Goal: Task Accomplishment & Management: Manage account settings

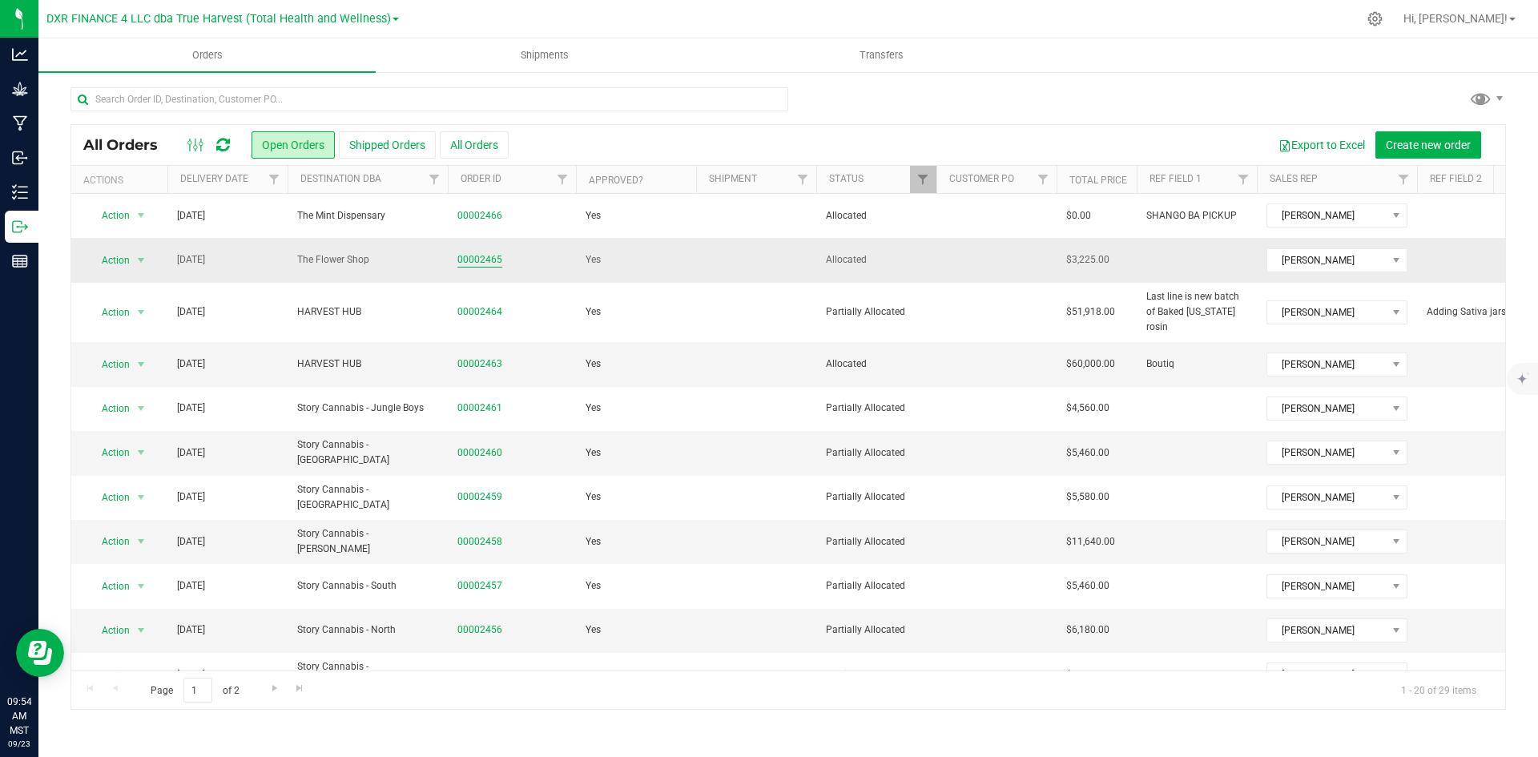
drag, startPoint x: 481, startPoint y: 257, endPoint x: 490, endPoint y: 257, distance: 8.8
click at [481, 257] on link "00002465" at bounding box center [479, 259] width 45 height 15
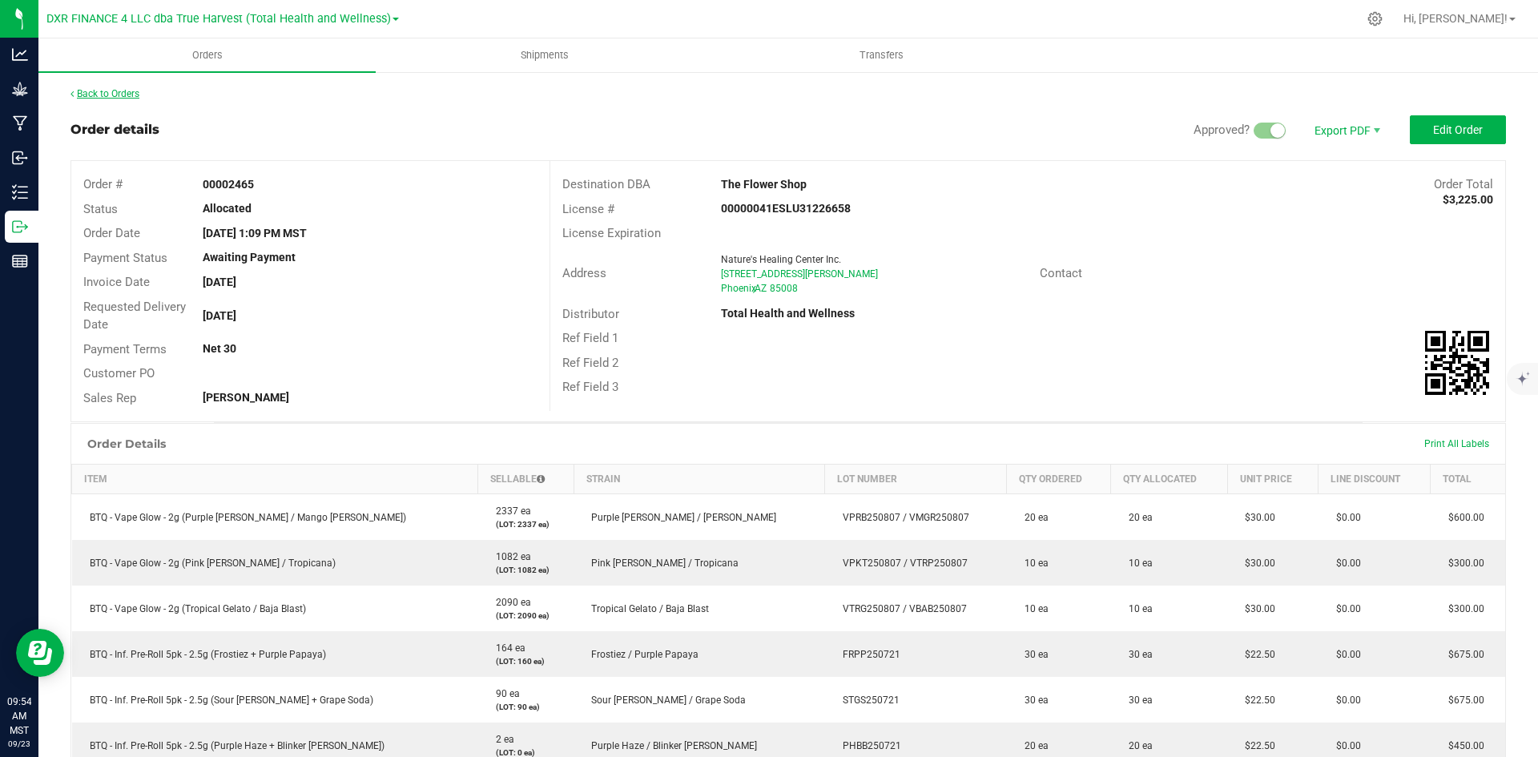
click at [138, 89] on link "Back to Orders" at bounding box center [104, 93] width 69 height 11
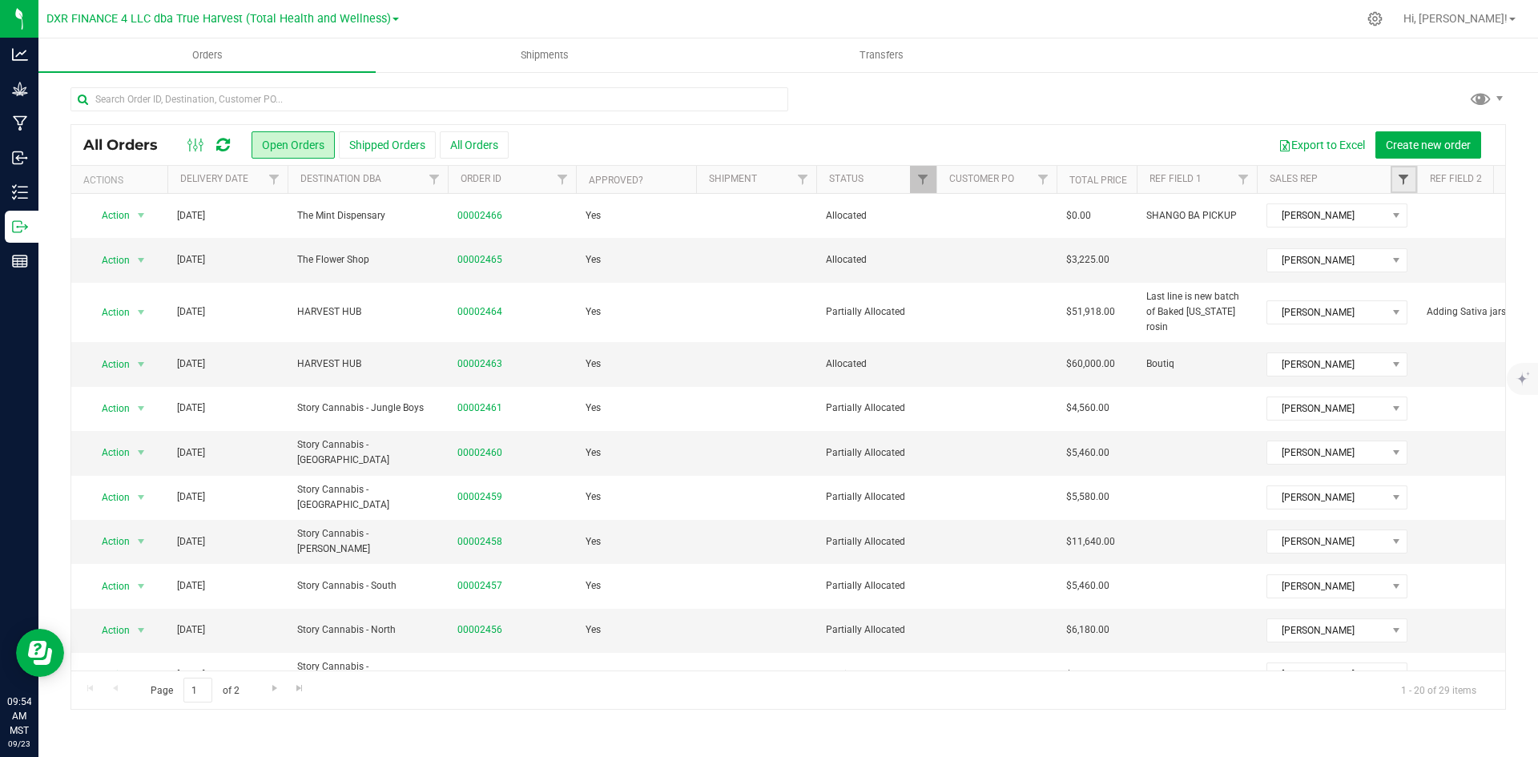
click at [1406, 174] on span "Filter" at bounding box center [1403, 179] width 13 height 13
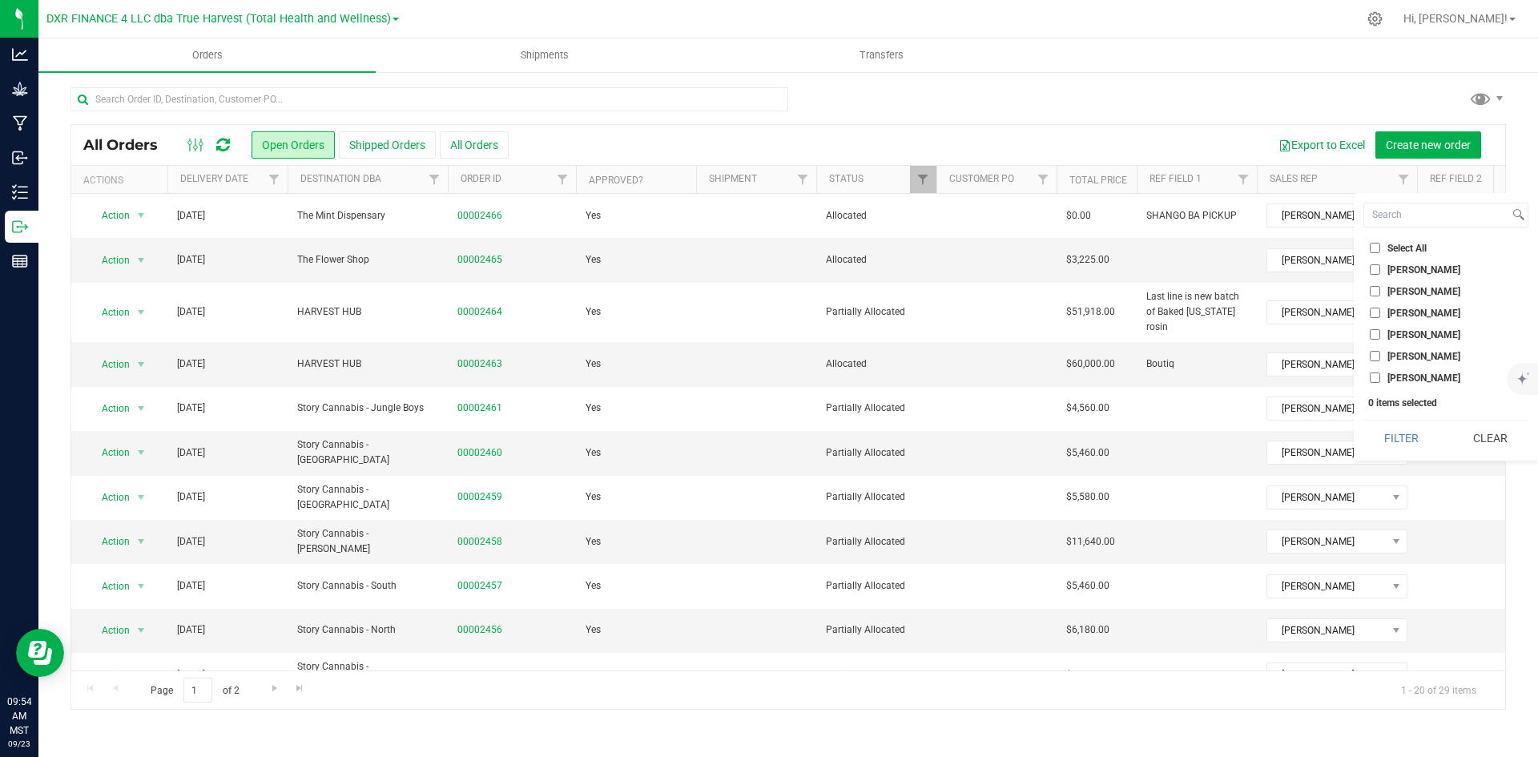
click at [1376, 290] on input "[PERSON_NAME]" at bounding box center [1375, 291] width 10 height 10
checkbox input "true"
click at [1407, 443] on button "Filter" at bounding box center [1401, 437] width 77 height 35
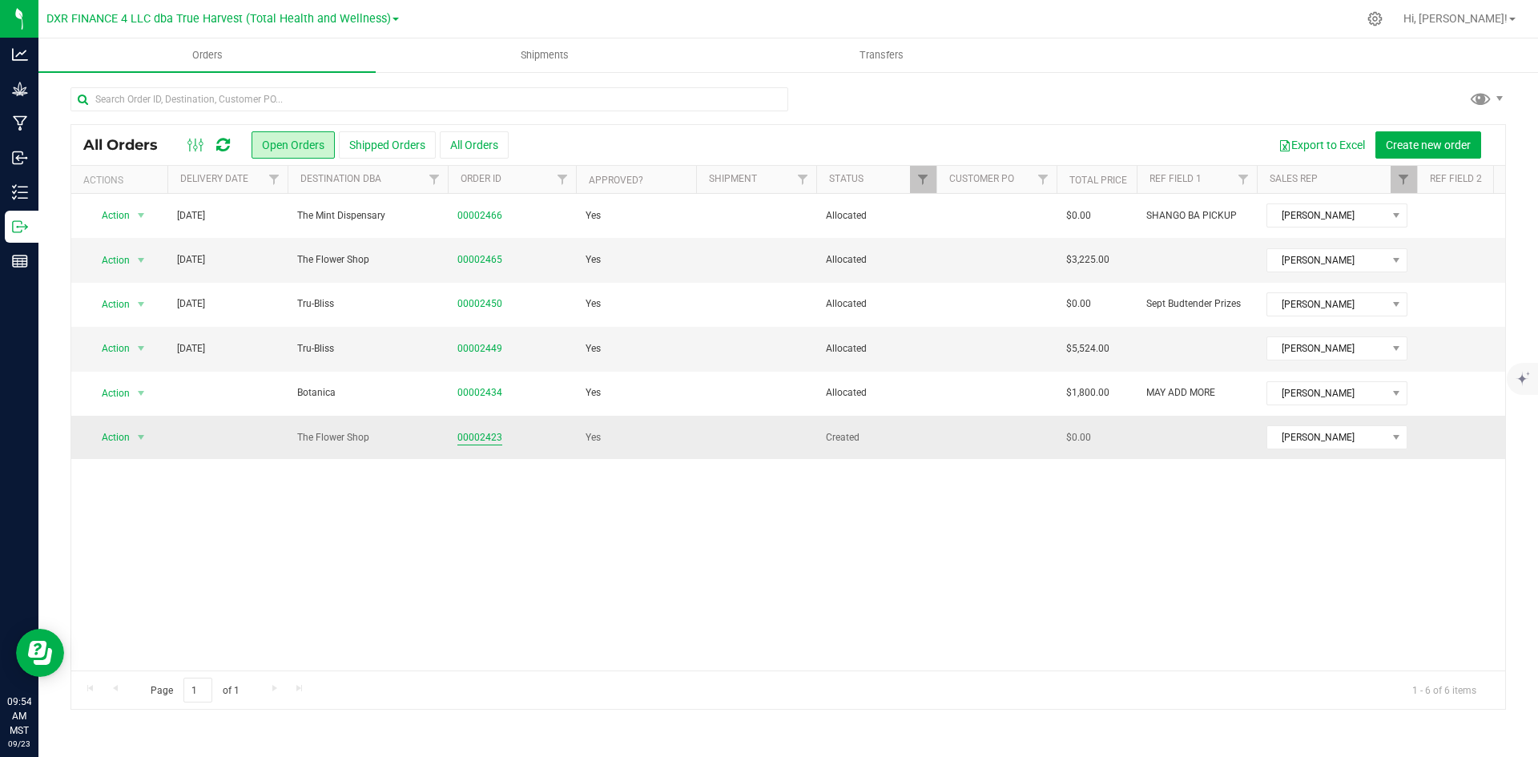
click at [473, 435] on link "00002423" at bounding box center [479, 437] width 45 height 15
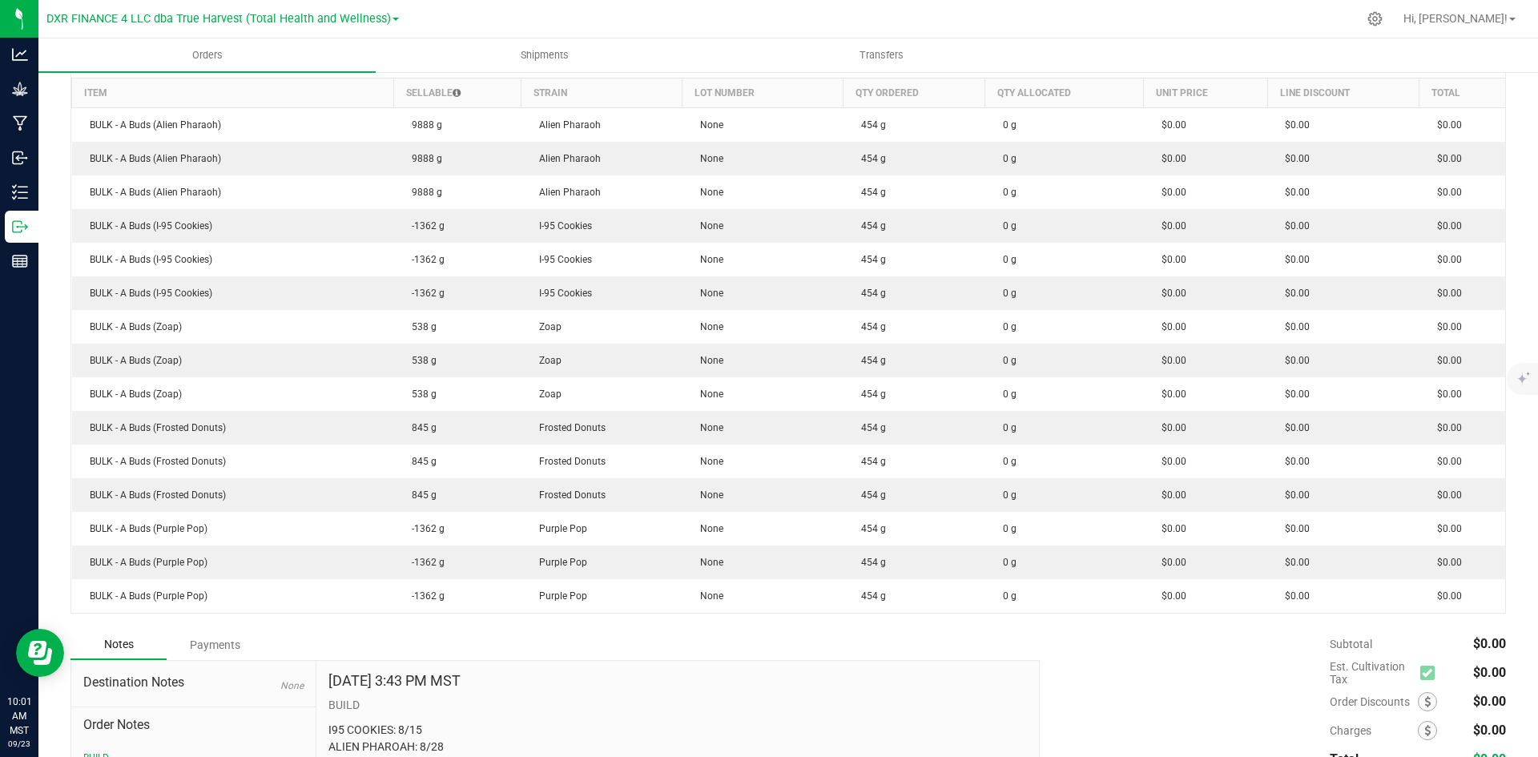
scroll to position [201, 0]
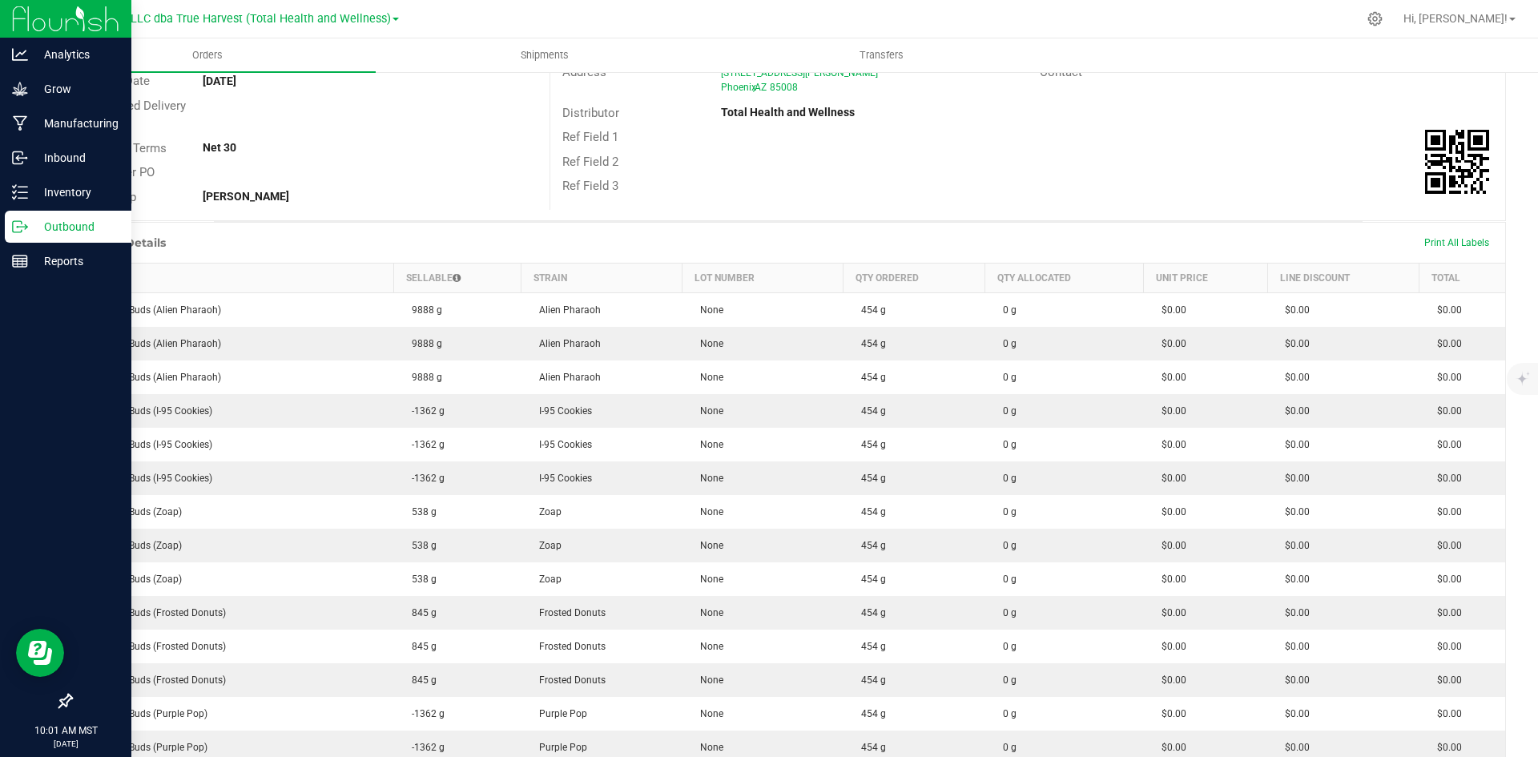
click at [32, 227] on p "Outbound" at bounding box center [76, 226] width 96 height 19
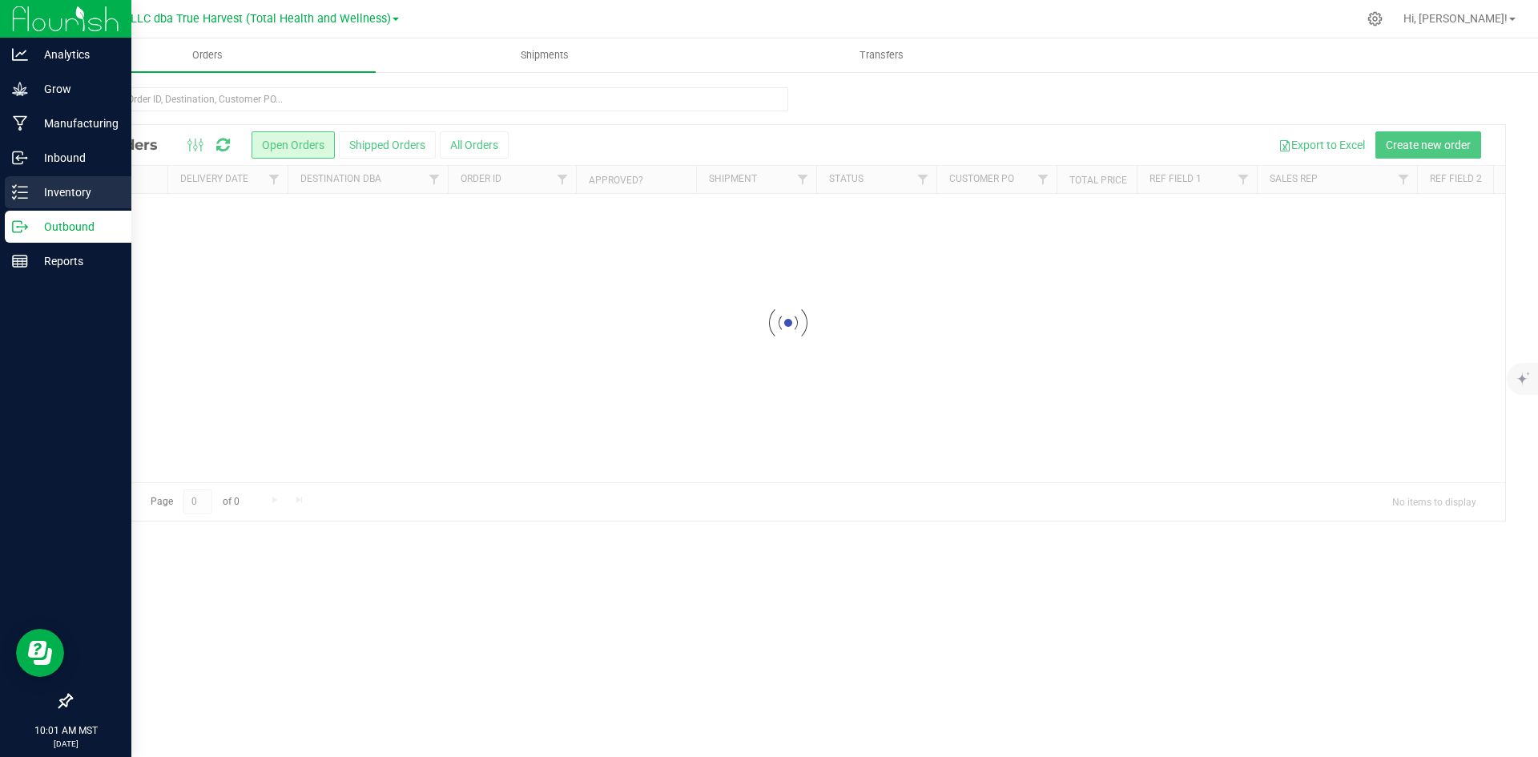
click at [37, 201] on p "Inventory" at bounding box center [76, 192] width 96 height 19
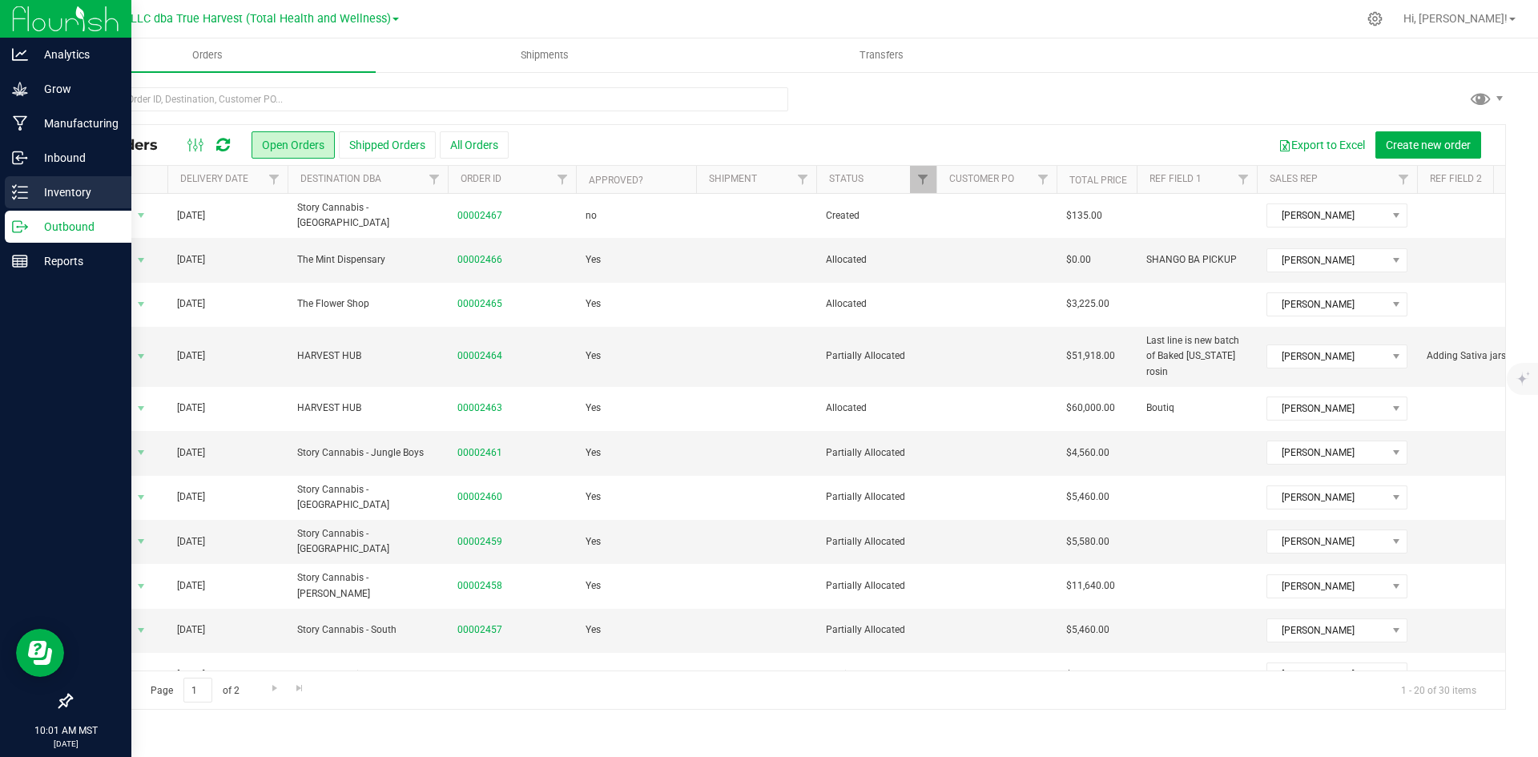
click at [52, 191] on p "Inventory" at bounding box center [76, 192] width 96 height 19
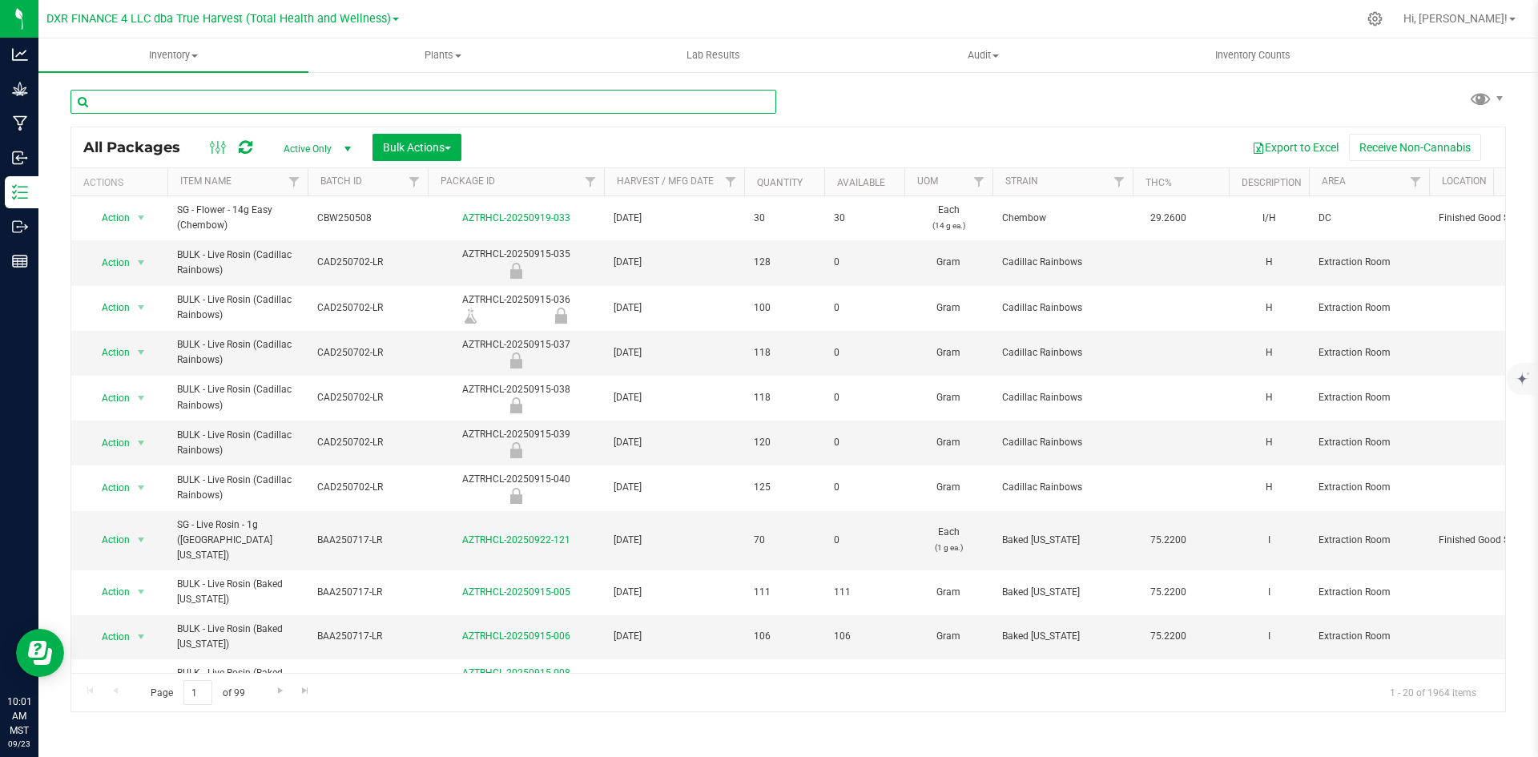
click at [264, 98] on input "text" at bounding box center [423, 102] width 706 height 24
paste input "sg - flower - 1g"
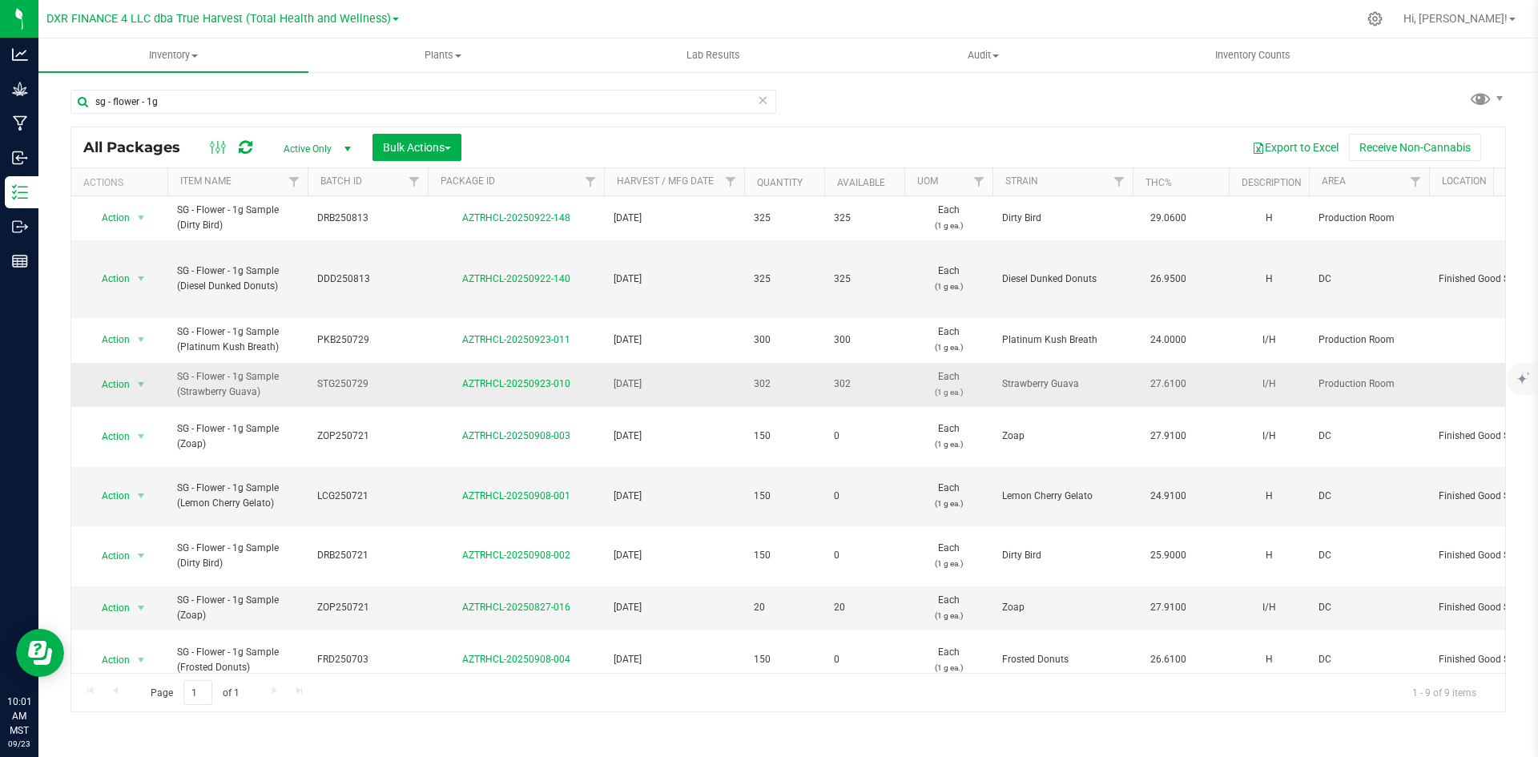
drag, startPoint x: 178, startPoint y: 378, endPoint x: 273, endPoint y: 406, distance: 99.3
click at [273, 406] on td "SG - Flower - 1g Sample (Strawberry Guava)" at bounding box center [237, 385] width 140 height 44
copy span "SG - Flower - 1g Sample (Strawberry Guava)"
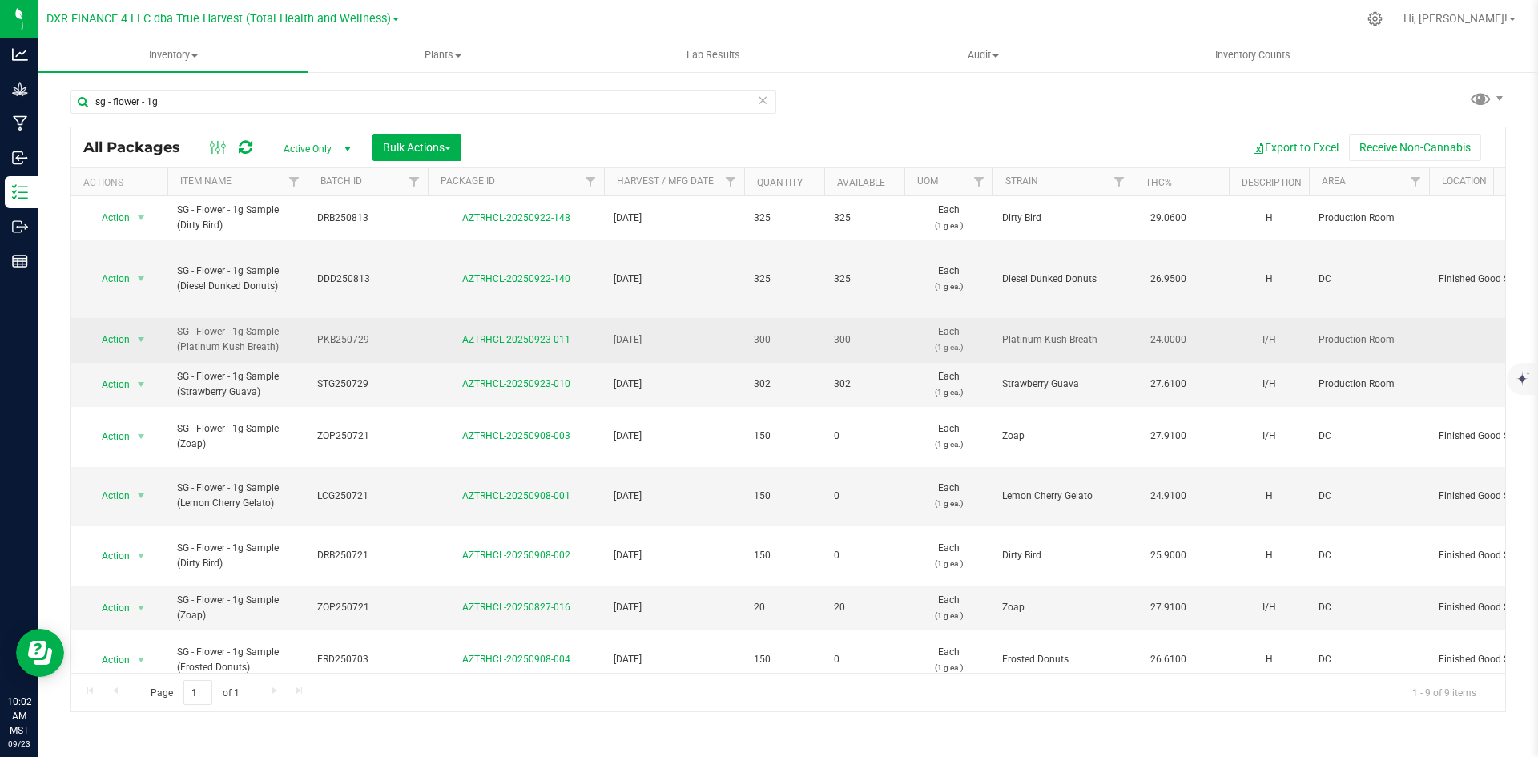
drag, startPoint x: 173, startPoint y: 336, endPoint x: 283, endPoint y: 359, distance: 112.2
click at [283, 359] on td "SG - Flower - 1g Sample (Platinum Kush Breath)" at bounding box center [237, 340] width 140 height 44
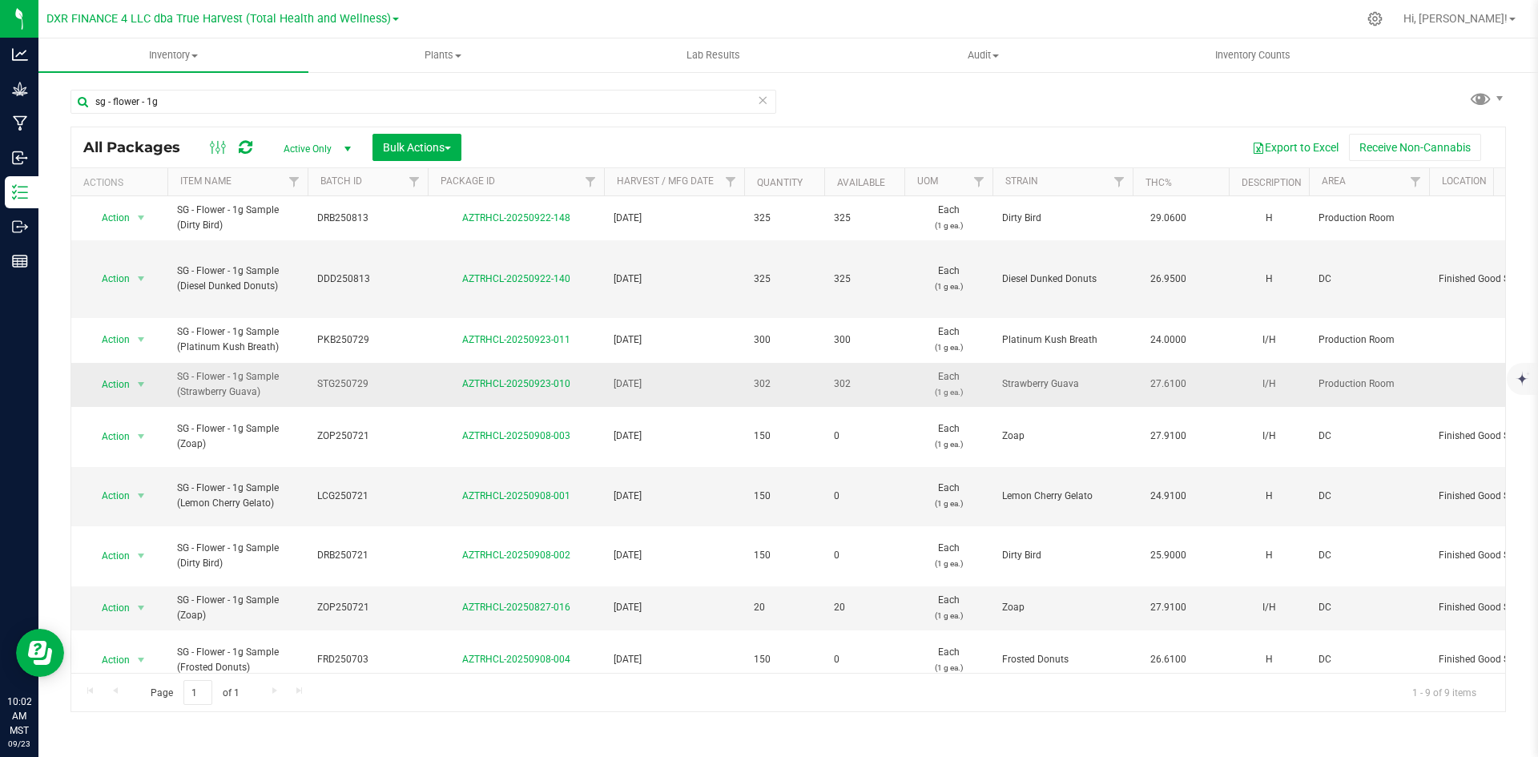
copy span "SG - Flower - 1g Sample (Platinum Kush Breath)"
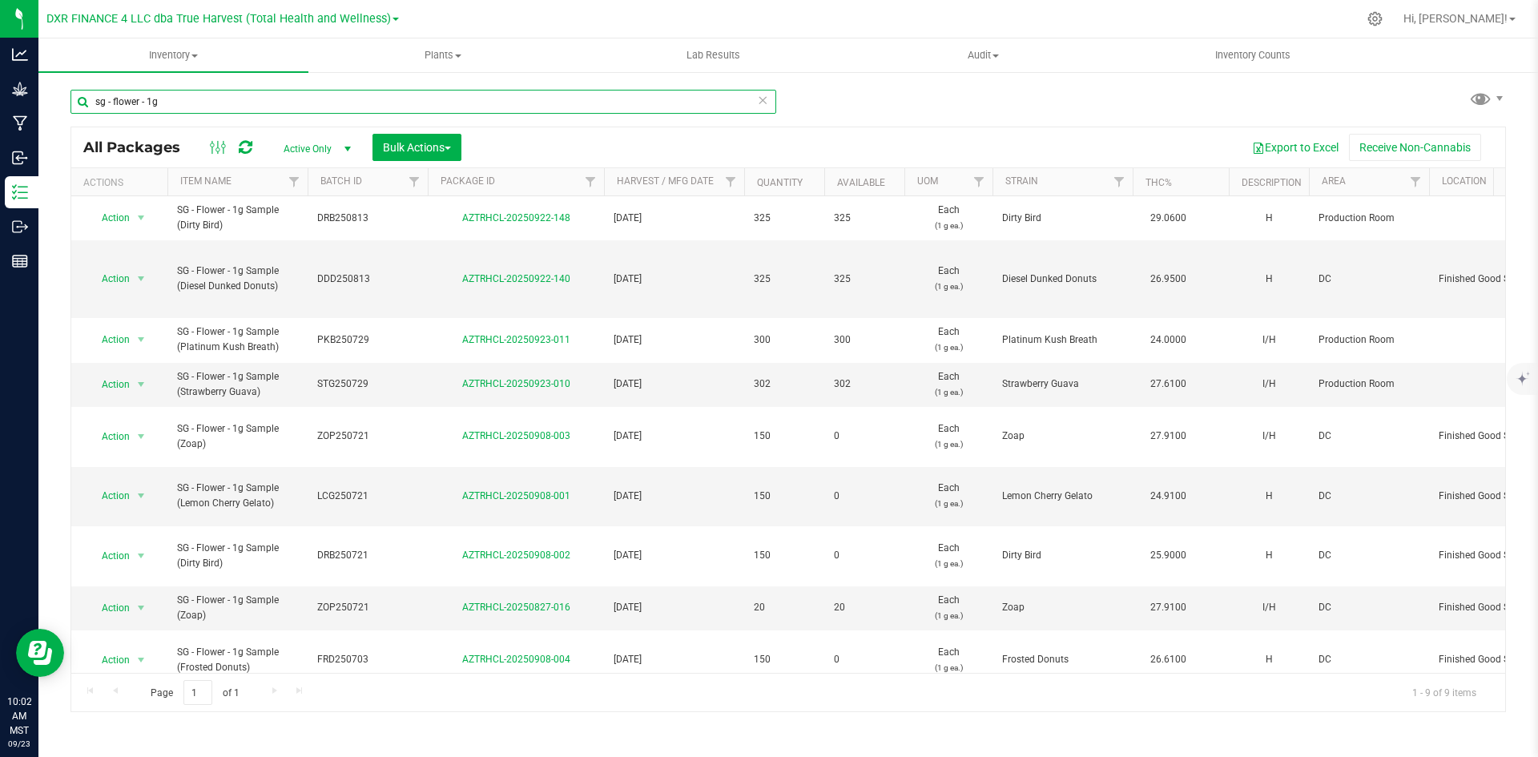
click at [352, 102] on input "sg - flower - 1g" at bounding box center [423, 102] width 706 height 24
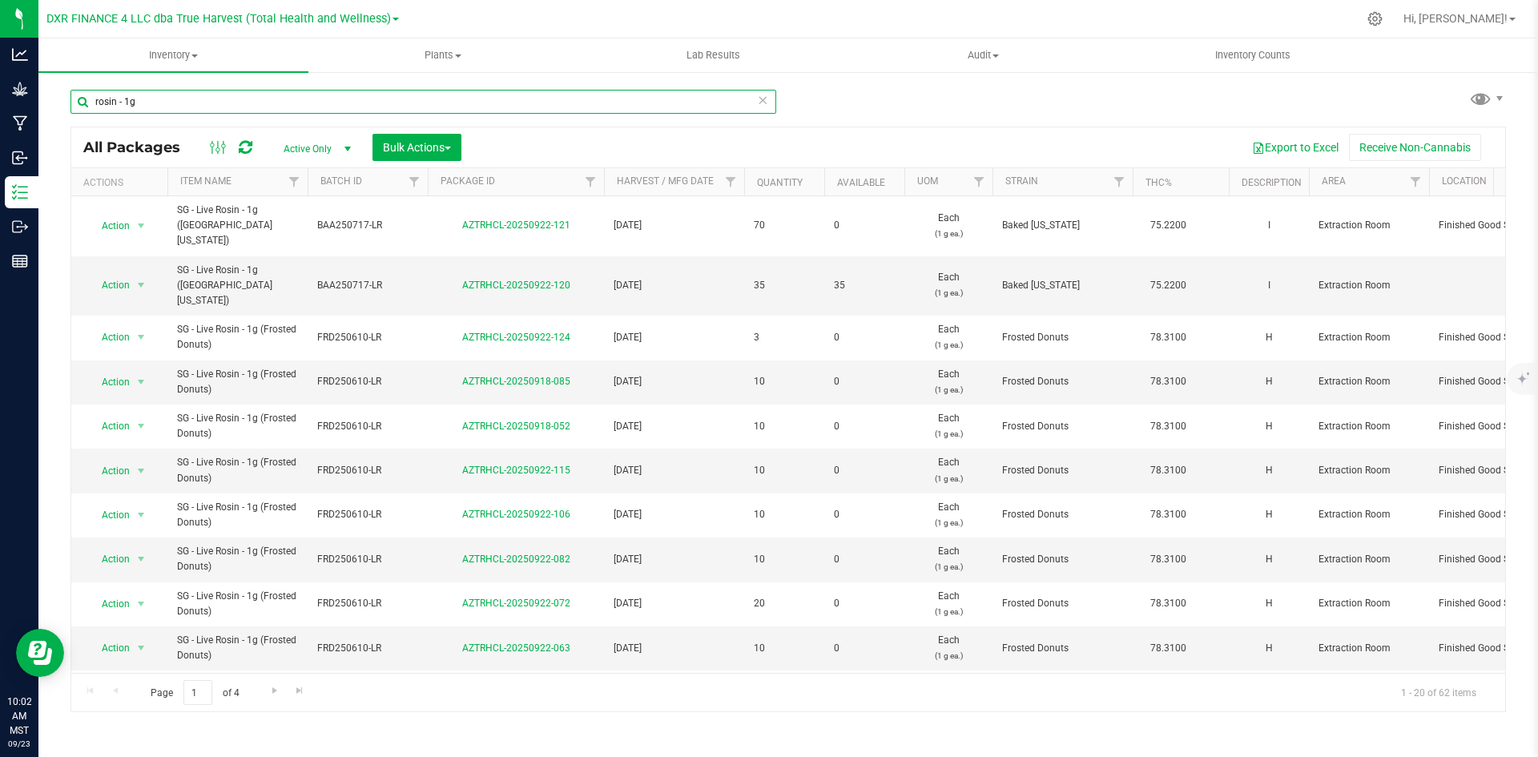
type input "rosin - 1g"
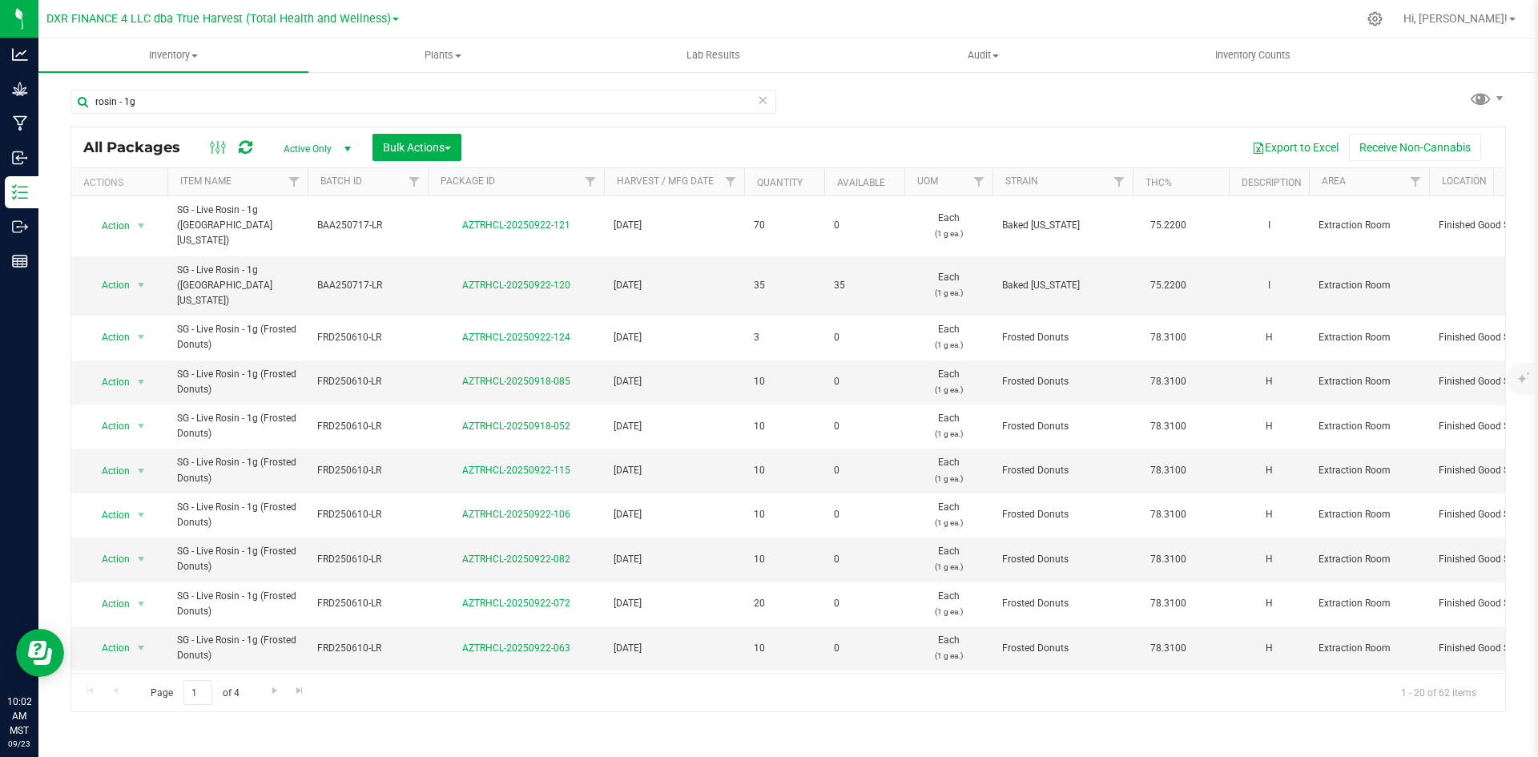
click at [893, 187] on th "Available" at bounding box center [864, 182] width 80 height 28
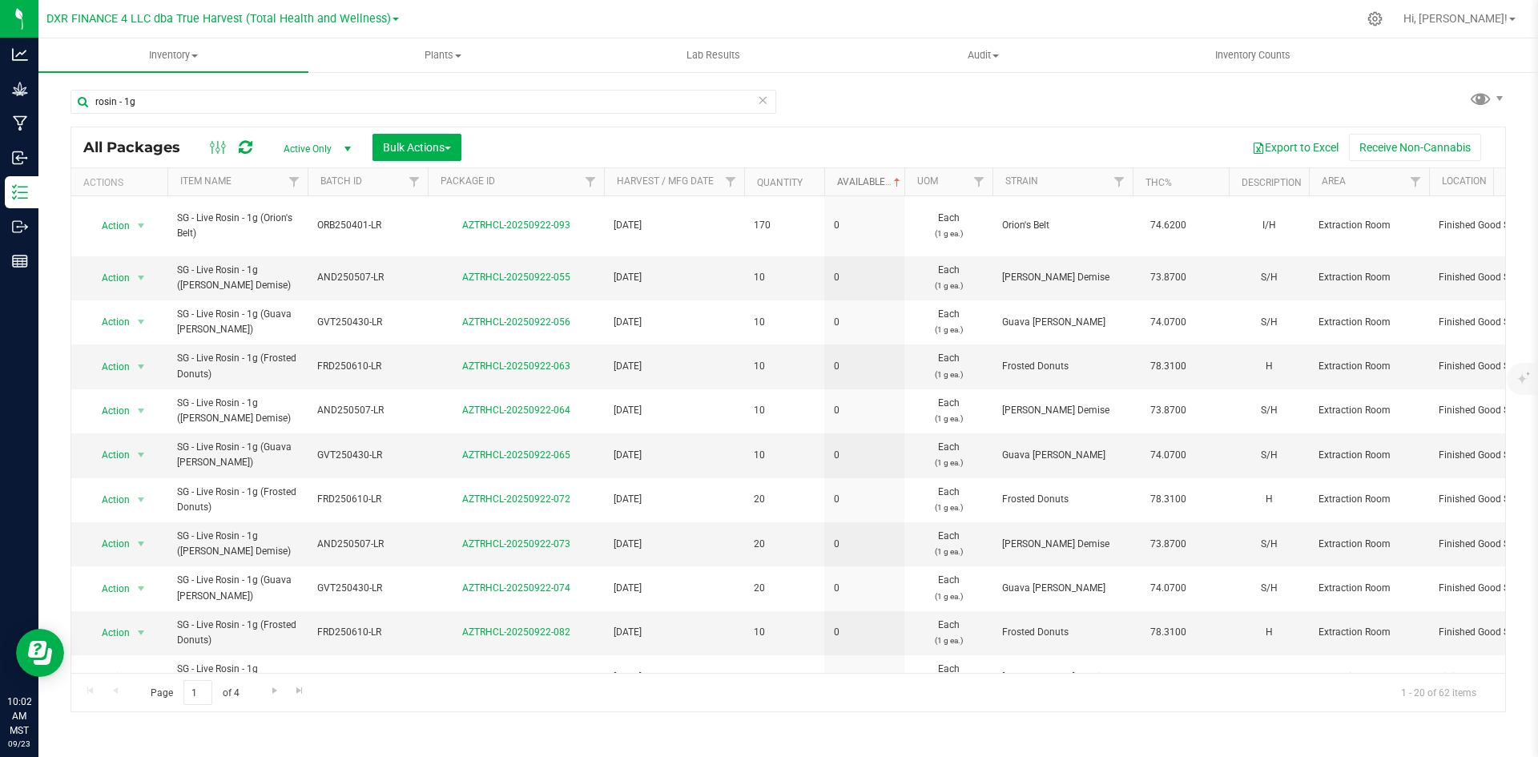
click at [893, 187] on span at bounding box center [897, 182] width 13 height 13
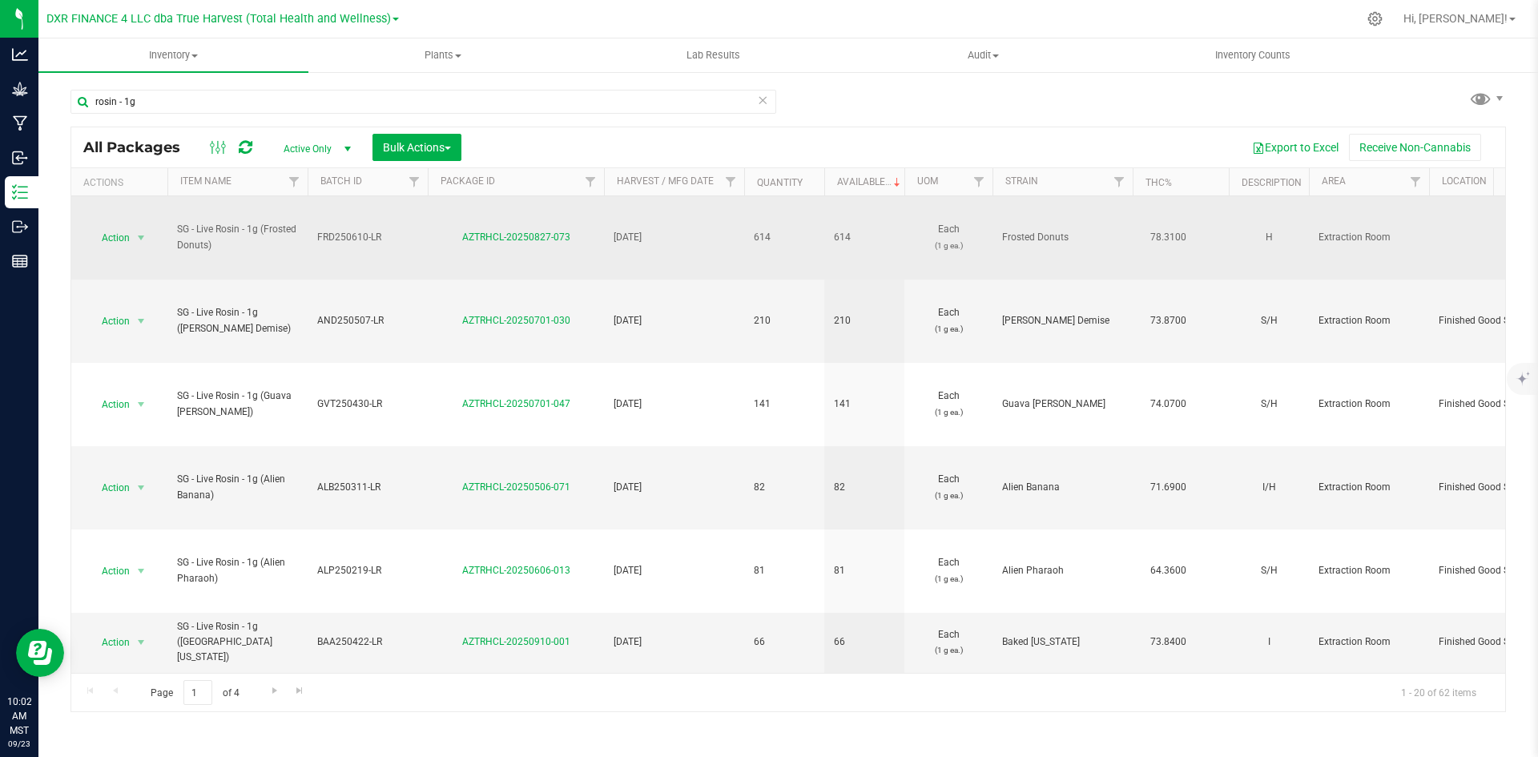
drag, startPoint x: 179, startPoint y: 228, endPoint x: 244, endPoint y: 258, distance: 72.0
click at [244, 258] on td "SG - Live Rosin - 1g (Frosted Donuts)" at bounding box center [237, 237] width 140 height 83
copy span "SG - Live Rosin - 1g (Frosted Donuts)"
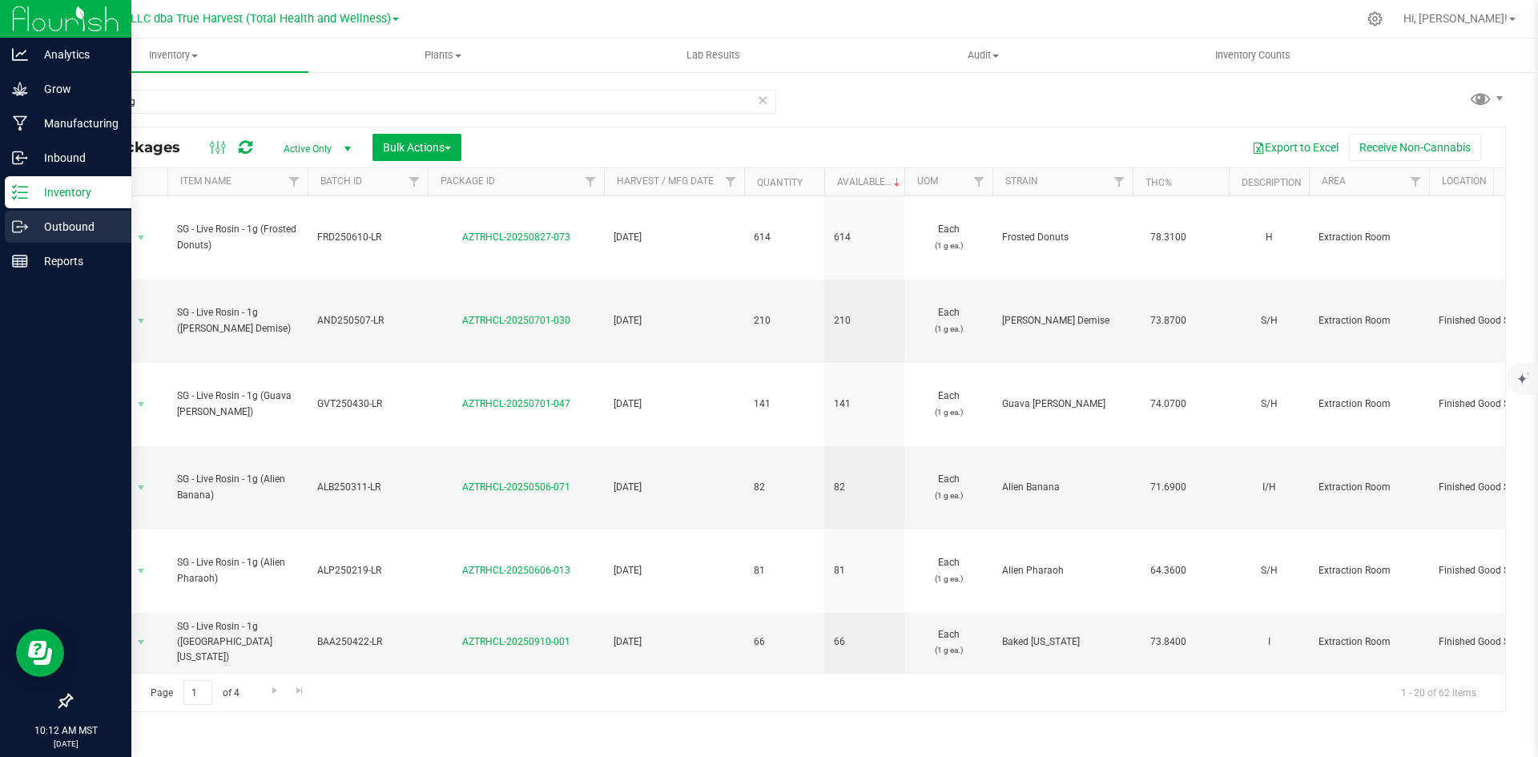
click at [34, 224] on p "Outbound" at bounding box center [76, 226] width 96 height 19
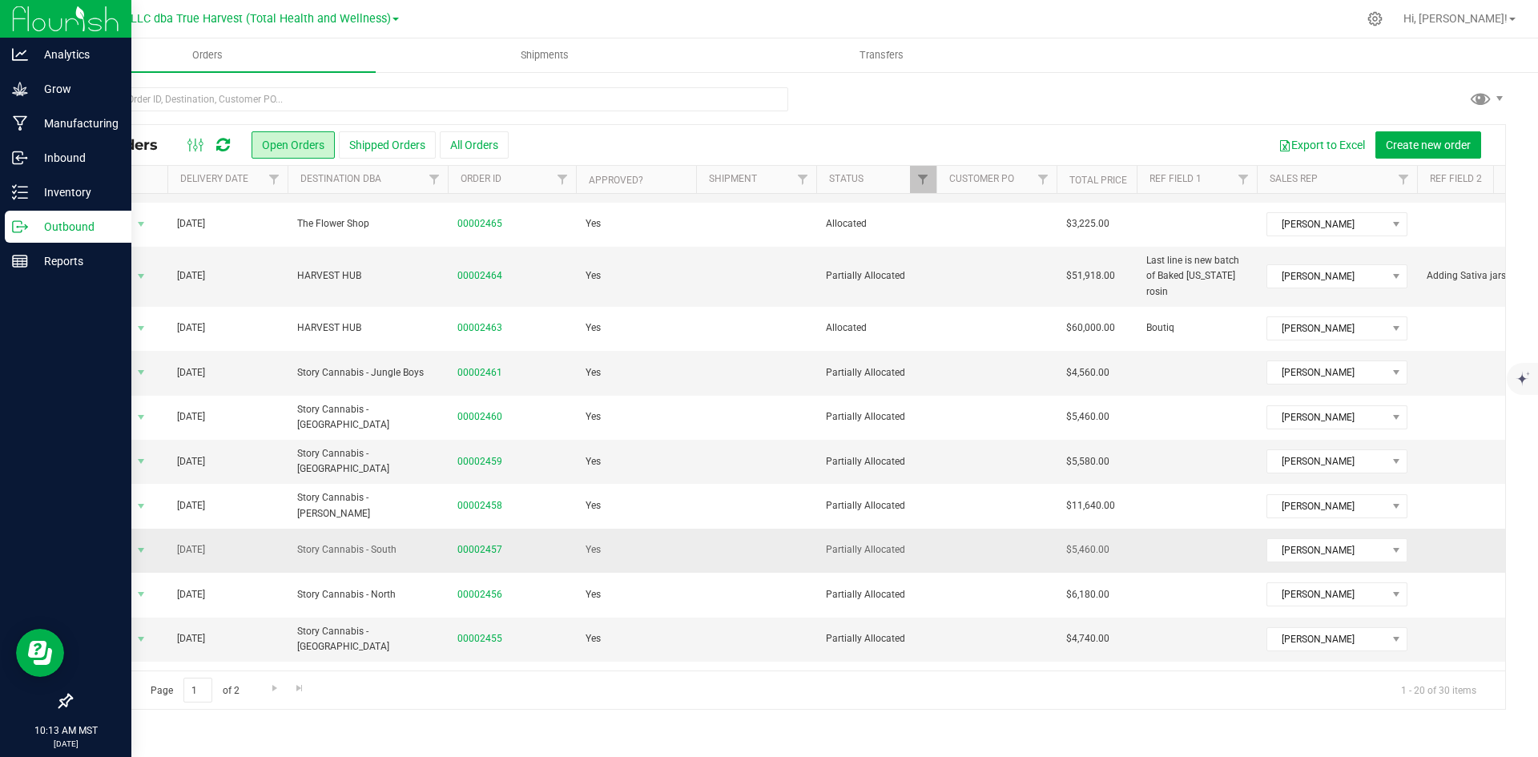
scroll to position [160, 0]
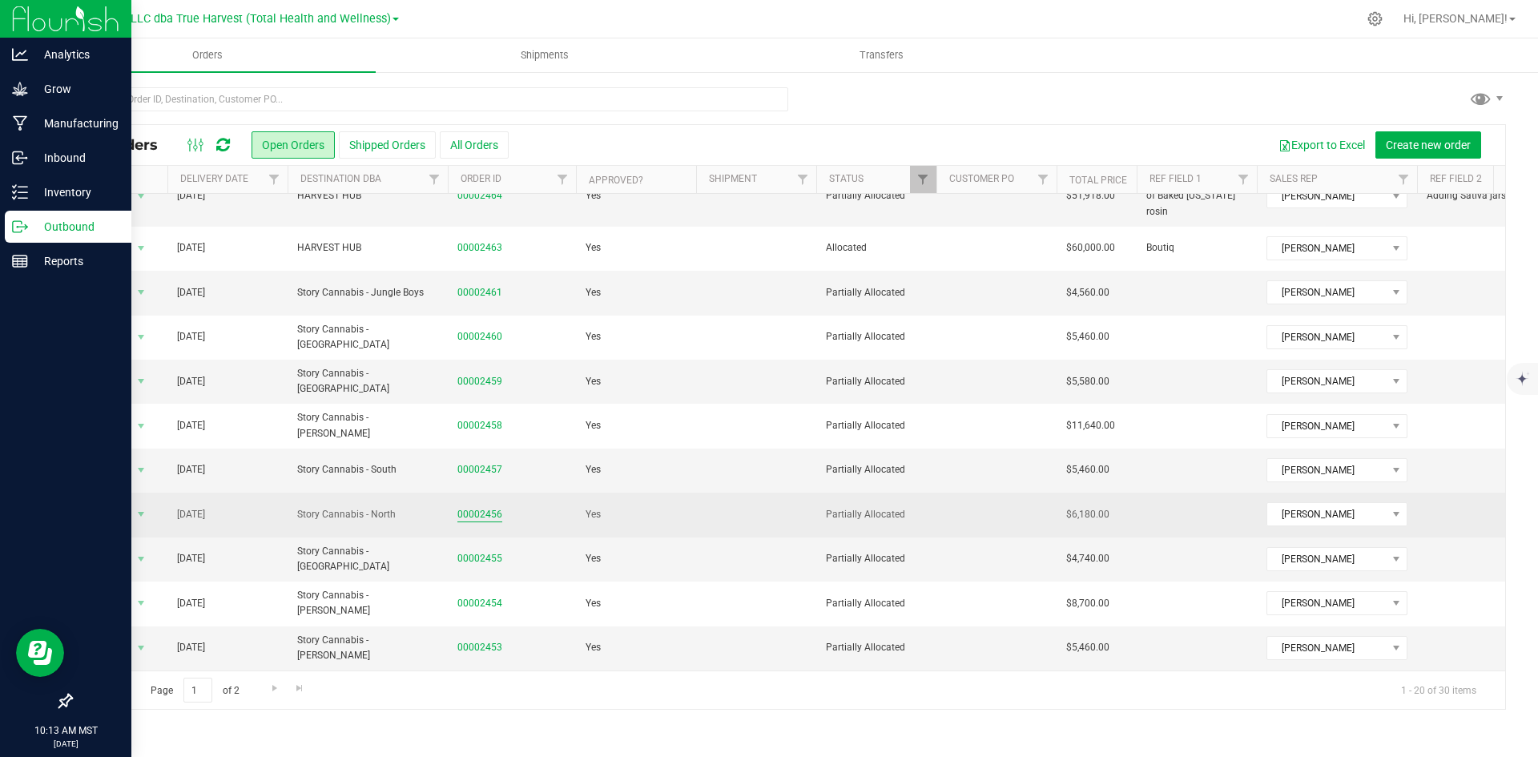
click at [488, 507] on link "00002456" at bounding box center [479, 514] width 45 height 15
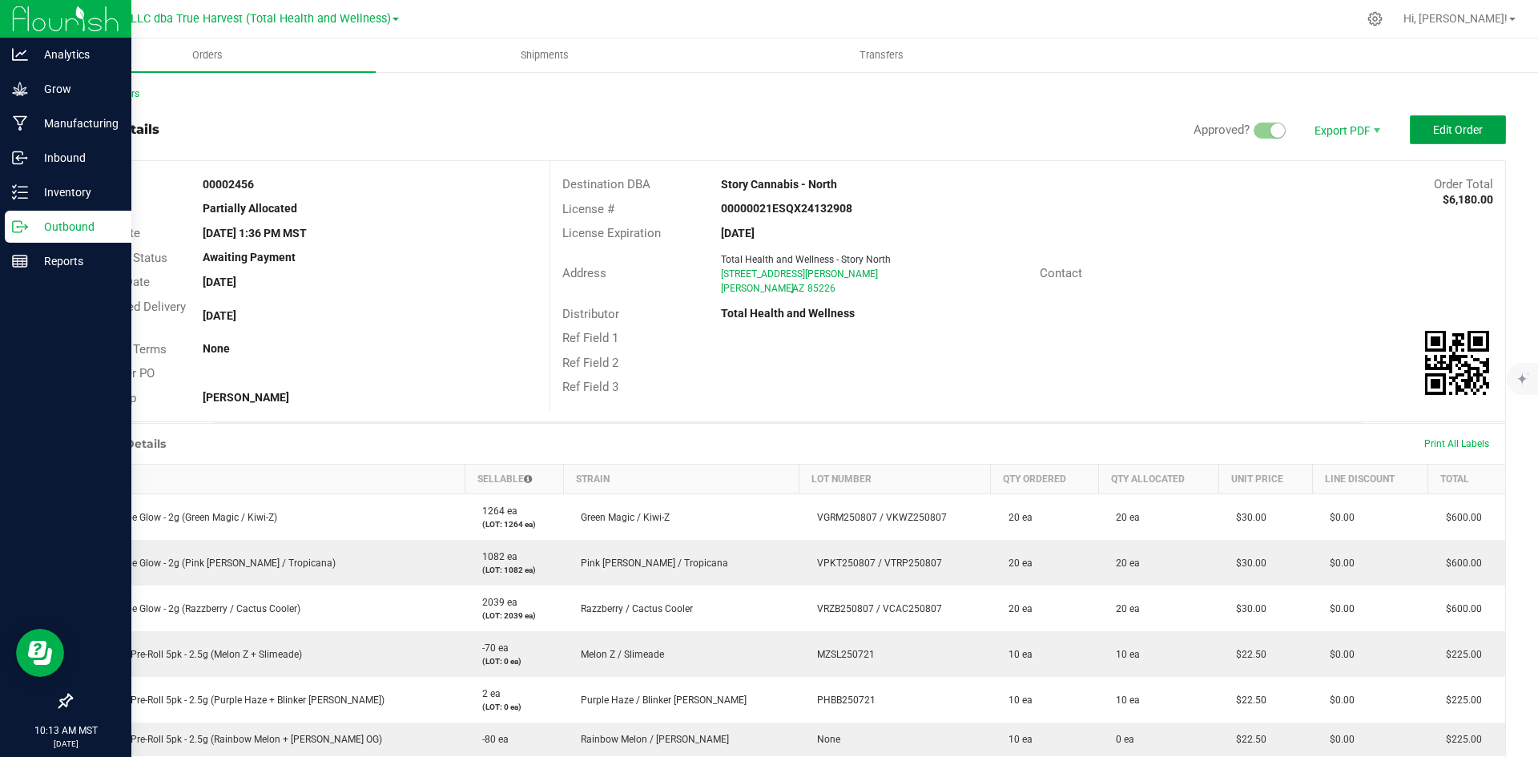
click at [1419, 124] on button "Edit Order" at bounding box center [1458, 129] width 96 height 29
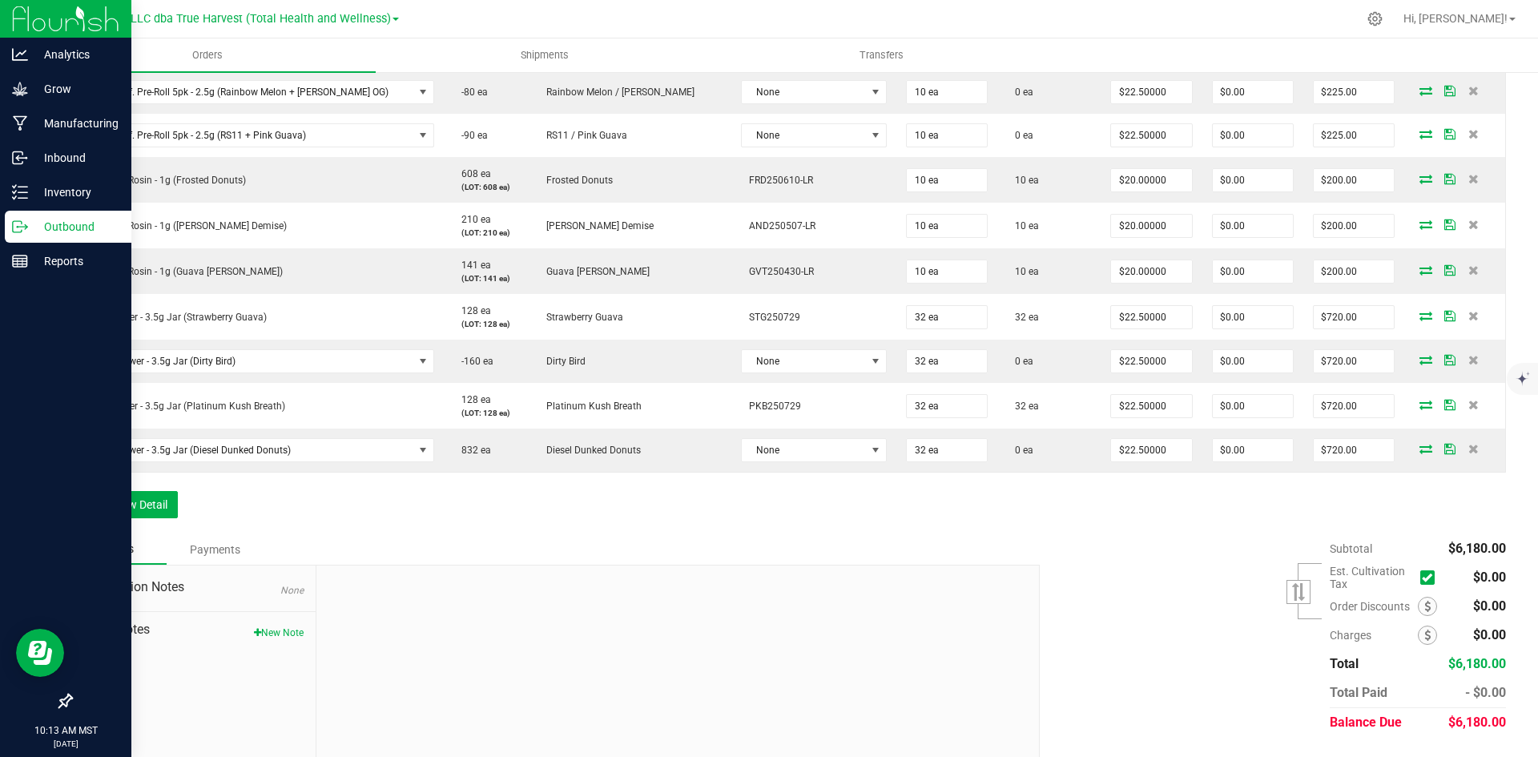
scroll to position [721, 0]
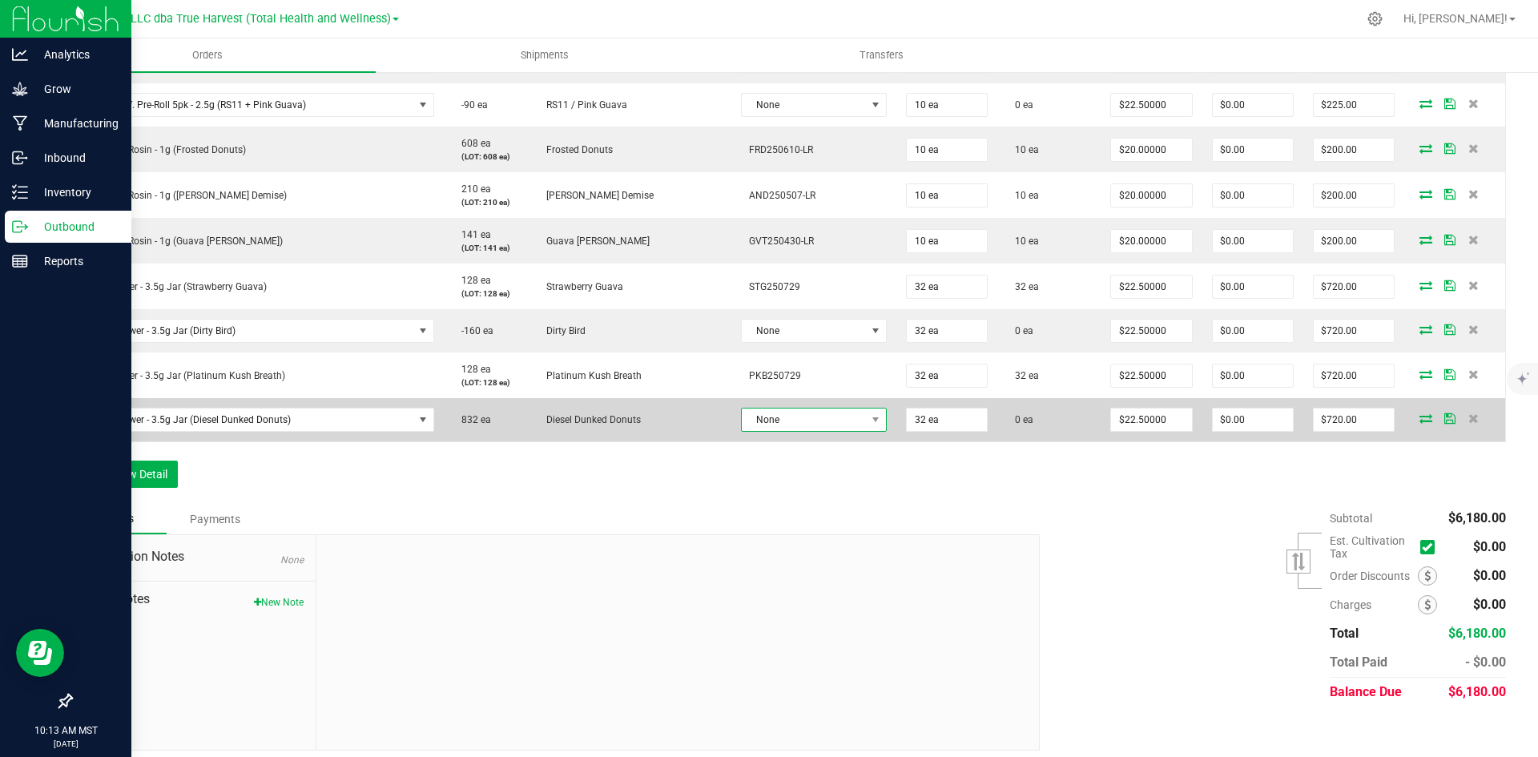
click at [762, 412] on span "None" at bounding box center [804, 419] width 124 height 22
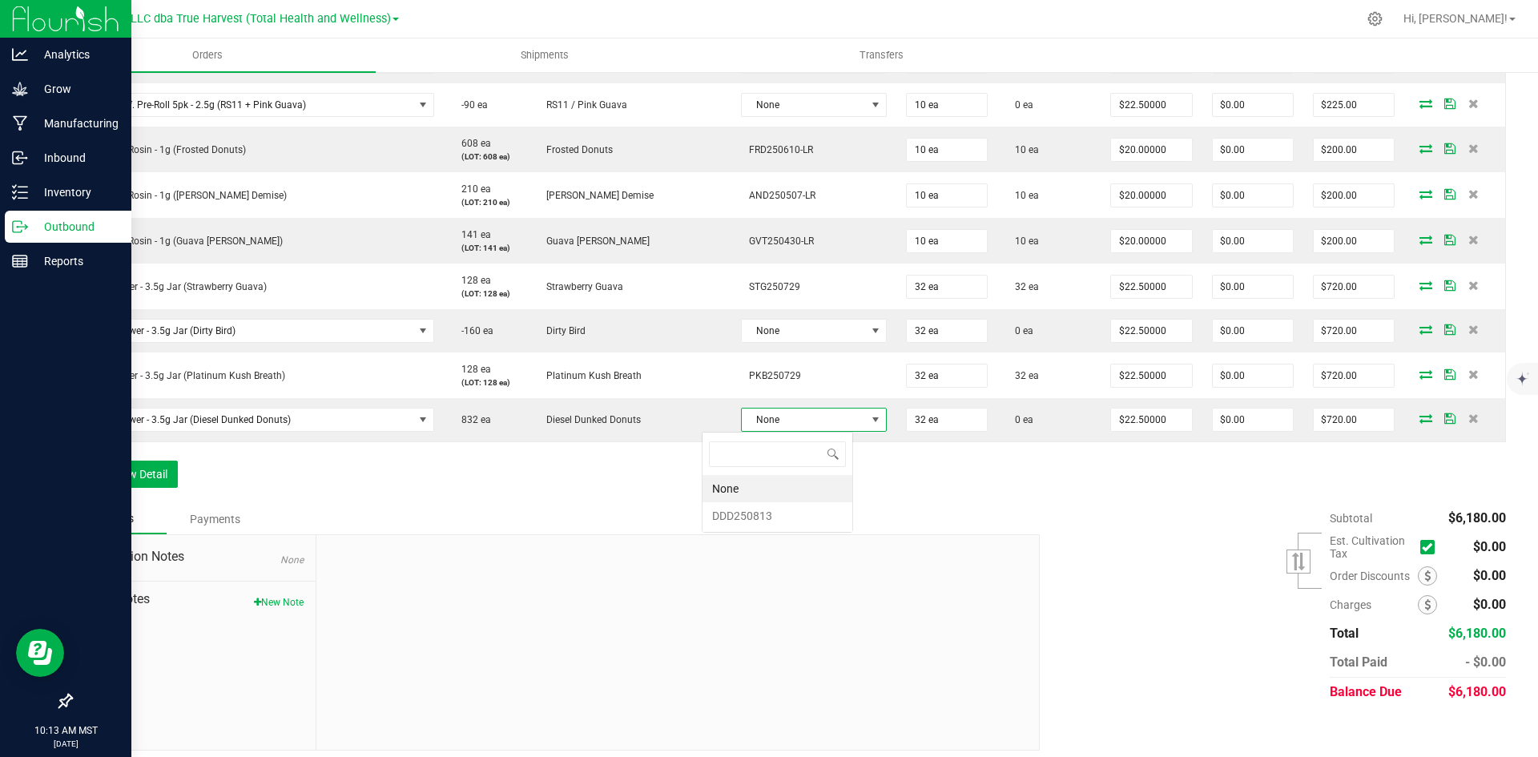
scroll to position [24, 149]
click at [778, 508] on li "DDD250813" at bounding box center [777, 515] width 150 height 27
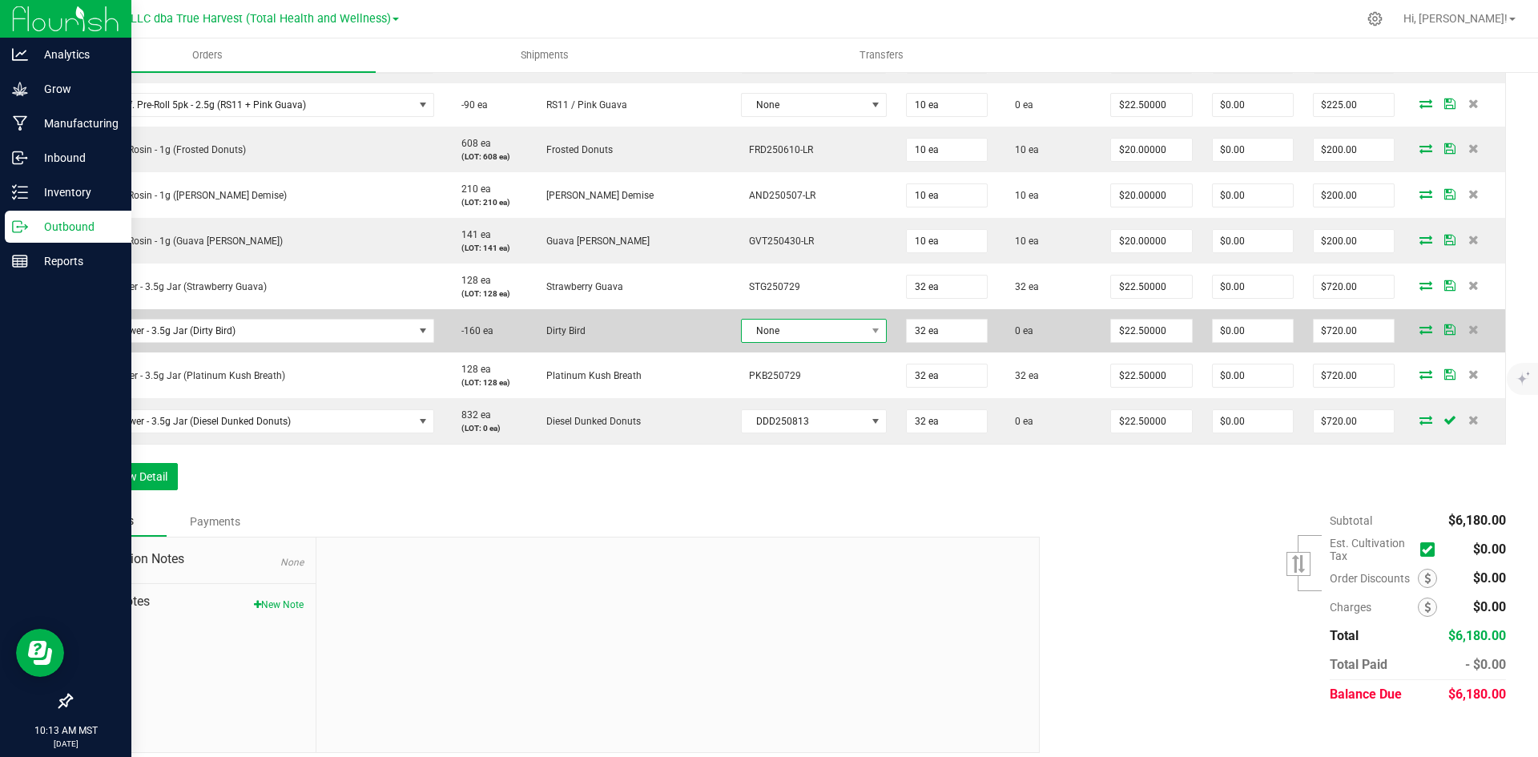
click at [778, 339] on span "None" at bounding box center [804, 331] width 124 height 22
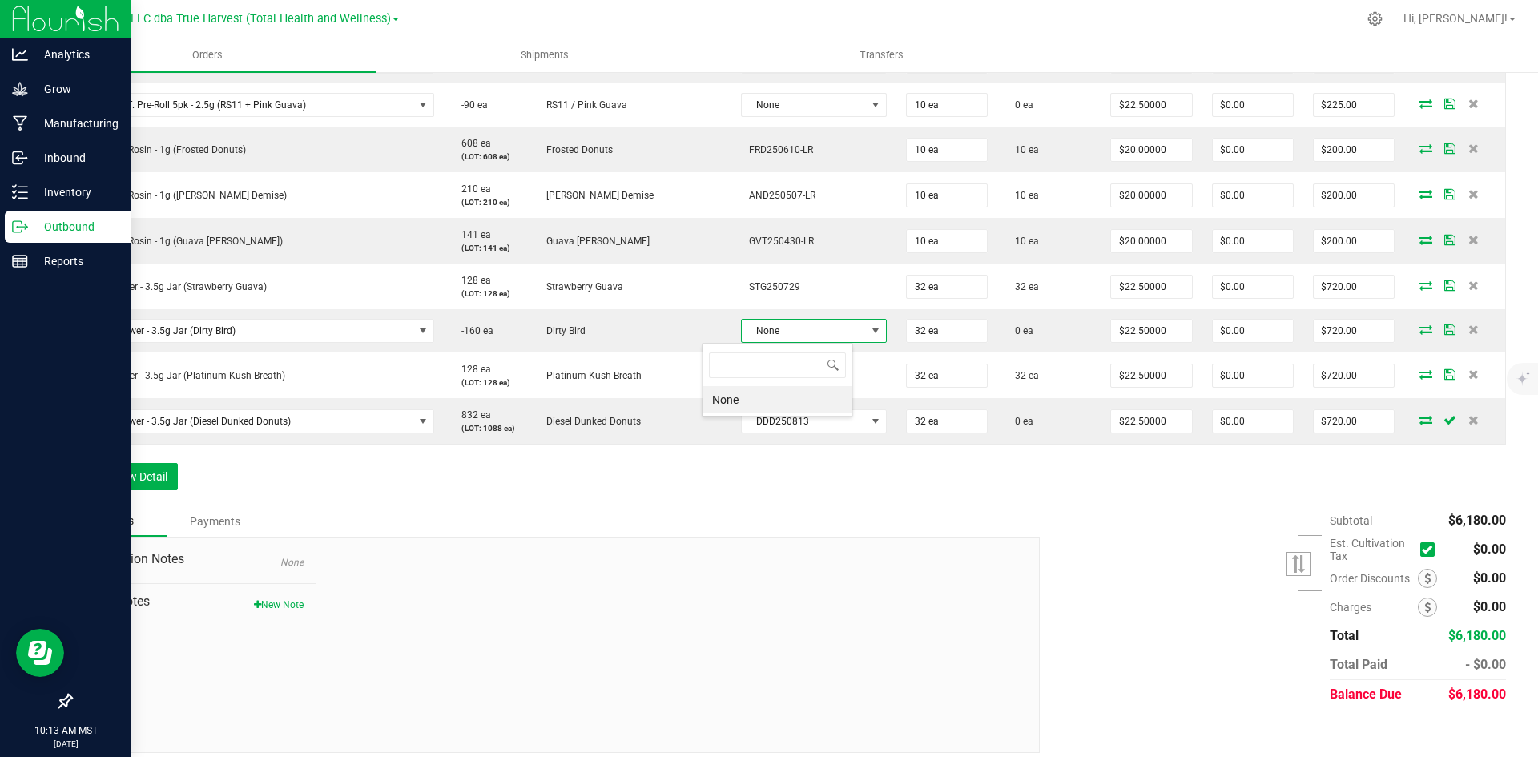
click at [786, 480] on div "Order Details Print All Labels Item Sellable Strain Lot Number Qty Ordered Qty …" at bounding box center [787, 124] width 1435 height 766
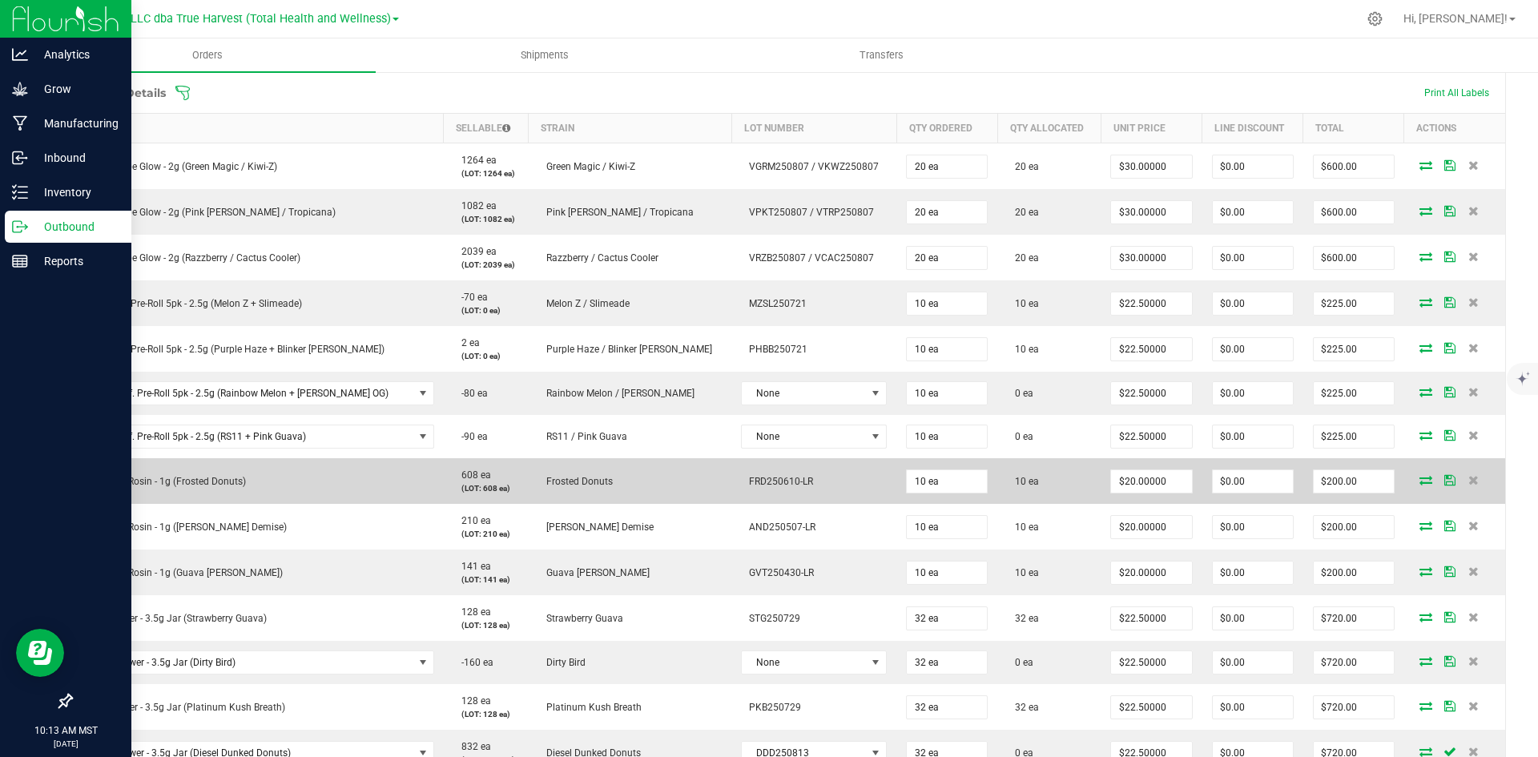
scroll to position [400, 0]
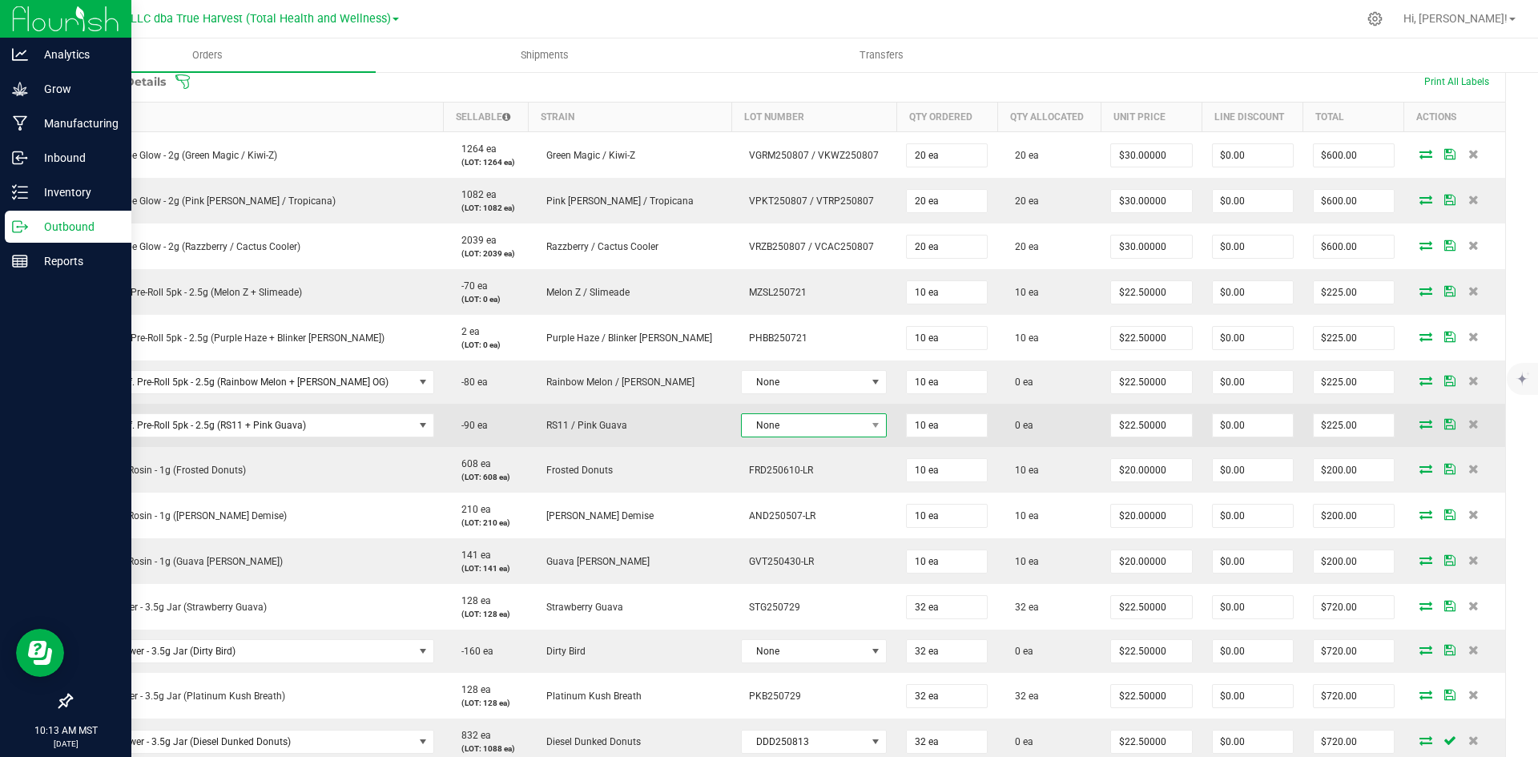
click at [794, 423] on span "None" at bounding box center [804, 425] width 124 height 22
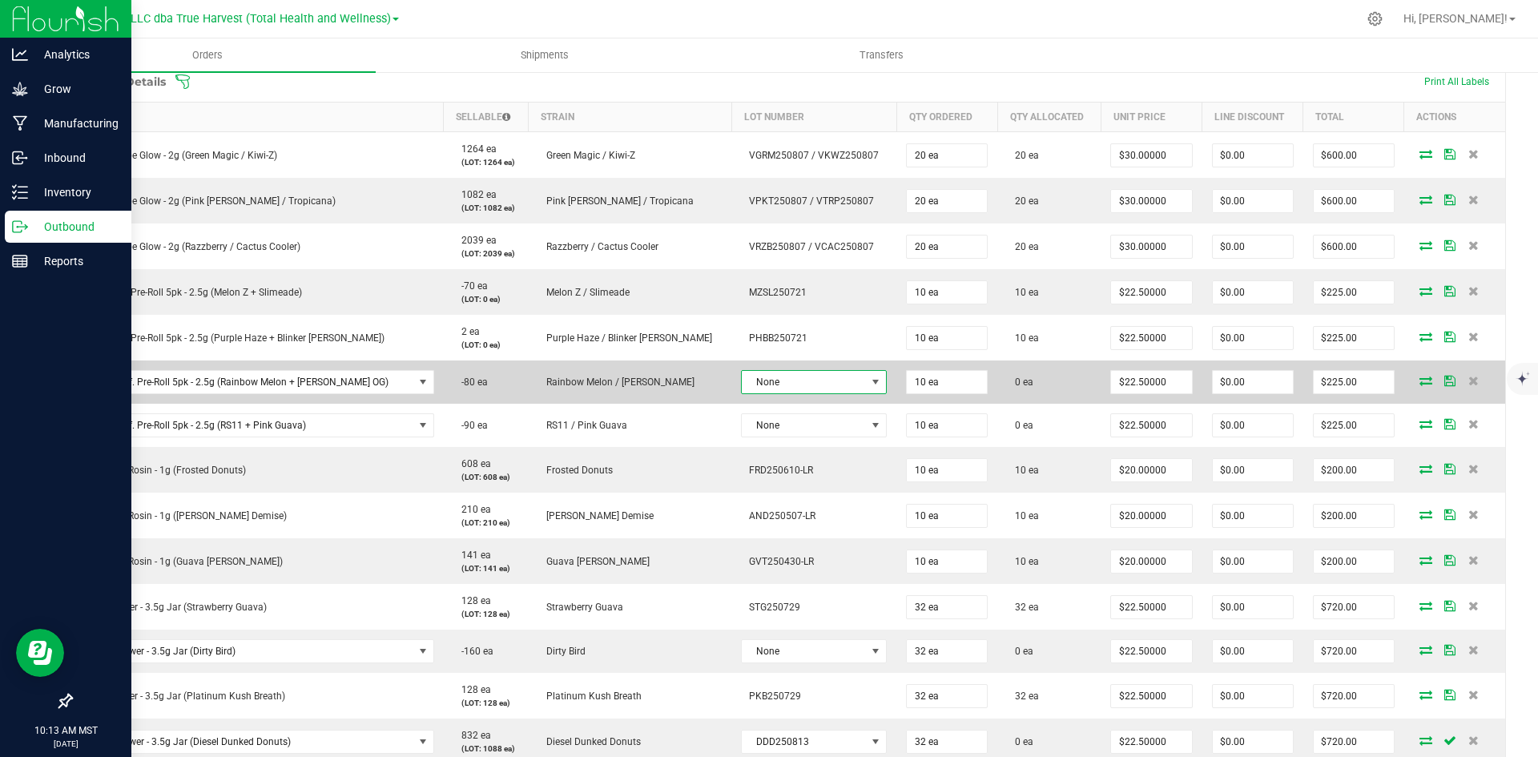
click at [795, 391] on span "None" at bounding box center [804, 382] width 124 height 22
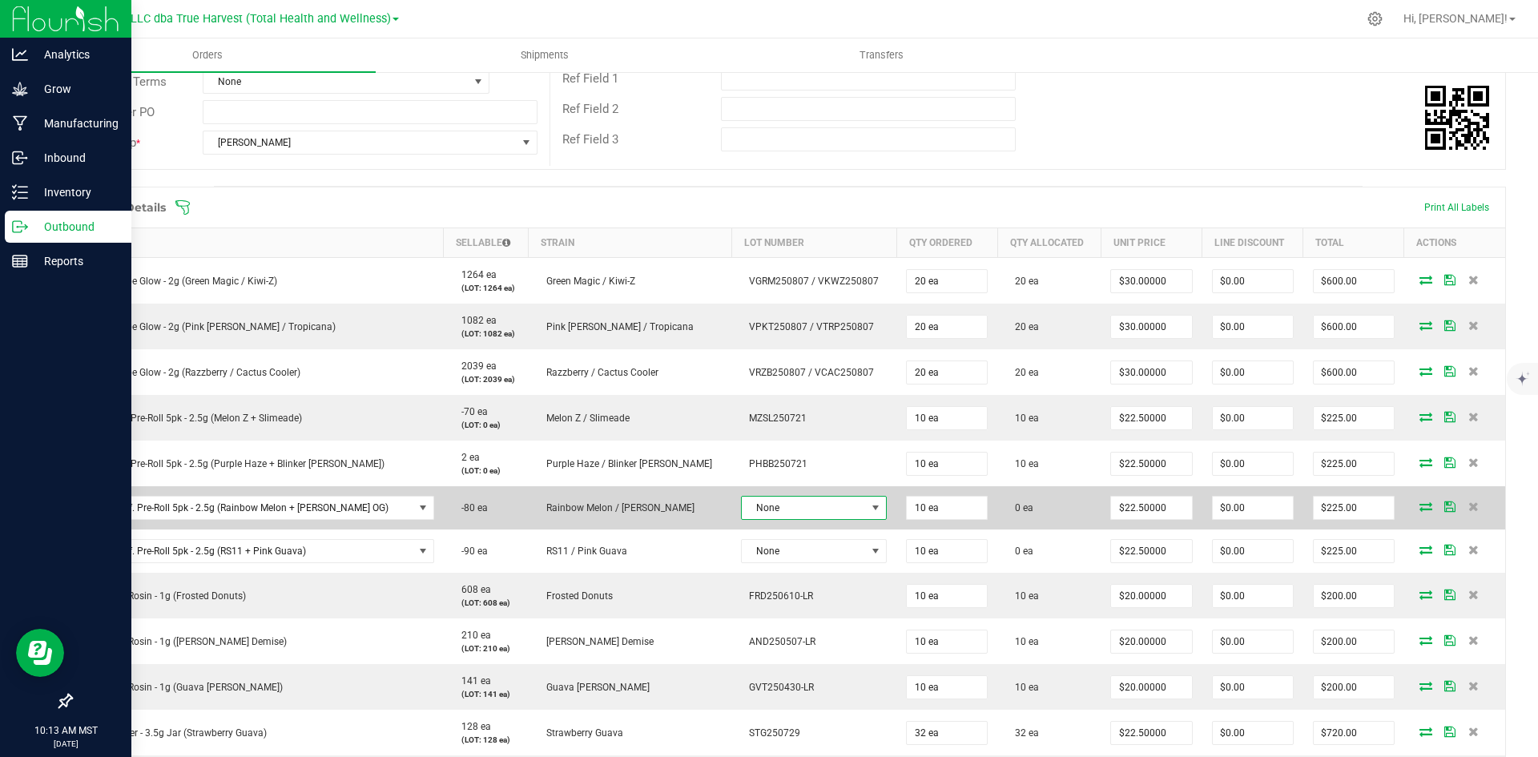
scroll to position [0, 0]
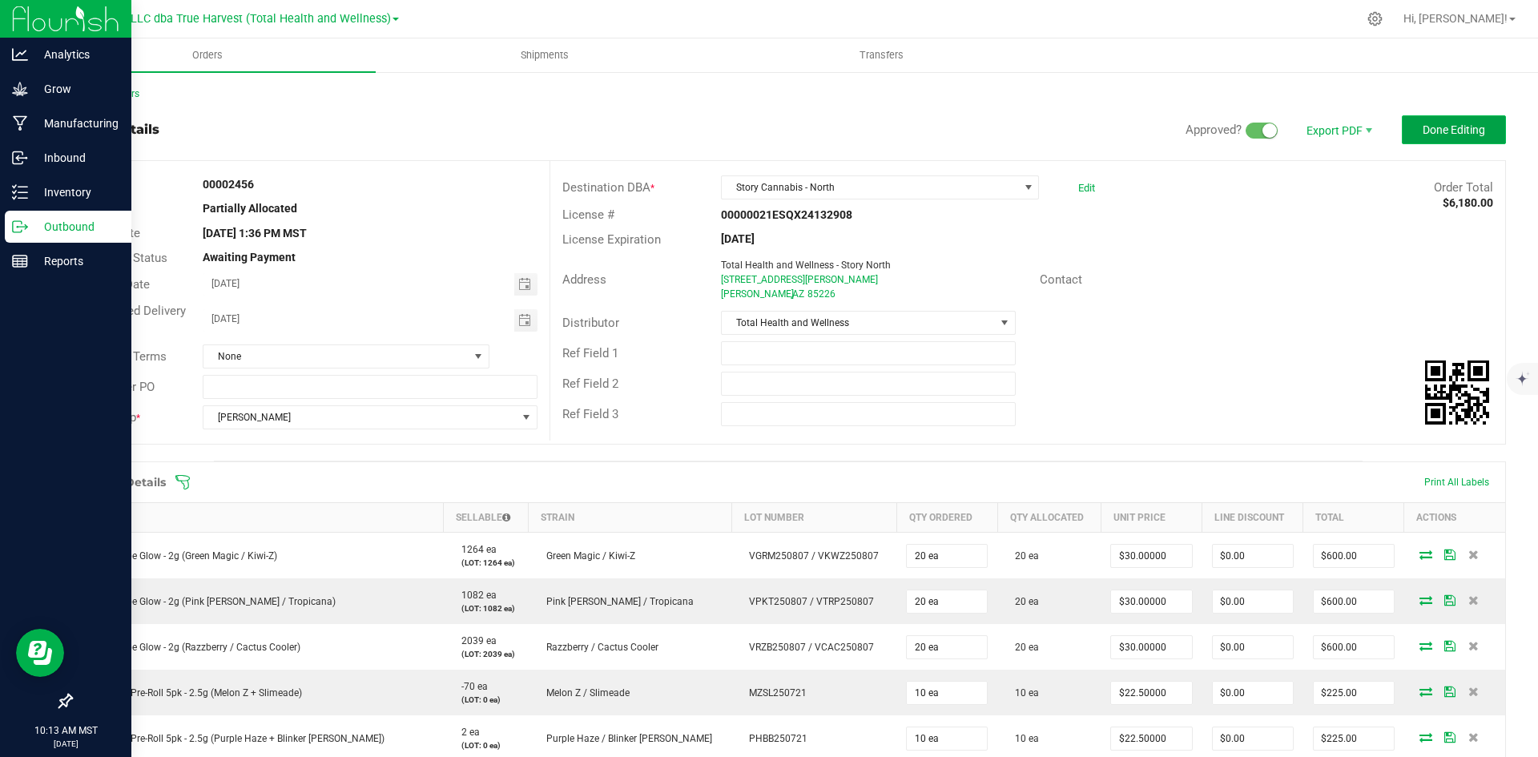
click at [1409, 126] on button "Done Editing" at bounding box center [1454, 129] width 104 height 29
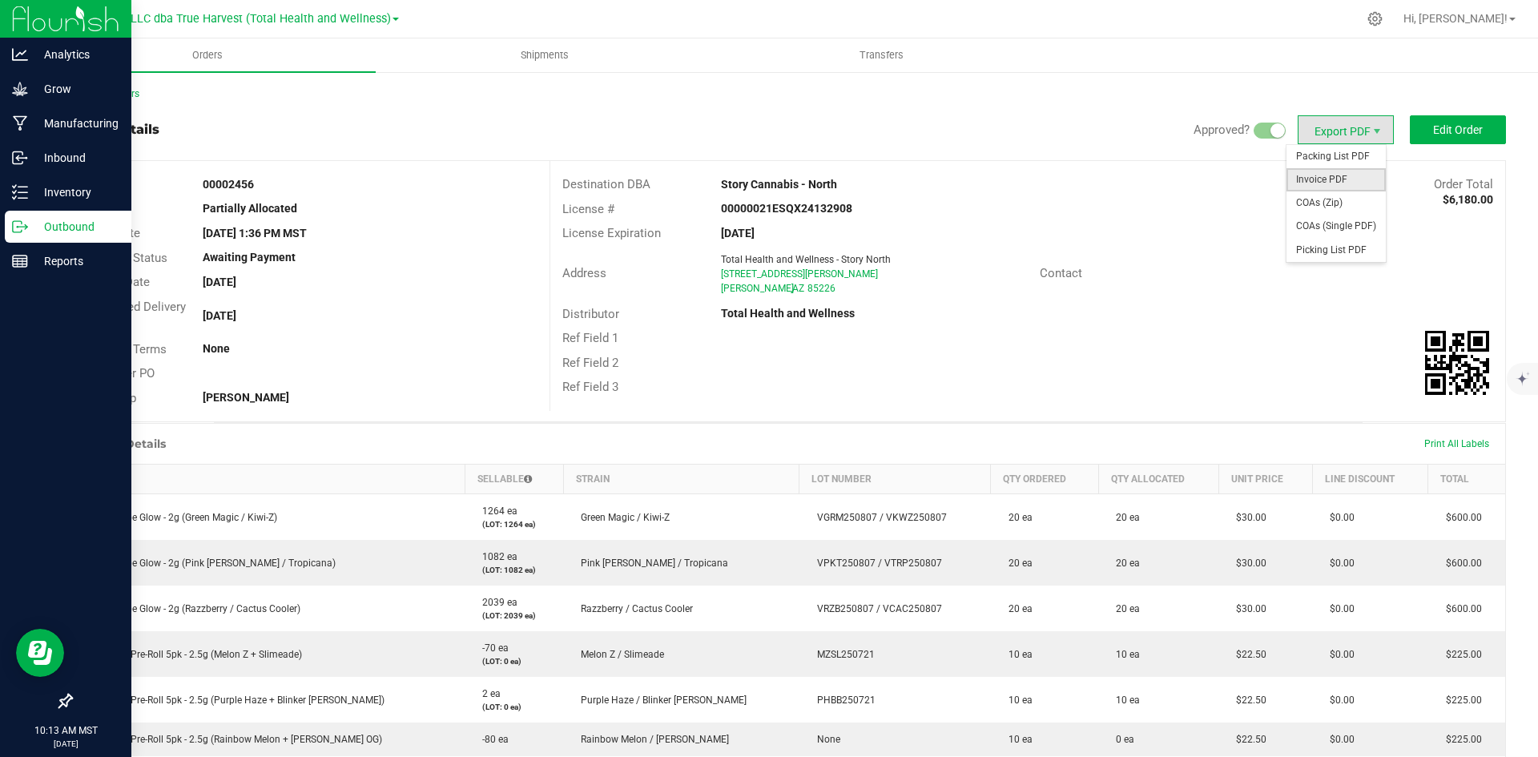
click at [1329, 178] on span "Invoice PDF" at bounding box center [1335, 179] width 99 height 23
click at [113, 95] on link "Back to Orders" at bounding box center [104, 93] width 69 height 11
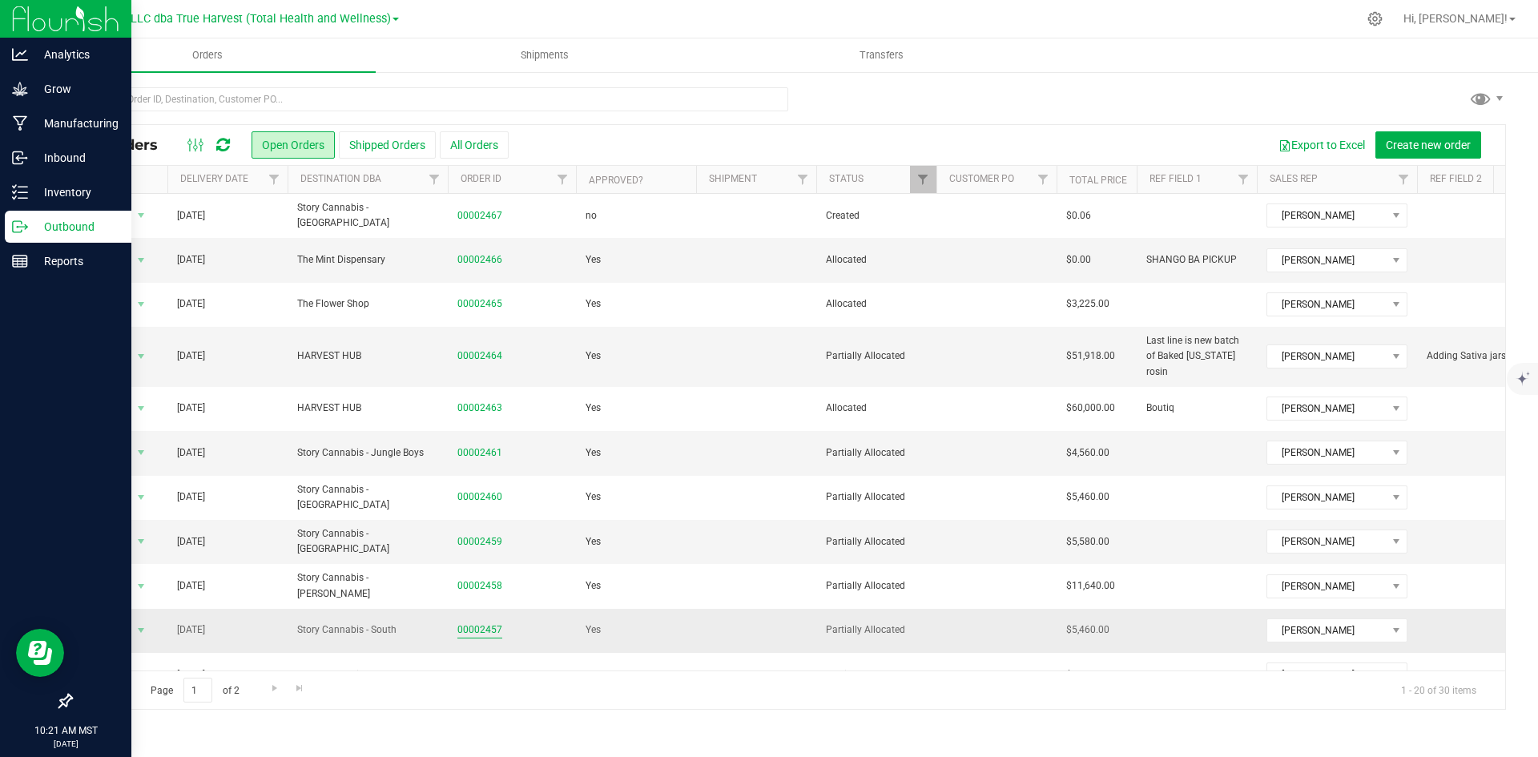
click at [481, 622] on link "00002457" at bounding box center [479, 629] width 45 height 15
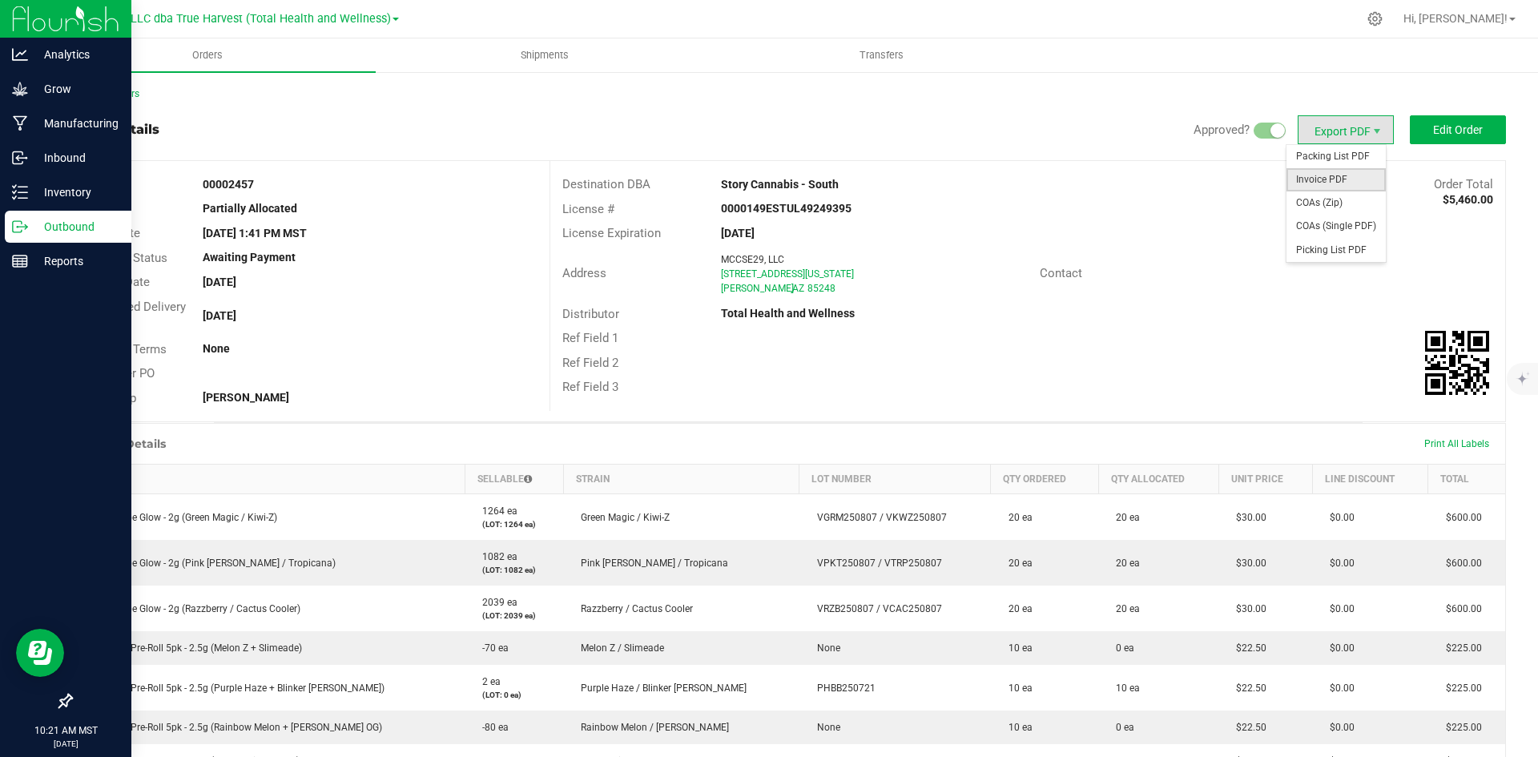
click at [1336, 173] on span "Invoice PDF" at bounding box center [1335, 179] width 99 height 23
click at [122, 95] on link "Back to Orders" at bounding box center [104, 93] width 69 height 11
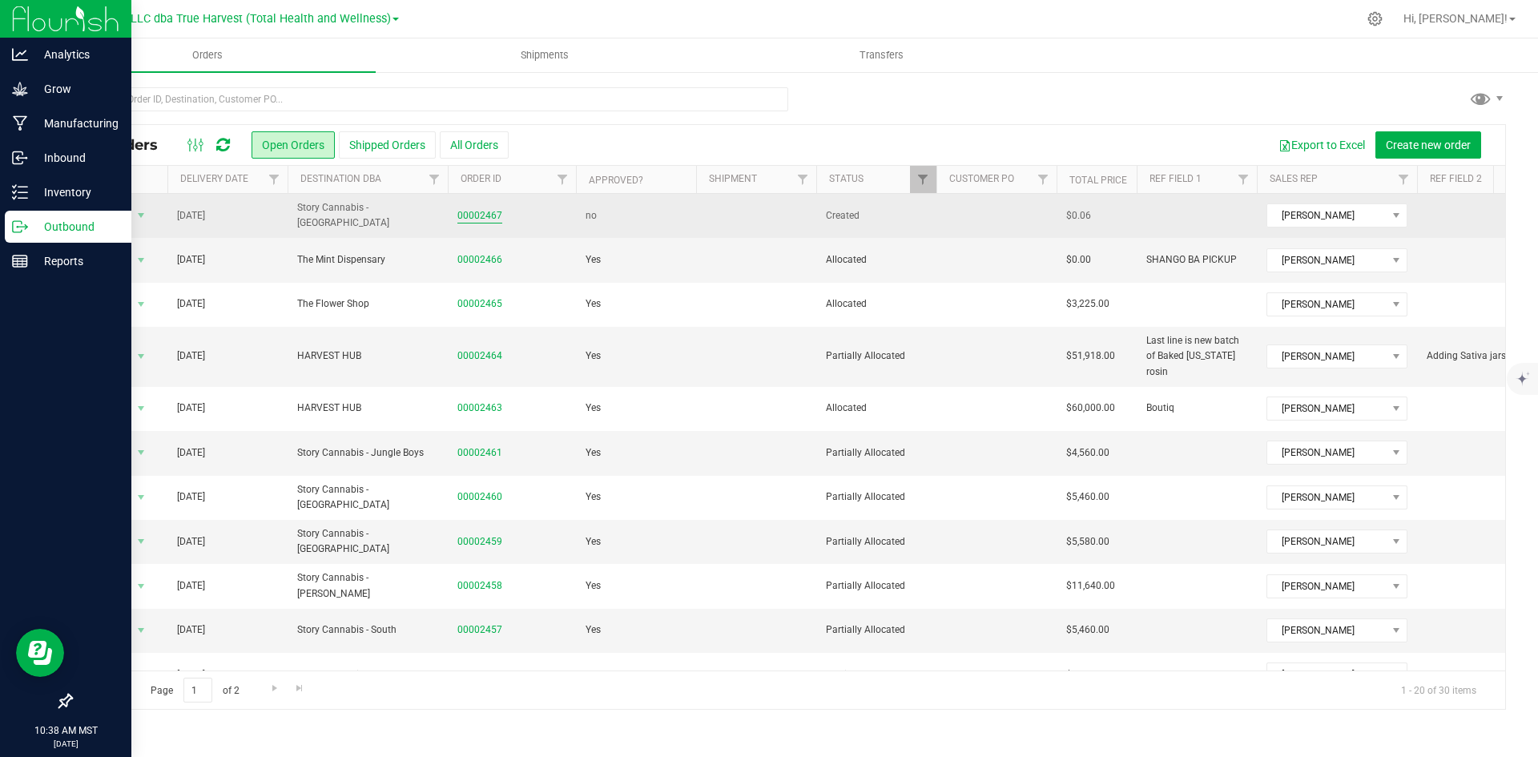
click at [475, 220] on link "00002467" at bounding box center [479, 215] width 45 height 15
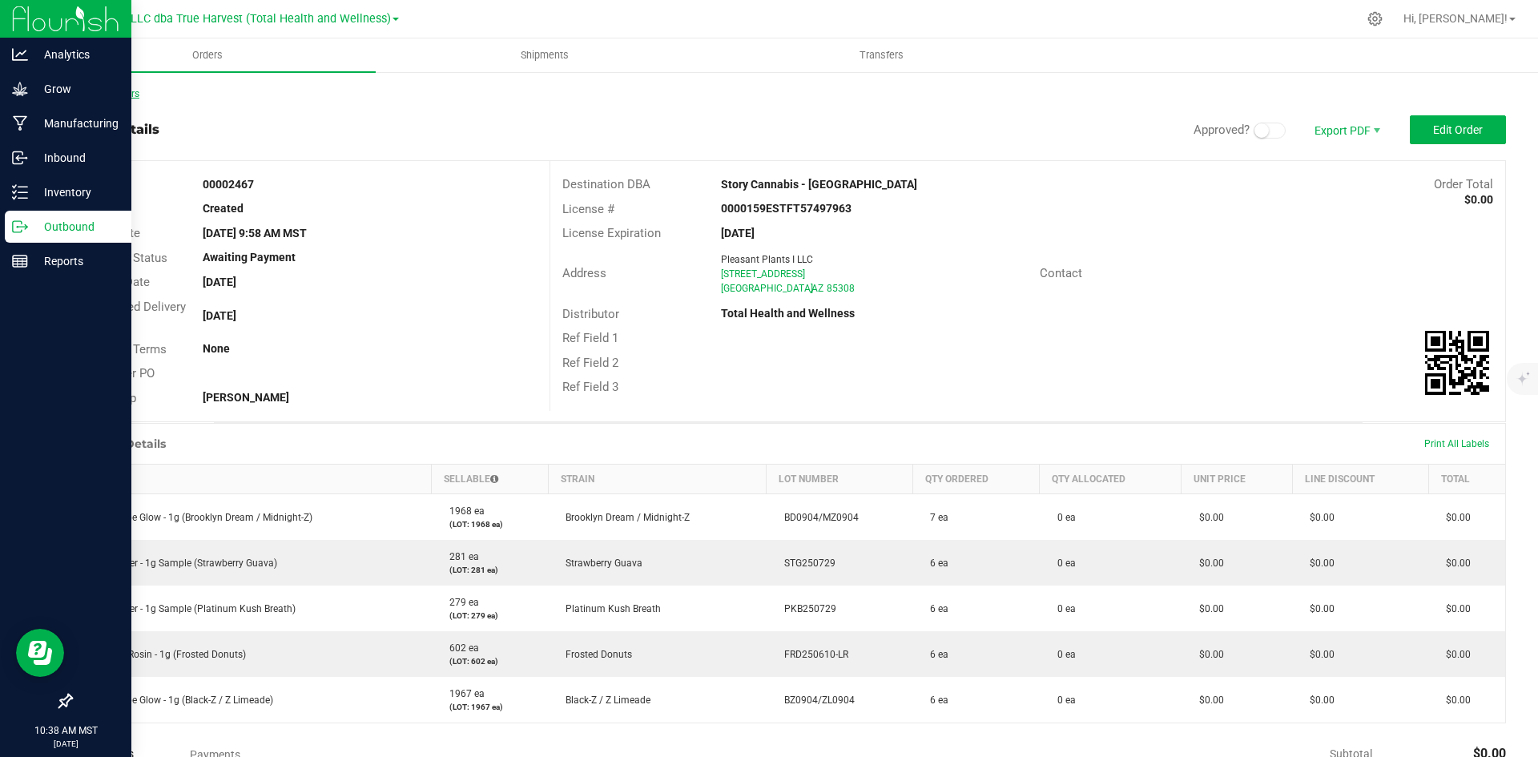
click at [98, 93] on link "Back to Orders" at bounding box center [104, 93] width 69 height 11
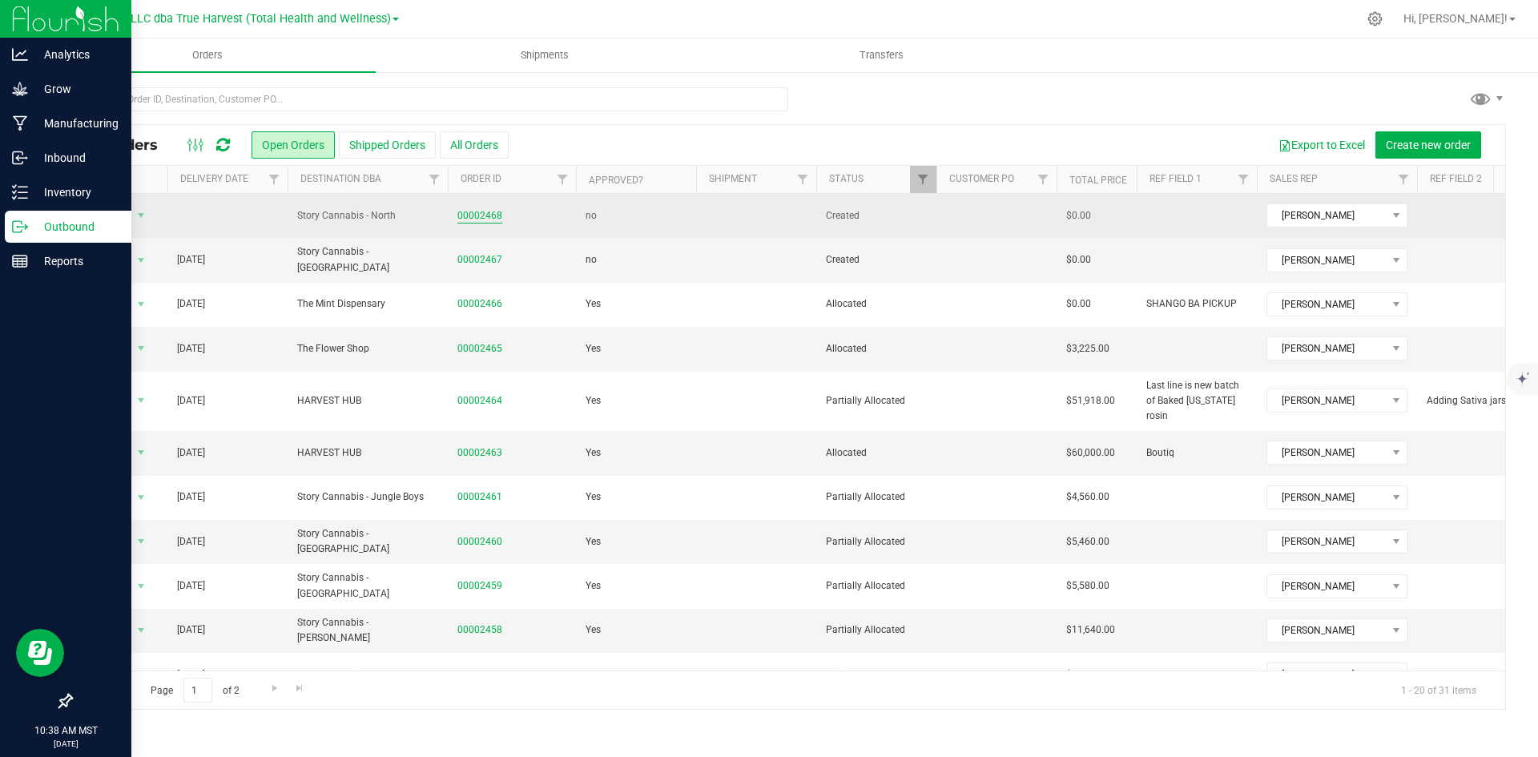
click at [467, 211] on link "00002468" at bounding box center [479, 215] width 45 height 15
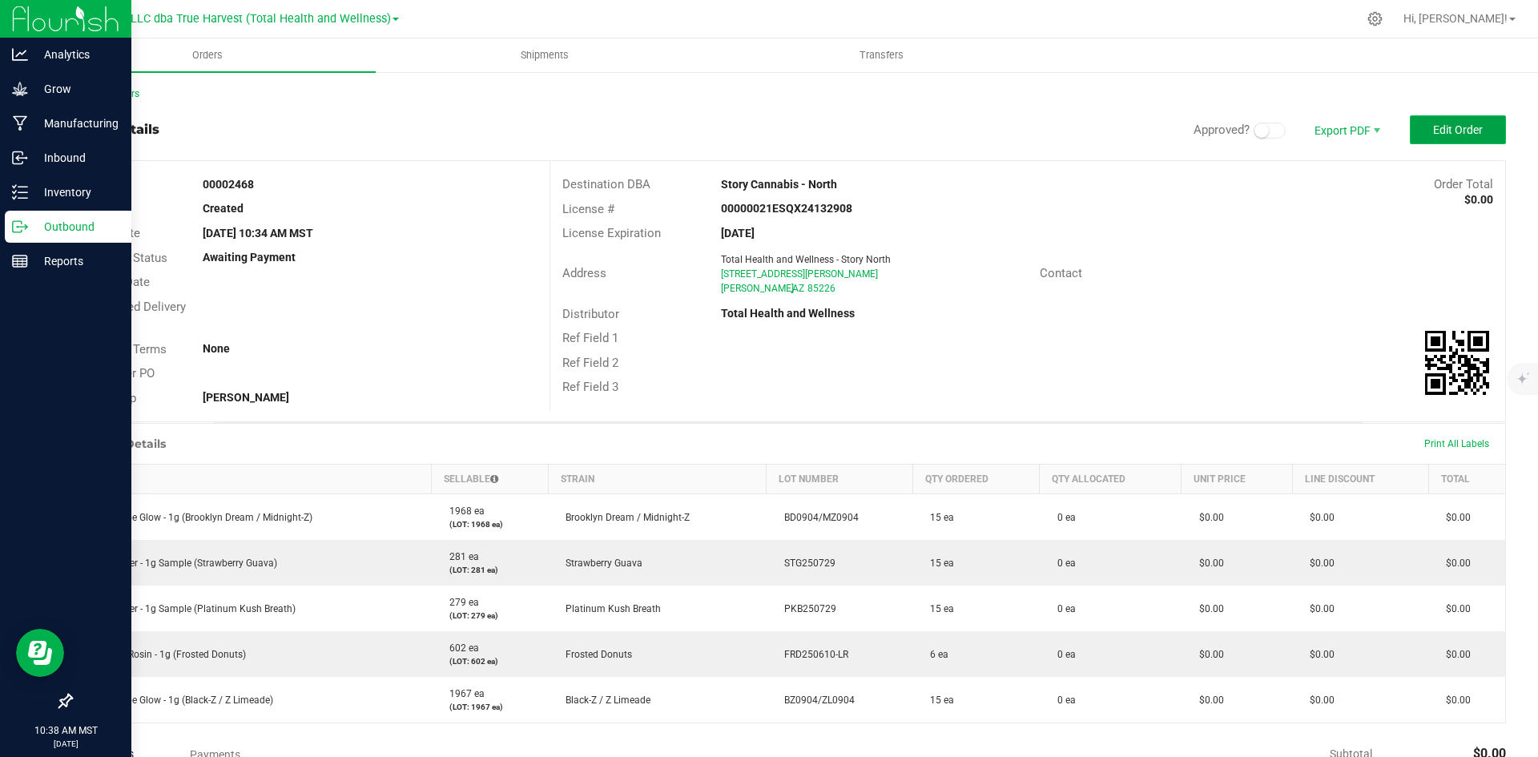
click at [1420, 123] on button "Edit Order" at bounding box center [1458, 129] width 96 height 29
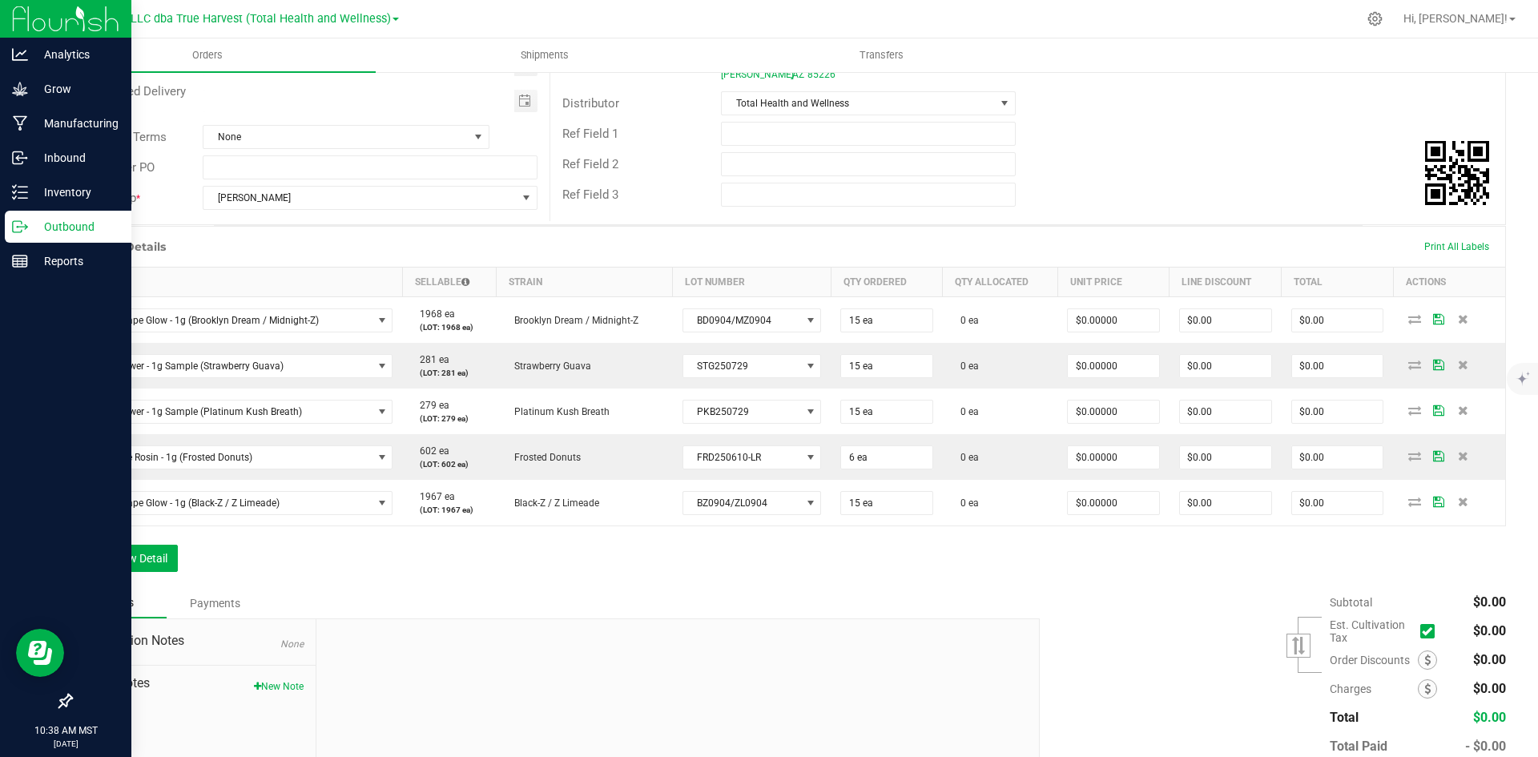
scroll to position [240, 0]
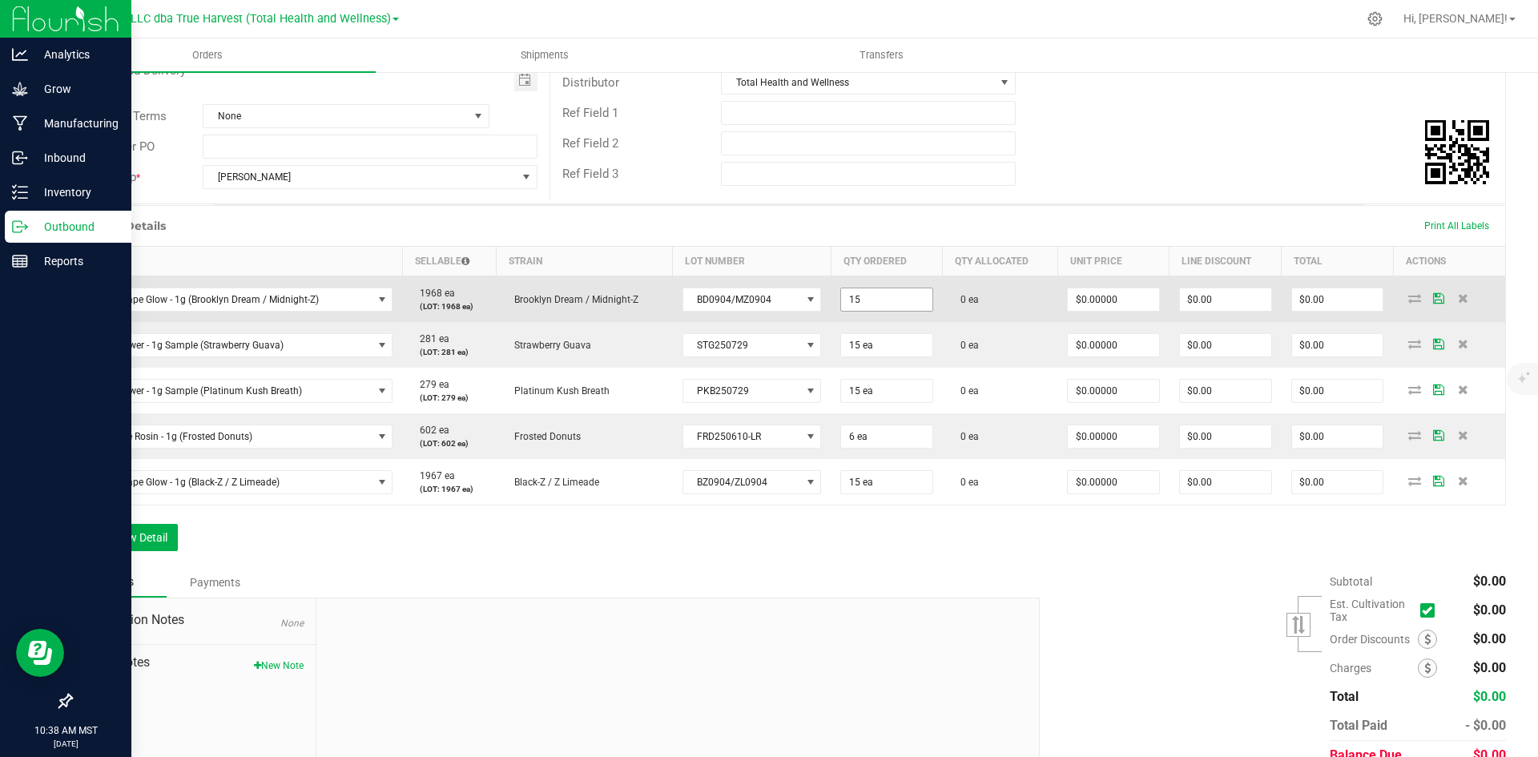
click at [844, 308] on input "15" at bounding box center [886, 299] width 91 height 22
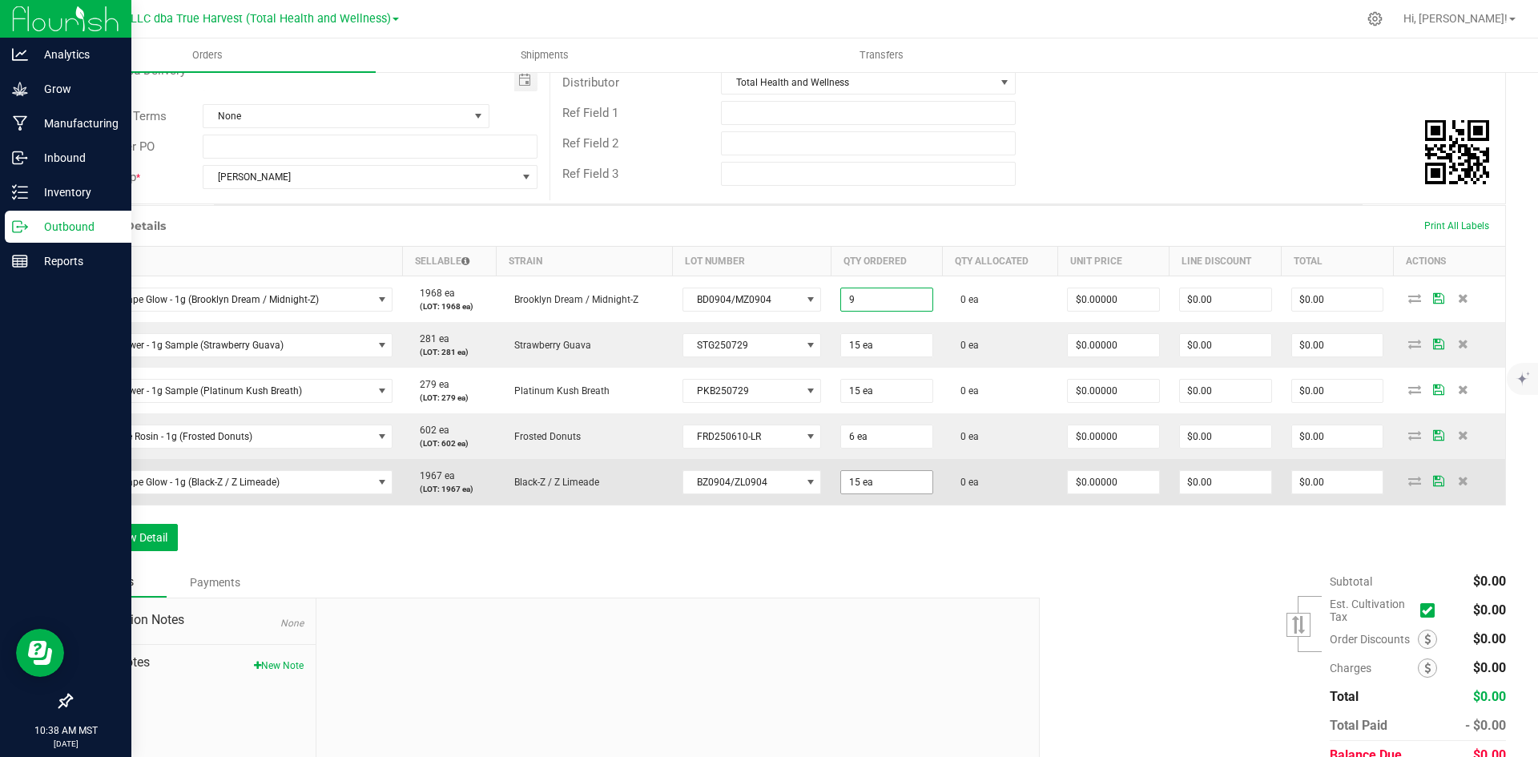
type input "9 ea"
click at [849, 481] on input "15" at bounding box center [886, 482] width 91 height 22
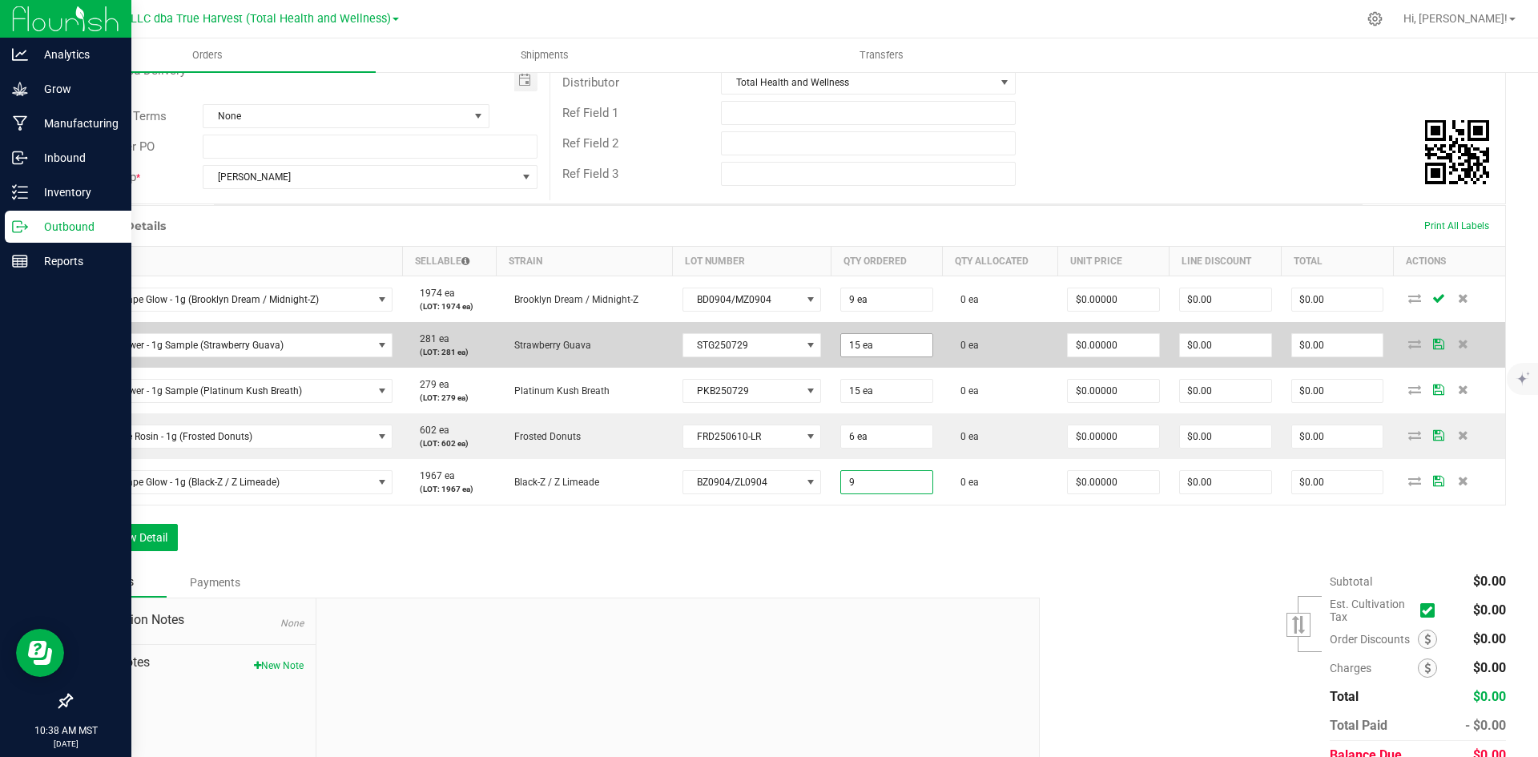
type input "9"
type input "15"
type input "9 ea"
click at [844, 348] on input "15" at bounding box center [886, 345] width 91 height 22
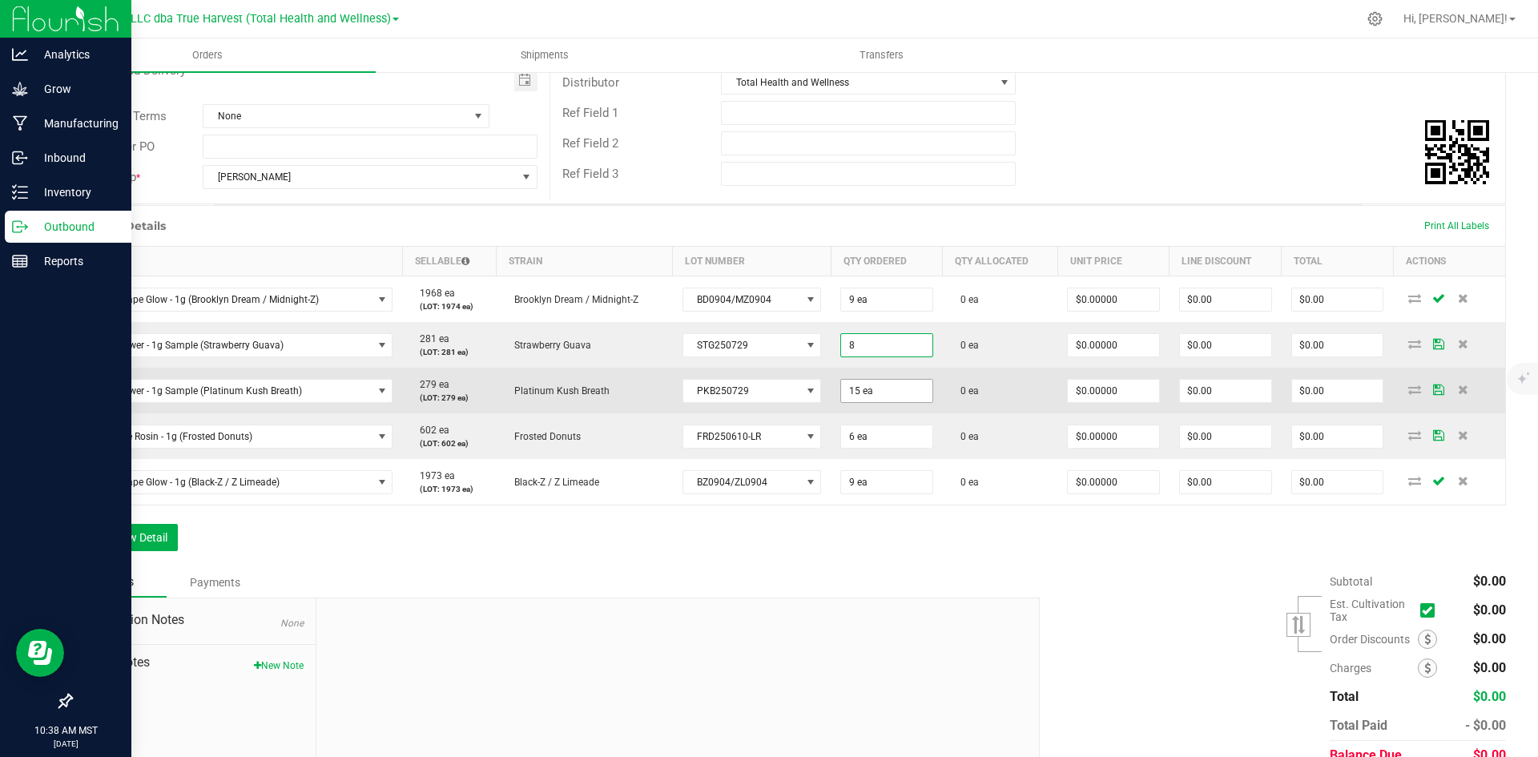
type input "8 ea"
click at [855, 394] on input "15" at bounding box center [886, 391] width 91 height 22
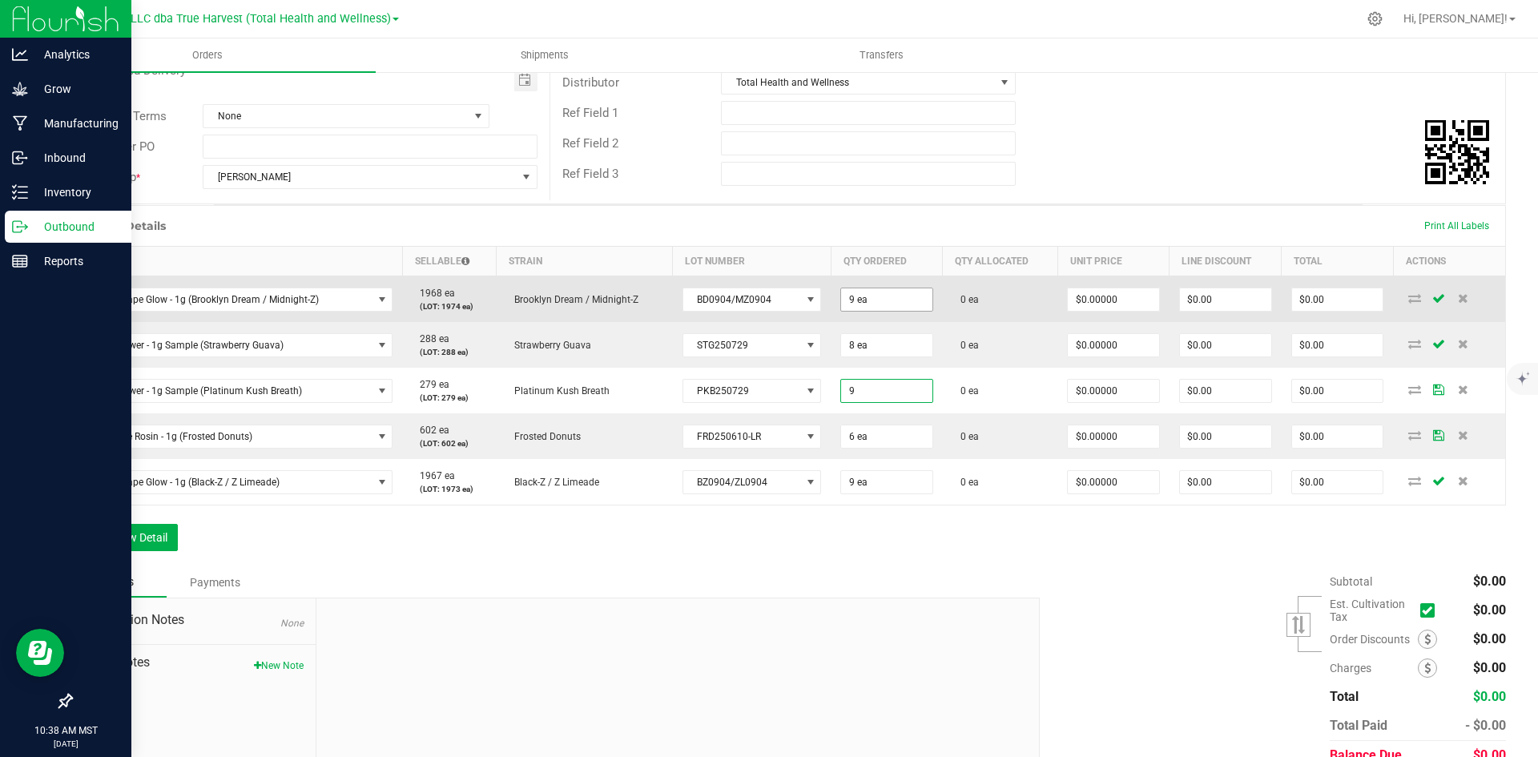
type input "9 ea"
click at [847, 299] on input "9" at bounding box center [886, 299] width 91 height 22
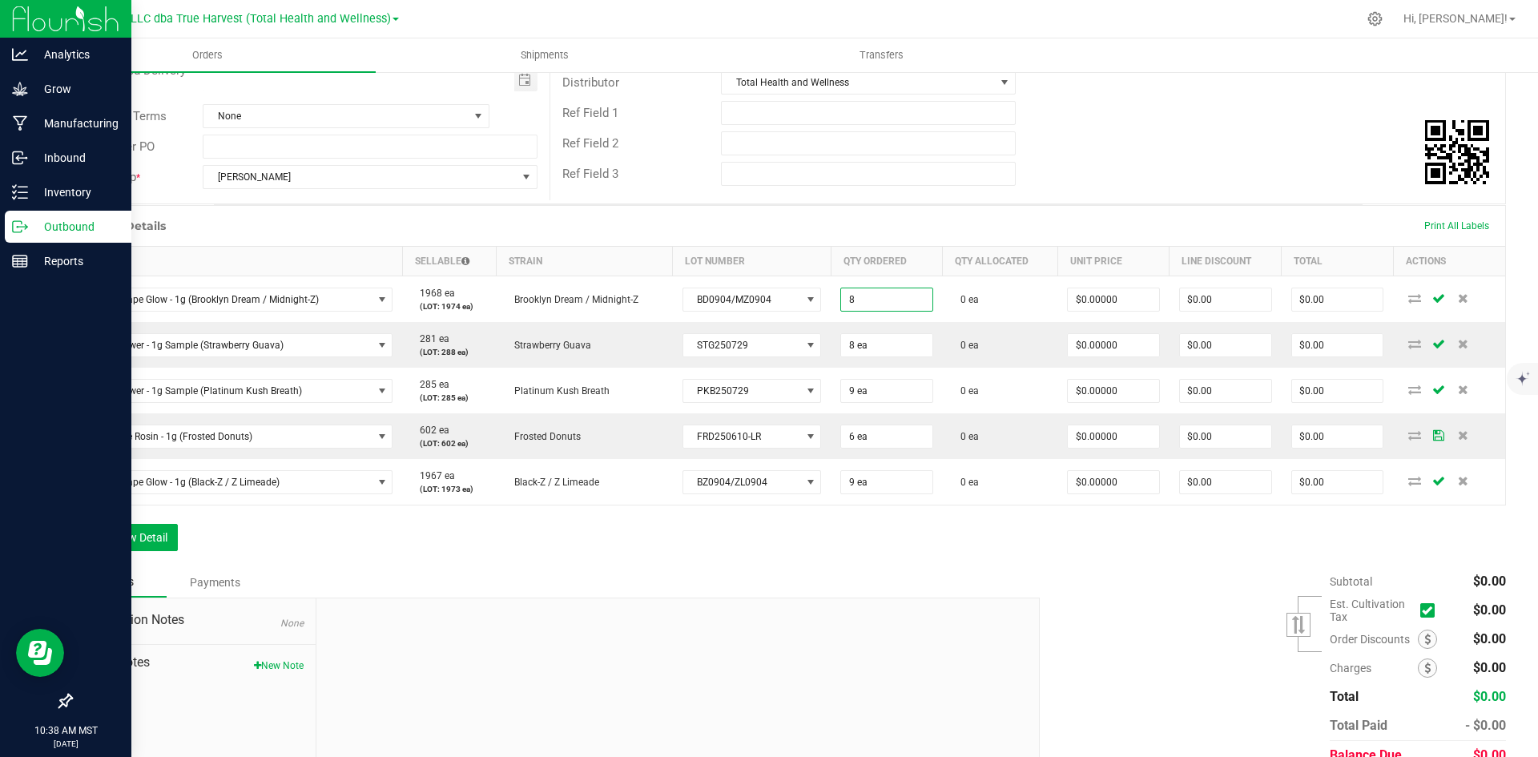
type input "8 ea"
click at [907, 561] on div "Order Details Print All Labels Item Sellable Strain Lot Number Qty Ordered Qty …" at bounding box center [787, 386] width 1435 height 362
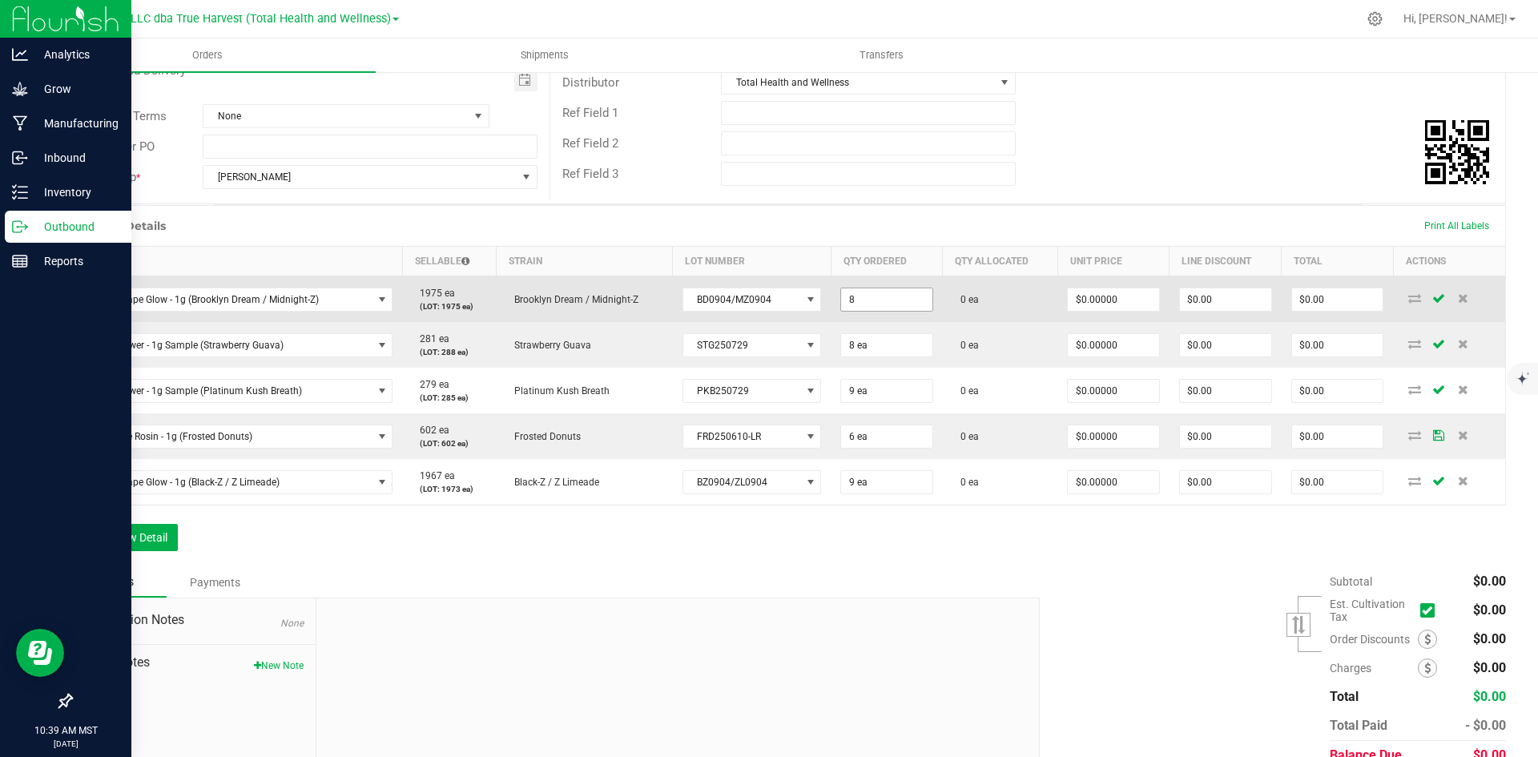
click at [843, 298] on input "8" at bounding box center [886, 299] width 91 height 22
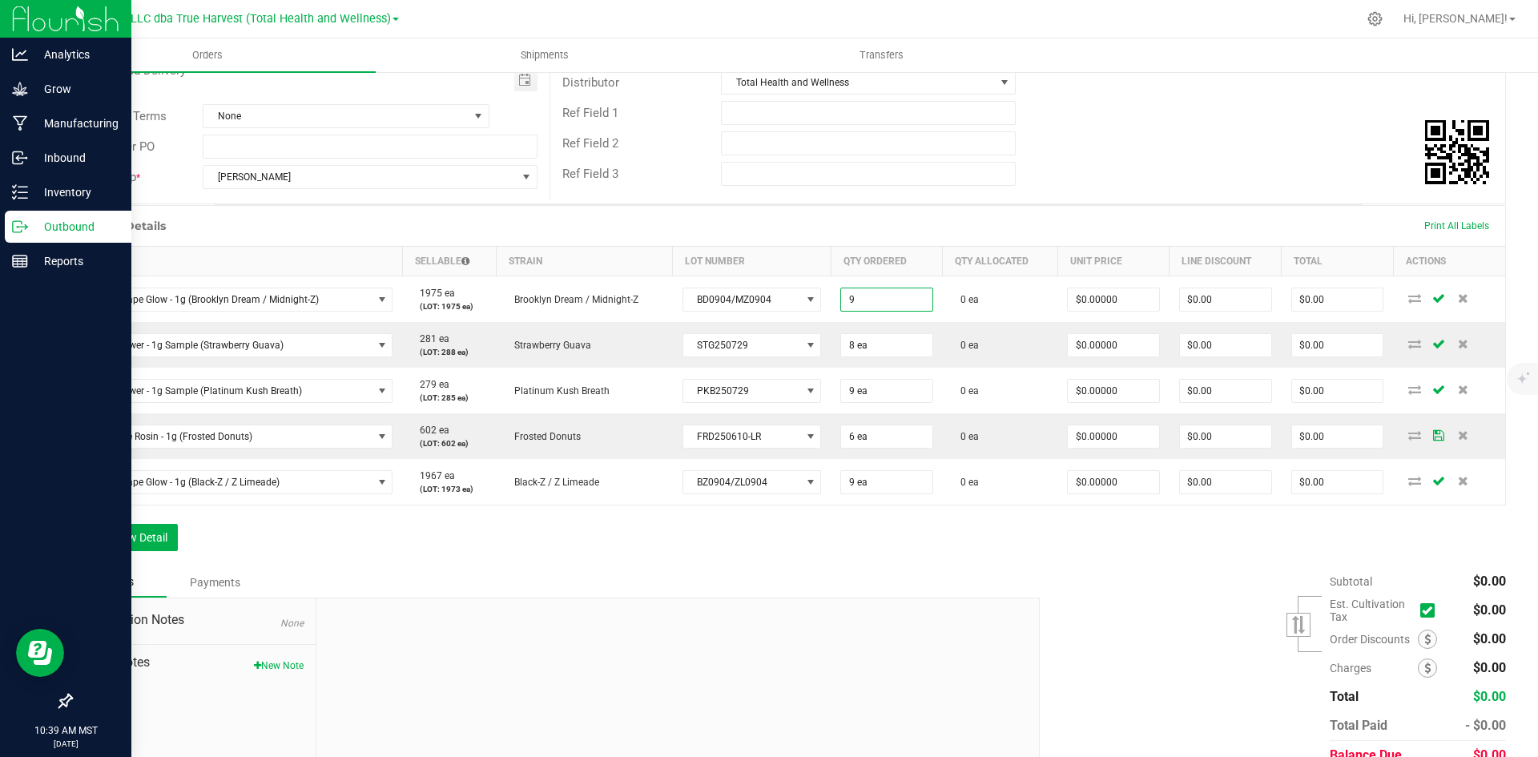
type input "9 ea"
click at [859, 549] on div "Order Details Print All Labels Item Sellable Strain Lot Number Qty Ordered Qty …" at bounding box center [787, 386] width 1435 height 362
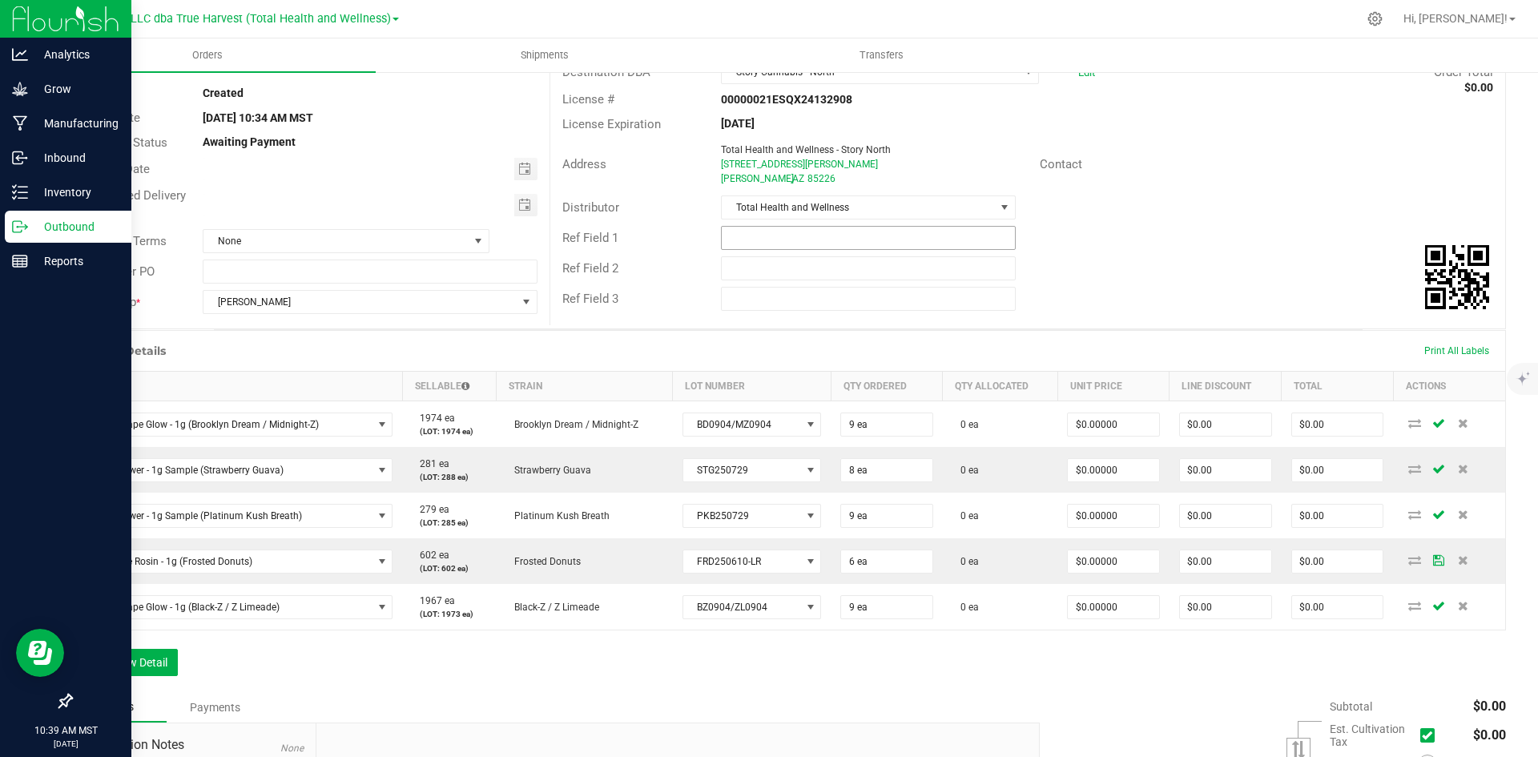
scroll to position [0, 0]
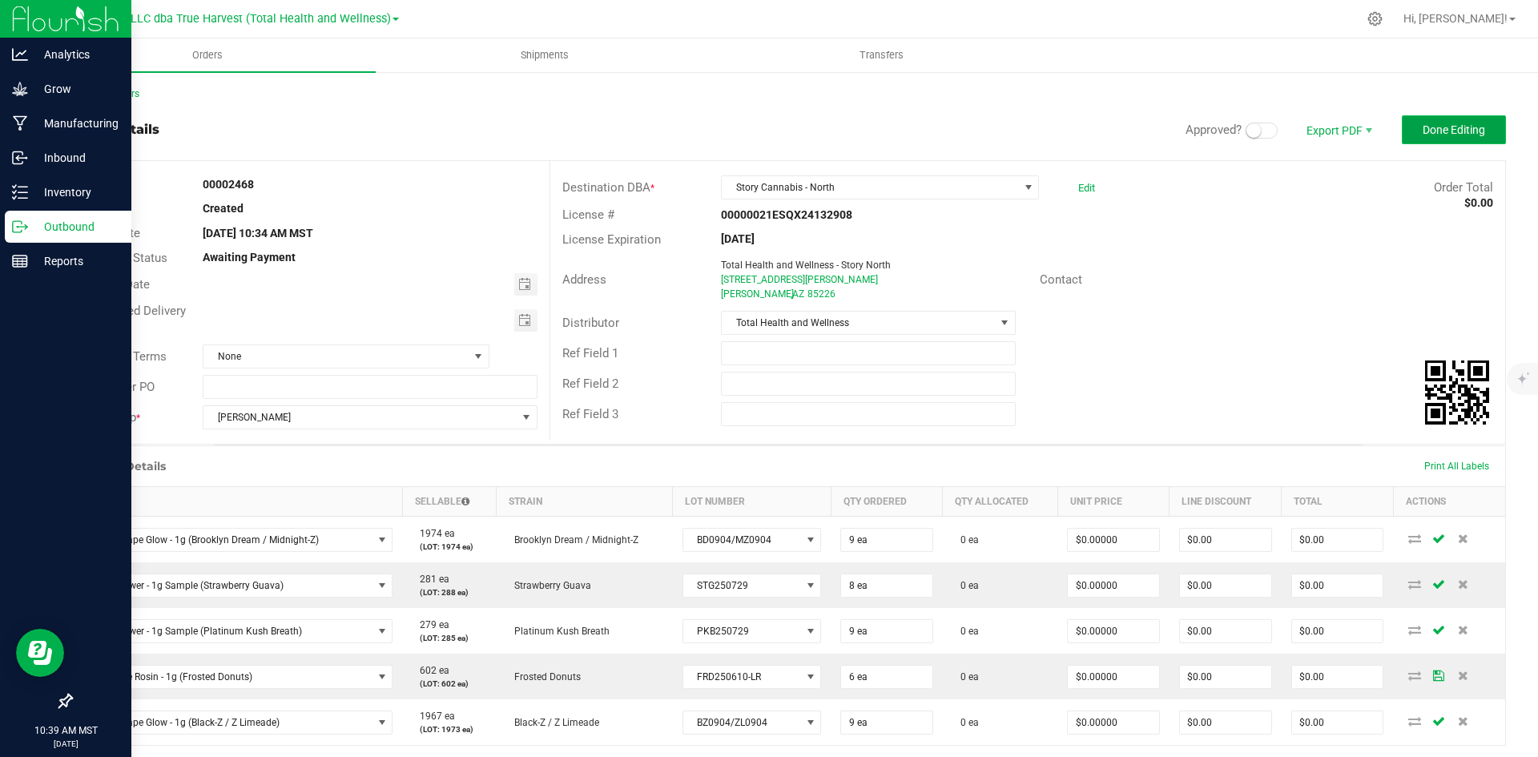
click at [1411, 142] on button "Done Editing" at bounding box center [1454, 129] width 104 height 29
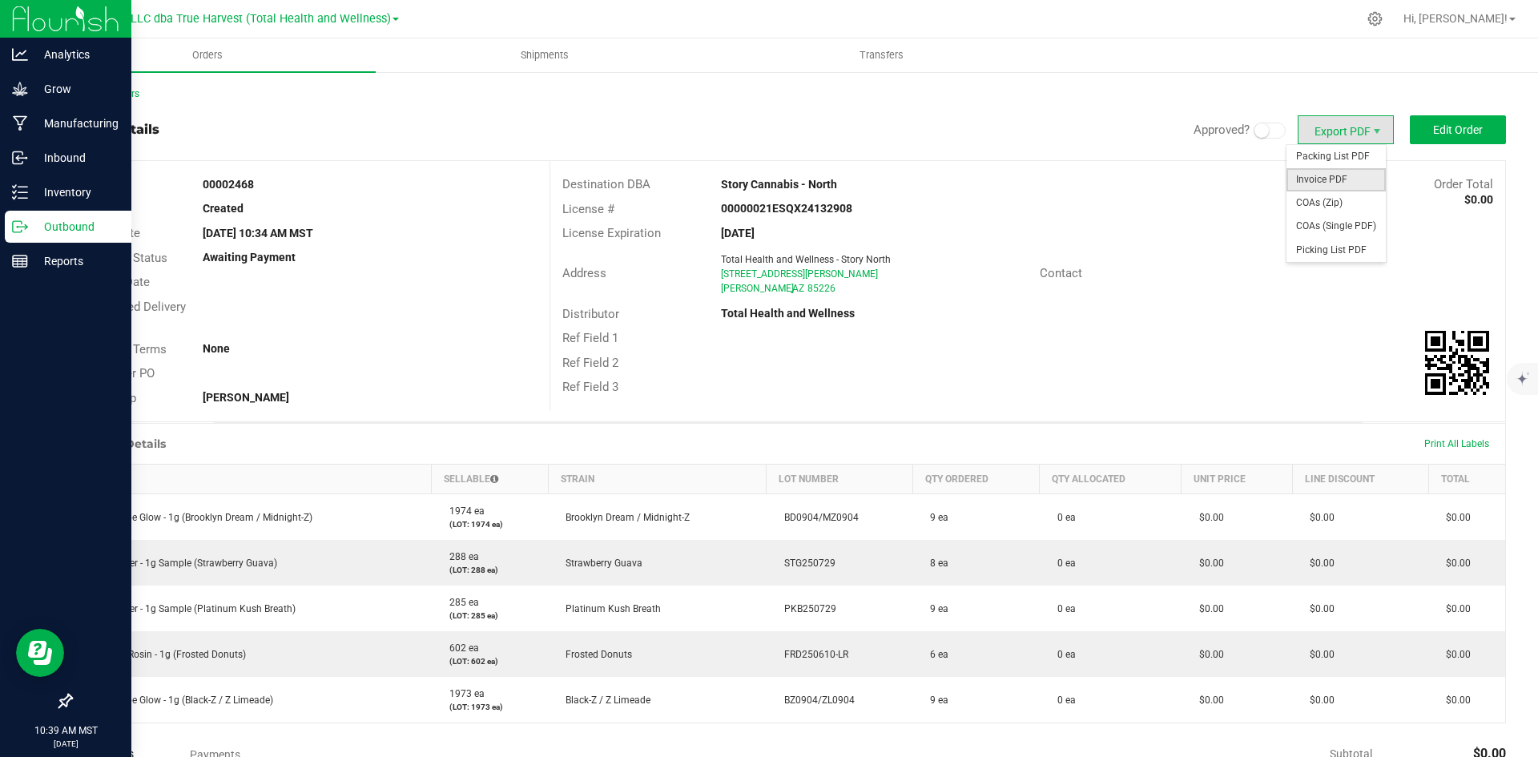
click at [1316, 181] on span "Invoice PDF" at bounding box center [1335, 179] width 99 height 23
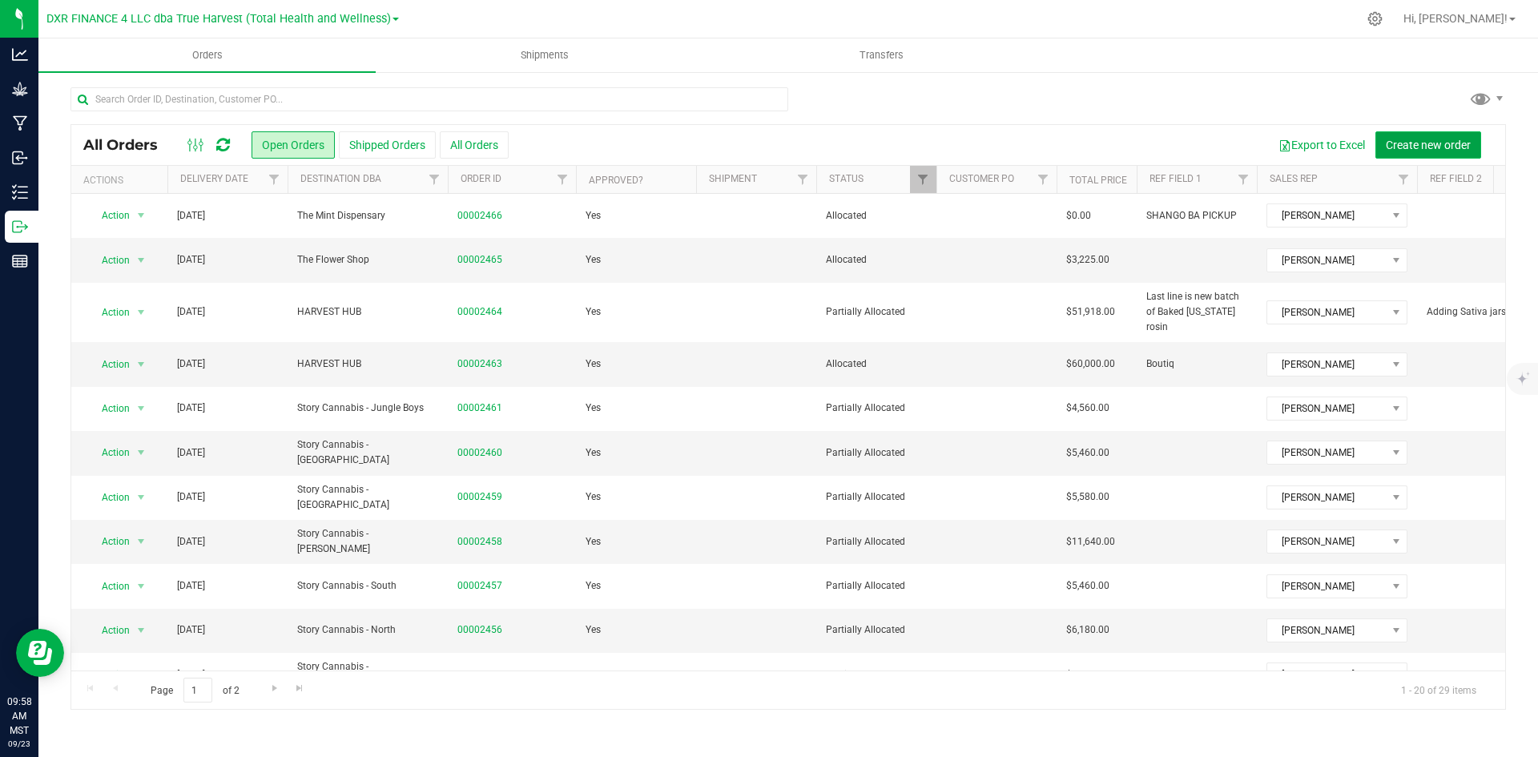
click at [1427, 144] on span "Create new order" at bounding box center [1428, 145] width 85 height 13
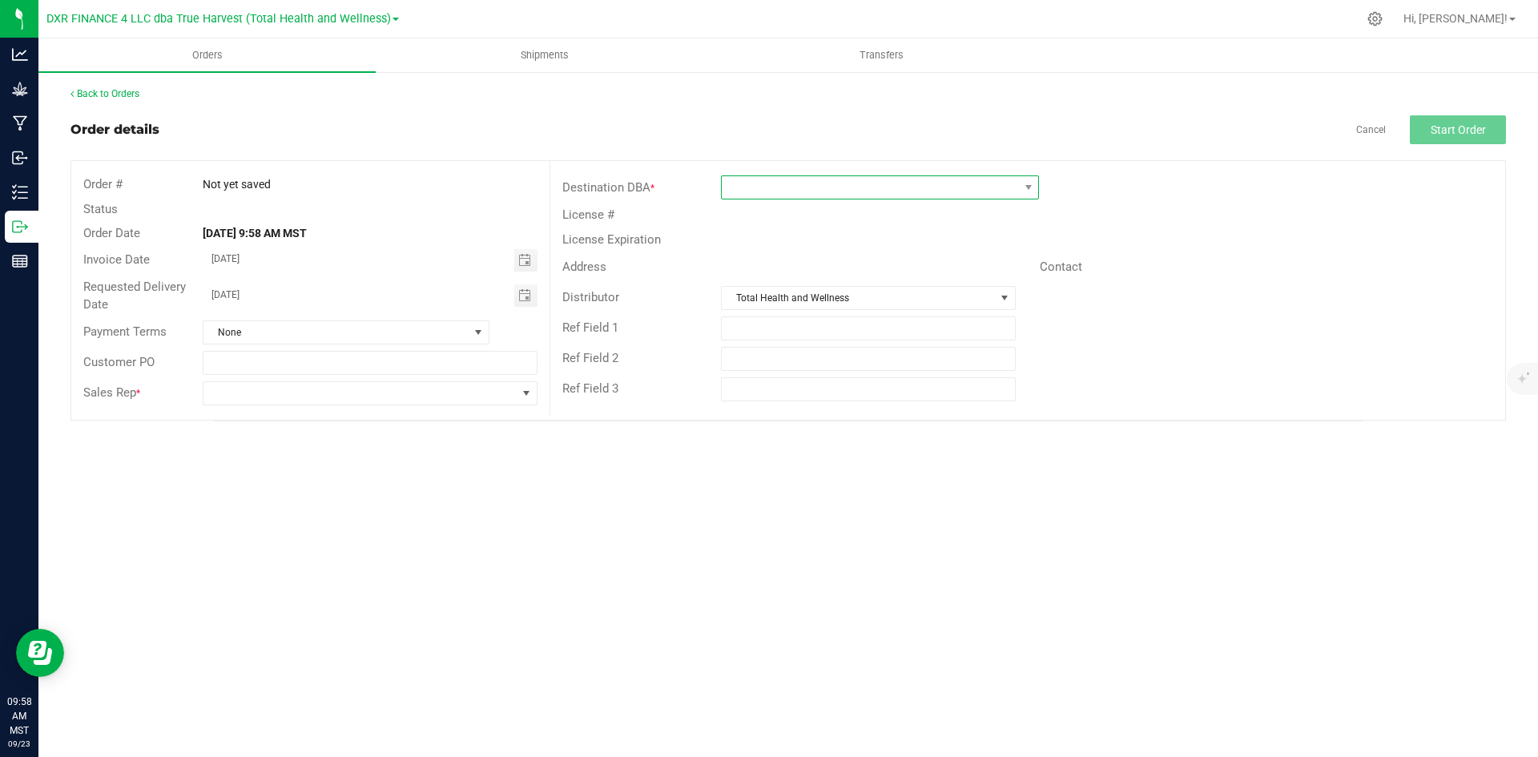
click at [879, 192] on span at bounding box center [870, 187] width 296 height 22
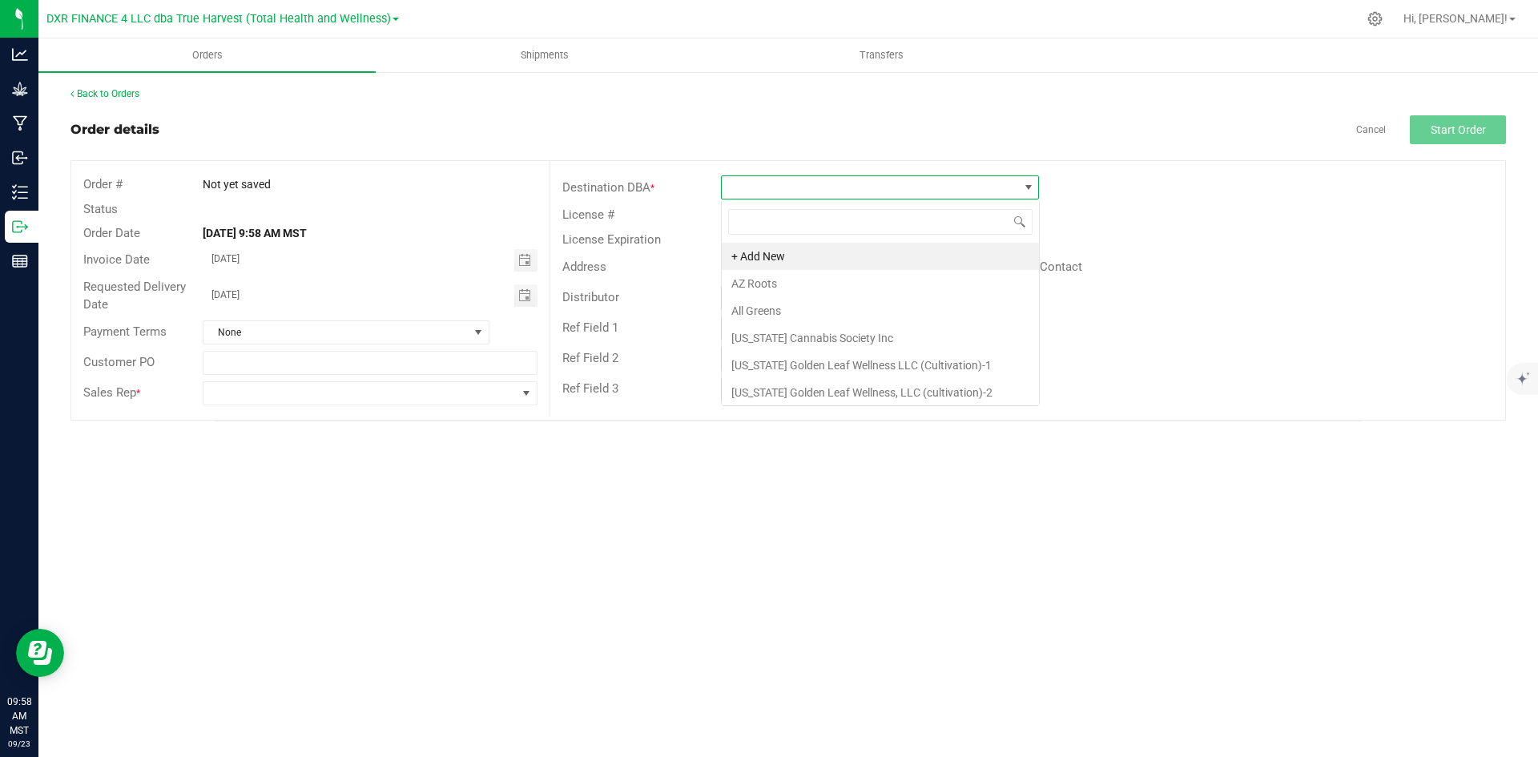
scroll to position [24, 318]
type input "story"
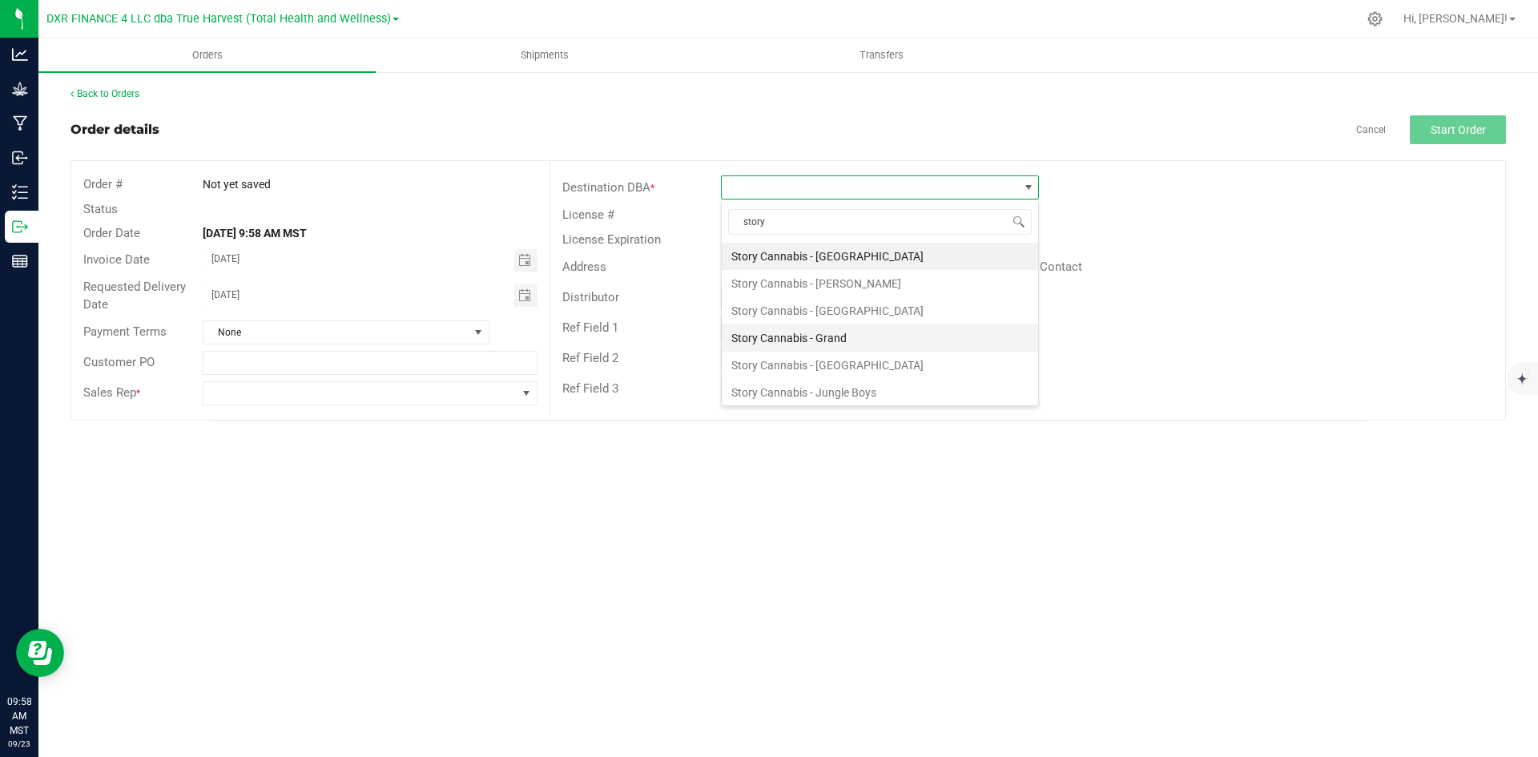
click at [852, 324] on li "Story Cannabis - Grand" at bounding box center [880, 337] width 316 height 27
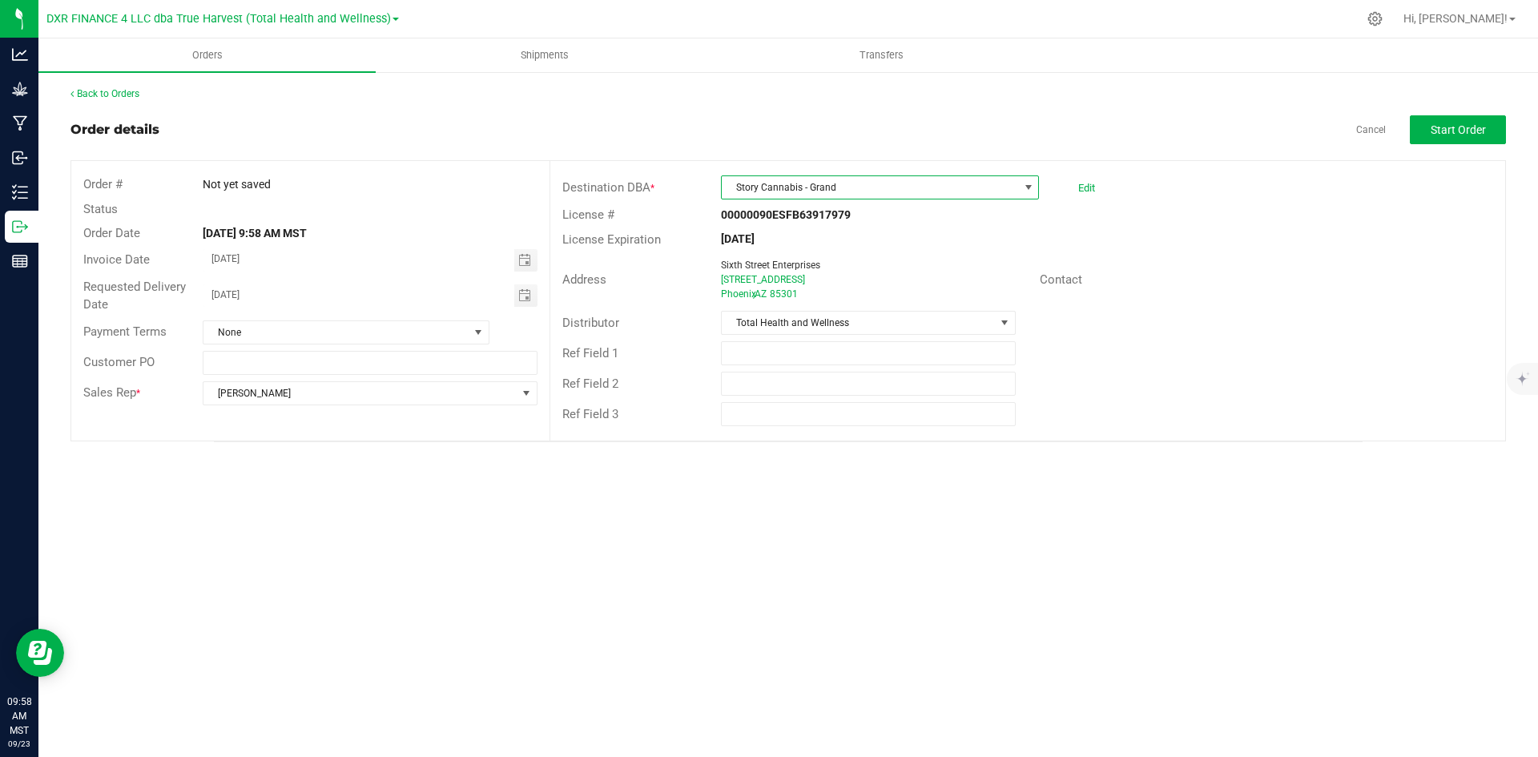
click at [855, 193] on span "Story Cannabis - Grand" at bounding box center [870, 187] width 296 height 22
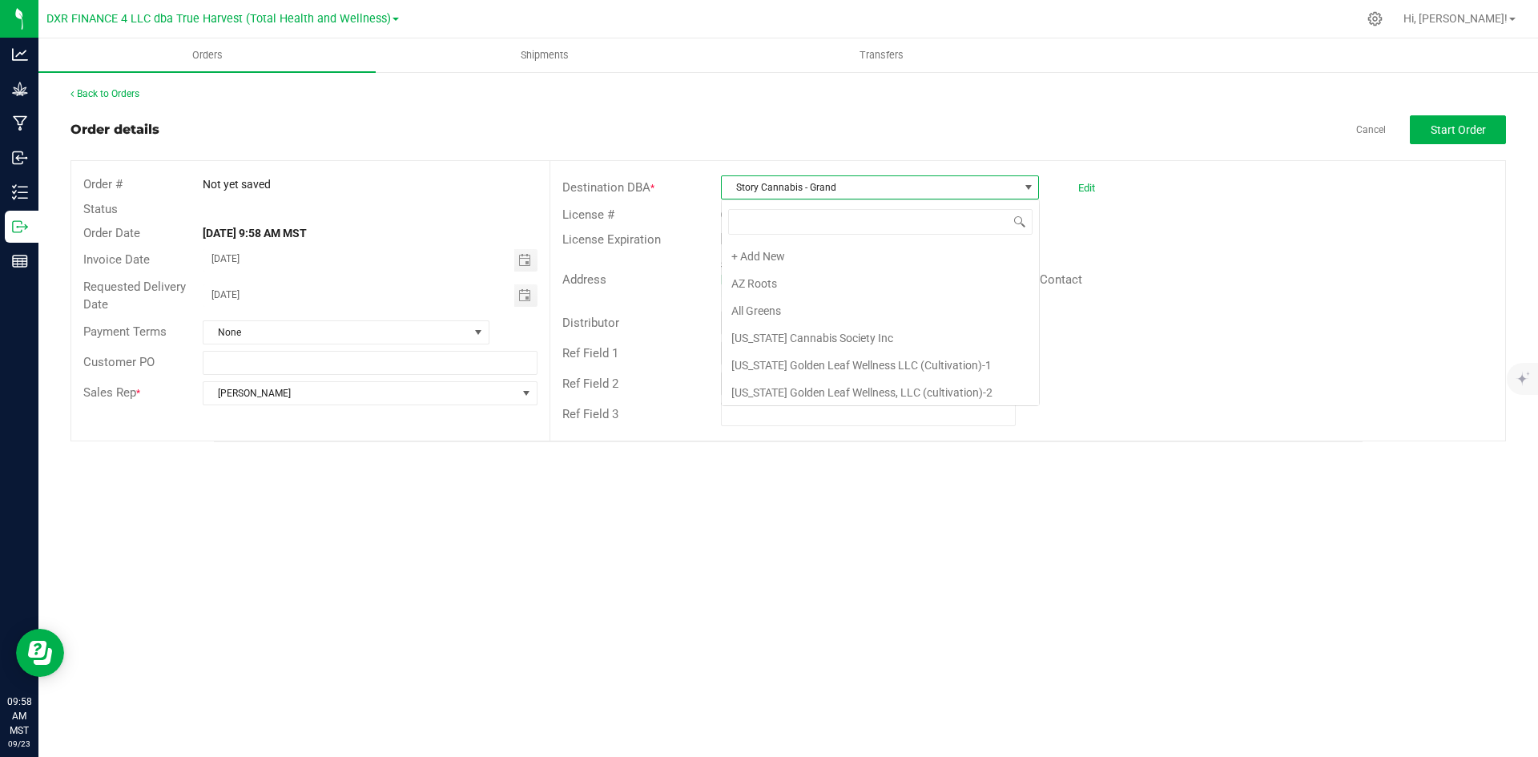
scroll to position [2563, 0]
click at [855, 350] on li "Story Cannabis - [GEOGRAPHIC_DATA]" at bounding box center [880, 361] width 317 height 27
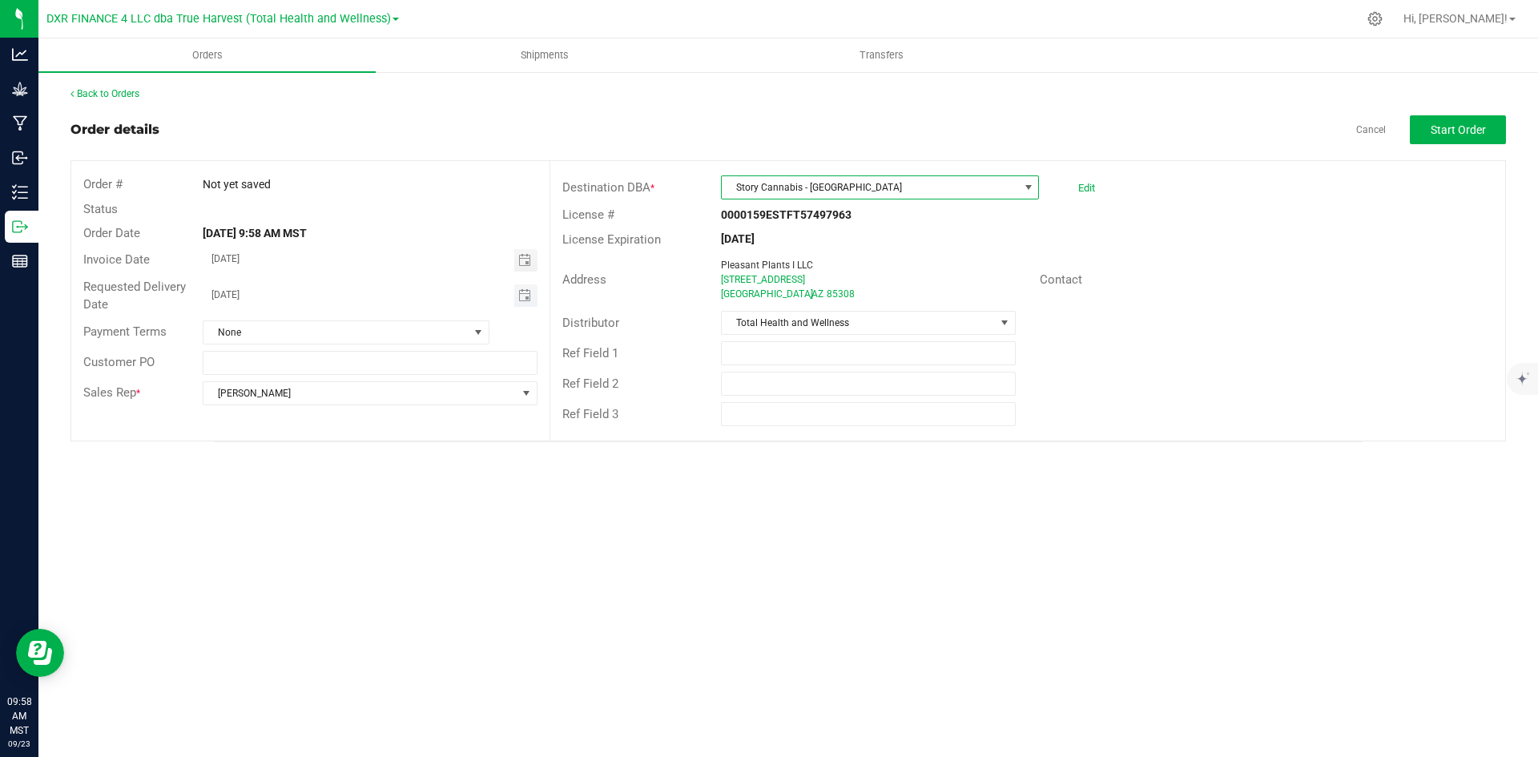
click at [521, 302] on span "Toggle calendar" at bounding box center [525, 295] width 23 height 22
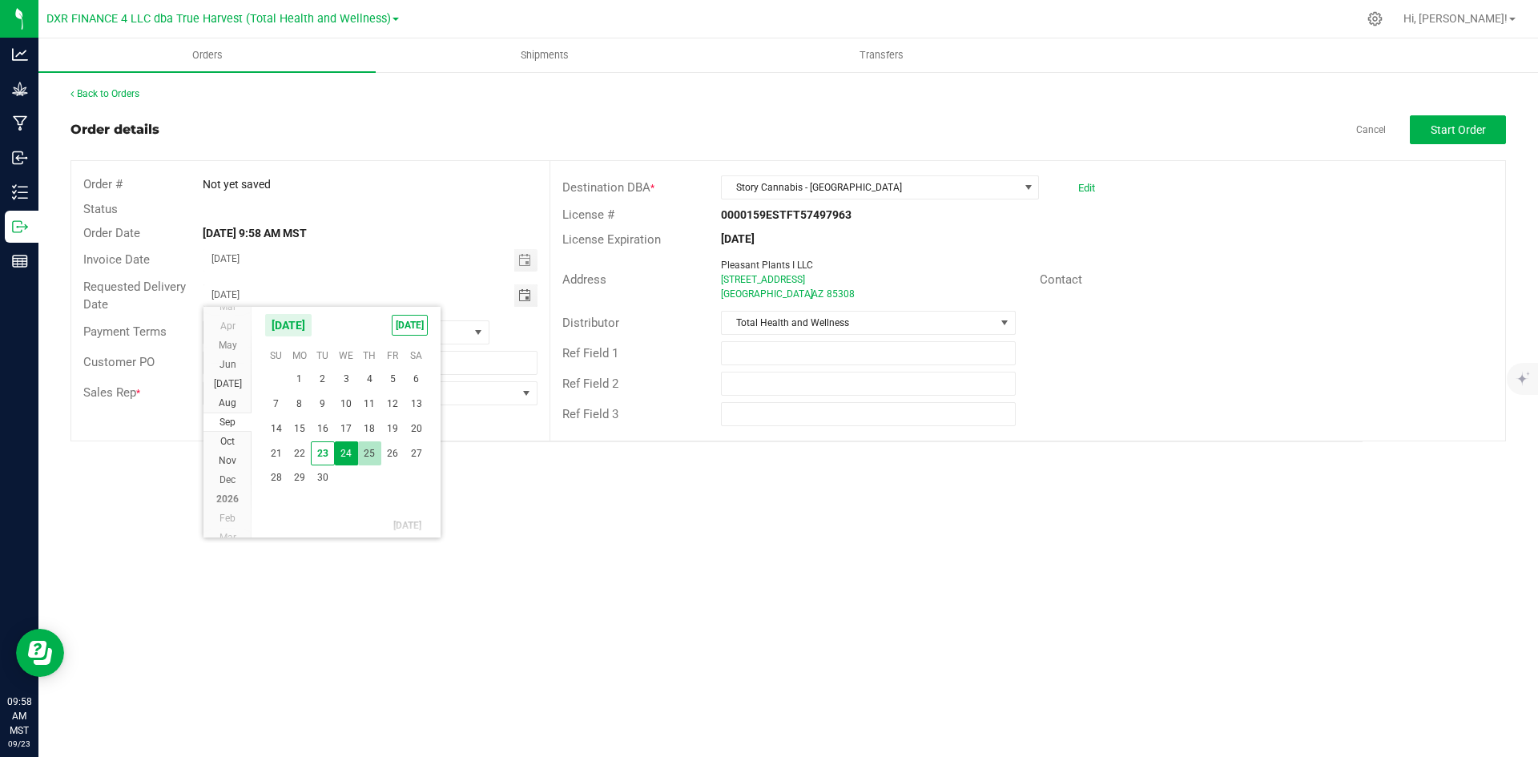
click at [367, 453] on span "25" at bounding box center [369, 453] width 23 height 25
type input "[DATE]"
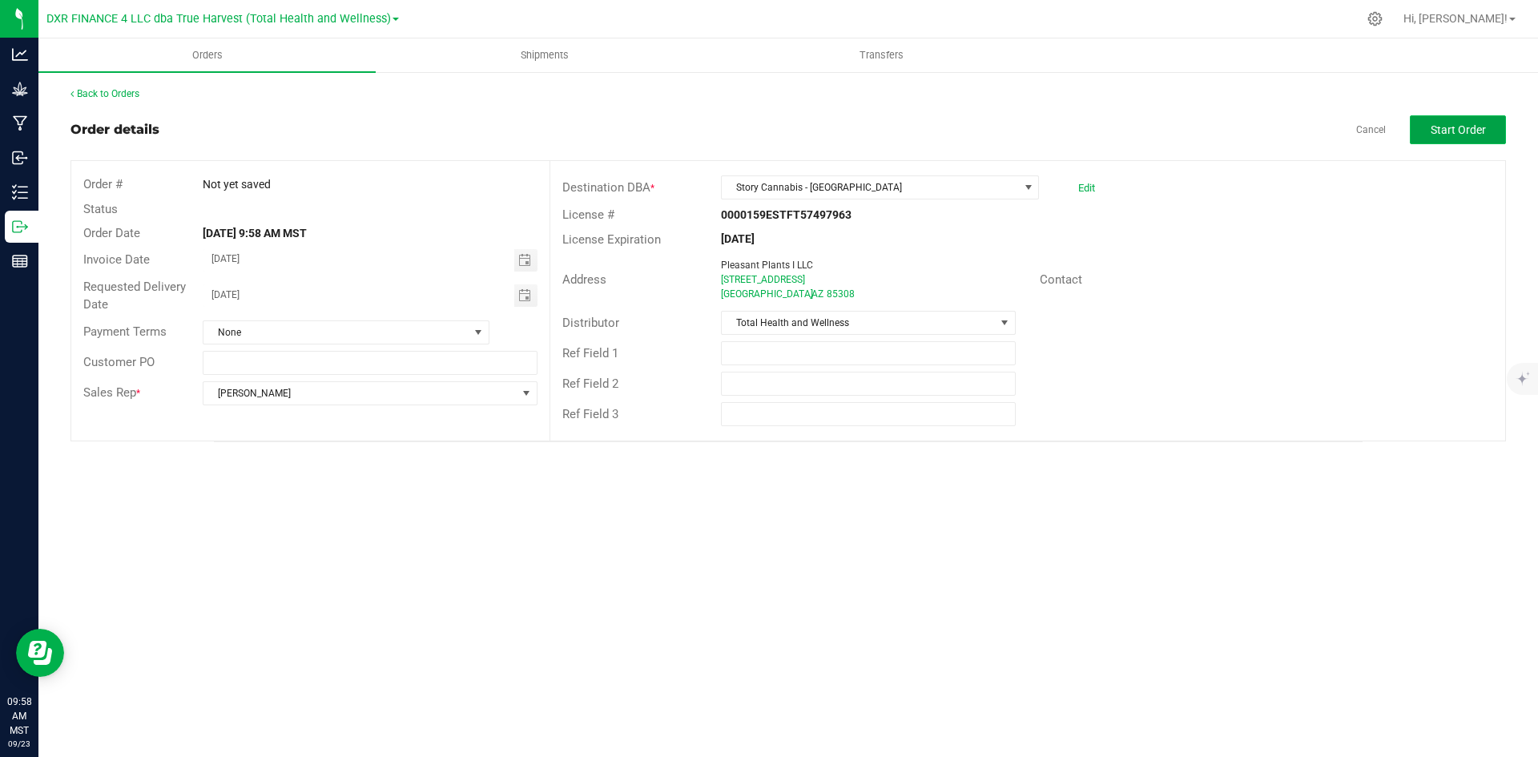
click at [1482, 128] on span "Start Order" at bounding box center [1457, 129] width 55 height 13
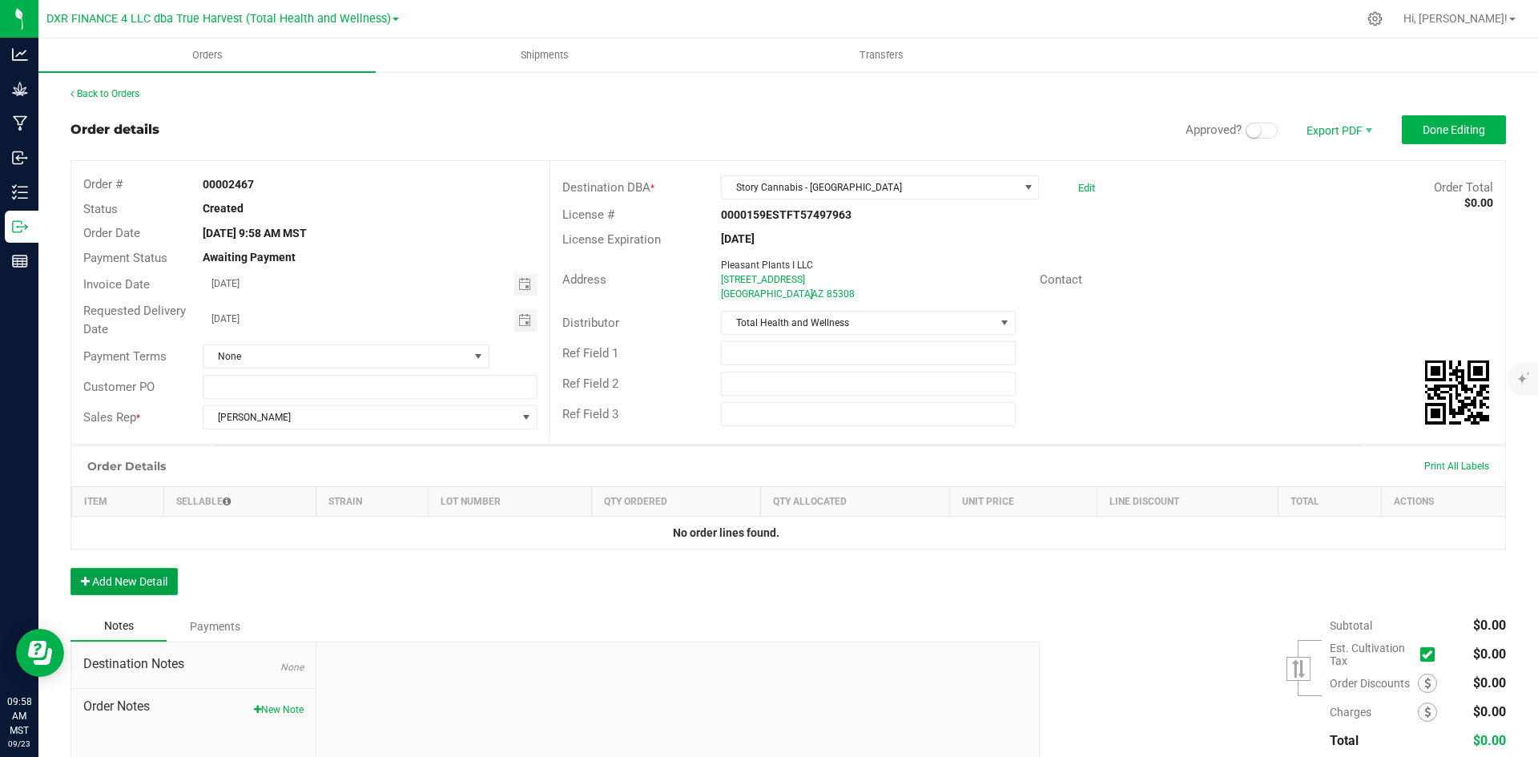
click at [159, 583] on button "Add New Detail" at bounding box center [123, 581] width 107 height 27
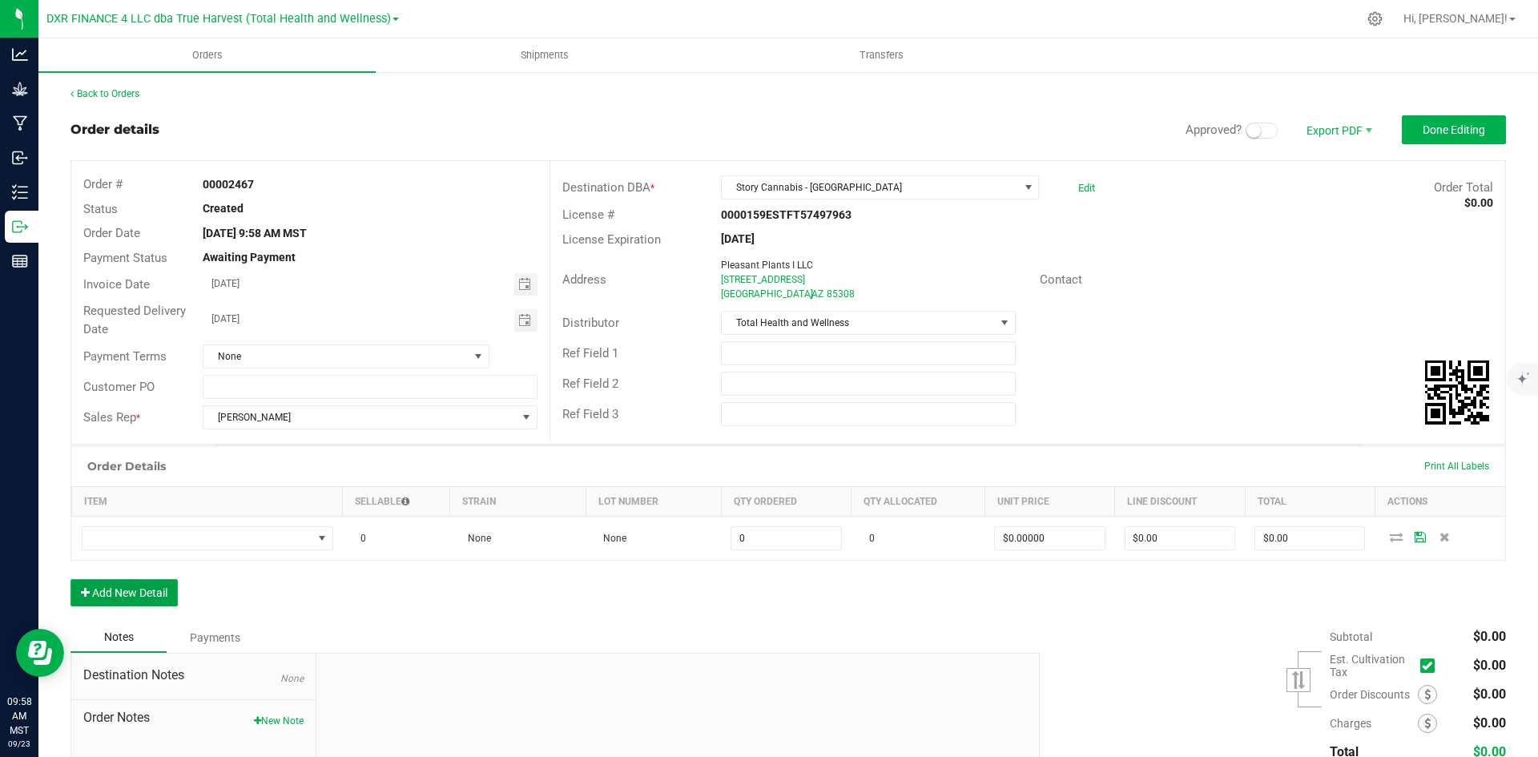
click at [155, 605] on button "Add New Detail" at bounding box center [123, 592] width 107 height 27
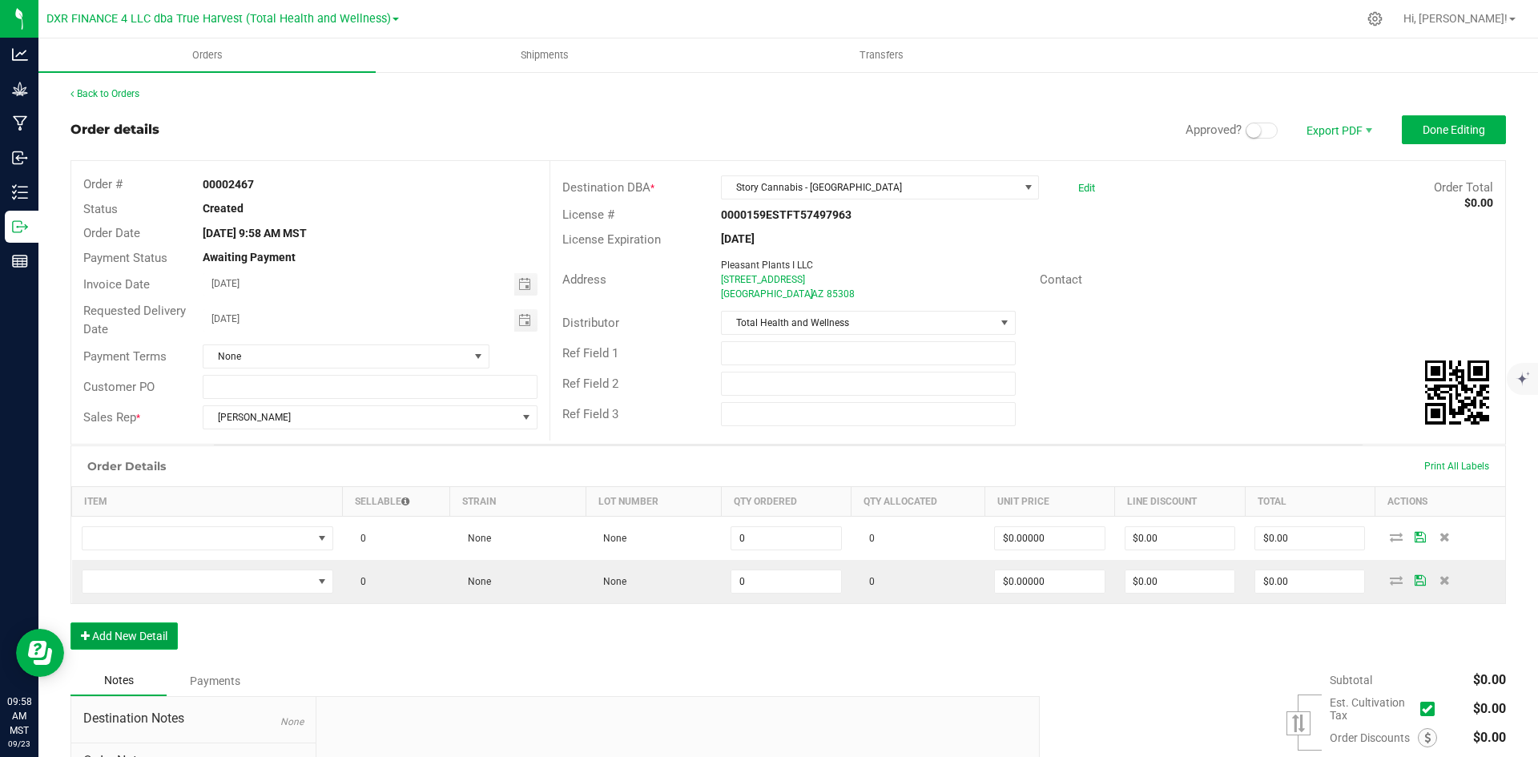
click at [155, 634] on button "Add New Detail" at bounding box center [123, 635] width 107 height 27
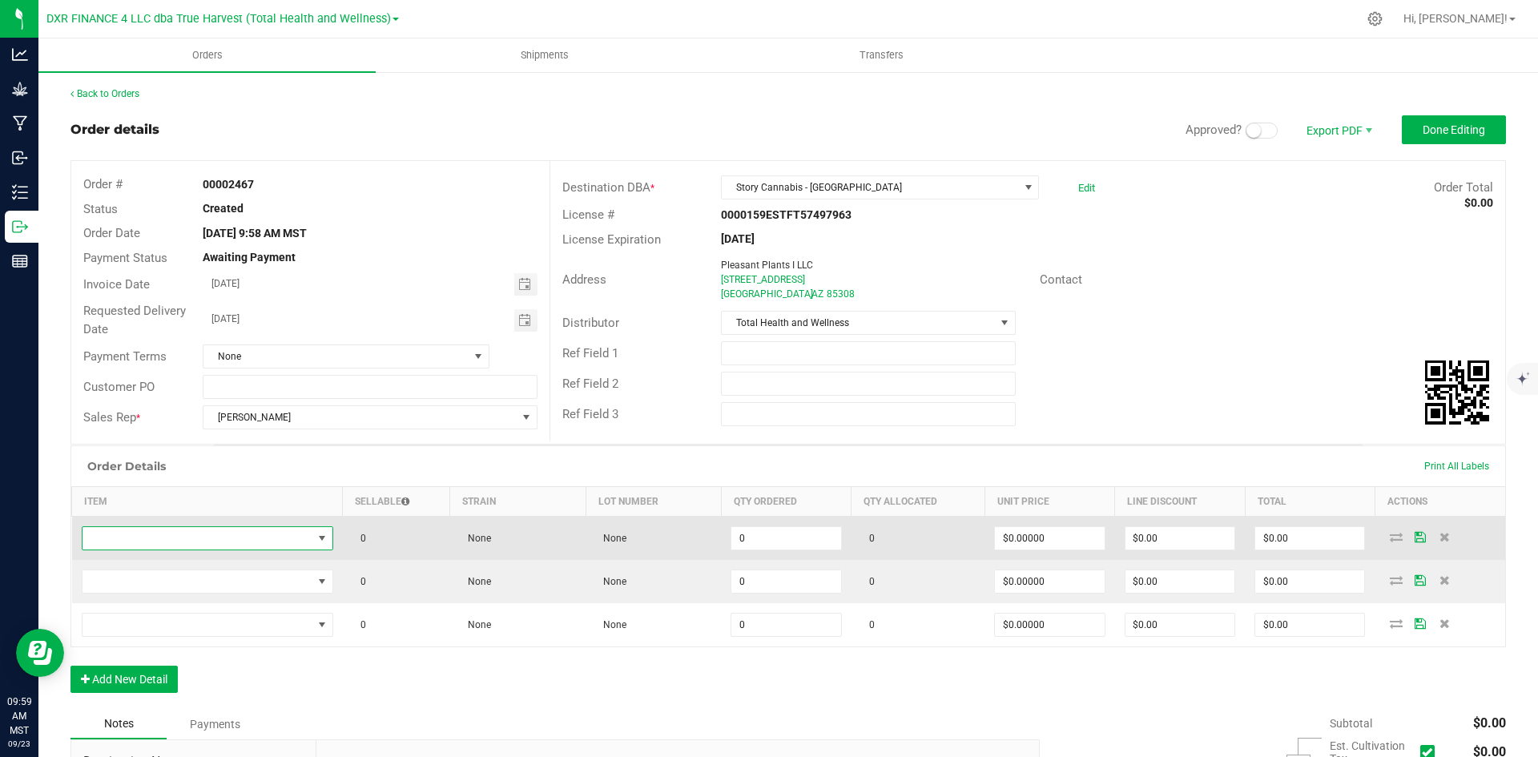
click at [171, 537] on span "NO DATA FOUND" at bounding box center [197, 538] width 230 height 22
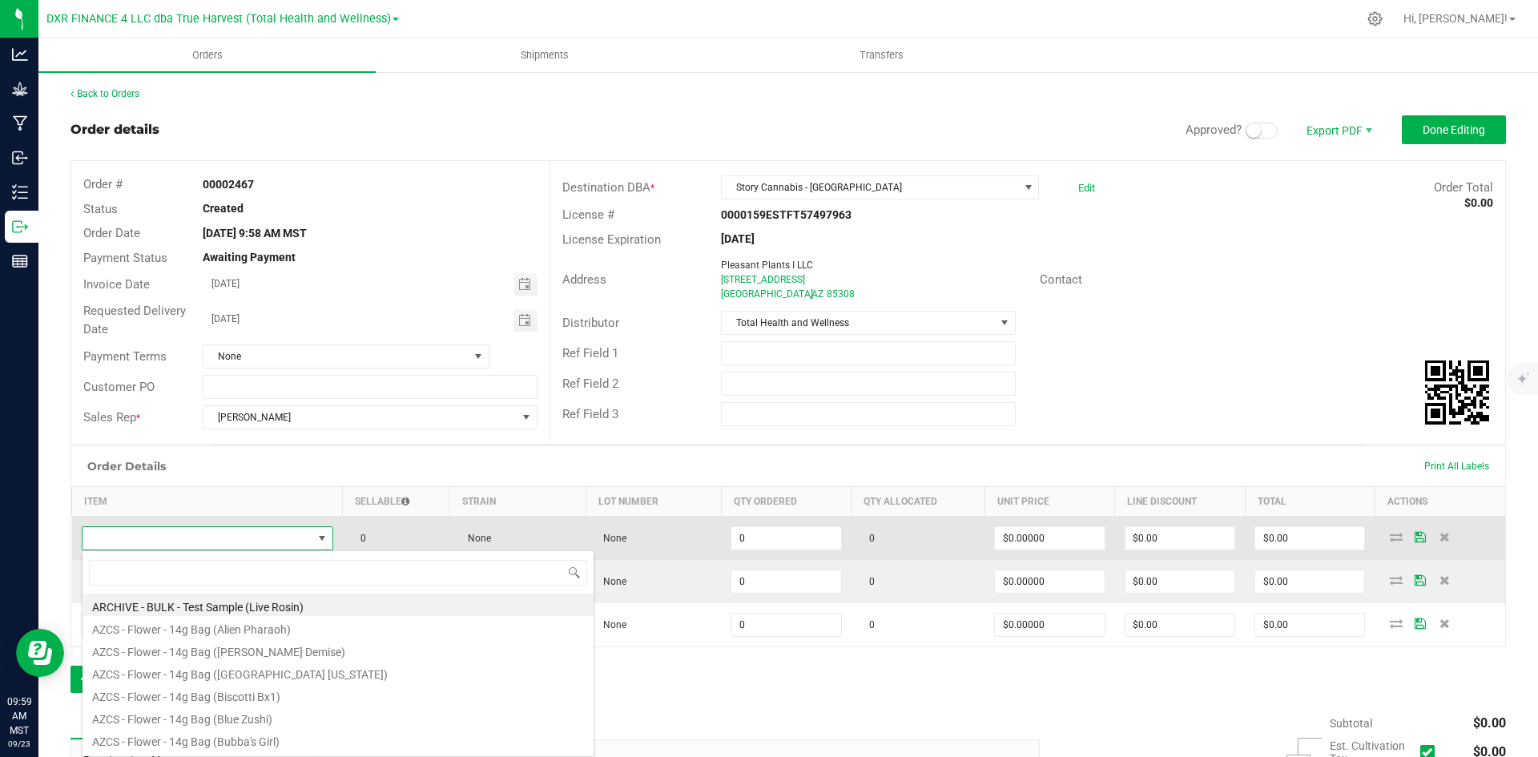
scroll to position [24, 247]
type input "btq - v"
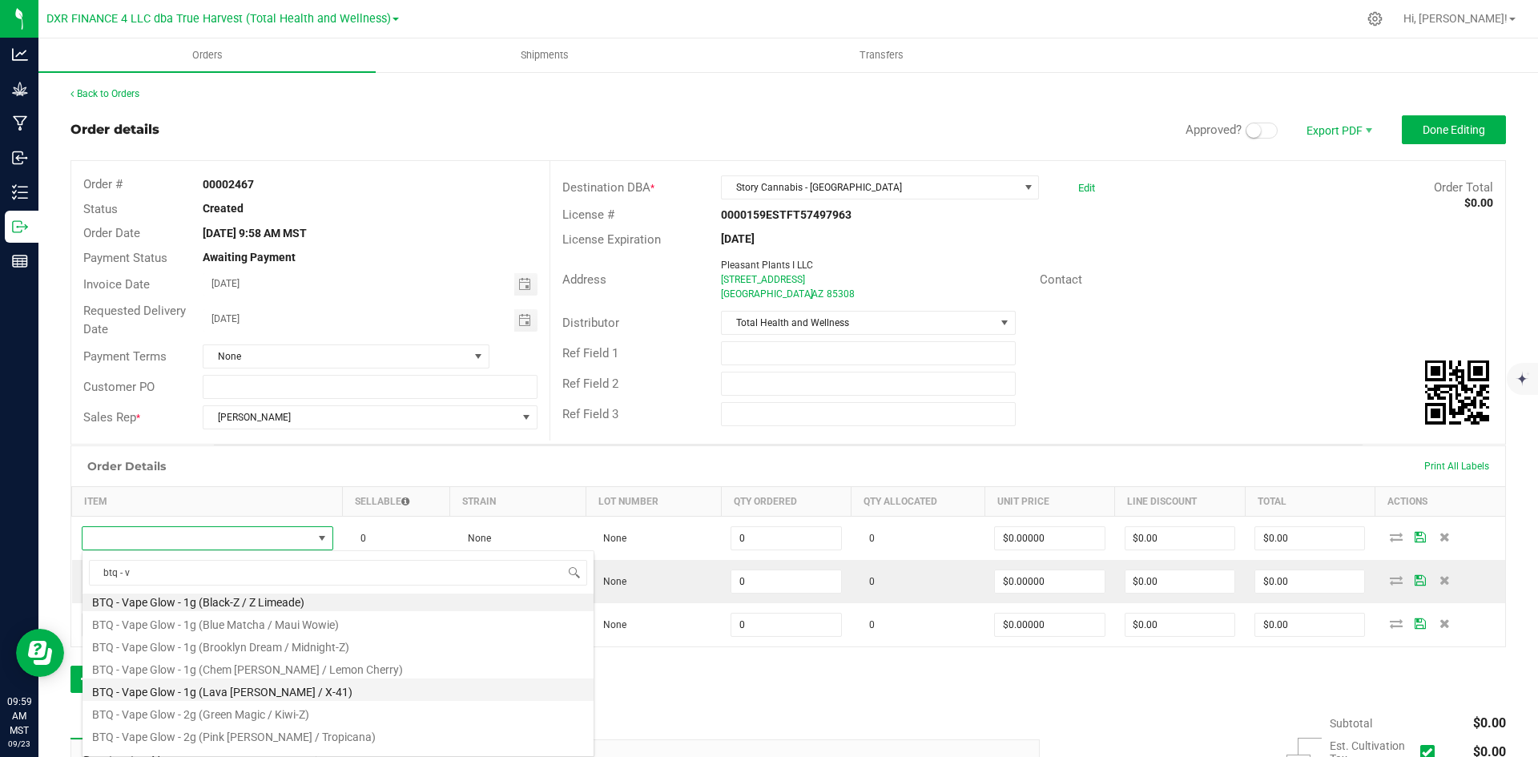
scroll to position [0, 0]
click at [247, 612] on li "BTQ - Vape Glow - 1g (Black-Z / Z Limeade)" at bounding box center [337, 604] width 511 height 22
type input "0 ea"
type input "$22.50000"
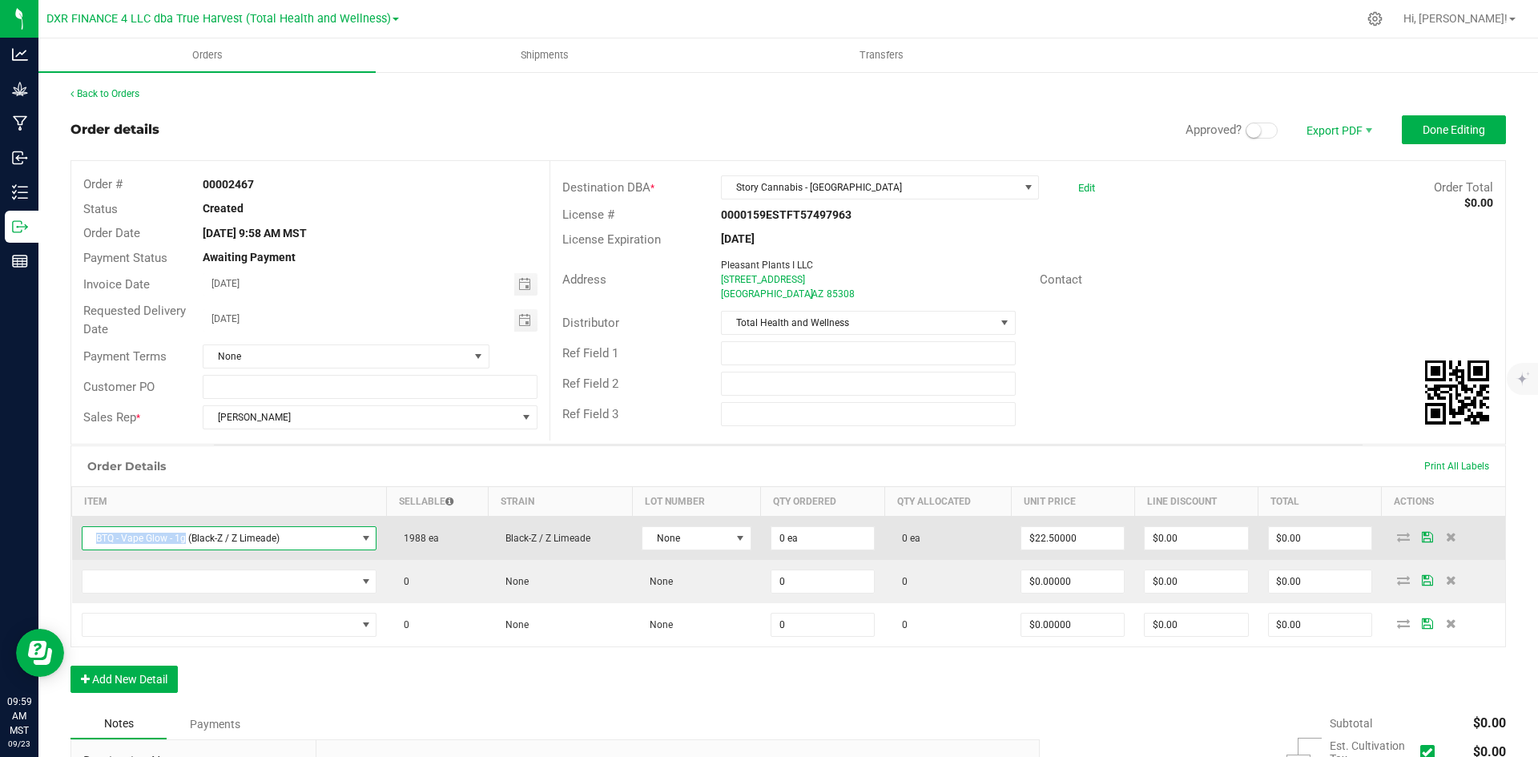
drag, startPoint x: 185, startPoint y: 541, endPoint x: 91, endPoint y: 536, distance: 93.8
click at [91, 536] on span "BTQ - Vape Glow - 1g (Black-Z / Z Limeade)" at bounding box center [219, 538] width 274 height 22
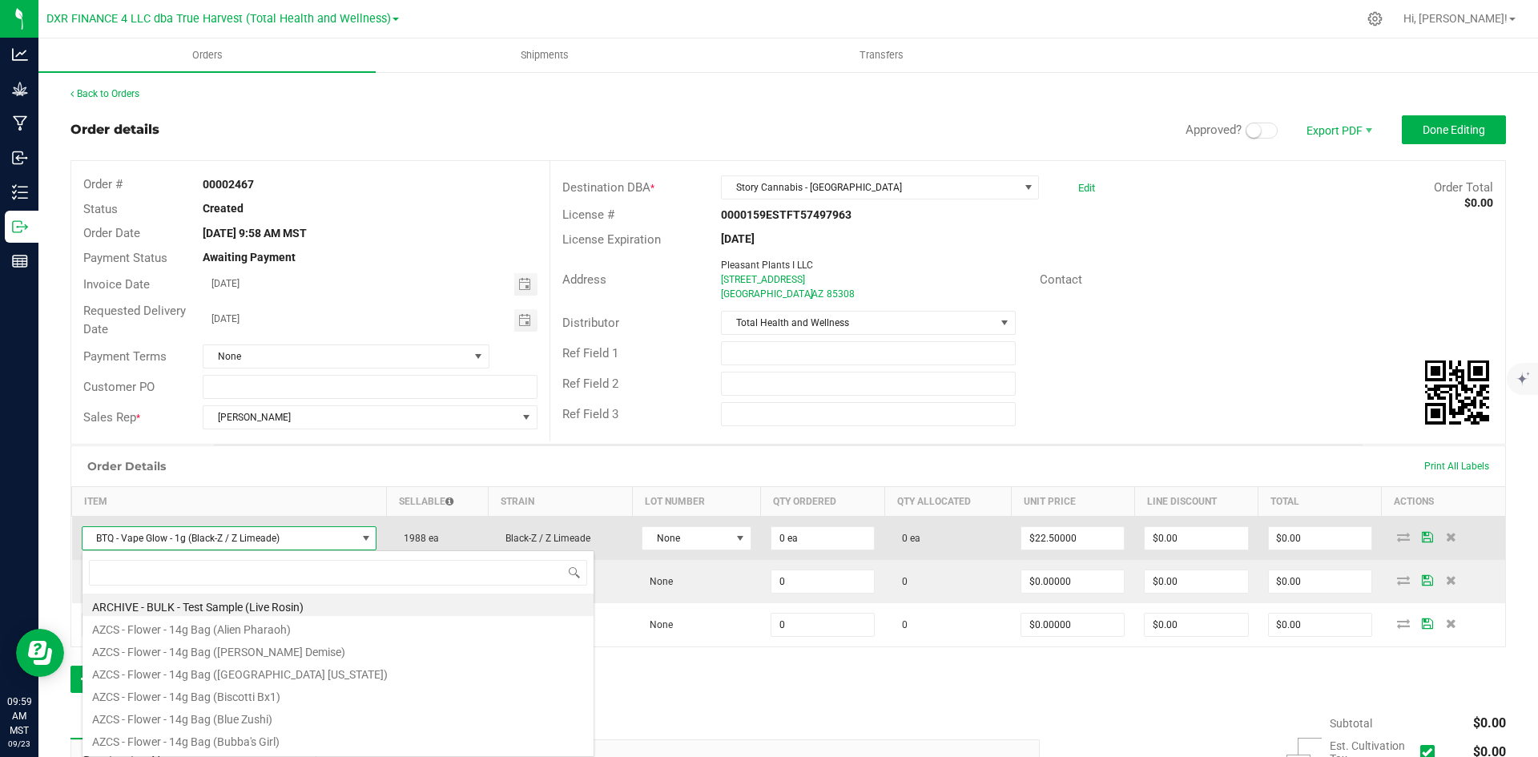
scroll to position [24, 293]
drag, startPoint x: 92, startPoint y: 541, endPoint x: 184, endPoint y: 541, distance: 92.1
click at [184, 541] on span "BTQ - Vape Glow - 1g (Black-Z / Z Limeade)" at bounding box center [219, 538] width 274 height 22
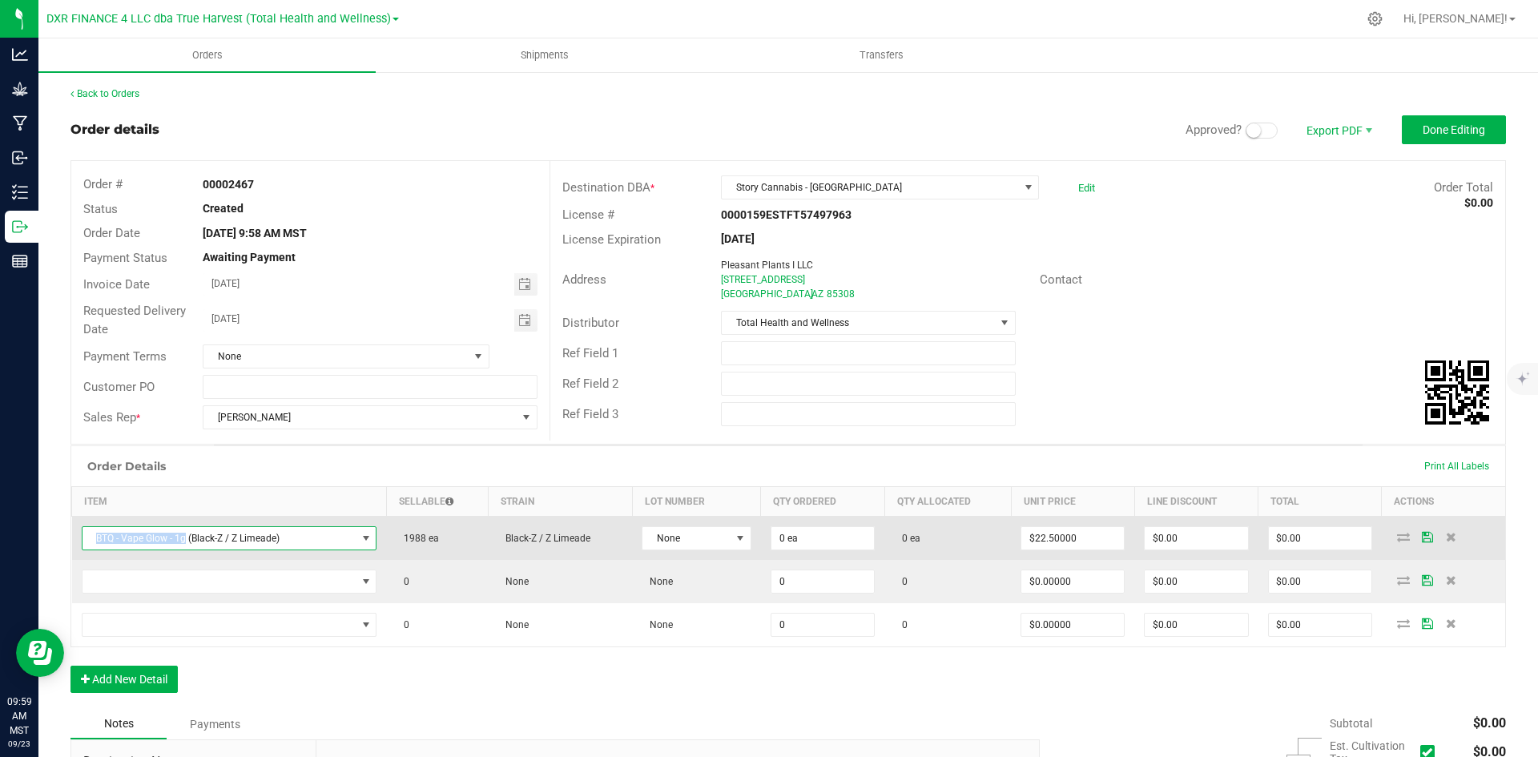
copy span "BTQ - Vape Glow - 1g"
click at [189, 541] on span "BTQ - Vape Glow - 1g (Black-Z / Z Limeade)" at bounding box center [219, 538] width 274 height 22
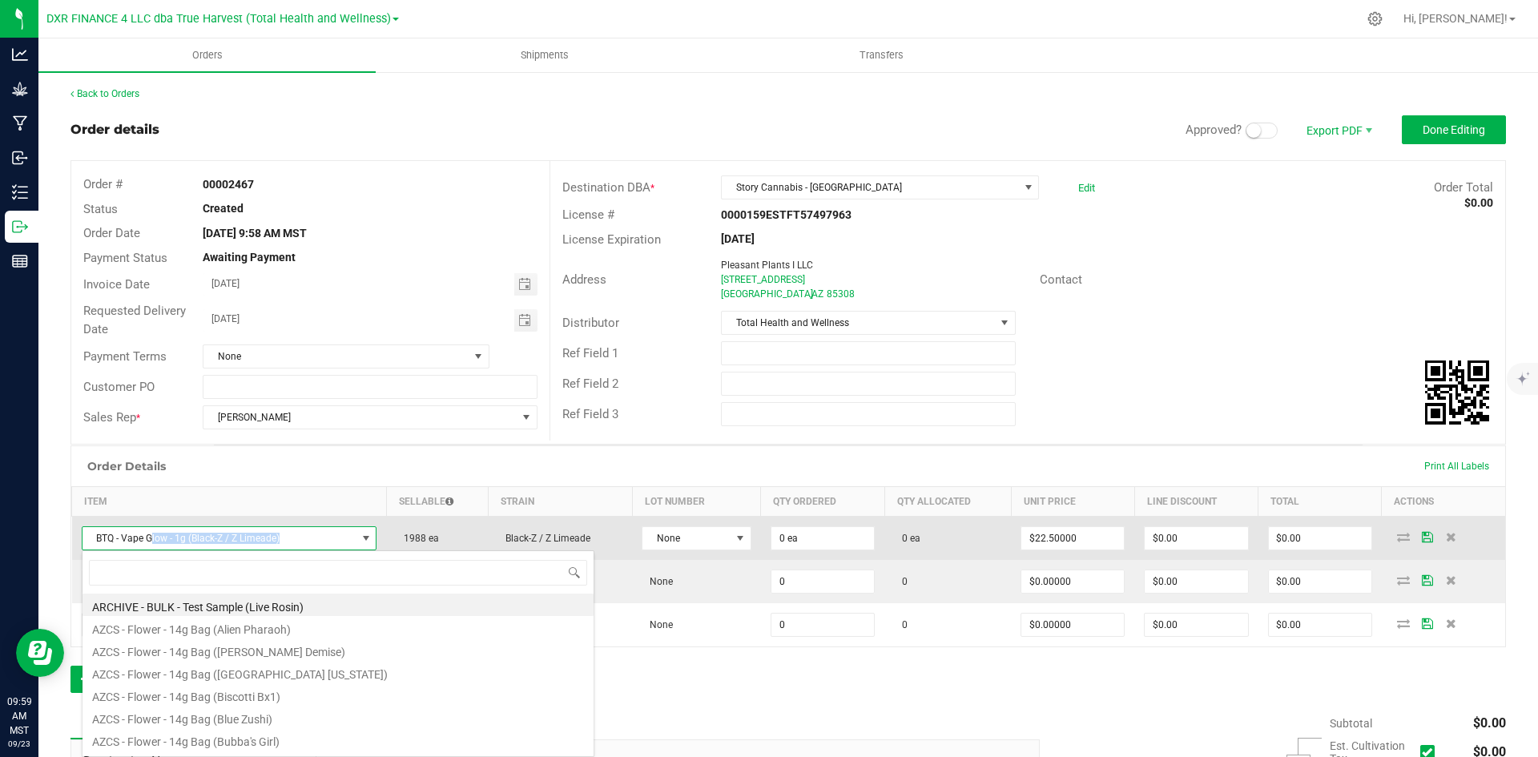
drag, startPoint x: 322, startPoint y: 544, endPoint x: 153, endPoint y: 549, distance: 169.1
click at [153, 549] on span "BTQ - Vape Glow - 1g (Black-Z / Z Limeade)" at bounding box center [219, 538] width 274 height 22
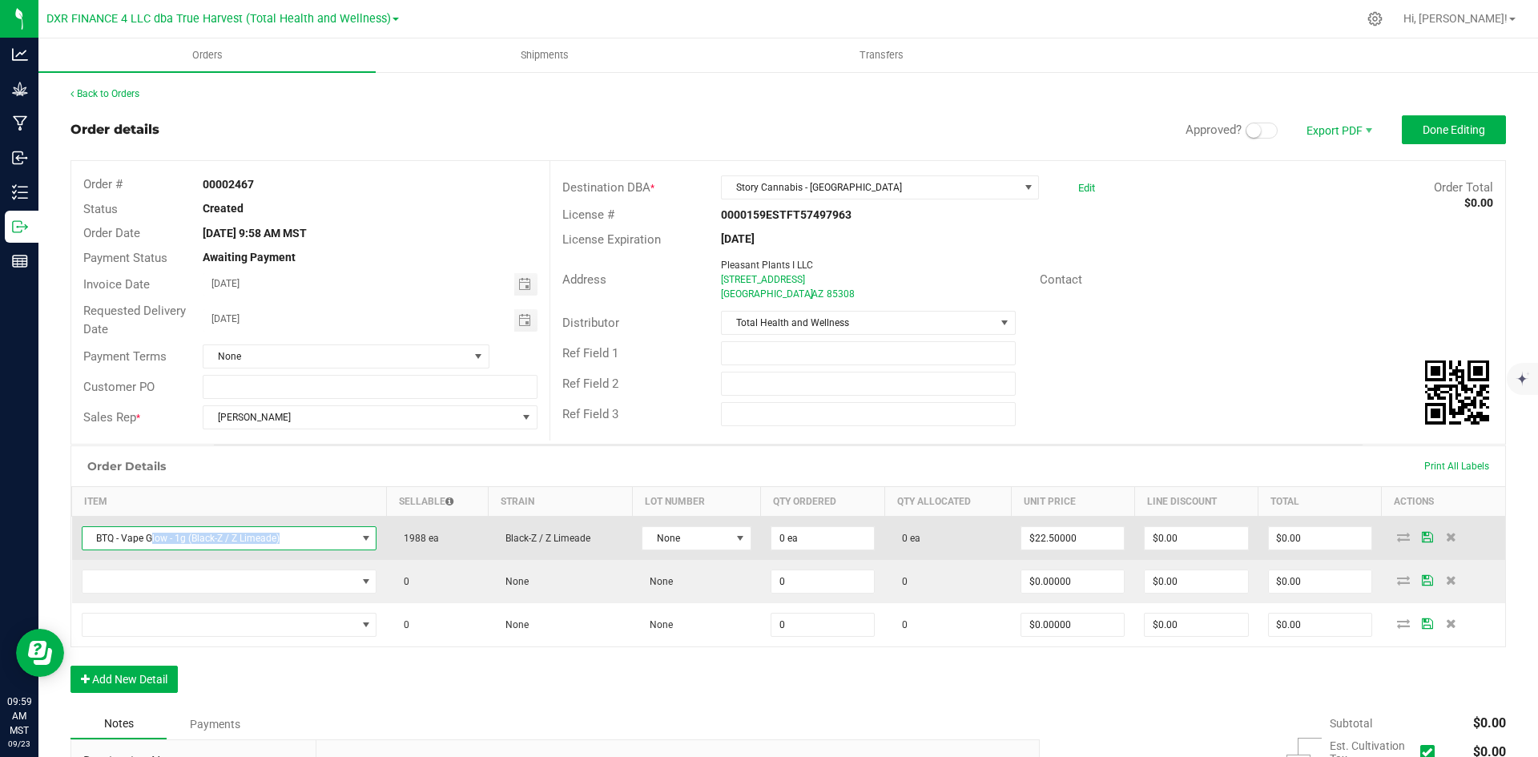
click at [191, 537] on span "BTQ - Vape Glow - 1g (Black-Z / Z Limeade)" at bounding box center [219, 538] width 274 height 22
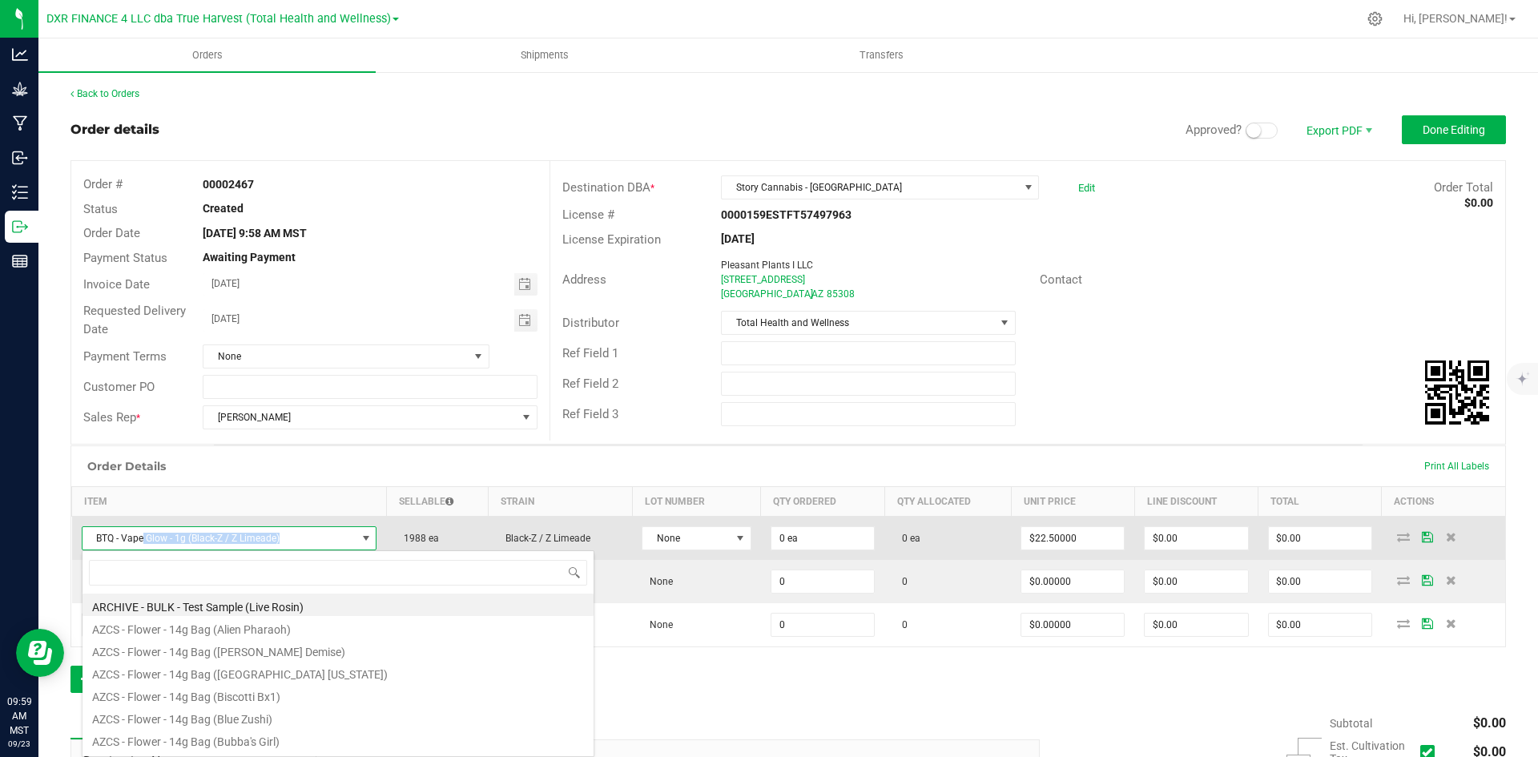
drag, startPoint x: 295, startPoint y: 536, endPoint x: 143, endPoint y: 540, distance: 151.4
click at [143, 540] on span "BTQ - Vape Glow - 1g (Black-Z / Z Limeade)" at bounding box center [219, 538] width 274 height 22
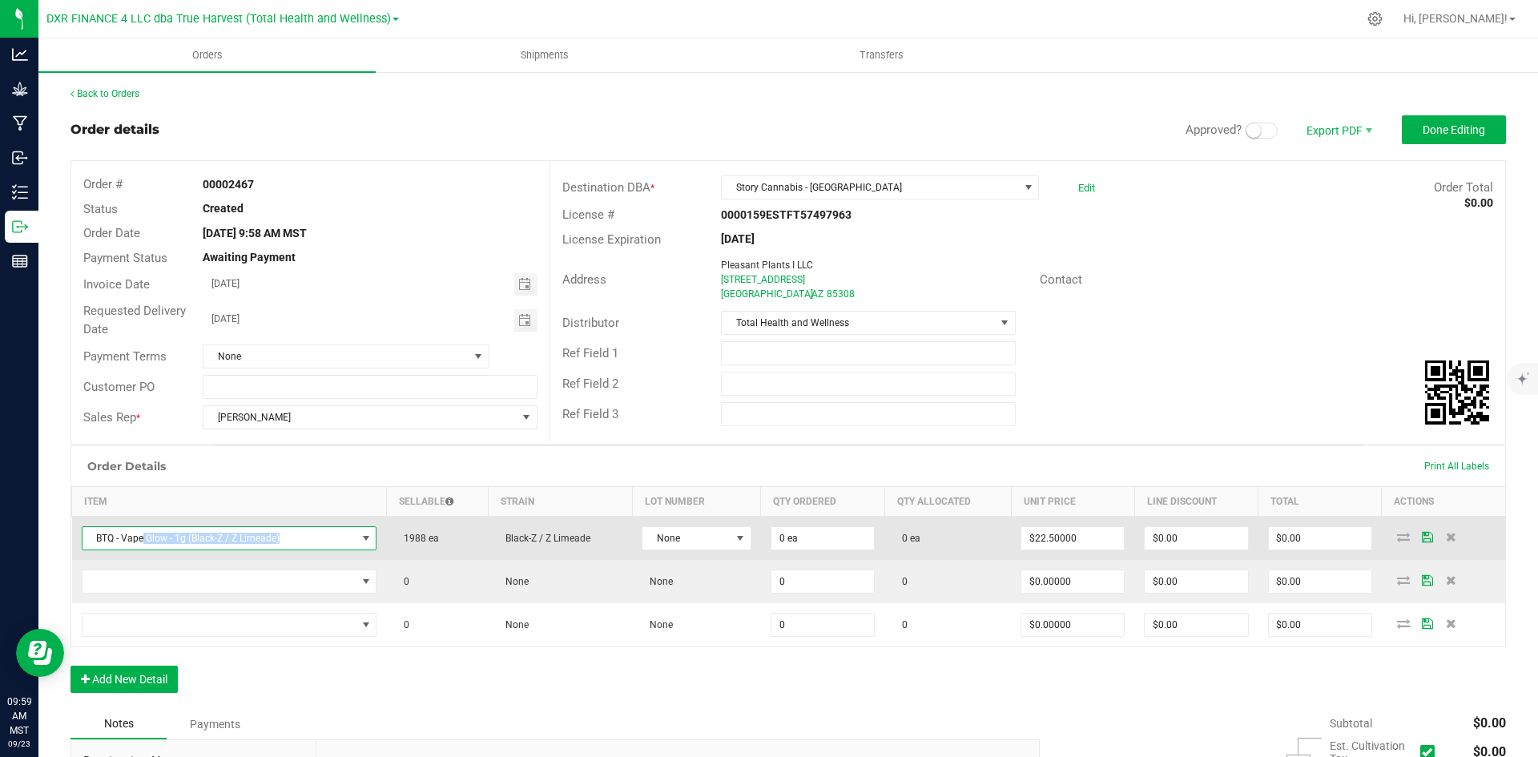
click at [159, 542] on span "BTQ - Vape Glow - 1g (Black-Z / Z Limeade)" at bounding box center [219, 538] width 274 height 22
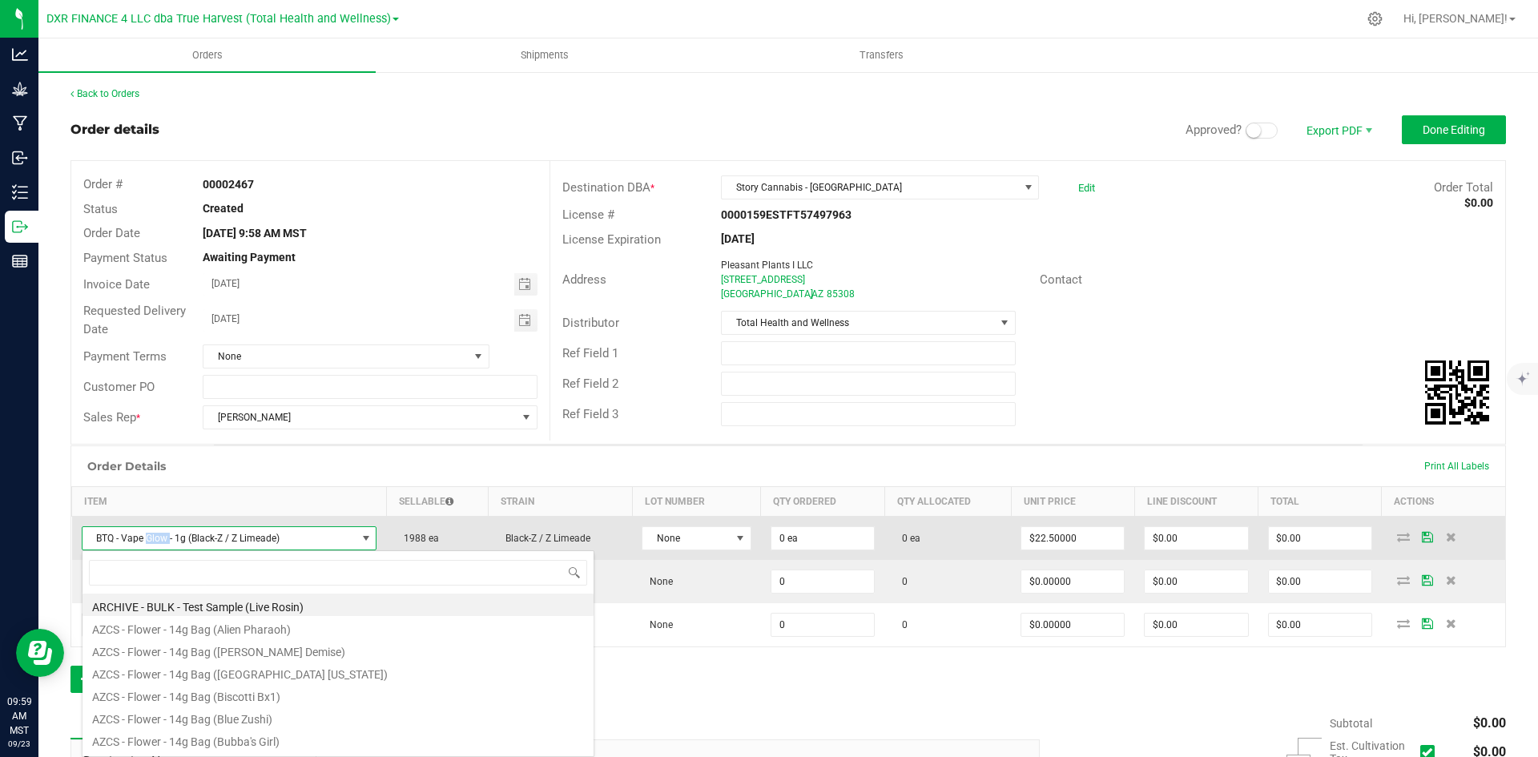
click at [159, 542] on span "BTQ - Vape Glow - 1g (Black-Z / Z Limeade)" at bounding box center [219, 538] width 274 height 22
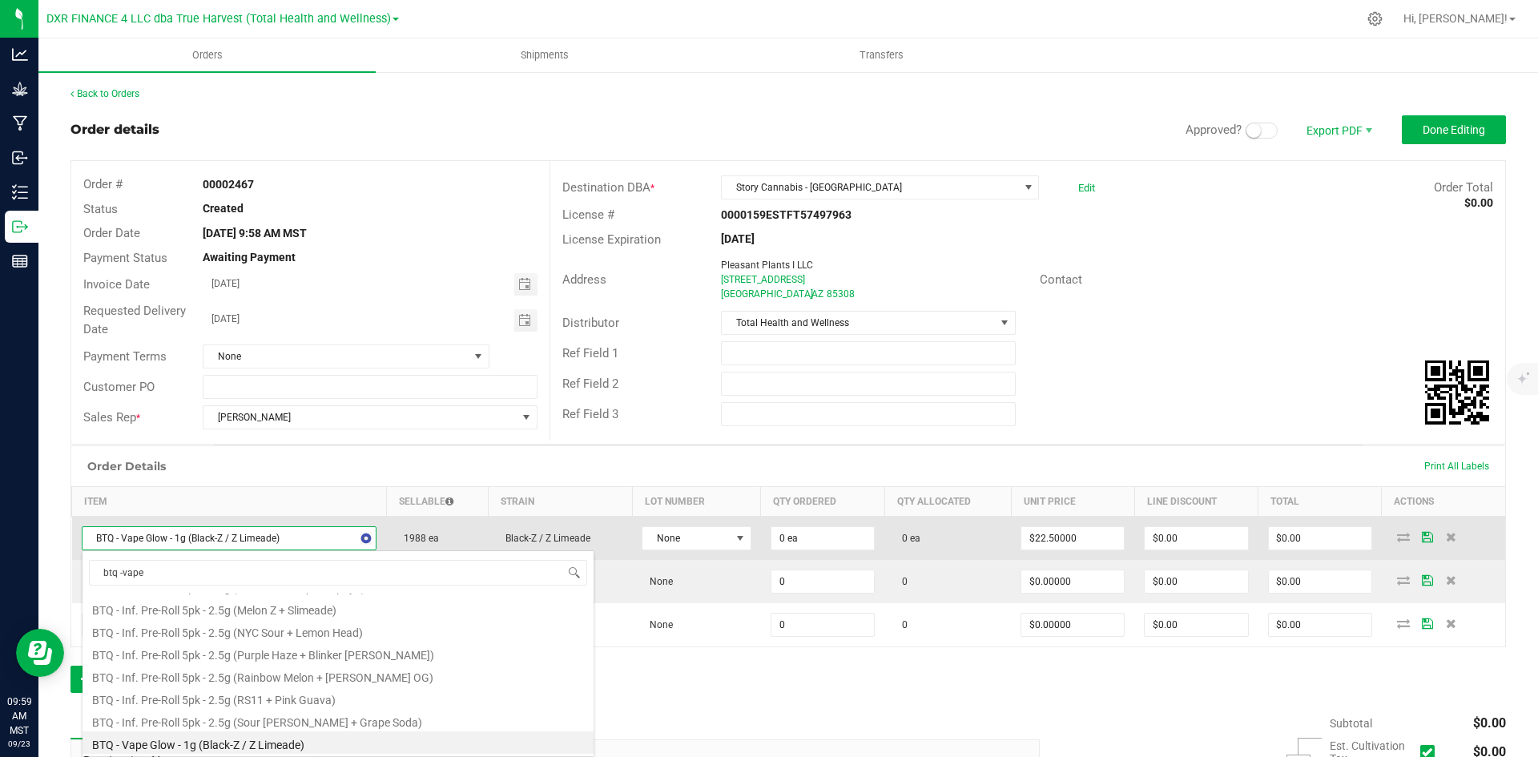
scroll to position [0, 0]
type input "btq - vape"
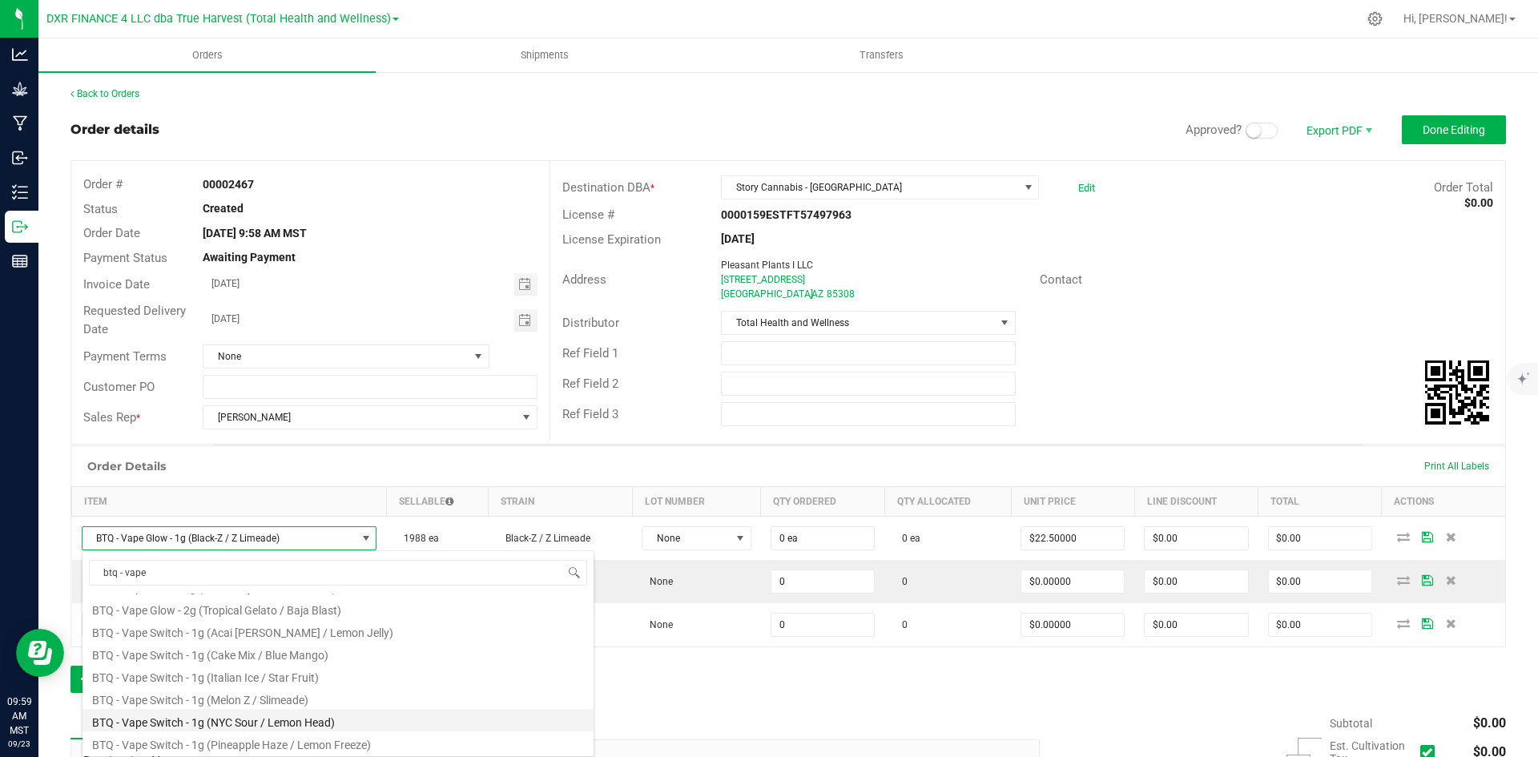
scroll to position [160, 0]
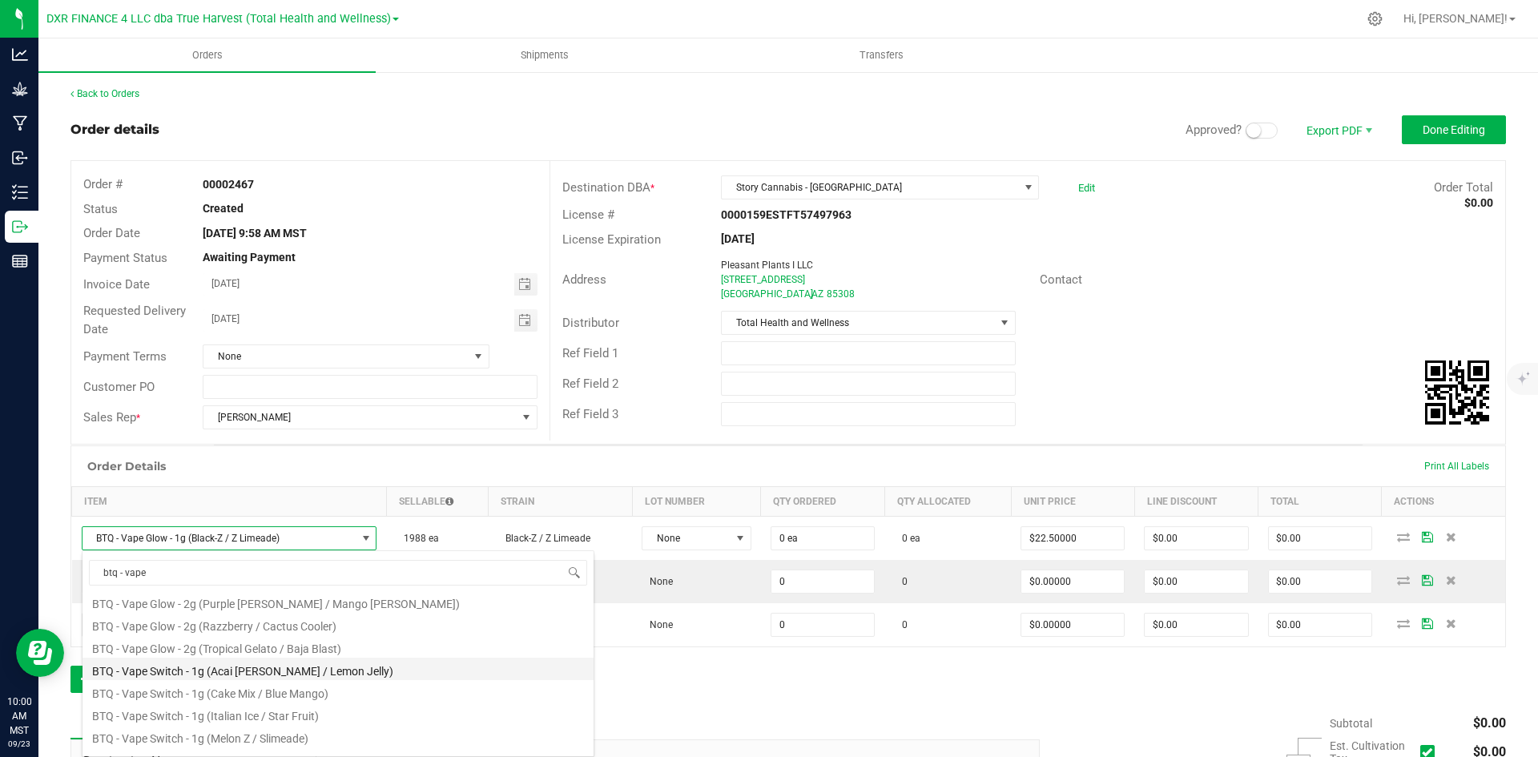
click at [185, 667] on li "BTQ - Vape Switch - 1g (Acai Mintz / Lemon Jelly)" at bounding box center [337, 669] width 511 height 22
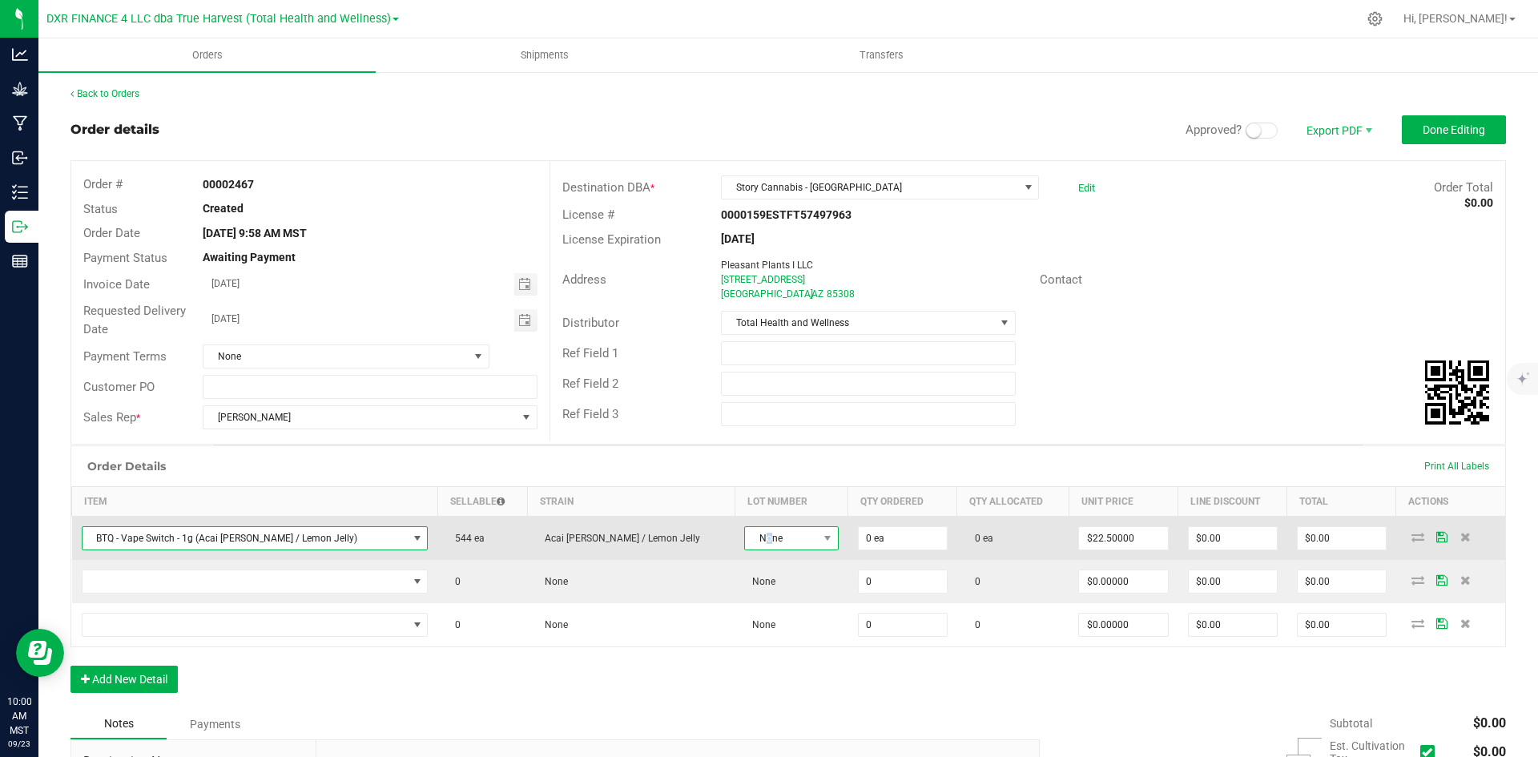
click at [745, 537] on span "None" at bounding box center [781, 538] width 73 height 22
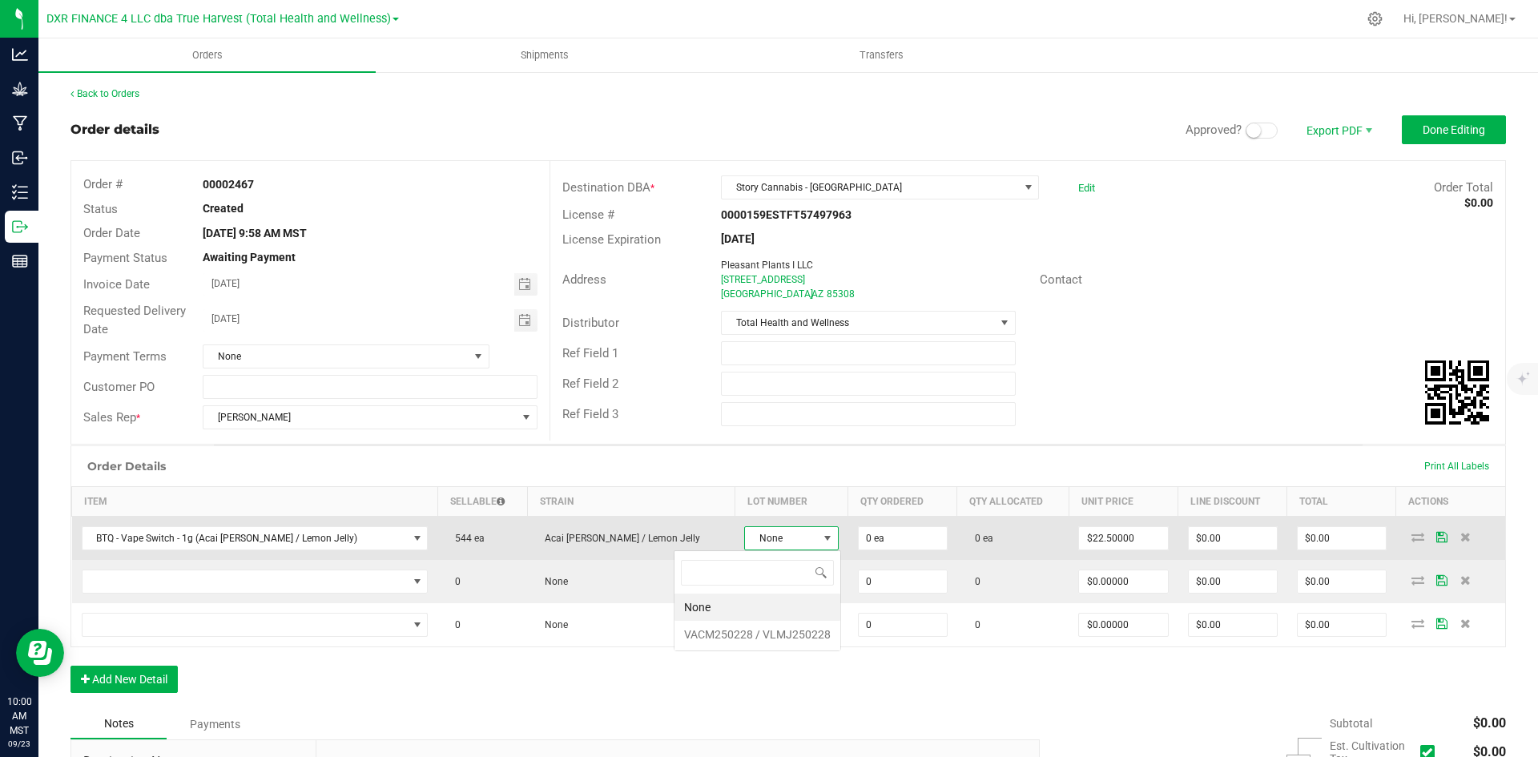
scroll to position [24, 103]
click at [336, 533] on span "BTQ - Vape Switch - 1g (Acai Mintz / Lemon Jelly)" at bounding box center [244, 538] width 325 height 22
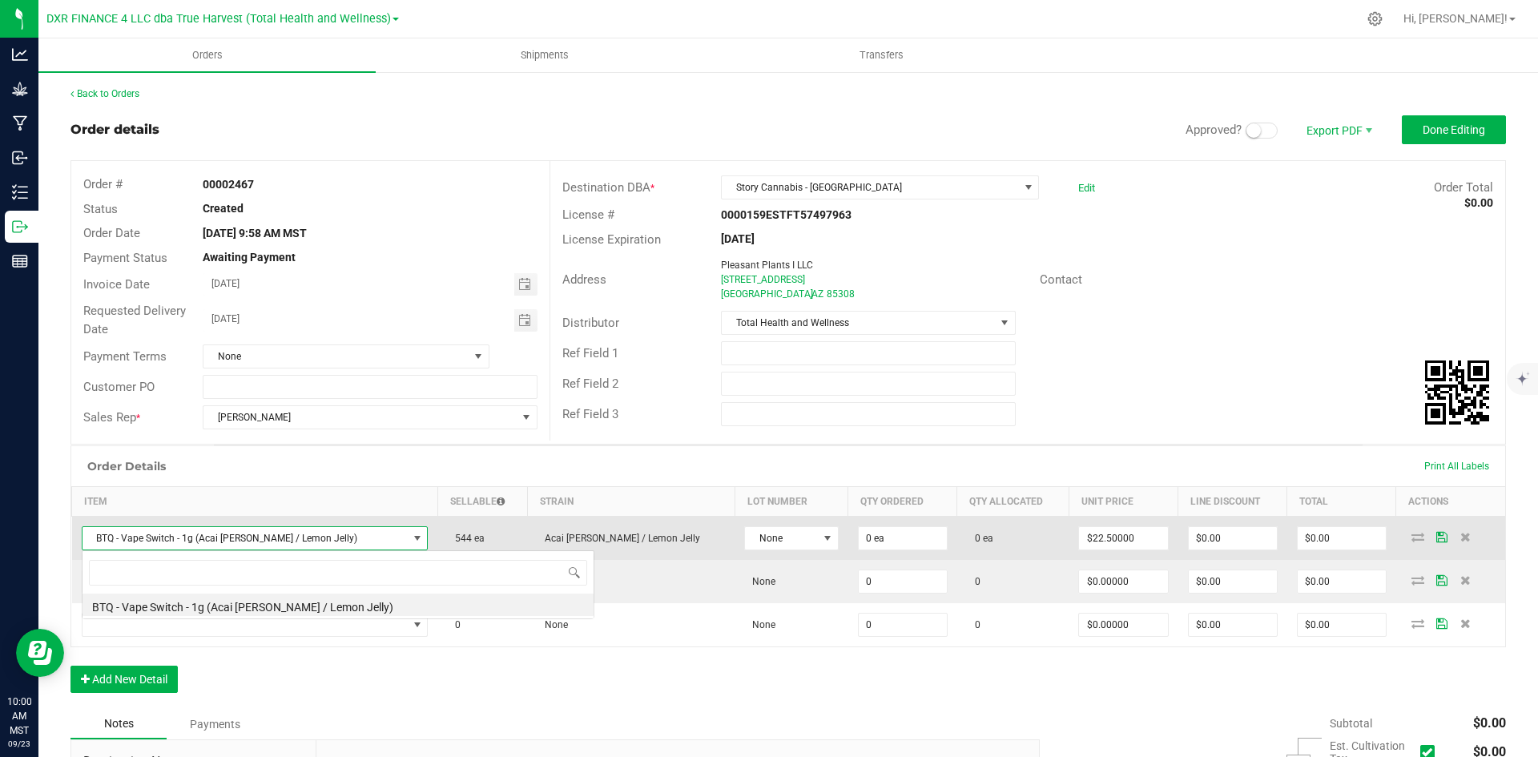
scroll to position [24, 313]
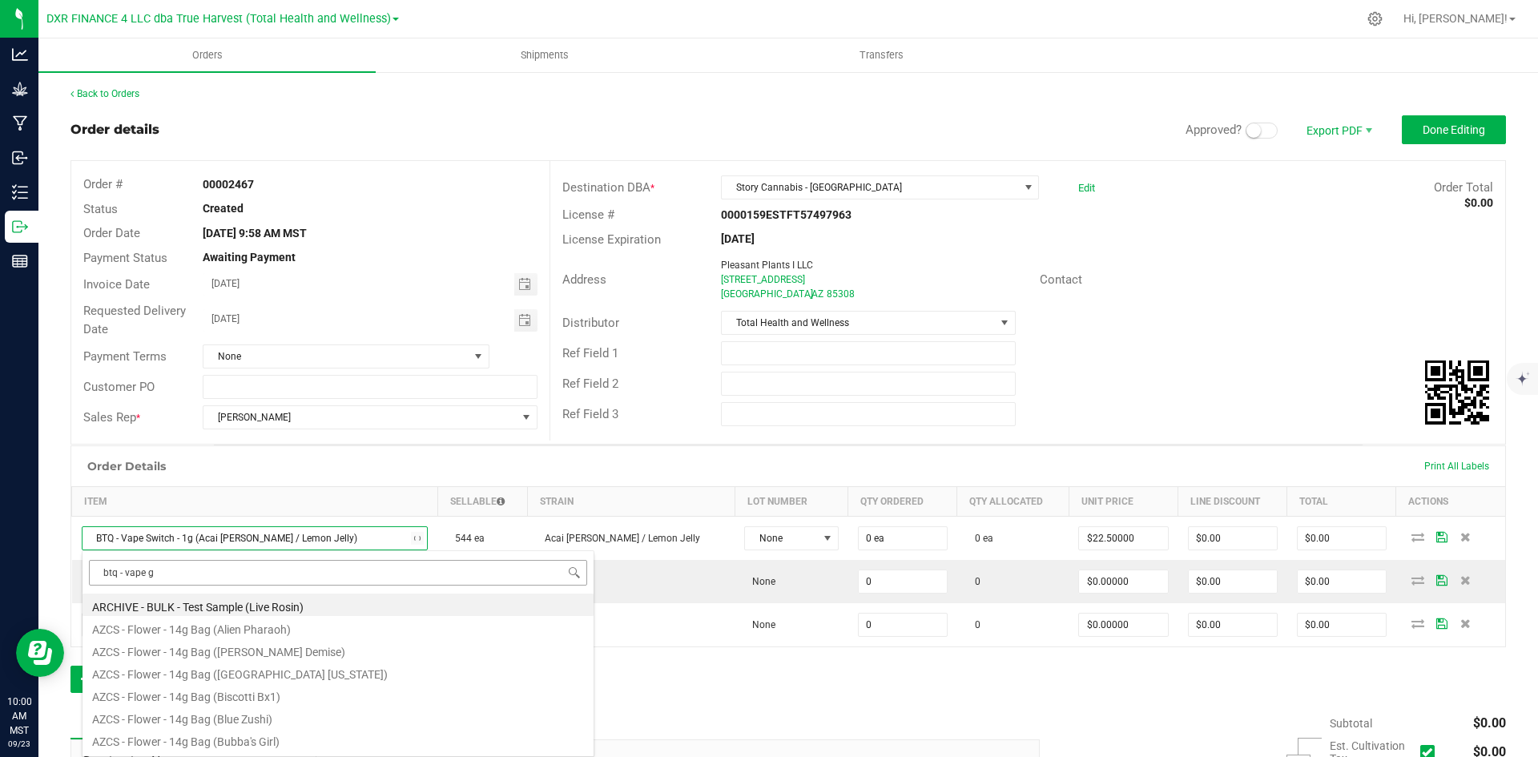
type input "btq - vape gl"
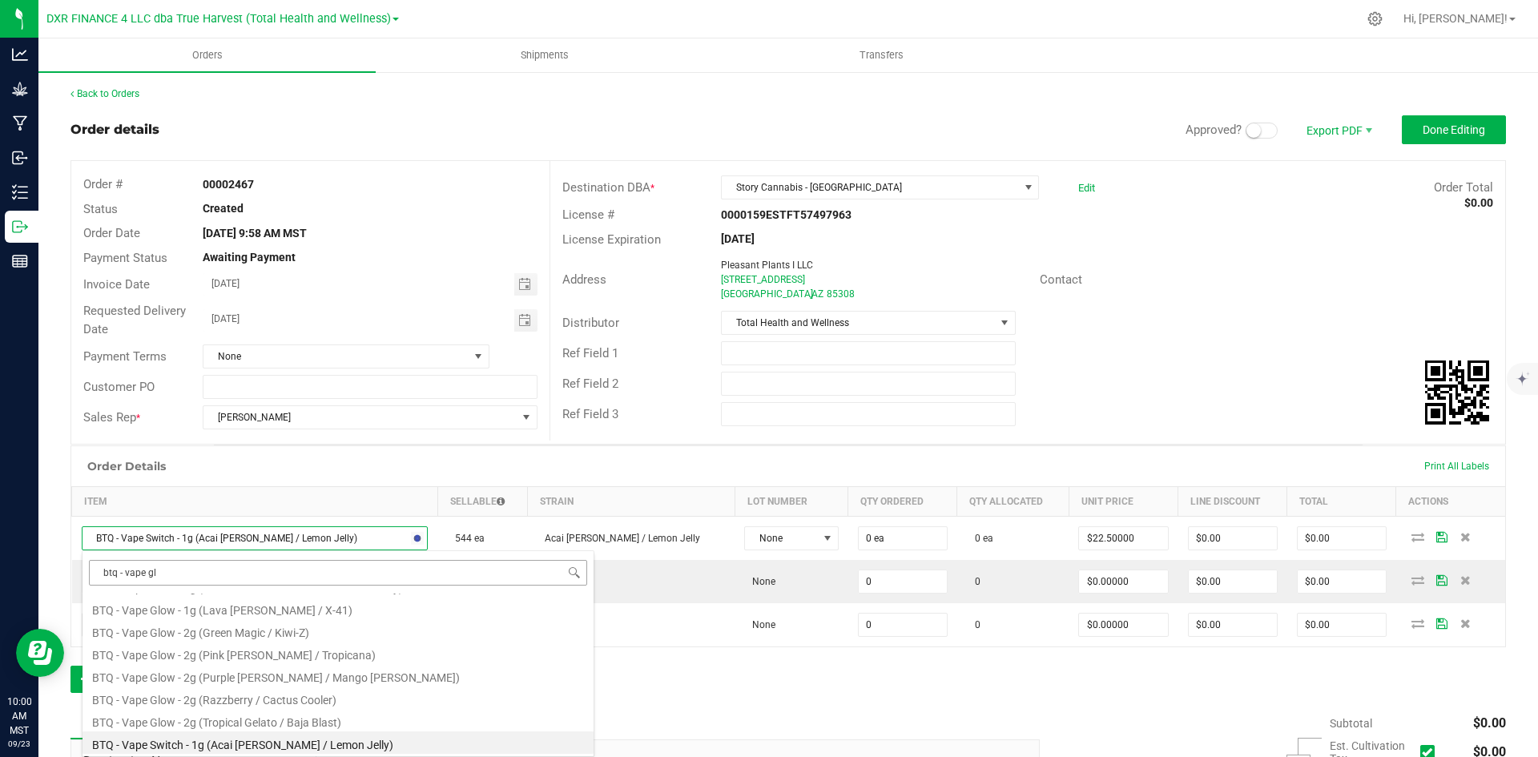
scroll to position [0, 0]
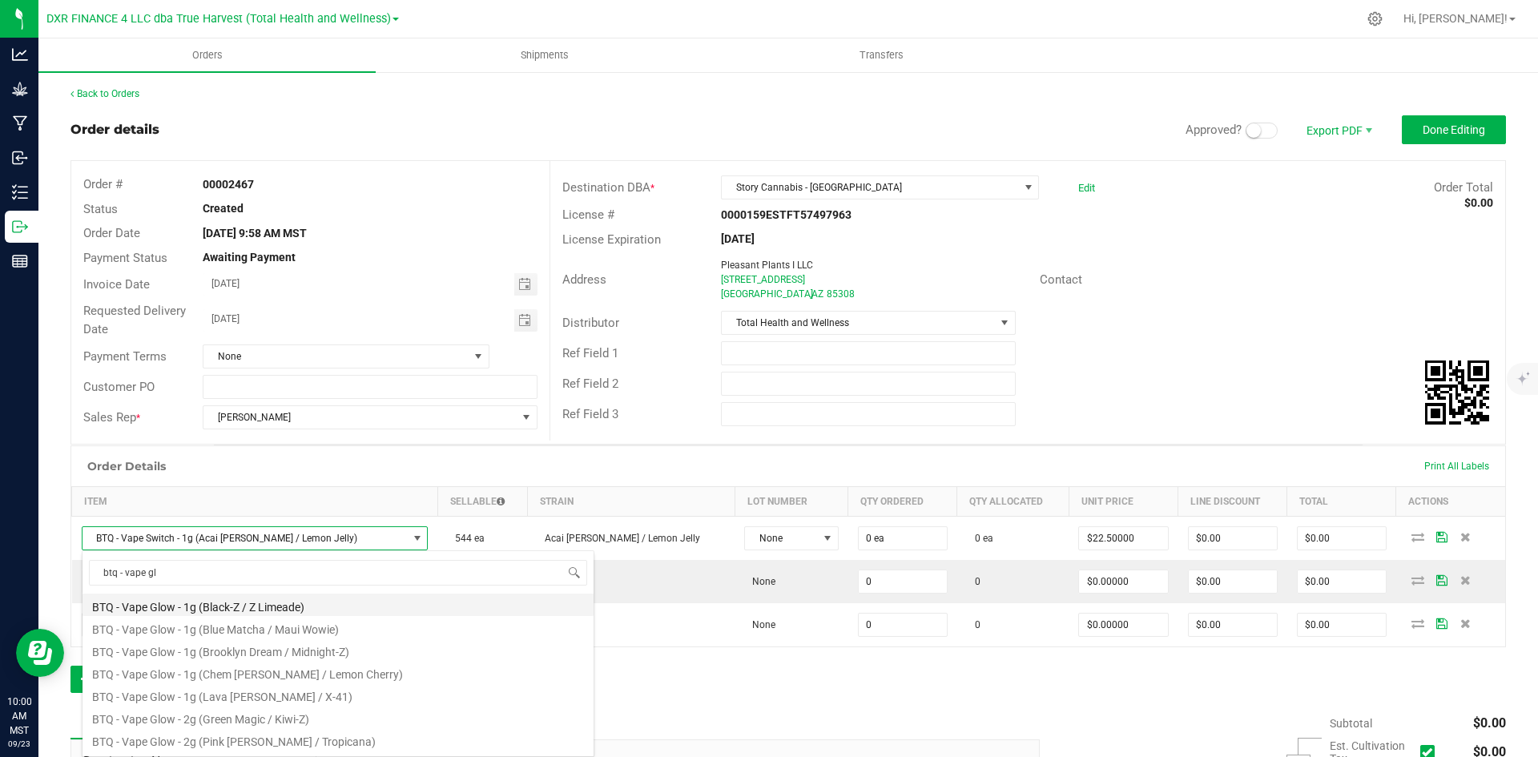
click at [243, 609] on li "BTQ - Vape Glow - 1g (Black-Z / Z Limeade)" at bounding box center [337, 604] width 511 height 22
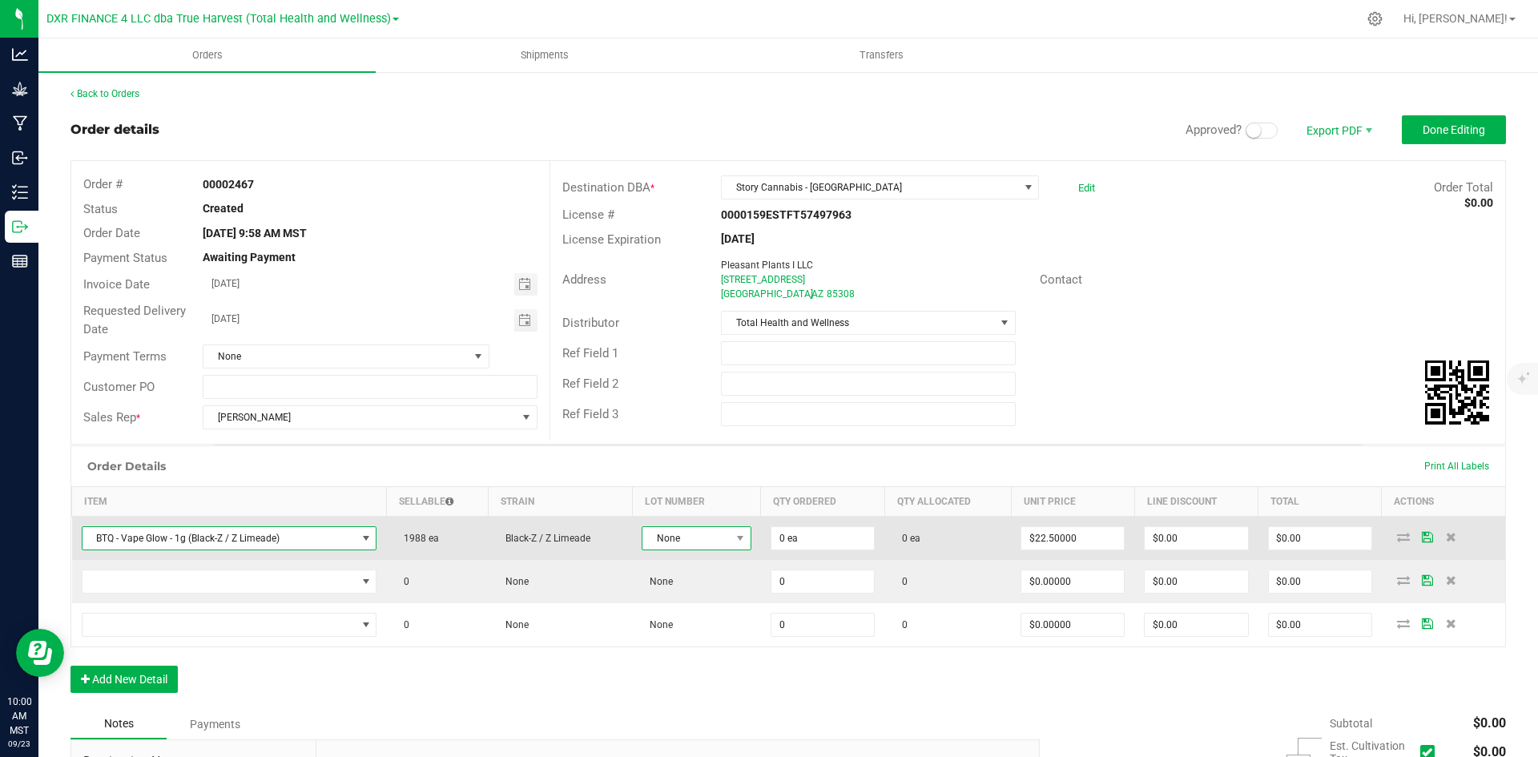
click at [678, 539] on span "None" at bounding box center [686, 538] width 88 height 22
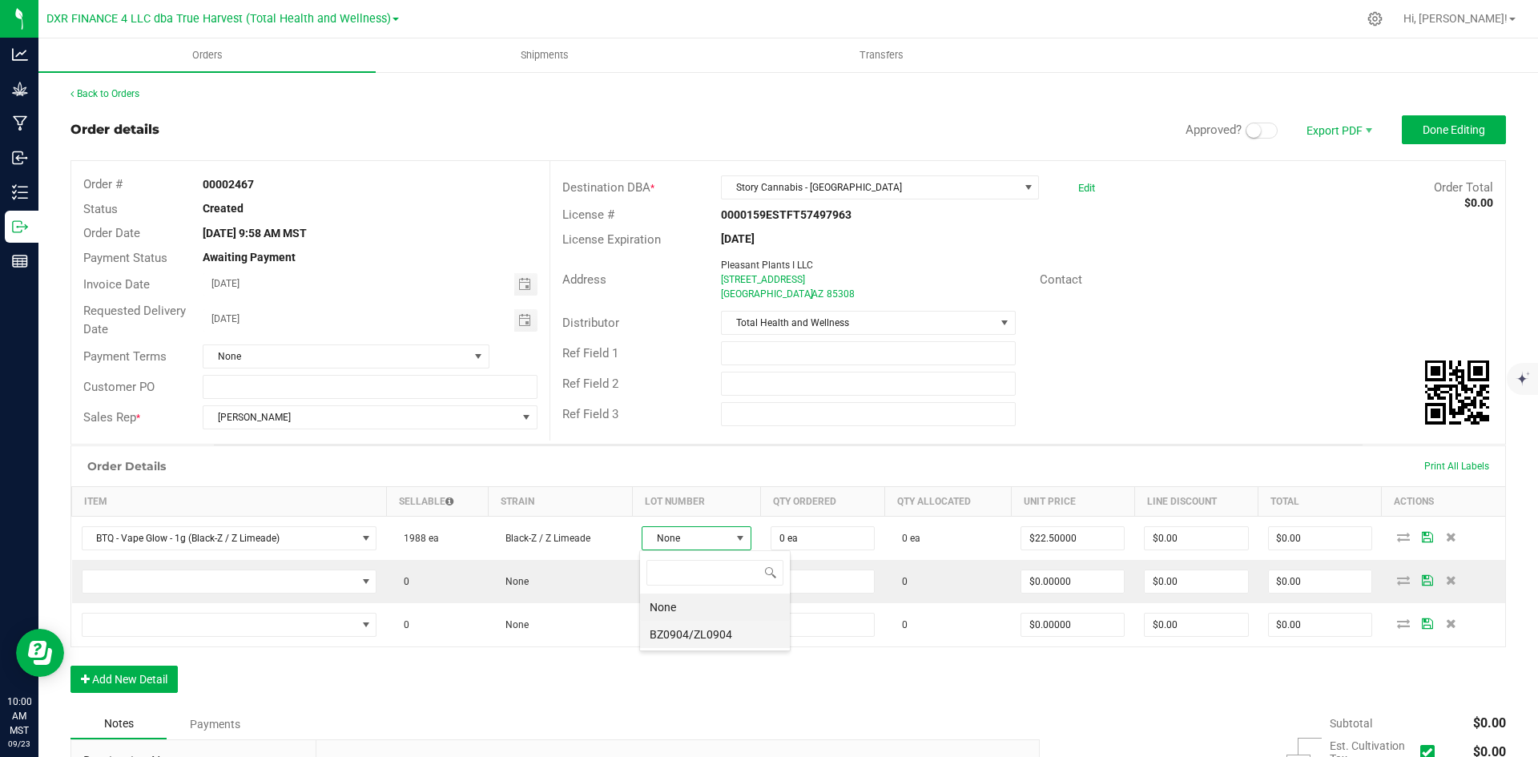
click at [686, 642] on li "BZ0904/ZL0904" at bounding box center [715, 634] width 150 height 27
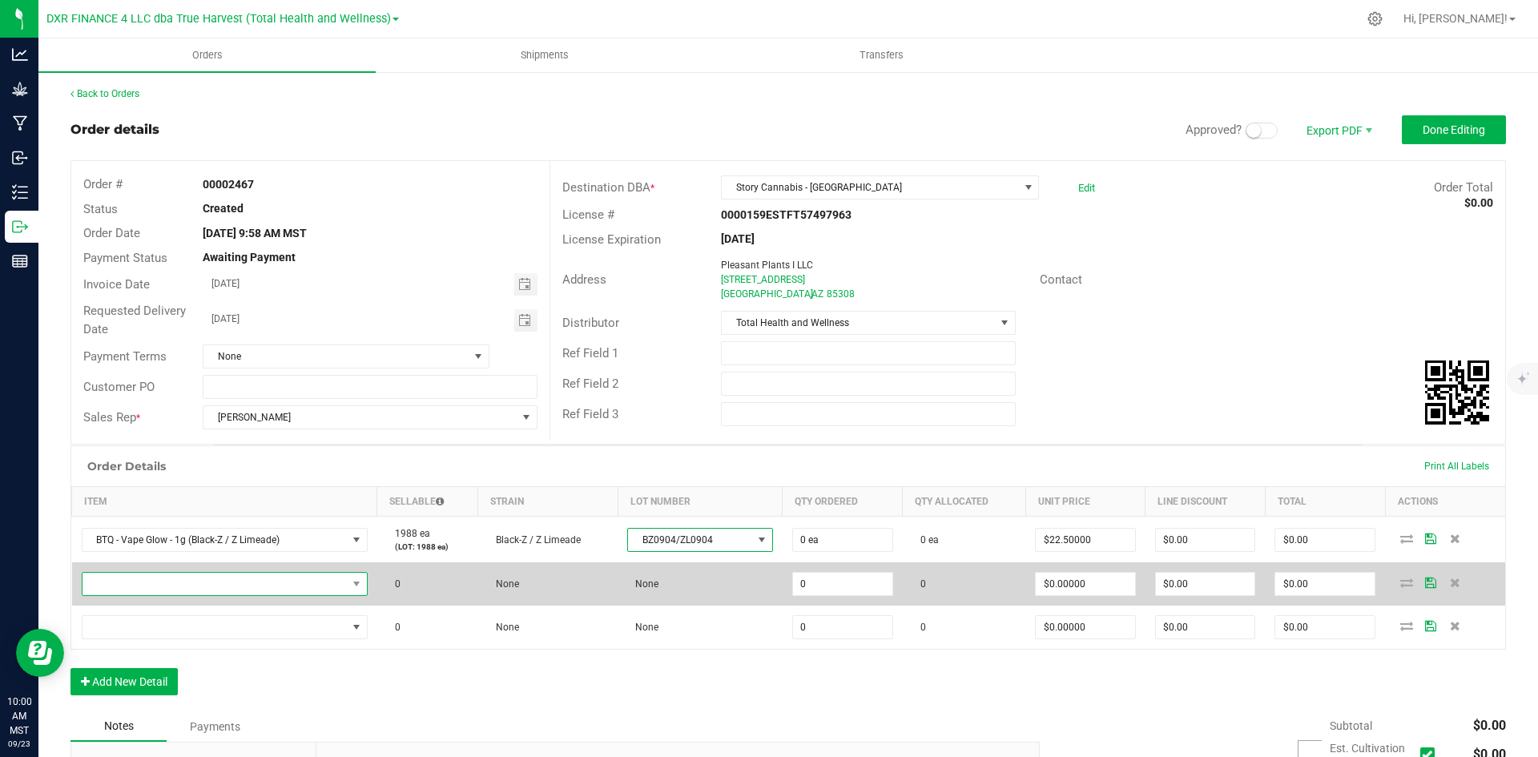
click at [245, 583] on span "NO DATA FOUND" at bounding box center [214, 584] width 264 height 22
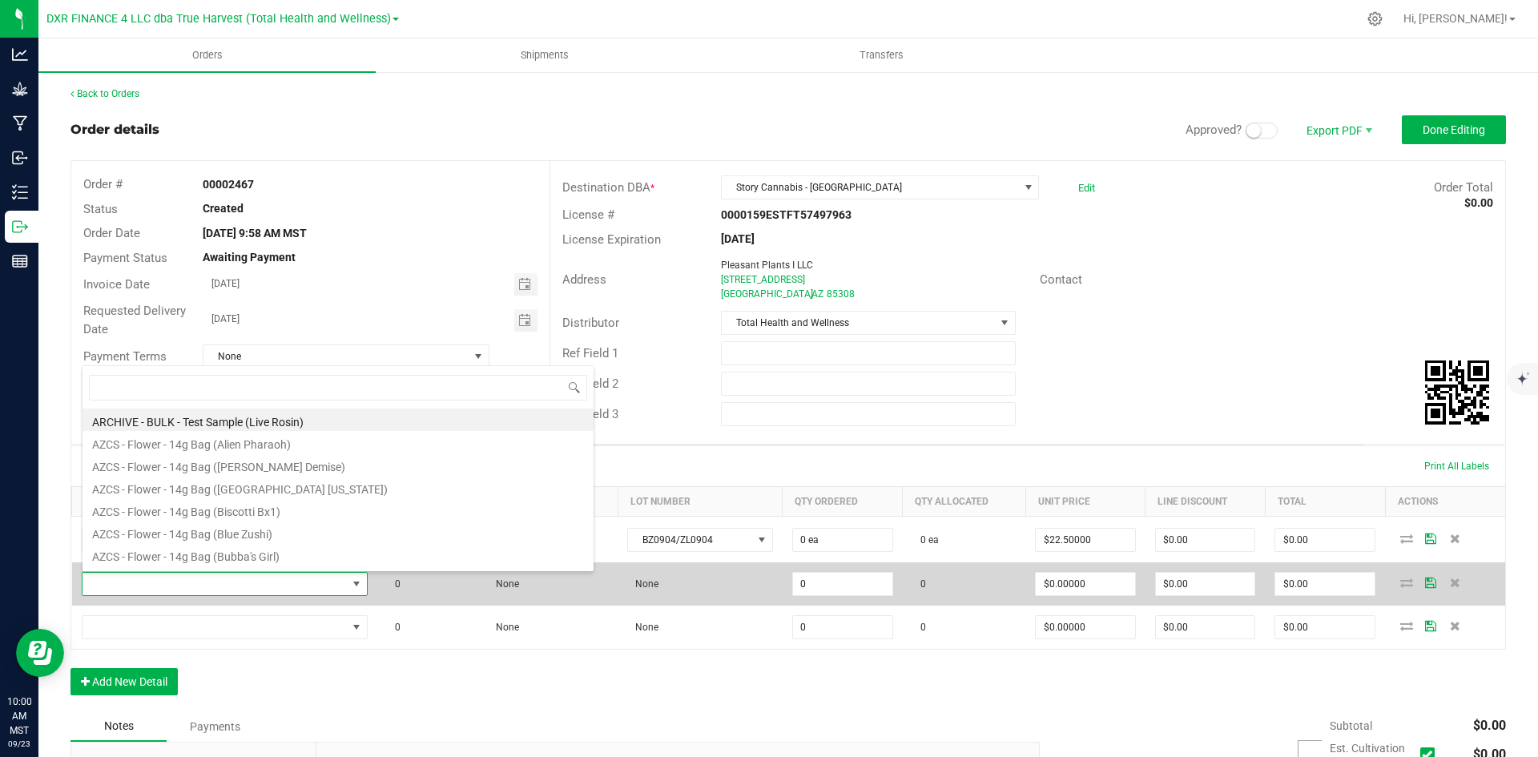
scroll to position [24, 281]
type input "btq - vape"
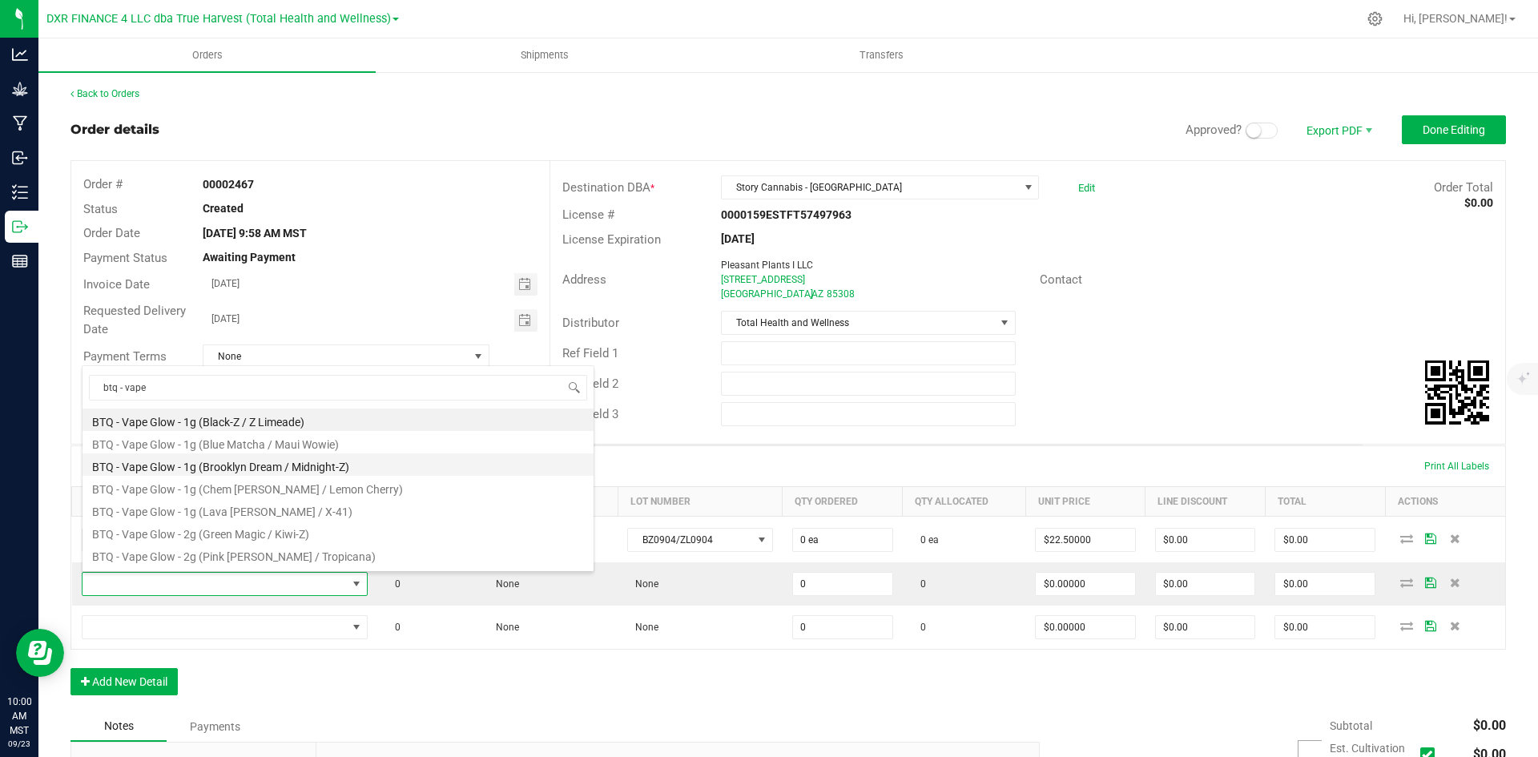
click at [273, 462] on li "BTQ - Vape Glow - 1g (Brooklyn Dream / Midnight-Z)" at bounding box center [337, 464] width 511 height 22
type input "0 ea"
type input "$22.50000"
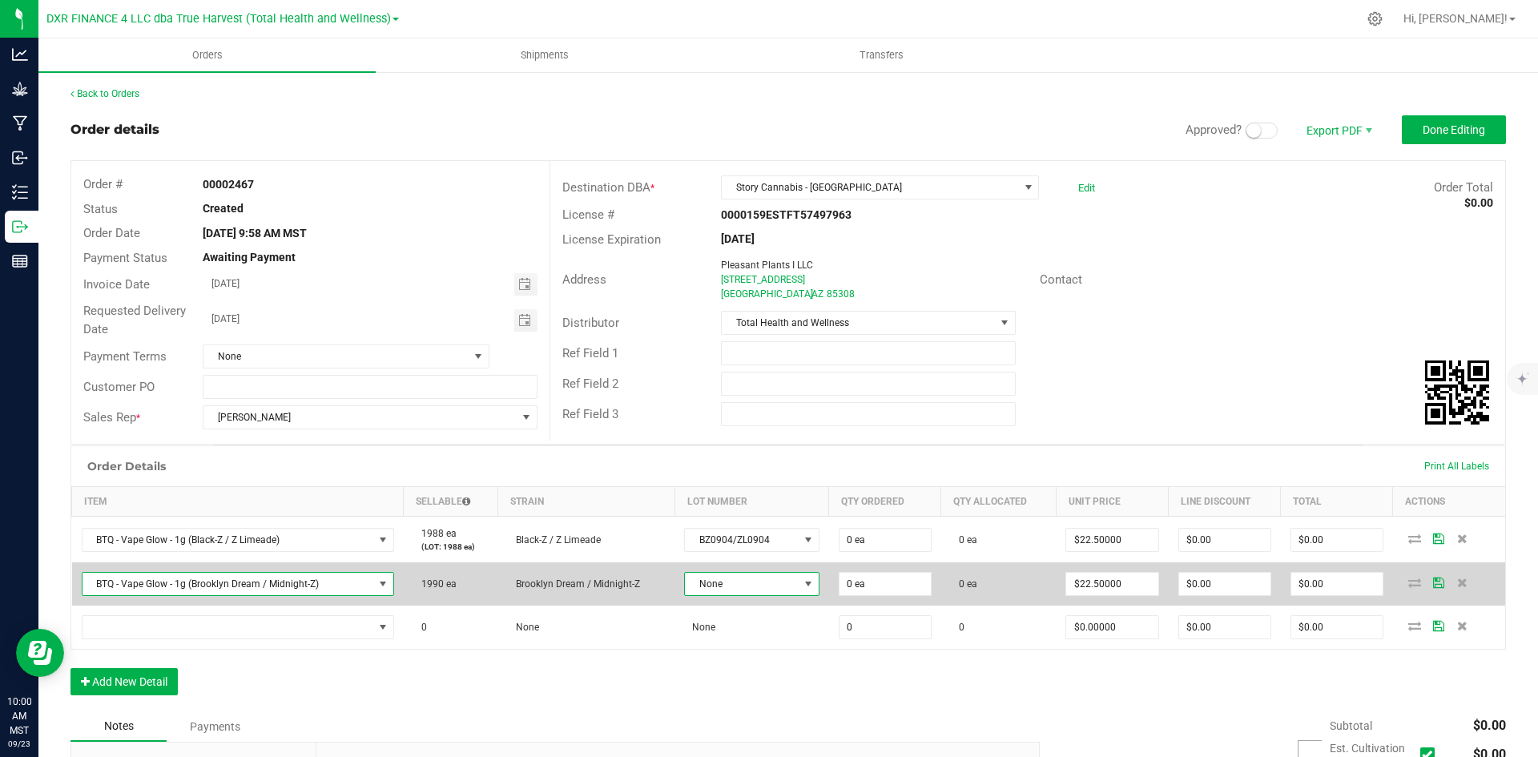
click at [780, 587] on span "None" at bounding box center [741, 584] width 113 height 22
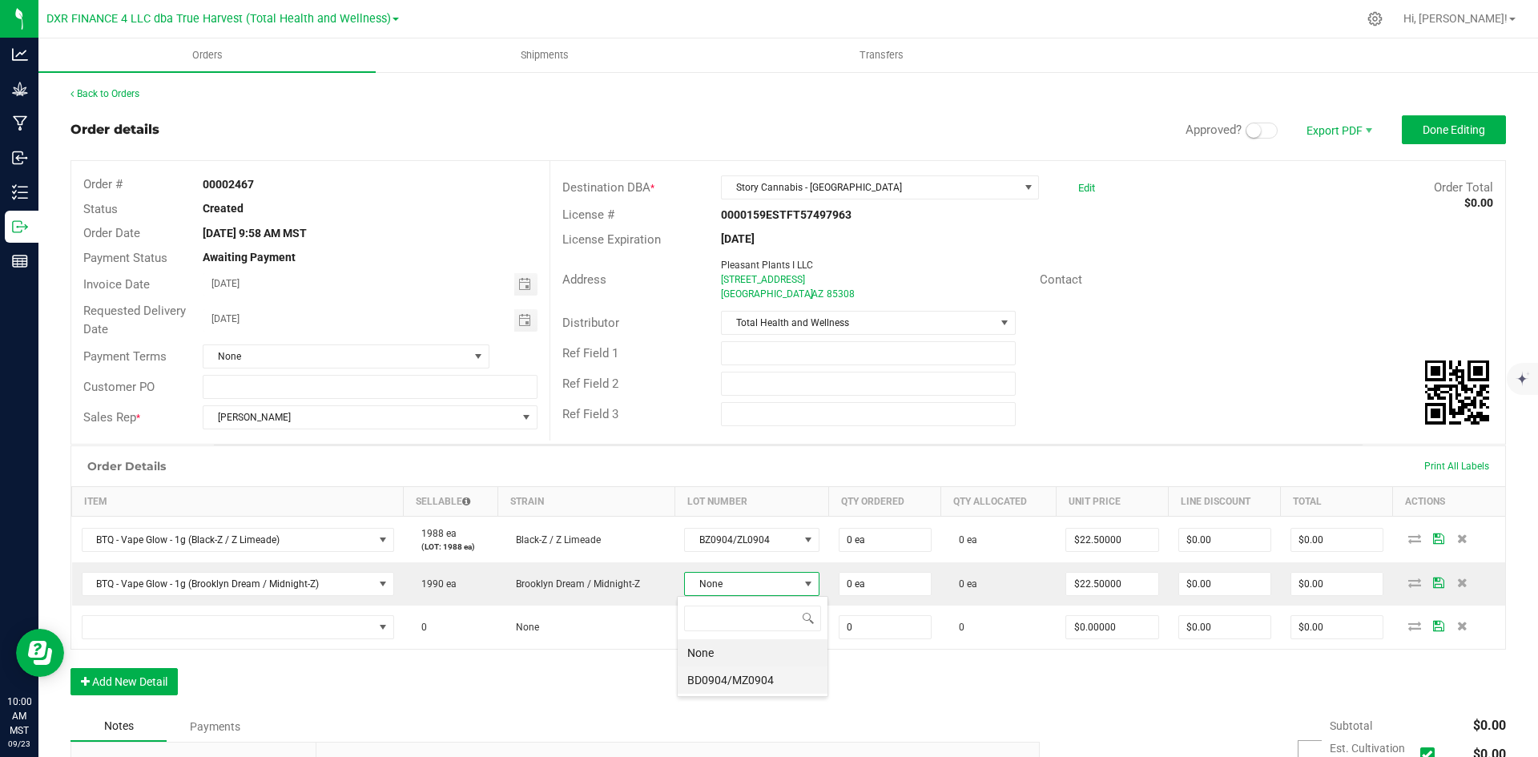
scroll to position [24, 134]
click at [762, 689] on li "BD0904/MZ0904" at bounding box center [753, 679] width 150 height 27
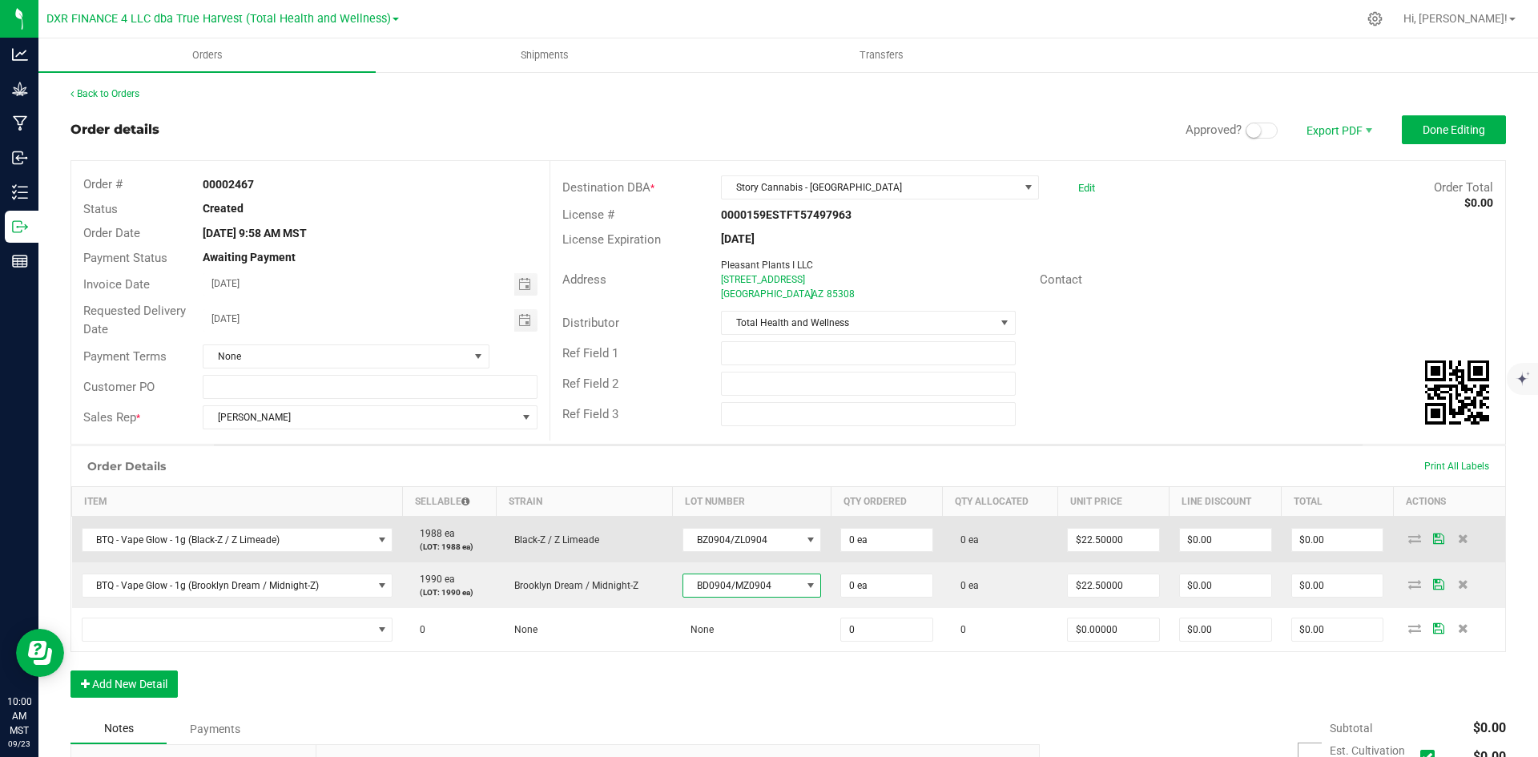
click at [856, 553] on td "0 ea" at bounding box center [887, 540] width 112 height 46
click at [856, 538] on input "0" at bounding box center [886, 540] width 91 height 22
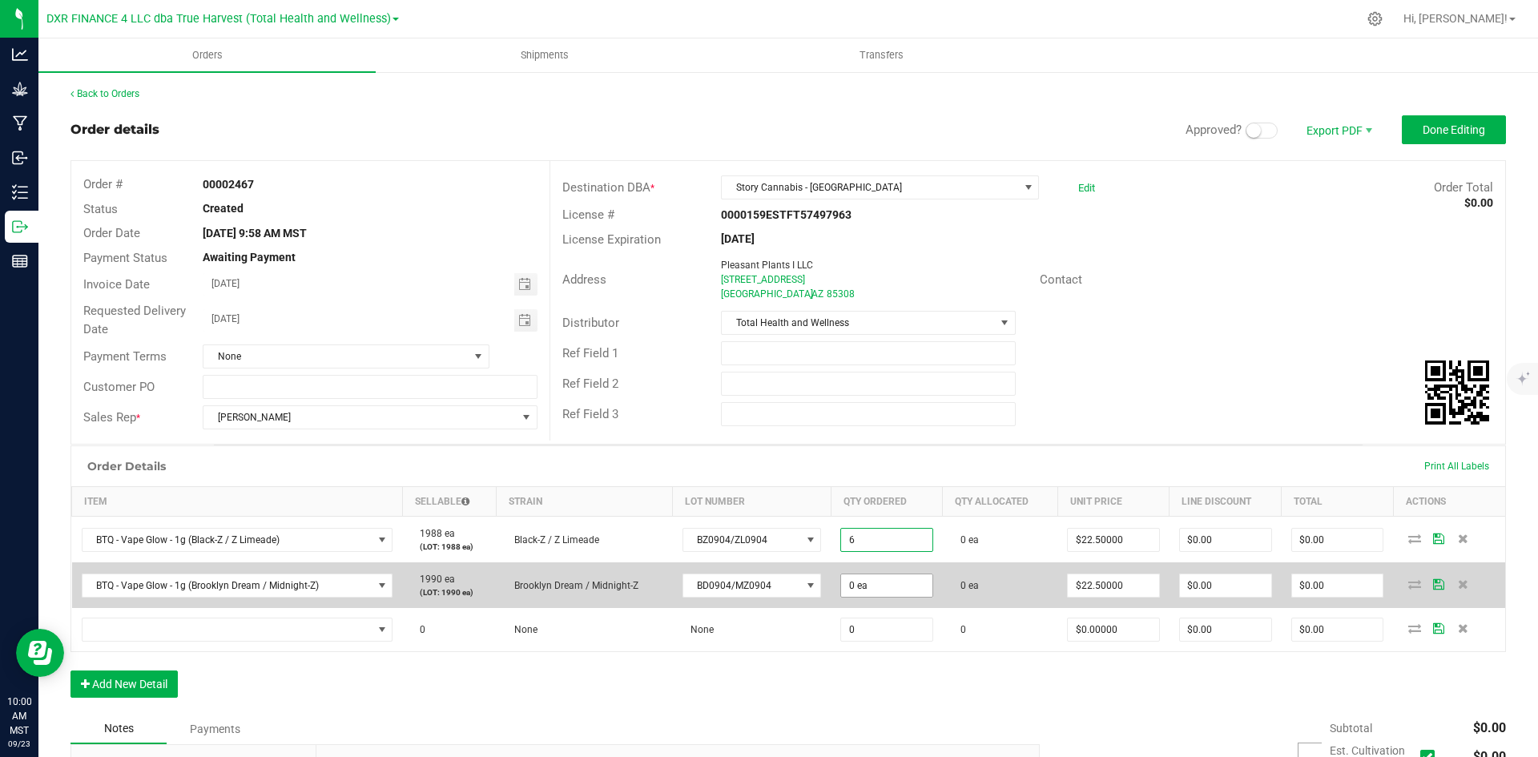
type input "6 ea"
type input "$135.00"
click at [859, 583] on input "0" at bounding box center [886, 585] width 91 height 22
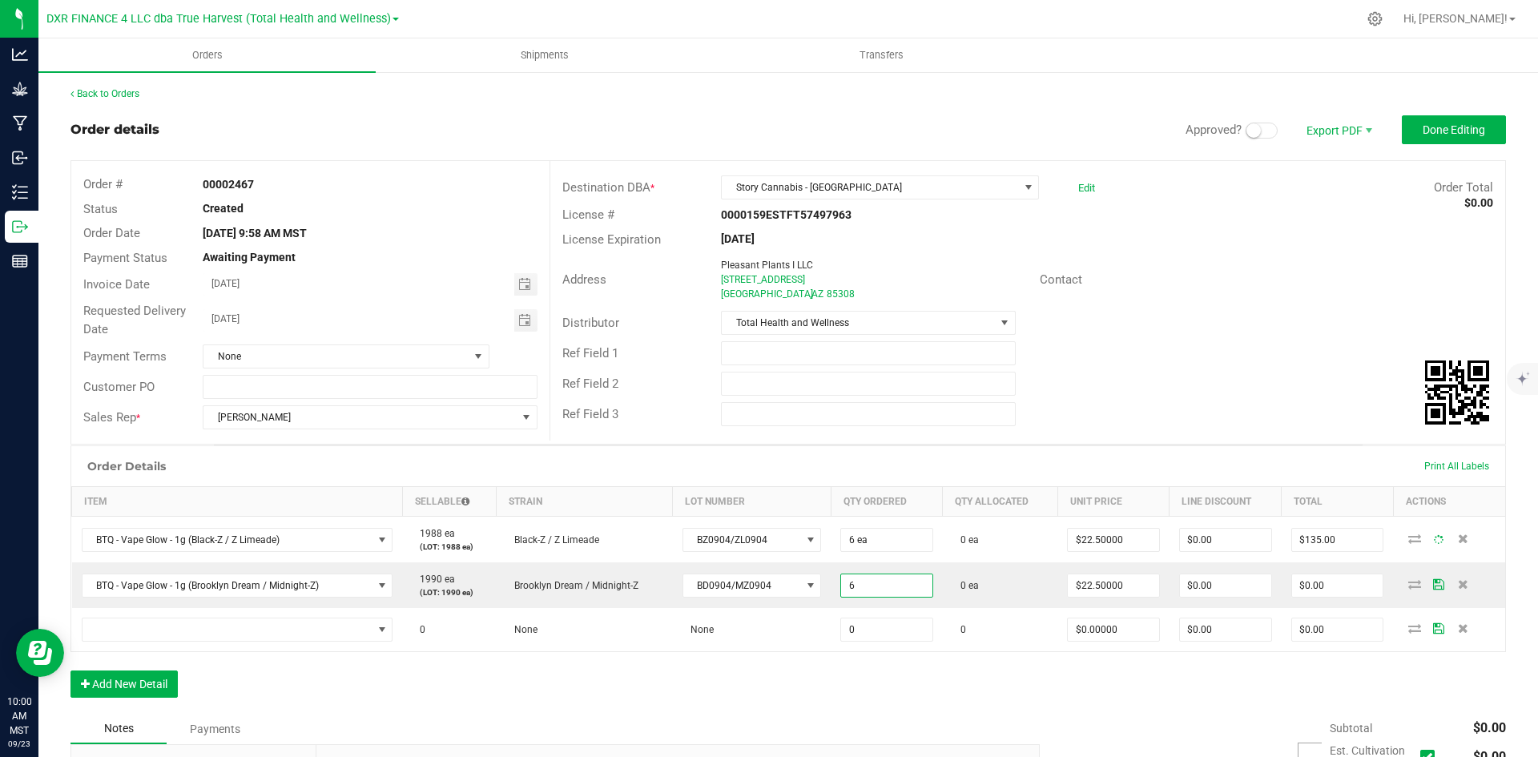
type input "6 ea"
type input "$135.00"
click at [767, 681] on div "Order Details Print All Labels Item Sellable Strain Lot Number Qty Ordered Qty …" at bounding box center [787, 579] width 1435 height 268
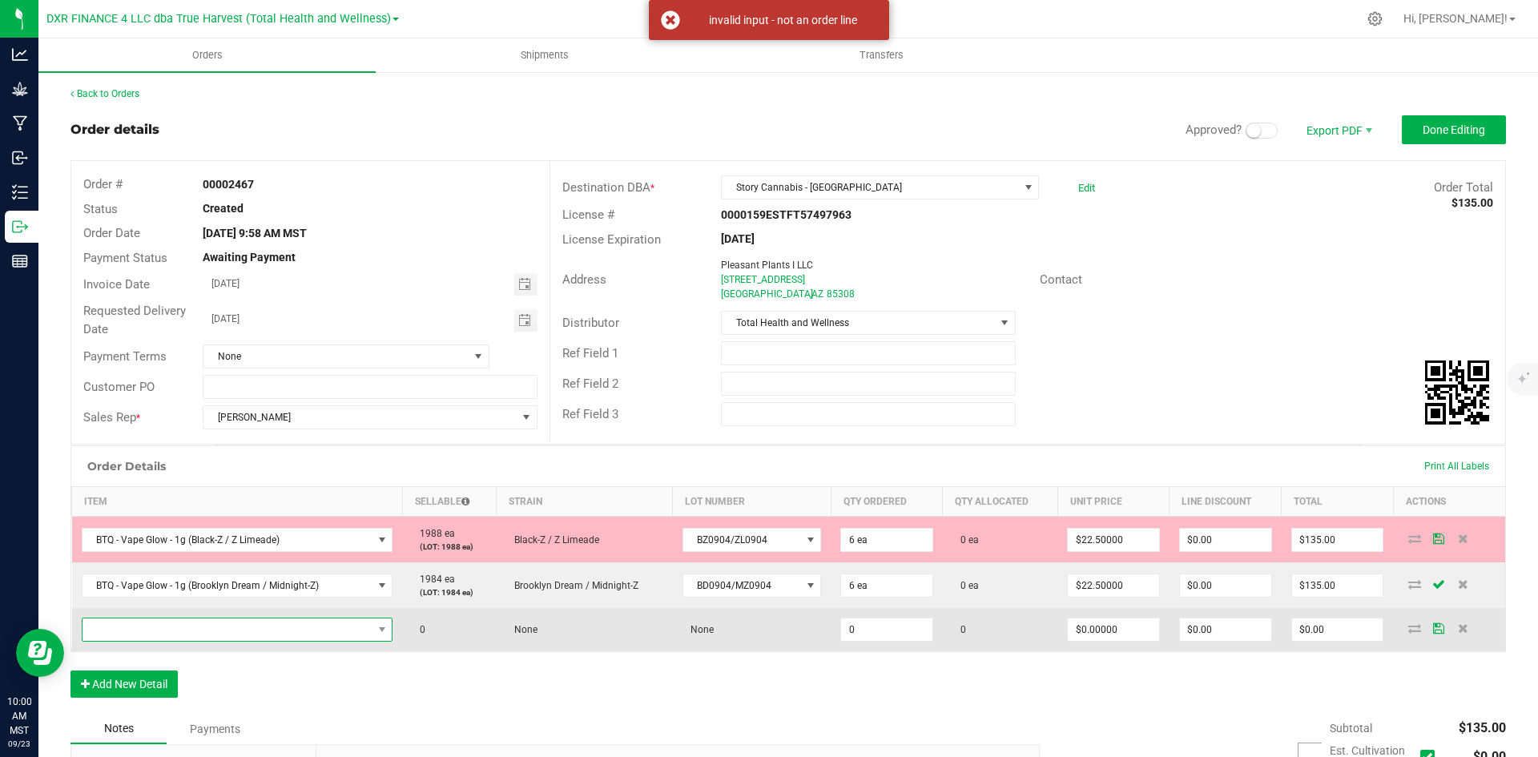
click at [152, 629] on span "NO DATA FOUND" at bounding box center [227, 629] width 290 height 22
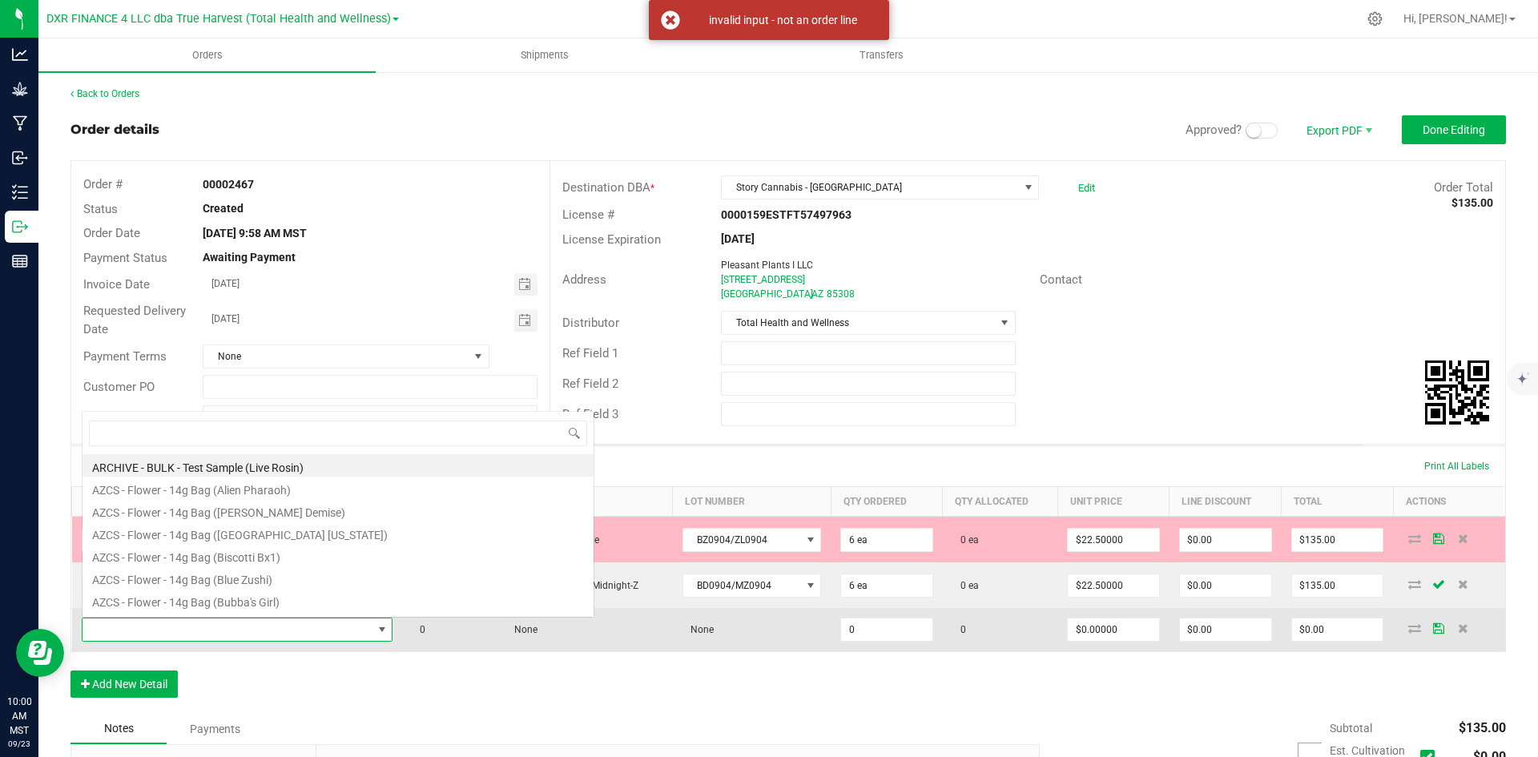
scroll to position [24, 305]
type input "sg - flower - 1g"
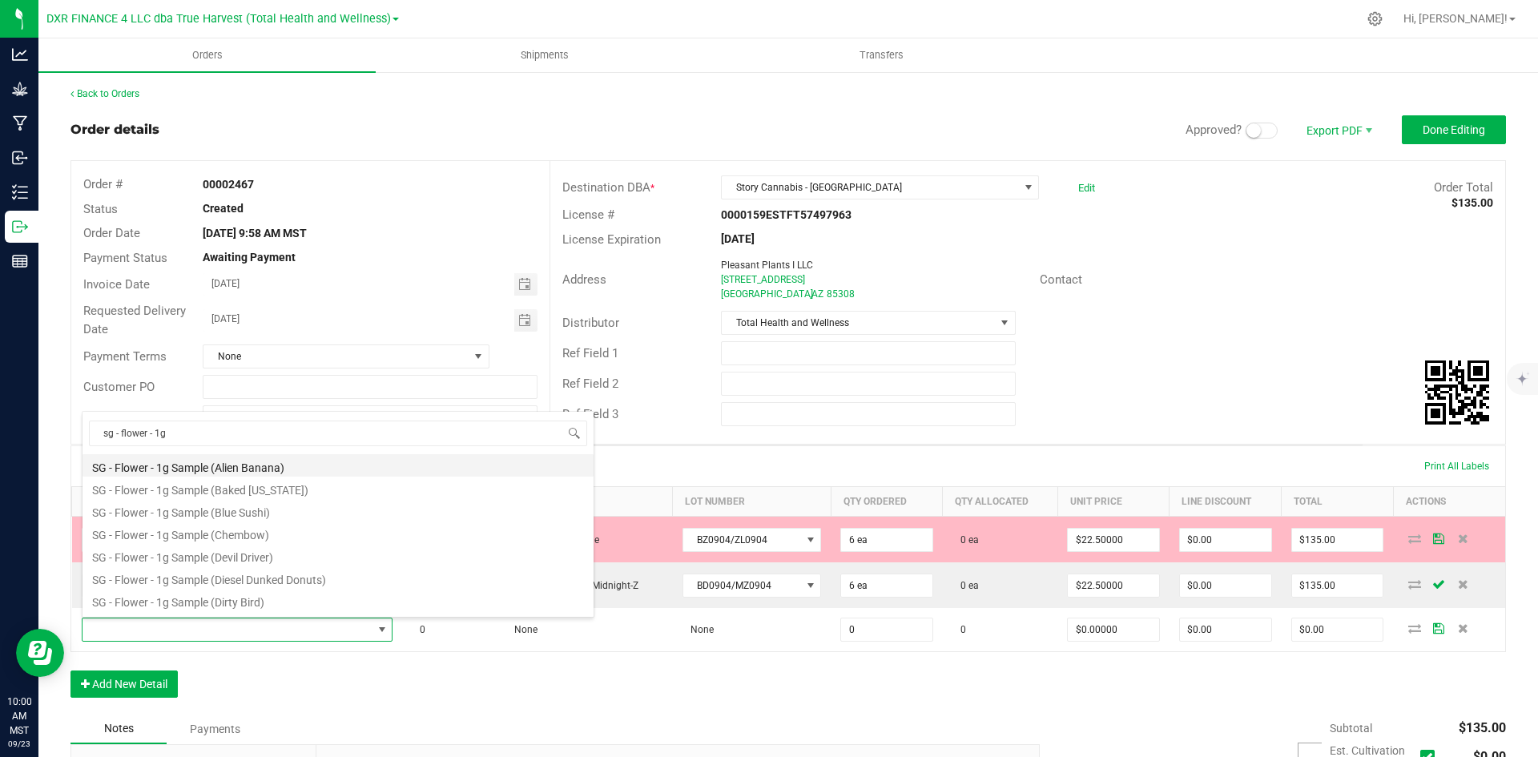
click at [247, 467] on li "SG - Flower - 1g Sample (Alien Banana)" at bounding box center [337, 465] width 511 height 22
type input "0 ea"
type input "$0.00430"
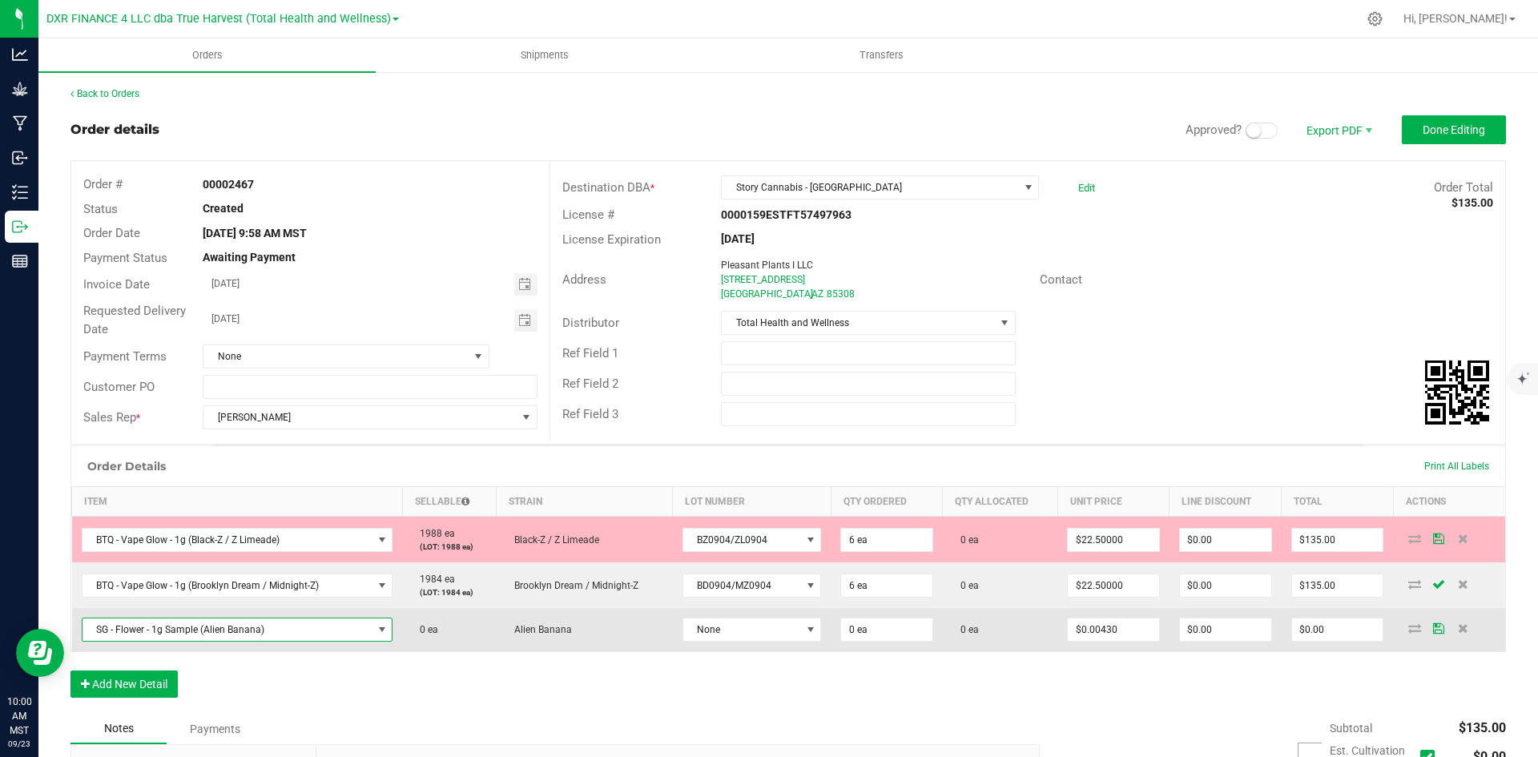
click at [285, 629] on span "SG - Flower - 1g Sample (Alien Banana)" at bounding box center [227, 629] width 290 height 22
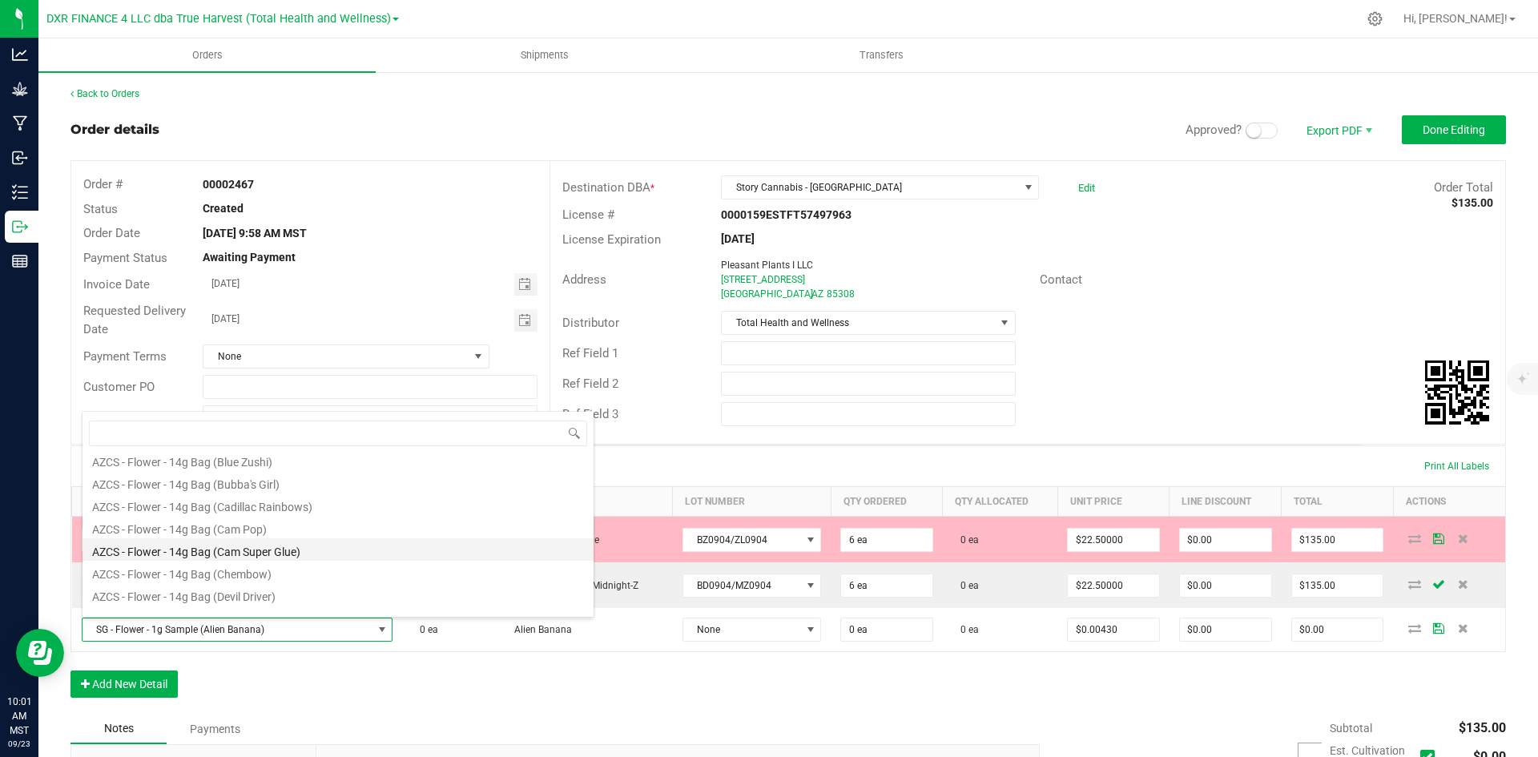
scroll to position [0, 0]
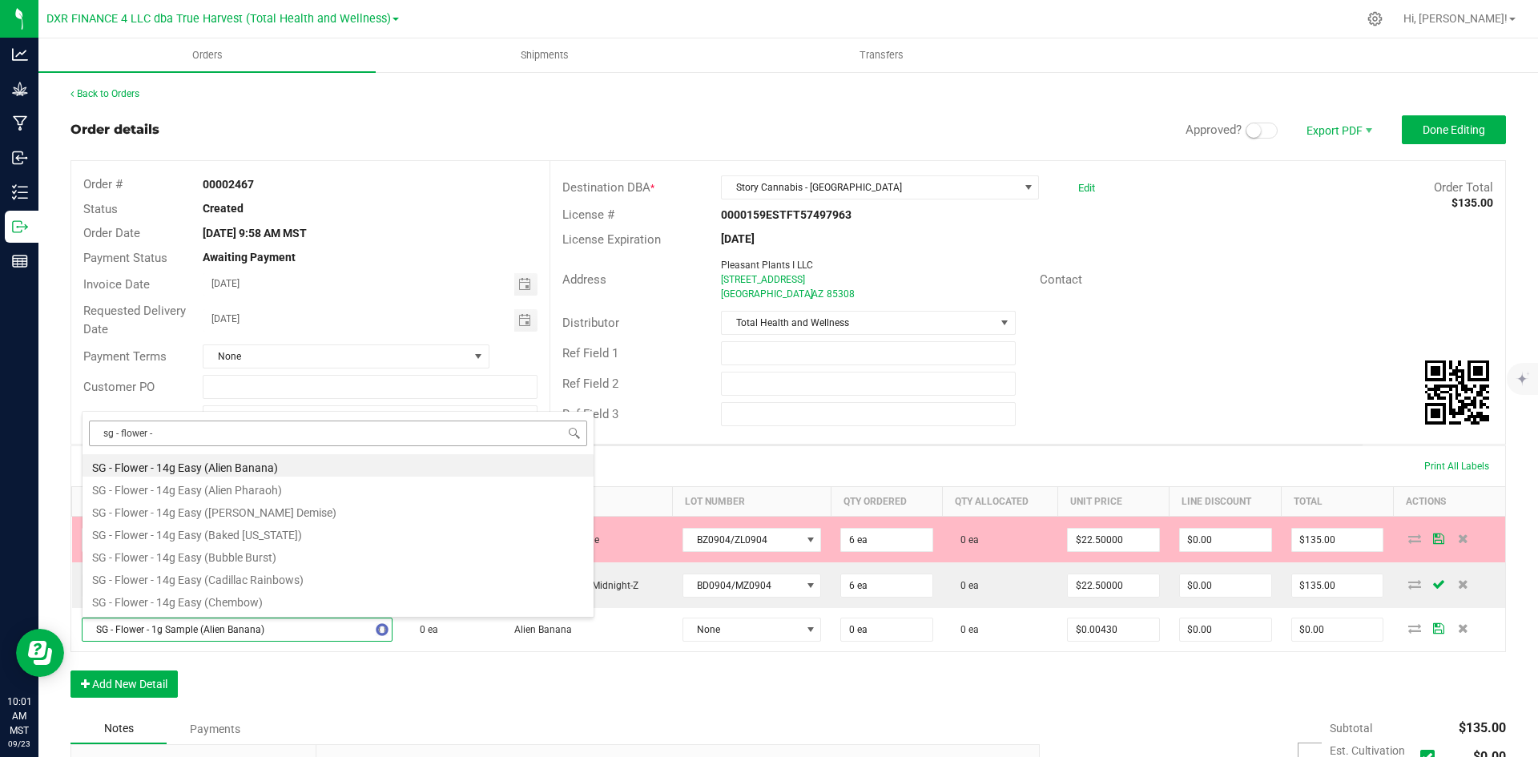
type input "sg - flower -"
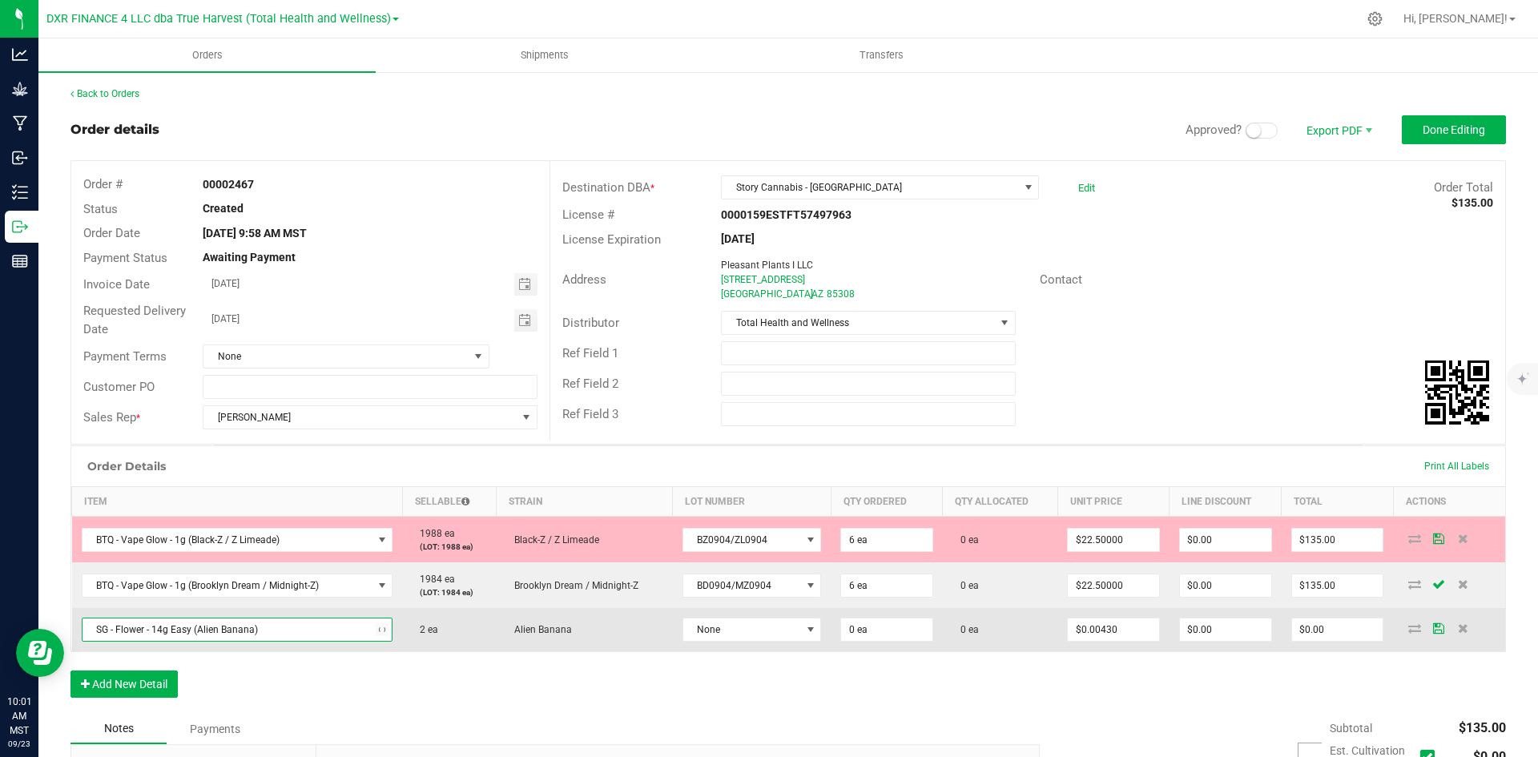
click at [273, 625] on span "SG - Flower - 14g Easy (Alien Banana)" at bounding box center [227, 629] width 290 height 22
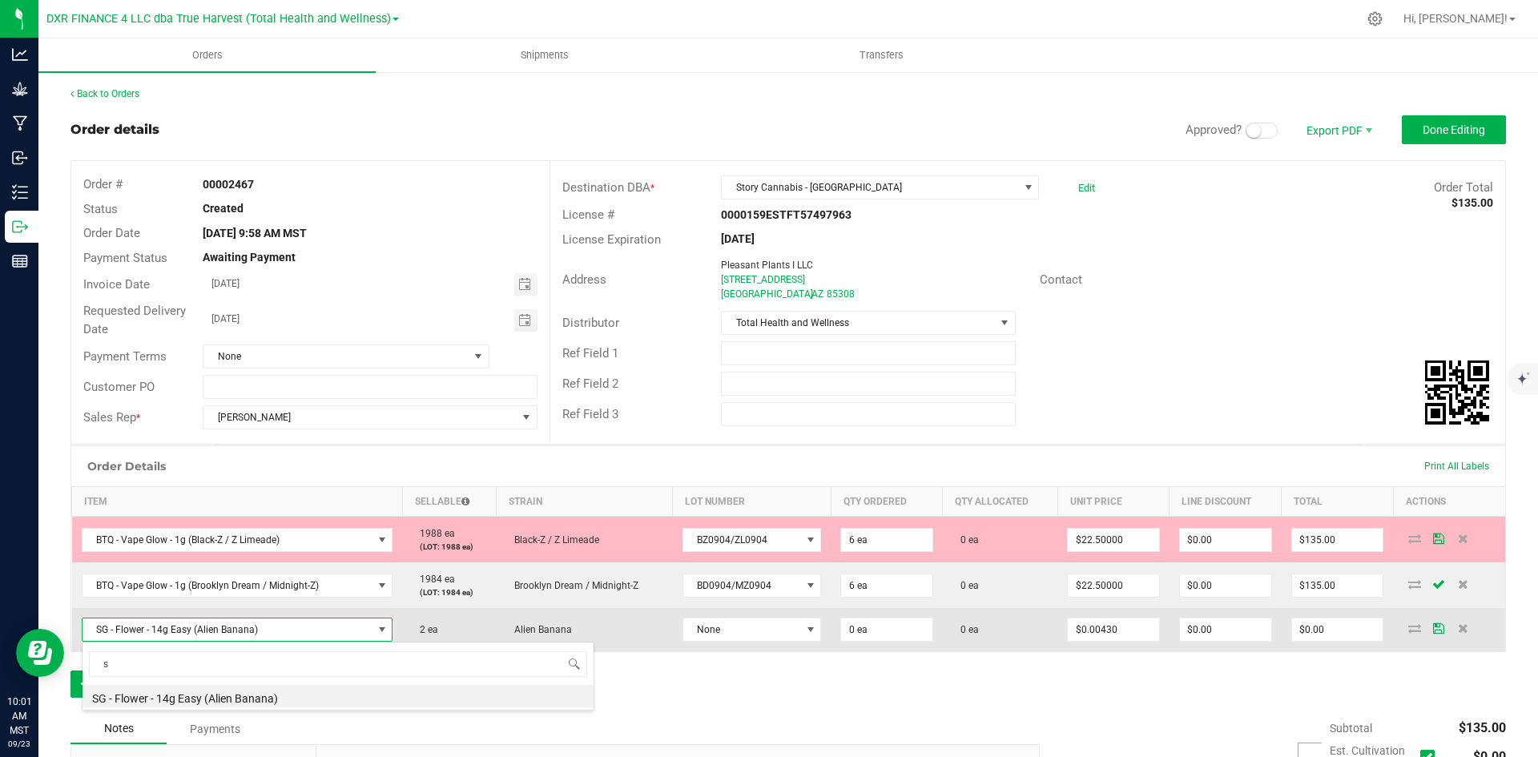
scroll to position [24, 305]
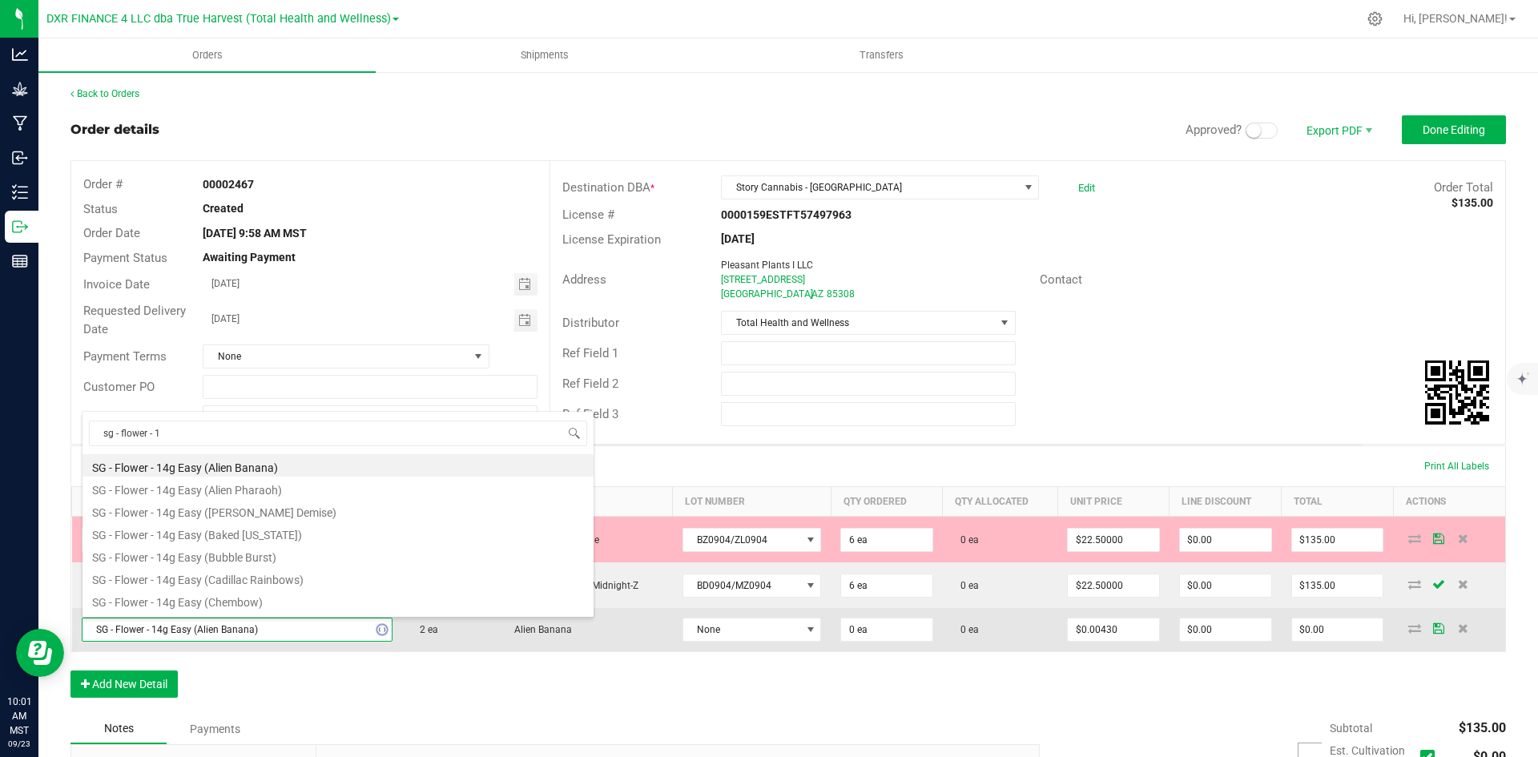
type input "sg - flower - 1g"
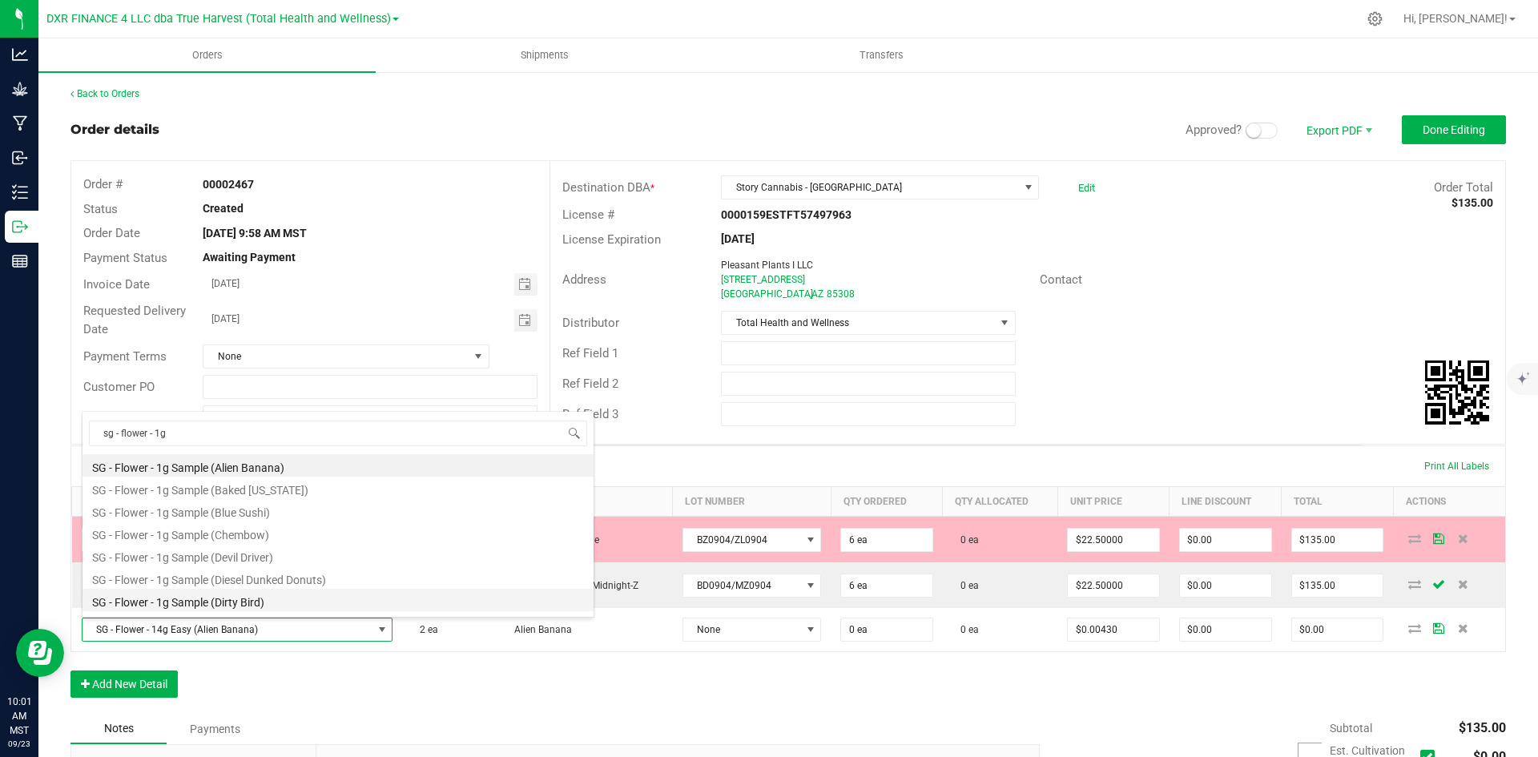
click at [284, 601] on li "SG - Flower - 1g Sample (Dirty Bird)" at bounding box center [337, 600] width 511 height 22
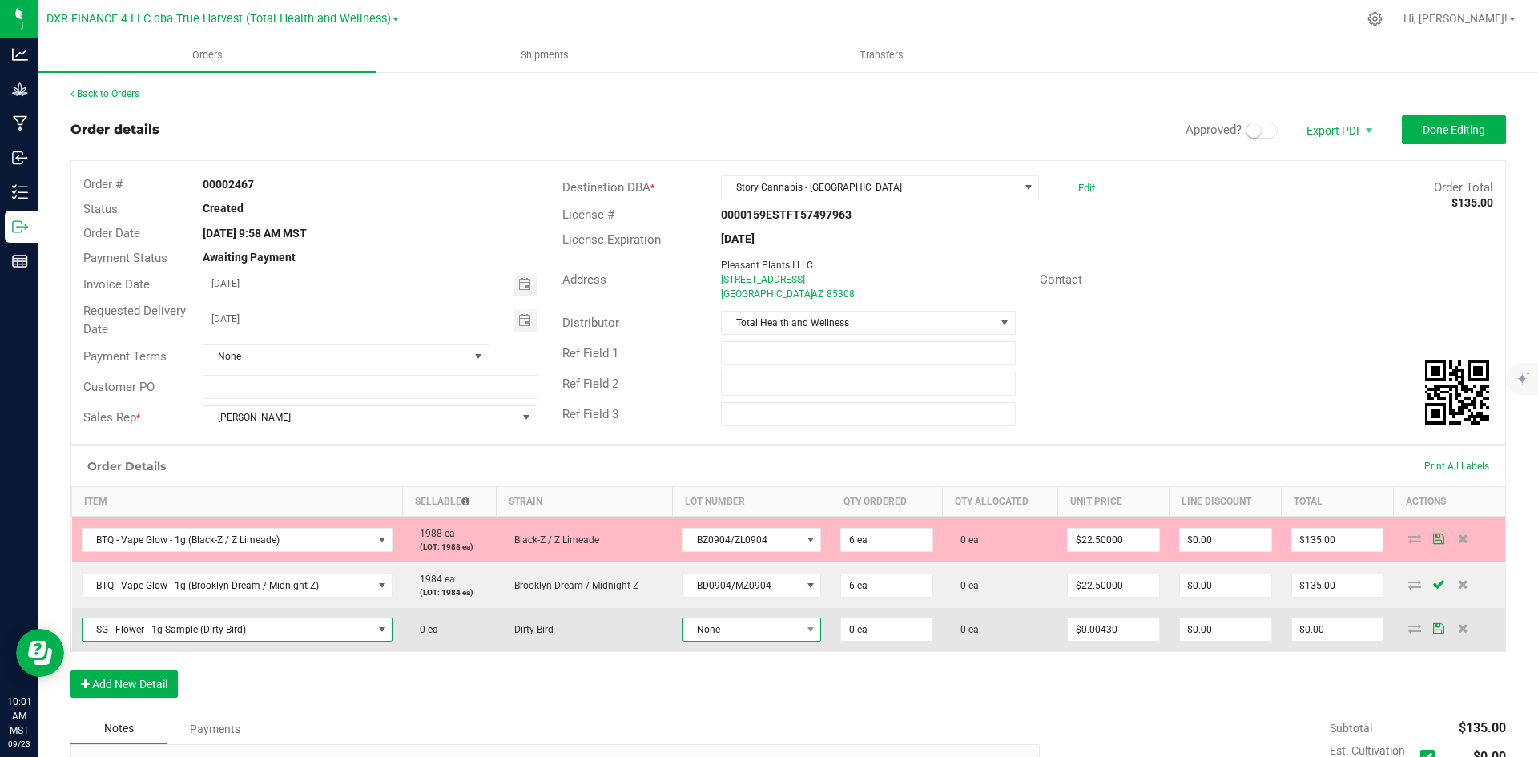
click at [709, 633] on span "None" at bounding box center [741, 629] width 117 height 22
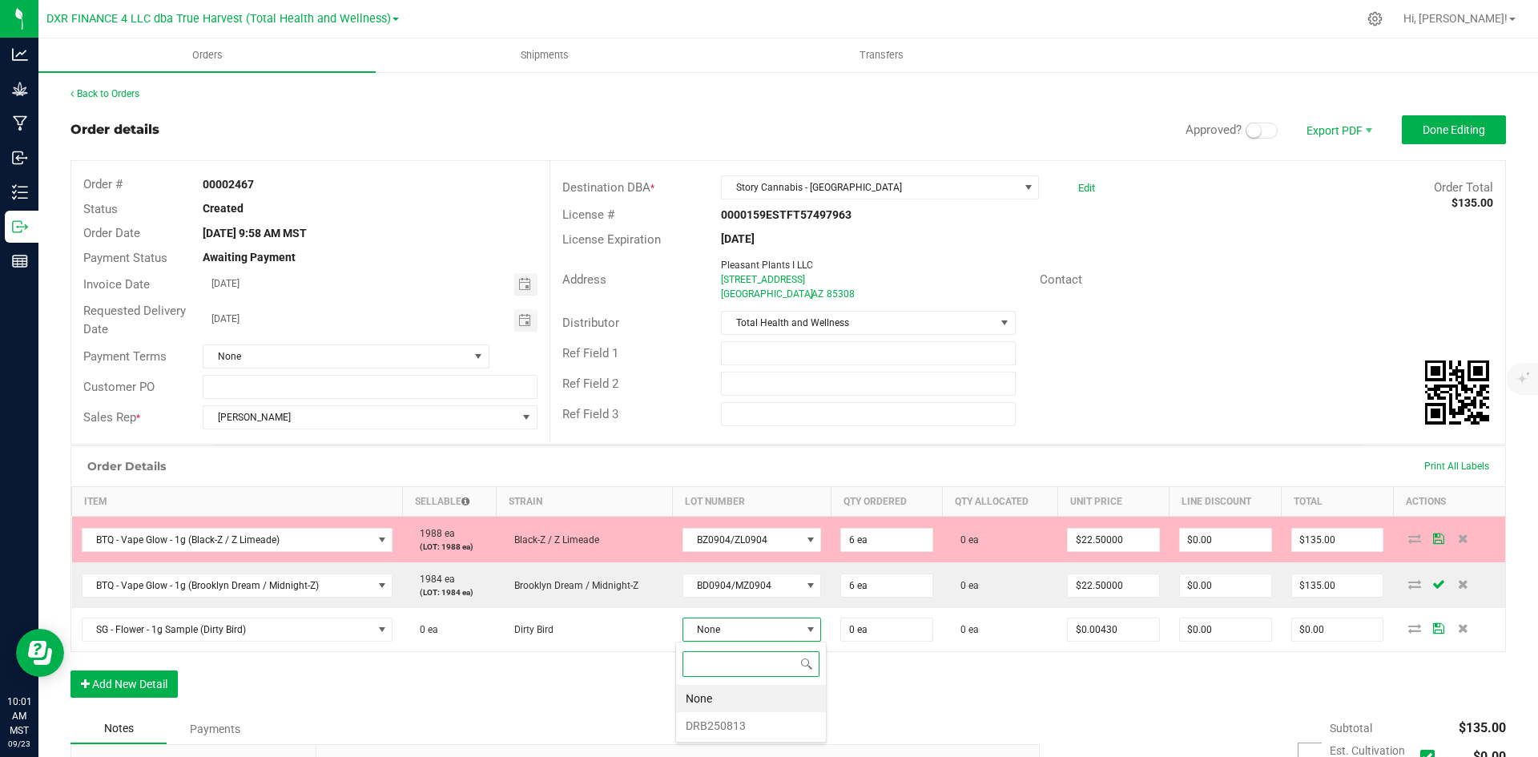
click at [723, 720] on li "DRB250813" at bounding box center [751, 725] width 150 height 27
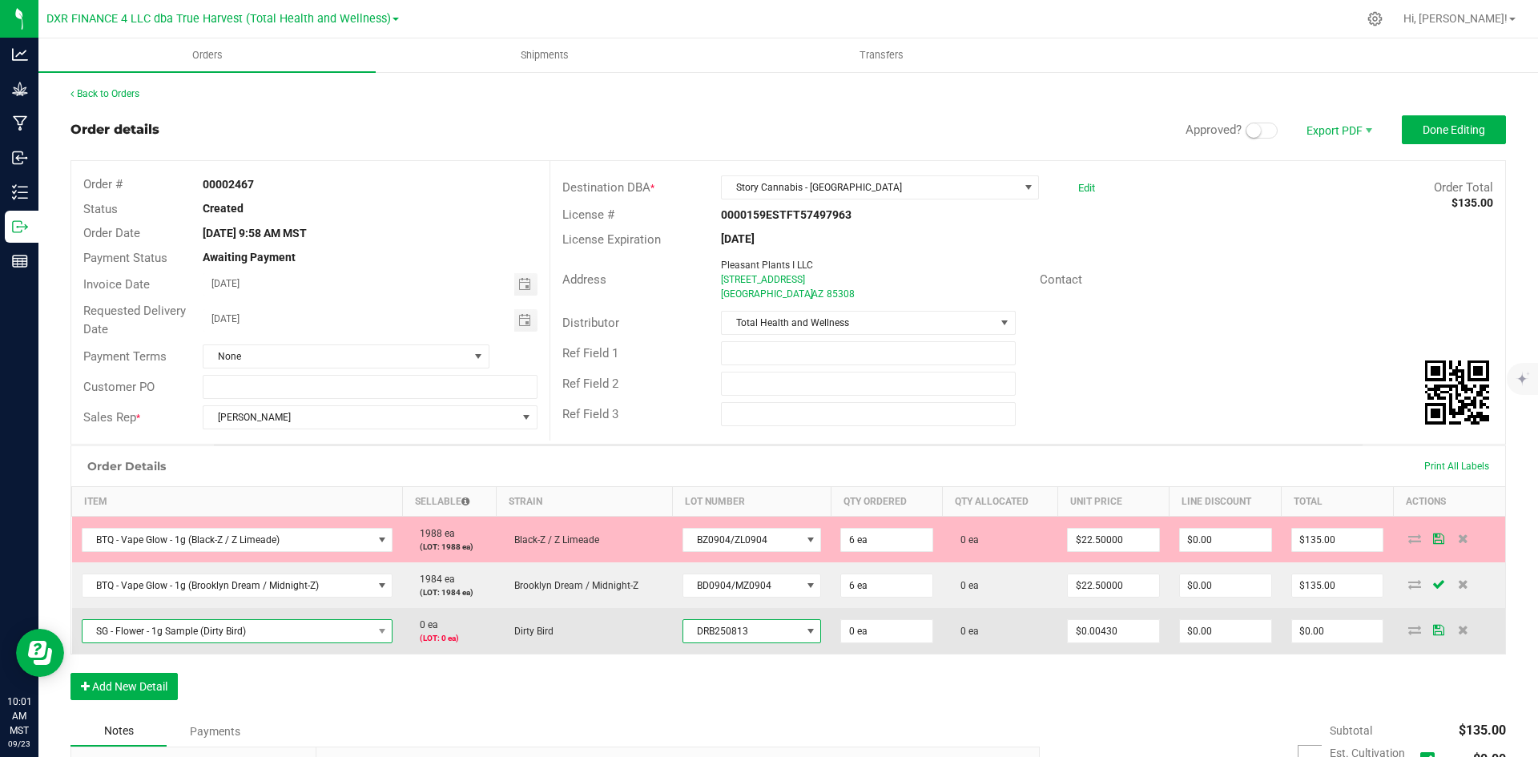
click at [214, 634] on span "SG - Flower - 1g Sample (Dirty Bird)" at bounding box center [227, 631] width 290 height 22
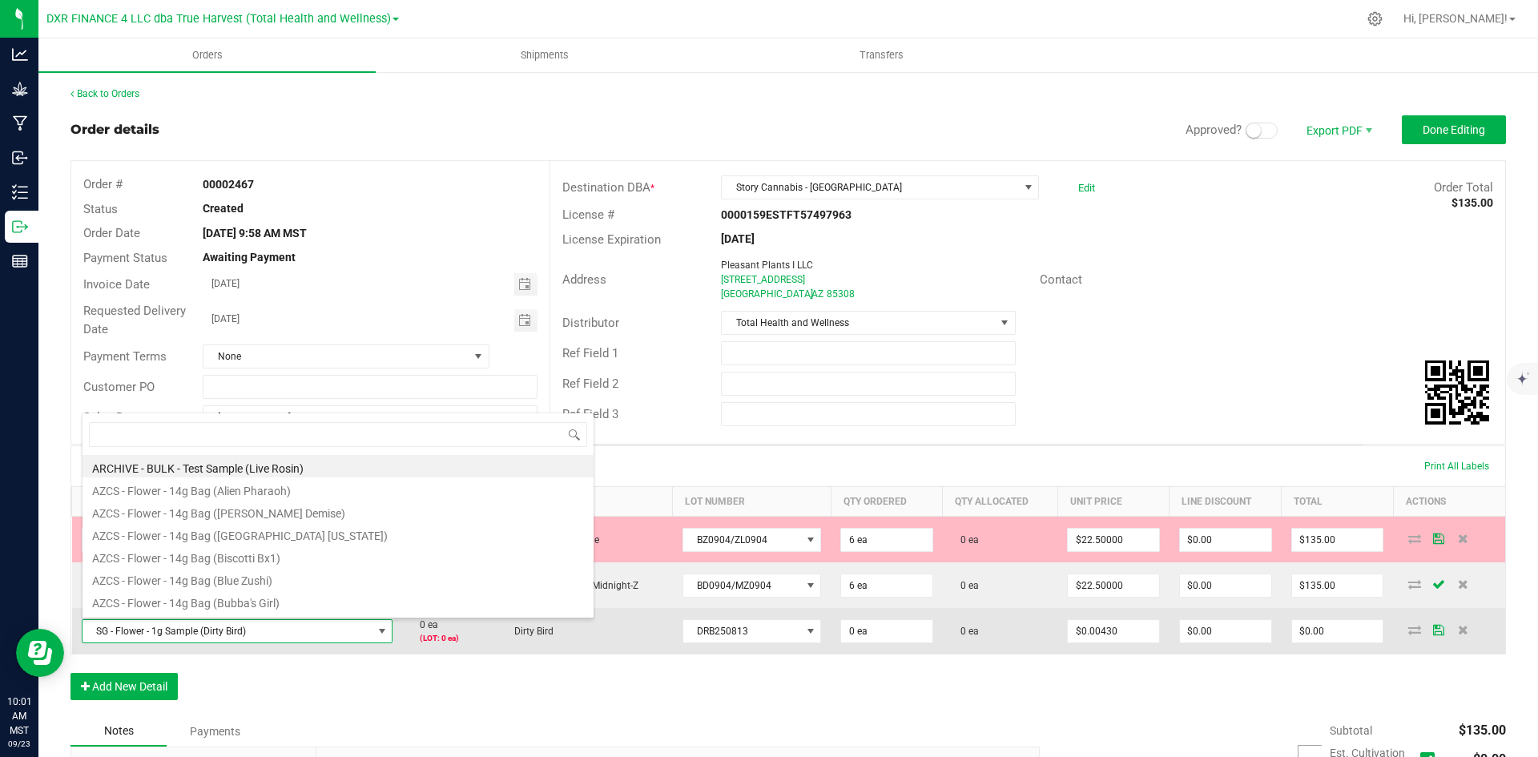
scroll to position [24, 305]
type input "sg - flower - 1g"
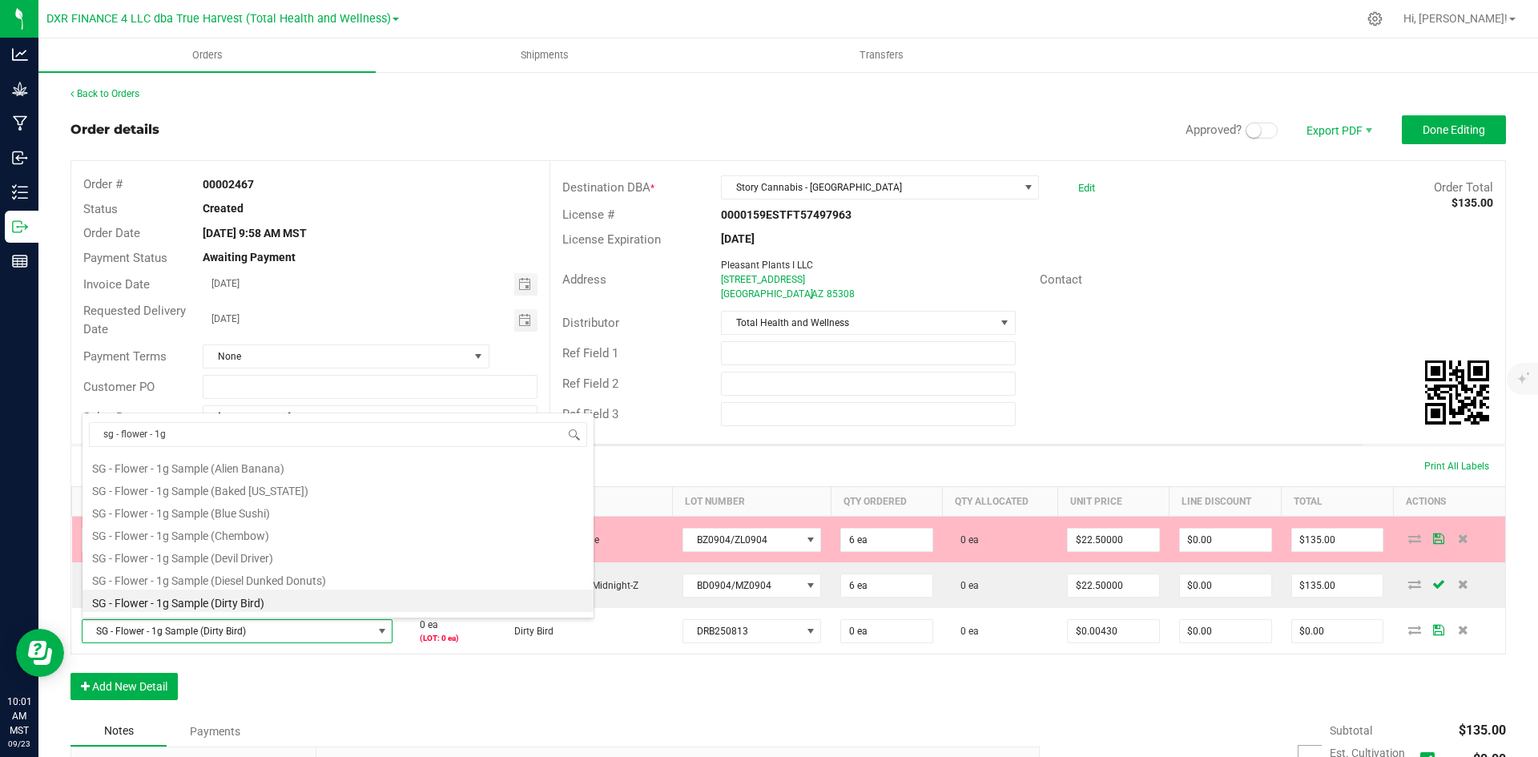
drag, startPoint x: 199, startPoint y: 439, endPoint x: 84, endPoint y: 443, distance: 115.4
click at [84, 443] on span "sg - flower - 1g" at bounding box center [337, 435] width 511 height 38
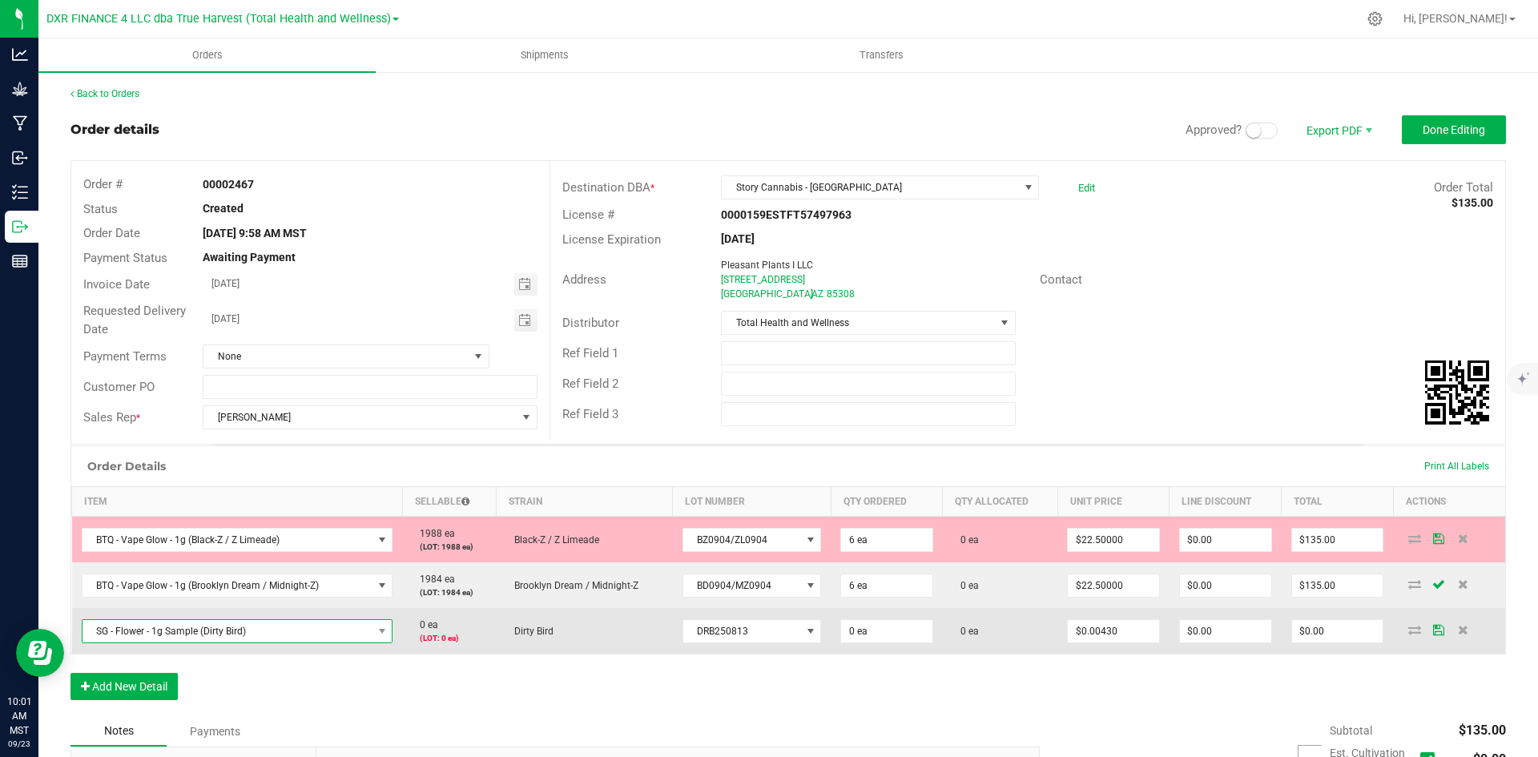
click at [165, 634] on span "SG - Flower - 1g Sample (Dirty Bird)" at bounding box center [227, 631] width 290 height 22
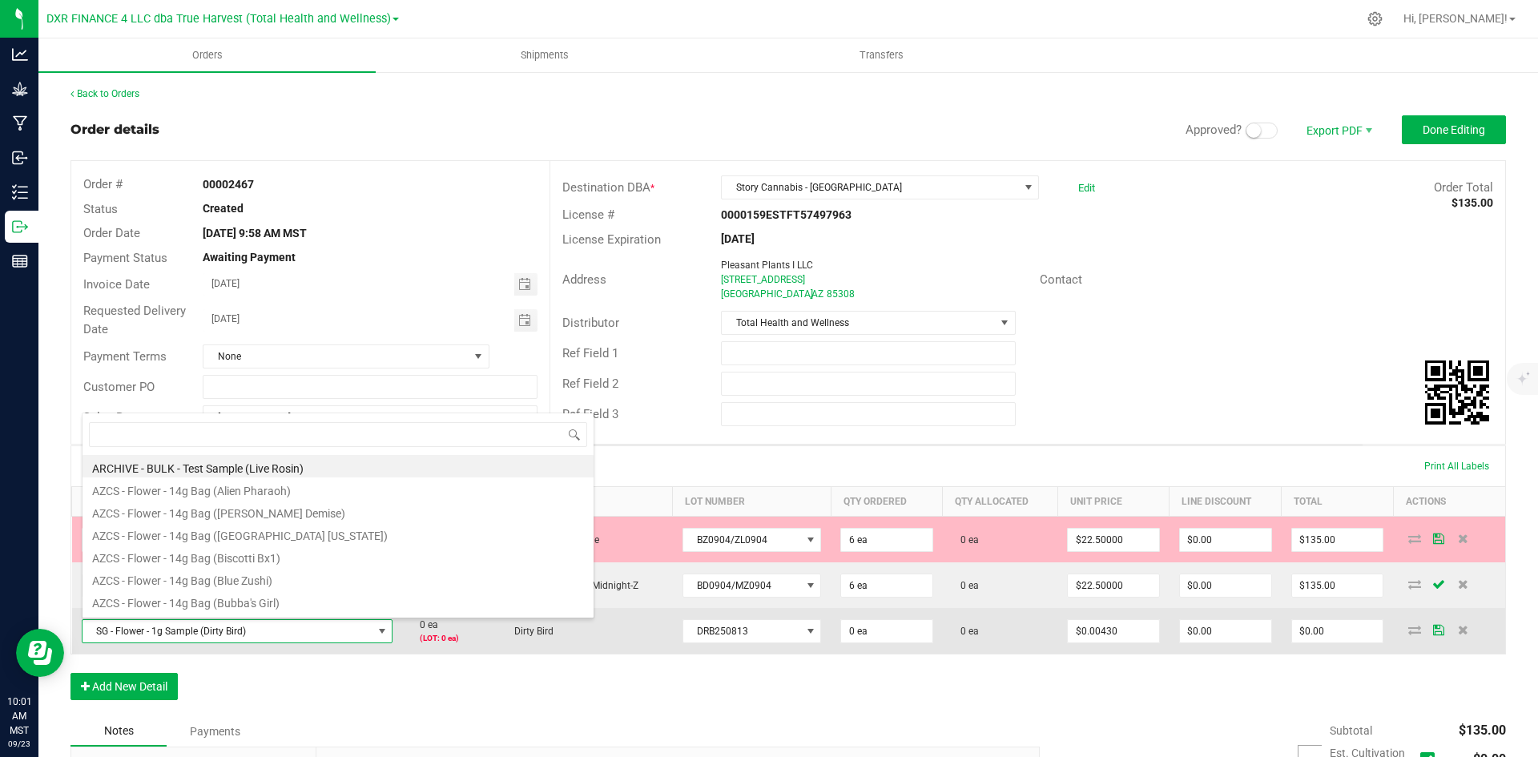
type input "SG - Flower - 1g Sample (Strawberry Guava)"
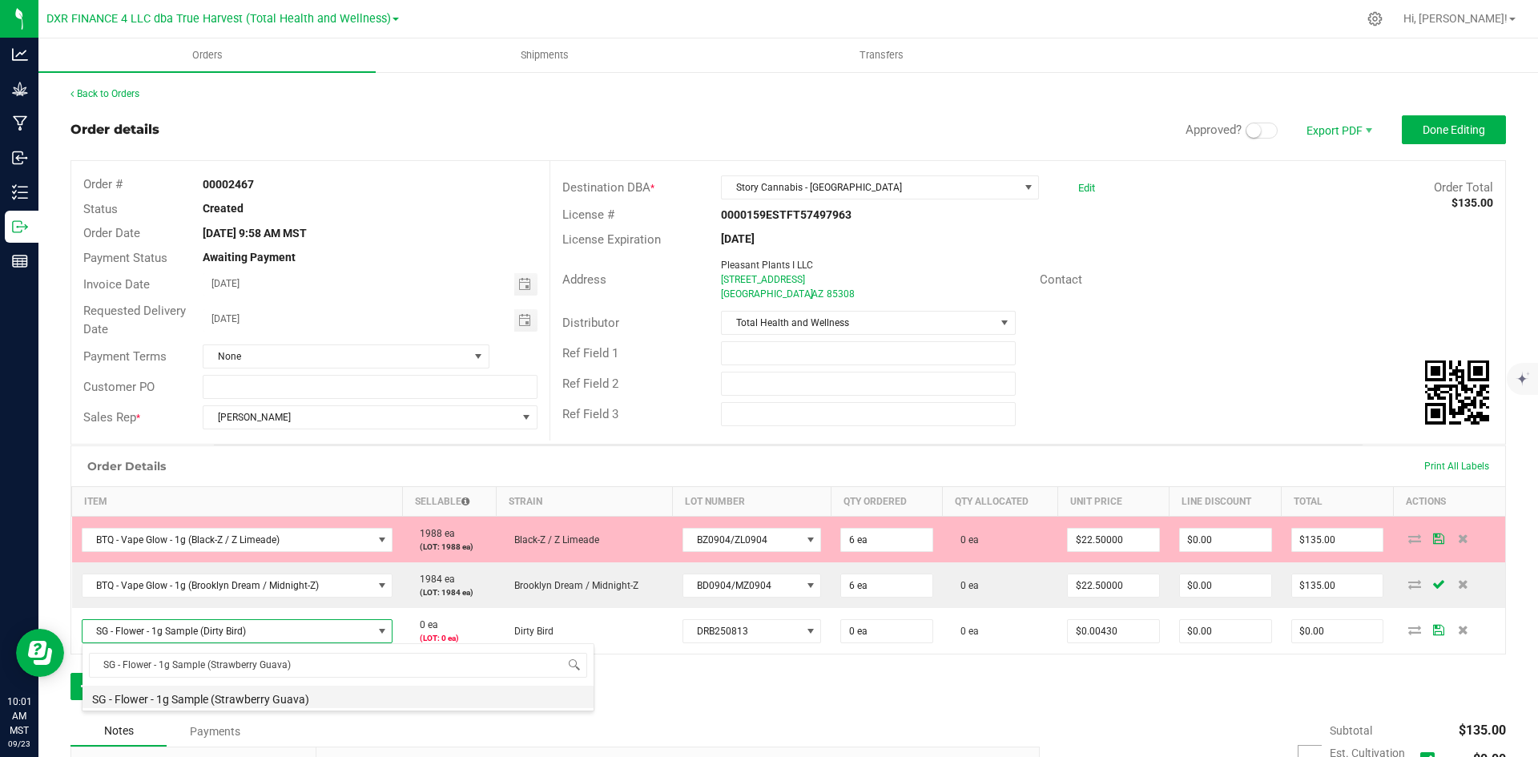
click at [219, 700] on li "SG - Flower - 1g Sample (Strawberry Guava)" at bounding box center [337, 697] width 511 height 22
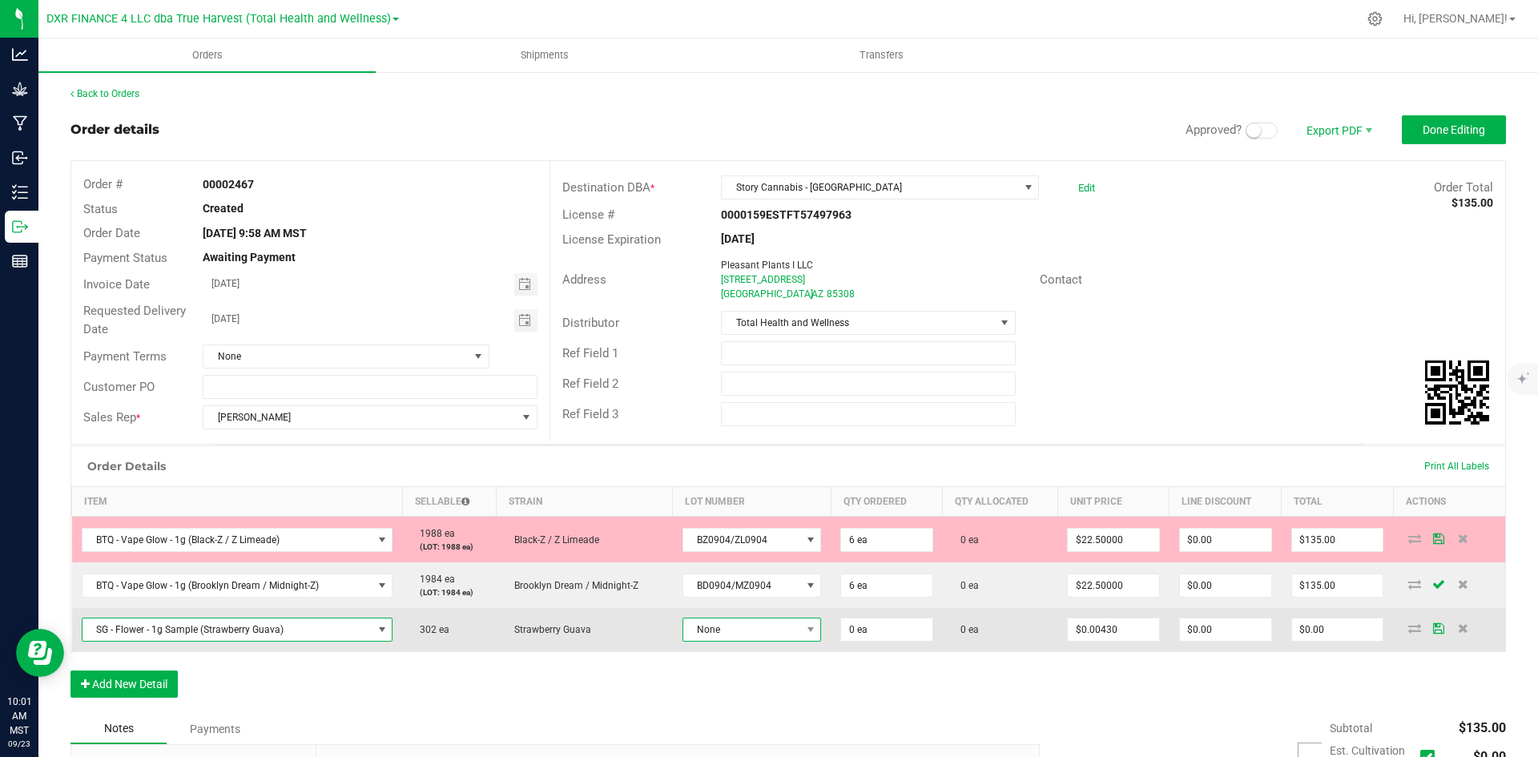
click at [688, 636] on span "None" at bounding box center [741, 629] width 117 height 22
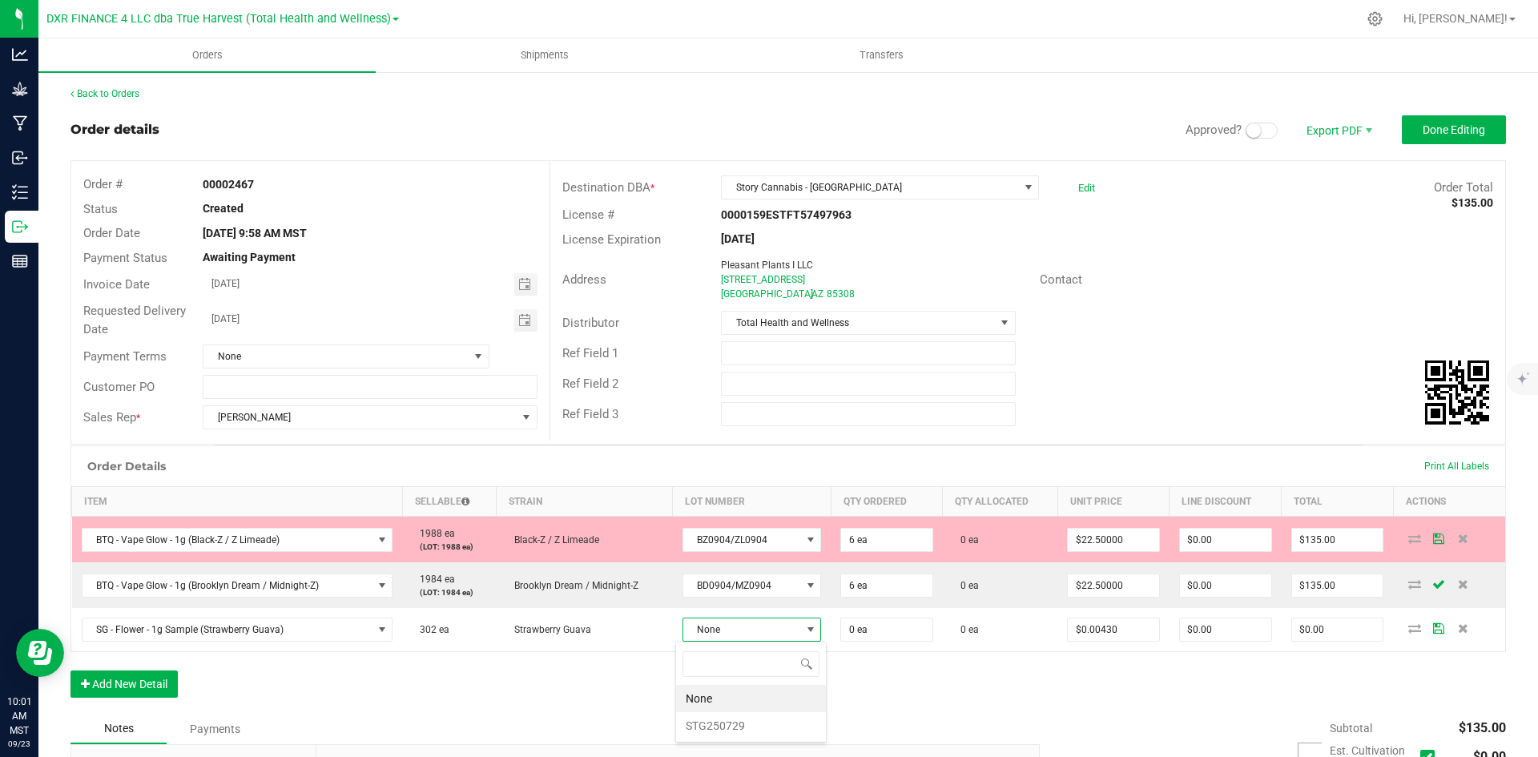
scroll to position [24, 137]
drag, startPoint x: 730, startPoint y: 730, endPoint x: 499, endPoint y: 731, distance: 230.7
click at [728, 730] on li "STG250729" at bounding box center [751, 725] width 150 height 27
click at [163, 690] on button "Add New Detail" at bounding box center [123, 686] width 107 height 27
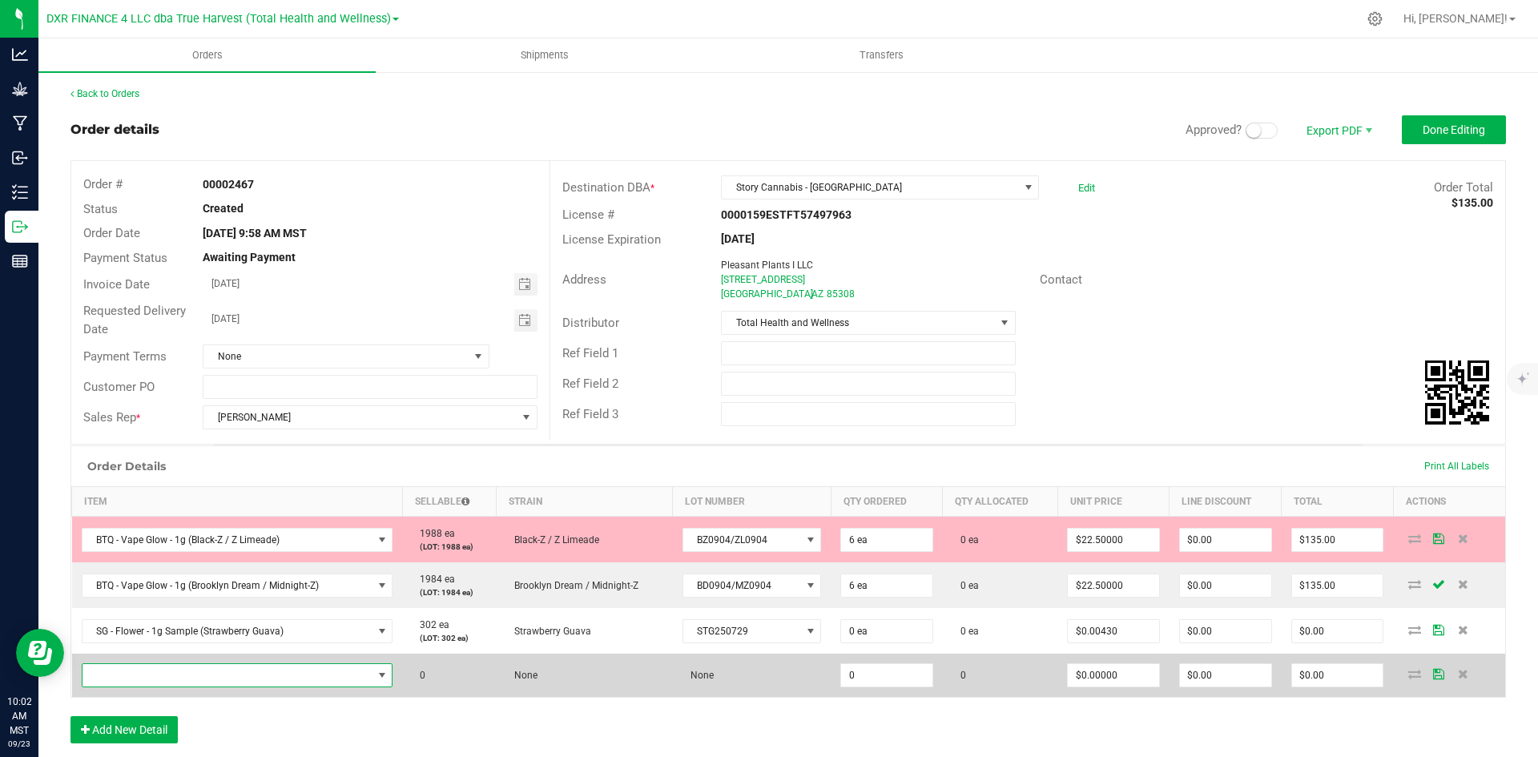
click at [224, 679] on span "NO DATA FOUND" at bounding box center [227, 675] width 290 height 22
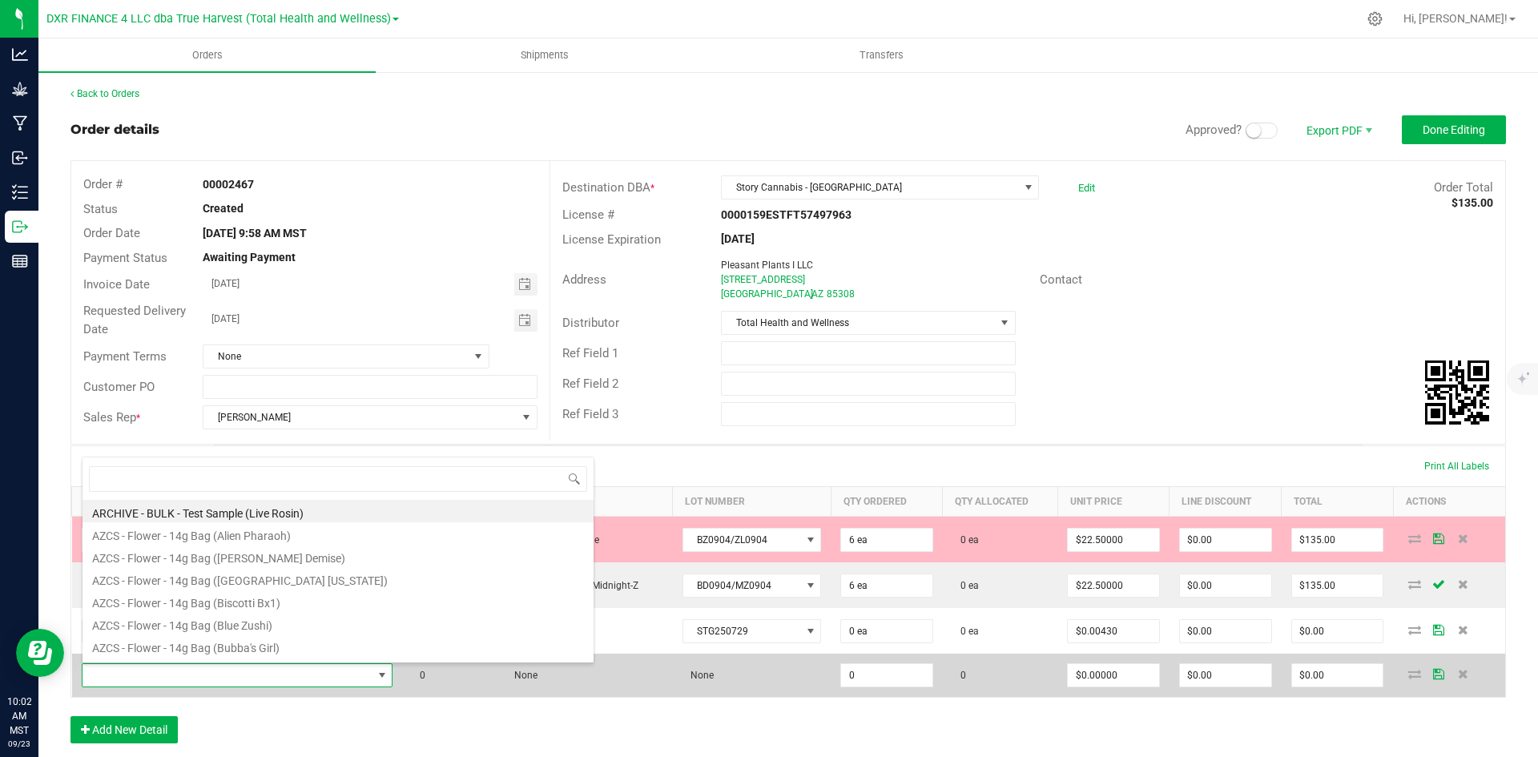
scroll to position [24, 305]
type input "SG - Flower - 1g Sample (Platinum Kush Breath)"
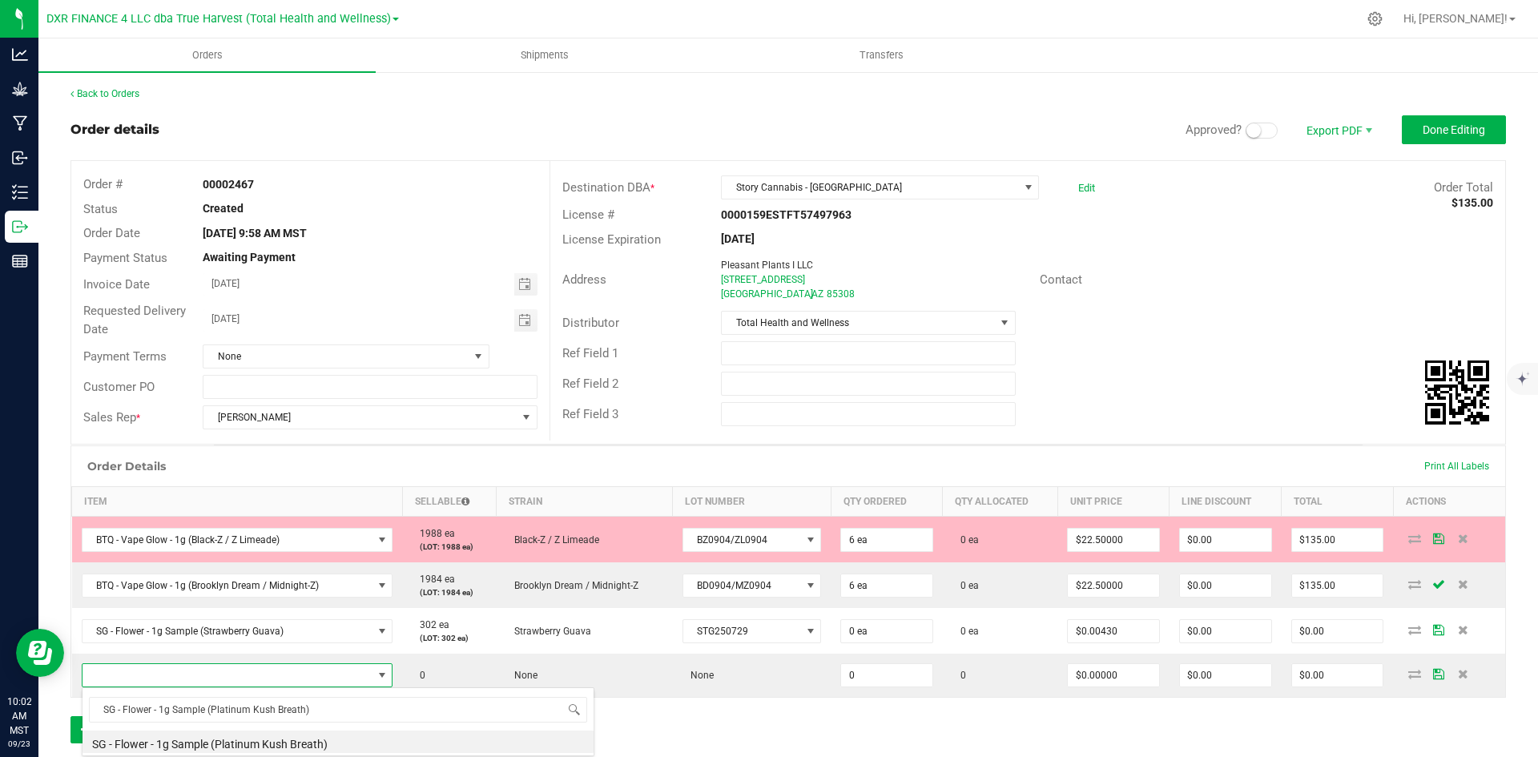
drag, startPoint x: 307, startPoint y: 742, endPoint x: 364, endPoint y: 718, distance: 61.4
click at [307, 743] on li "SG - Flower - 1g Sample (Platinum Kush Breath)" at bounding box center [337, 741] width 511 height 22
type input "0 ea"
type input "$0.00430"
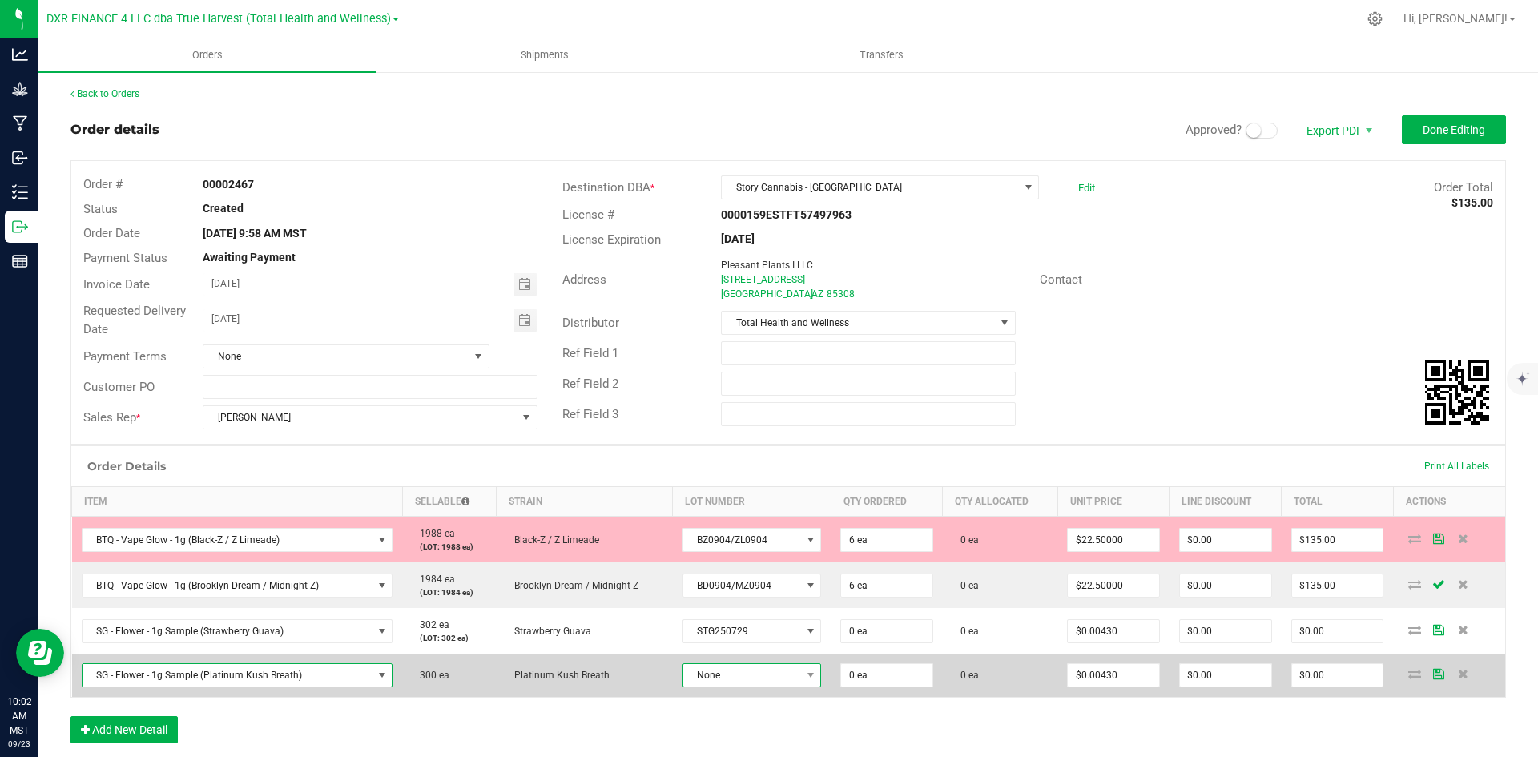
drag, startPoint x: 716, startPoint y: 670, endPoint x: 722, endPoint y: 691, distance: 21.6
click at [716, 672] on span "None" at bounding box center [741, 675] width 117 height 22
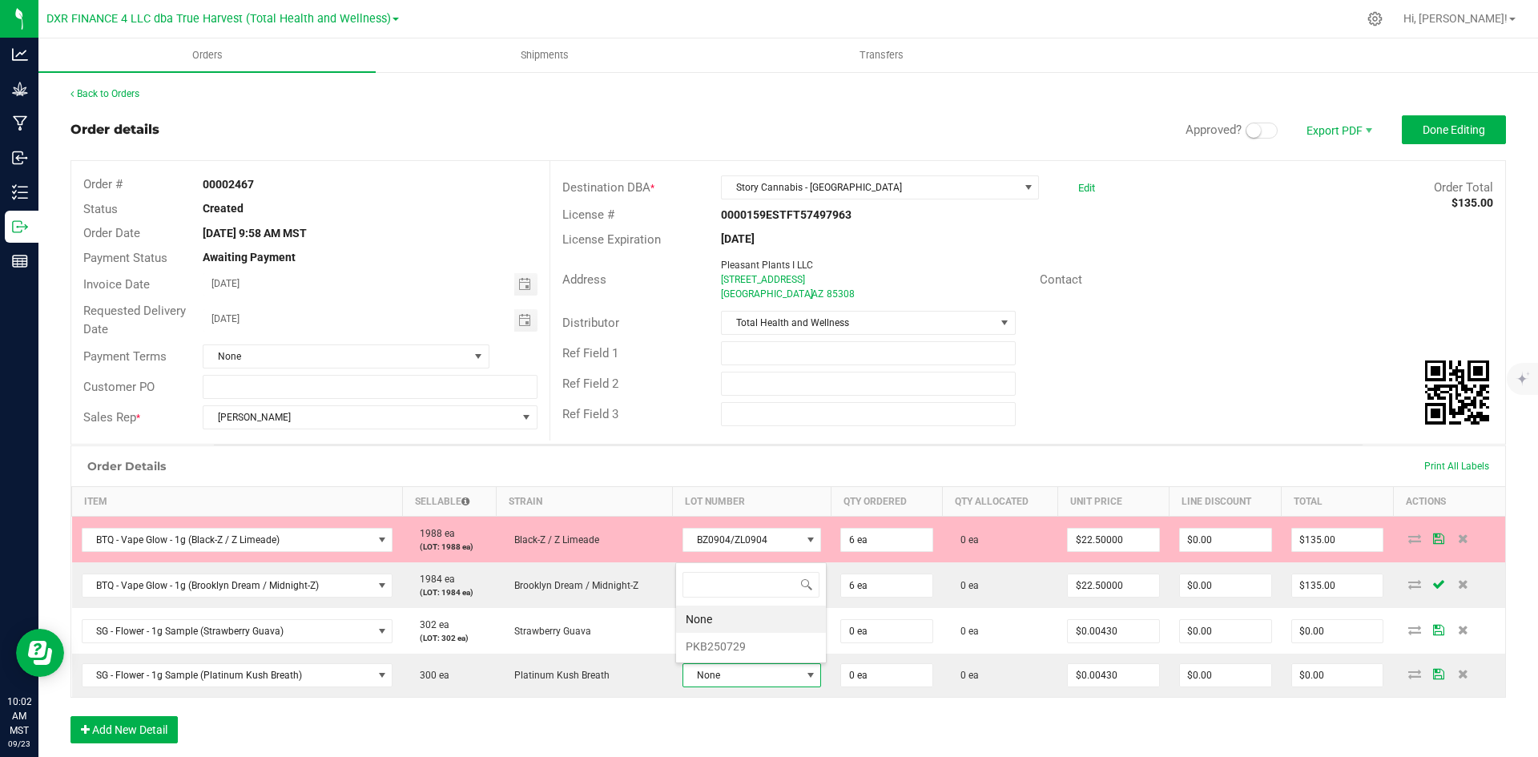
scroll to position [24, 135]
click at [754, 638] on li "PKB250729" at bounding box center [751, 646] width 150 height 27
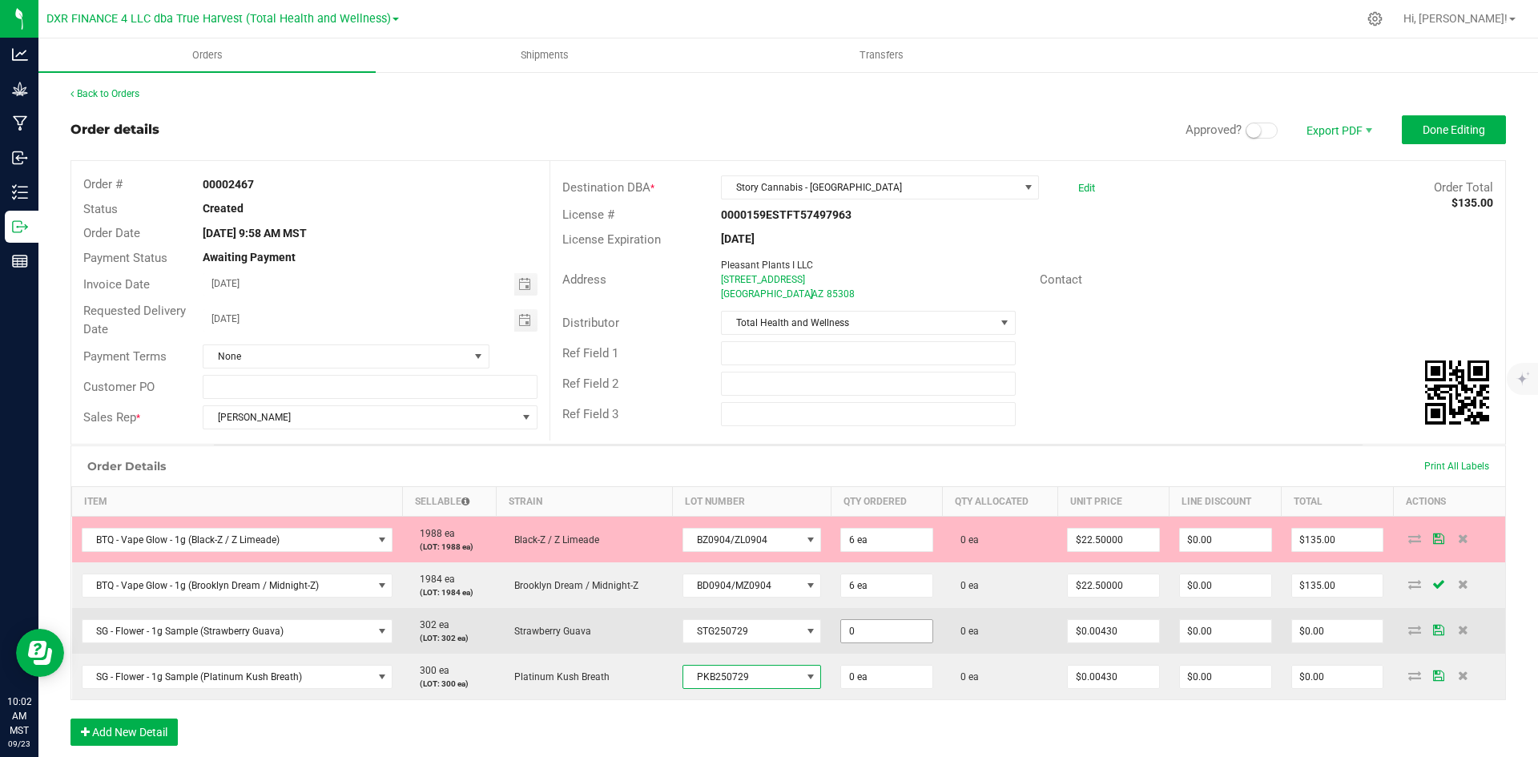
click at [874, 628] on input "0" at bounding box center [886, 631] width 91 height 22
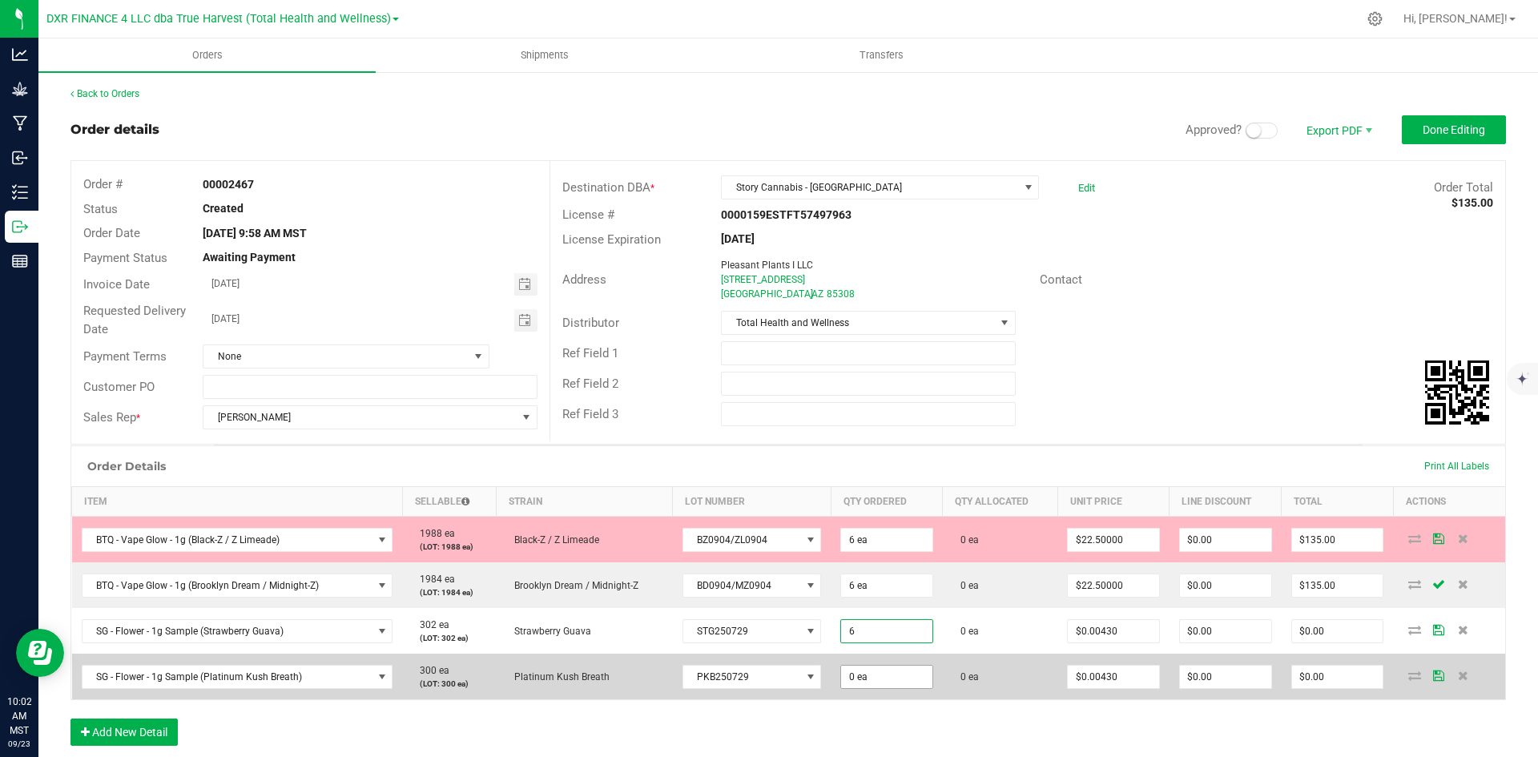
type input "6 ea"
type input "$0.03"
click at [879, 678] on input "0" at bounding box center [886, 677] width 91 height 22
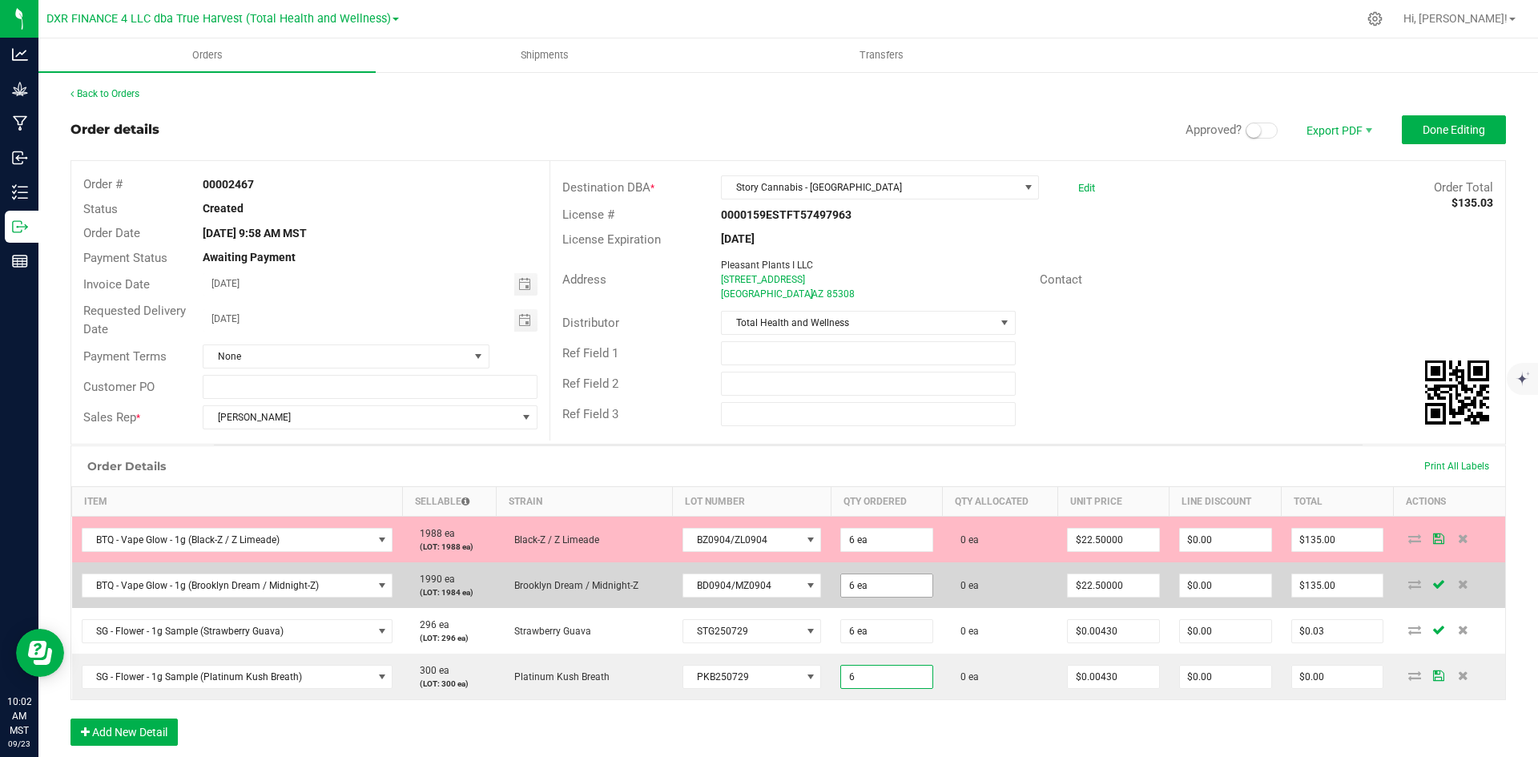
type input "6"
type input "6 ea"
type input "$0.03"
click at [876, 576] on input "6" at bounding box center [886, 585] width 91 height 22
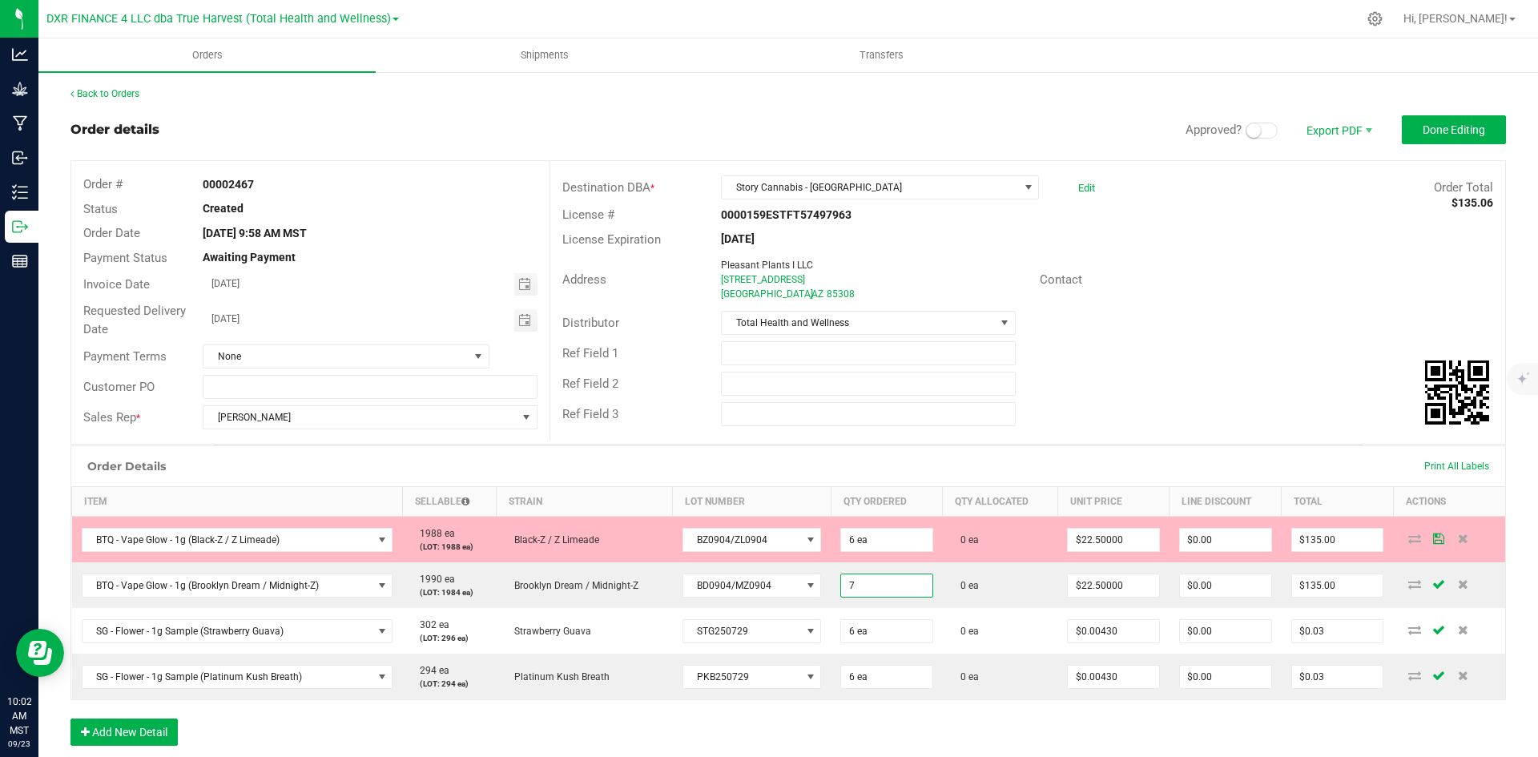
type input "7 ea"
type input "$157.50"
click at [845, 730] on div "Order Details Print All Labels Item Sellable Strain Lot Number Qty Ordered Qty …" at bounding box center [787, 603] width 1435 height 316
click at [148, 734] on button "Add New Detail" at bounding box center [123, 731] width 107 height 27
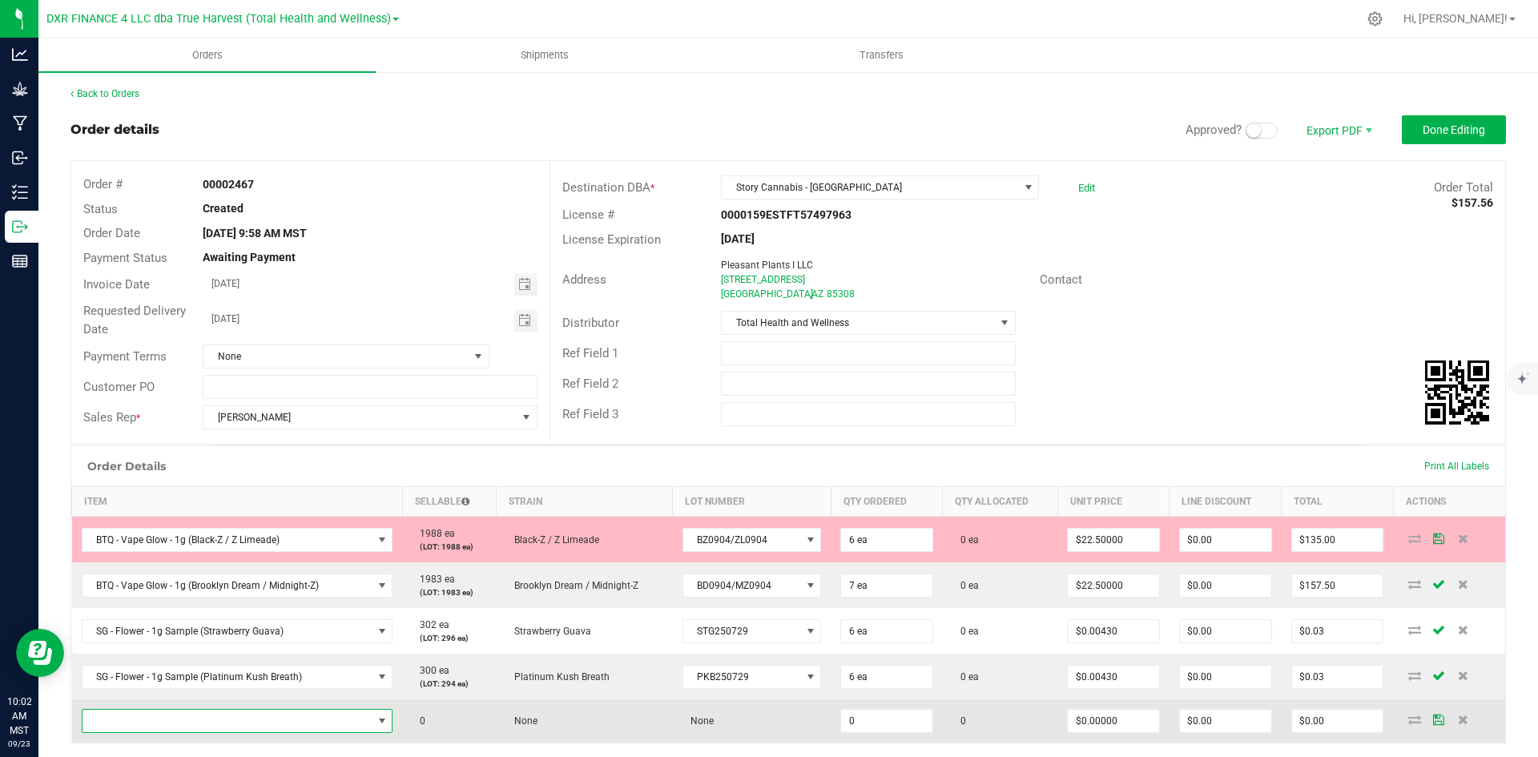
click at [251, 722] on span "NO DATA FOUND" at bounding box center [227, 721] width 290 height 22
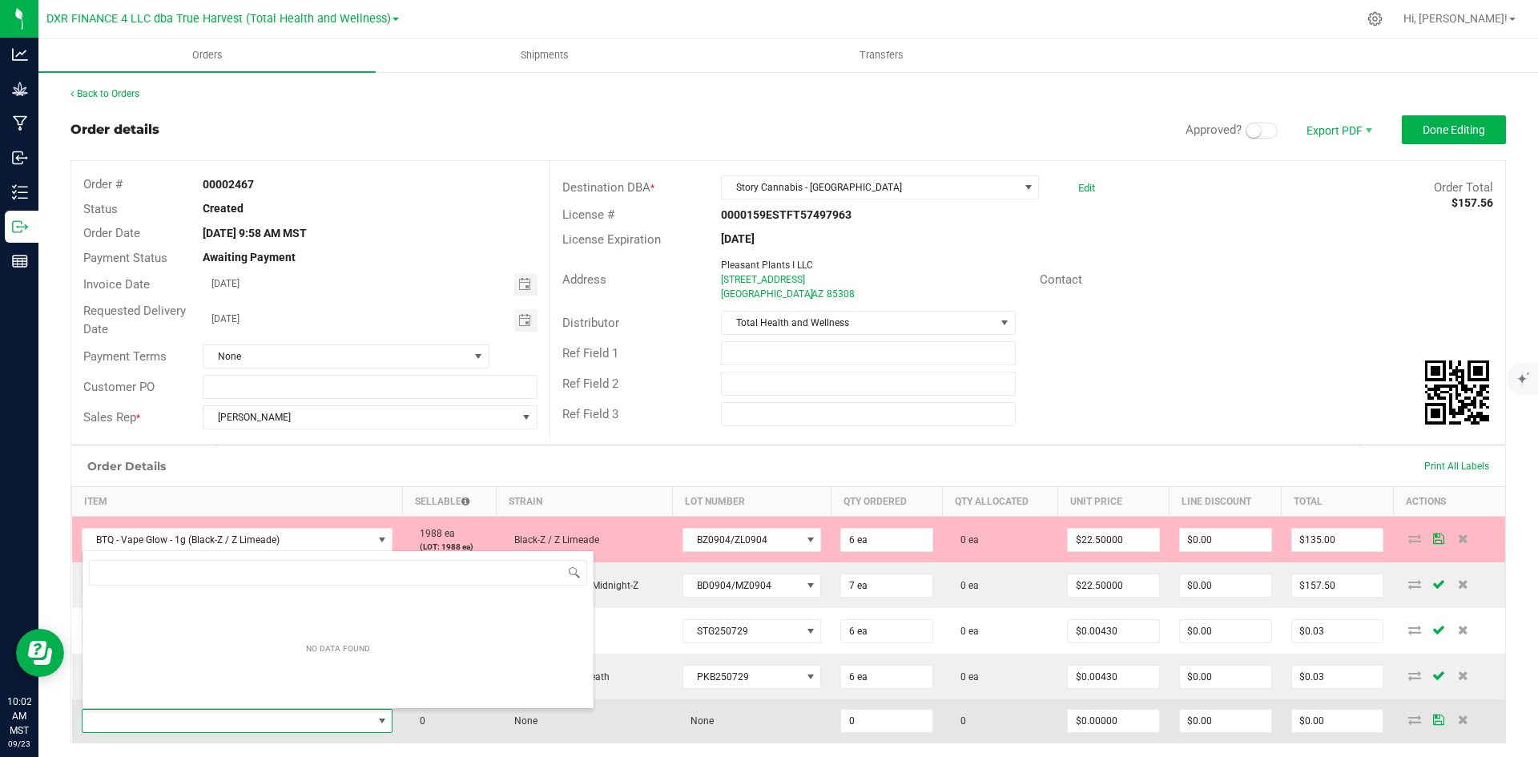
scroll to position [24, 305]
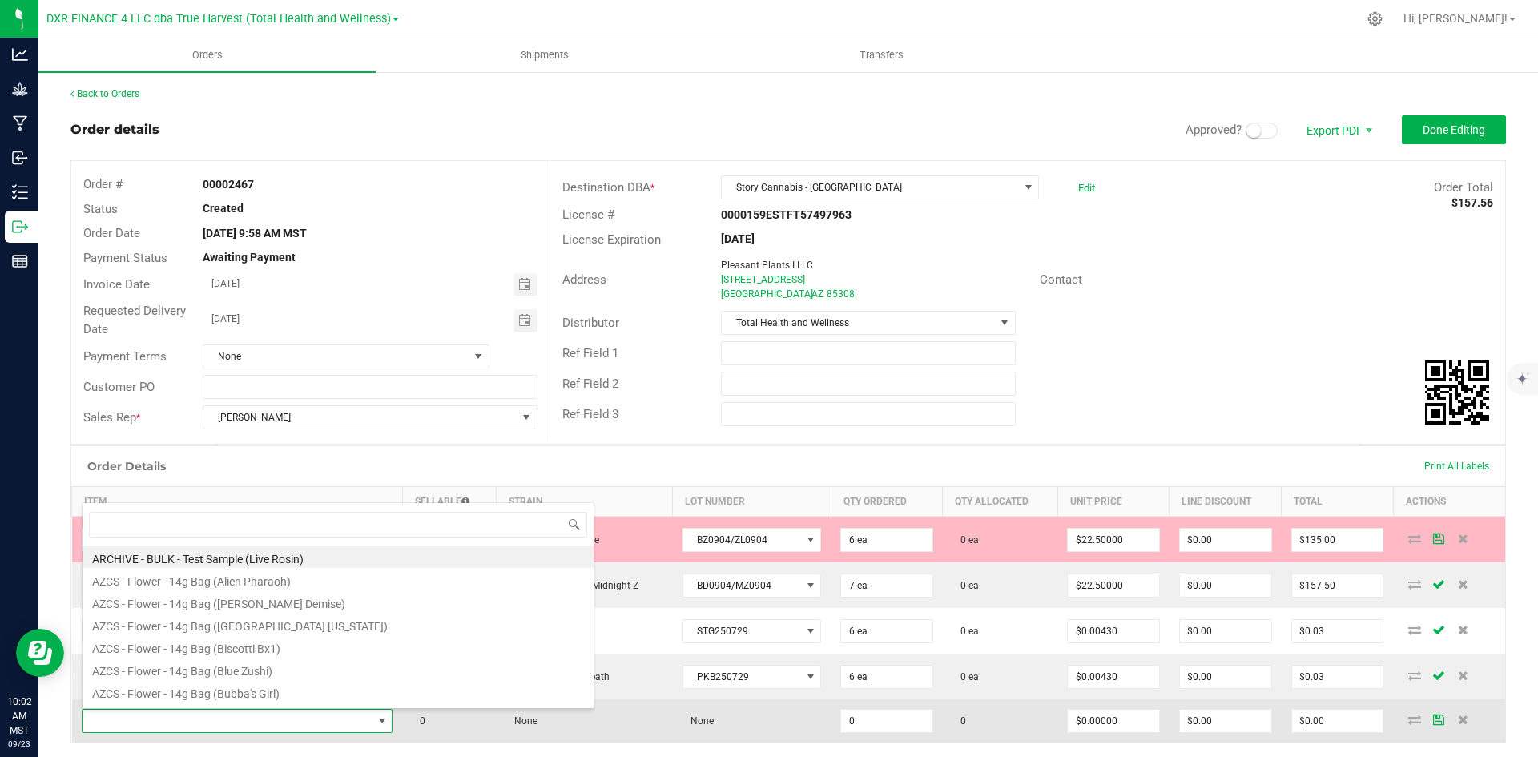
type input "SG - Live Rosin - 1g (Frosted Donuts)"
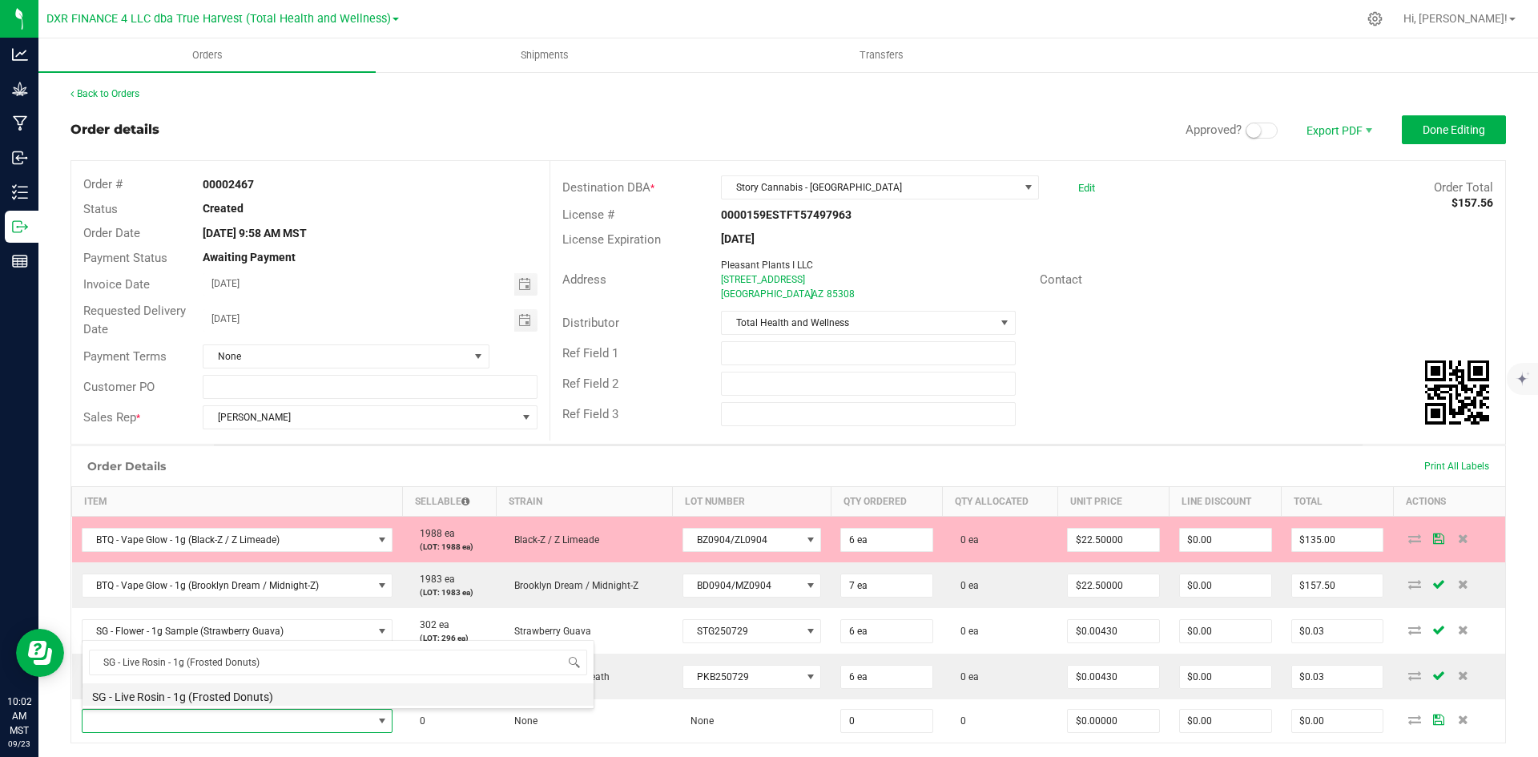
click at [285, 694] on li "SG - Live Rosin - 1g (Frosted Donuts)" at bounding box center [337, 694] width 511 height 22
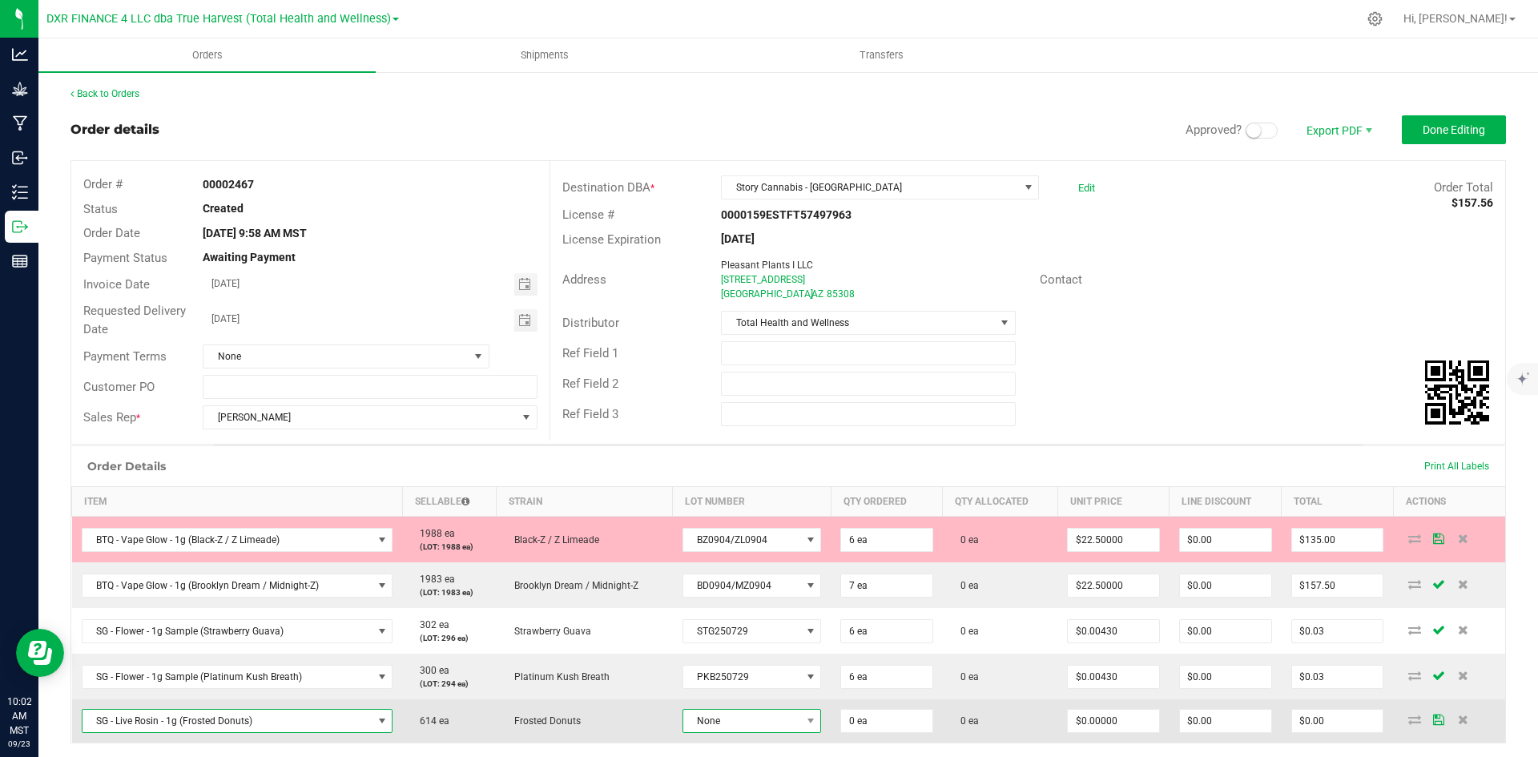
click at [745, 729] on span "None" at bounding box center [741, 721] width 117 height 22
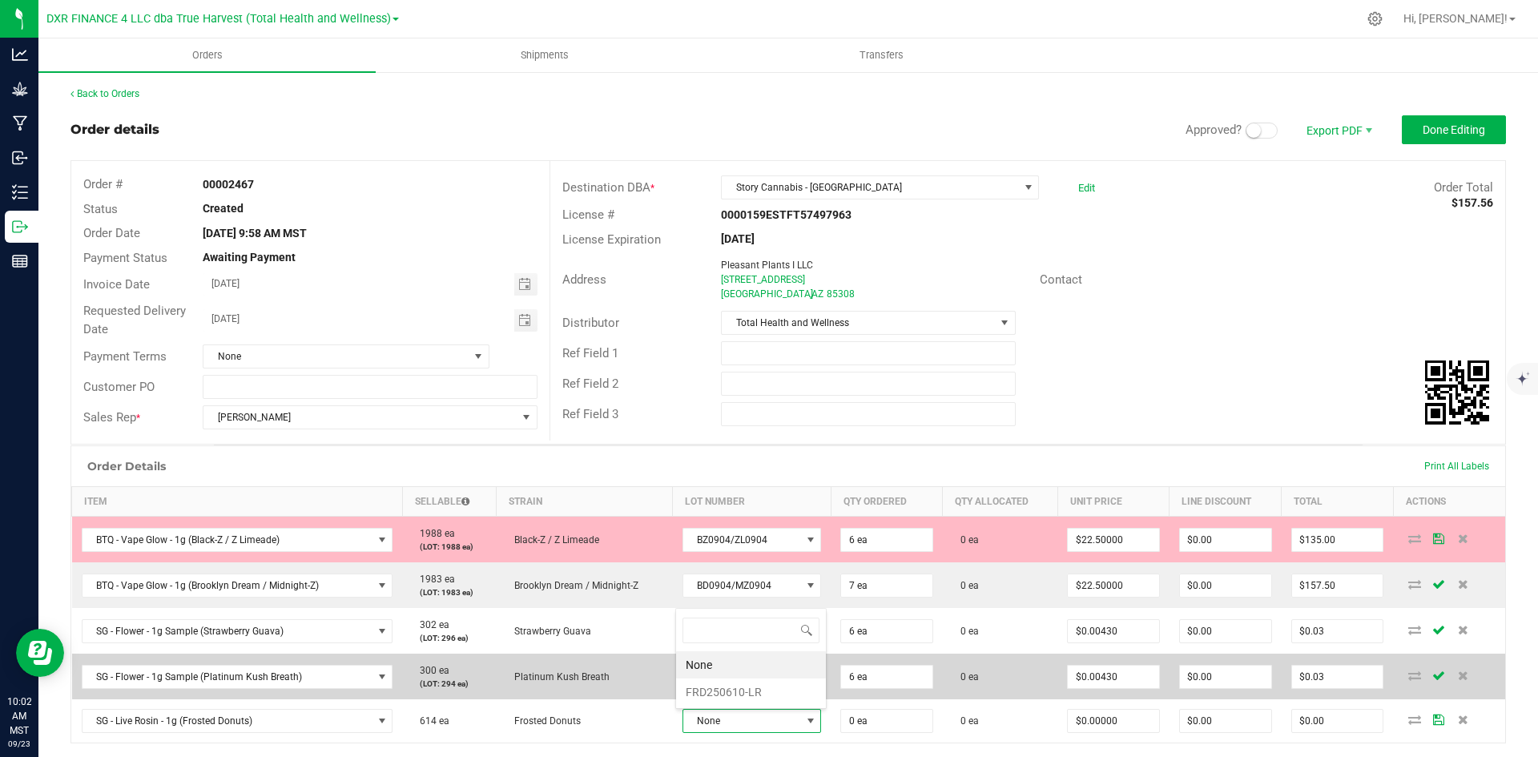
click at [761, 694] on li "FRD250610-LR" at bounding box center [751, 691] width 150 height 27
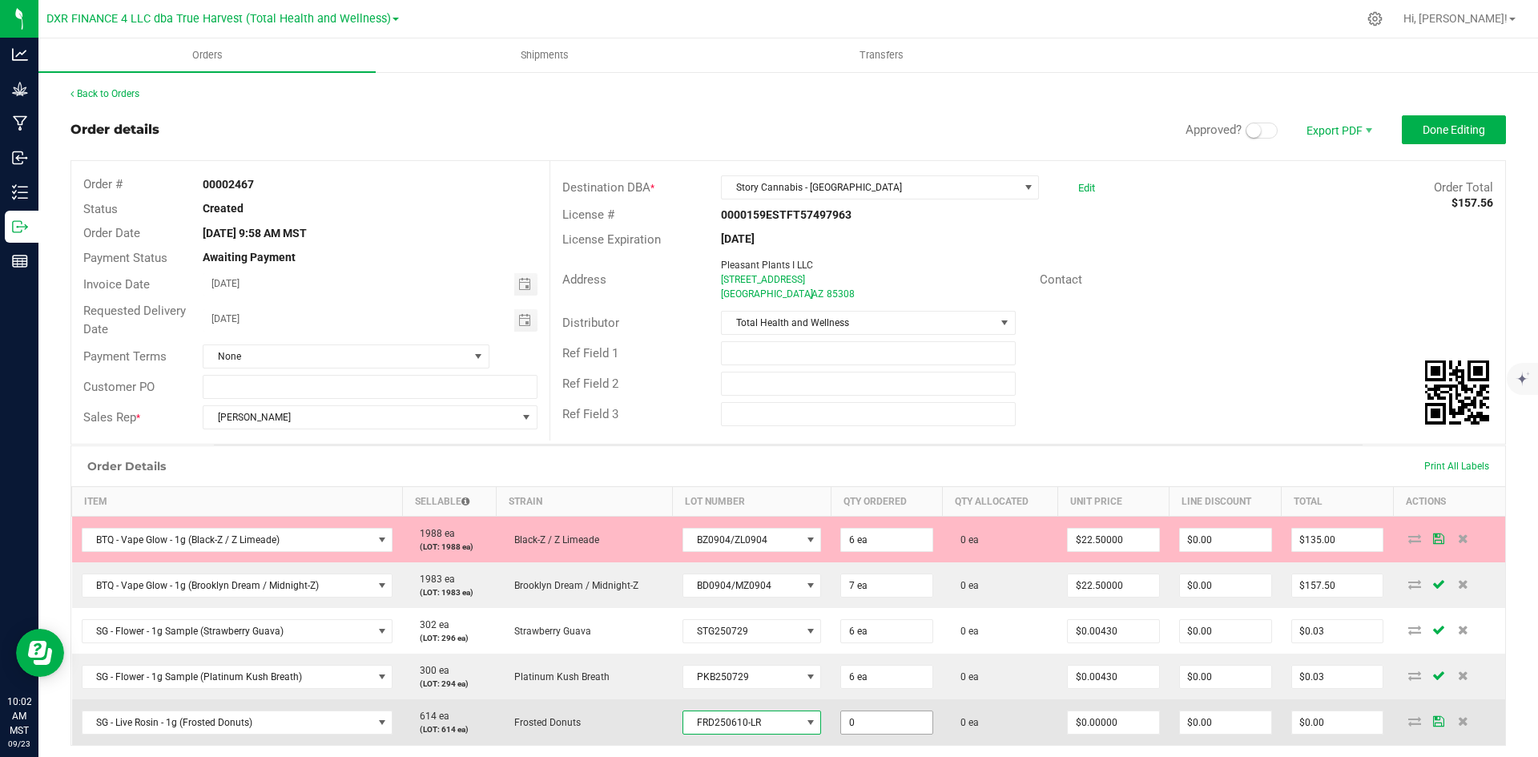
click at [846, 714] on input "0" at bounding box center [886, 722] width 91 height 22
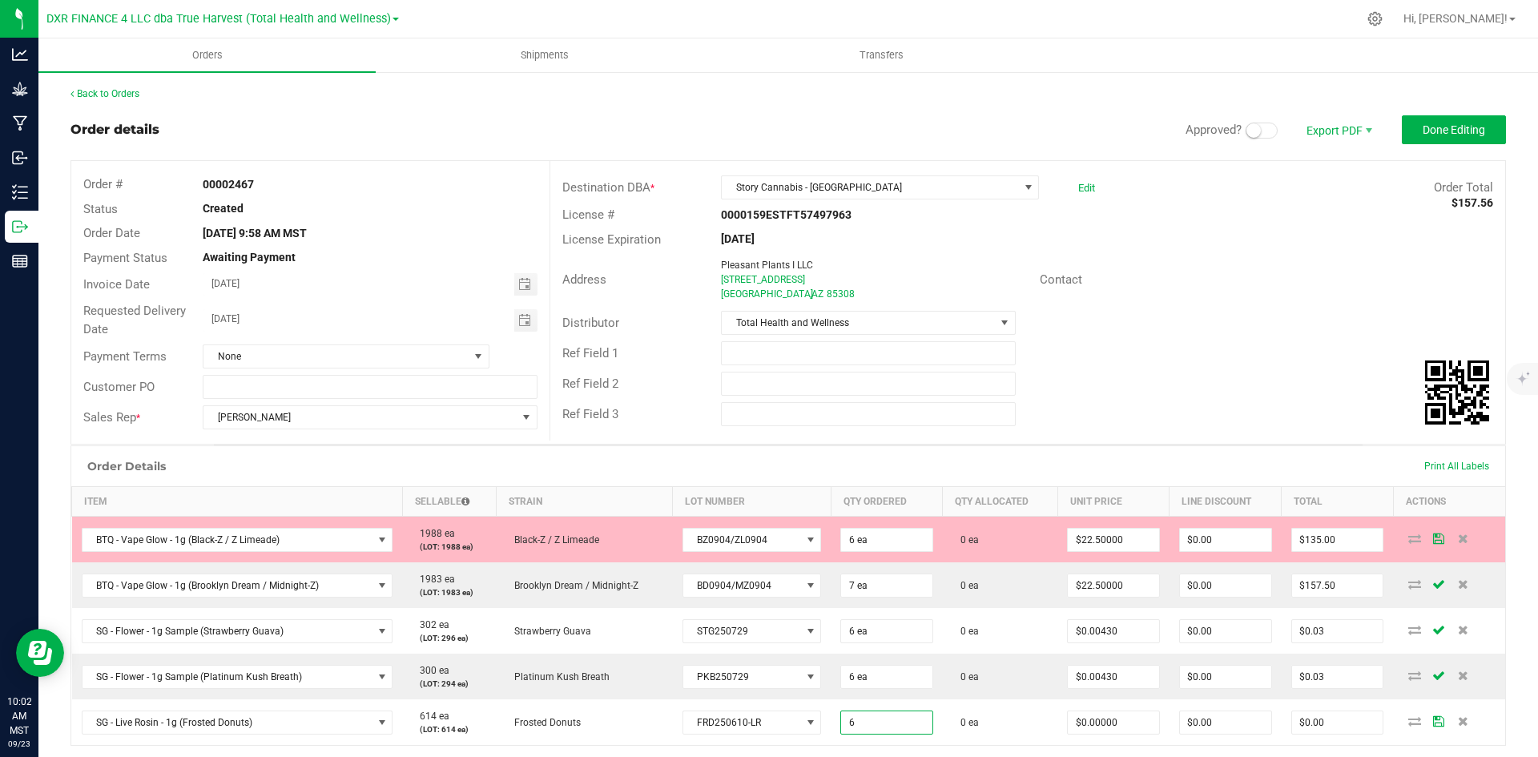
type input "6 ea"
click at [994, 466] on div "Order Details Print All Labels" at bounding box center [788, 466] width 1434 height 40
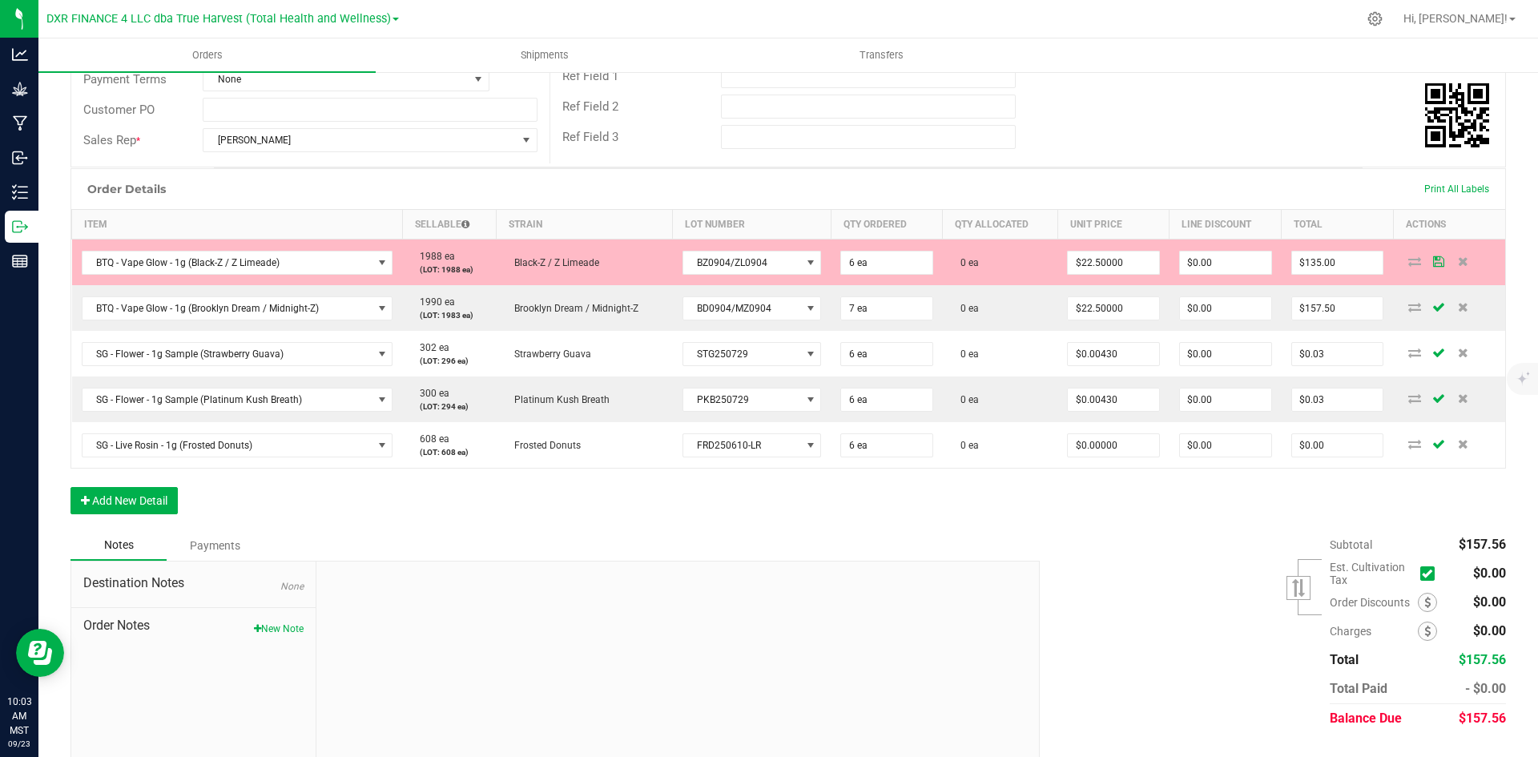
scroll to position [313, 0]
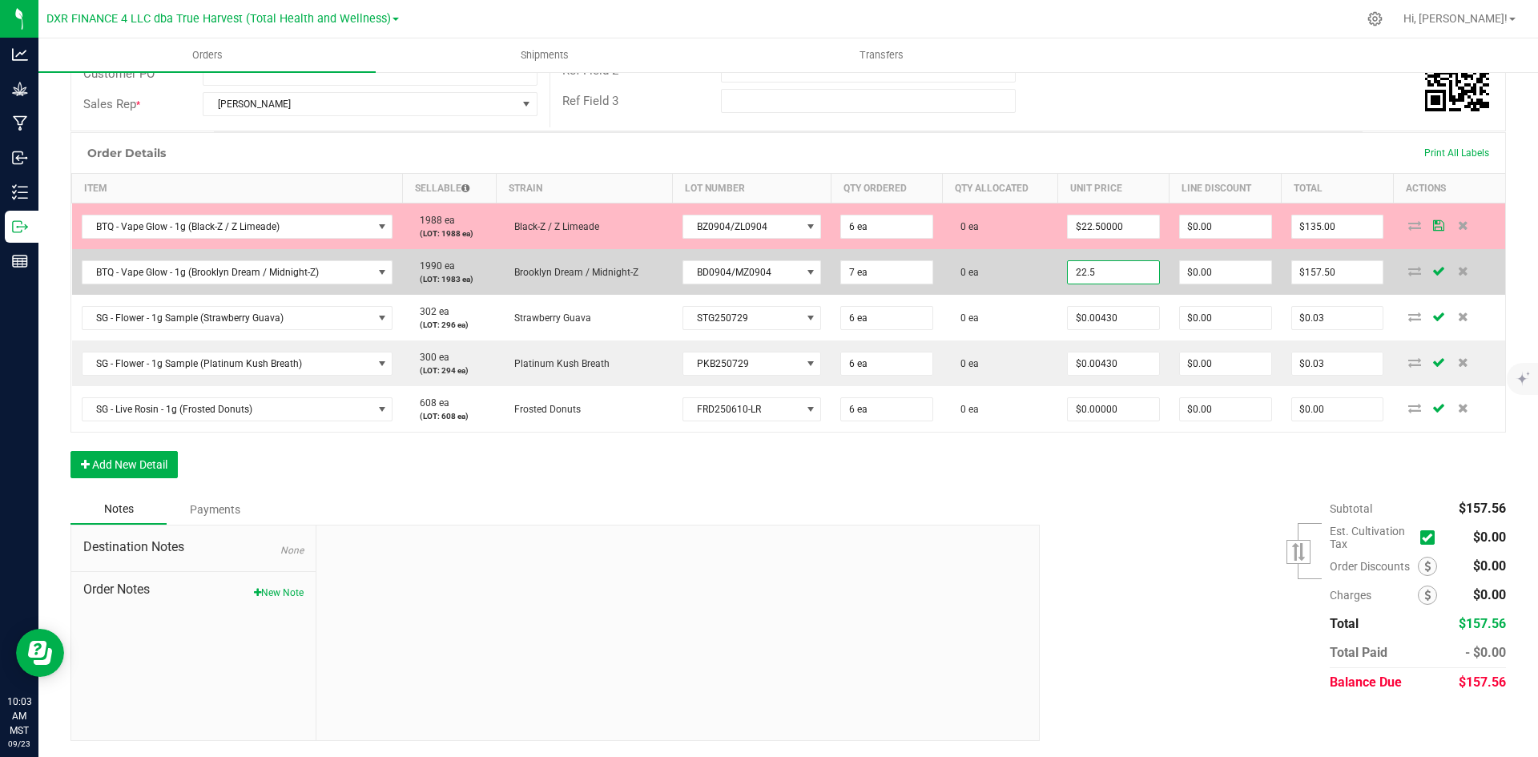
click at [1091, 278] on input "22.5" at bounding box center [1113, 272] width 91 height 22
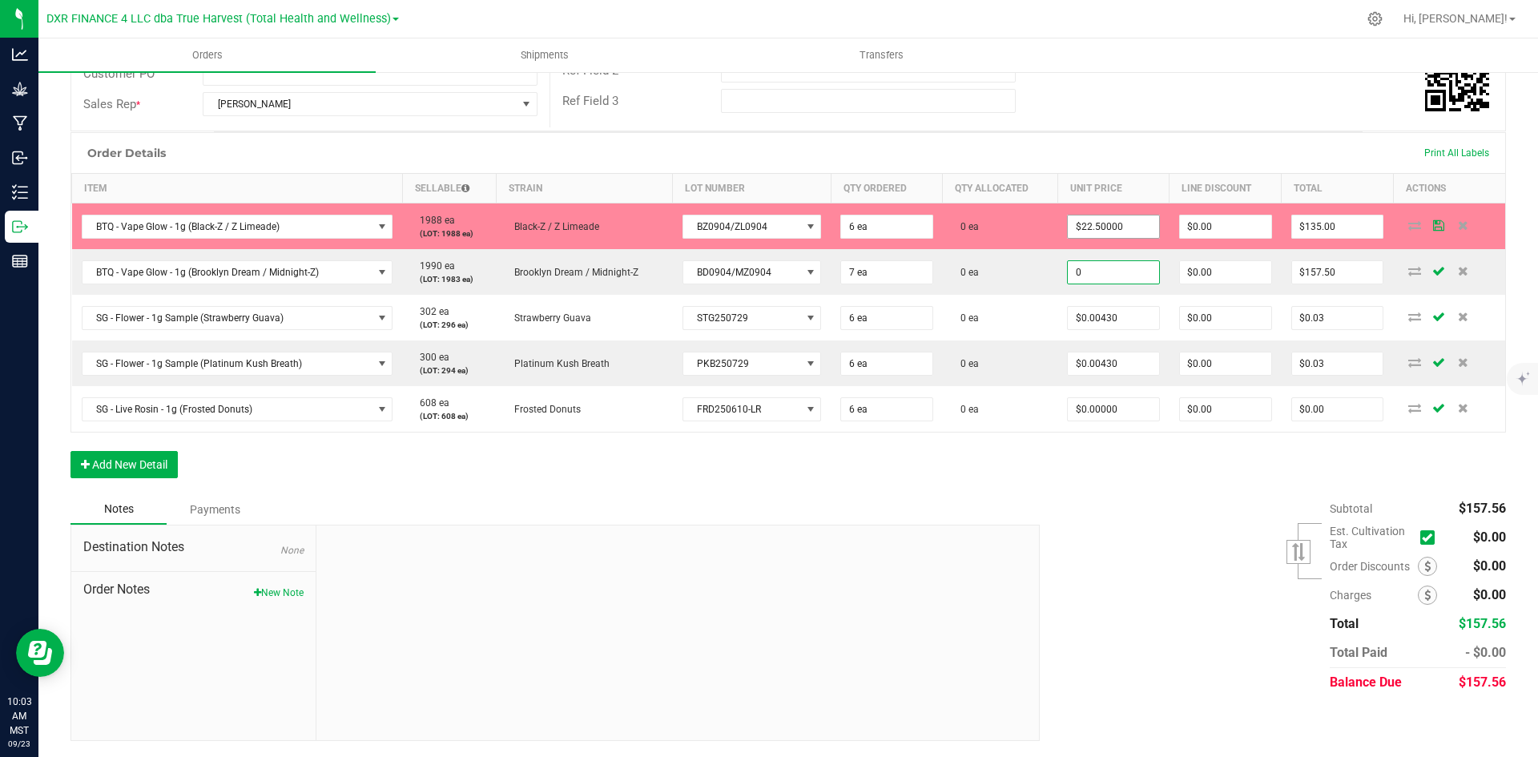
type input "0"
type input "22.5"
type input "$0.00000"
type input "$0.00"
click at [1095, 228] on input "22.5" at bounding box center [1113, 226] width 91 height 22
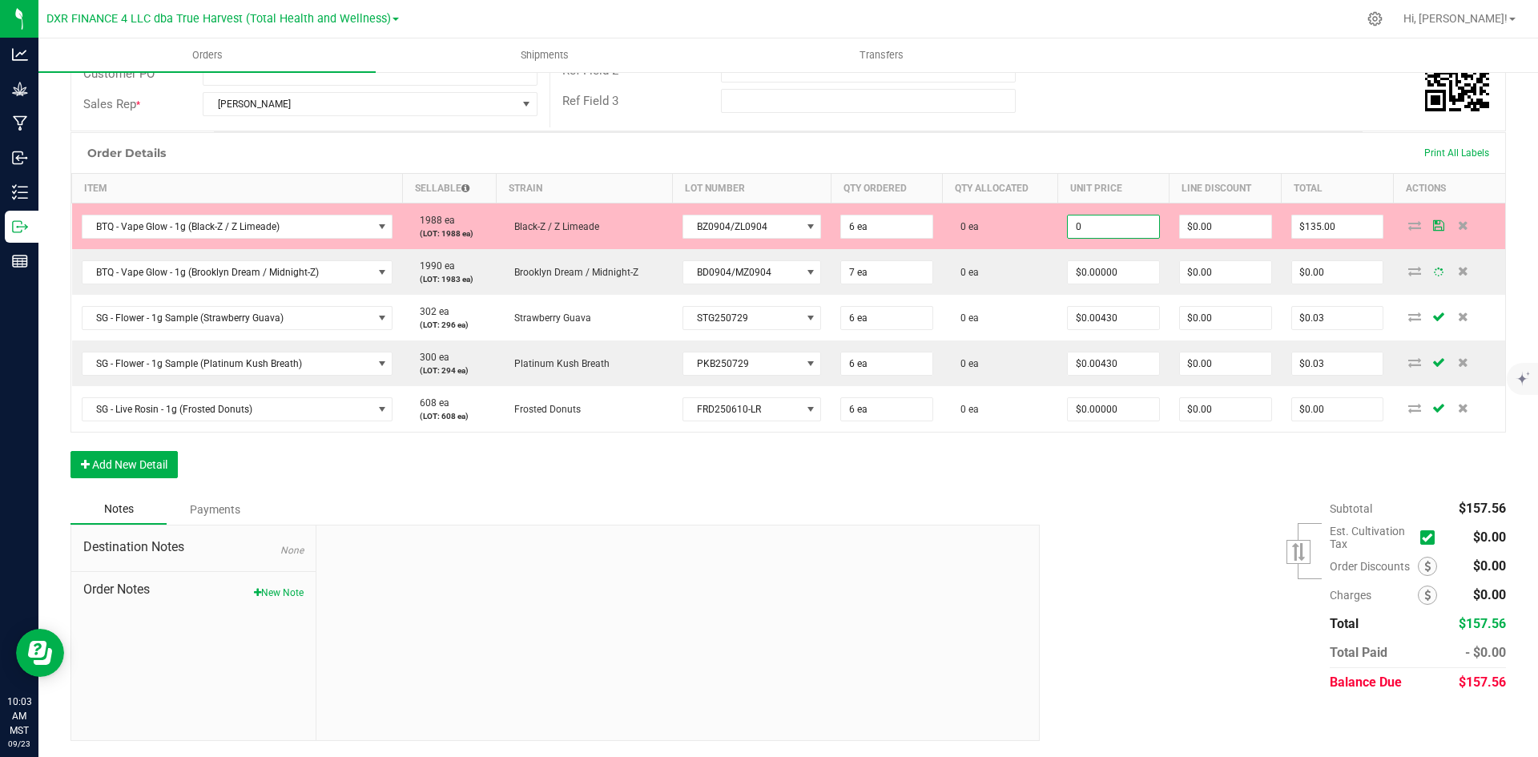
type input "$0.00000"
type input "$0.00"
click at [1035, 543] on div "Subtotal $157.56 Est. Cultivation Tax" at bounding box center [1267, 595] width 478 height 203
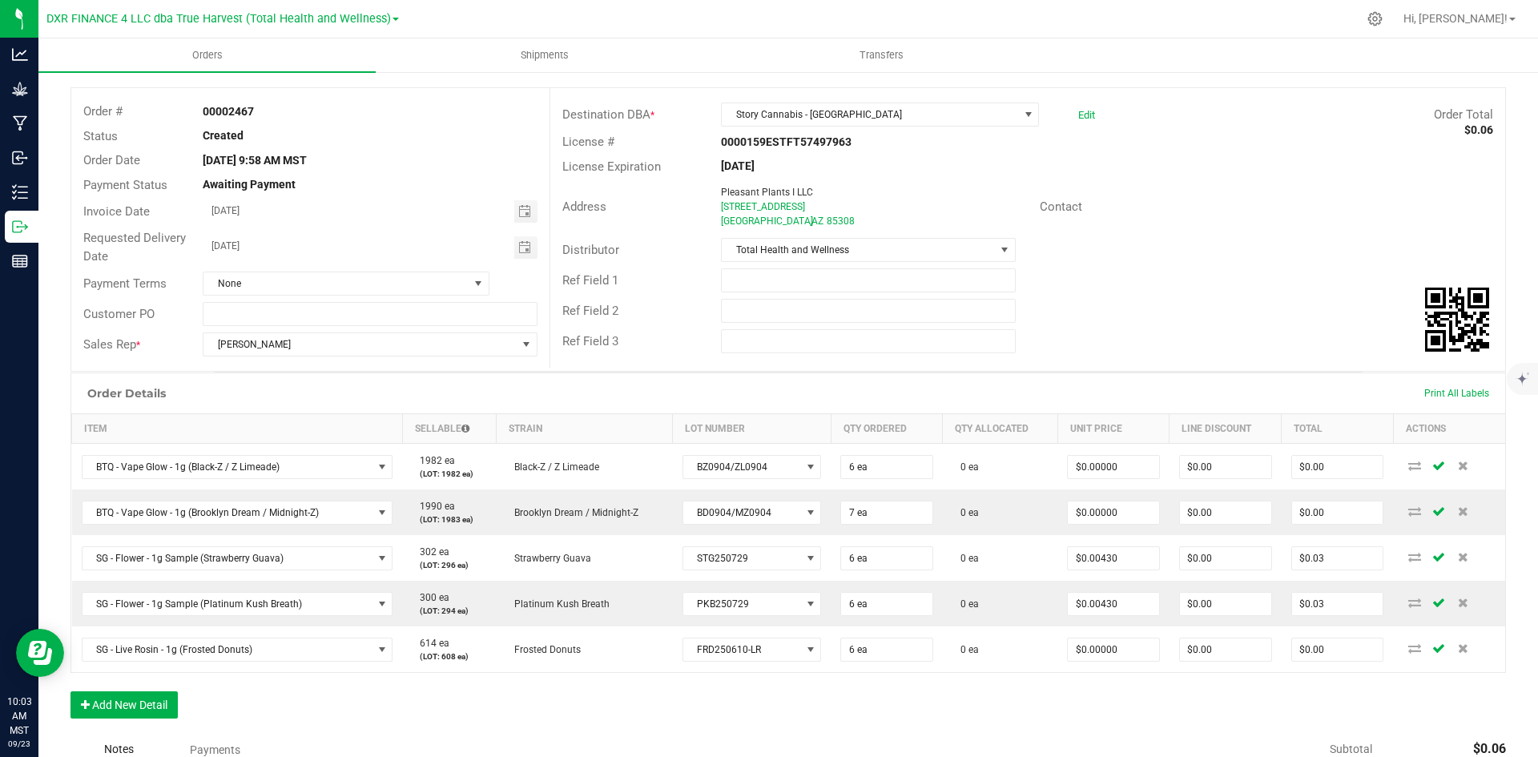
scroll to position [0, 0]
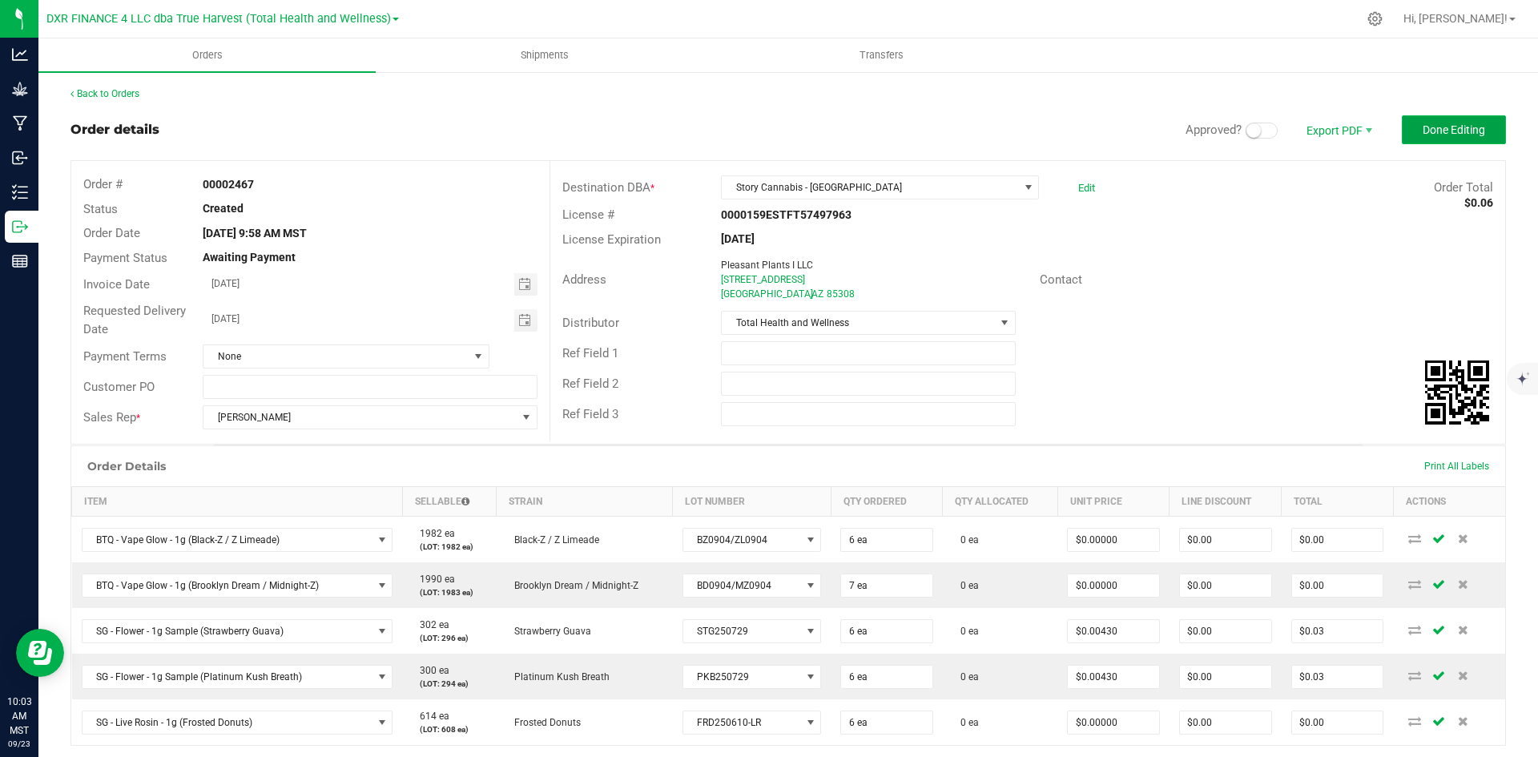
click at [1424, 131] on span "Done Editing" at bounding box center [1453, 129] width 62 height 13
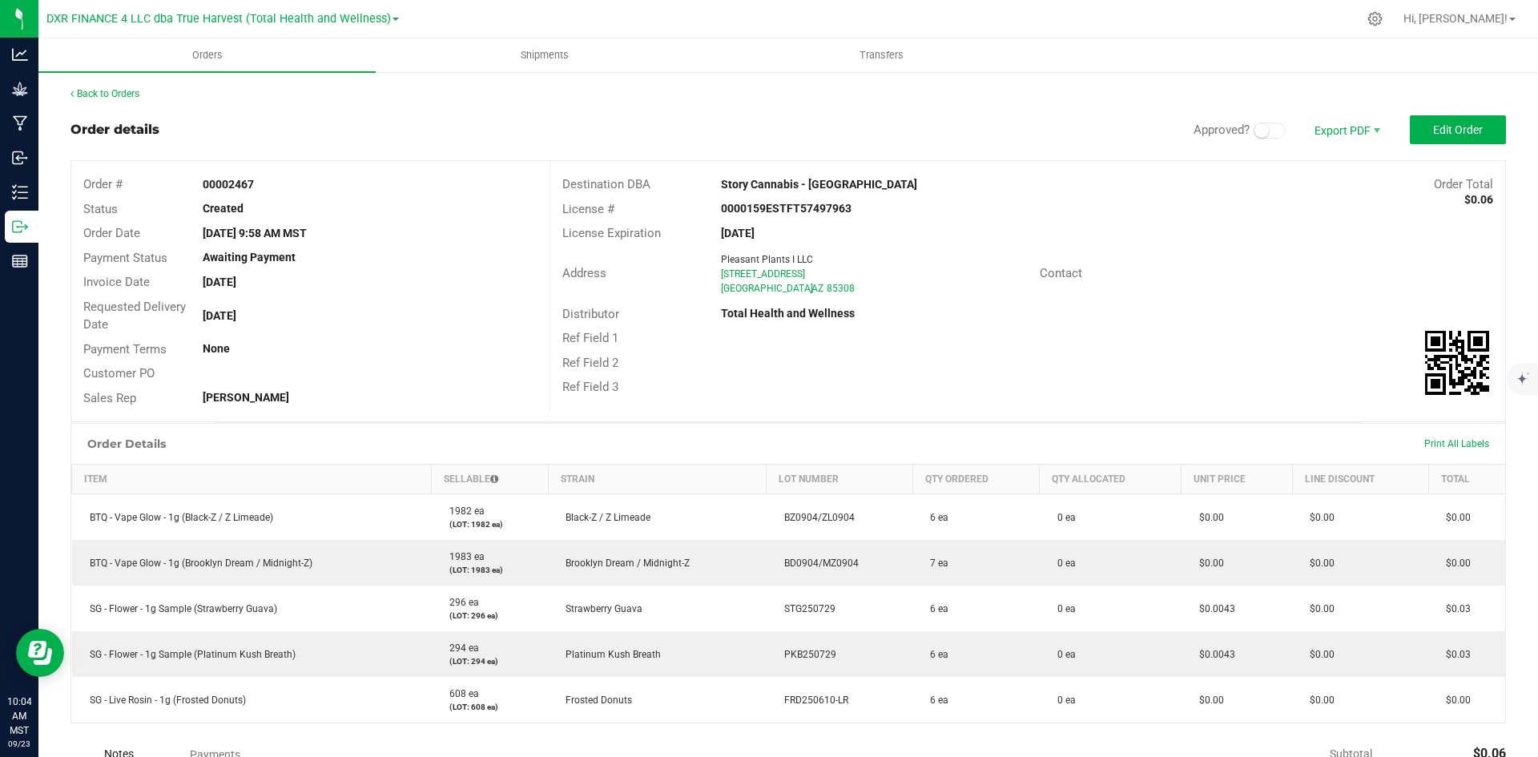
click at [351, 386] on div "Sales Rep Chris Mussallem" at bounding box center [310, 398] width 478 height 25
click at [1346, 128] on span "Export PDF" at bounding box center [1345, 129] width 96 height 29
click at [1329, 183] on span "Invoice PDF" at bounding box center [1335, 179] width 99 height 23
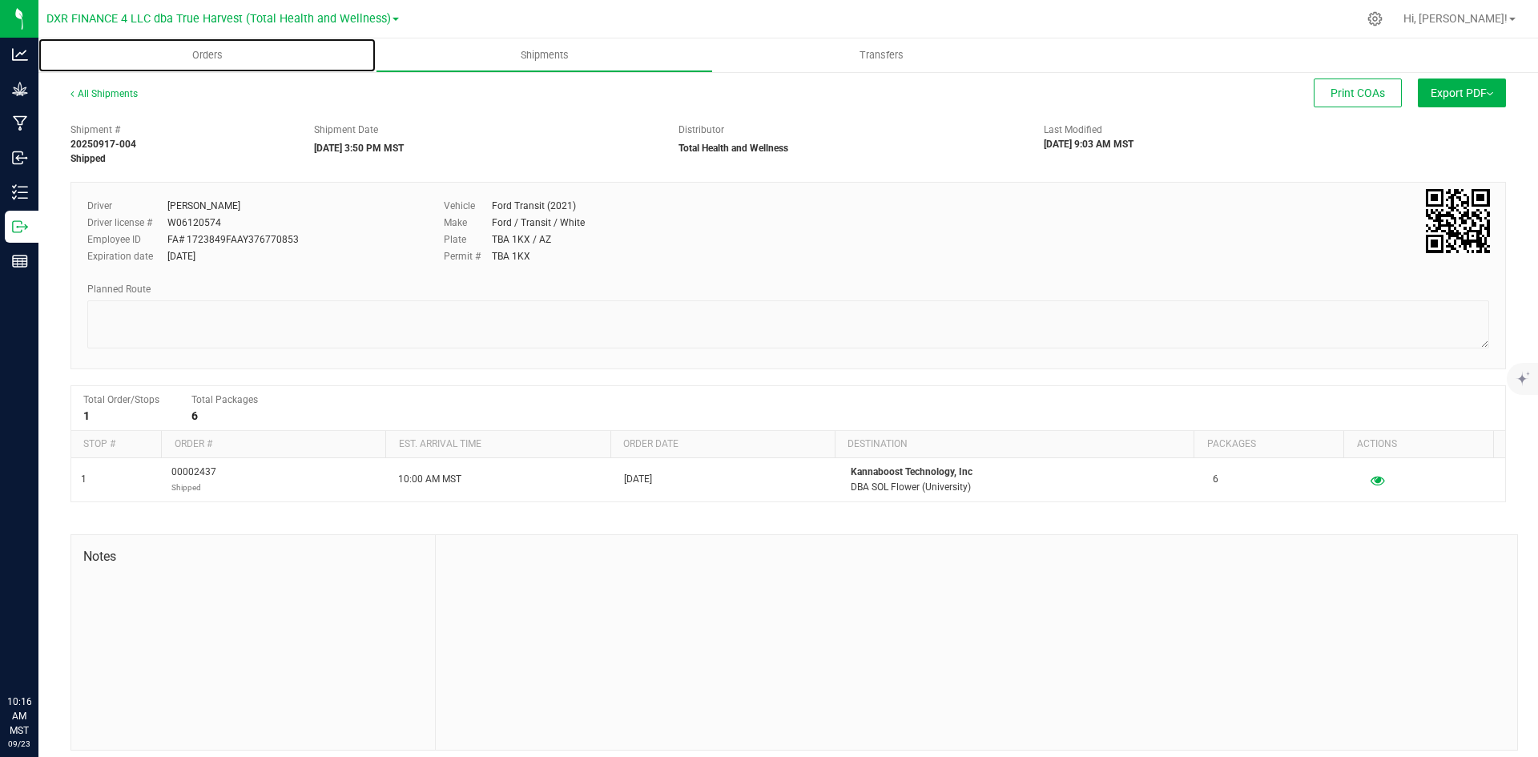
click at [195, 62] on span "Orders" at bounding box center [208, 55] width 74 height 14
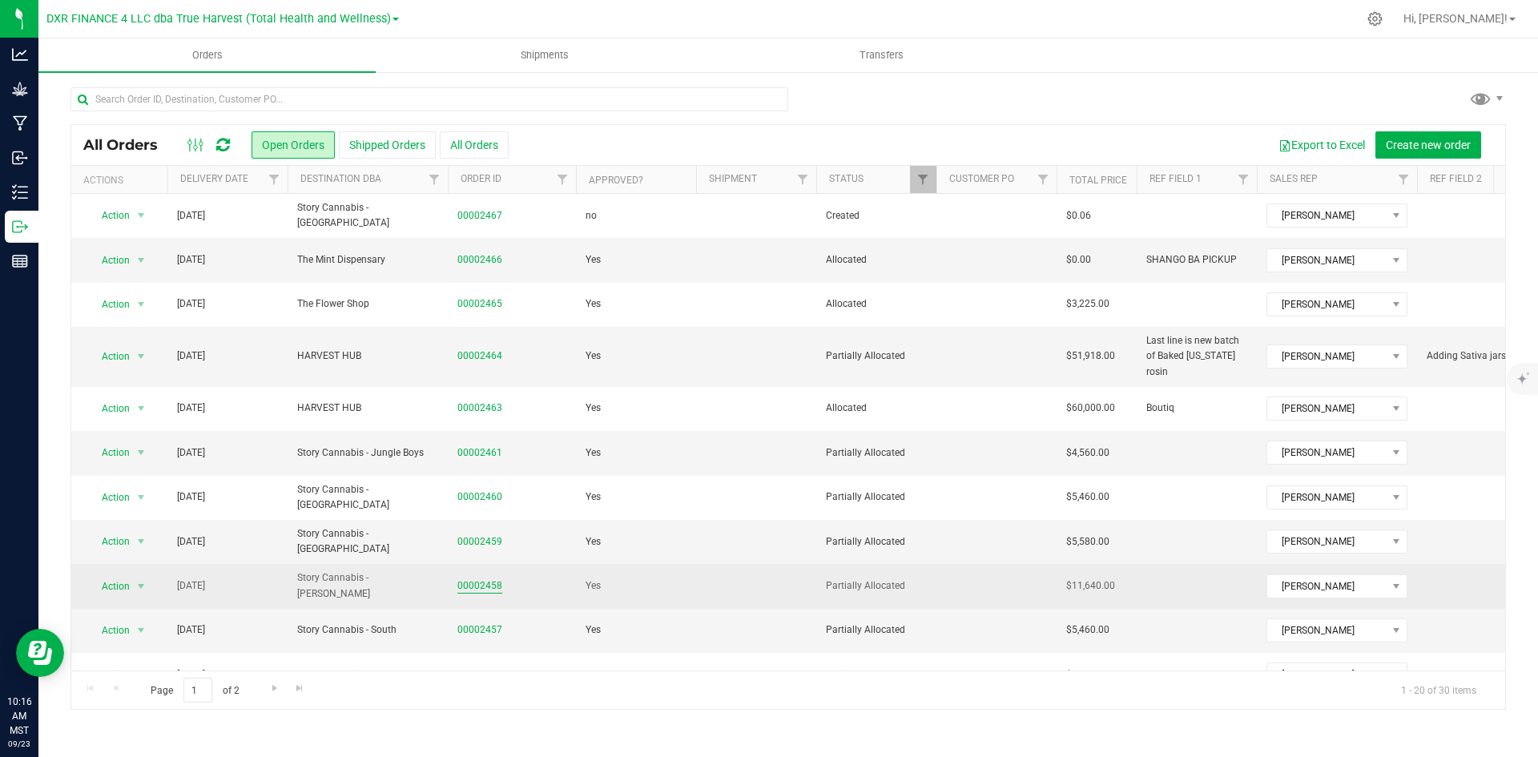
click at [478, 578] on link "00002458" at bounding box center [479, 585] width 45 height 15
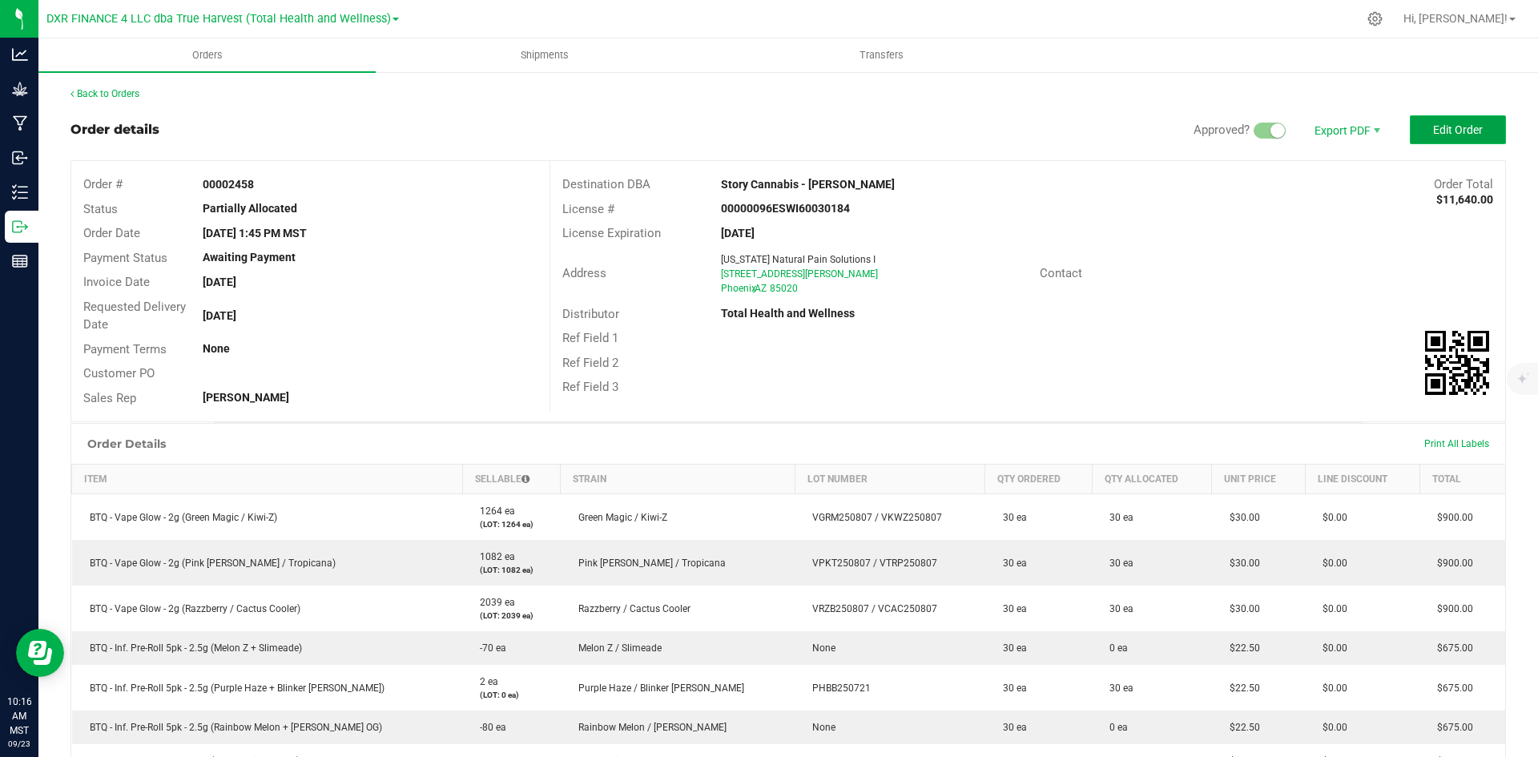
click at [1454, 136] on span "Edit Order" at bounding box center [1458, 129] width 50 height 13
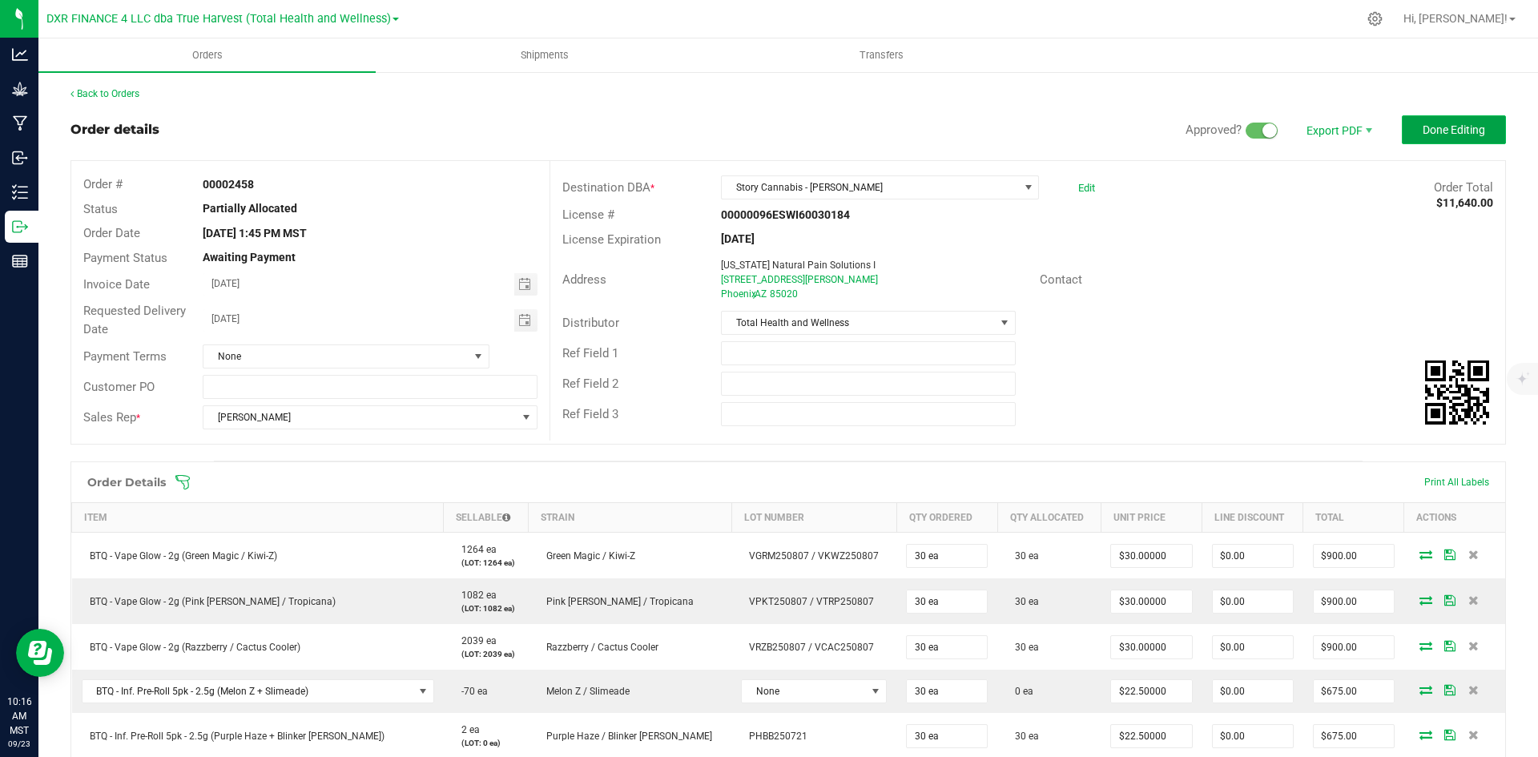
click at [1490, 131] on button "Done Editing" at bounding box center [1454, 129] width 104 height 29
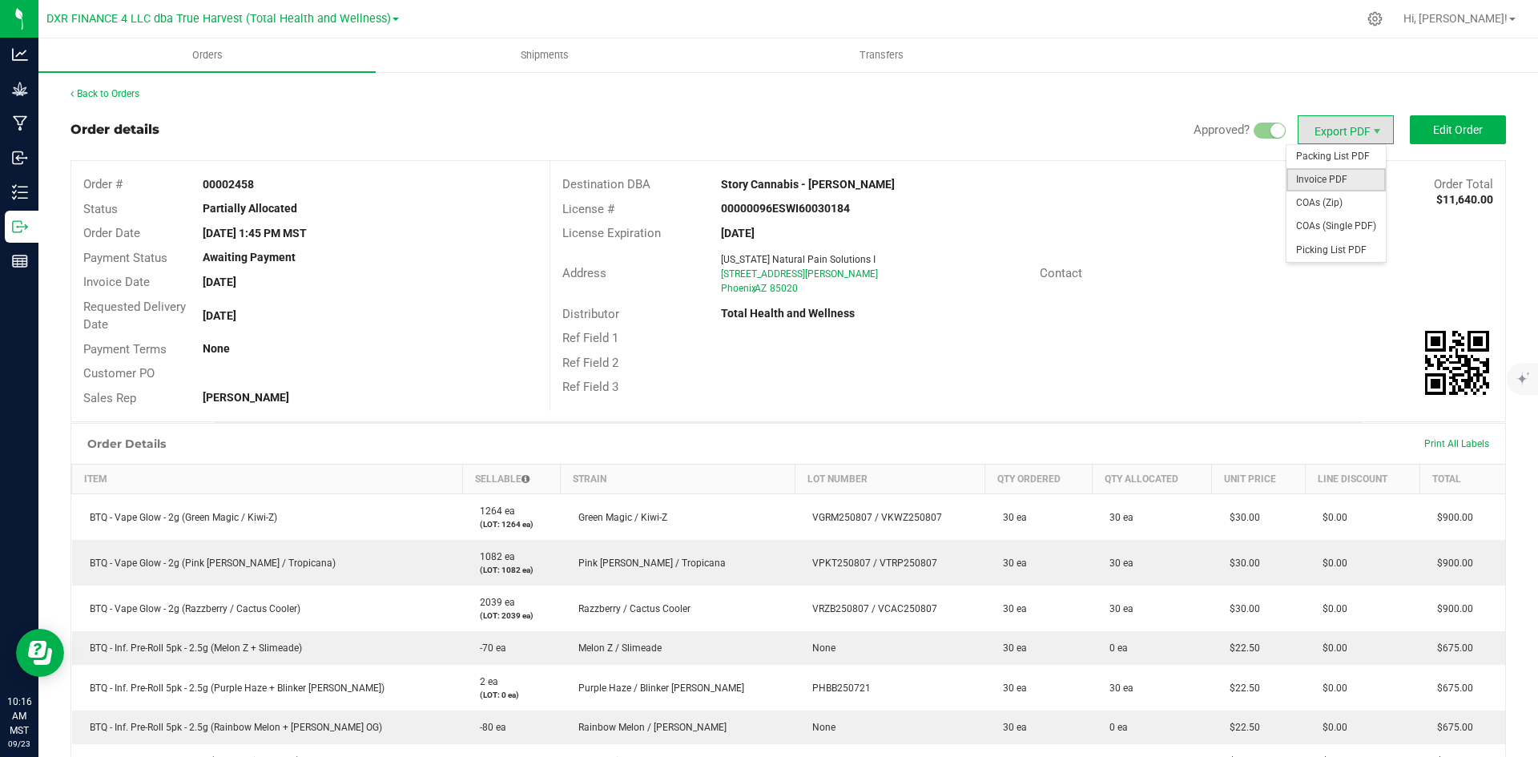
click at [1327, 177] on span "Invoice PDF" at bounding box center [1335, 179] width 99 height 23
click at [113, 87] on div "Back to Orders" at bounding box center [787, 93] width 1435 height 14
click at [107, 87] on div "Back to Orders" at bounding box center [787, 93] width 1435 height 14
click at [109, 92] on link "Back to Orders" at bounding box center [104, 93] width 69 height 11
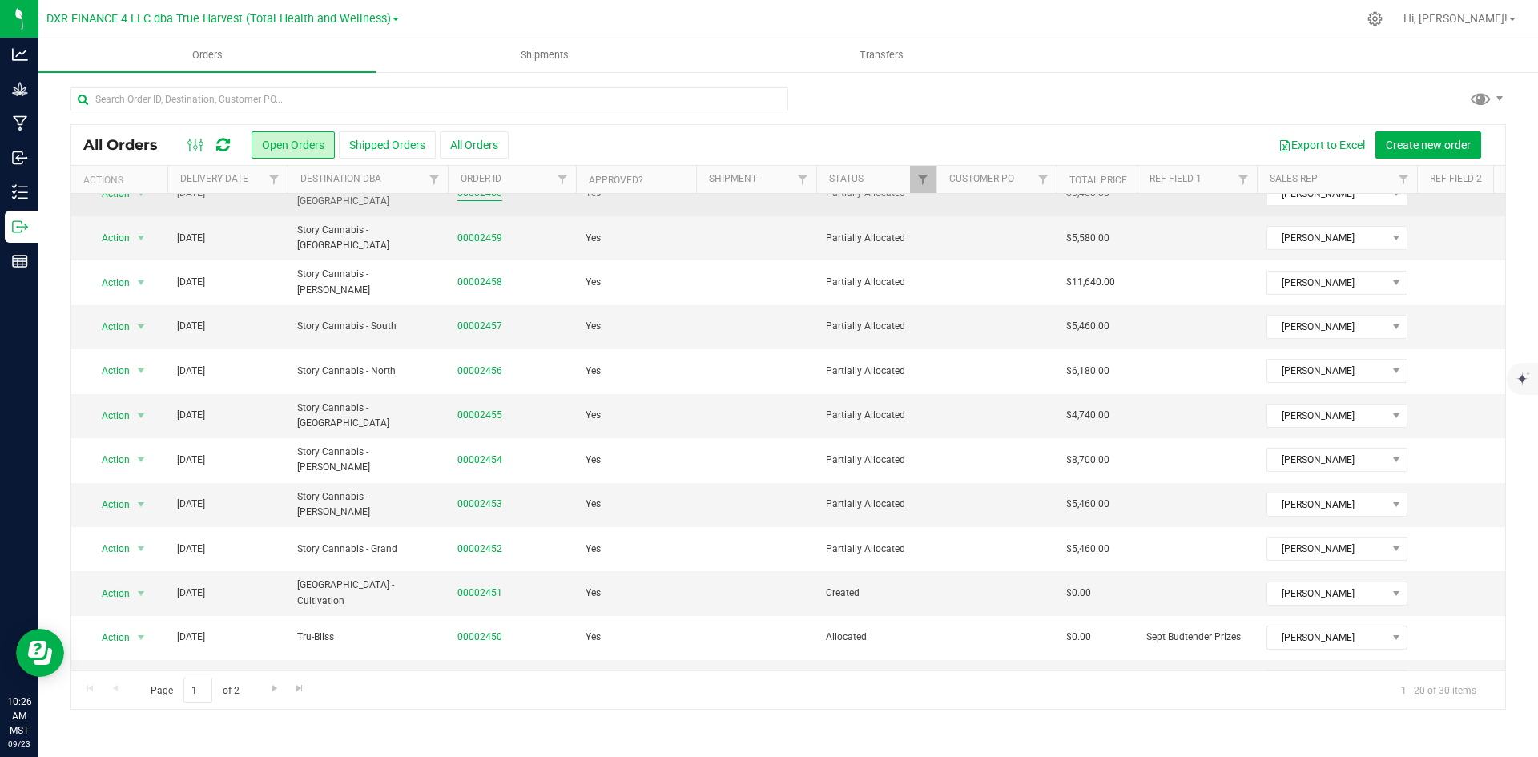
scroll to position [320, 0]
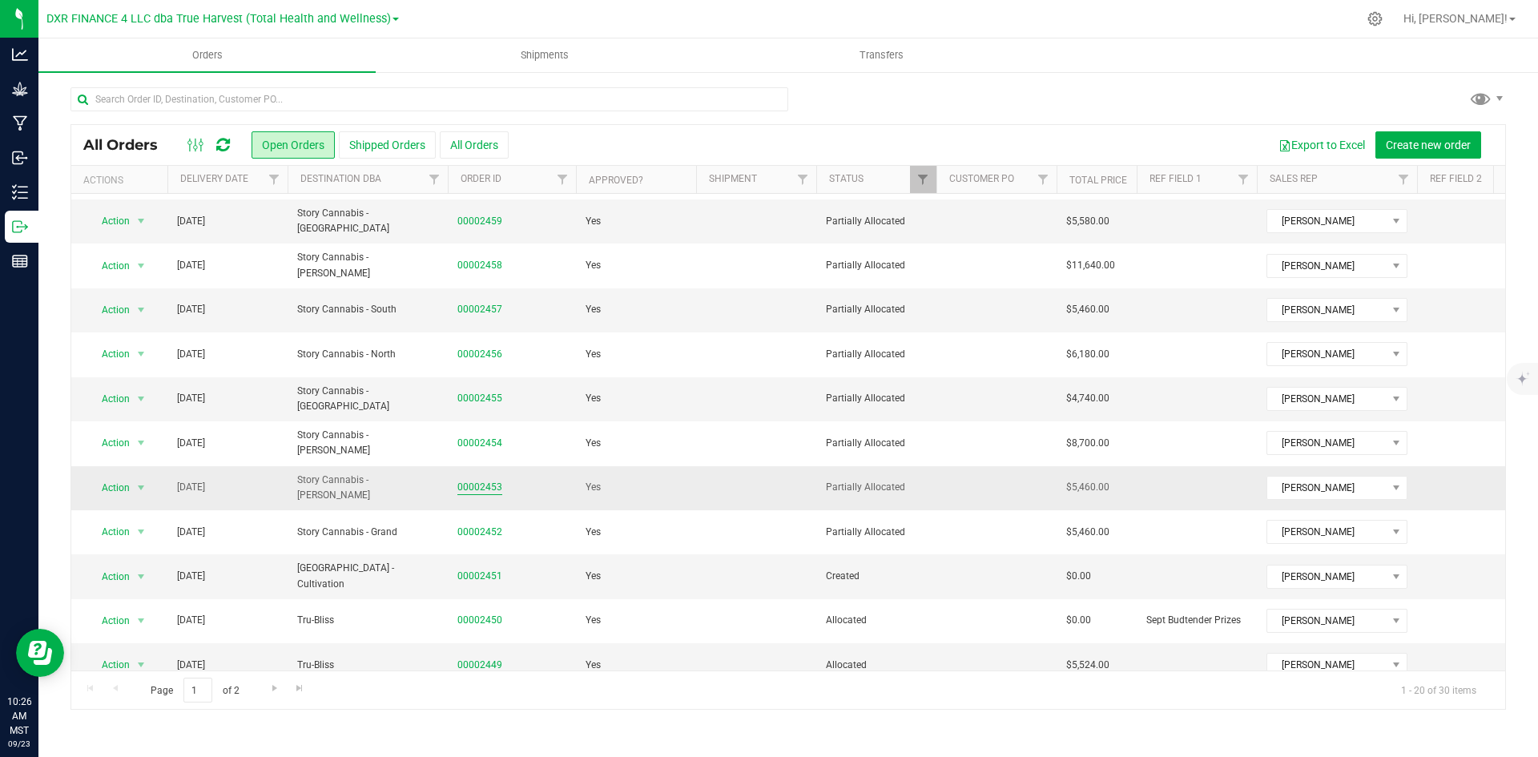
click at [479, 480] on link "00002453" at bounding box center [479, 487] width 45 height 15
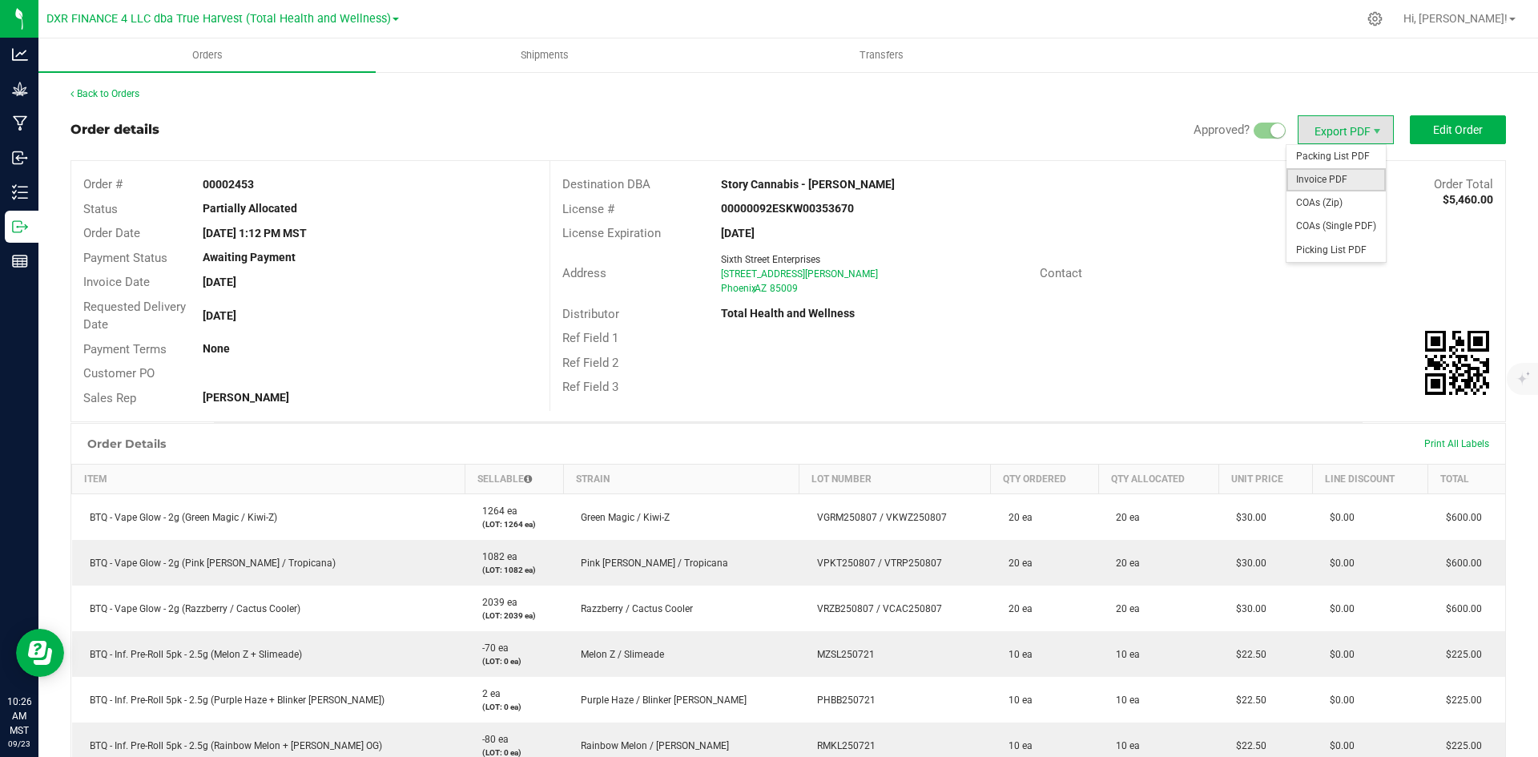
click at [1341, 191] on span "Invoice PDF" at bounding box center [1335, 179] width 99 height 23
click at [123, 91] on link "Back to Orders" at bounding box center [104, 93] width 69 height 11
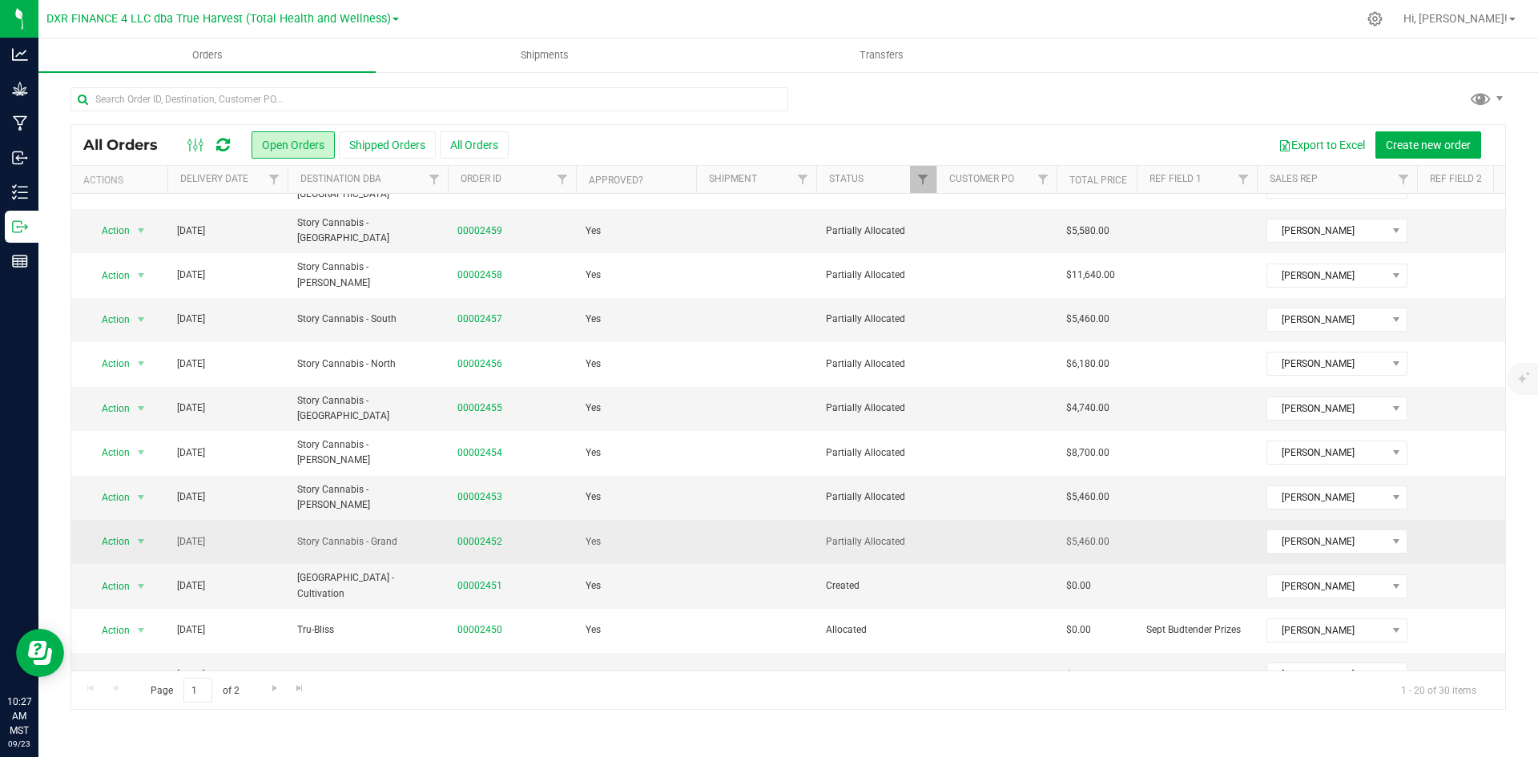
scroll to position [320, 0]
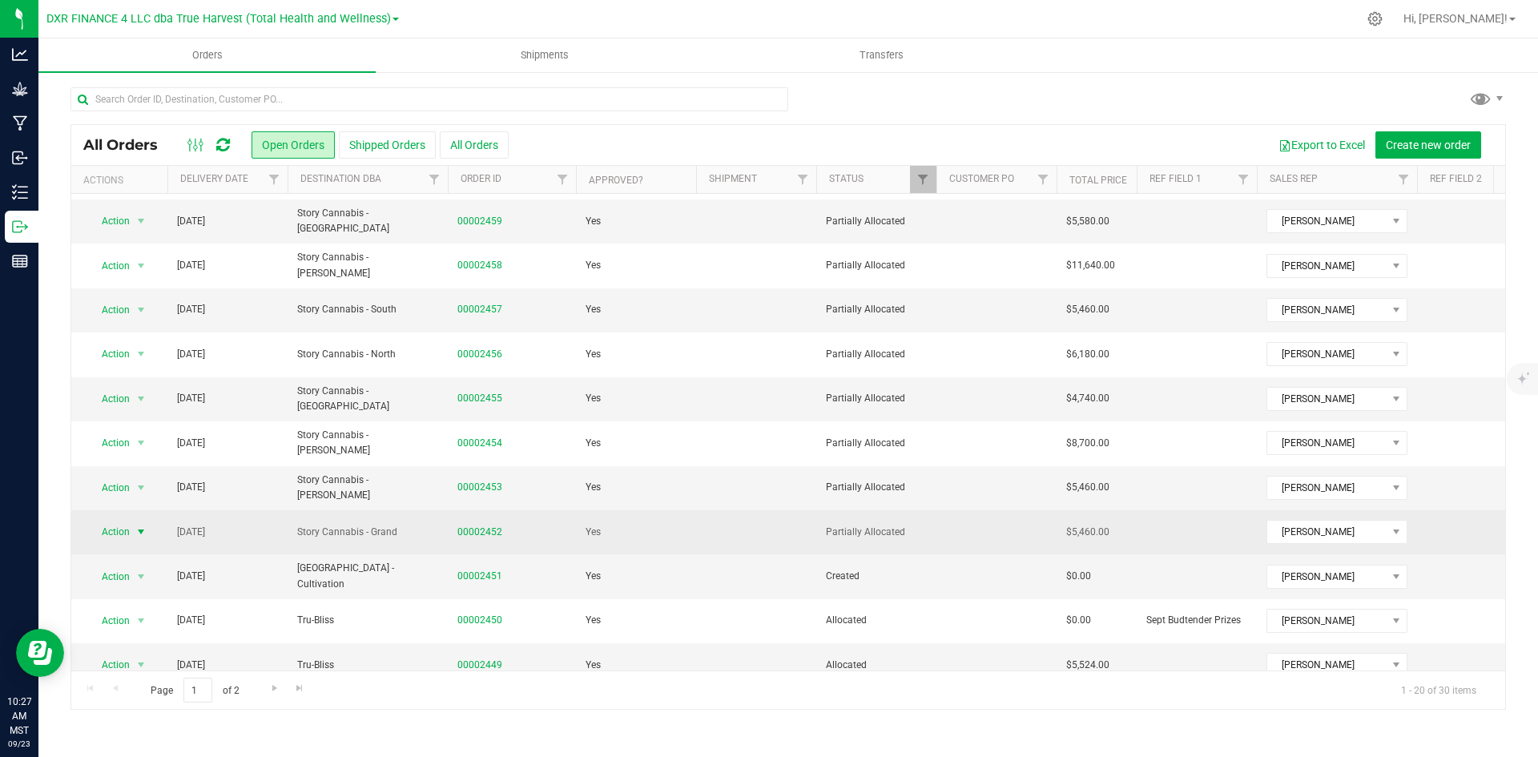
click at [131, 521] on span "select" at bounding box center [141, 532] width 20 height 22
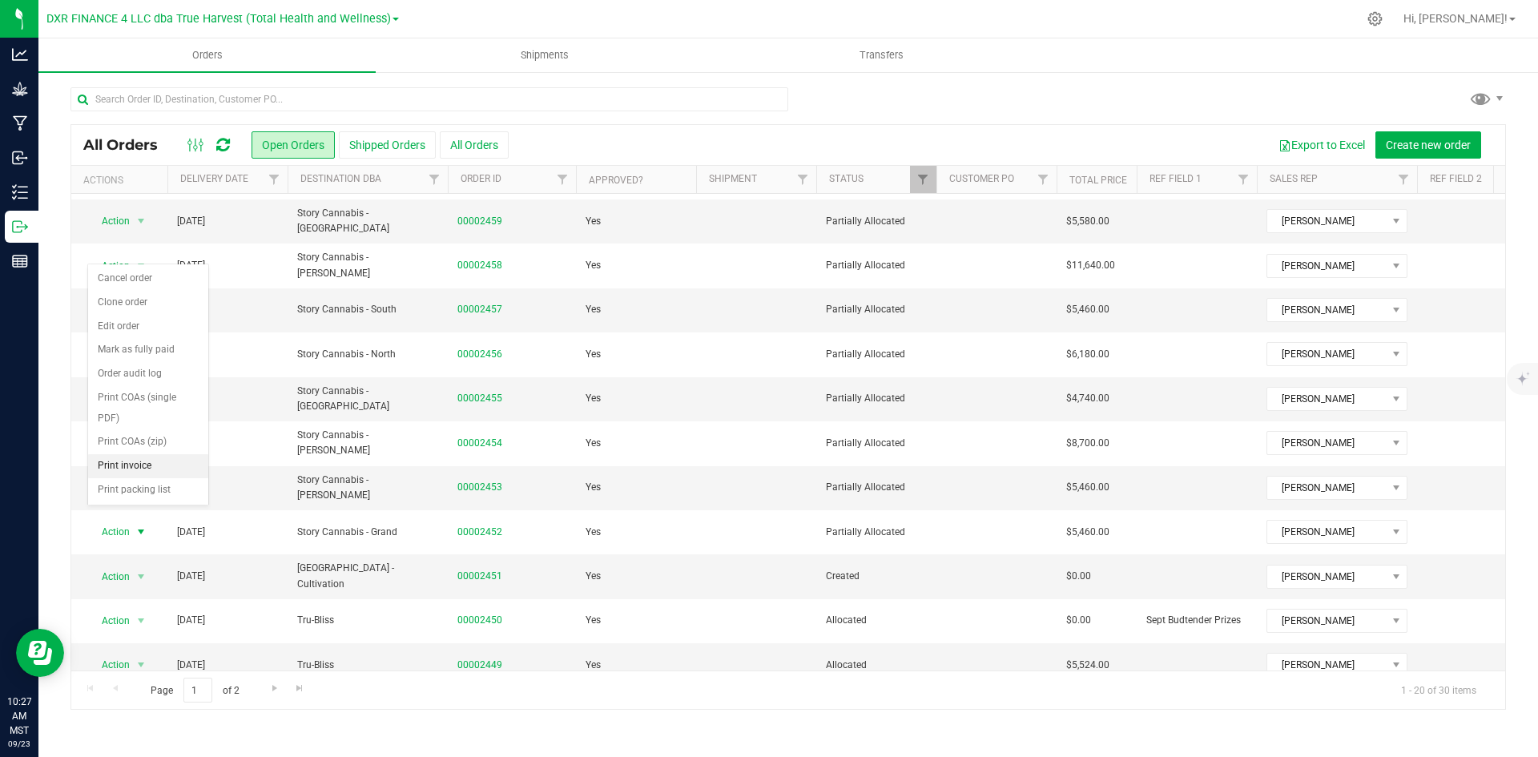
click at [146, 467] on li "Print invoice" at bounding box center [148, 466] width 120 height 24
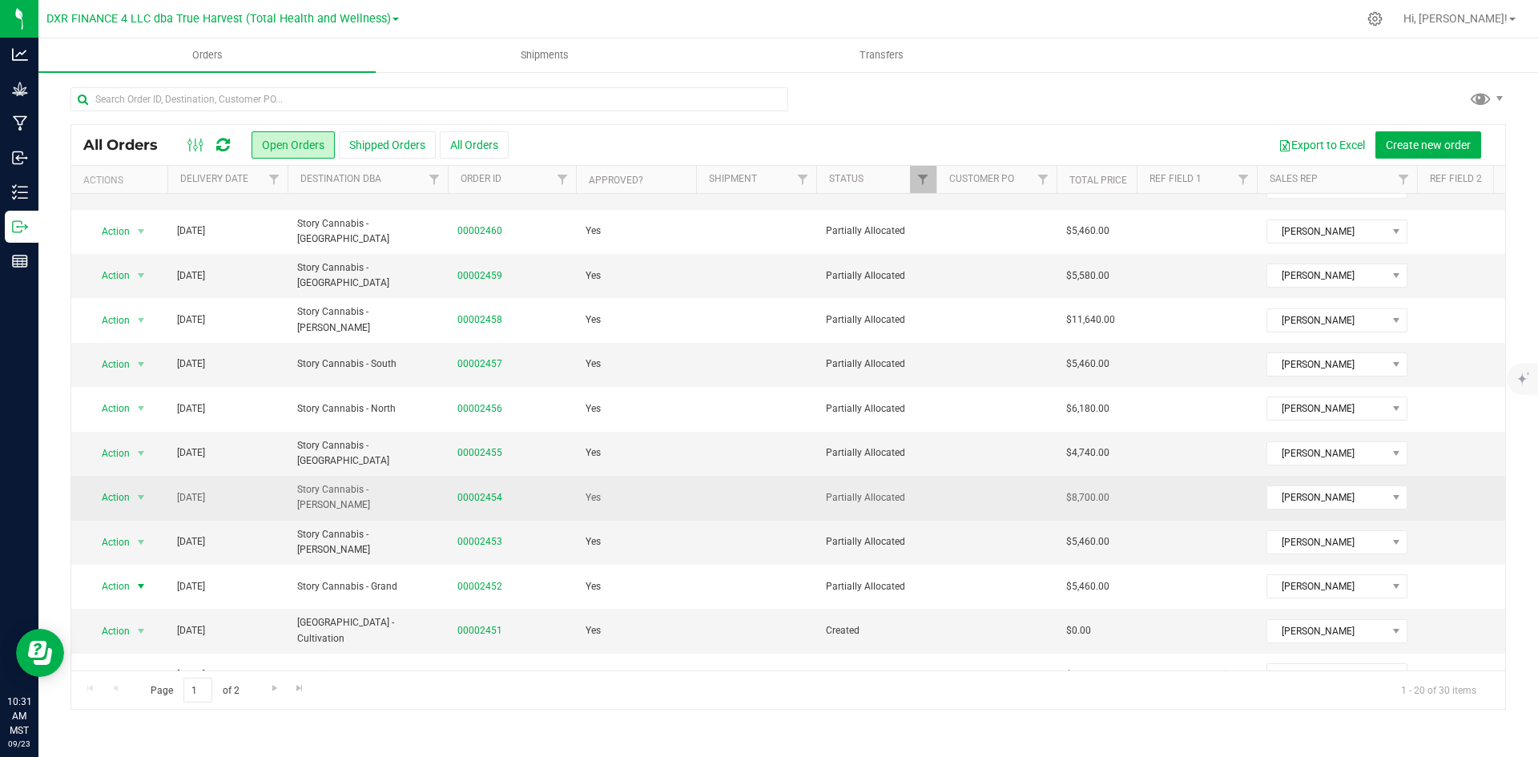
scroll to position [240, 0]
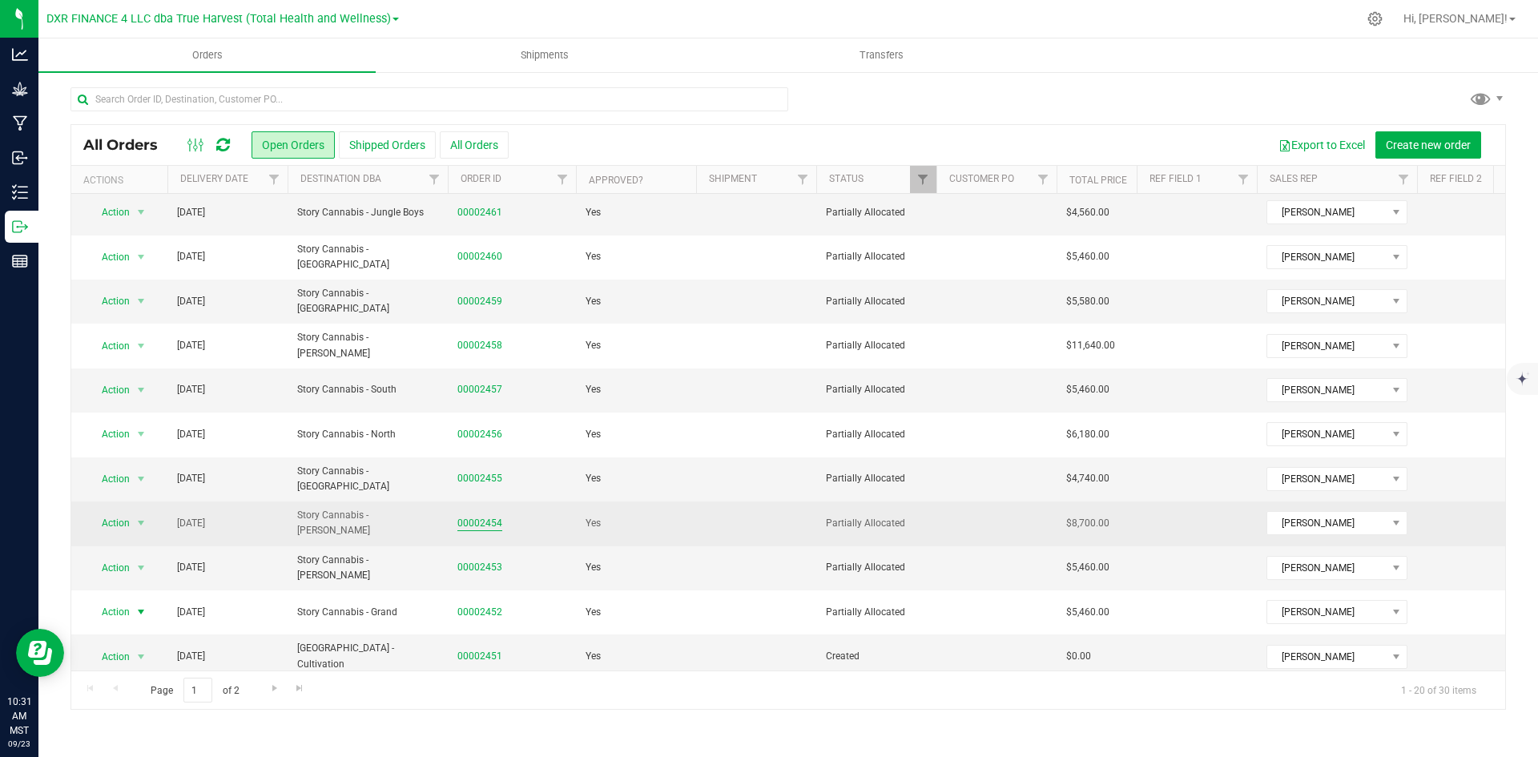
click at [474, 516] on link "00002454" at bounding box center [479, 523] width 45 height 15
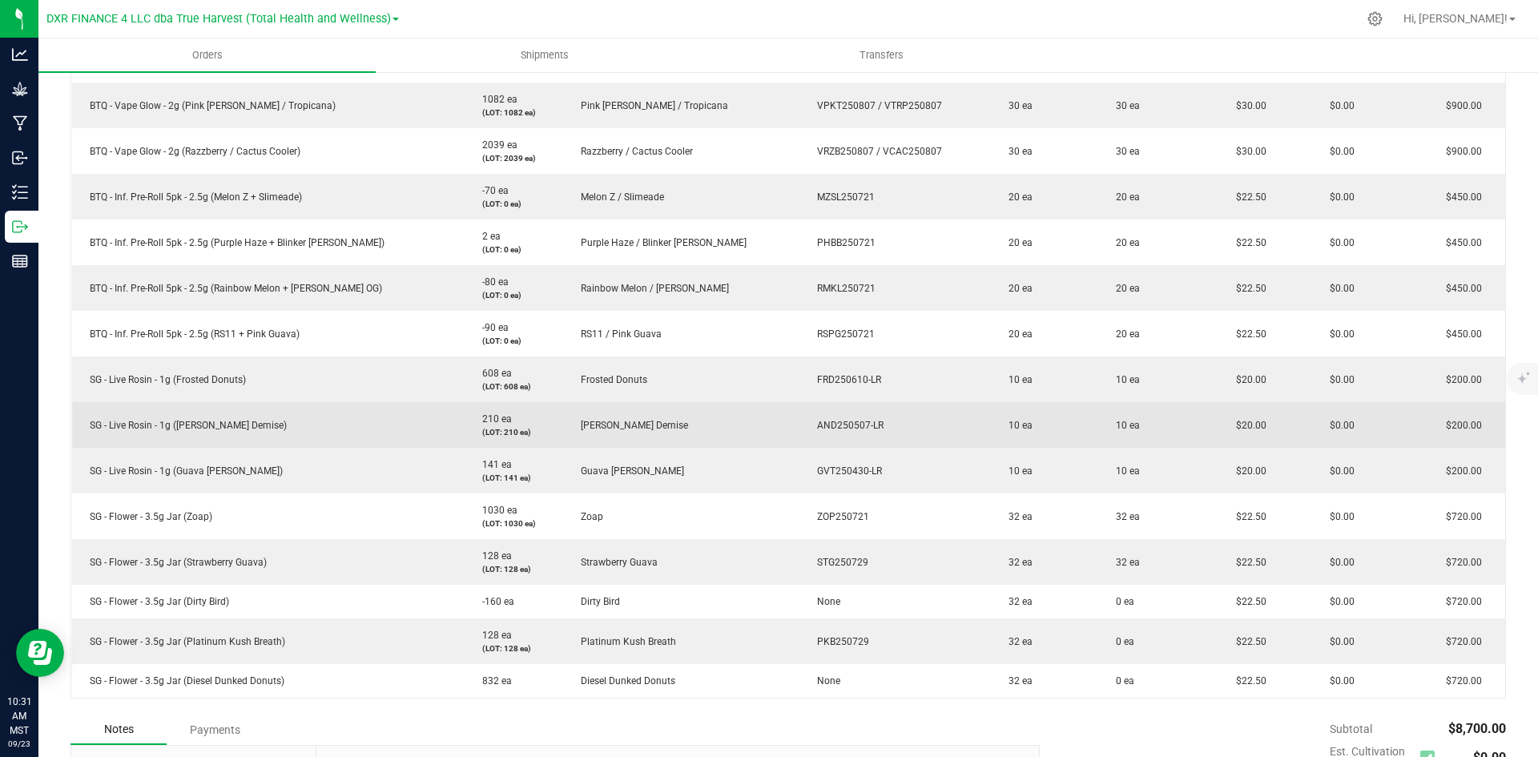
scroll to position [481, 0]
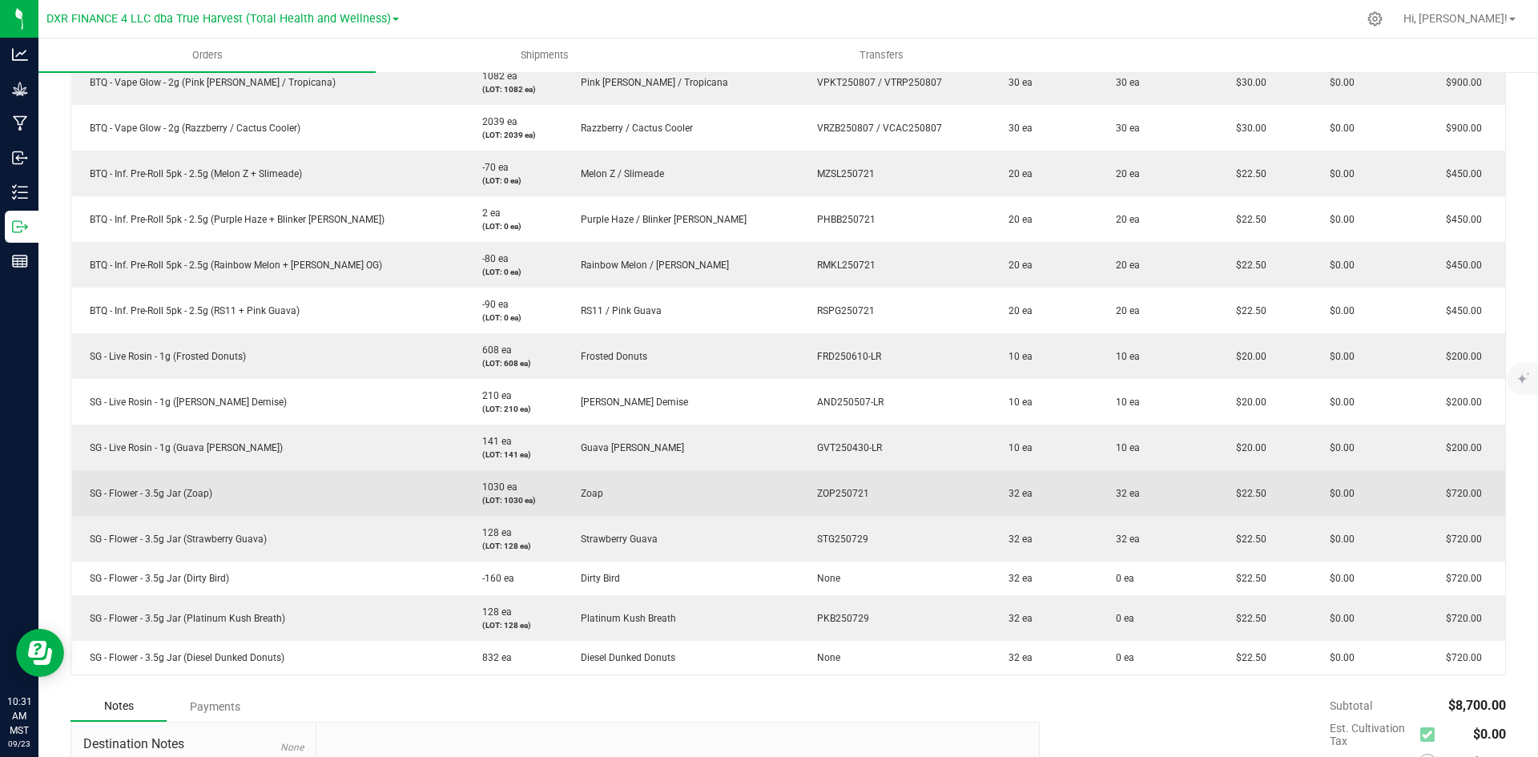
click at [809, 495] on span "ZOP250721" at bounding box center [839, 493] width 60 height 11
copy span "ZOP250721"
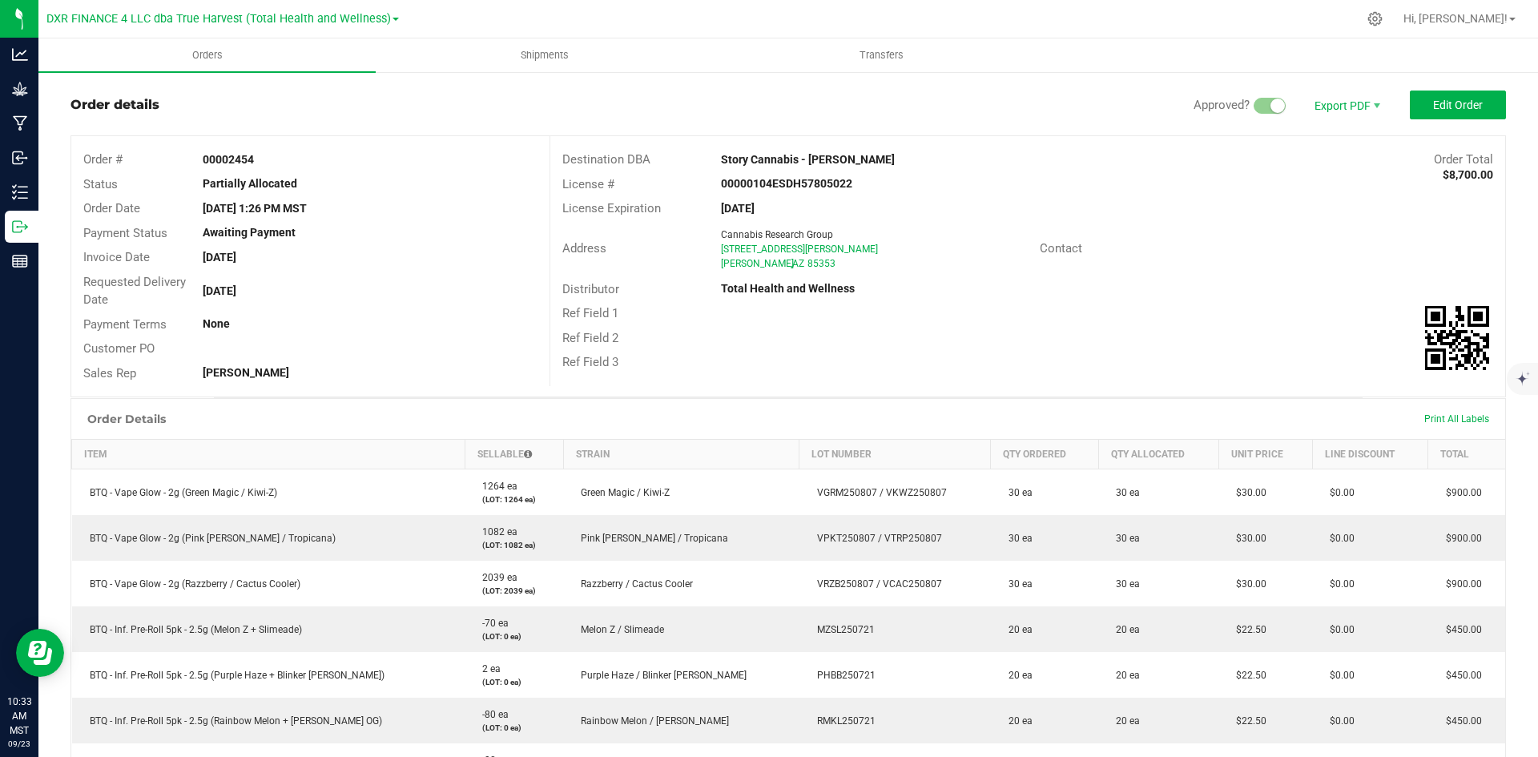
scroll to position [0, 0]
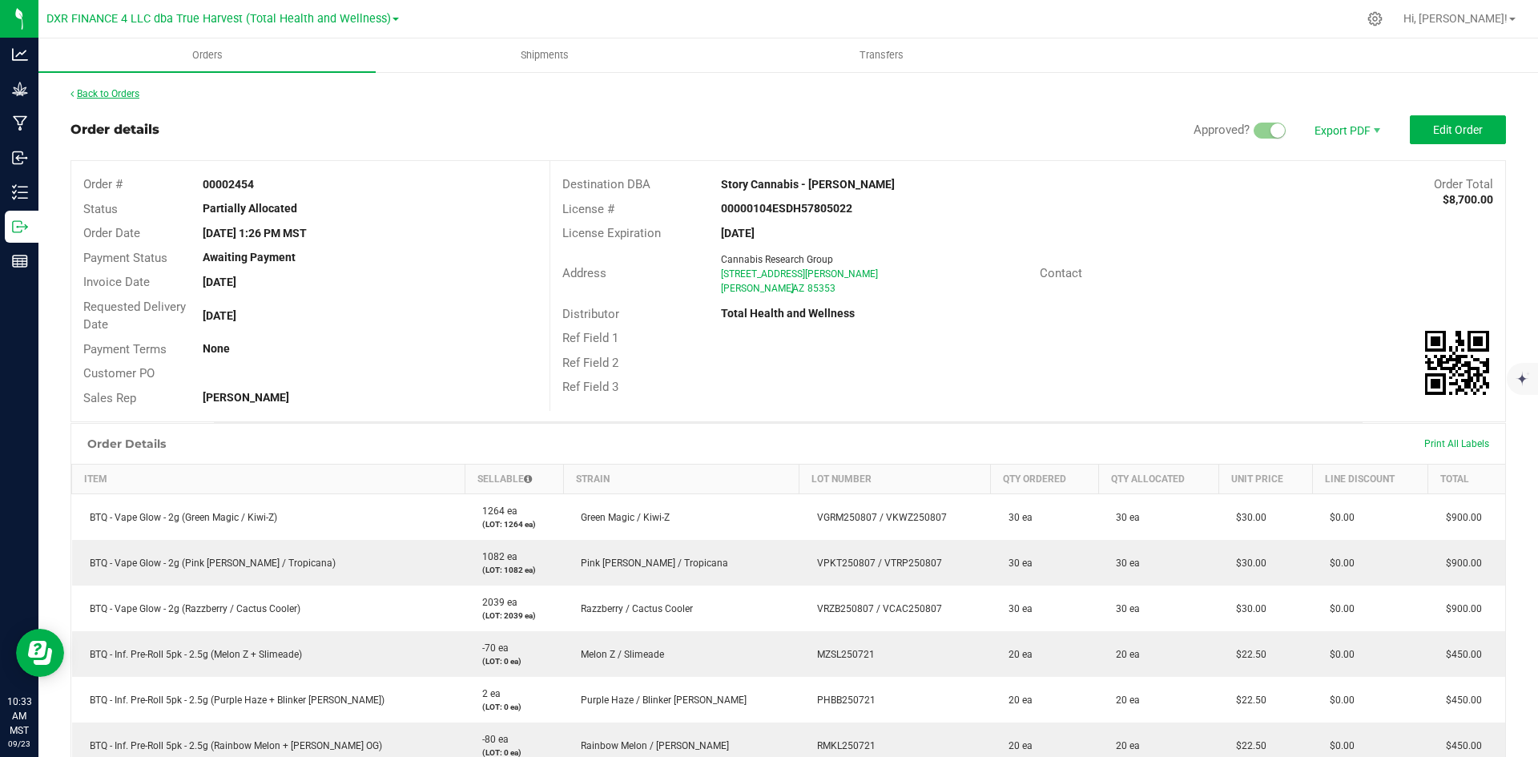
click at [122, 96] on link "Back to Orders" at bounding box center [104, 93] width 69 height 11
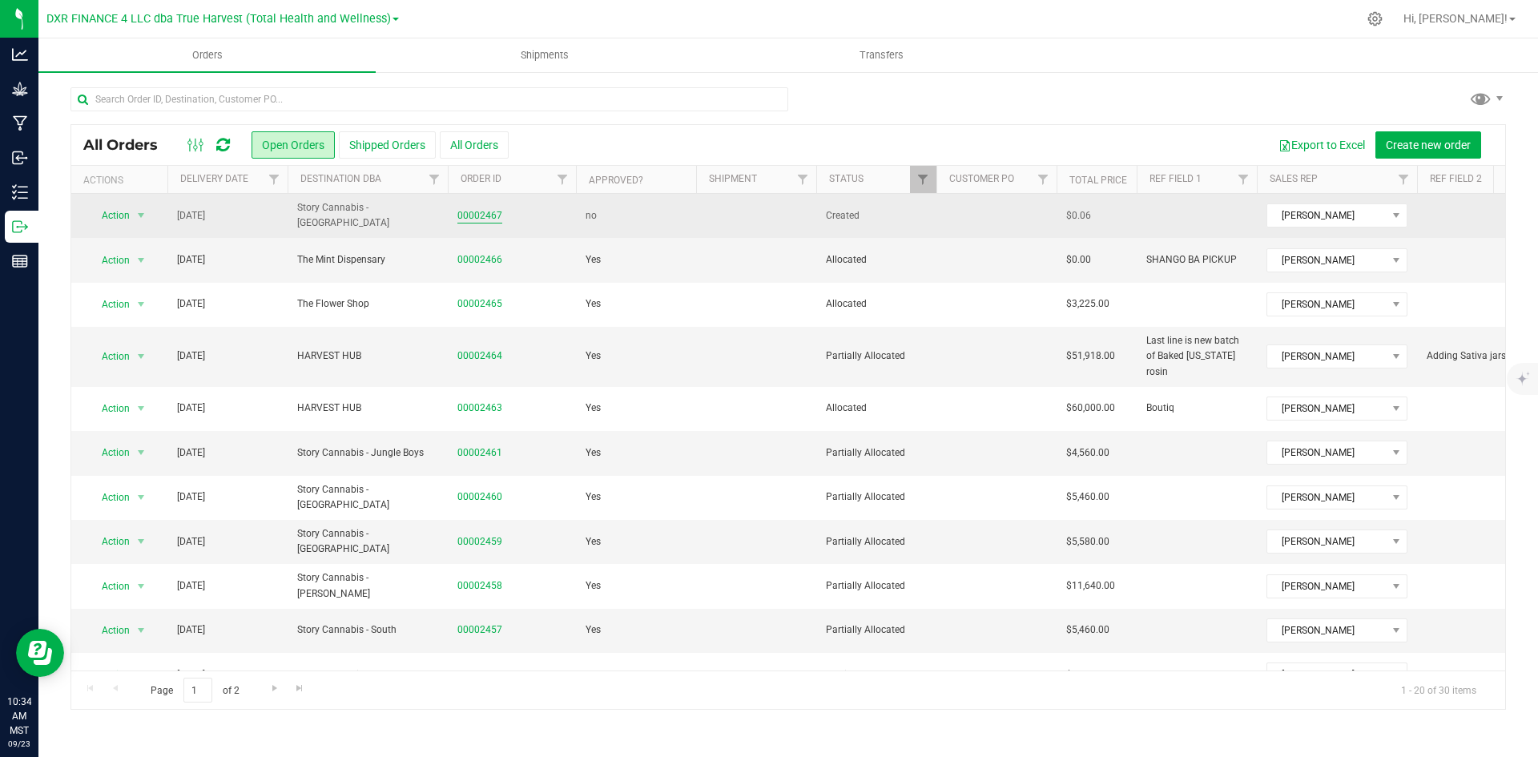
click at [469, 217] on link "00002467" at bounding box center [479, 215] width 45 height 15
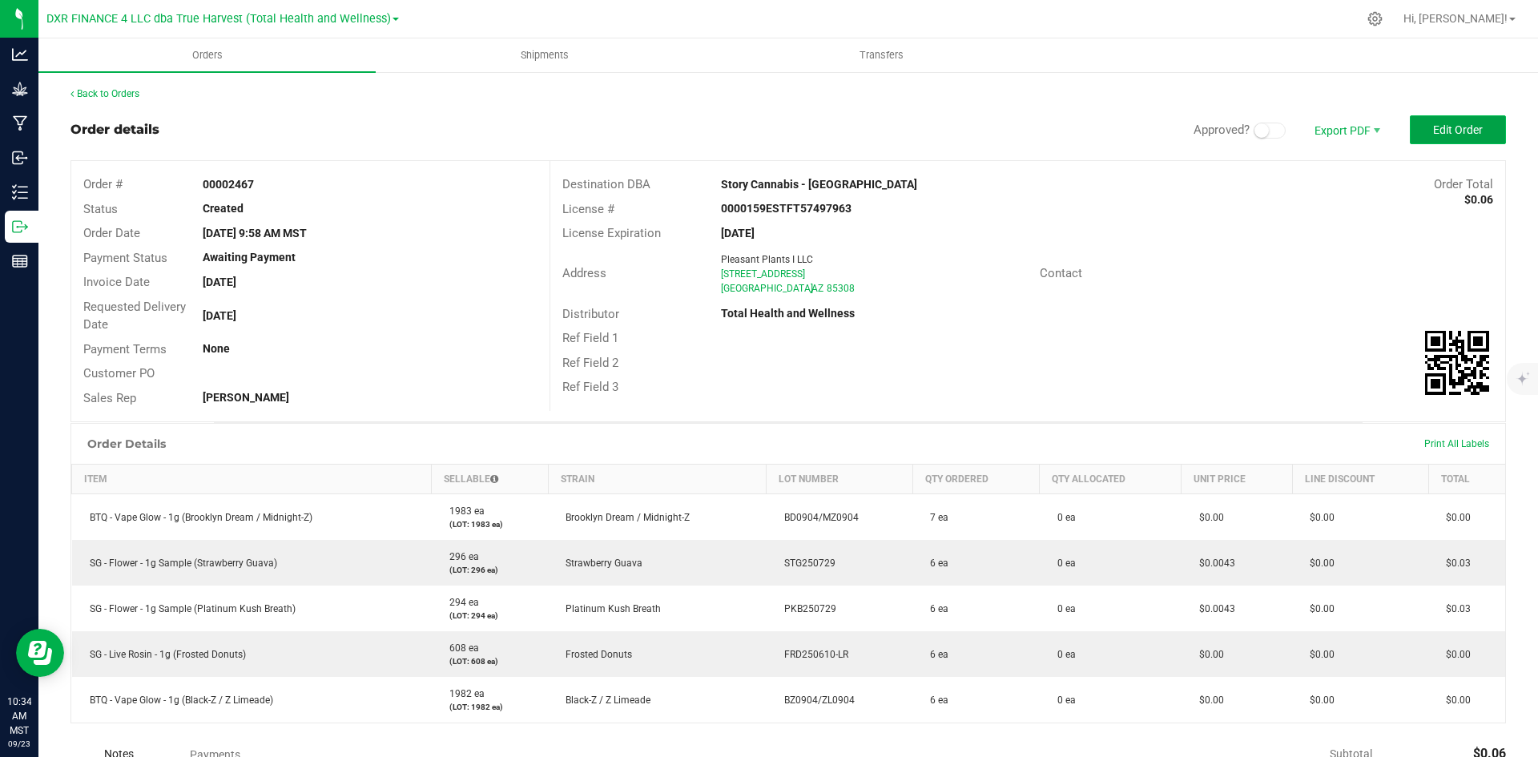
click at [1433, 123] on span "Edit Order" at bounding box center [1458, 129] width 50 height 13
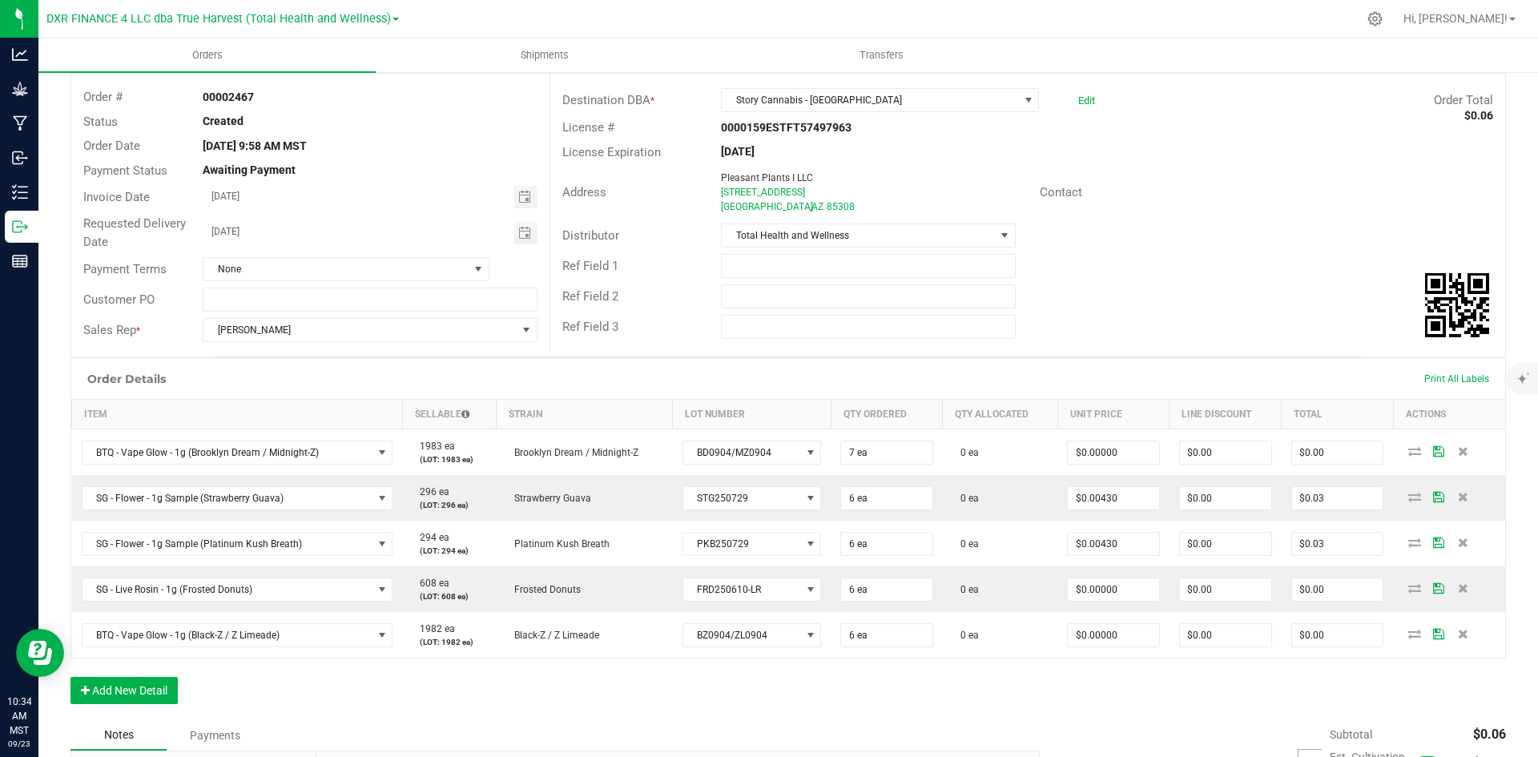
scroll to position [240, 0]
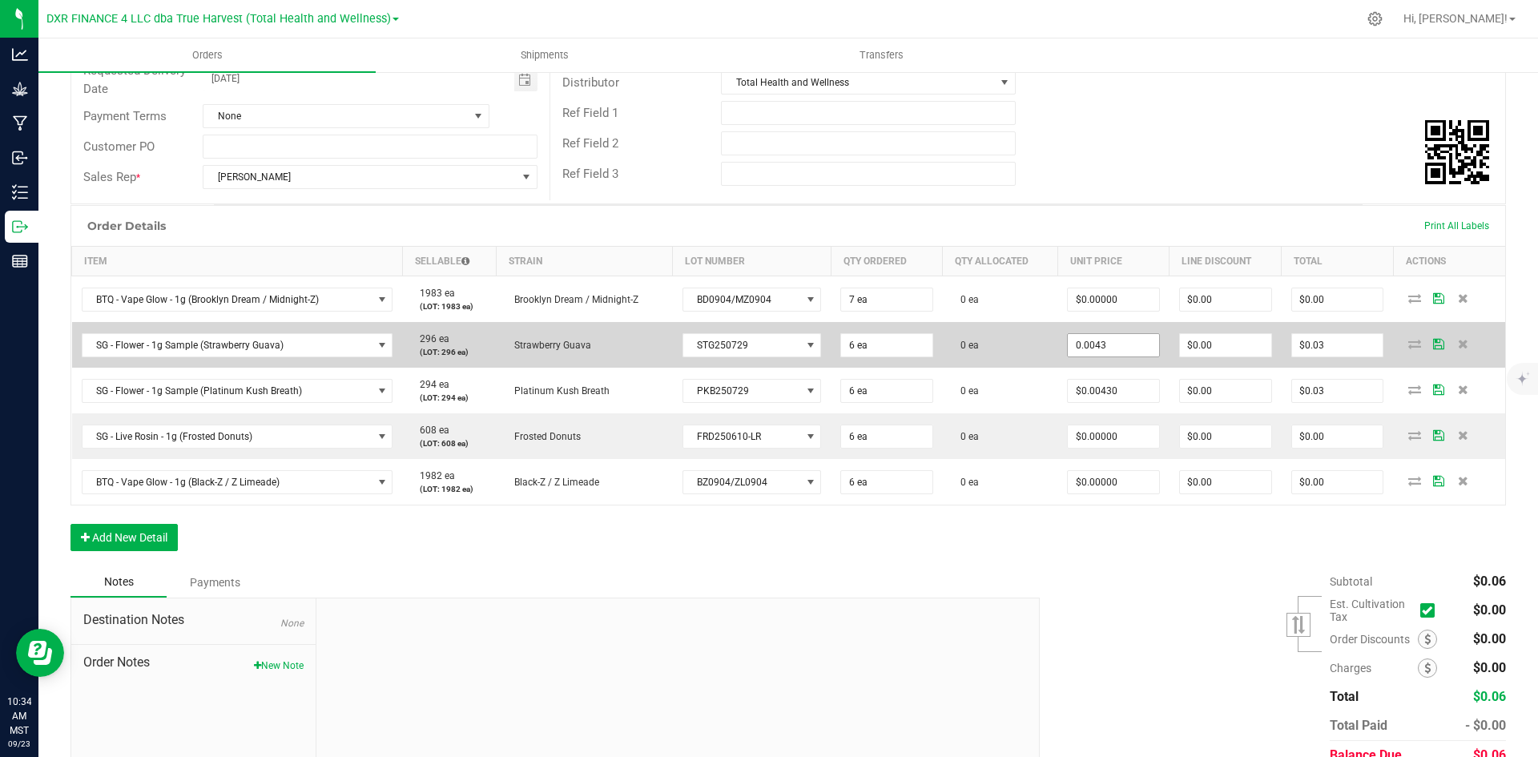
click at [1112, 350] on input "0.0043" at bounding box center [1113, 345] width 91 height 22
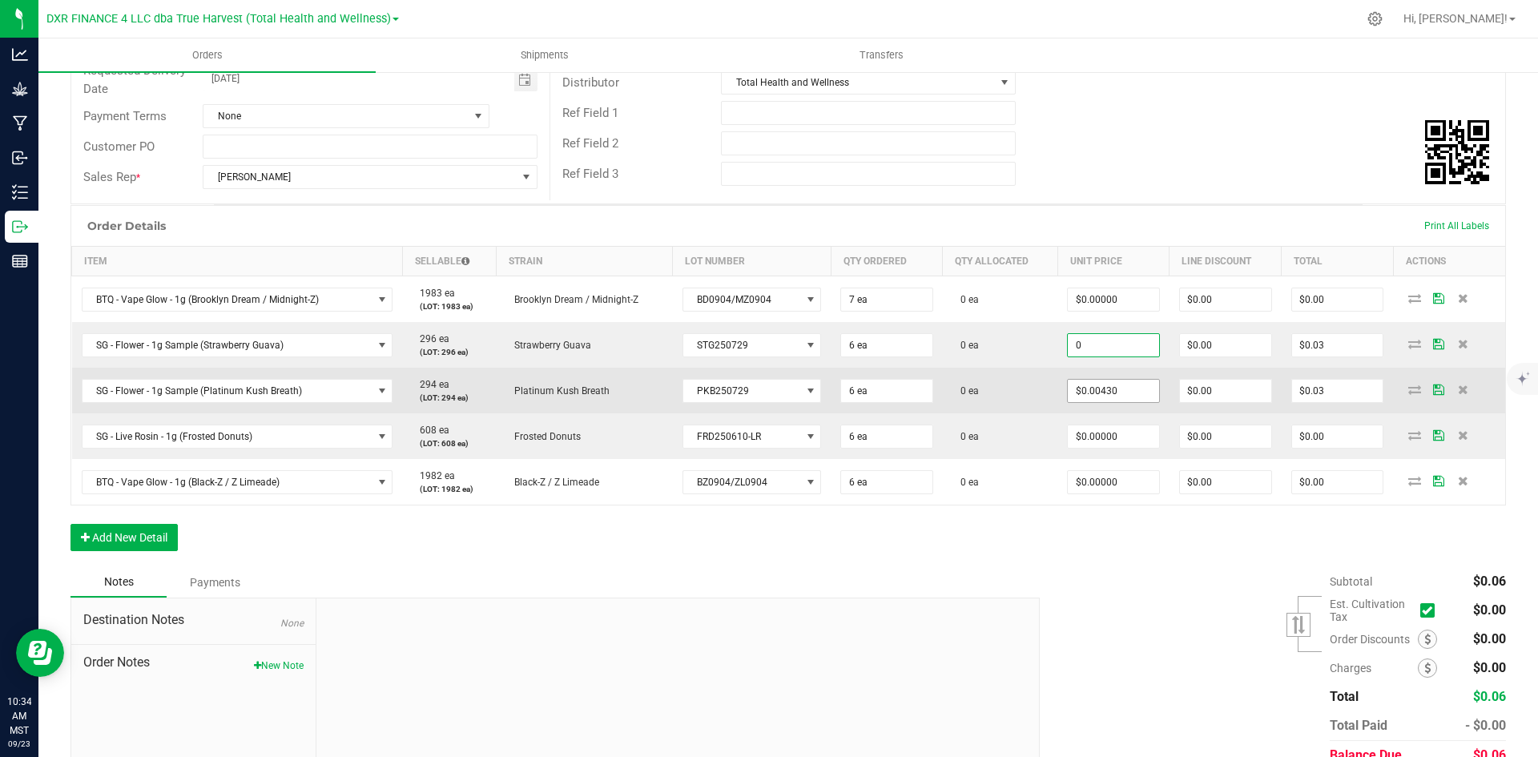
type input "$0.00000"
type input "$0.00"
click at [1113, 393] on input "0.0043" at bounding box center [1113, 391] width 91 height 22
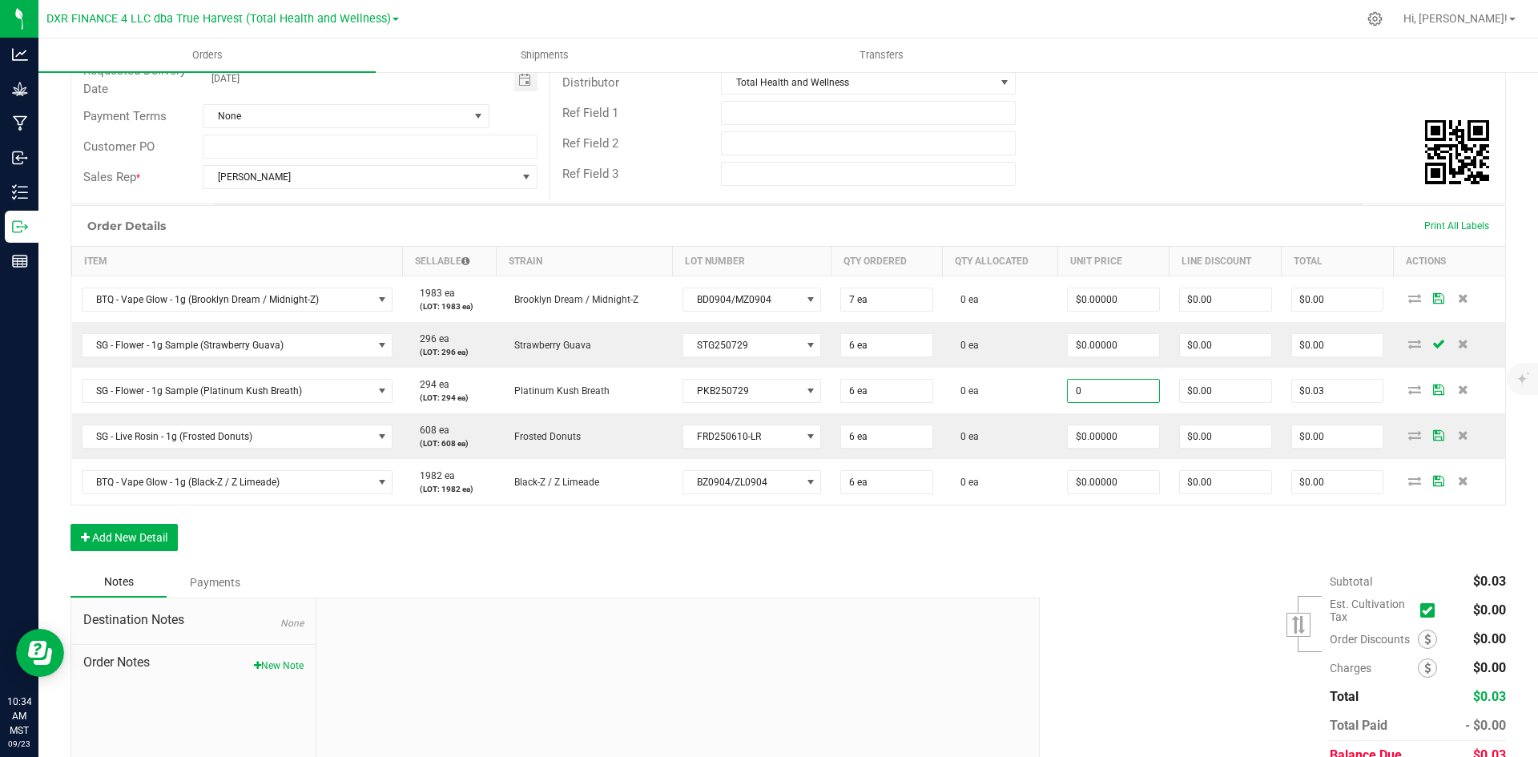
type input "$0.00000"
type input "$0.00"
click at [1128, 548] on div "Order Details Print All Labels Item Sellable Strain Lot Number Qty Ordered Qty …" at bounding box center [787, 386] width 1435 height 362
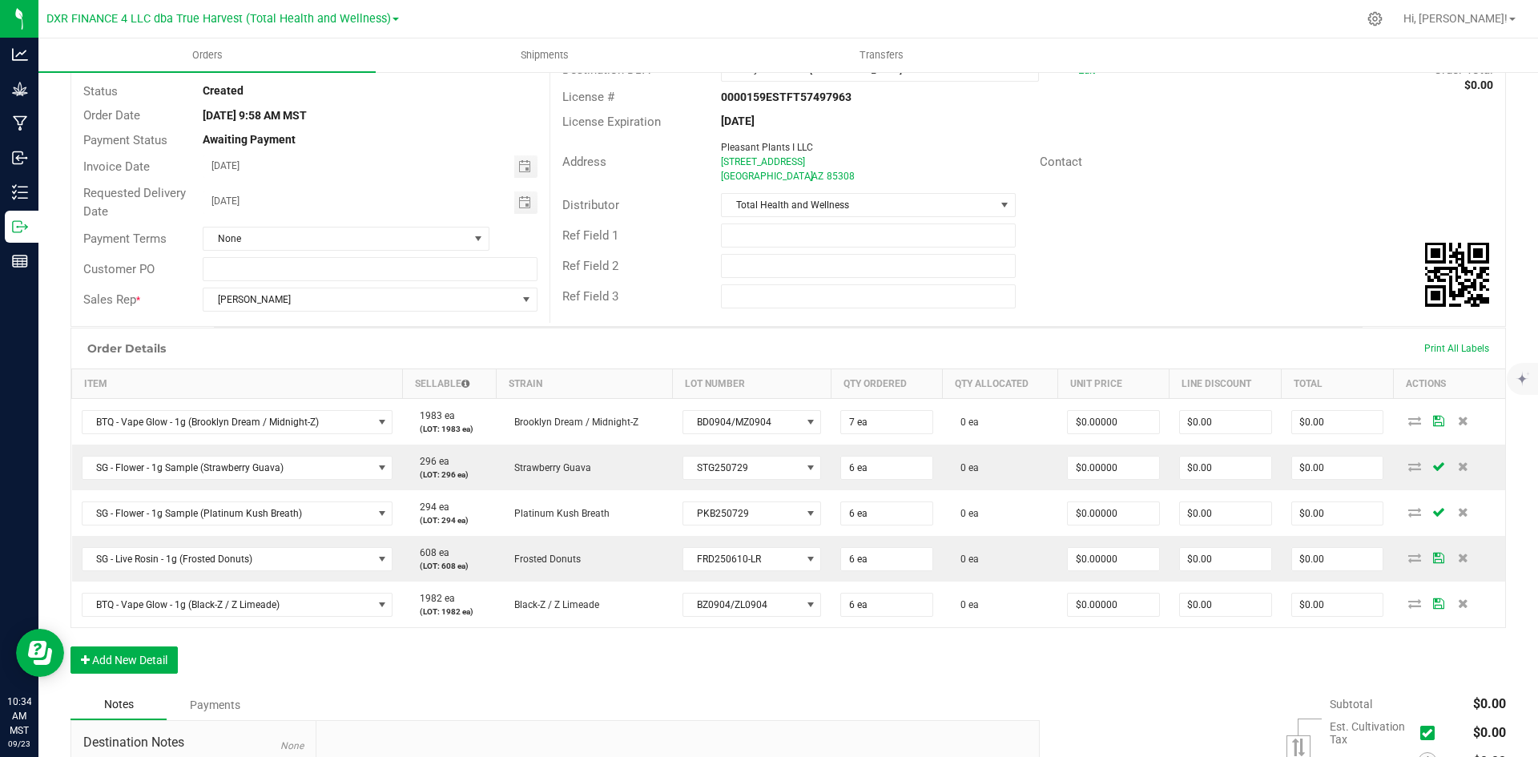
scroll to position [0, 0]
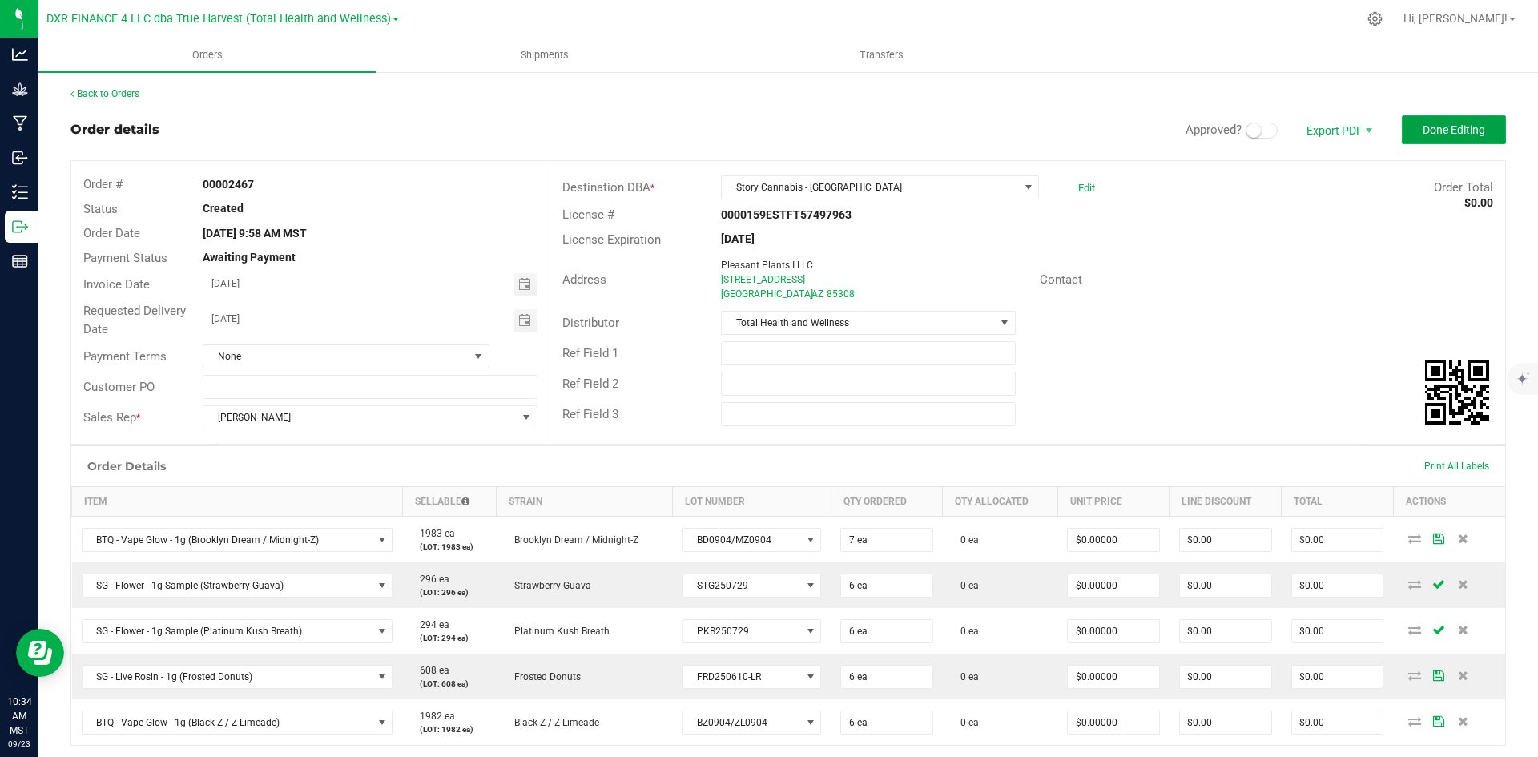
click at [1462, 136] on span "Done Editing" at bounding box center [1453, 129] width 62 height 13
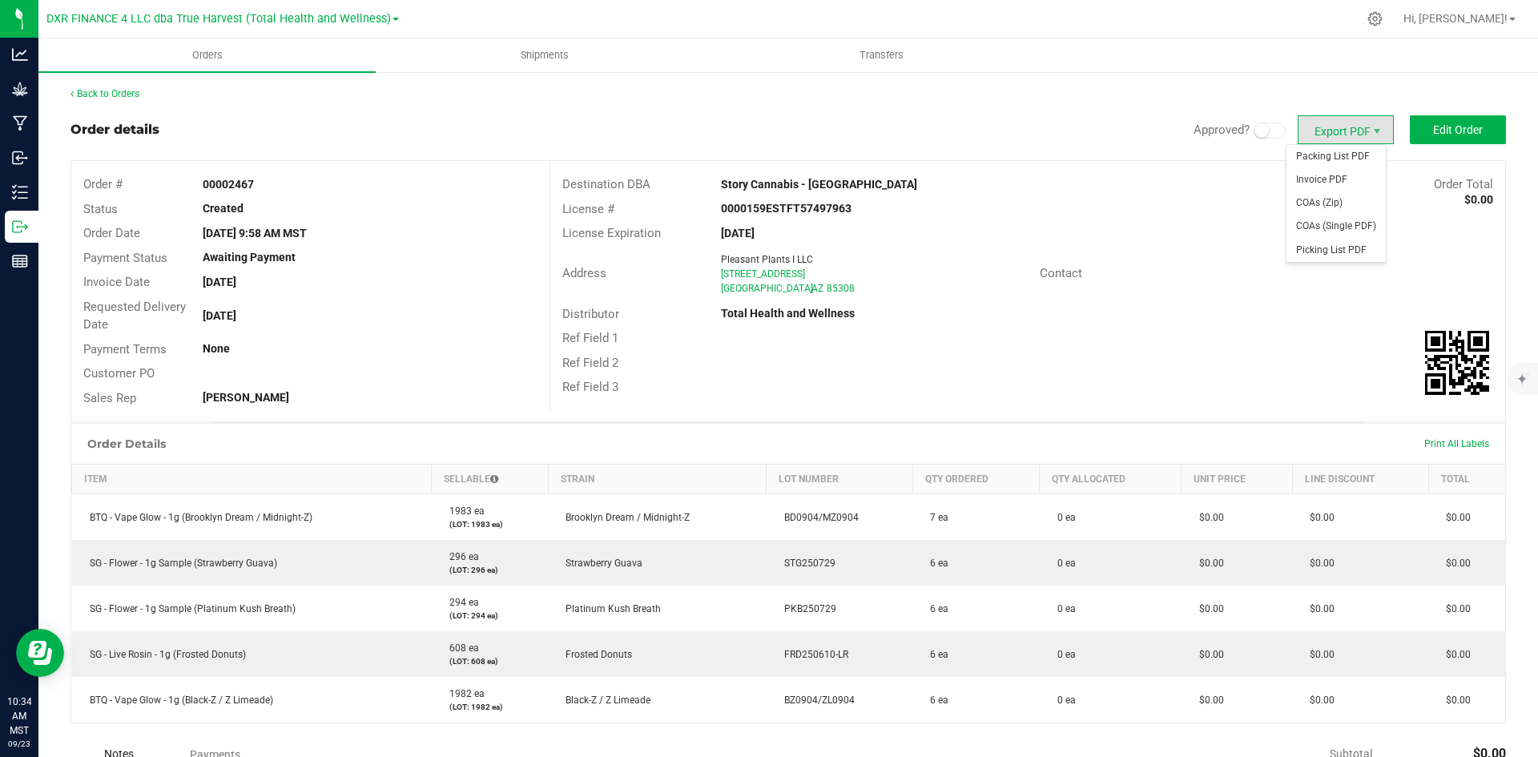
click at [1317, 131] on span "Export PDF" at bounding box center [1345, 129] width 96 height 29
click at [119, 94] on link "Back to Orders" at bounding box center [104, 93] width 69 height 11
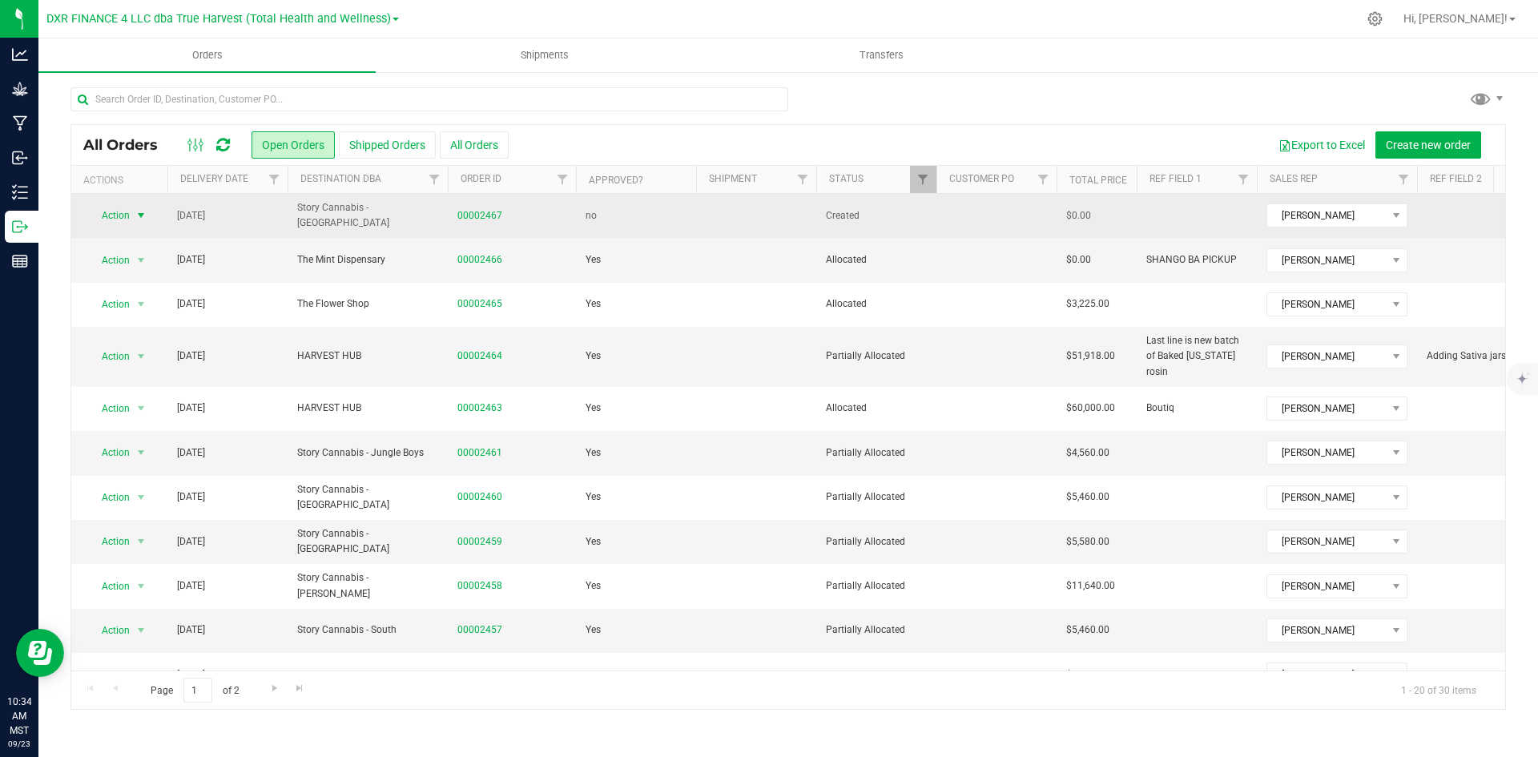
click at [135, 221] on span "select" at bounding box center [141, 215] width 13 height 13
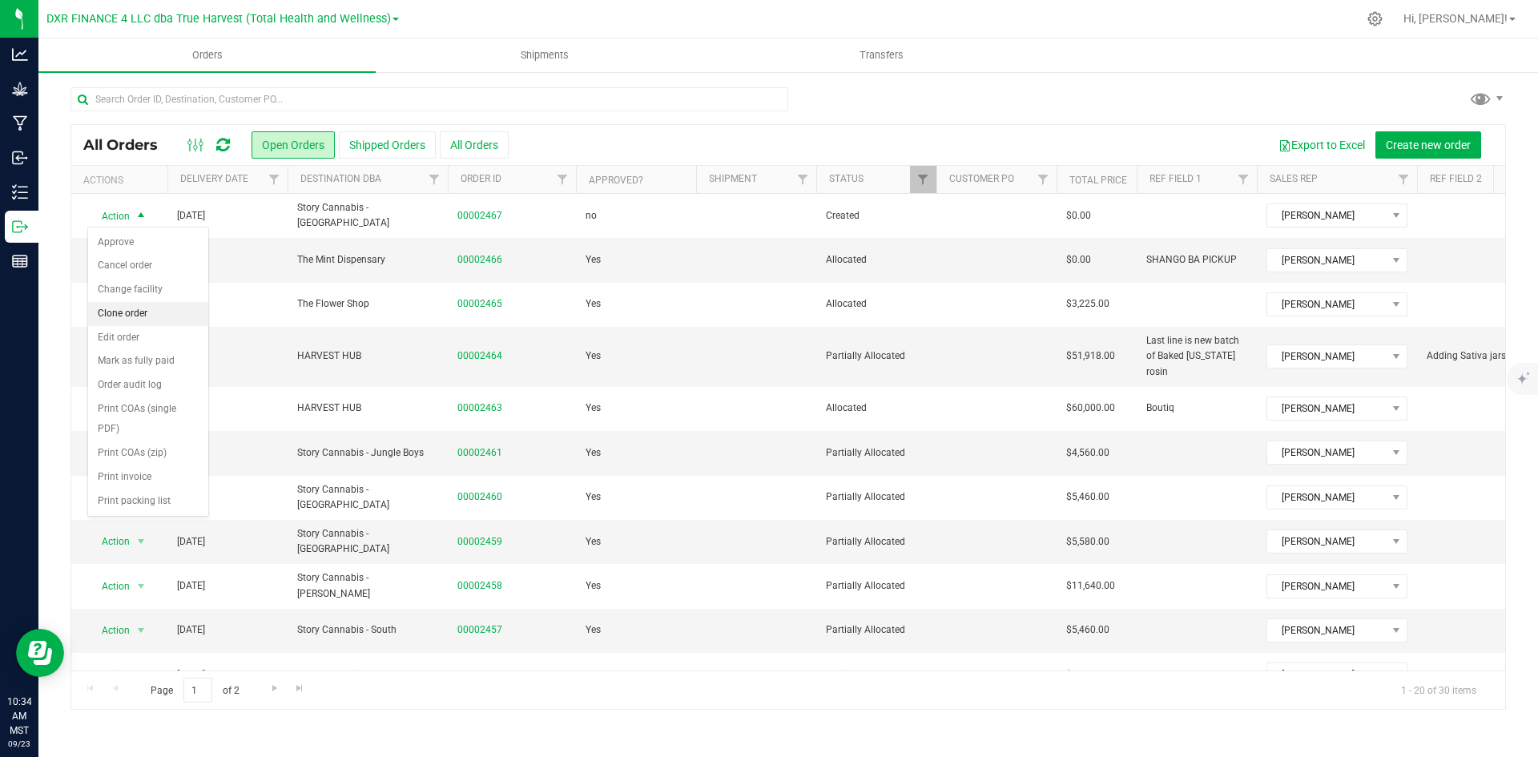
click at [136, 323] on li "Clone order" at bounding box center [148, 314] width 120 height 24
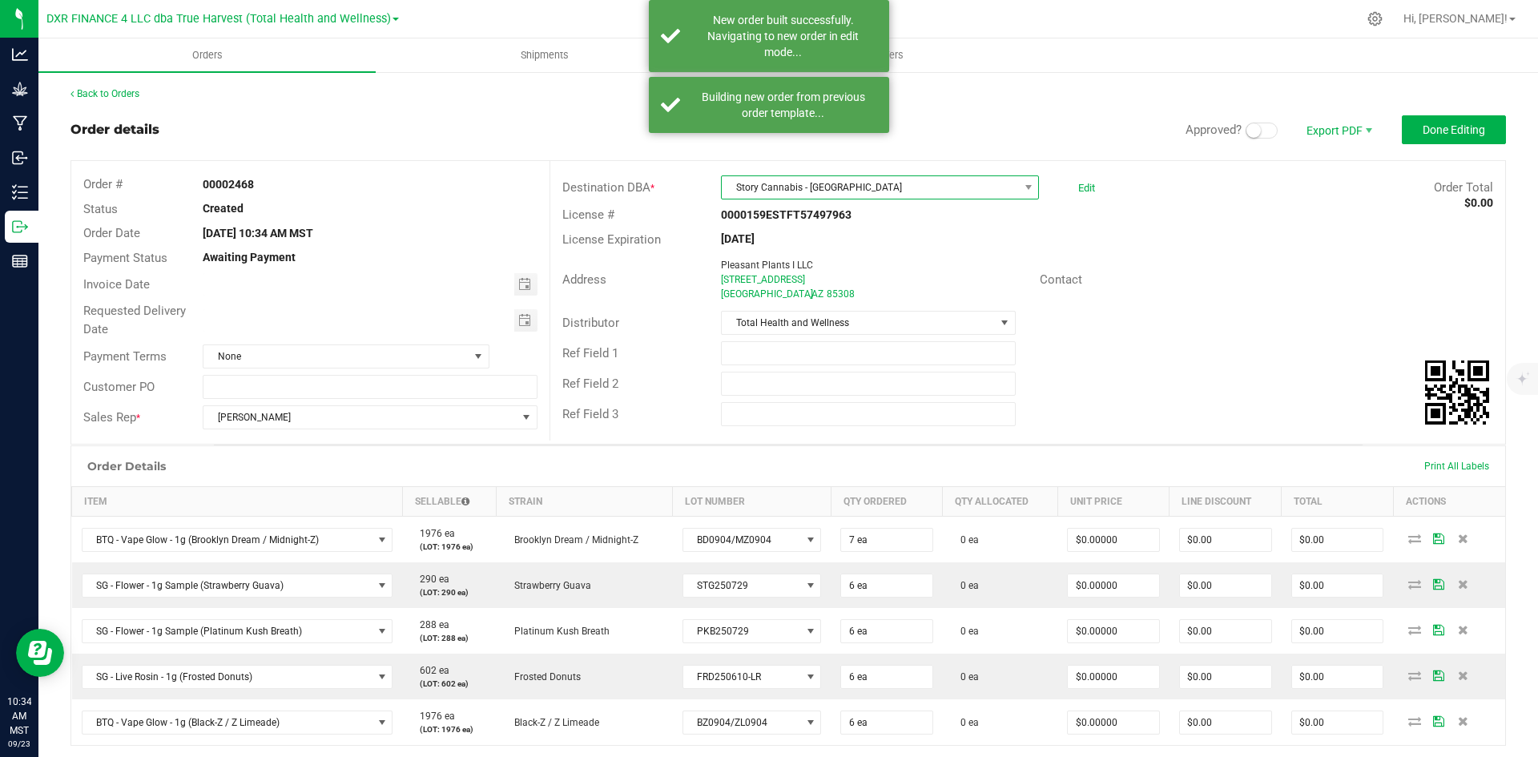
click at [849, 186] on span "Story Cannabis - [GEOGRAPHIC_DATA]" at bounding box center [870, 187] width 296 height 22
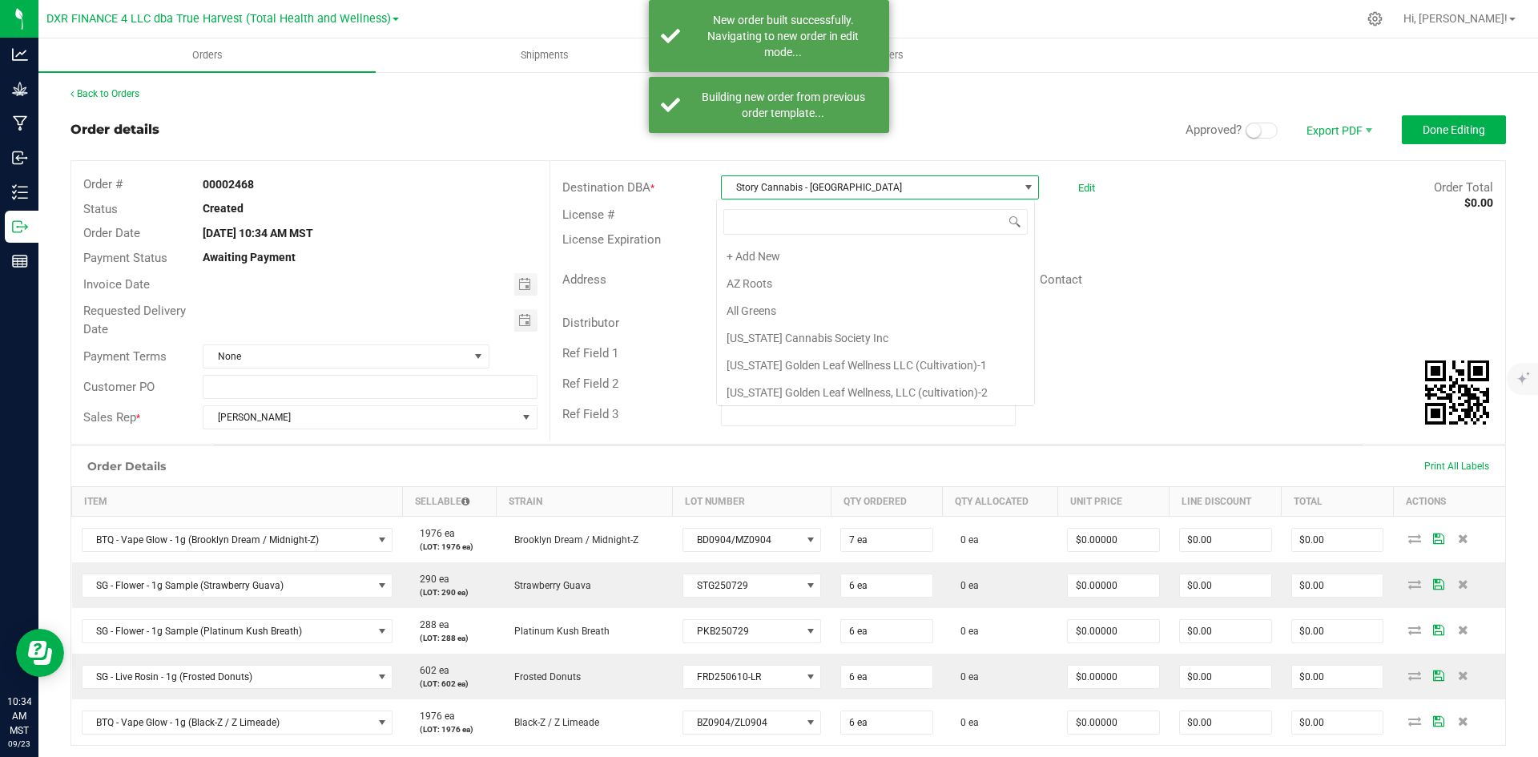
scroll to position [2536, 0]
type input "st"
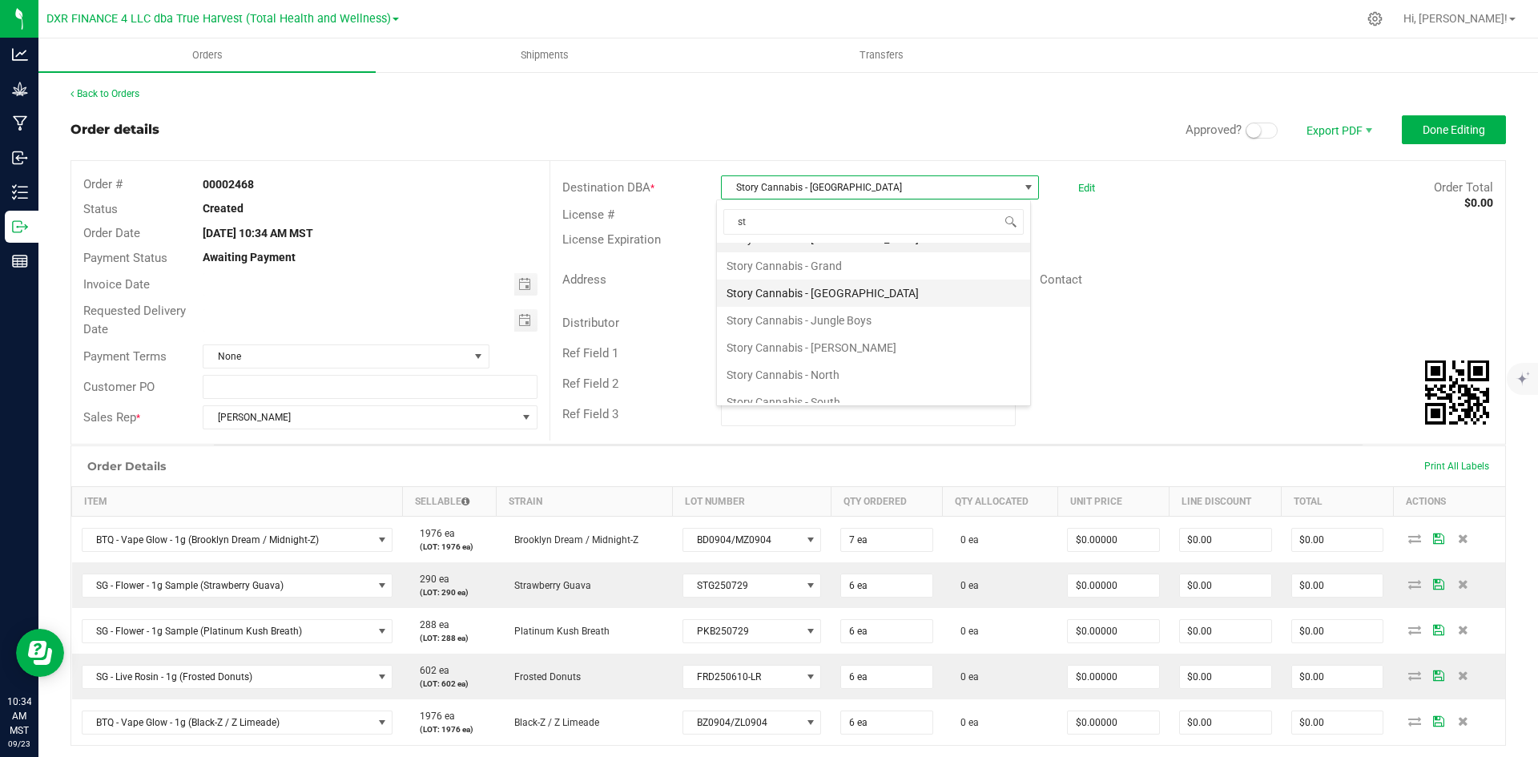
scroll to position [535, 0]
click at [832, 353] on li "Story Cannabis - North" at bounding box center [873, 347] width 313 height 27
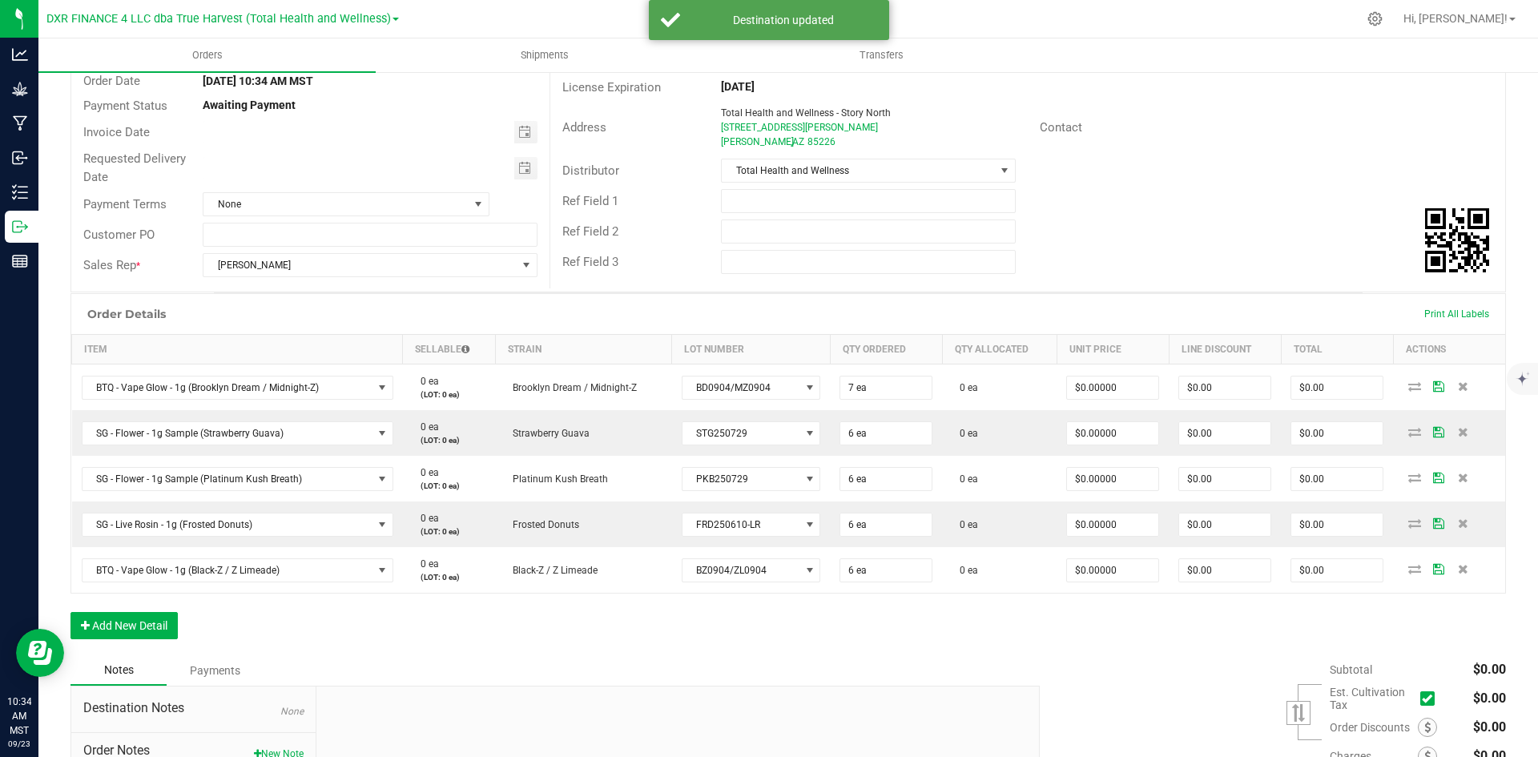
scroll to position [160, 0]
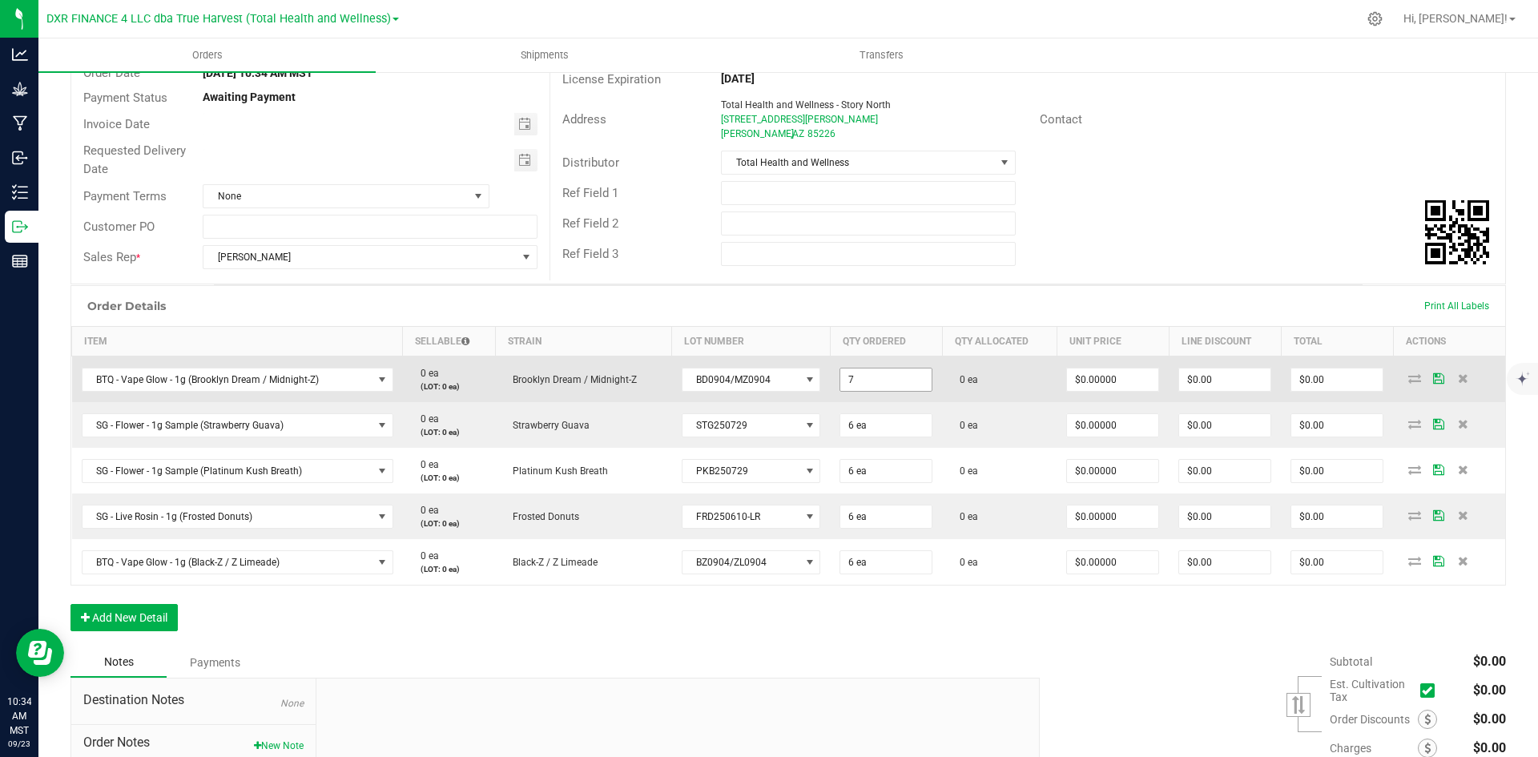
click at [843, 383] on input "7" at bounding box center [885, 379] width 91 height 22
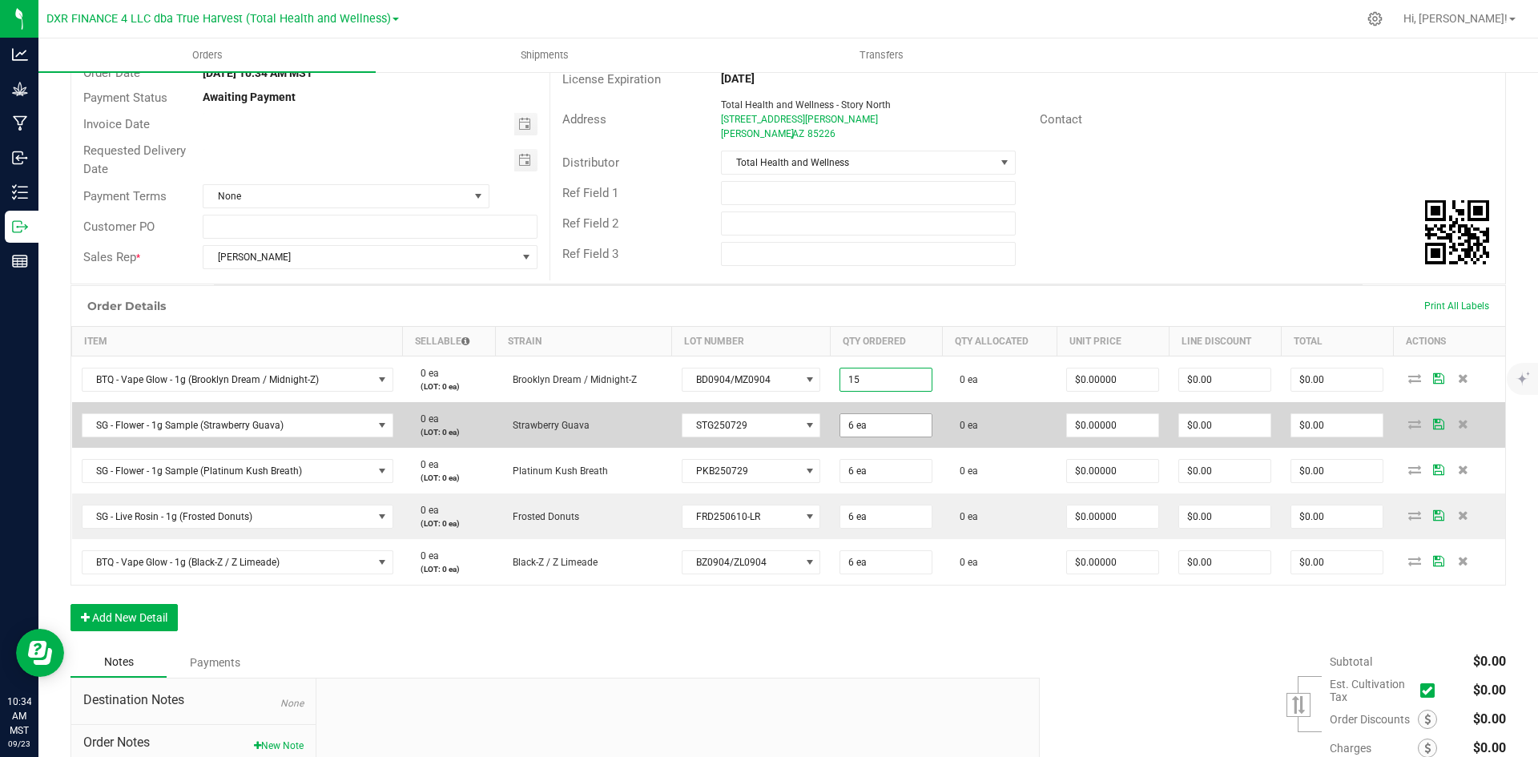
type input "15 ea"
click at [841, 421] on input "6" at bounding box center [885, 425] width 91 height 22
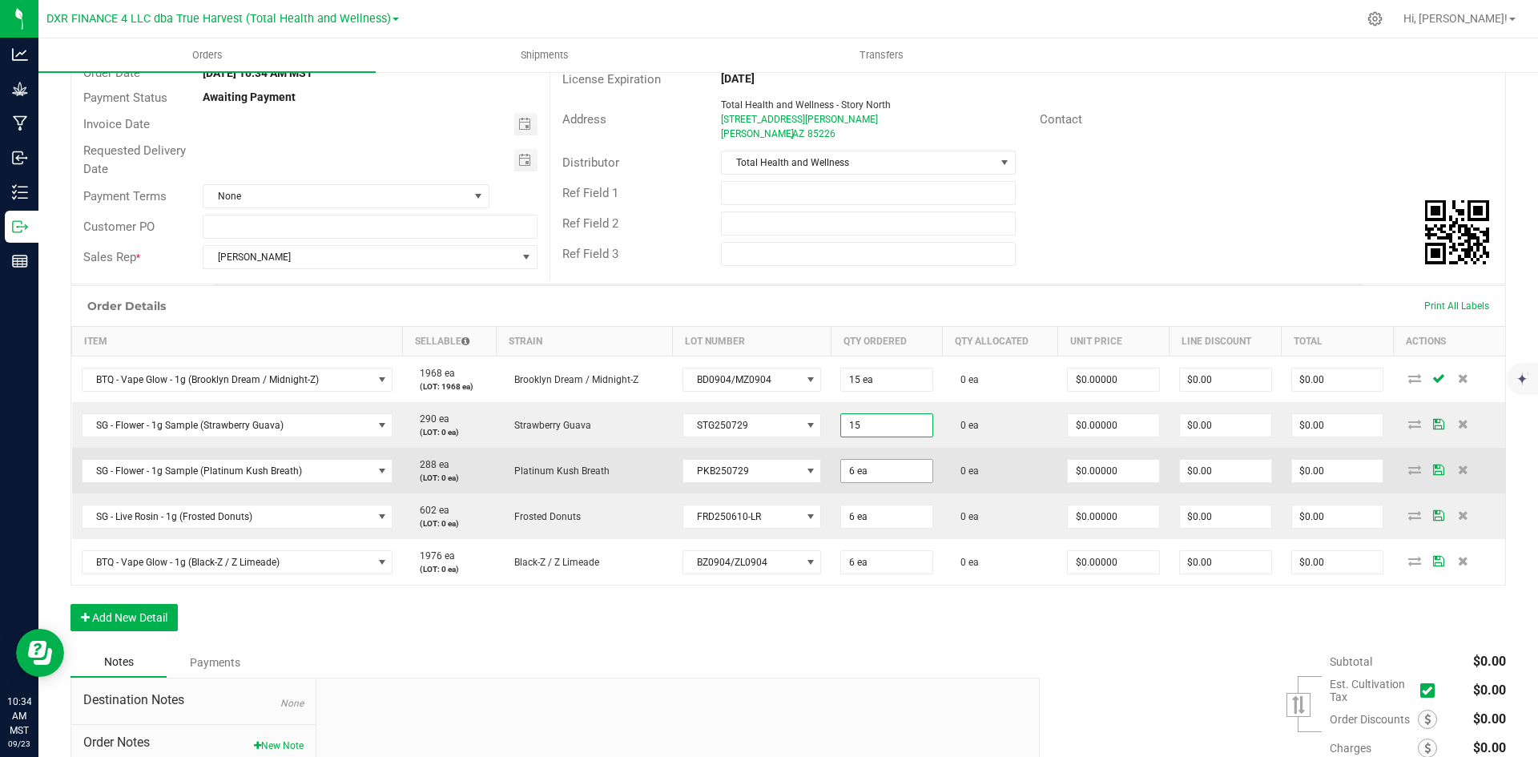
type input "15 ea"
click at [841, 463] on input "6" at bounding box center [886, 471] width 91 height 22
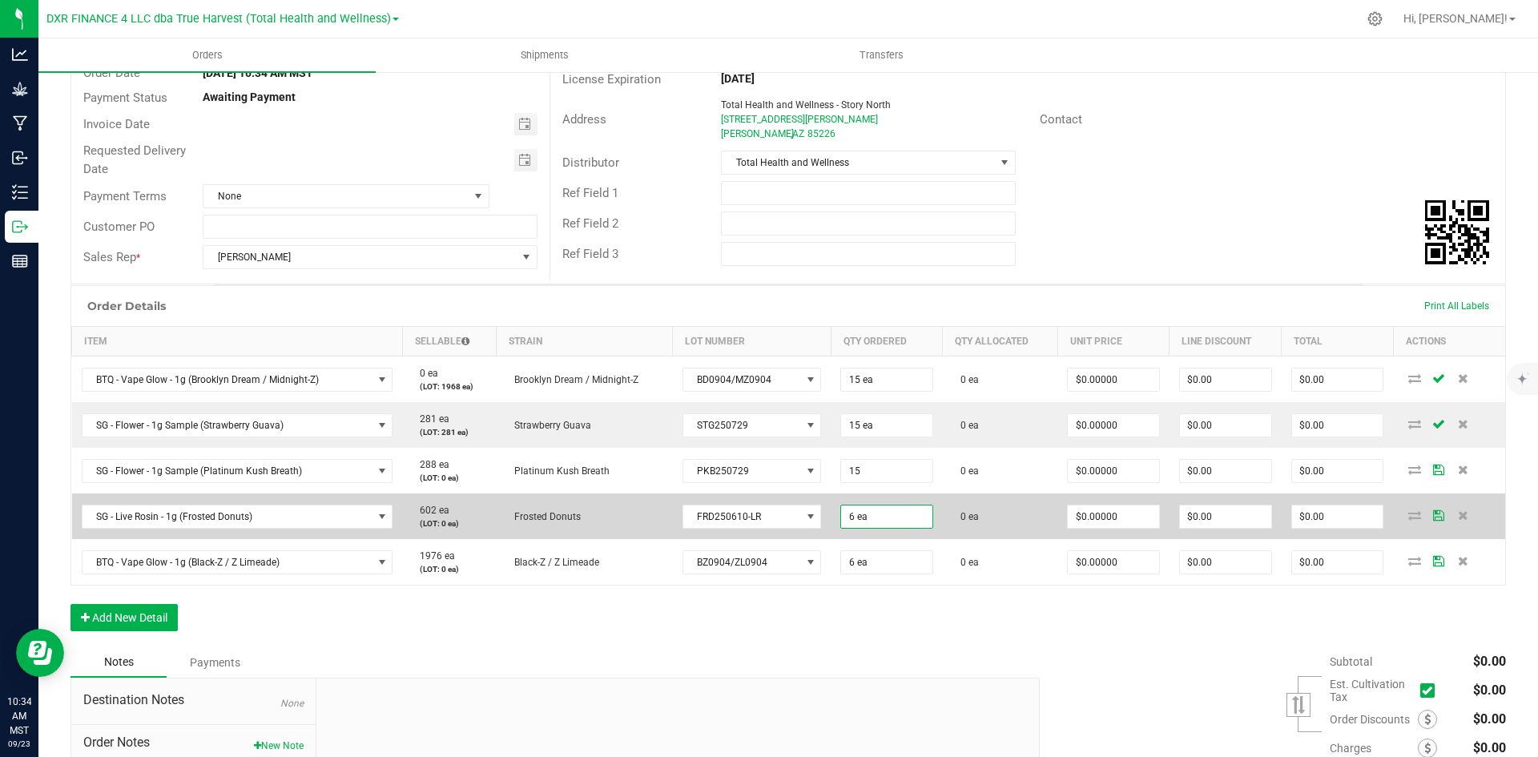
type input "15 ea"
click at [841, 513] on input "6" at bounding box center [886, 516] width 91 height 22
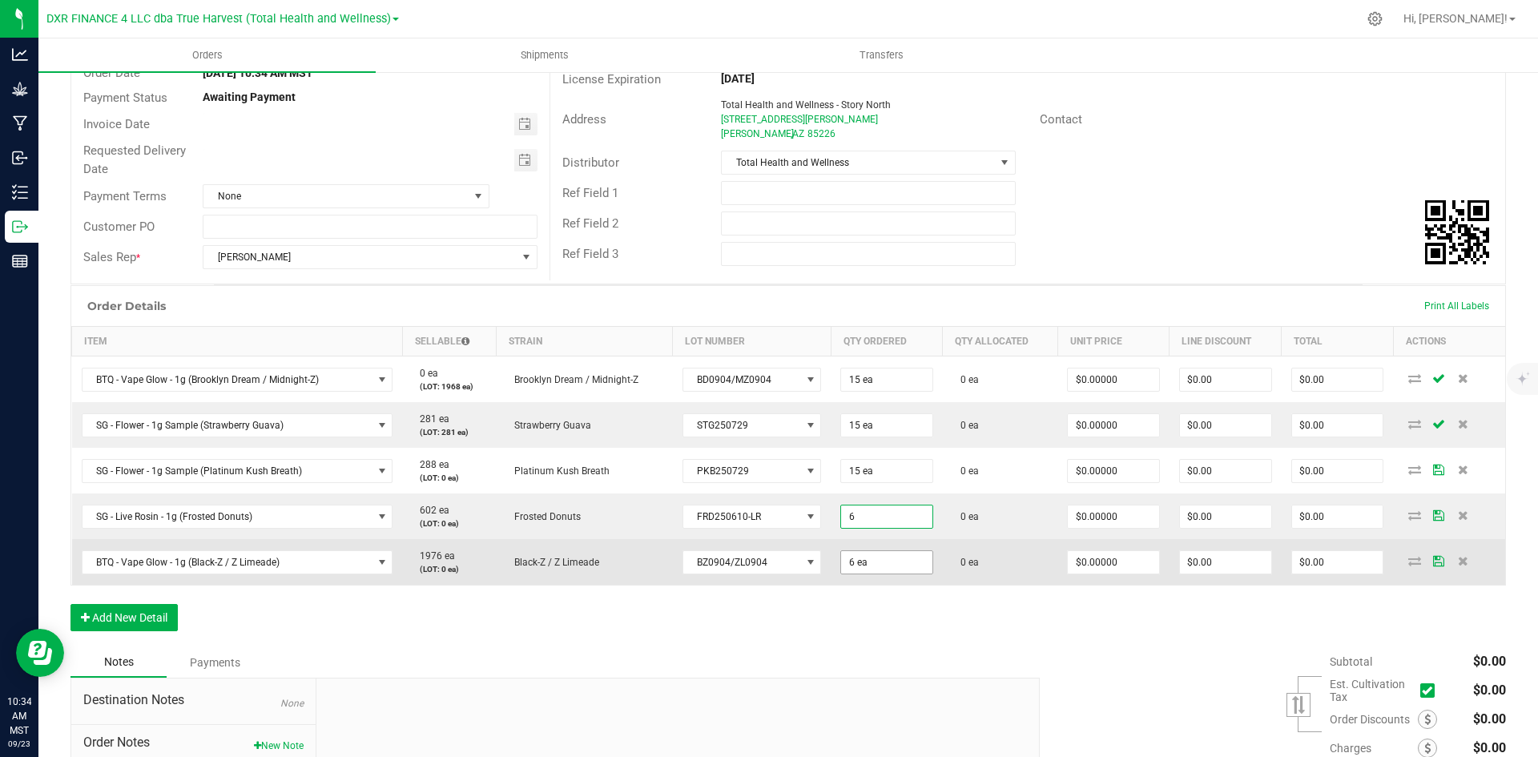
type input "6 ea"
click at [845, 565] on input "6" at bounding box center [886, 562] width 91 height 22
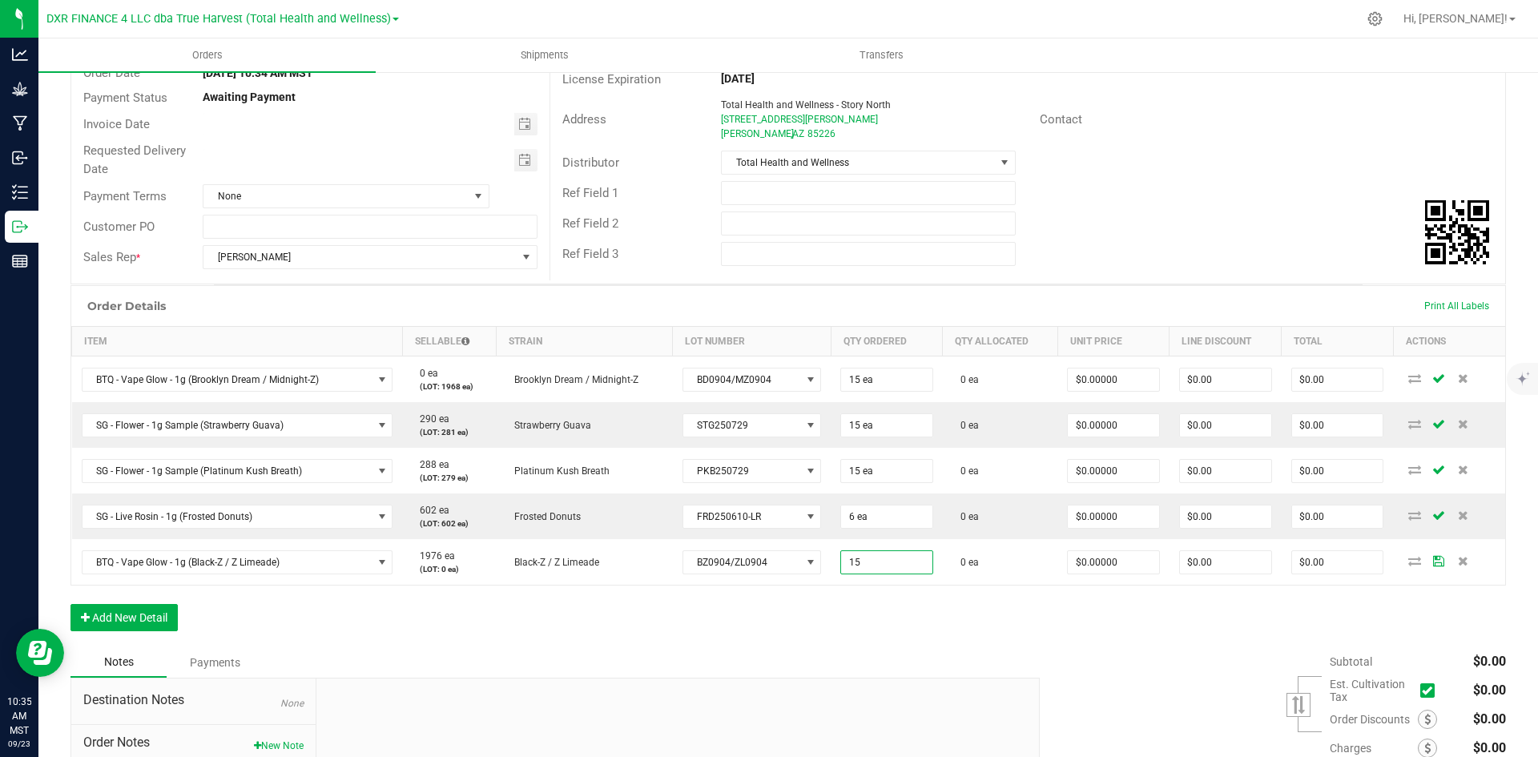
type input "15 ea"
click at [832, 631] on div "Order Details Print All Labels Item Sellable Strain Lot Number Qty Ordered Qty …" at bounding box center [787, 466] width 1435 height 362
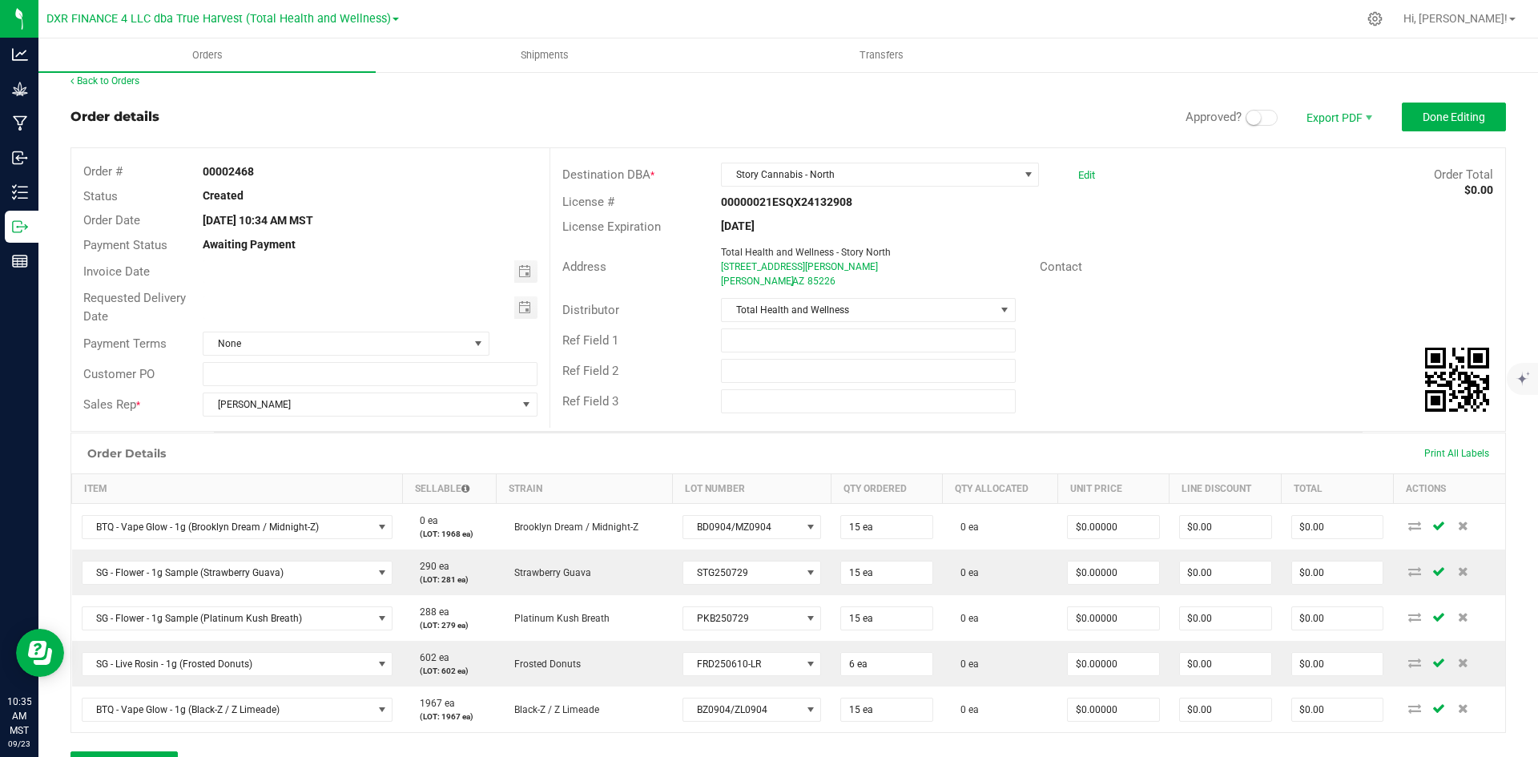
scroll to position [0, 0]
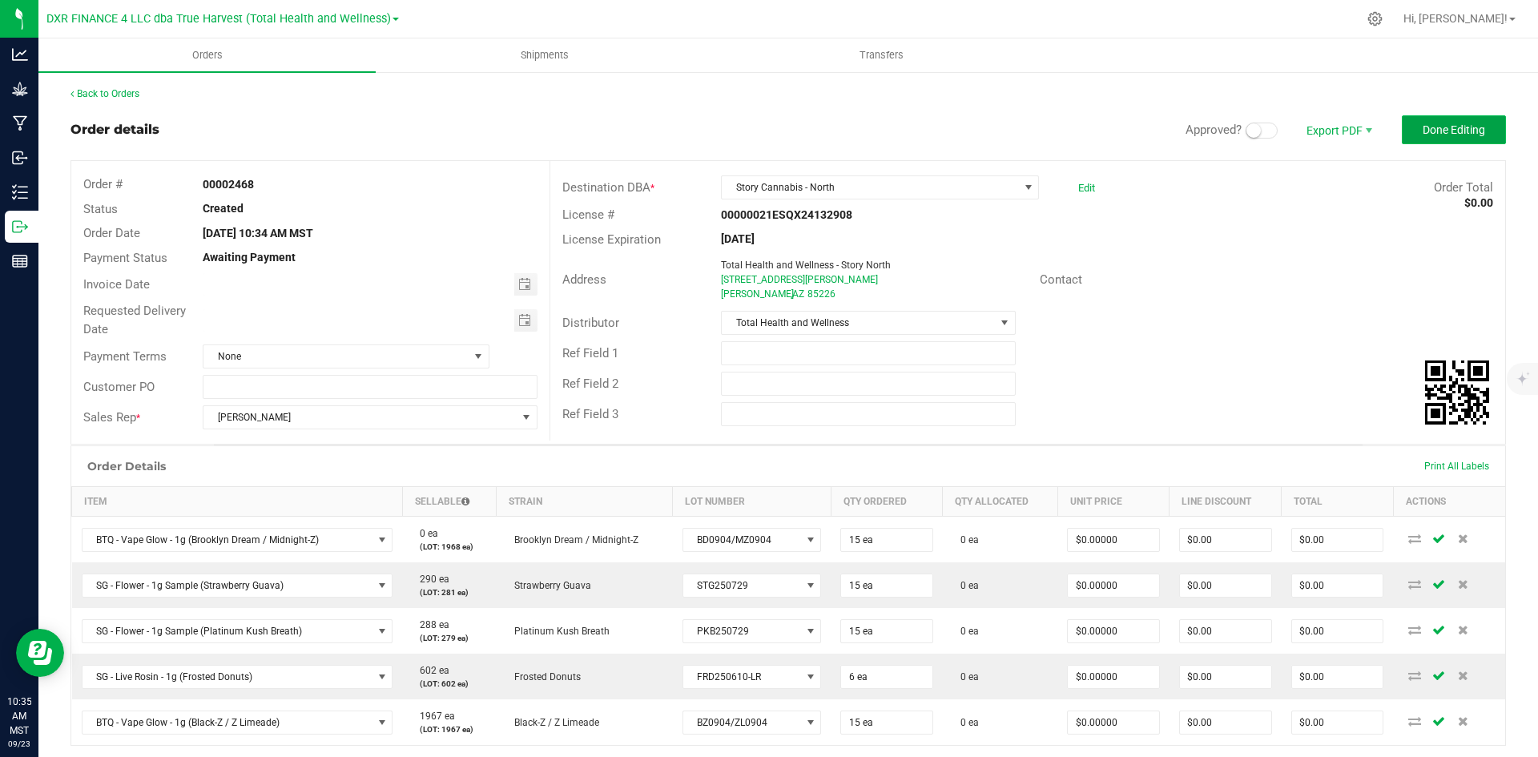
click at [1410, 122] on button "Done Editing" at bounding box center [1454, 129] width 104 height 29
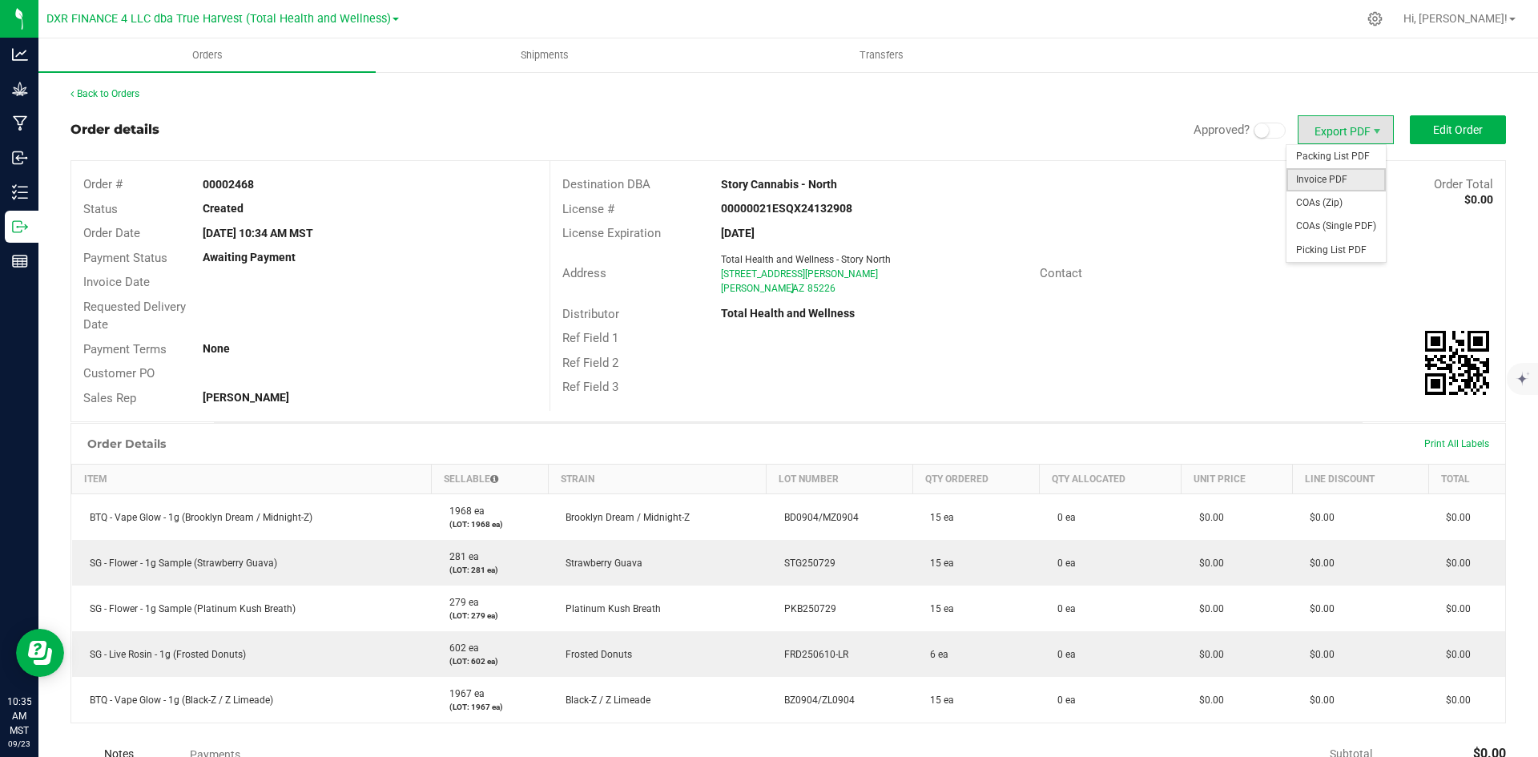
click at [1331, 184] on span "Invoice PDF" at bounding box center [1335, 179] width 99 height 23
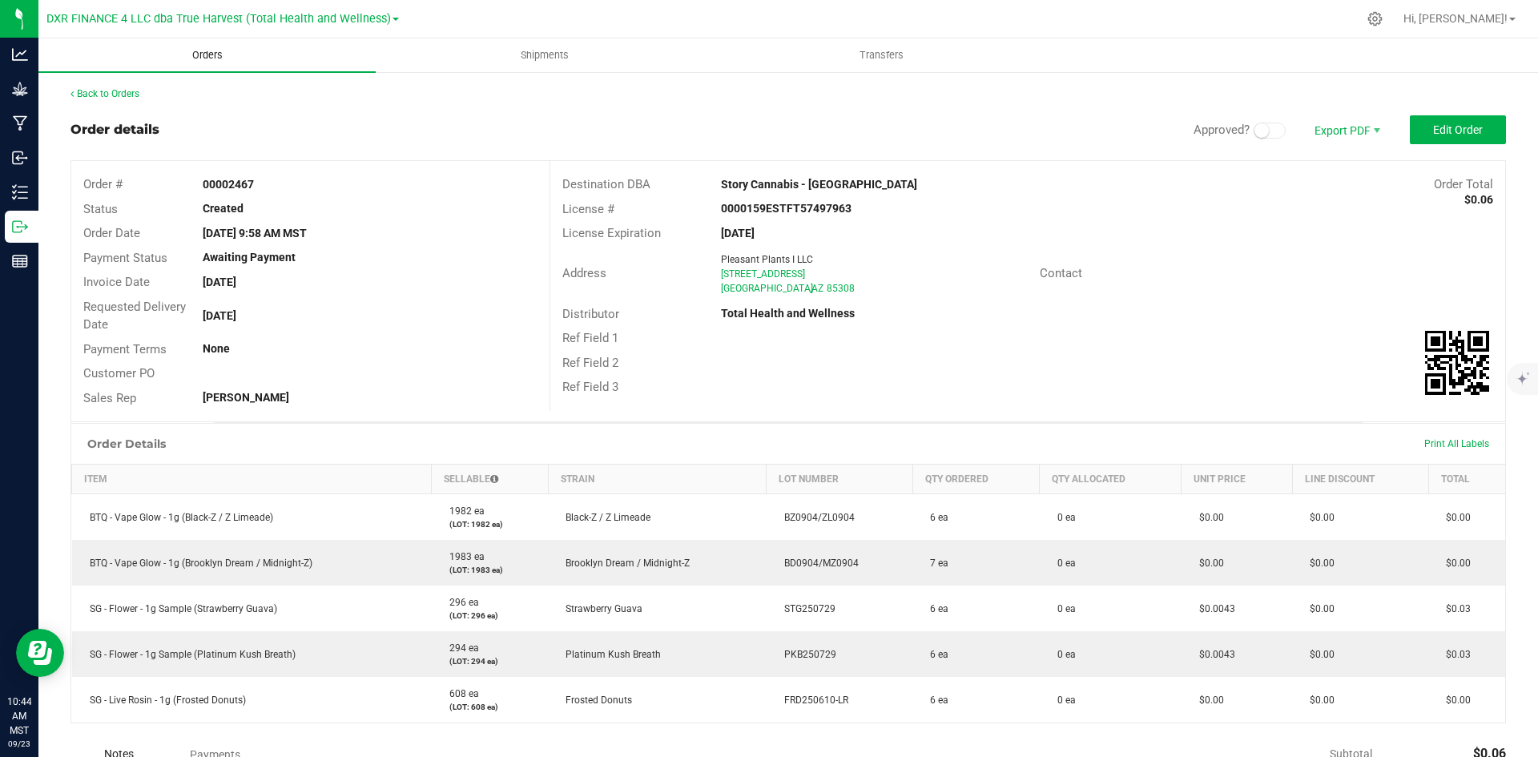
click at [215, 40] on uib-tab-heading "Orders" at bounding box center [206, 55] width 337 height 34
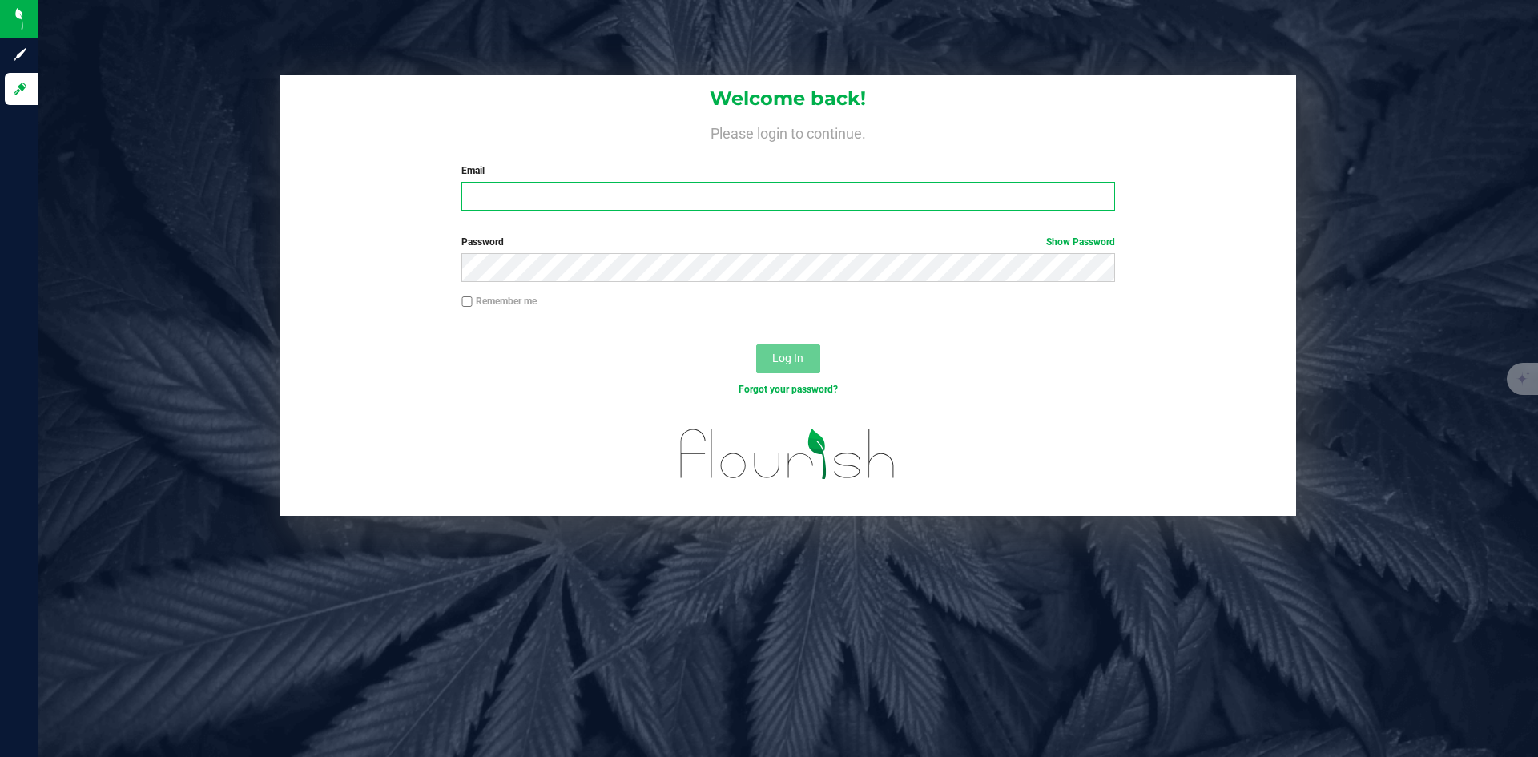
click at [530, 198] on input "Email" at bounding box center [787, 196] width 653 height 29
type input "ekincheloe@trueharvestco.com"
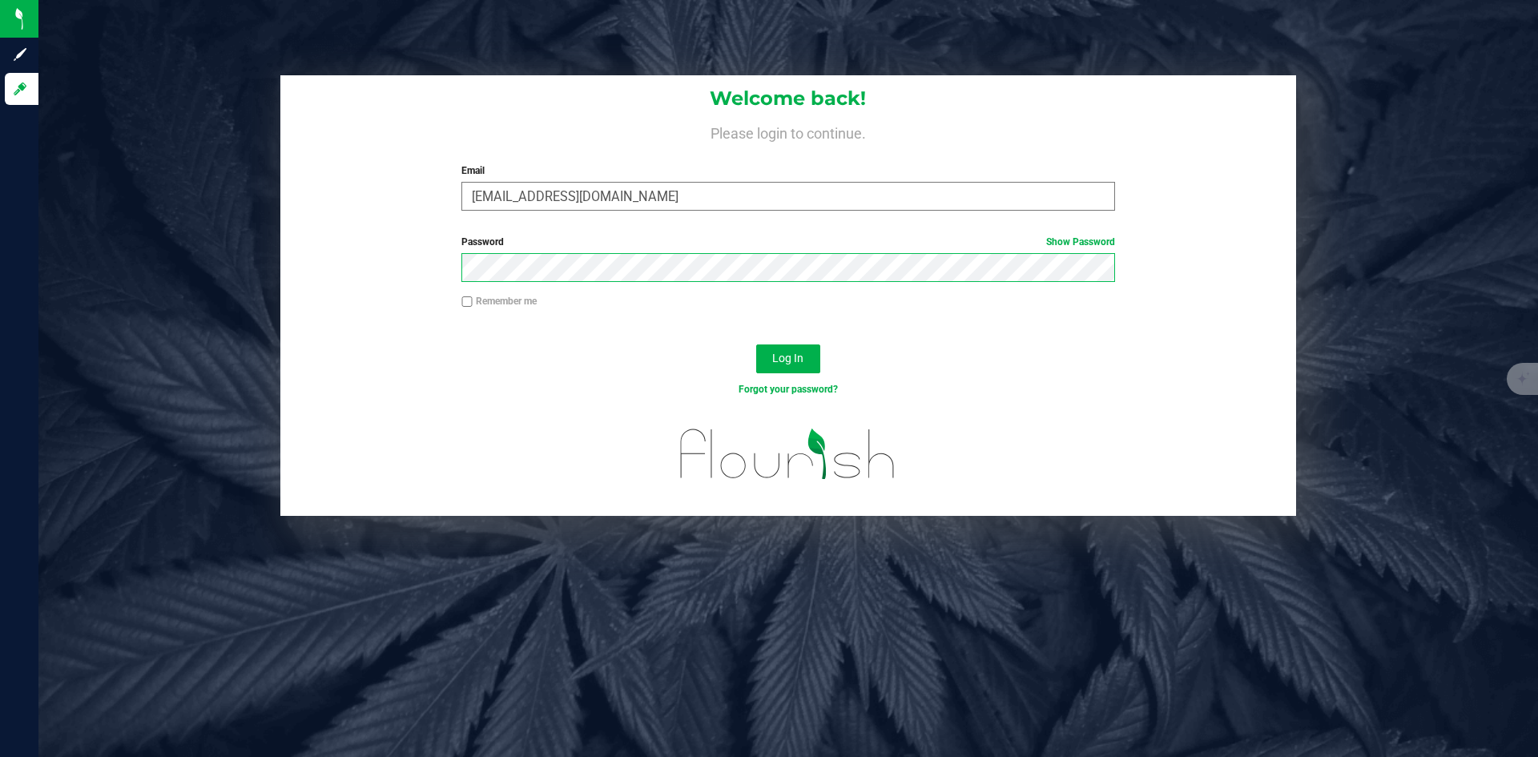
click at [756, 344] on button "Log In" at bounding box center [788, 358] width 64 height 29
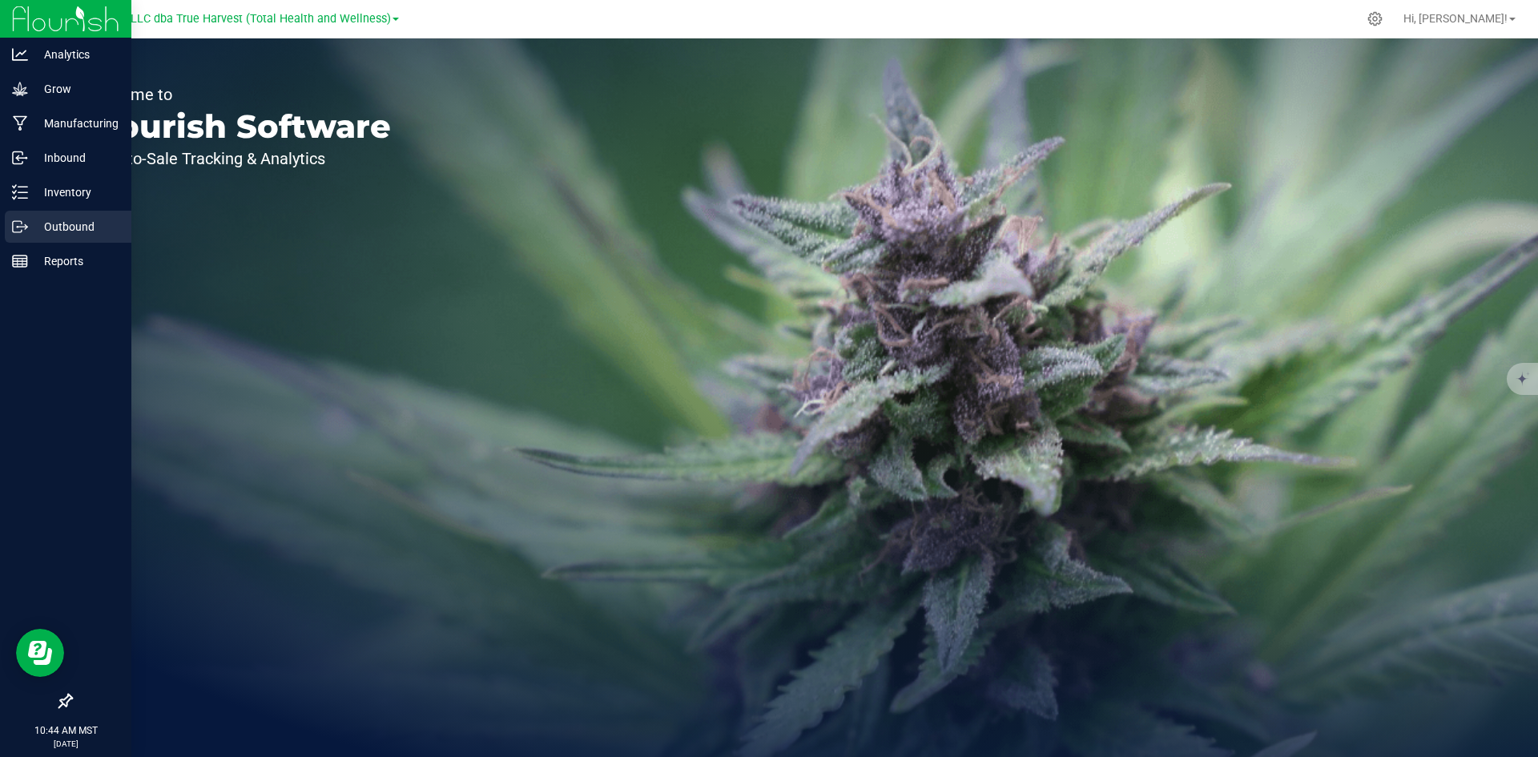
click at [47, 219] on p "Outbound" at bounding box center [76, 226] width 96 height 19
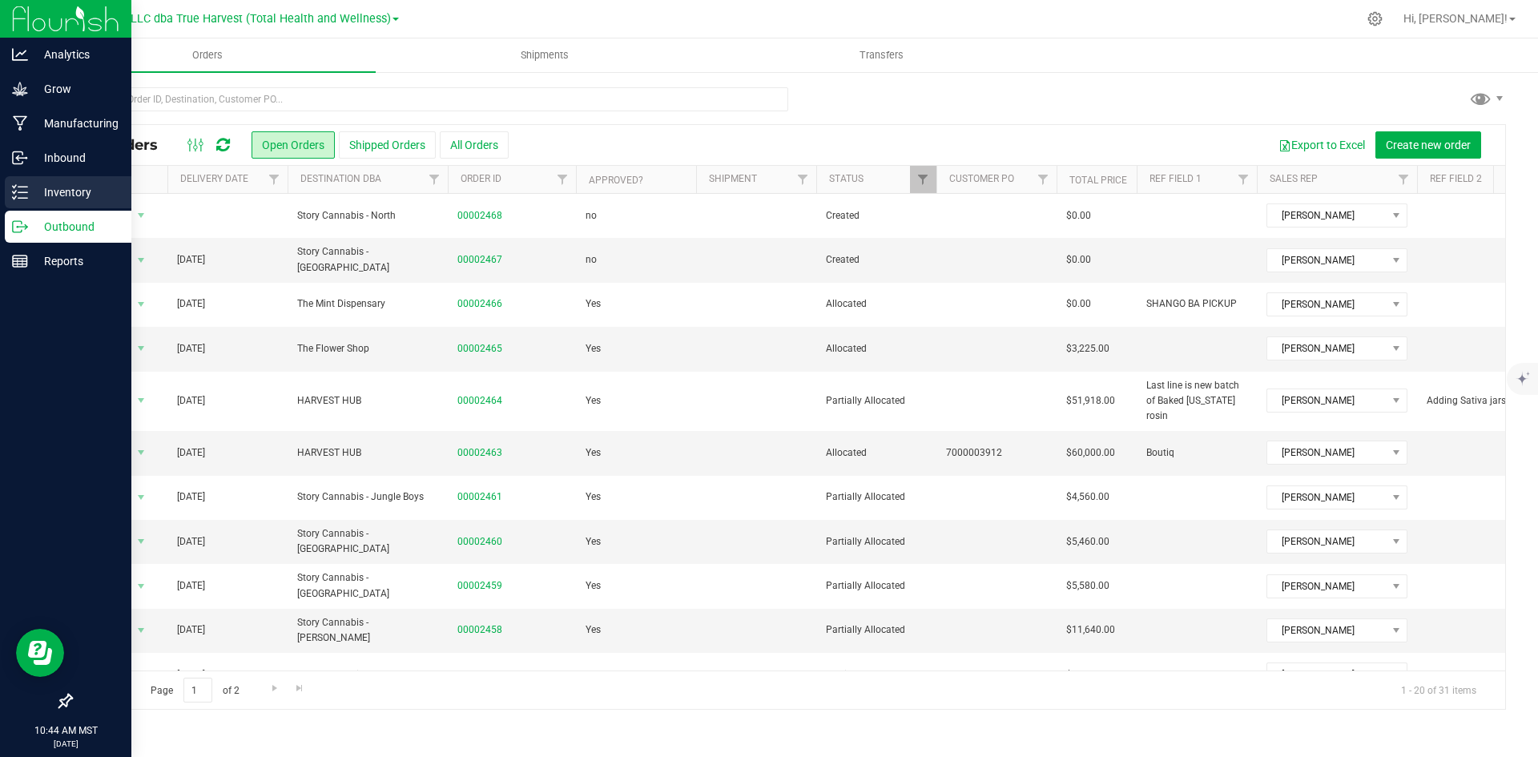
click at [49, 190] on p "Inventory" at bounding box center [76, 192] width 96 height 19
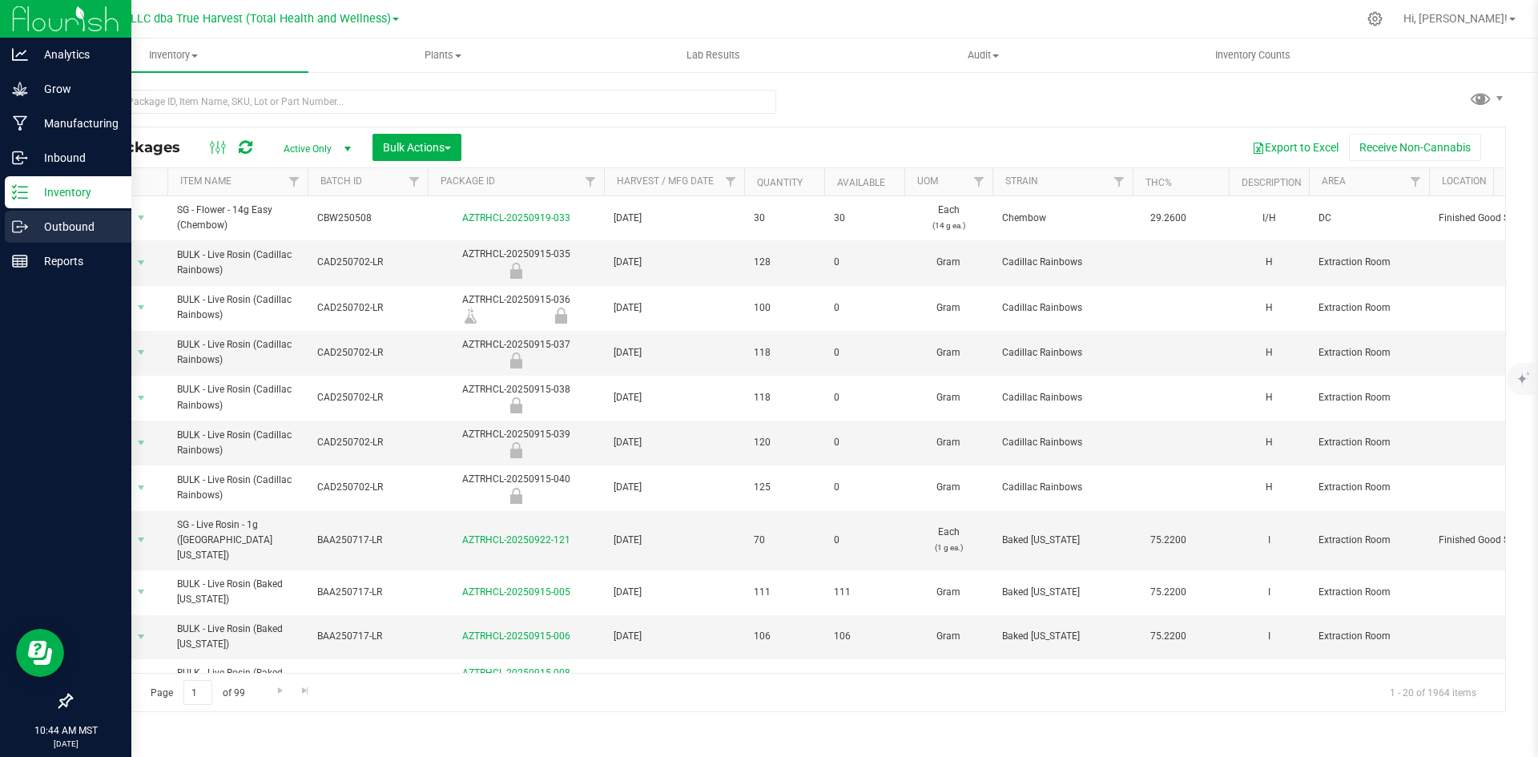
click at [46, 233] on p "Outbound" at bounding box center [76, 226] width 96 height 19
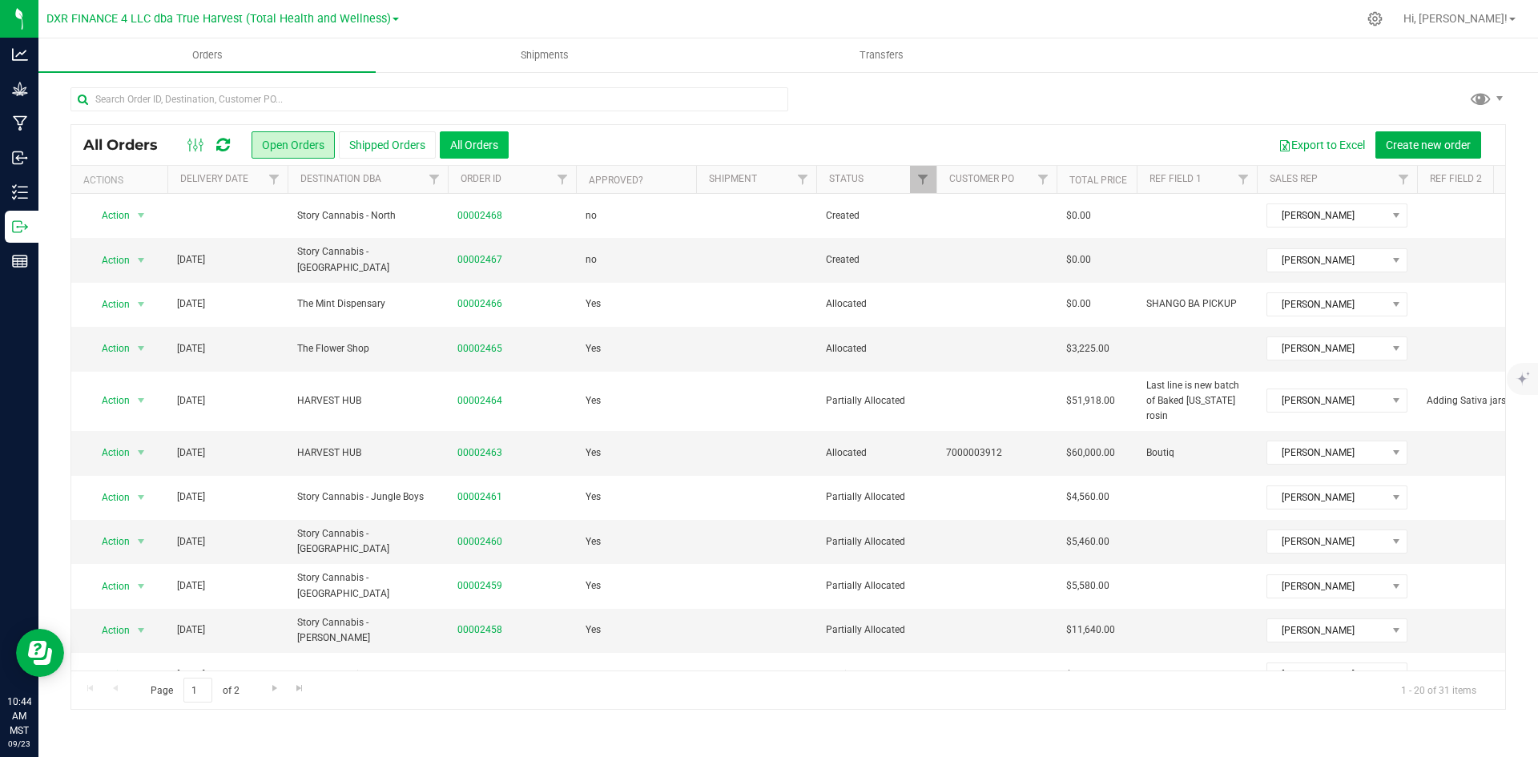
click at [454, 151] on button "All Orders" at bounding box center [474, 144] width 69 height 27
click at [248, 186] on th "Delivery Date" at bounding box center [227, 180] width 120 height 28
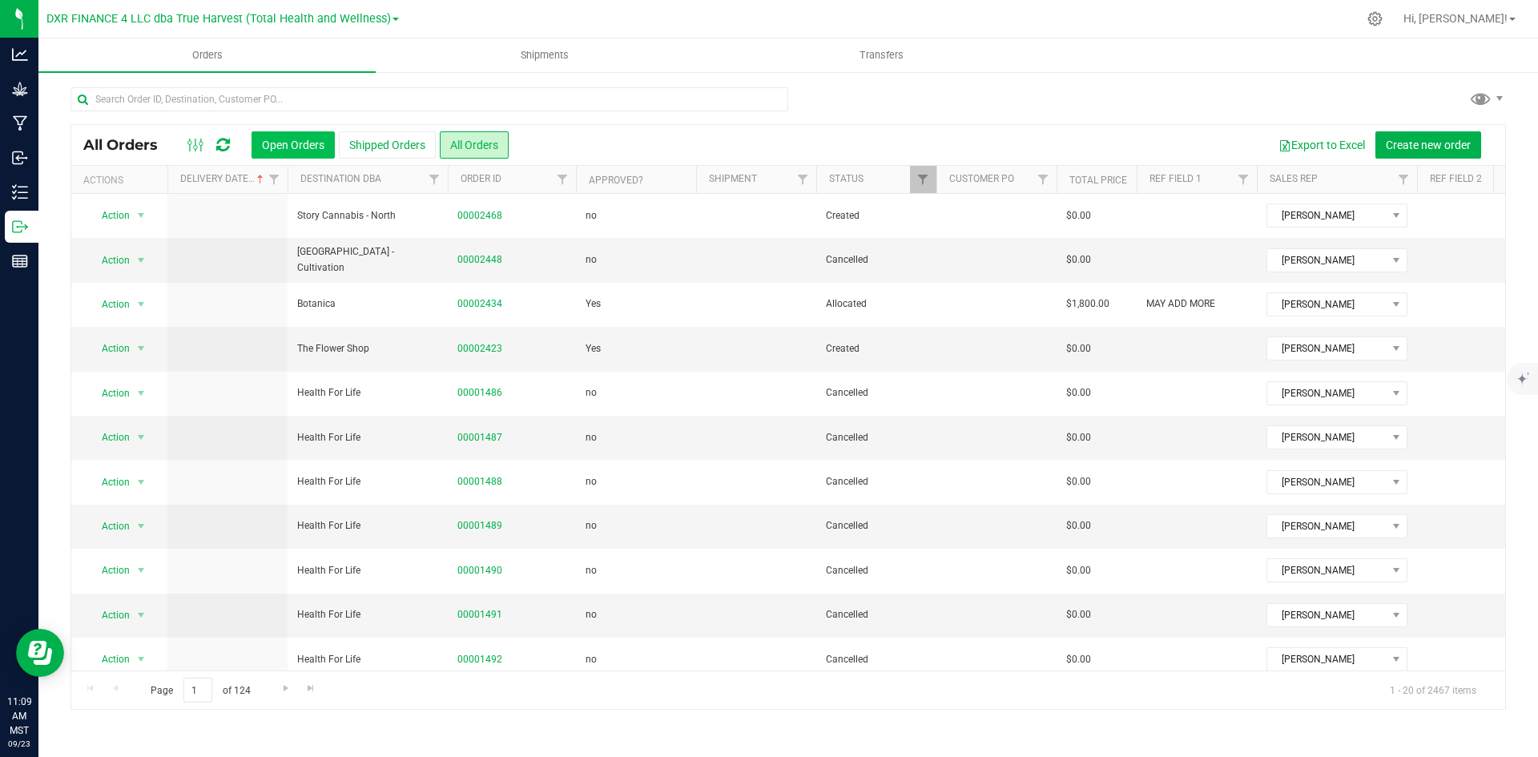
click at [267, 146] on button "Open Orders" at bounding box center [292, 144] width 83 height 27
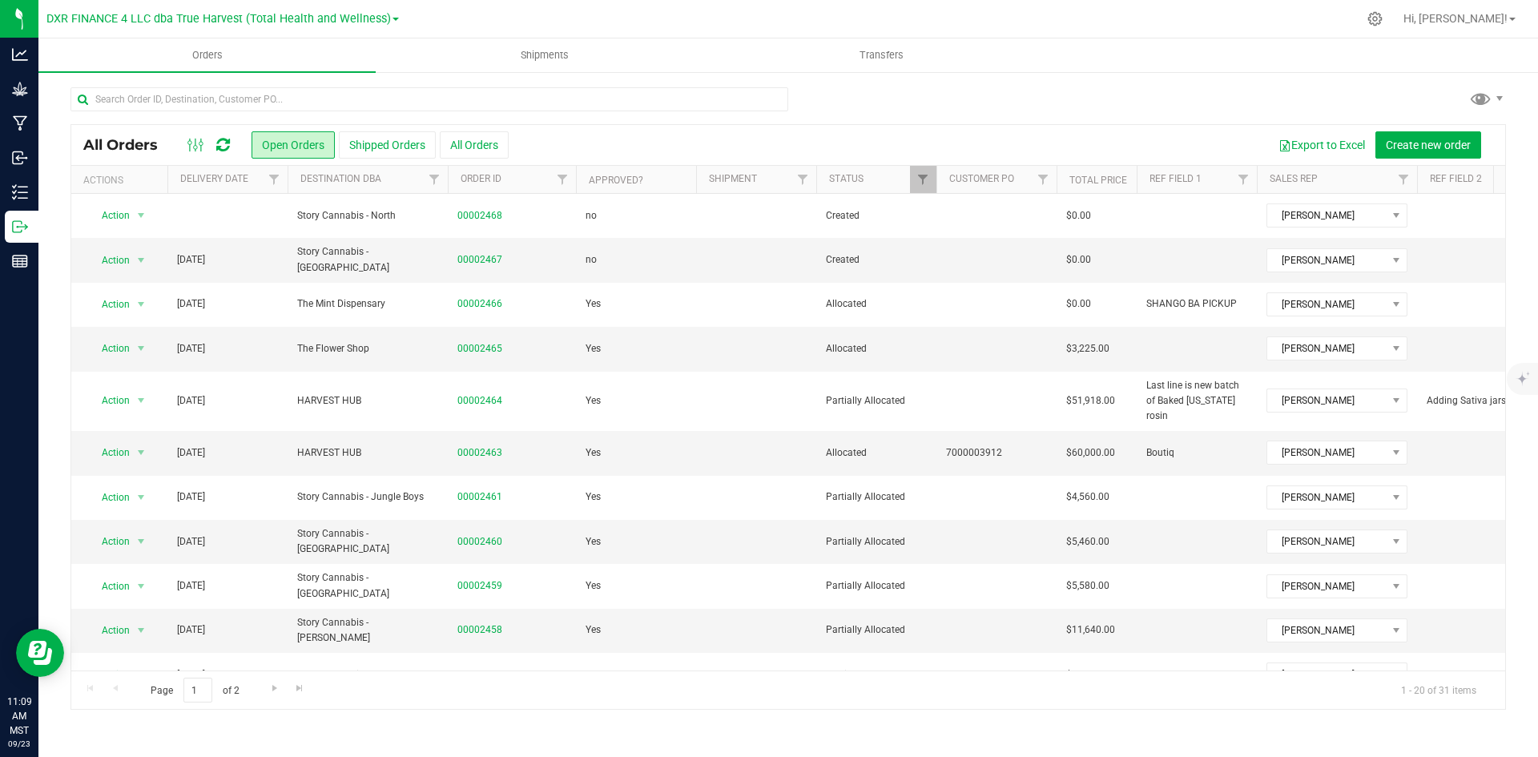
click at [257, 191] on th "Delivery Date" at bounding box center [227, 180] width 120 height 28
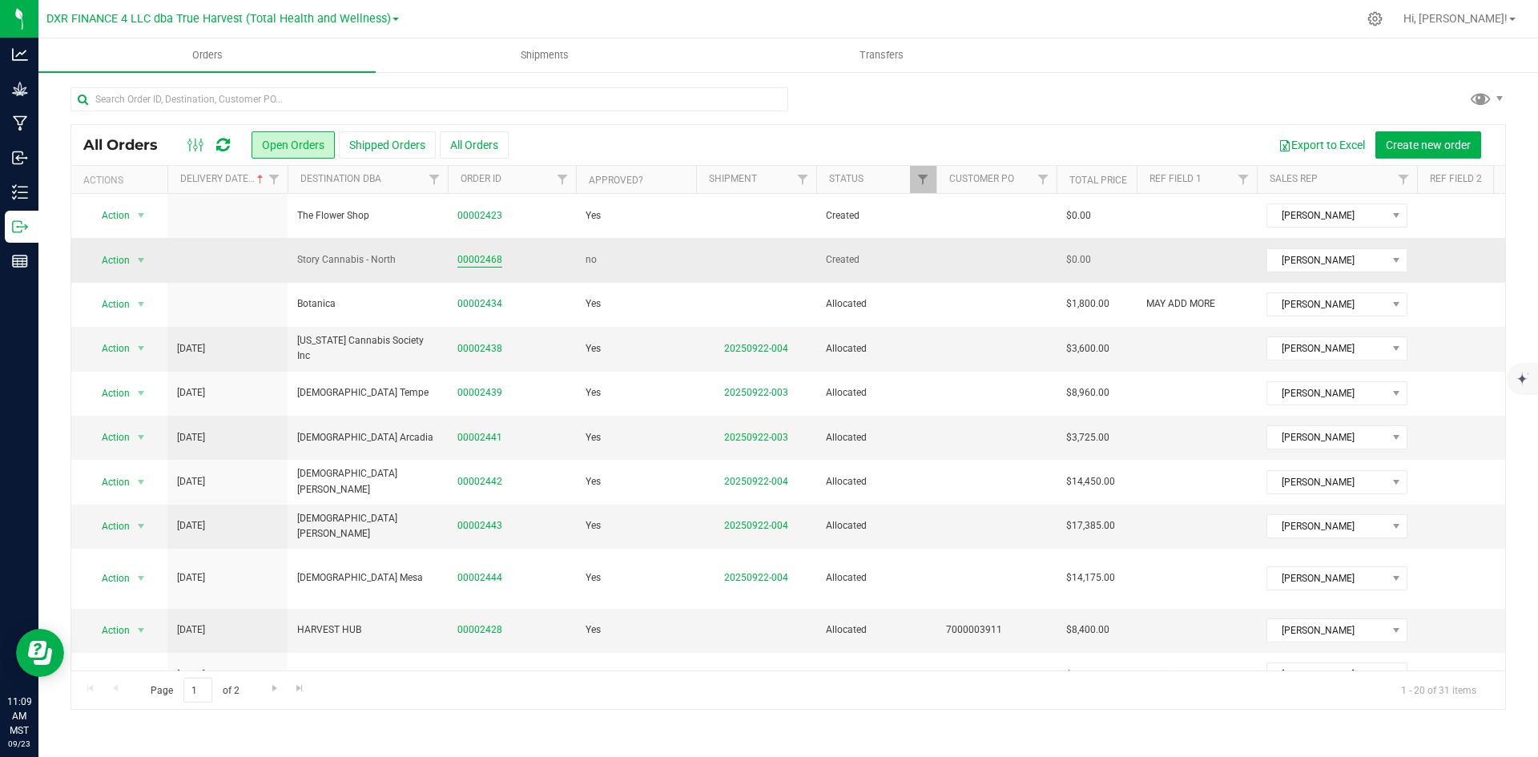
click at [466, 256] on link "00002468" at bounding box center [479, 259] width 45 height 15
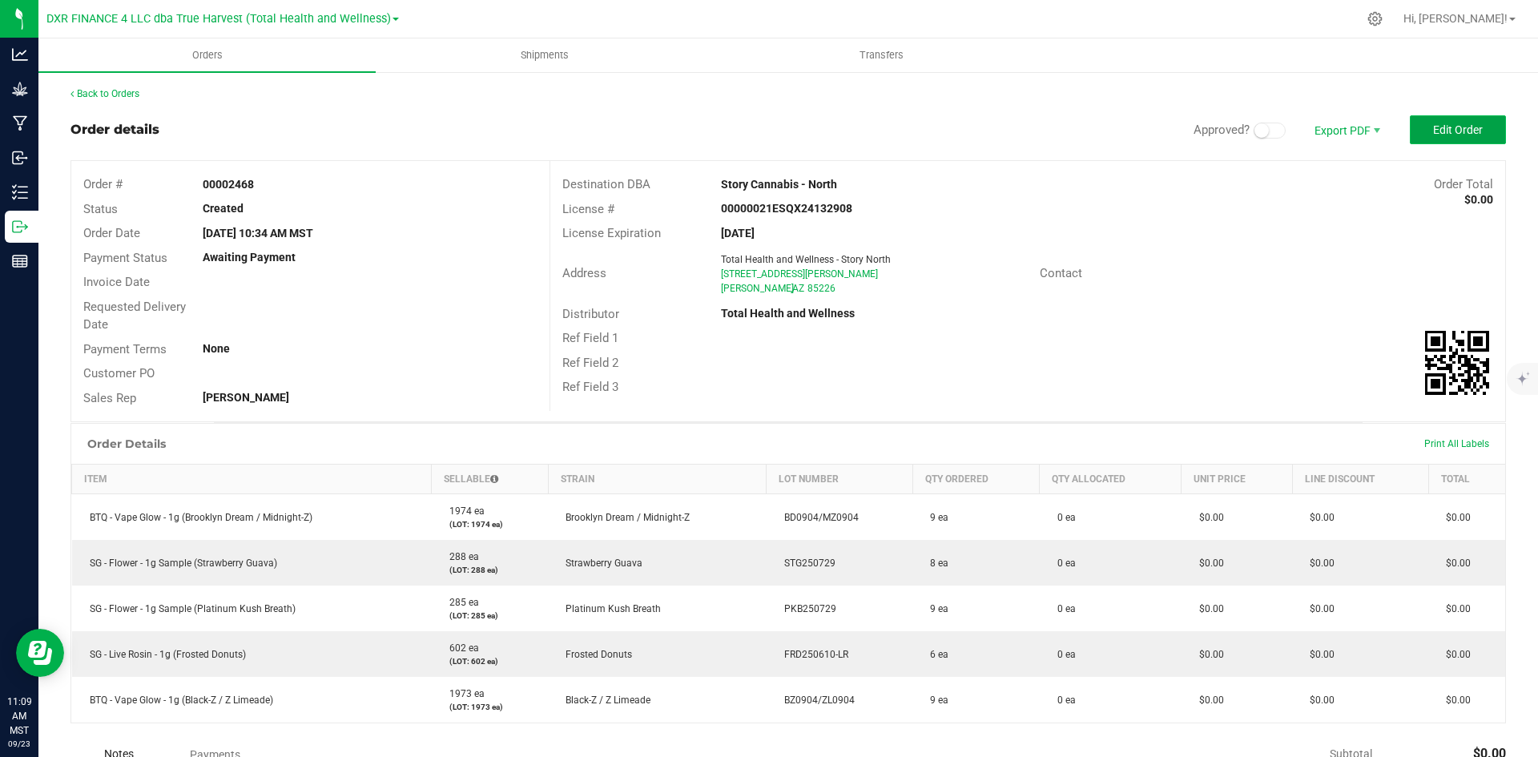
click at [1466, 126] on button "Edit Order" at bounding box center [1458, 129] width 96 height 29
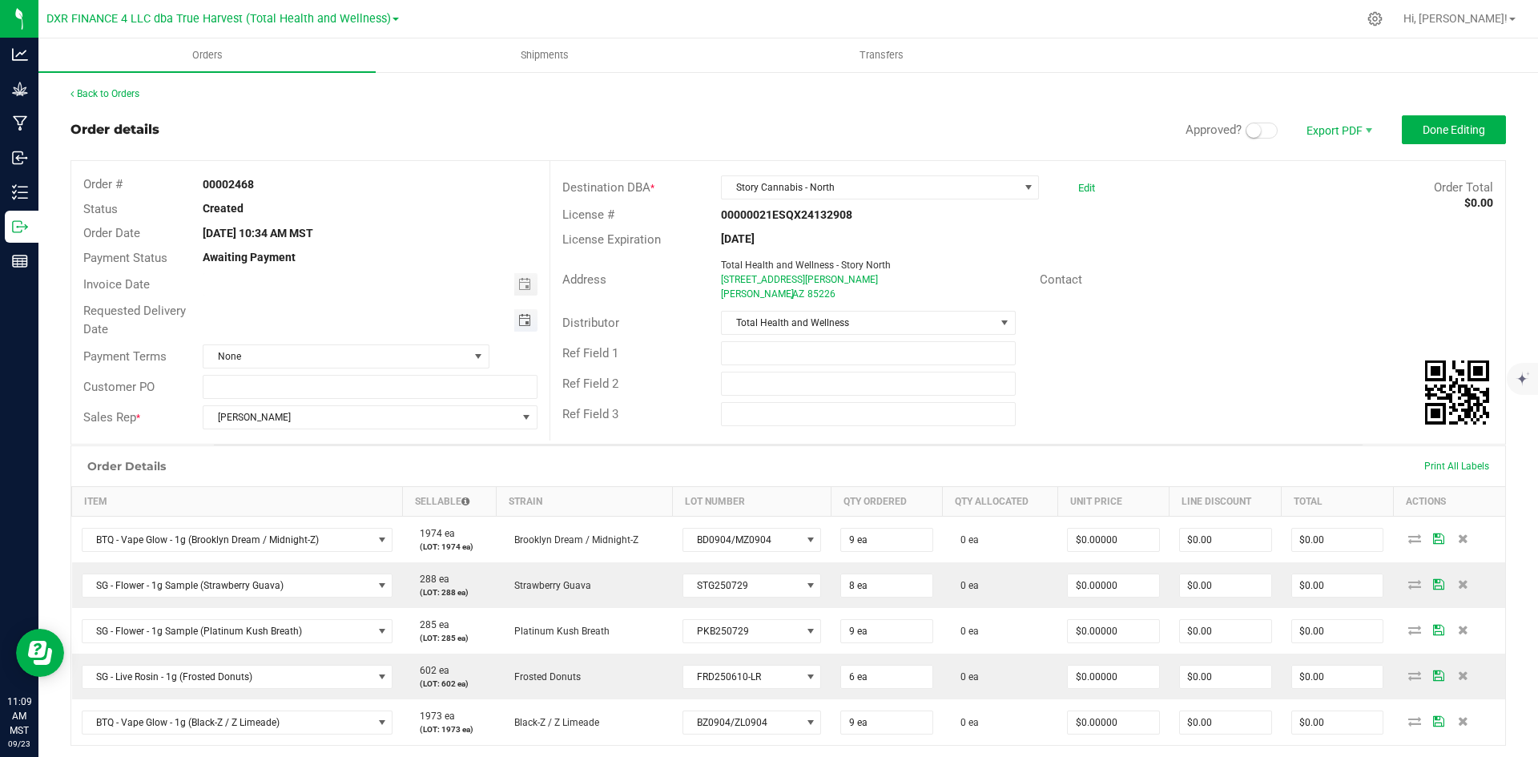
click at [526, 324] on span "Toggle calendar" at bounding box center [525, 320] width 23 height 22
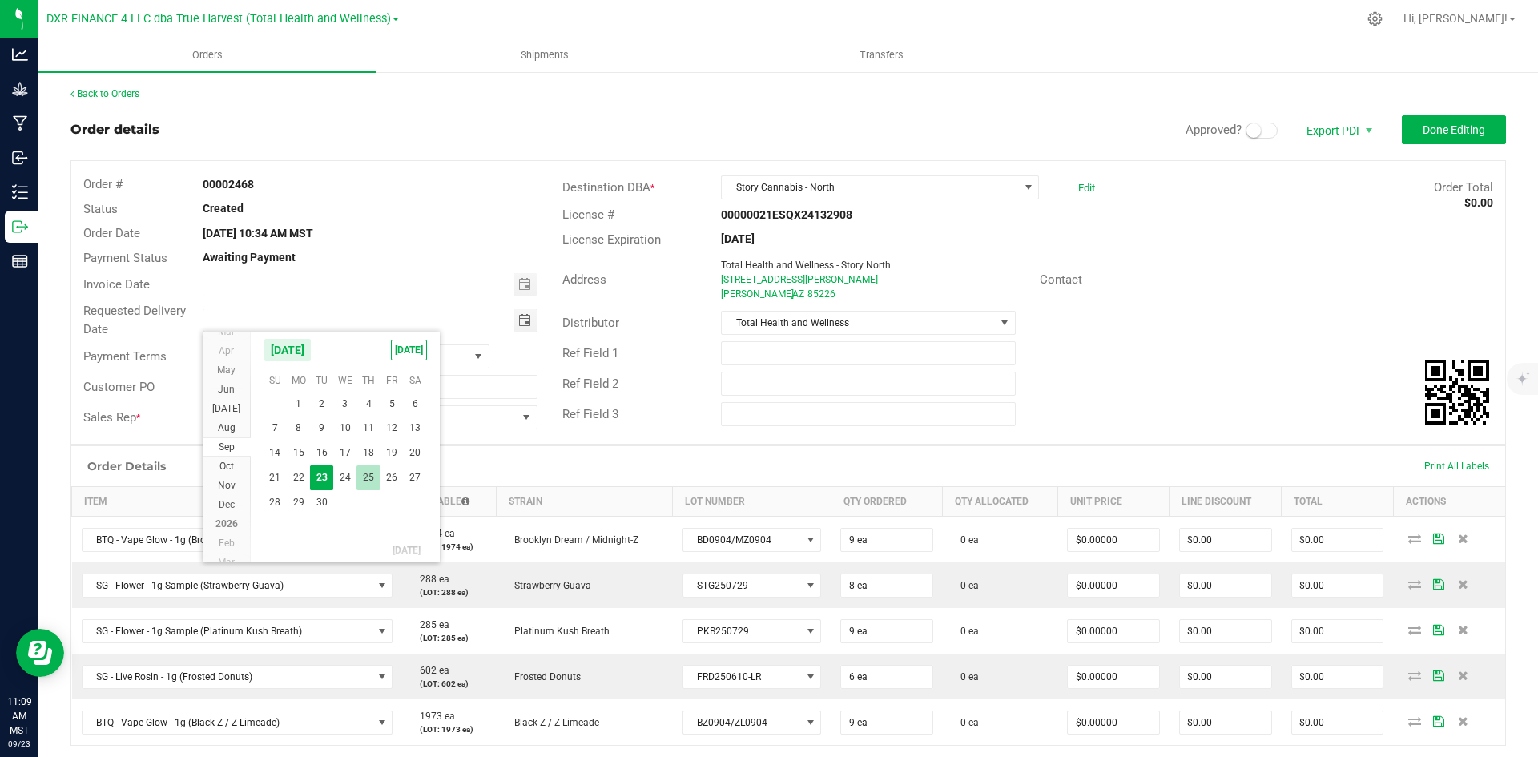
click at [361, 481] on span "25" at bounding box center [367, 477] width 23 height 25
type input "[DATE]"
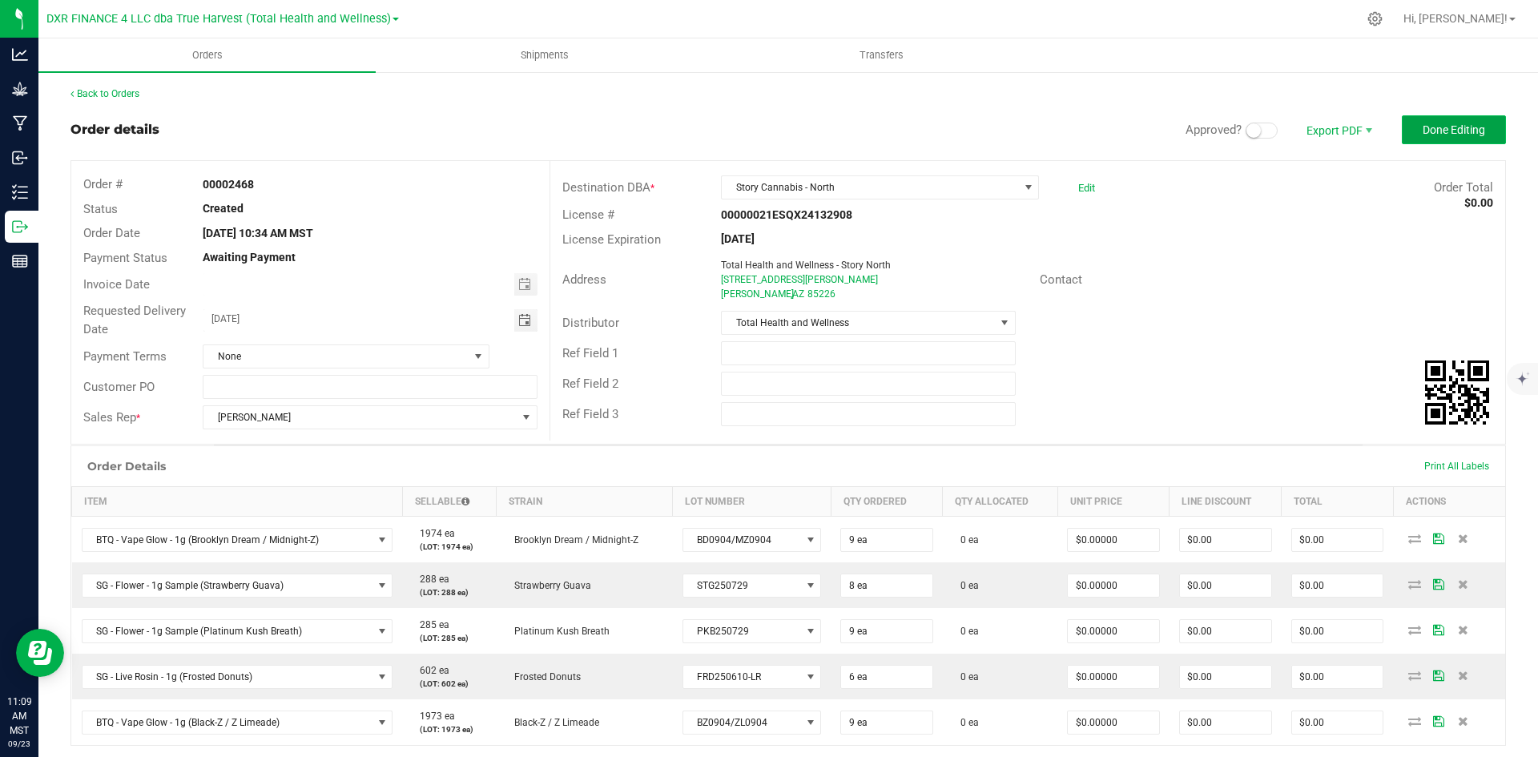
click at [1438, 134] on span "Done Editing" at bounding box center [1453, 129] width 62 height 13
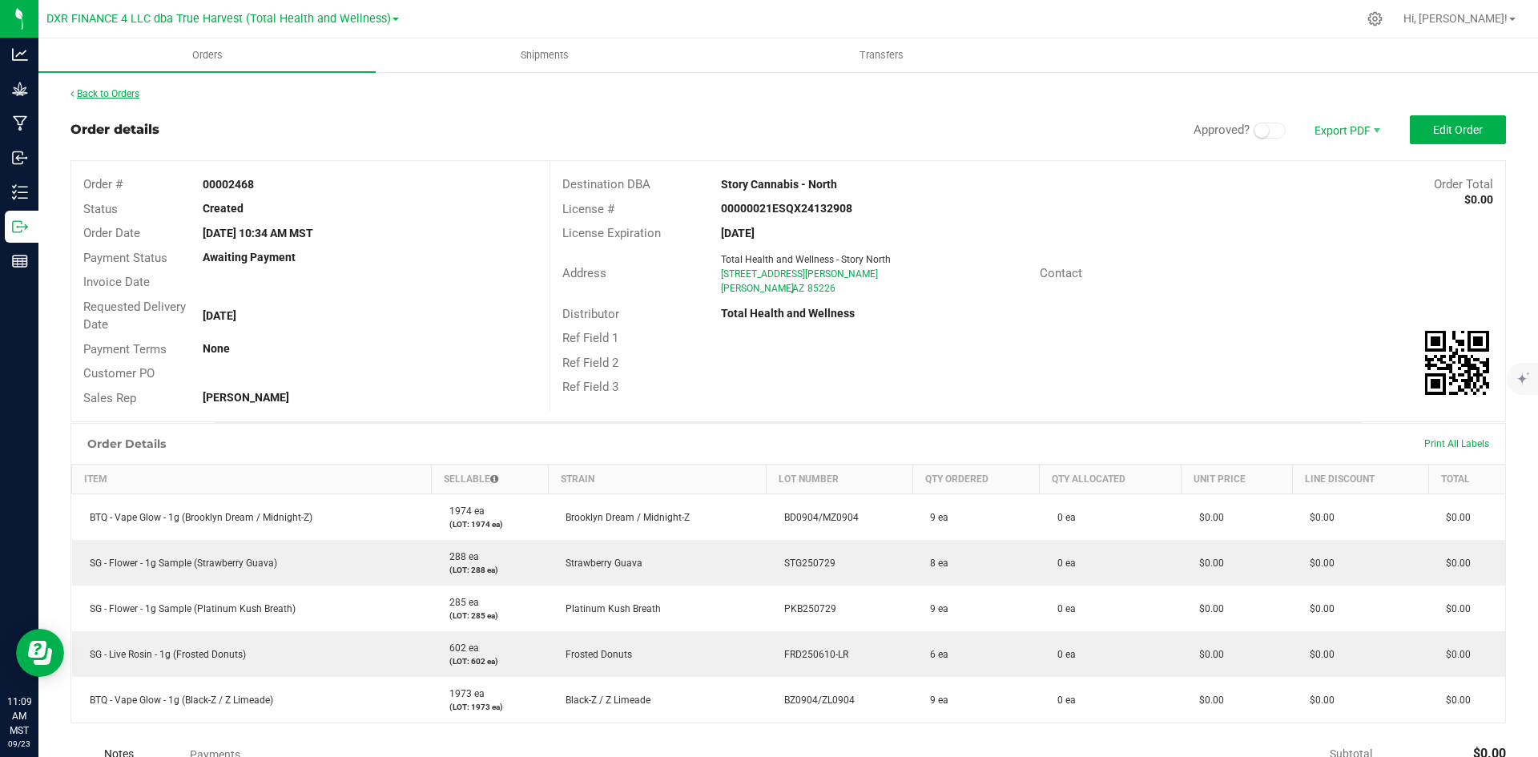
click at [92, 97] on link "Back to Orders" at bounding box center [104, 93] width 69 height 11
click at [139, 88] on link "Back to Orders" at bounding box center [104, 93] width 69 height 11
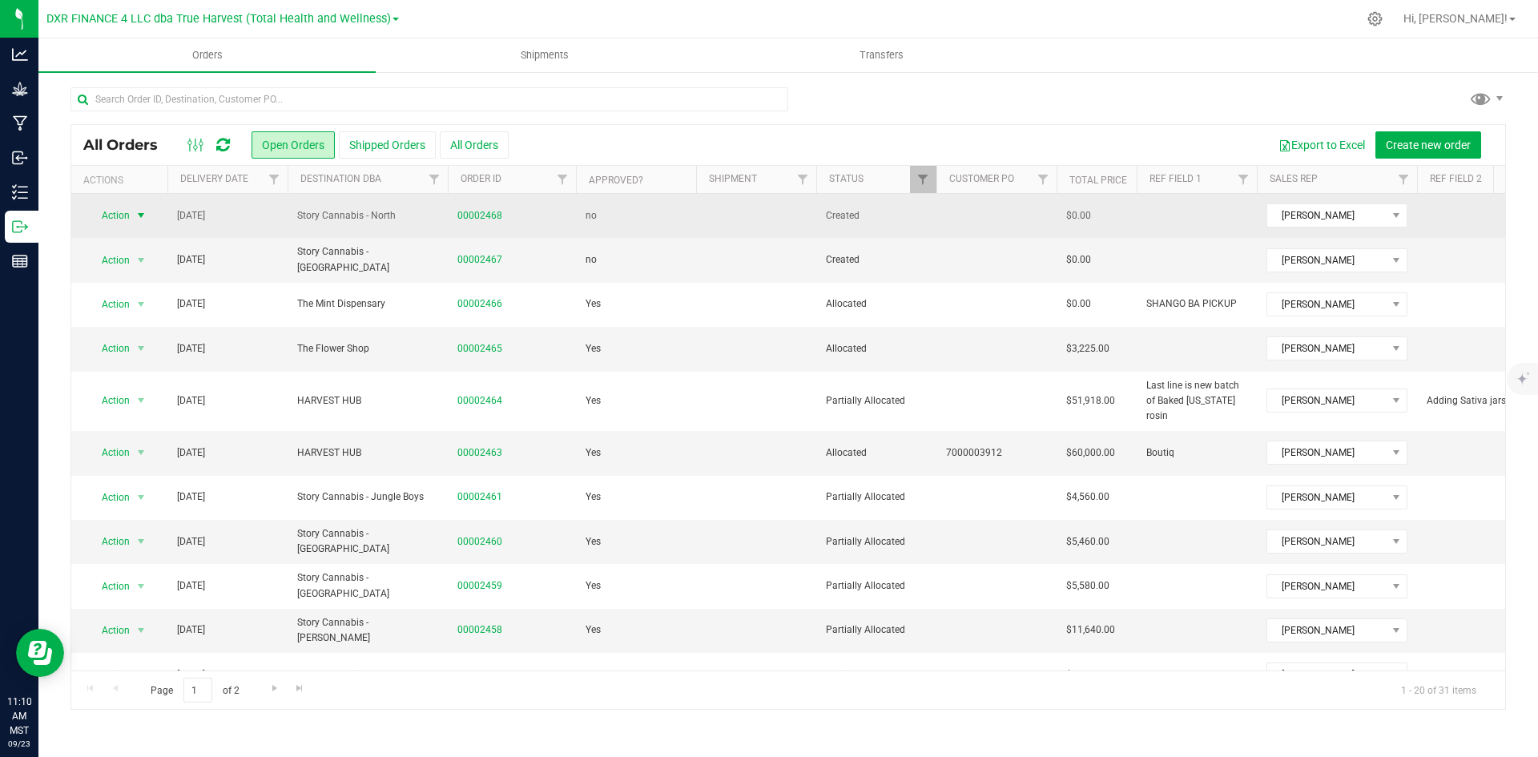
click at [109, 215] on span "Action" at bounding box center [108, 215] width 43 height 22
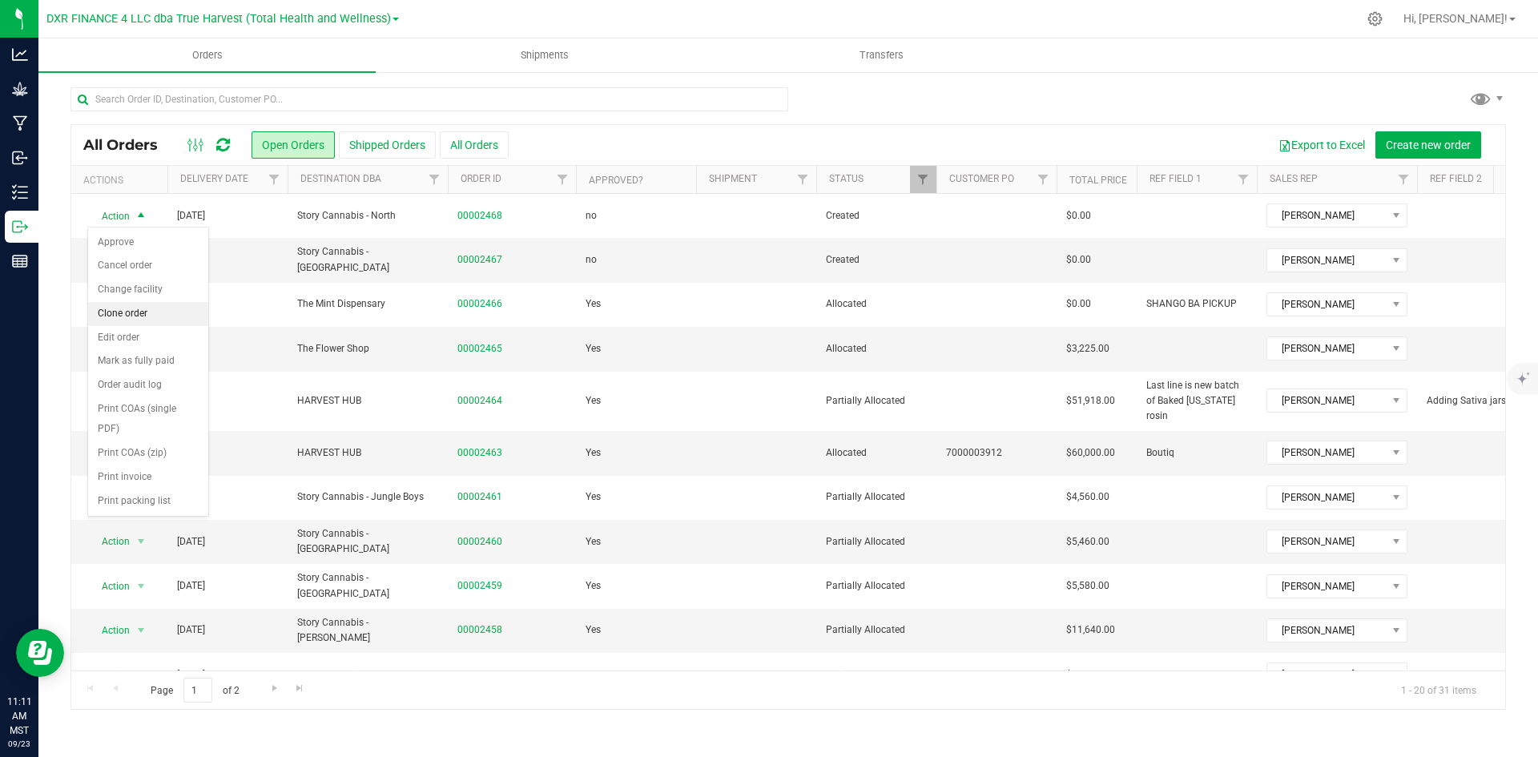
click at [147, 308] on li "Clone order" at bounding box center [148, 314] width 120 height 24
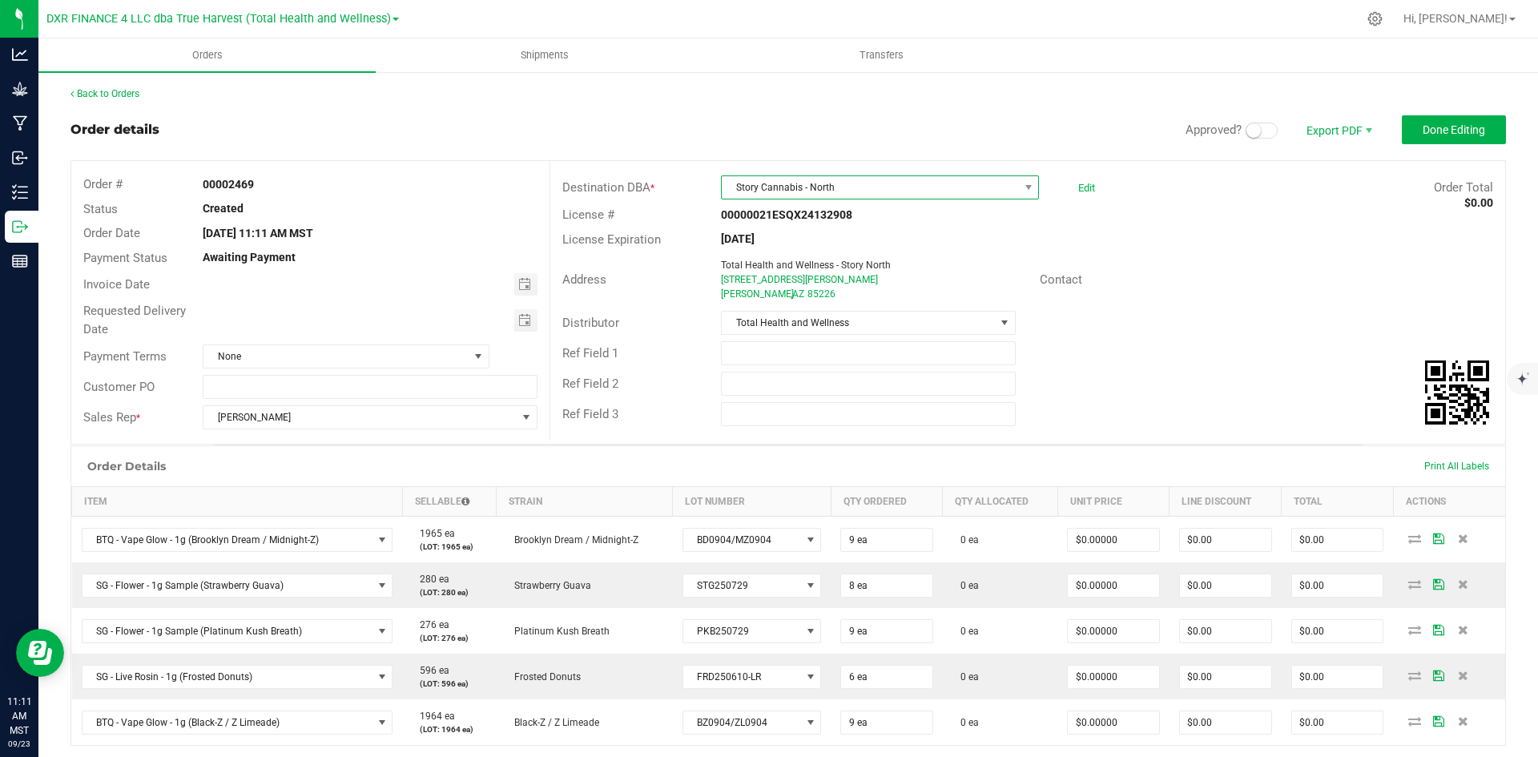
click at [898, 184] on span "Story Cannabis - North" at bounding box center [870, 187] width 296 height 22
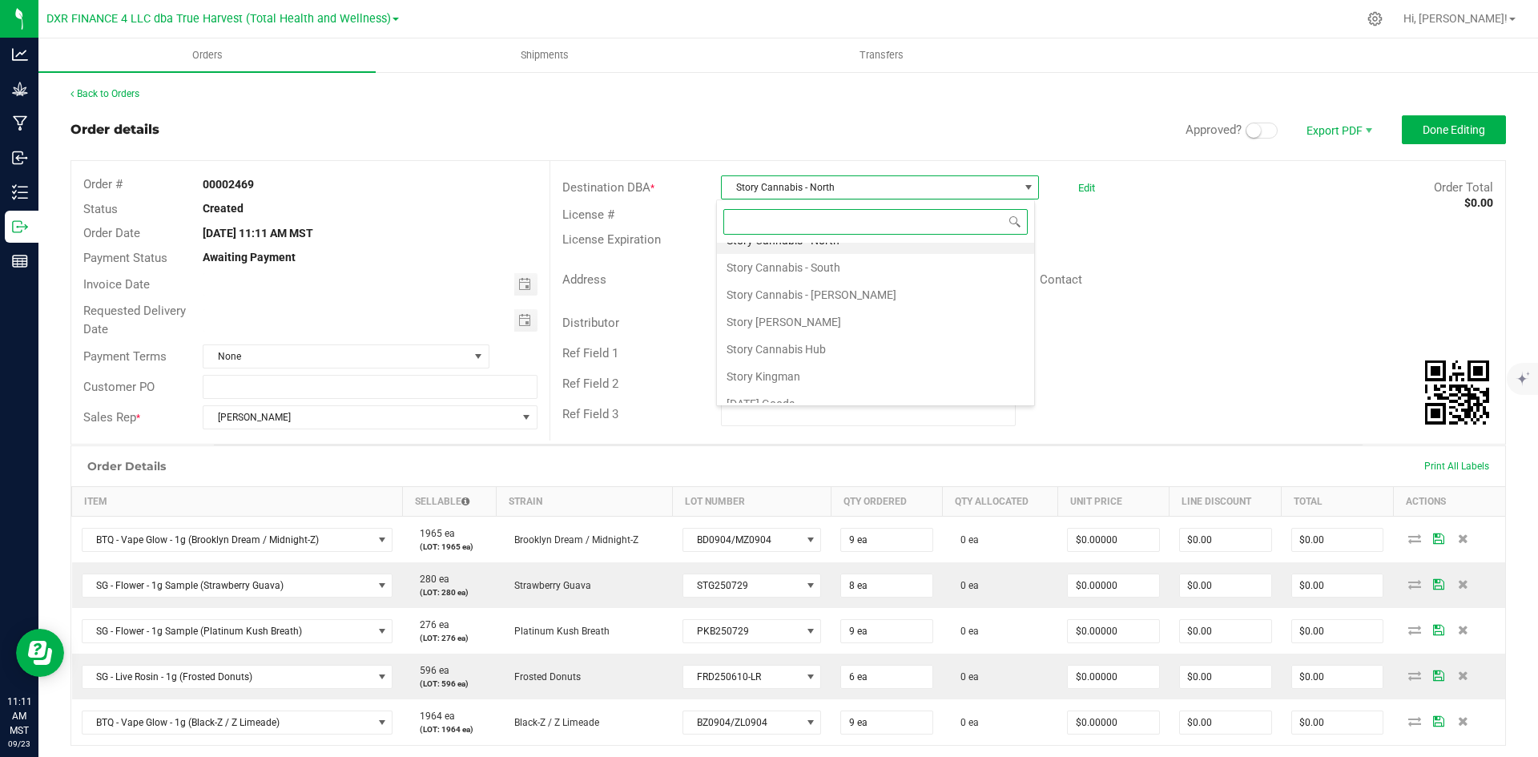
scroll to position [2832, 0]
click at [895, 259] on li "Story Cannabis - South" at bounding box center [875, 256] width 317 height 27
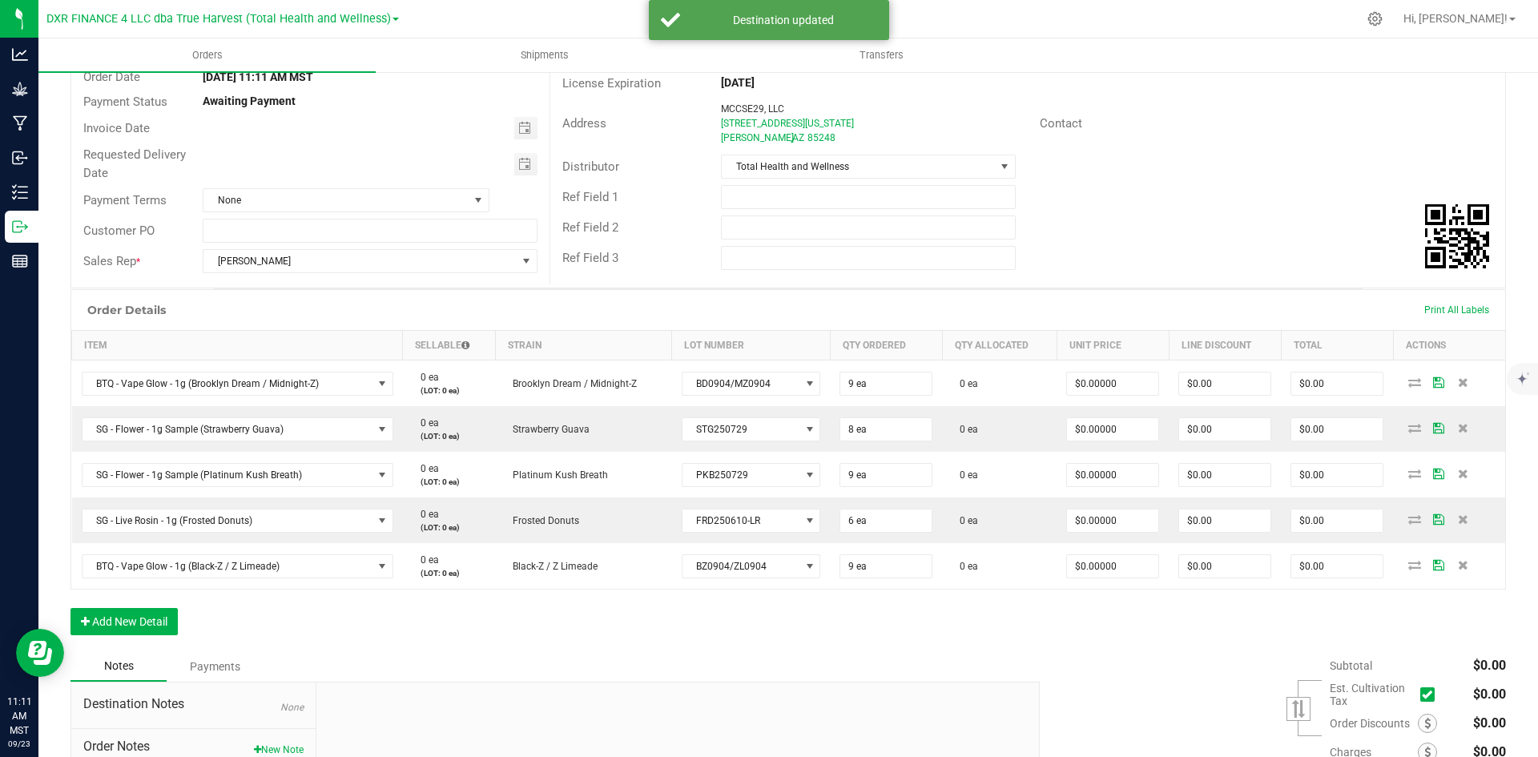
scroll to position [160, 0]
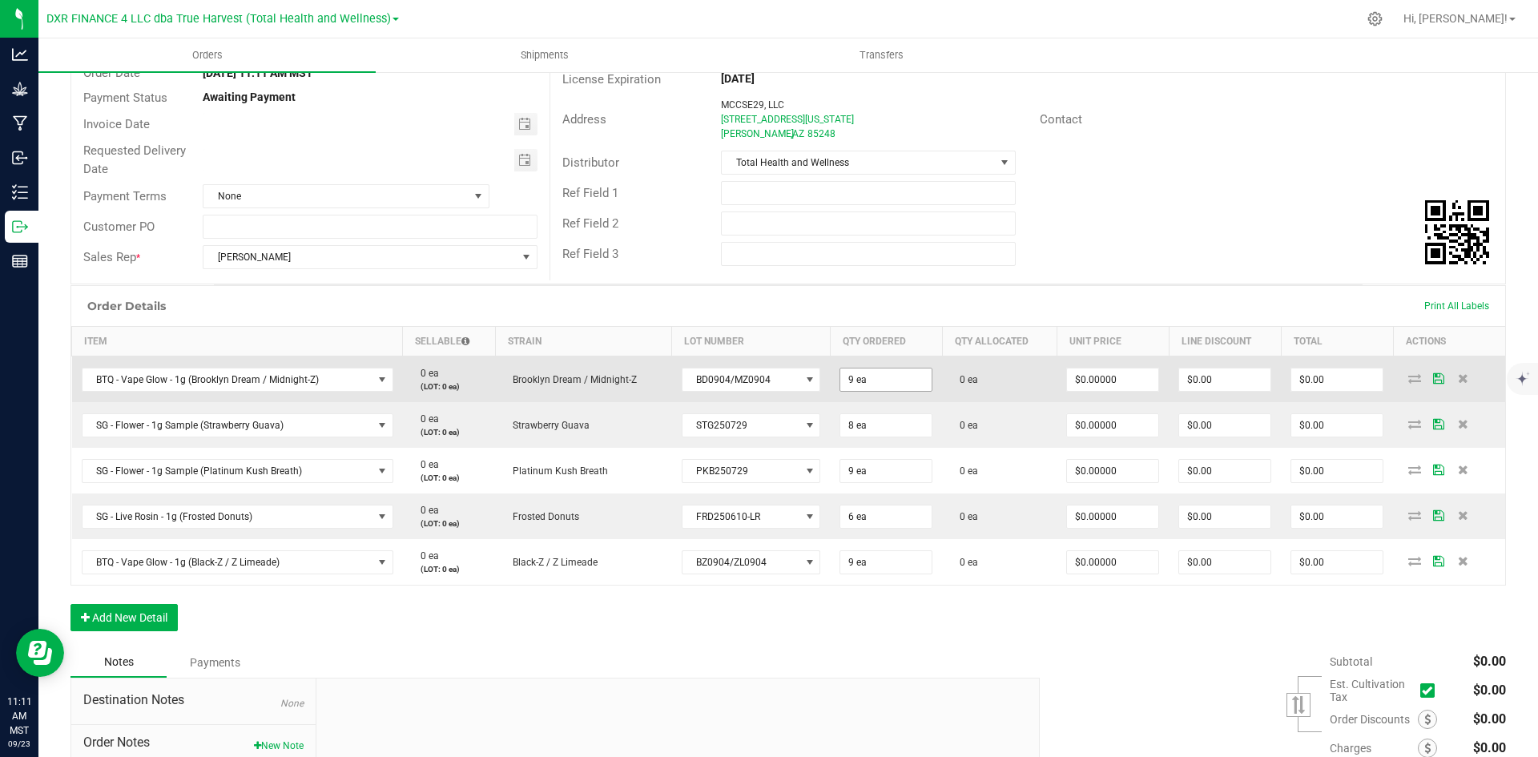
click at [843, 384] on input "9 ea" at bounding box center [885, 379] width 91 height 22
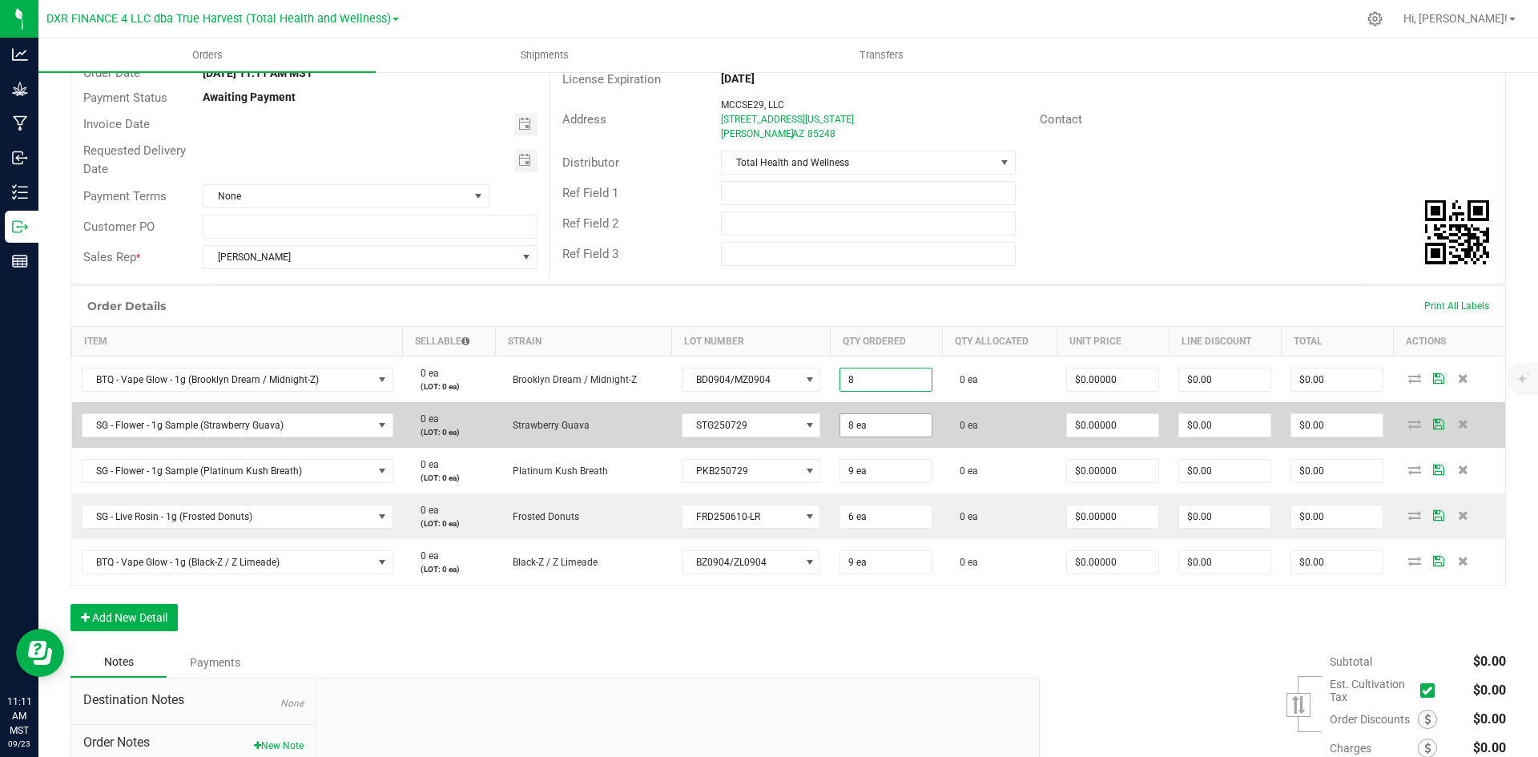
type input "8 ea"
click at [841, 428] on input "8" at bounding box center [885, 425] width 91 height 22
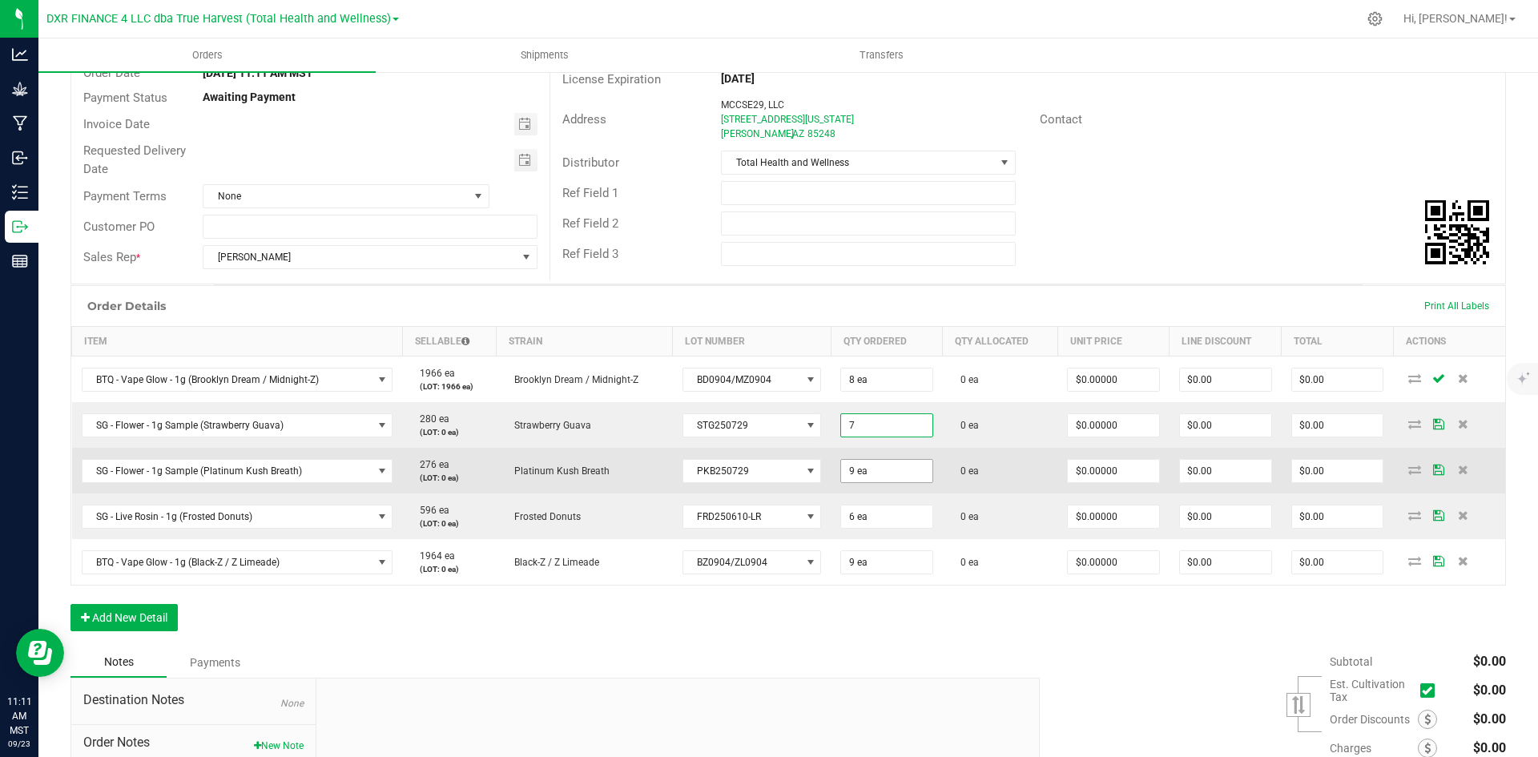
type input "7 ea"
click at [842, 469] on input "9" at bounding box center [886, 471] width 91 height 22
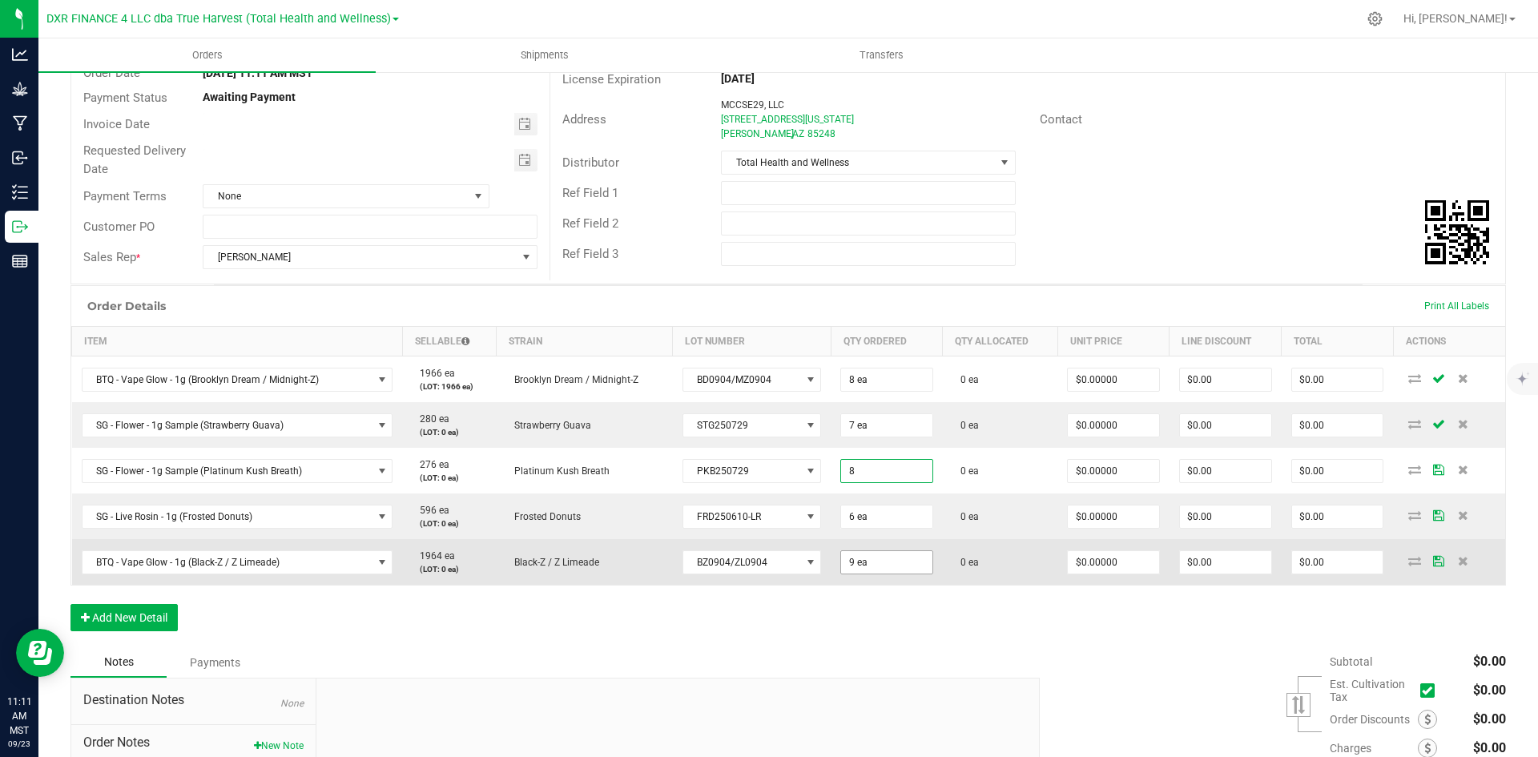
type input "8 ea"
click at [841, 570] on input "9" at bounding box center [886, 562] width 91 height 22
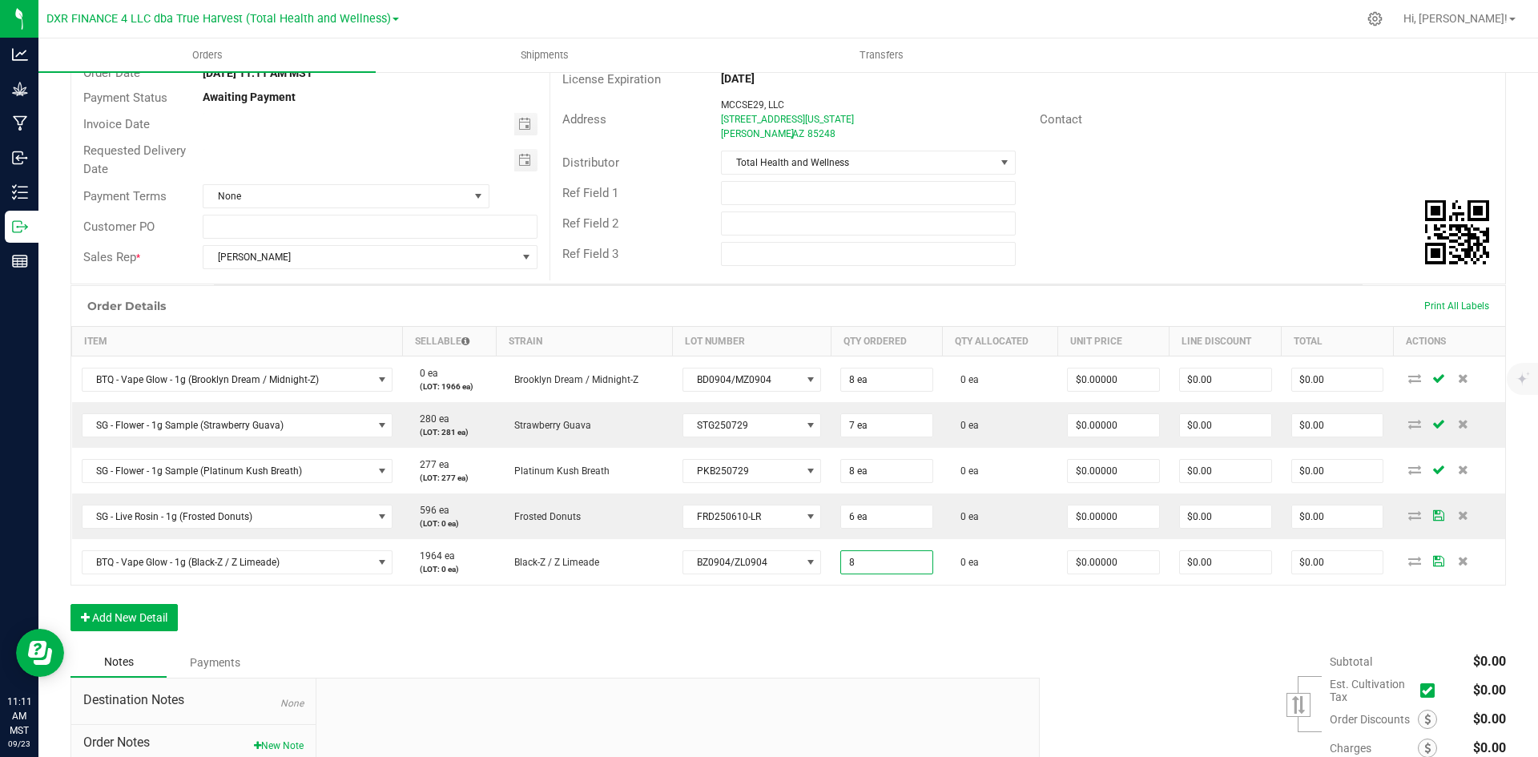
type input "8 ea"
click at [876, 652] on div "Notes Payments" at bounding box center [548, 662] width 957 height 30
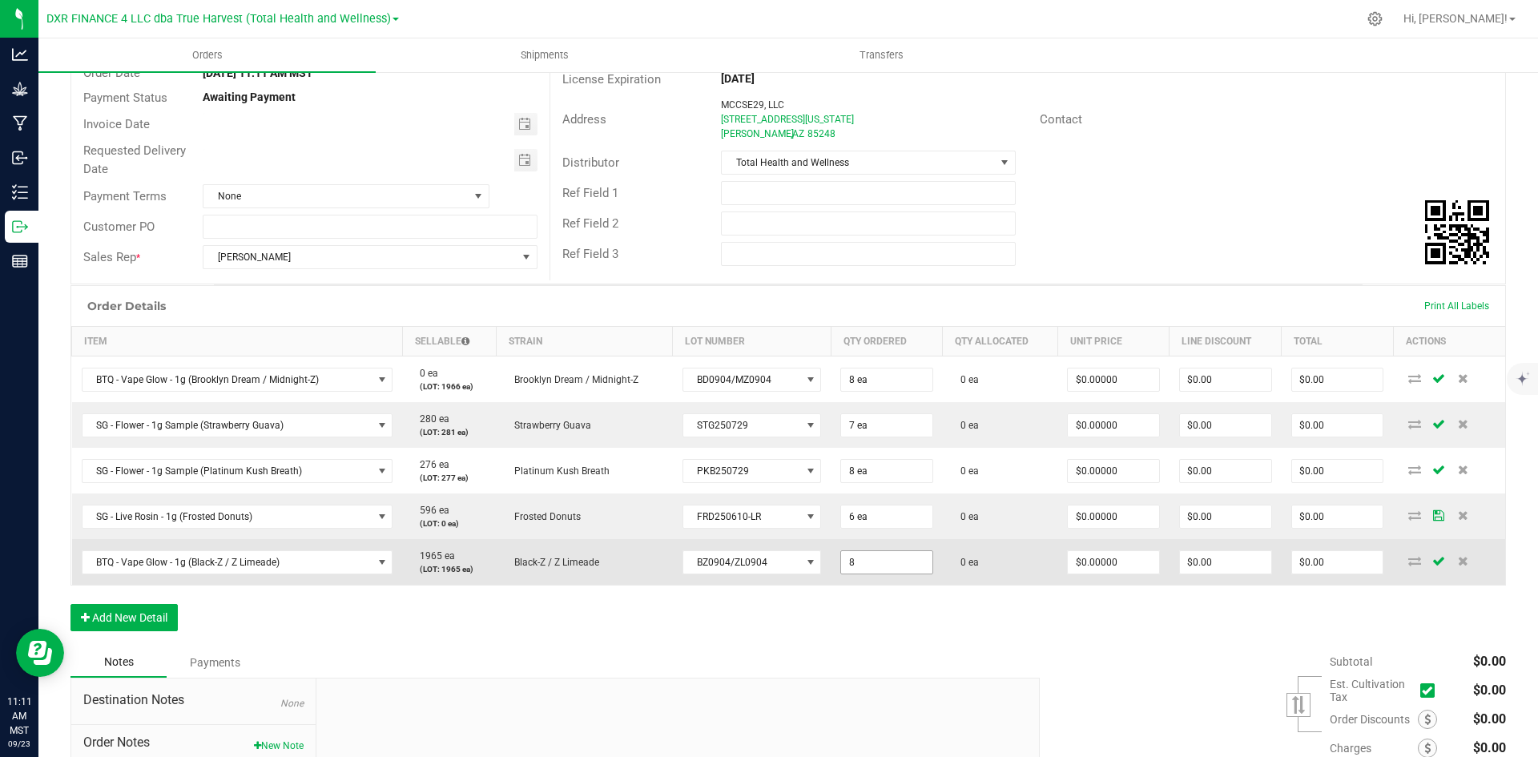
click at [841, 564] on input "8" at bounding box center [886, 562] width 91 height 22
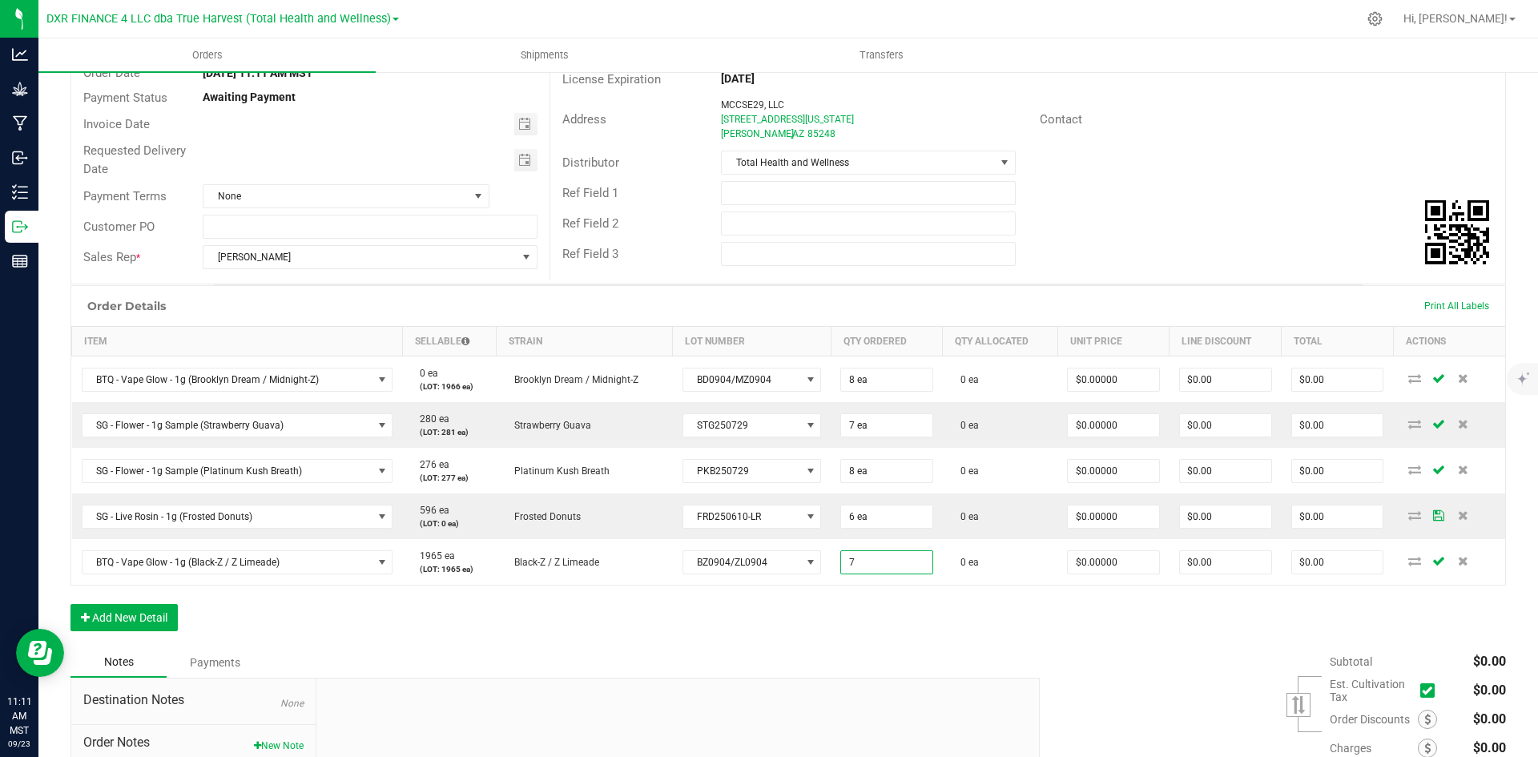
type input "7 ea"
click at [851, 609] on div "Order Details Print All Labels Item Sellable Strain Lot Number Qty Ordered Qty …" at bounding box center [787, 466] width 1435 height 362
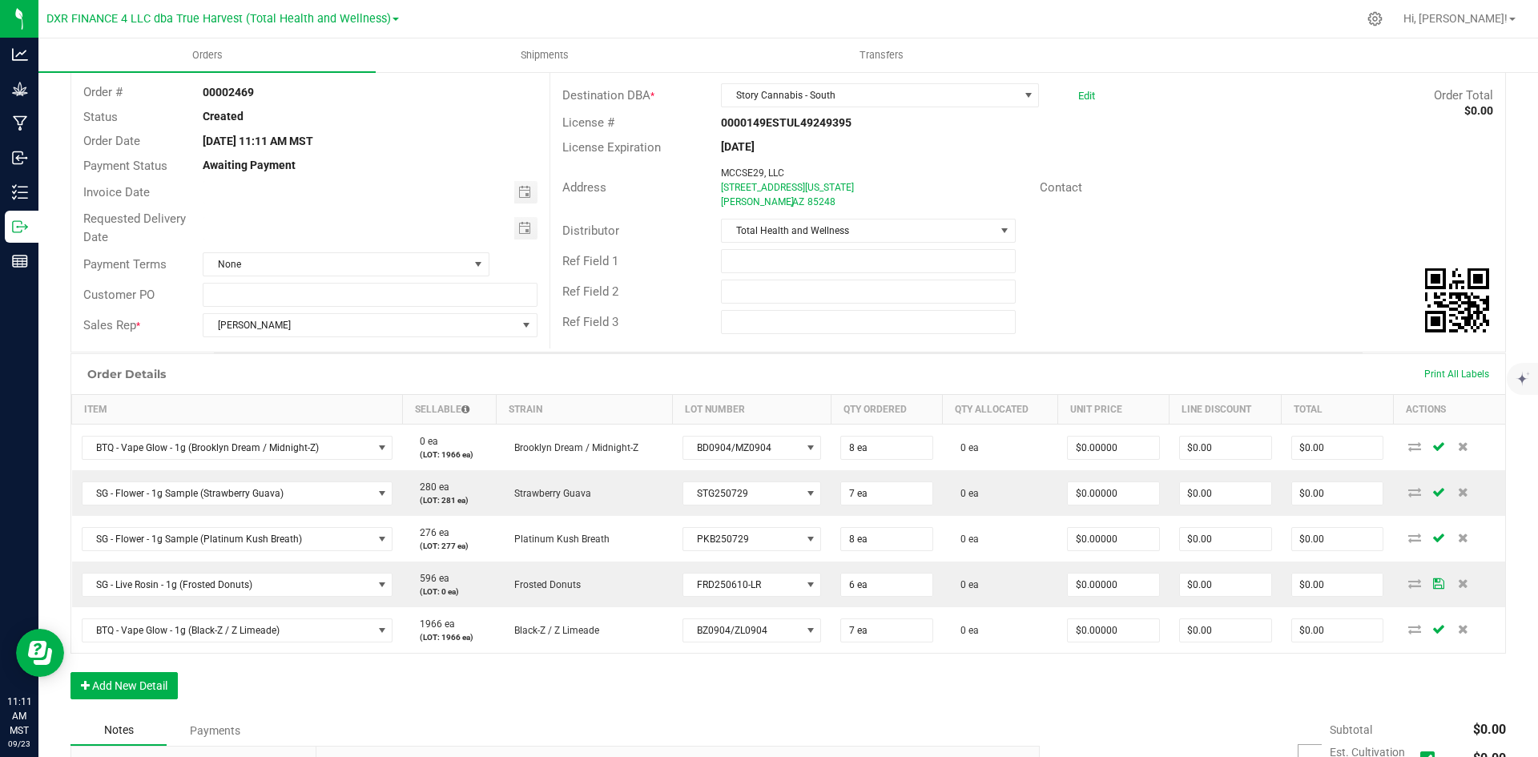
scroll to position [0, 0]
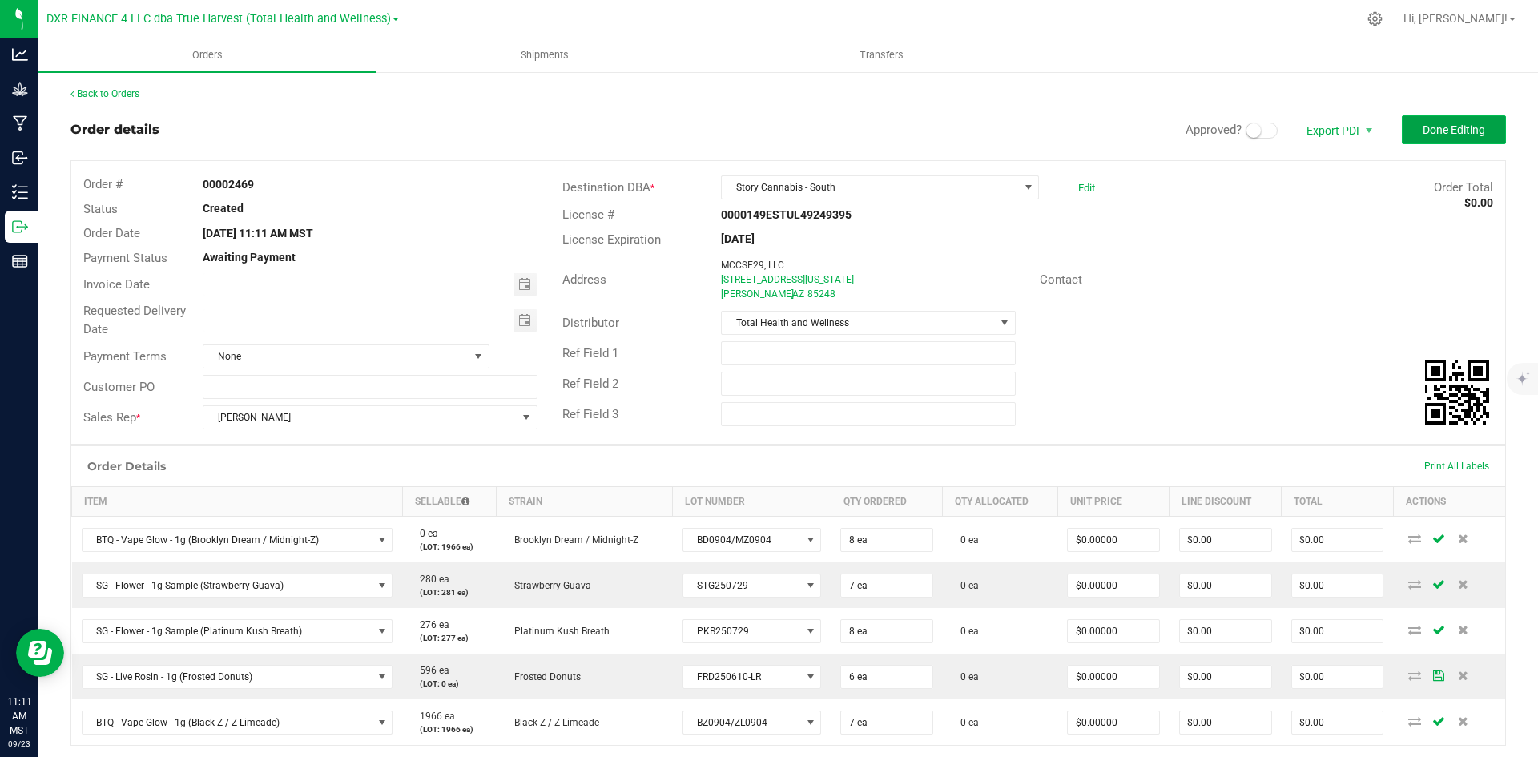
click at [1402, 126] on button "Done Editing" at bounding box center [1454, 129] width 104 height 29
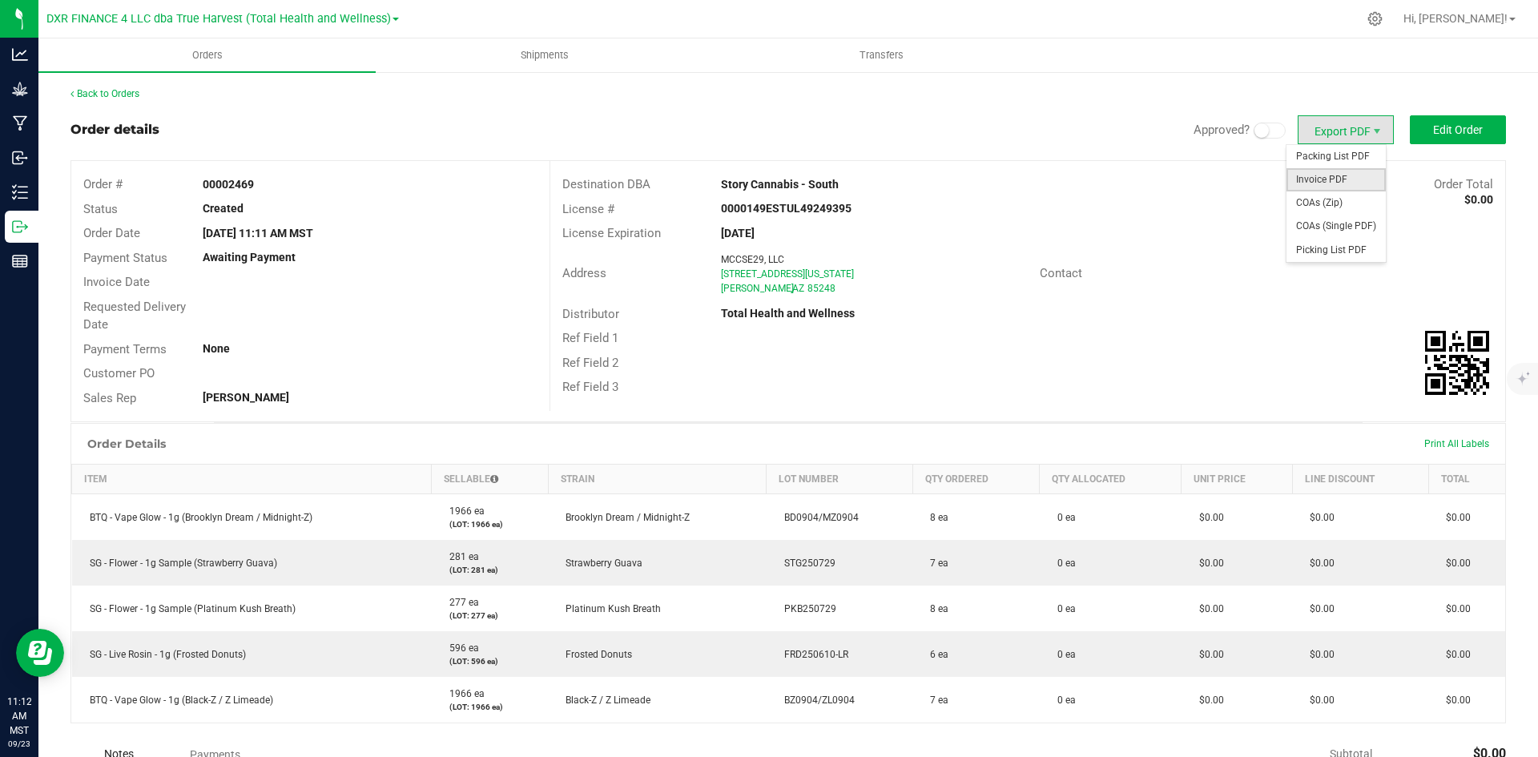
click at [1304, 171] on span "Invoice PDF" at bounding box center [1335, 179] width 99 height 23
click at [115, 91] on link "Back to Orders" at bounding box center [104, 93] width 69 height 11
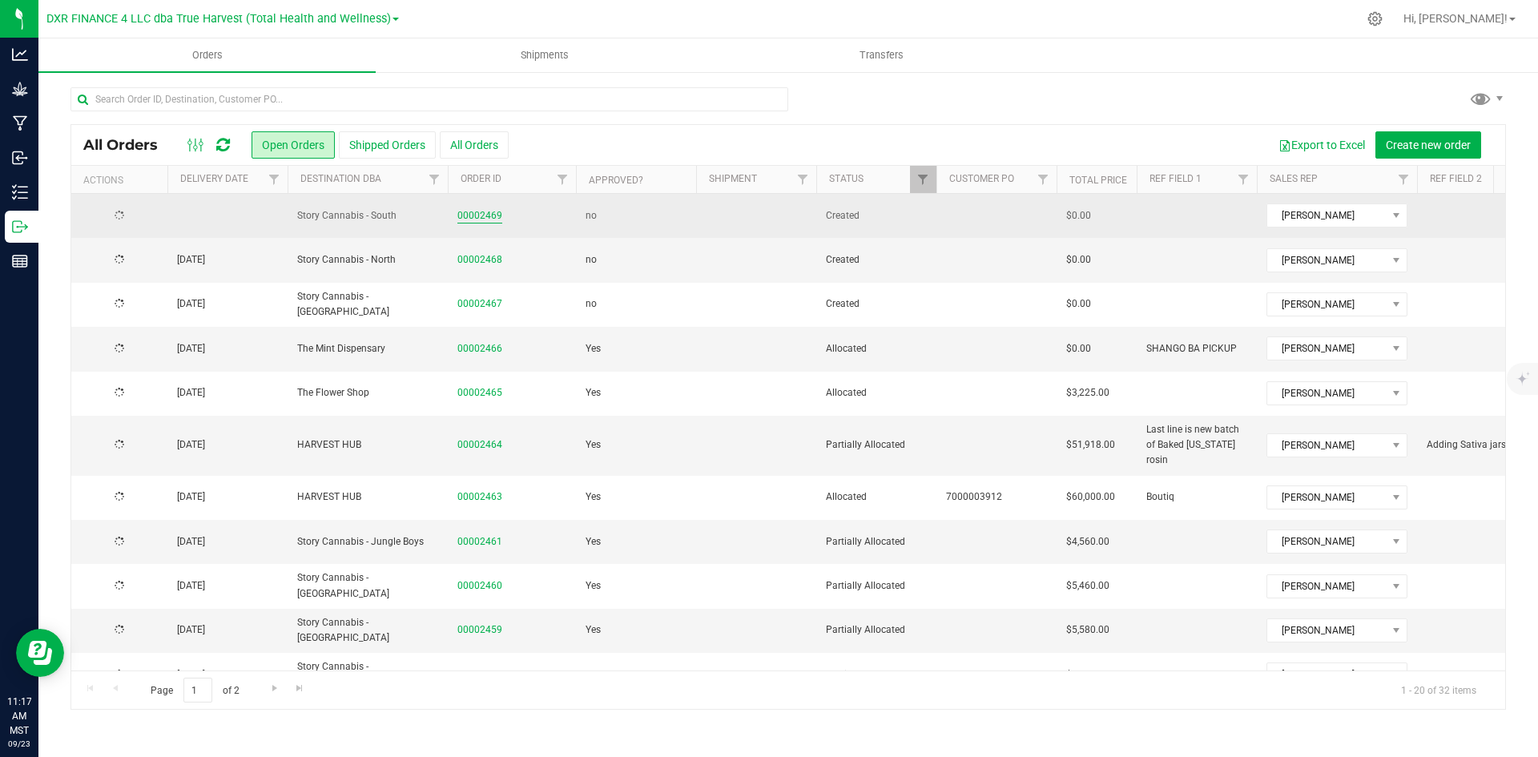
click at [477, 219] on link "00002469" at bounding box center [479, 215] width 45 height 15
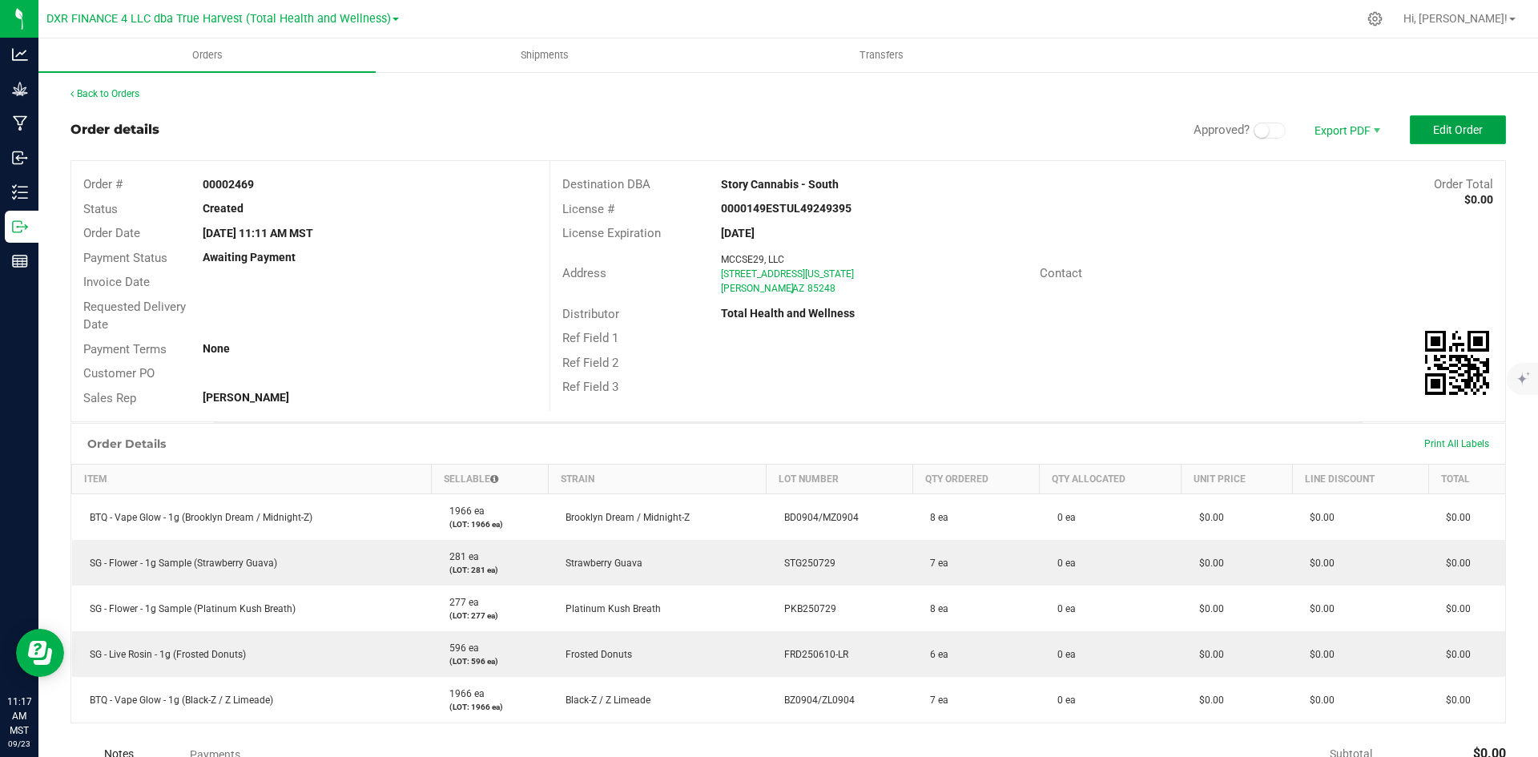
click at [1433, 128] on span "Edit Order" at bounding box center [1458, 129] width 50 height 13
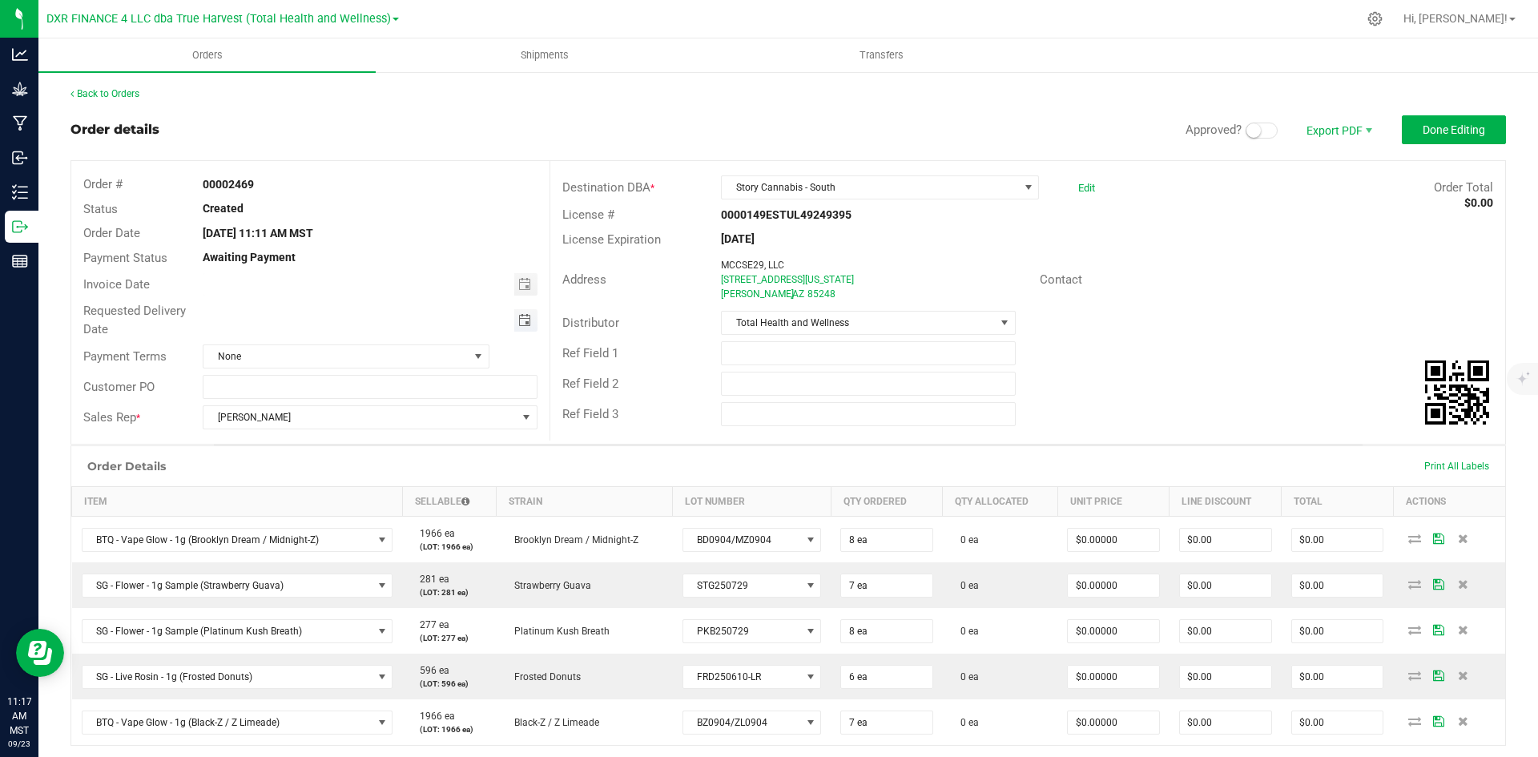
click at [522, 322] on span "Toggle calendar" at bounding box center [524, 320] width 13 height 13
click at [364, 482] on span "25" at bounding box center [367, 477] width 23 height 25
type input "[DATE]"
click at [1469, 133] on span "Done Editing" at bounding box center [1453, 129] width 62 height 13
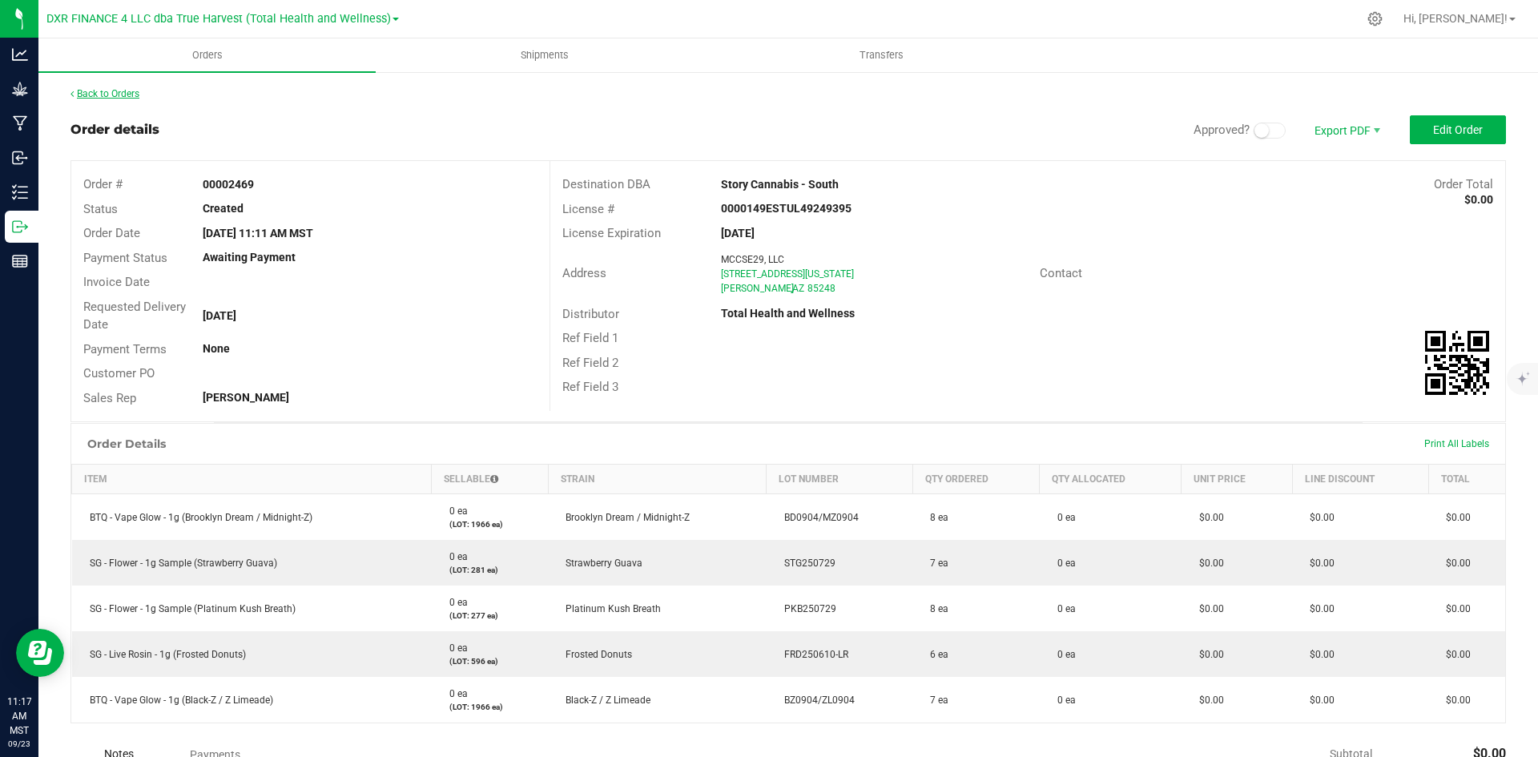
click at [139, 94] on link "Back to Orders" at bounding box center [104, 93] width 69 height 11
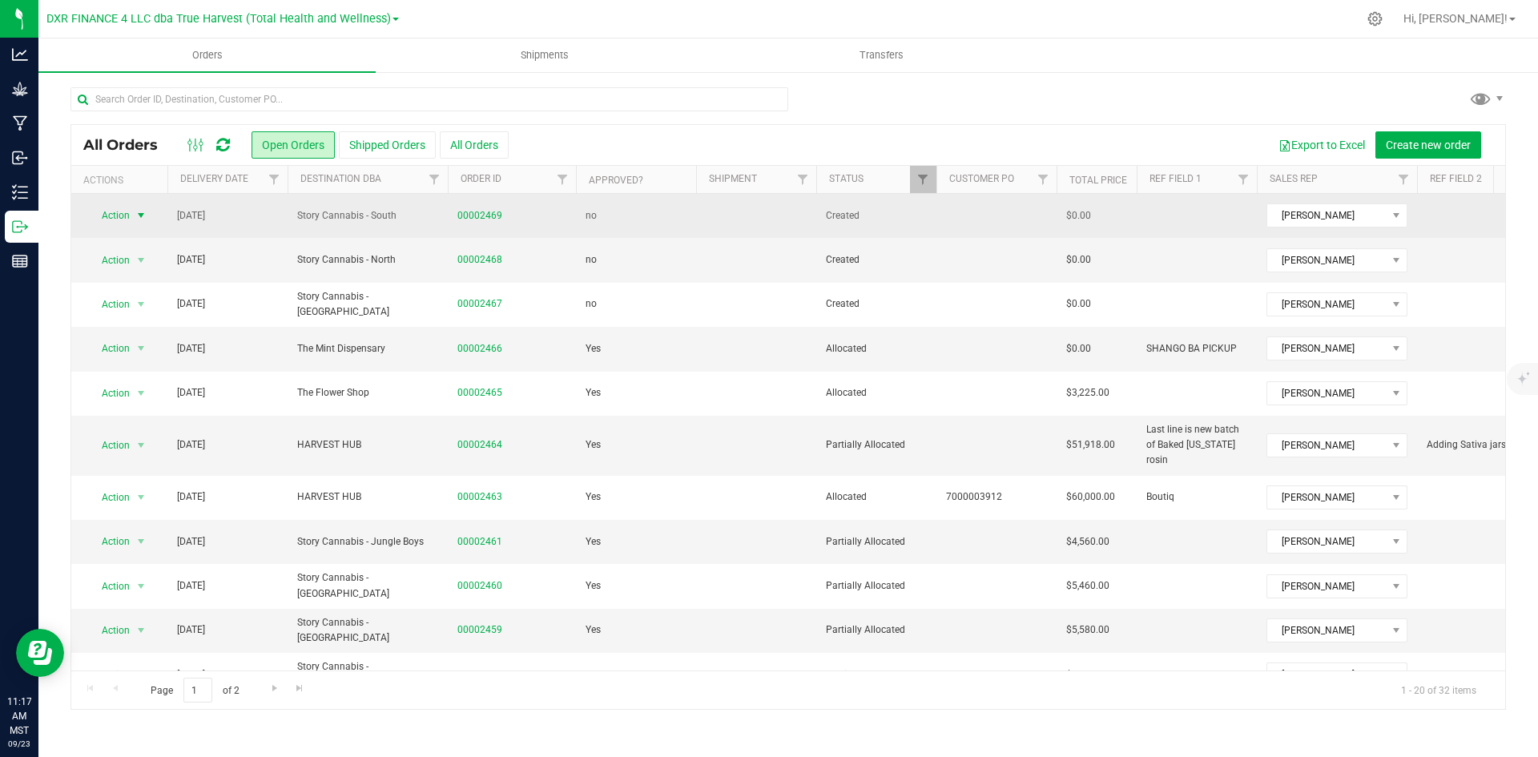
click at [134, 211] on span "select" at bounding box center [141, 215] width 20 height 22
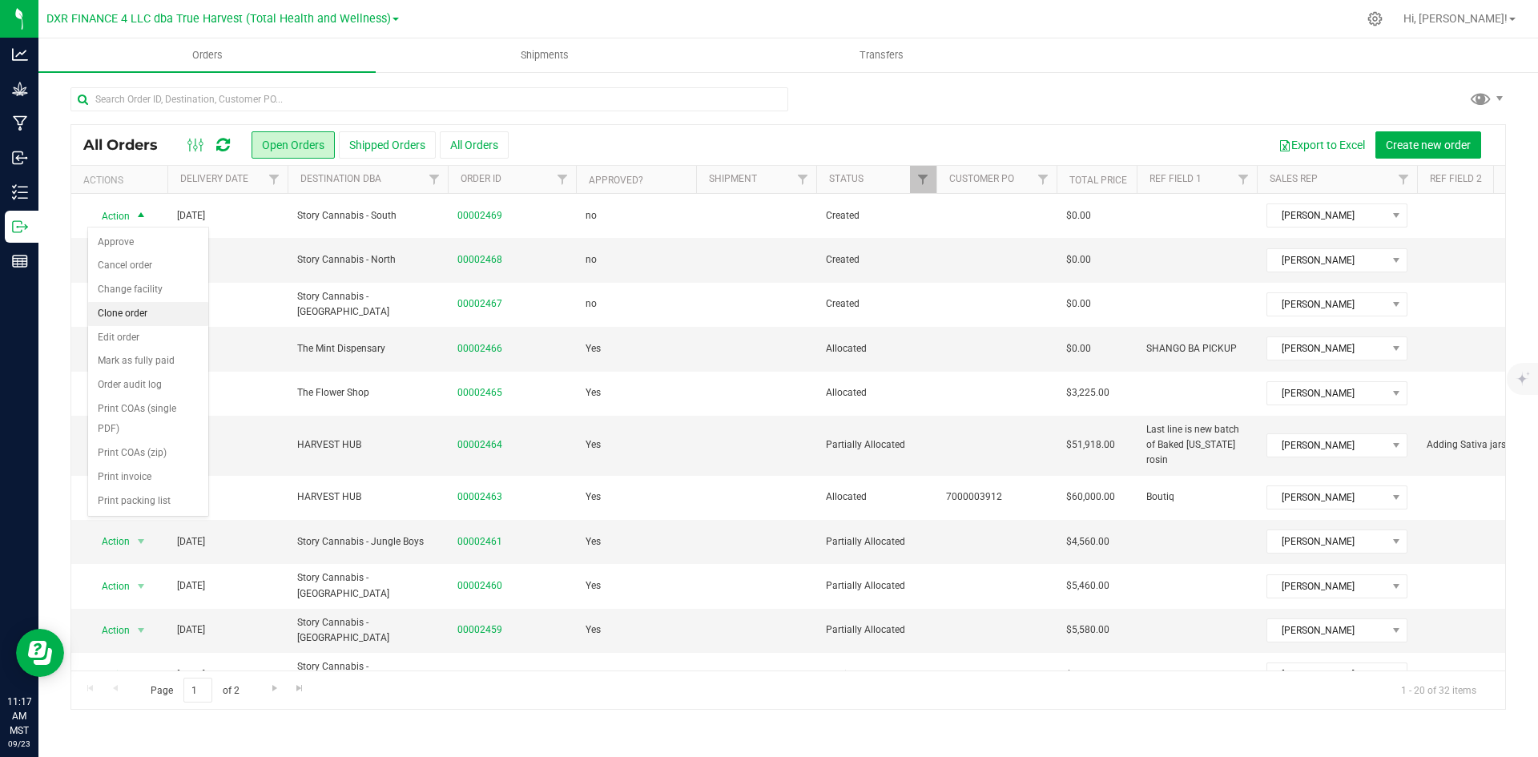
click at [154, 306] on li "Clone order" at bounding box center [148, 314] width 120 height 24
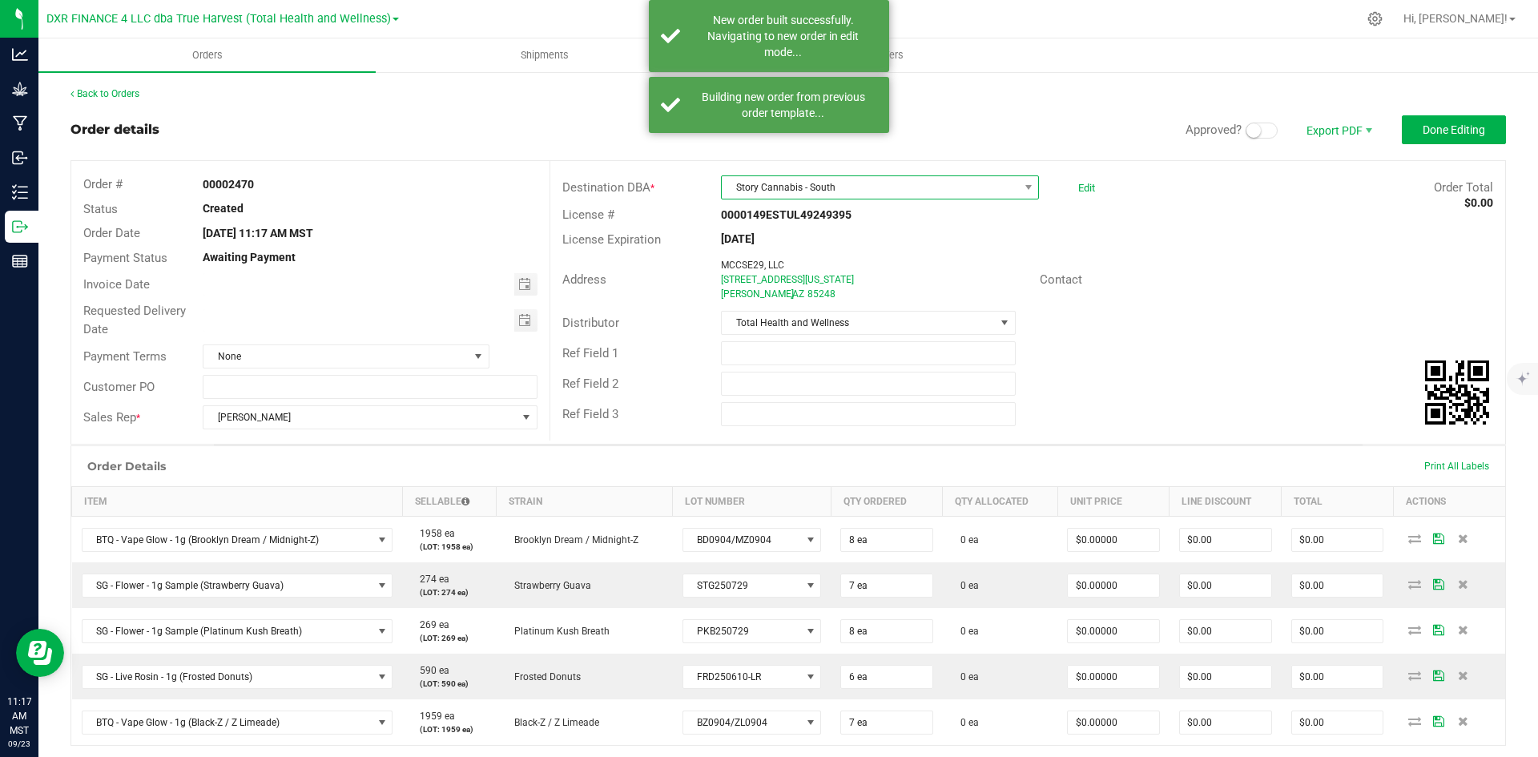
click at [887, 192] on span "Story Cannabis - South" at bounding box center [870, 187] width 296 height 22
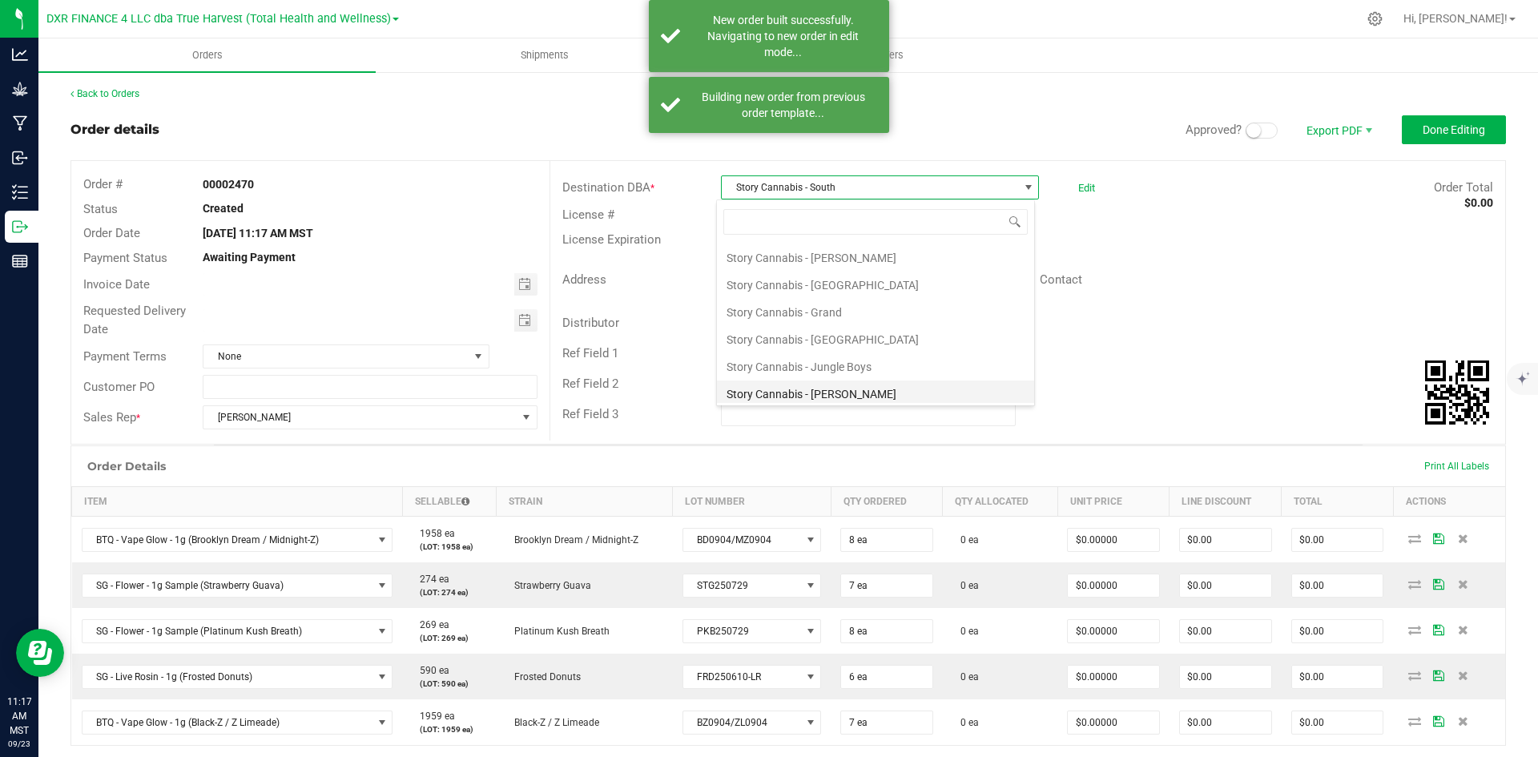
scroll to position [2619, 0]
click at [907, 281] on li "Story Cannabis - [PERSON_NAME]" at bounding box center [875, 278] width 317 height 27
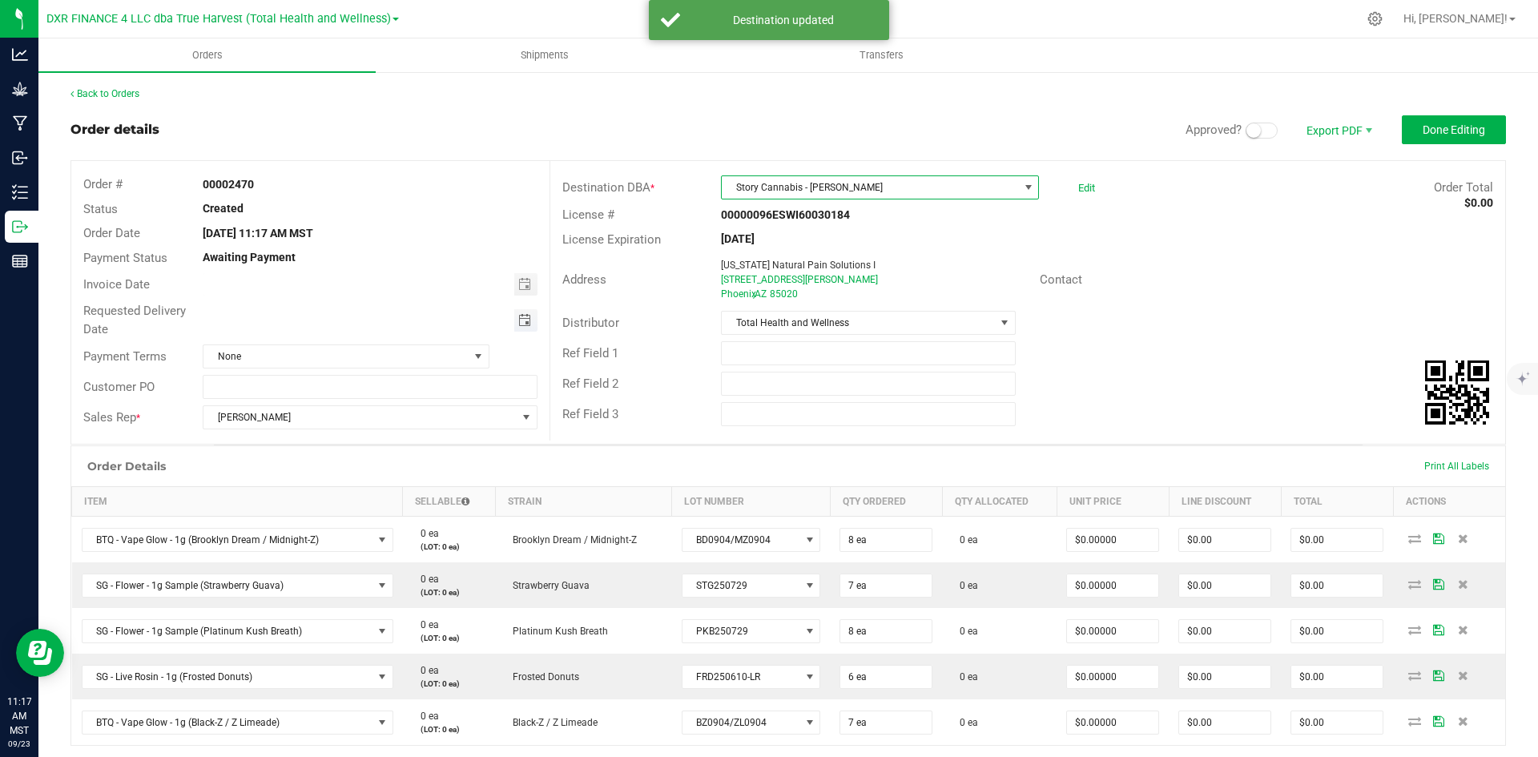
click at [518, 326] on span "Toggle calendar" at bounding box center [524, 320] width 13 height 13
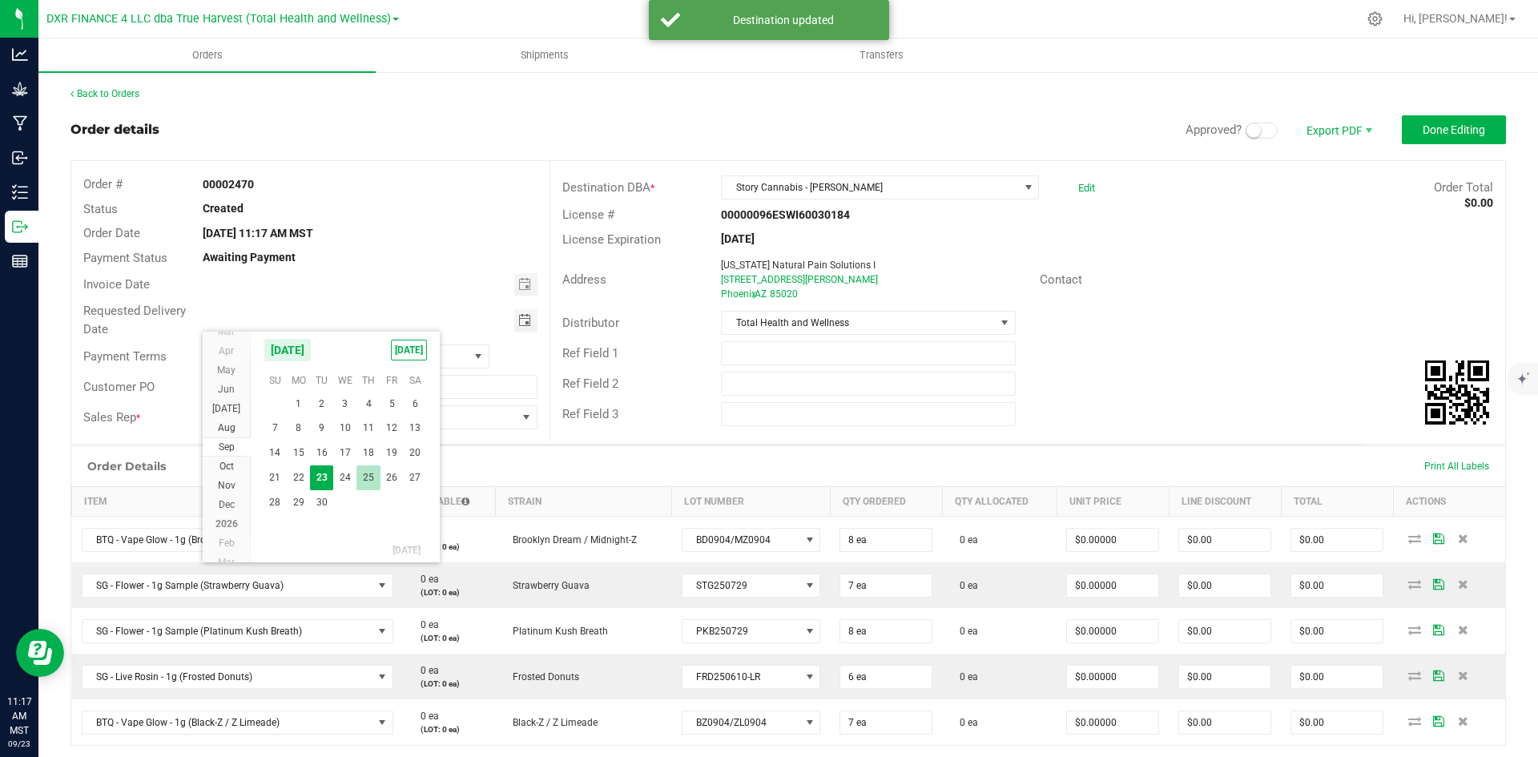
click at [358, 487] on span "25" at bounding box center [367, 477] width 23 height 25
type input "[DATE]"
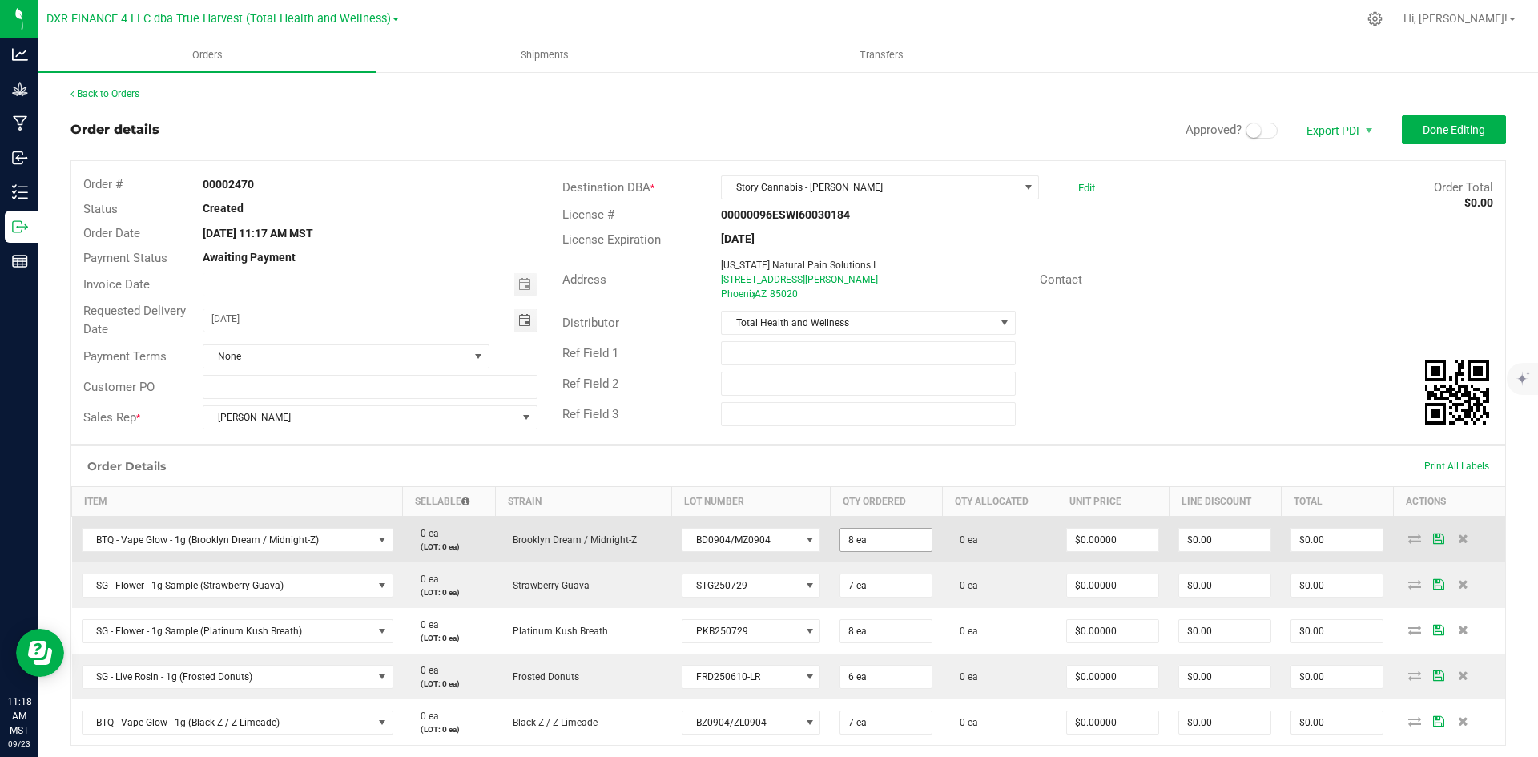
click at [844, 549] on input "8 ea" at bounding box center [885, 540] width 91 height 22
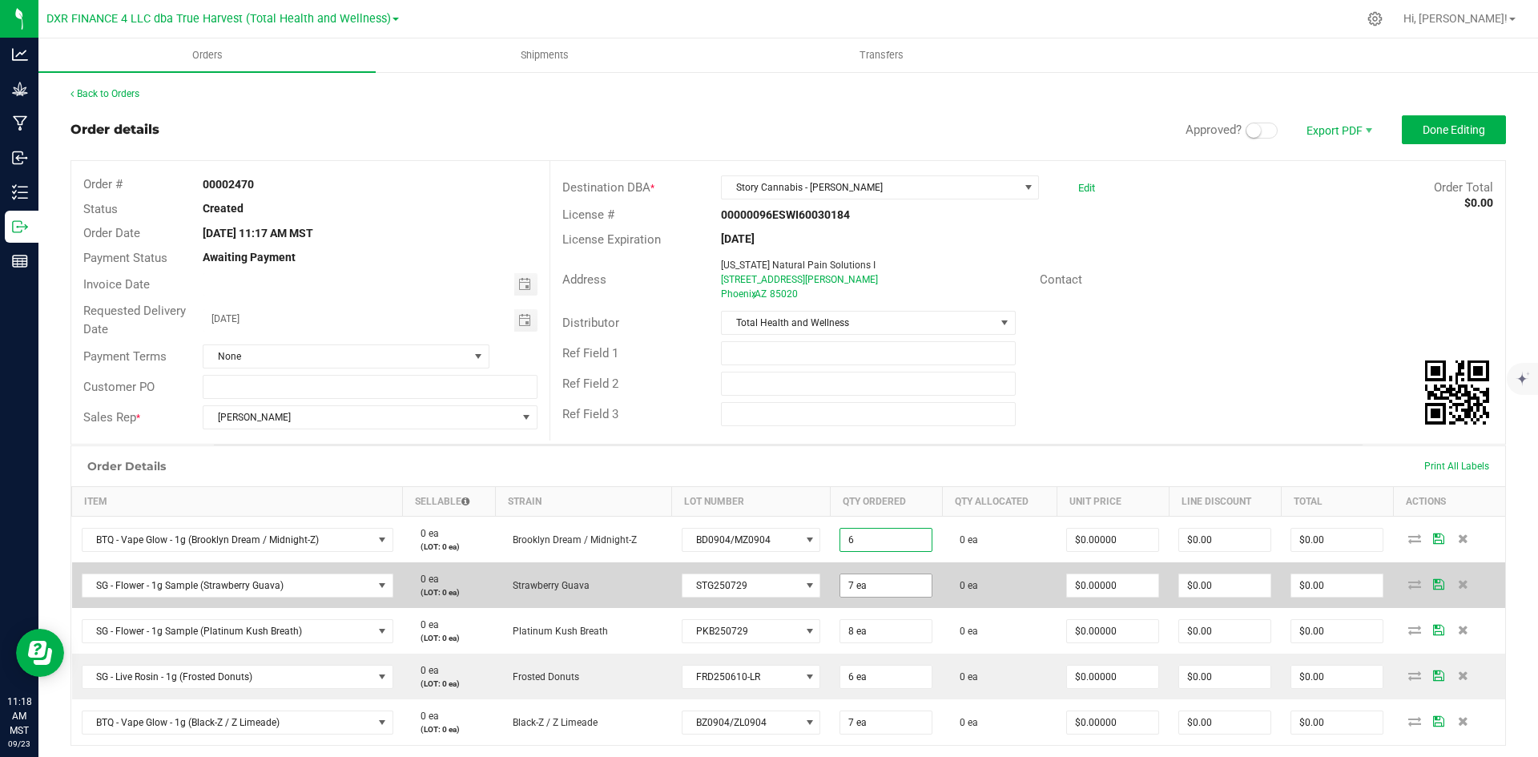
type input "6 ea"
click at [846, 596] on input "7" at bounding box center [885, 585] width 91 height 22
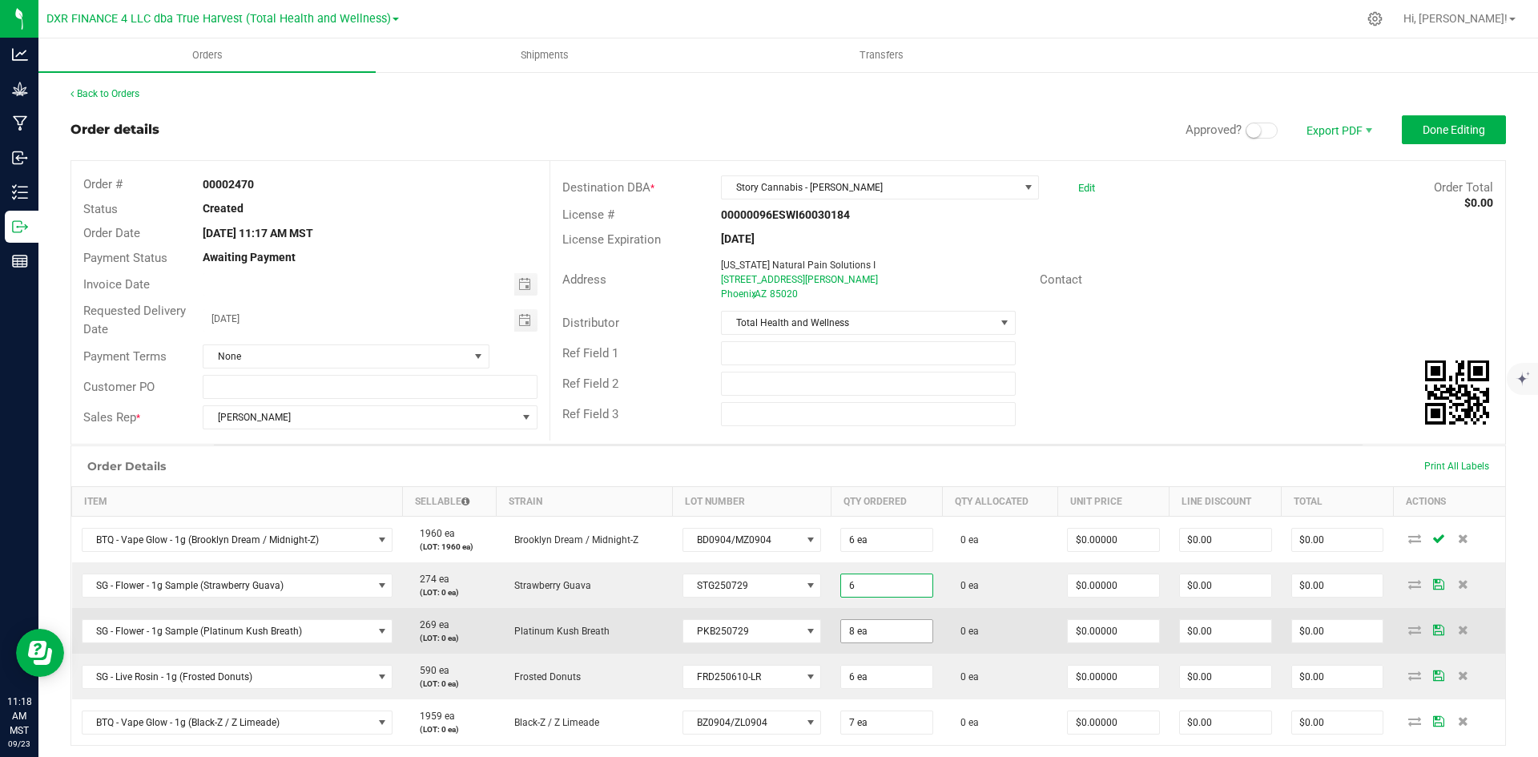
type input "6 ea"
click at [844, 629] on input "8" at bounding box center [886, 631] width 91 height 22
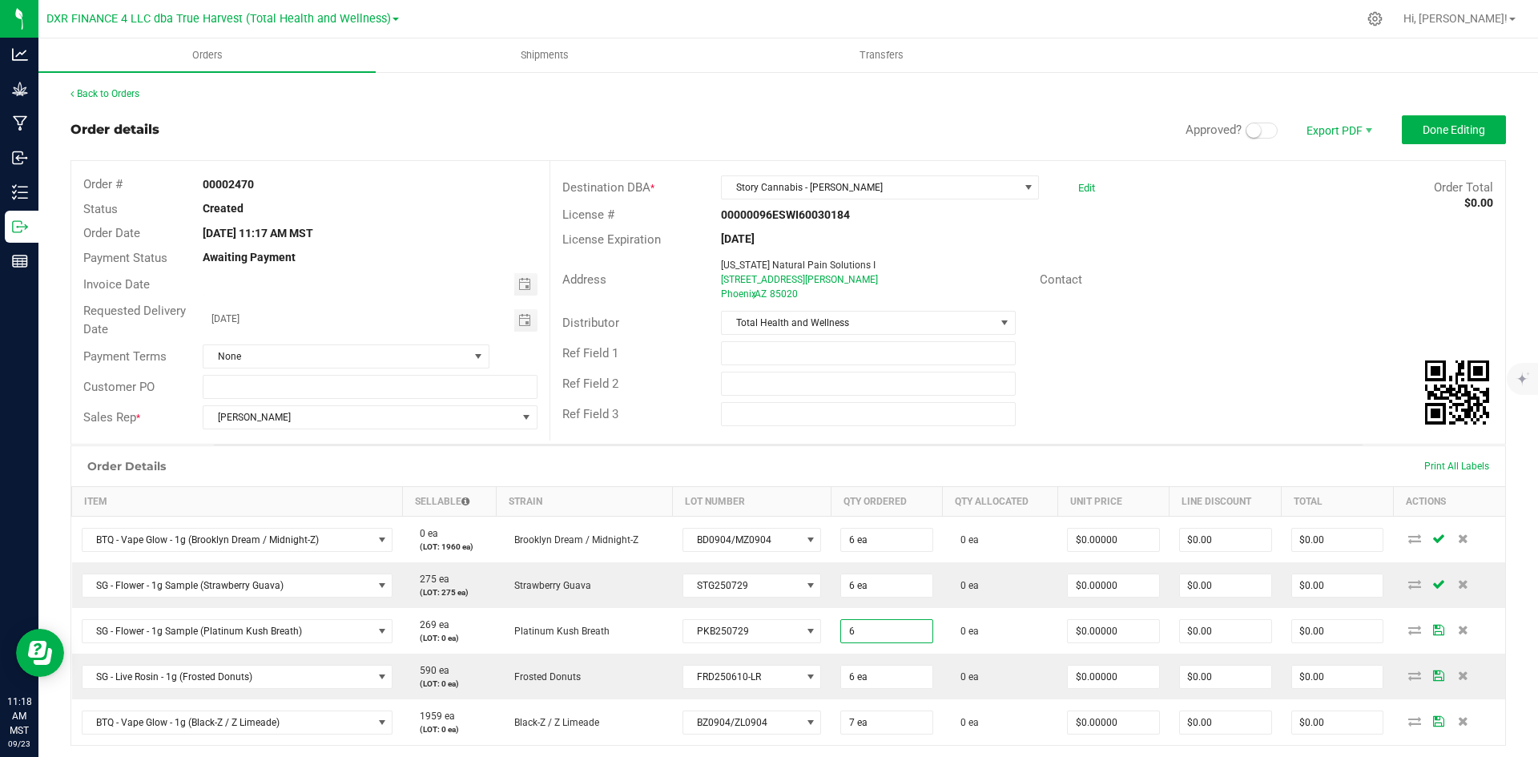
type input "6 ea"
click at [1026, 427] on div "Ref Field 3" at bounding box center [1027, 414] width 955 height 30
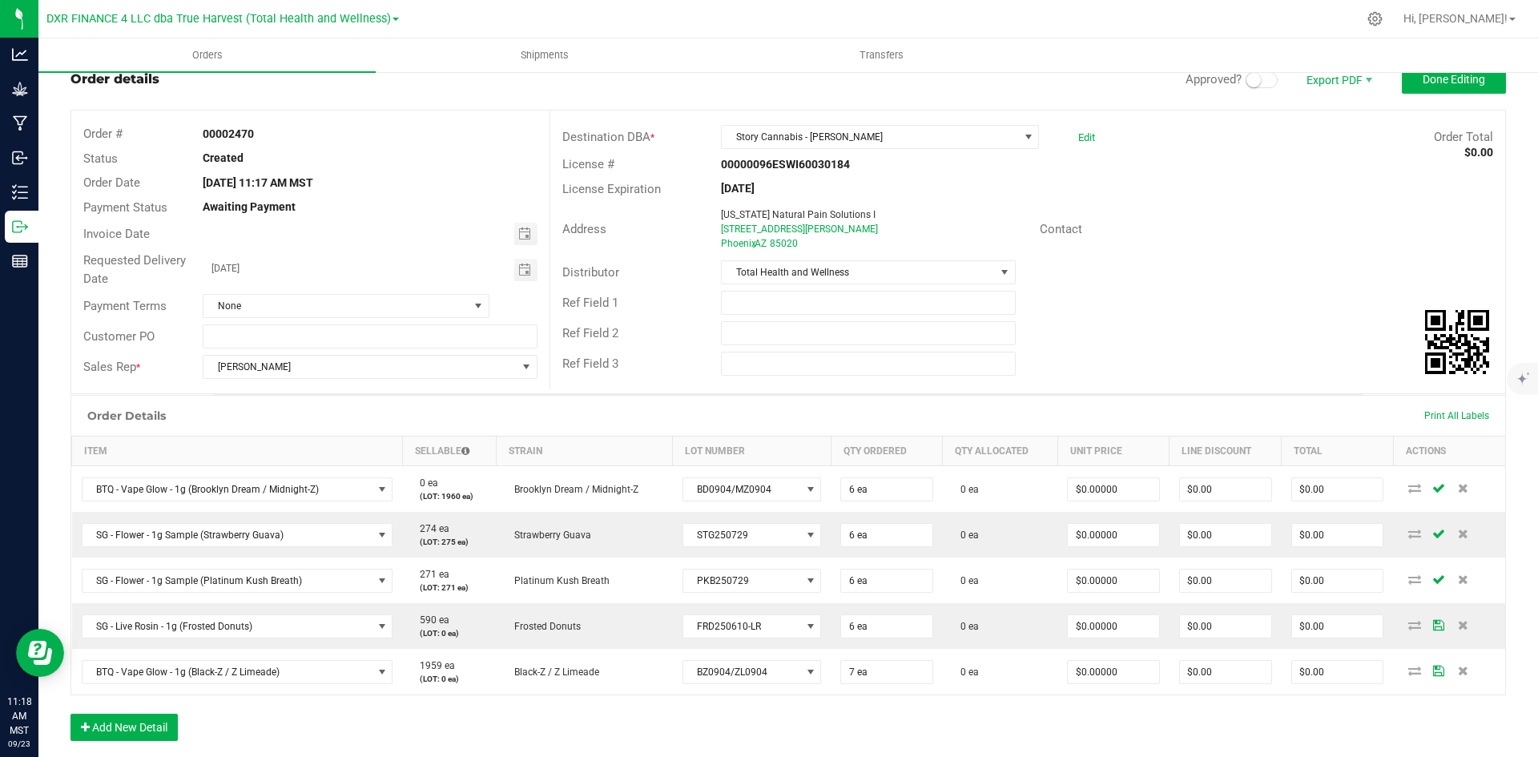
scroll to position [0, 0]
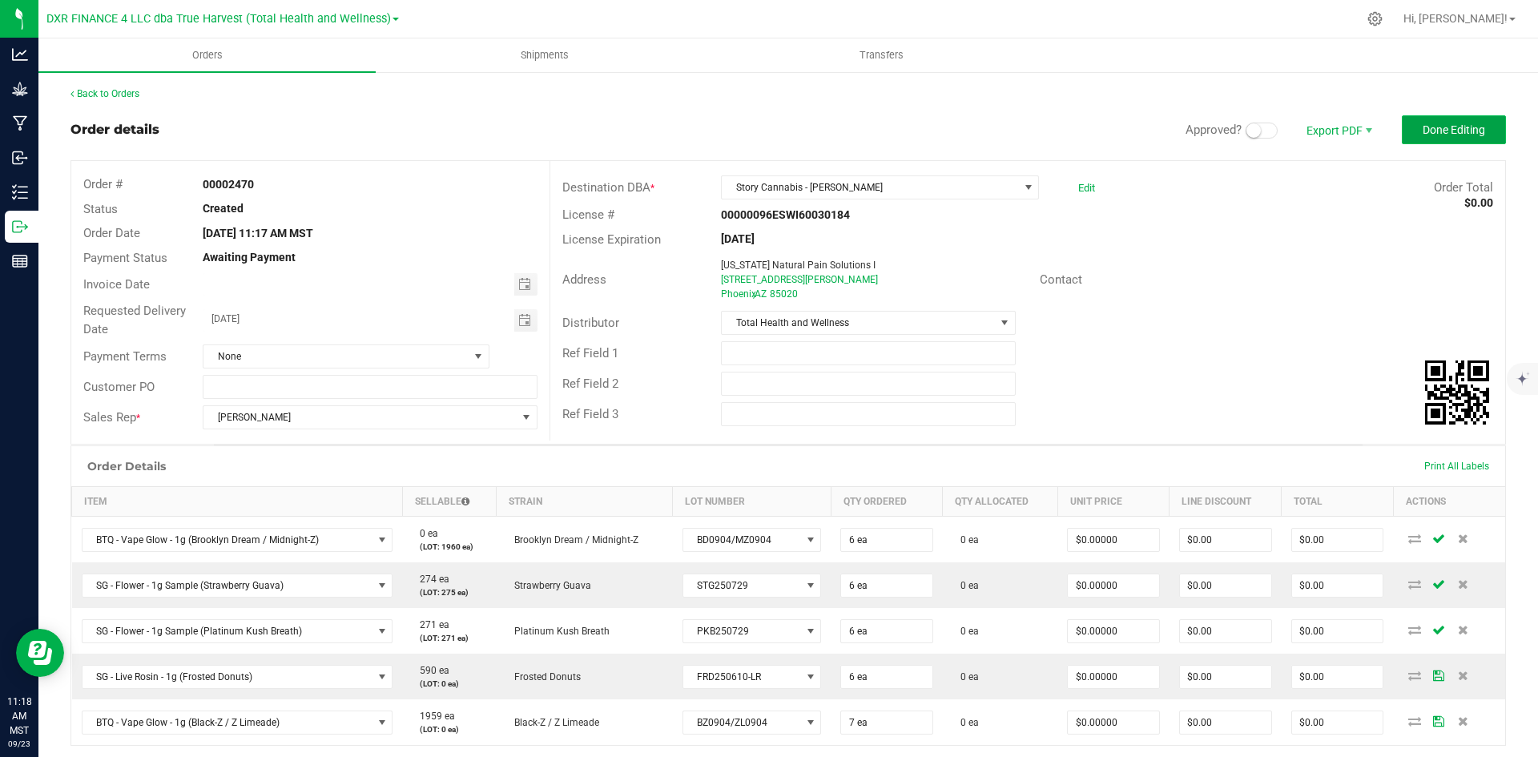
click at [1449, 131] on span "Done Editing" at bounding box center [1453, 129] width 62 height 13
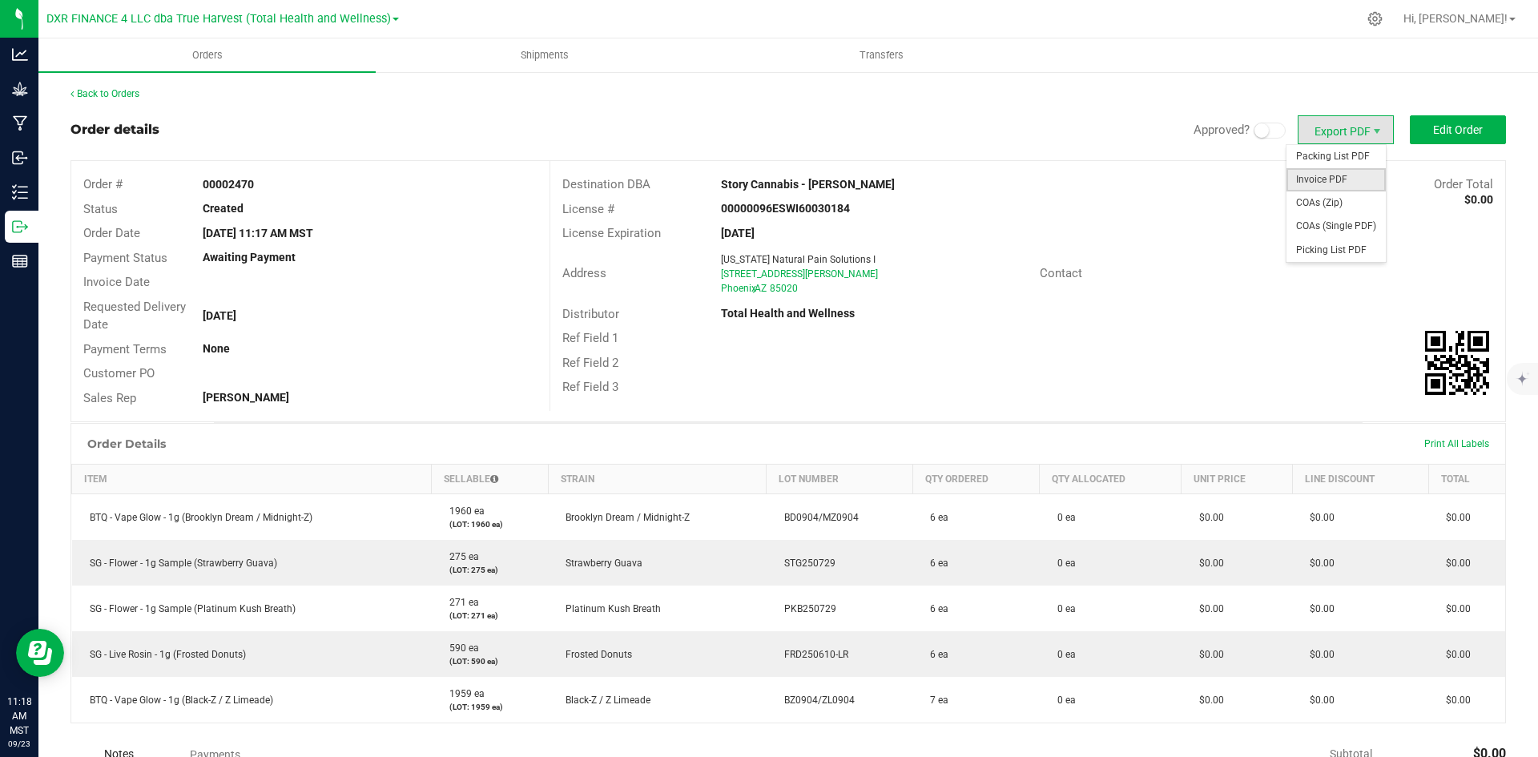
click at [1331, 181] on span "Invoice PDF" at bounding box center [1335, 179] width 99 height 23
click at [97, 98] on link "Back to Orders" at bounding box center [104, 93] width 69 height 11
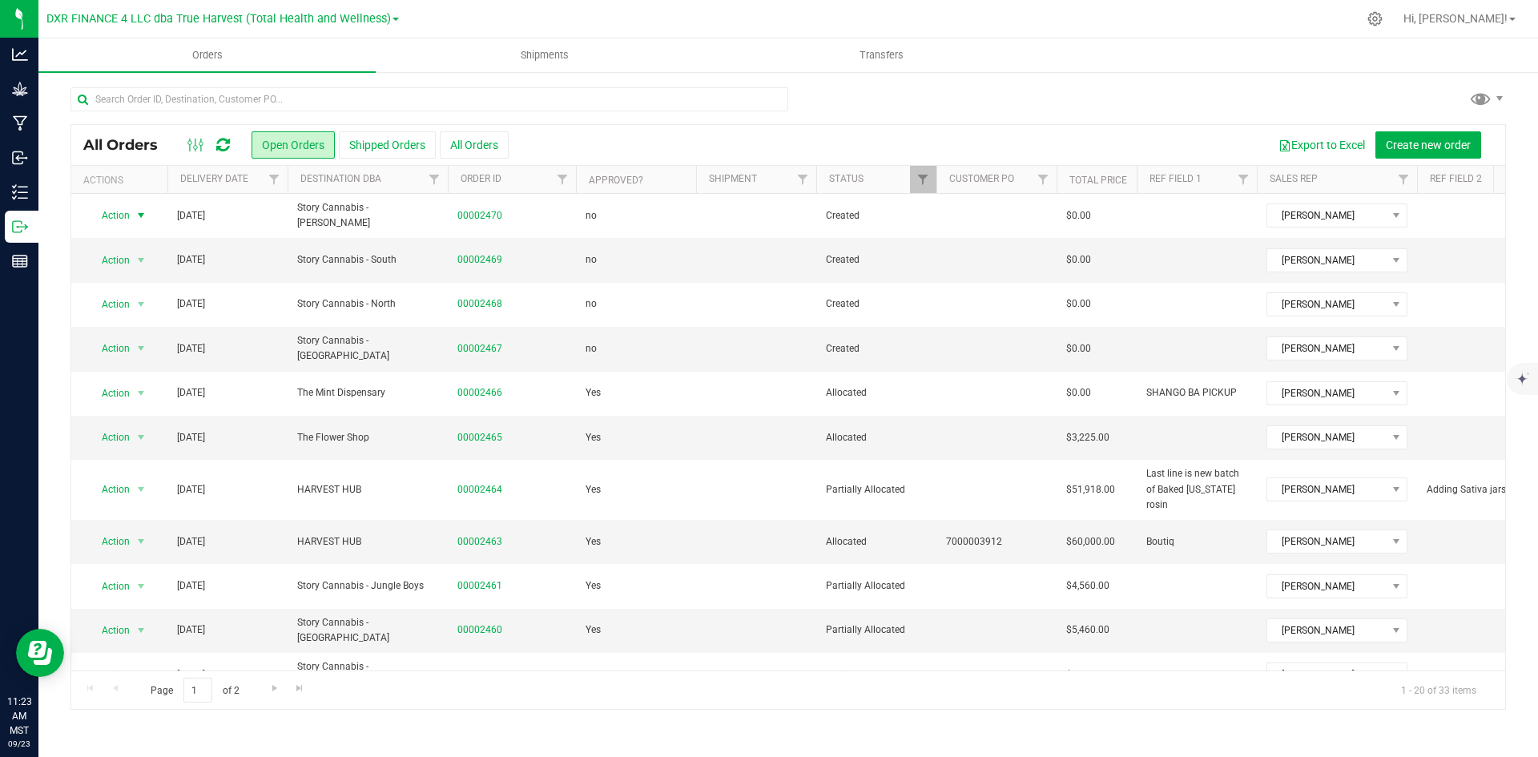
click at [133, 211] on span "select" at bounding box center [141, 215] width 20 height 22
click at [133, 305] on li "Clone order" at bounding box center [148, 314] width 120 height 24
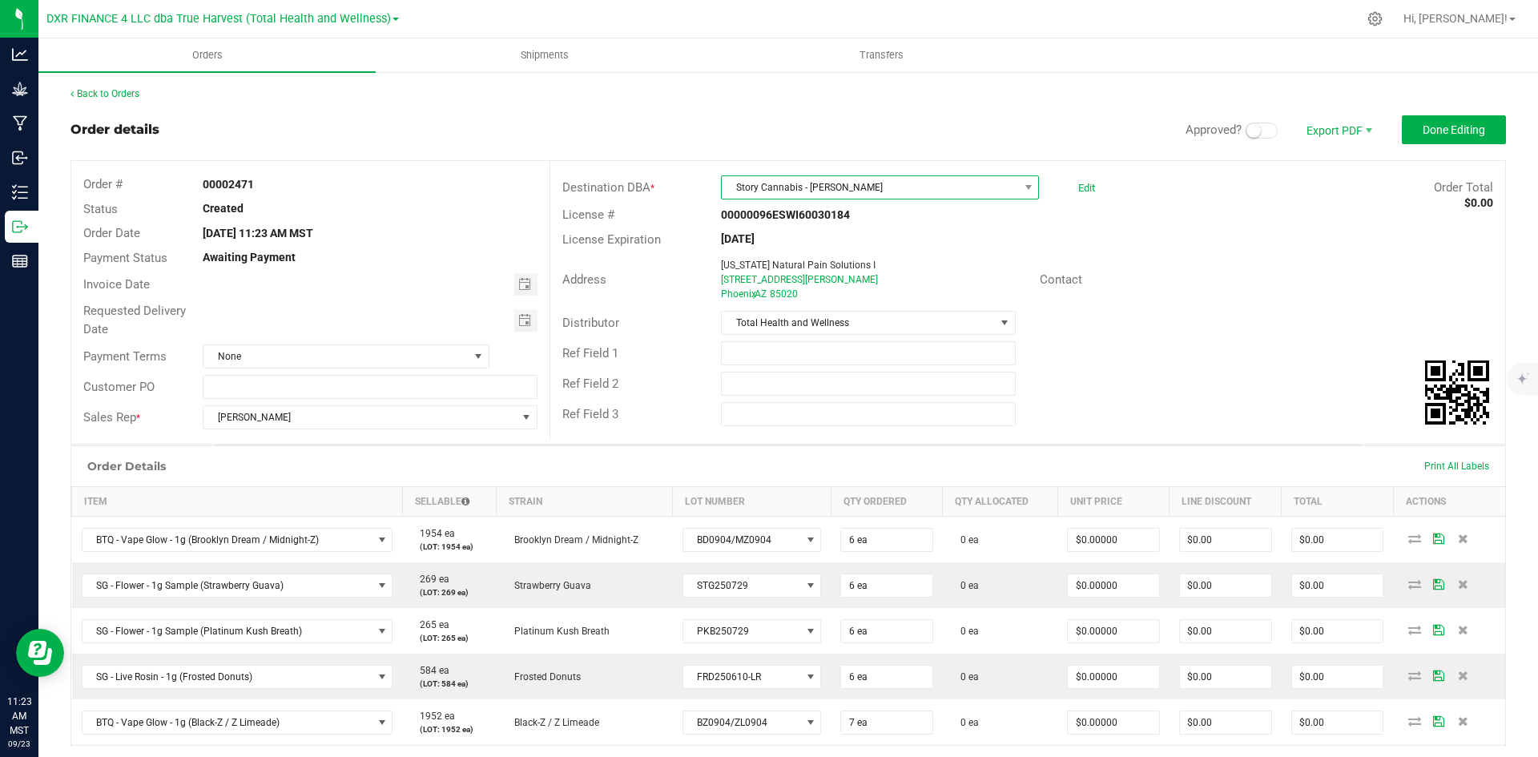
click at [855, 184] on span "Story Cannabis - [PERSON_NAME]" at bounding box center [870, 187] width 296 height 22
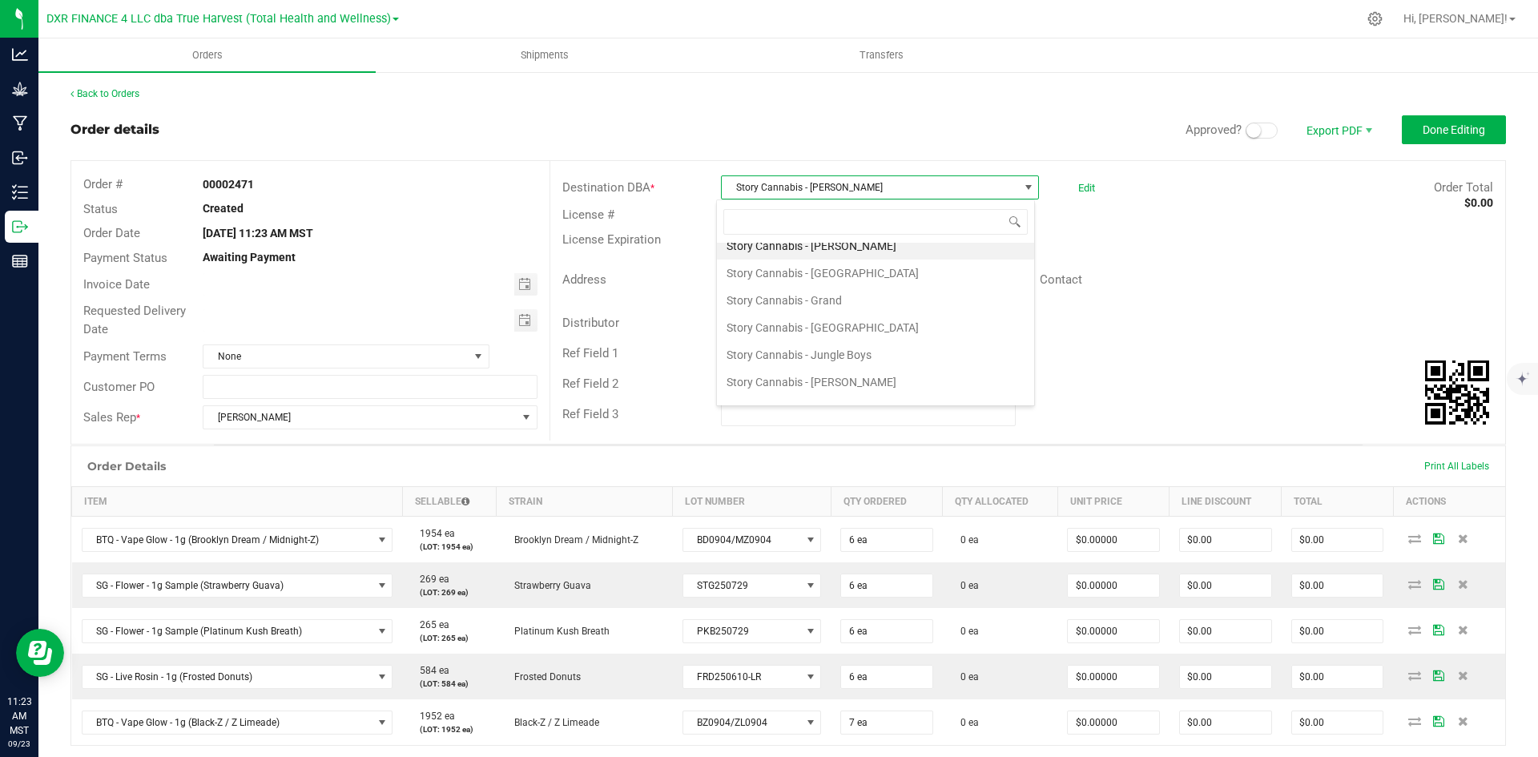
scroll to position [2669, 0]
click at [880, 356] on li "Story Cannabis - [PERSON_NAME]" at bounding box center [875, 365] width 317 height 27
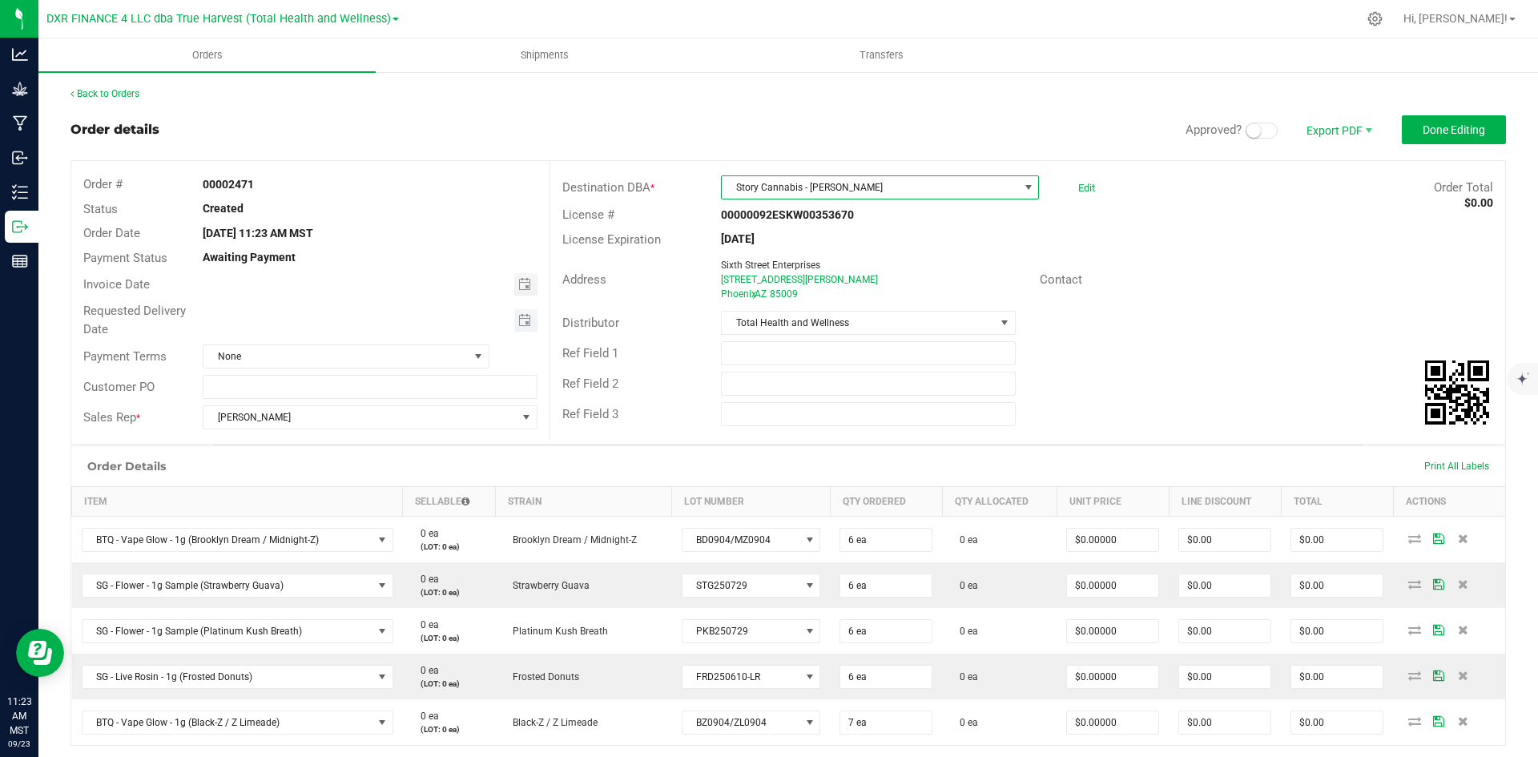
click at [521, 322] on span "Toggle calendar" at bounding box center [524, 320] width 13 height 13
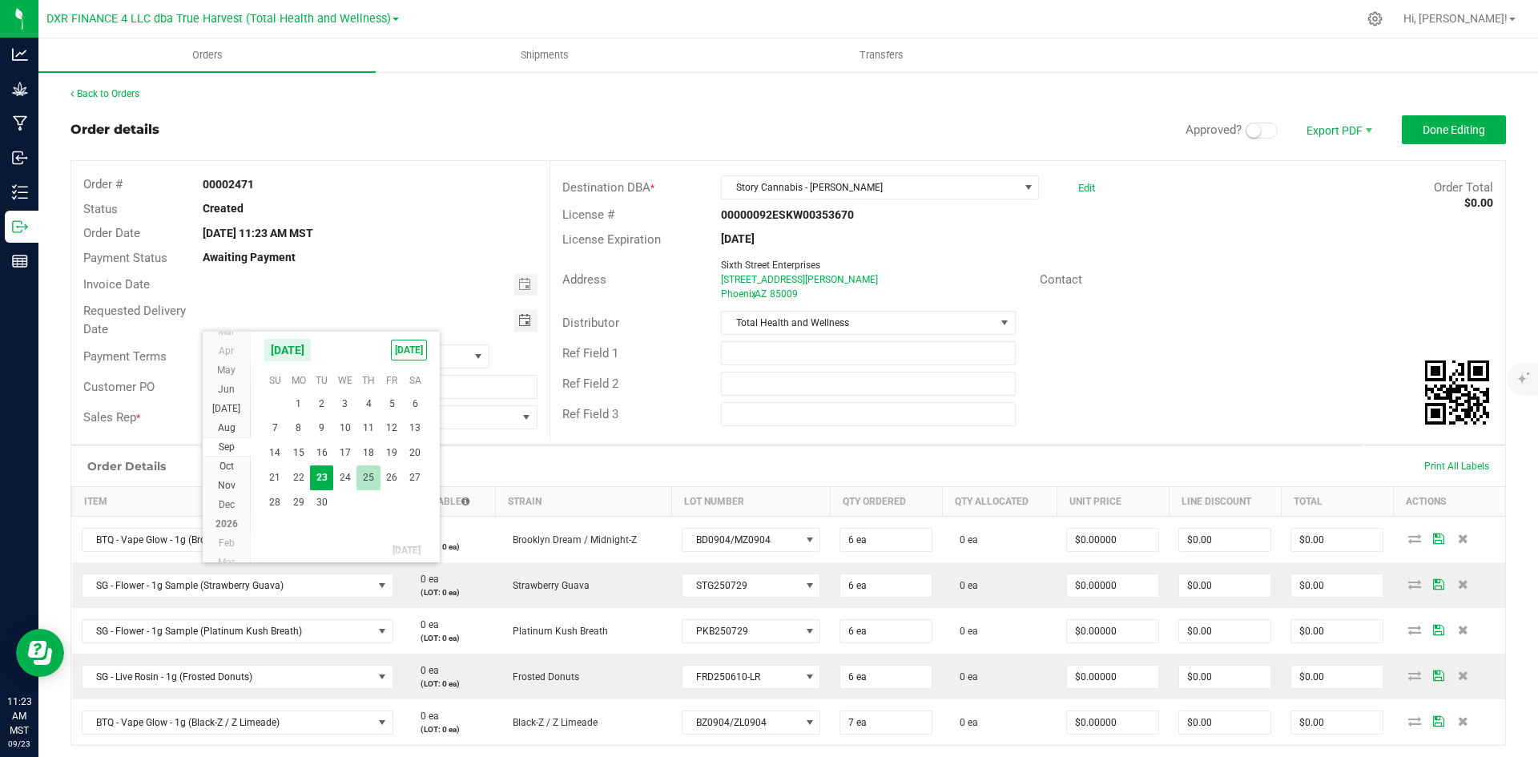
click at [364, 476] on span "25" at bounding box center [367, 477] width 23 height 25
type input "[DATE]"
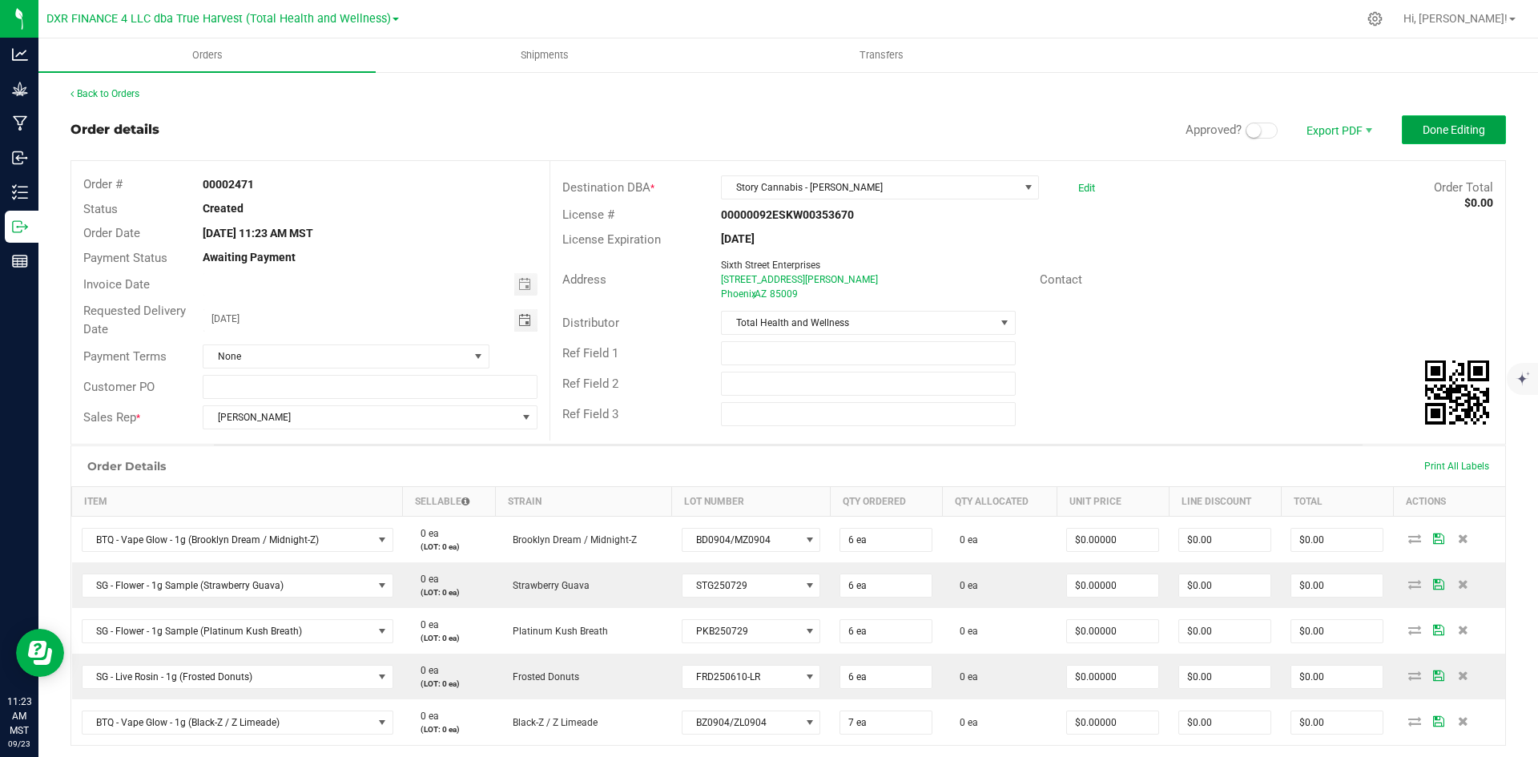
click at [1426, 134] on span "Done Editing" at bounding box center [1453, 129] width 62 height 13
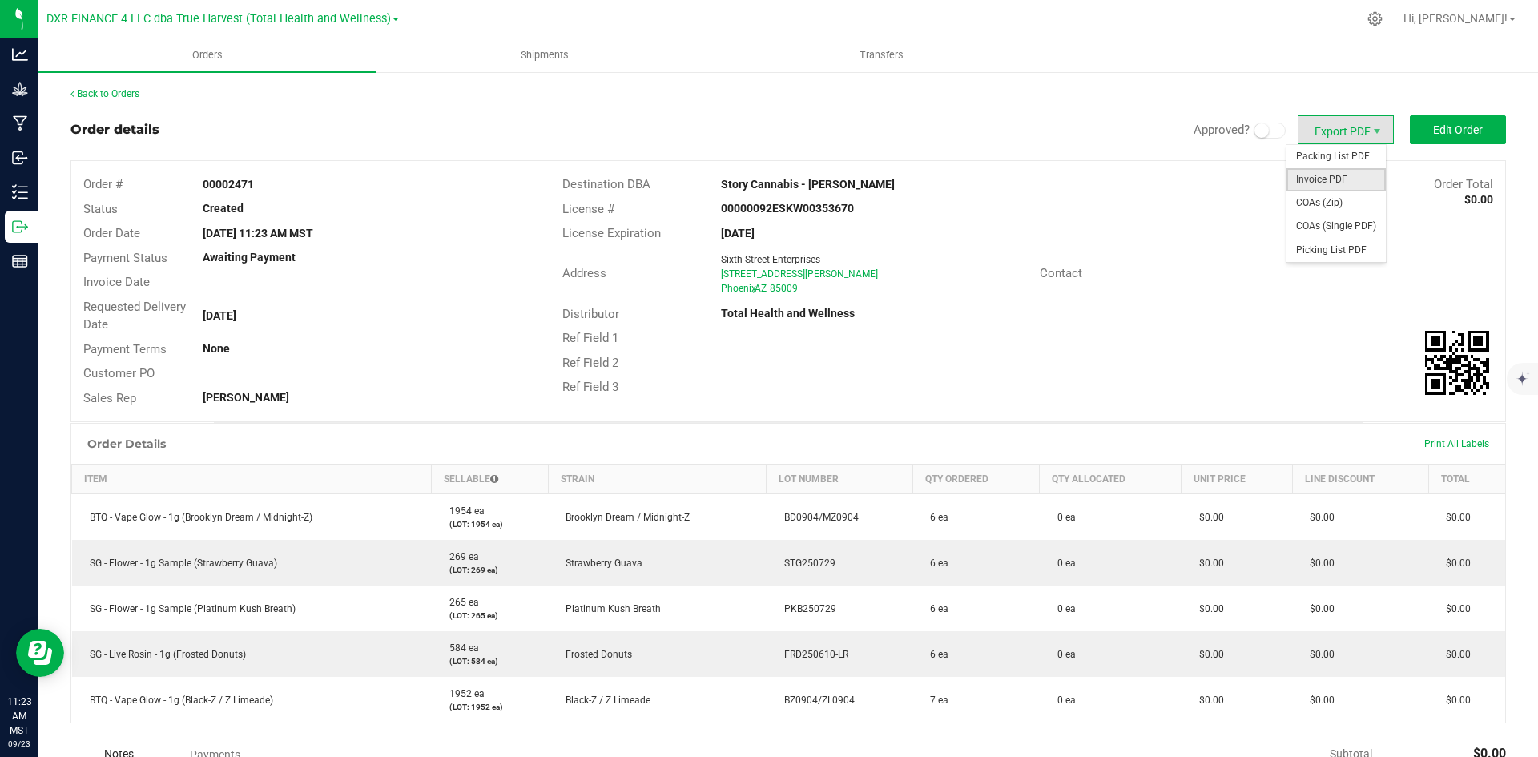
click at [1345, 182] on span "Invoice PDF" at bounding box center [1335, 179] width 99 height 23
click at [135, 99] on link "Back to Orders" at bounding box center [104, 93] width 69 height 11
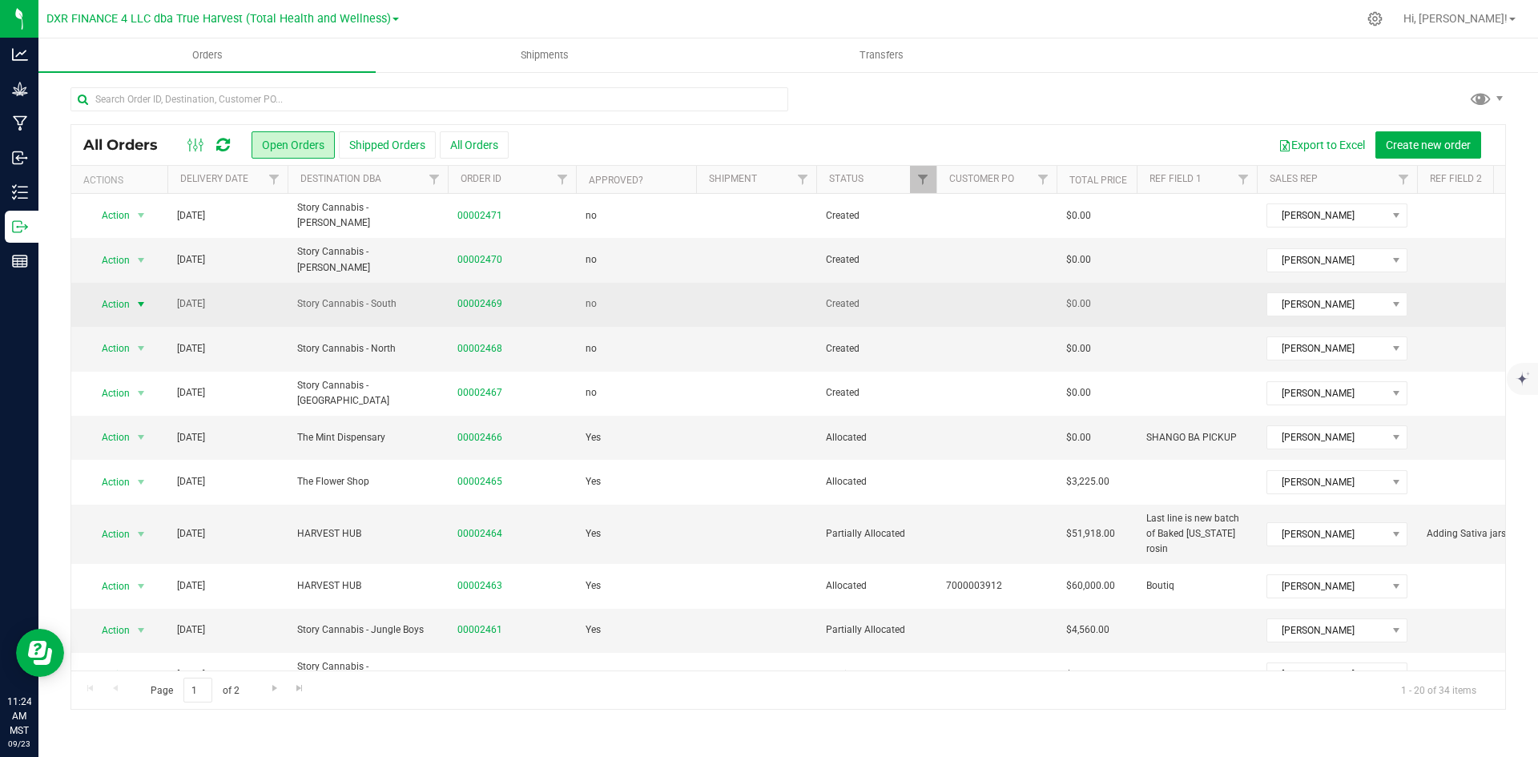
click at [133, 298] on span "select" at bounding box center [141, 304] width 20 height 22
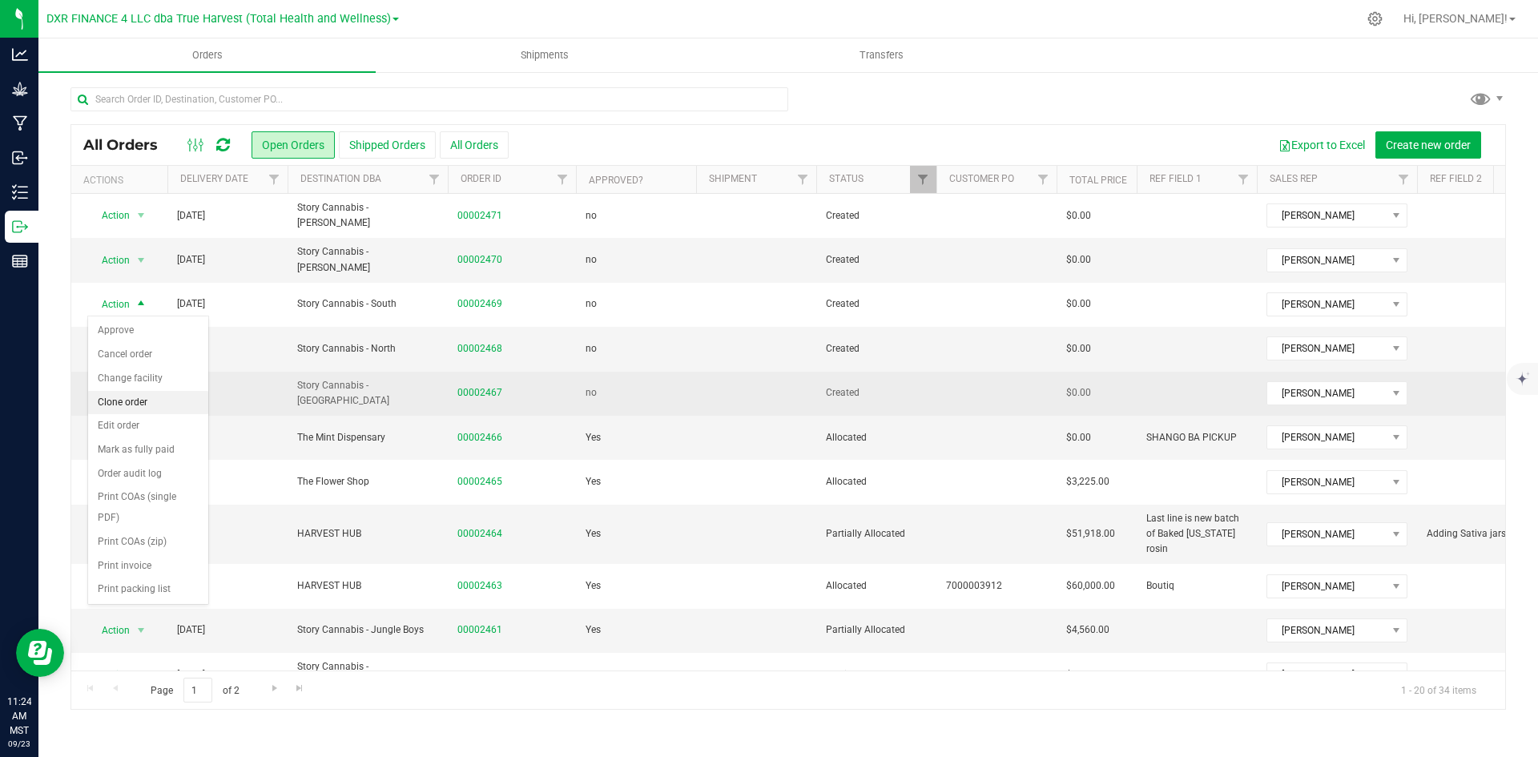
click at [146, 403] on li "Clone order" at bounding box center [148, 403] width 120 height 24
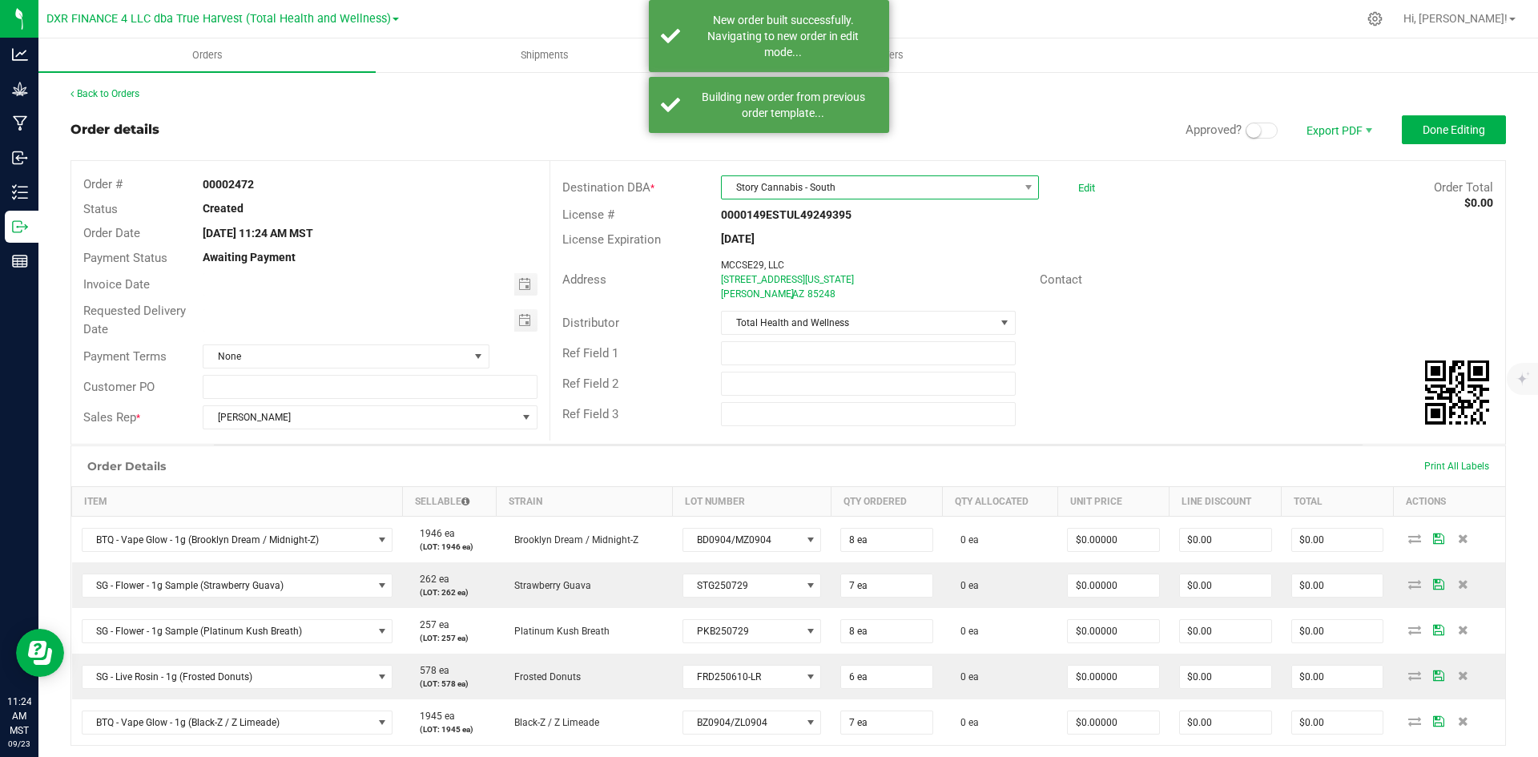
click at [872, 183] on span "Story Cannabis - South" at bounding box center [870, 187] width 296 height 22
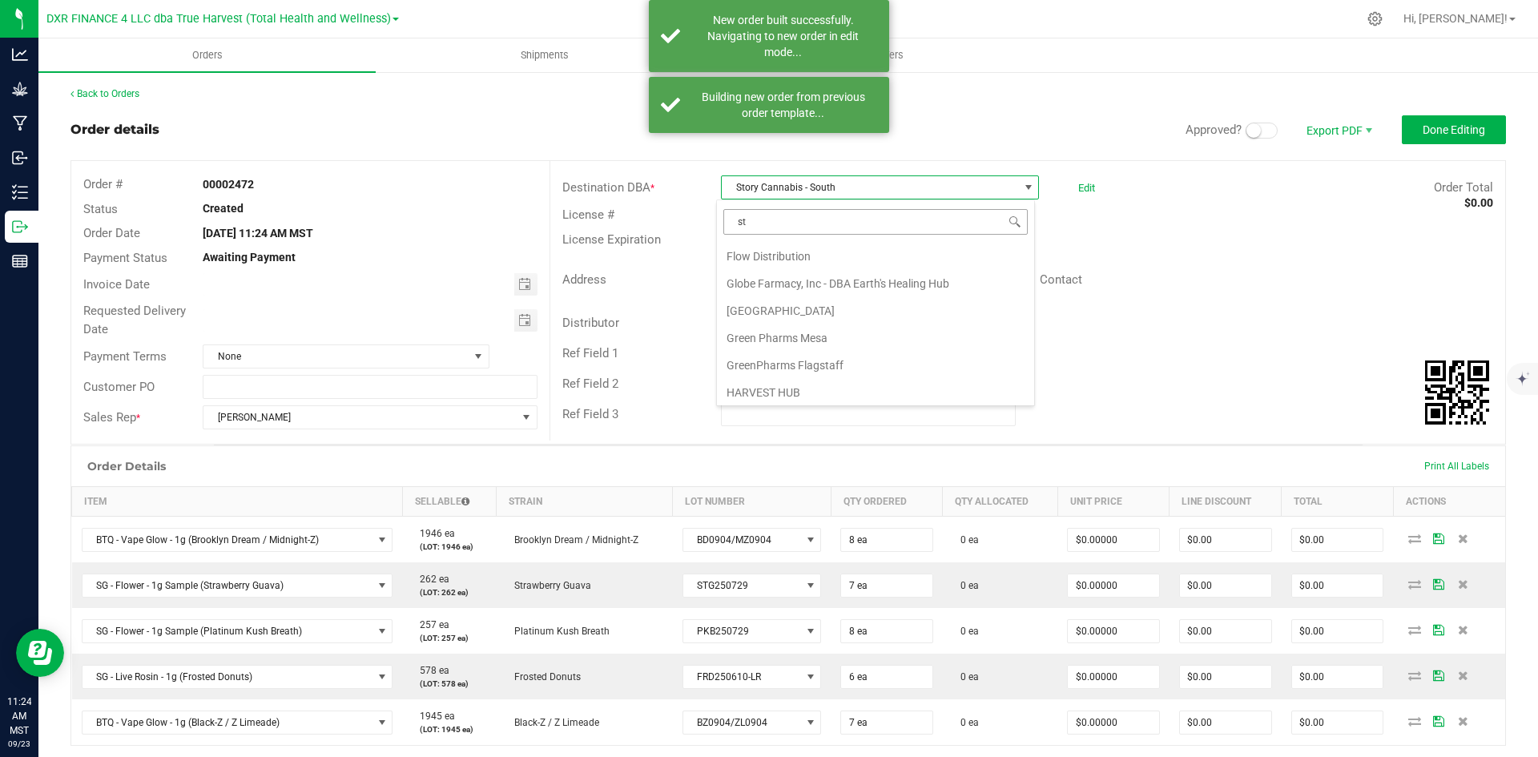
scroll to position [109, 0]
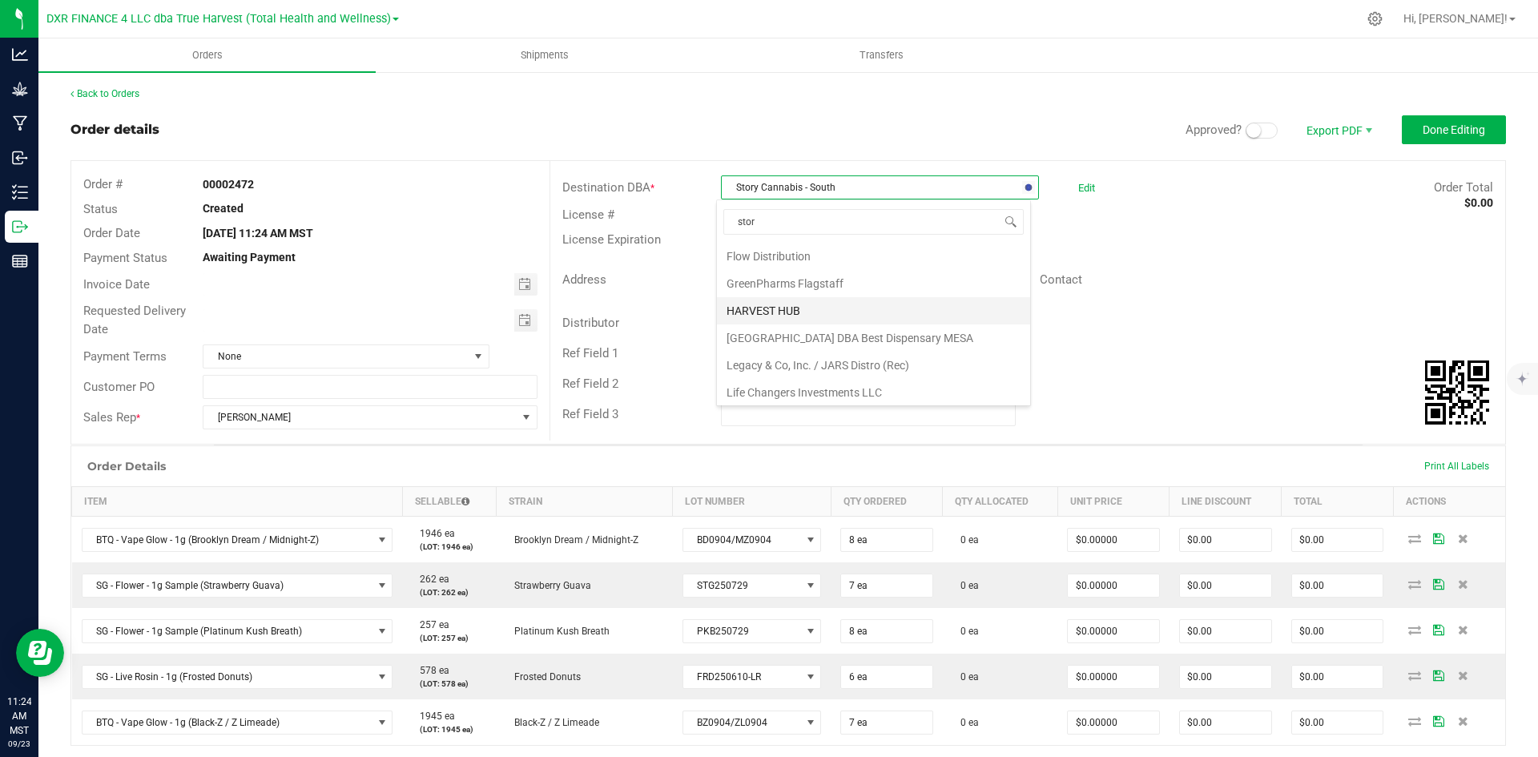
type input "story"
click at [901, 296] on li "Story Cannabis - Grand" at bounding box center [873, 309] width 313 height 27
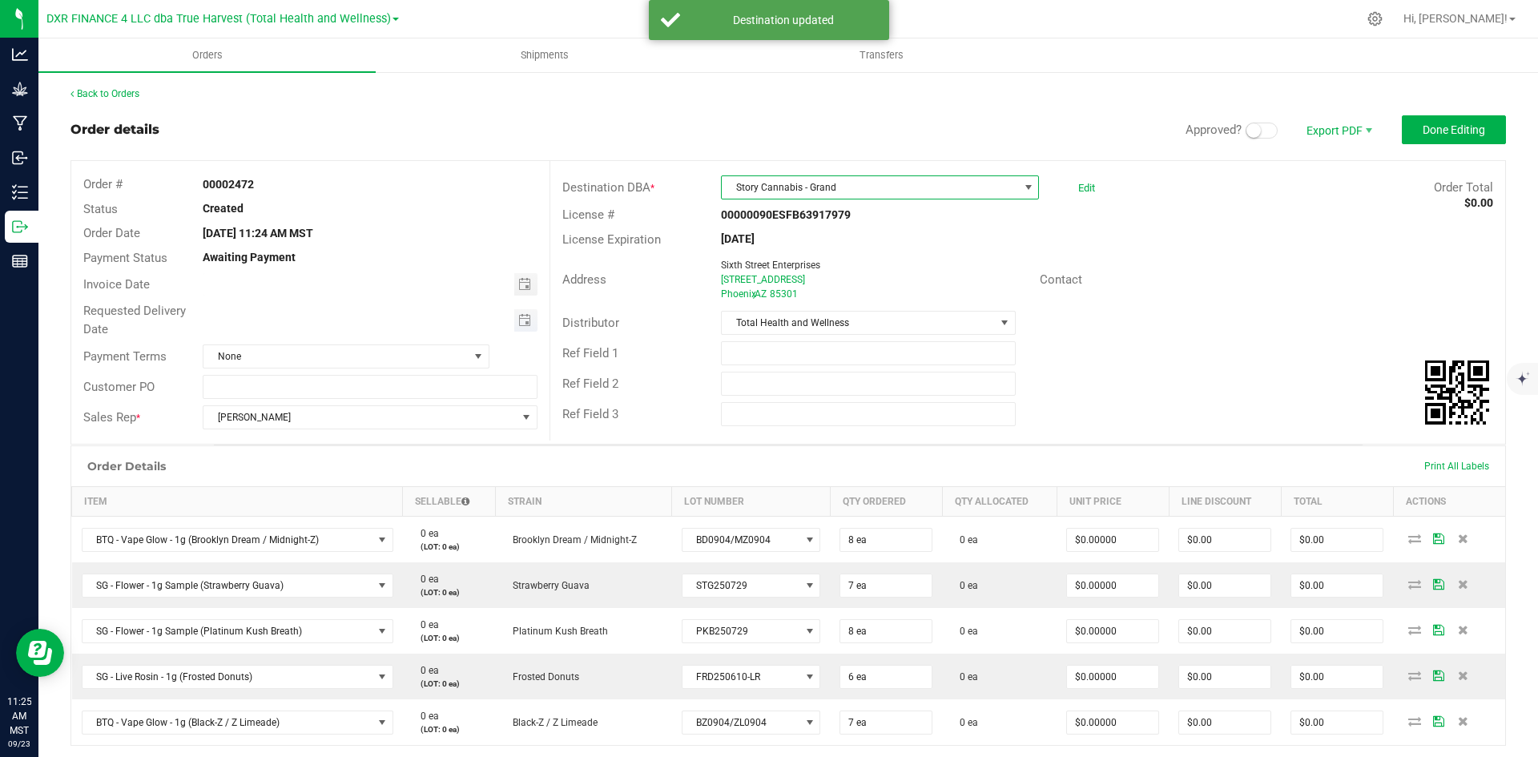
click at [514, 319] on span "Toggle calendar" at bounding box center [525, 320] width 23 height 22
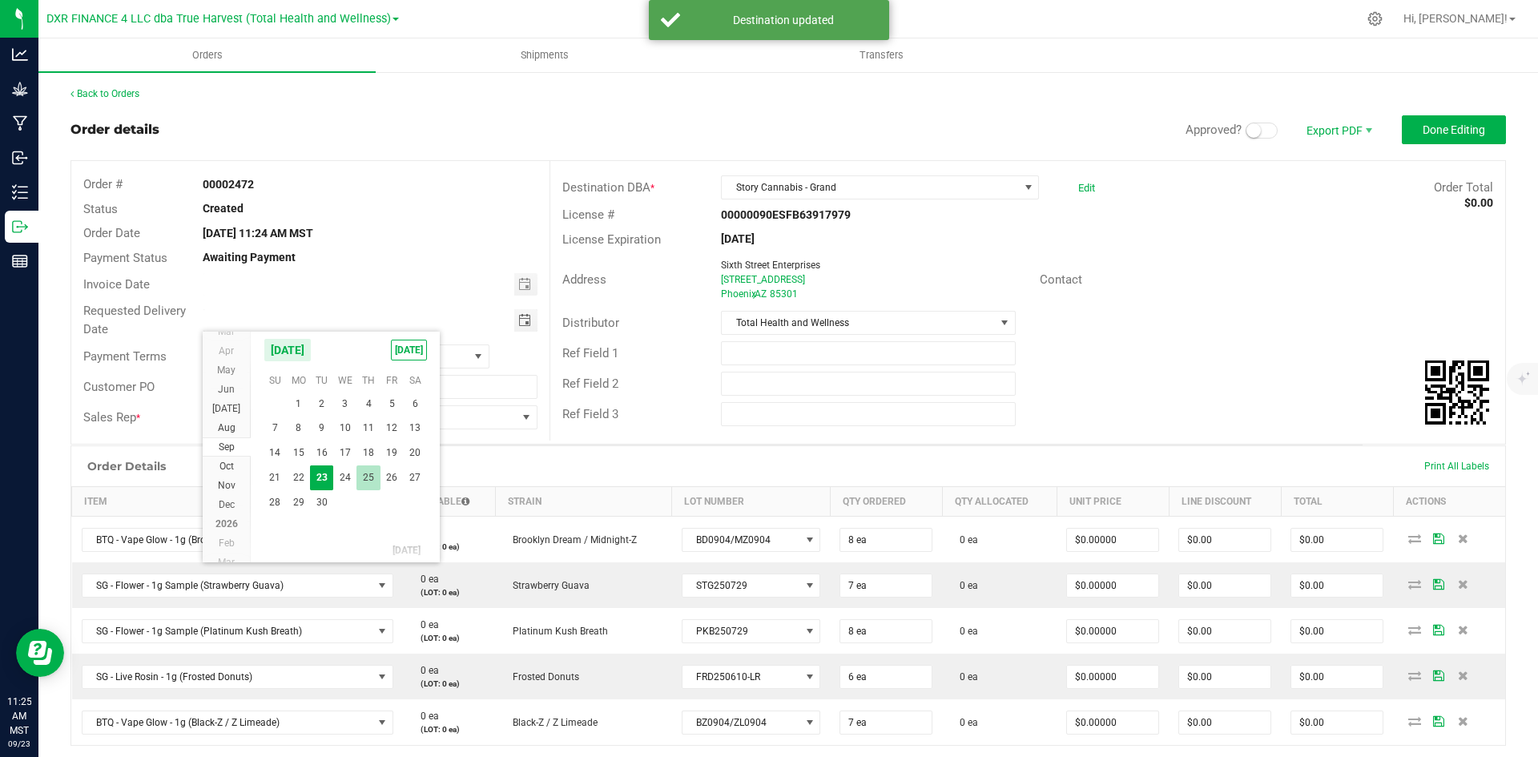
click at [367, 479] on span "25" at bounding box center [367, 477] width 23 height 25
type input "[DATE]"
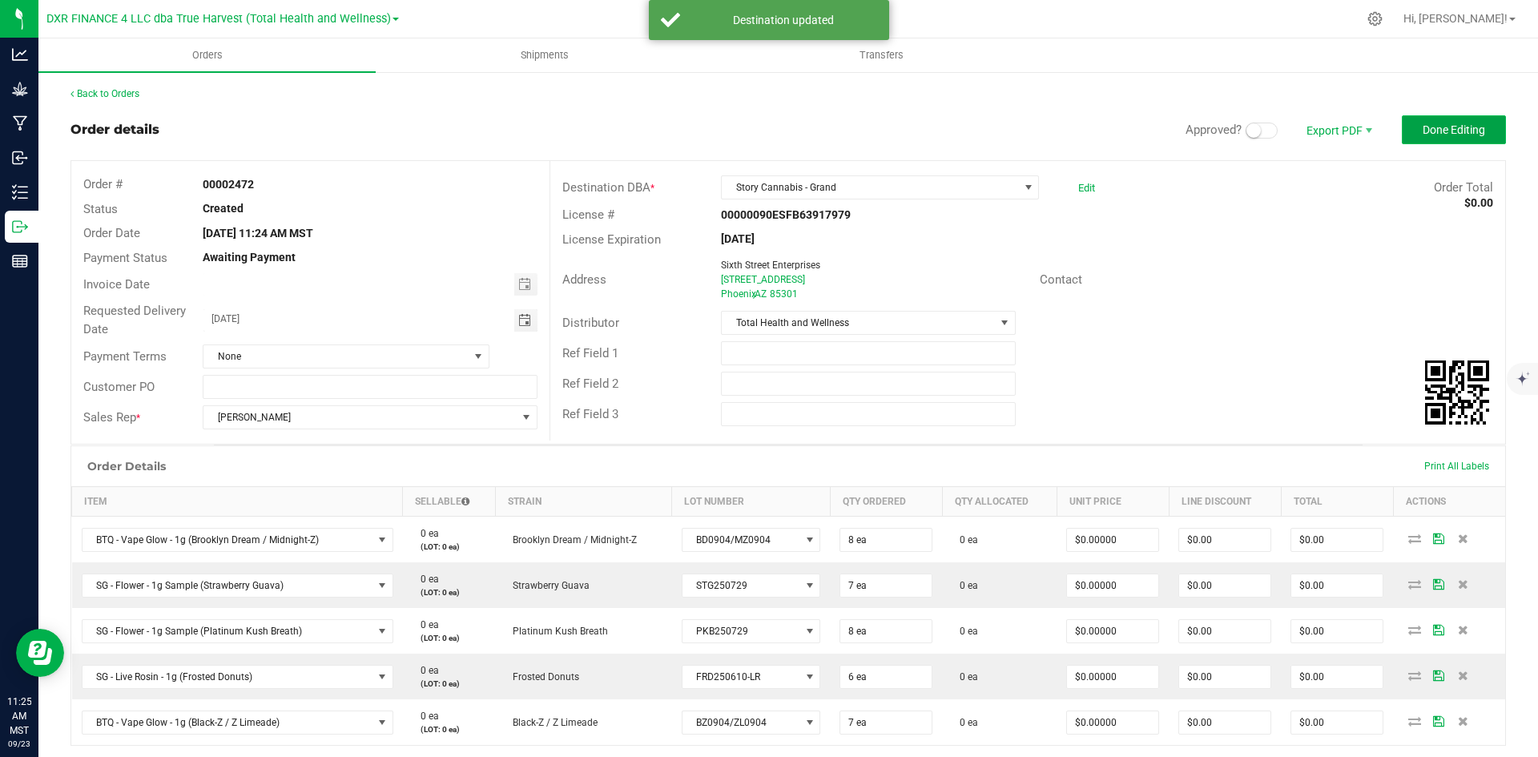
click at [1430, 119] on button "Done Editing" at bounding box center [1454, 129] width 104 height 29
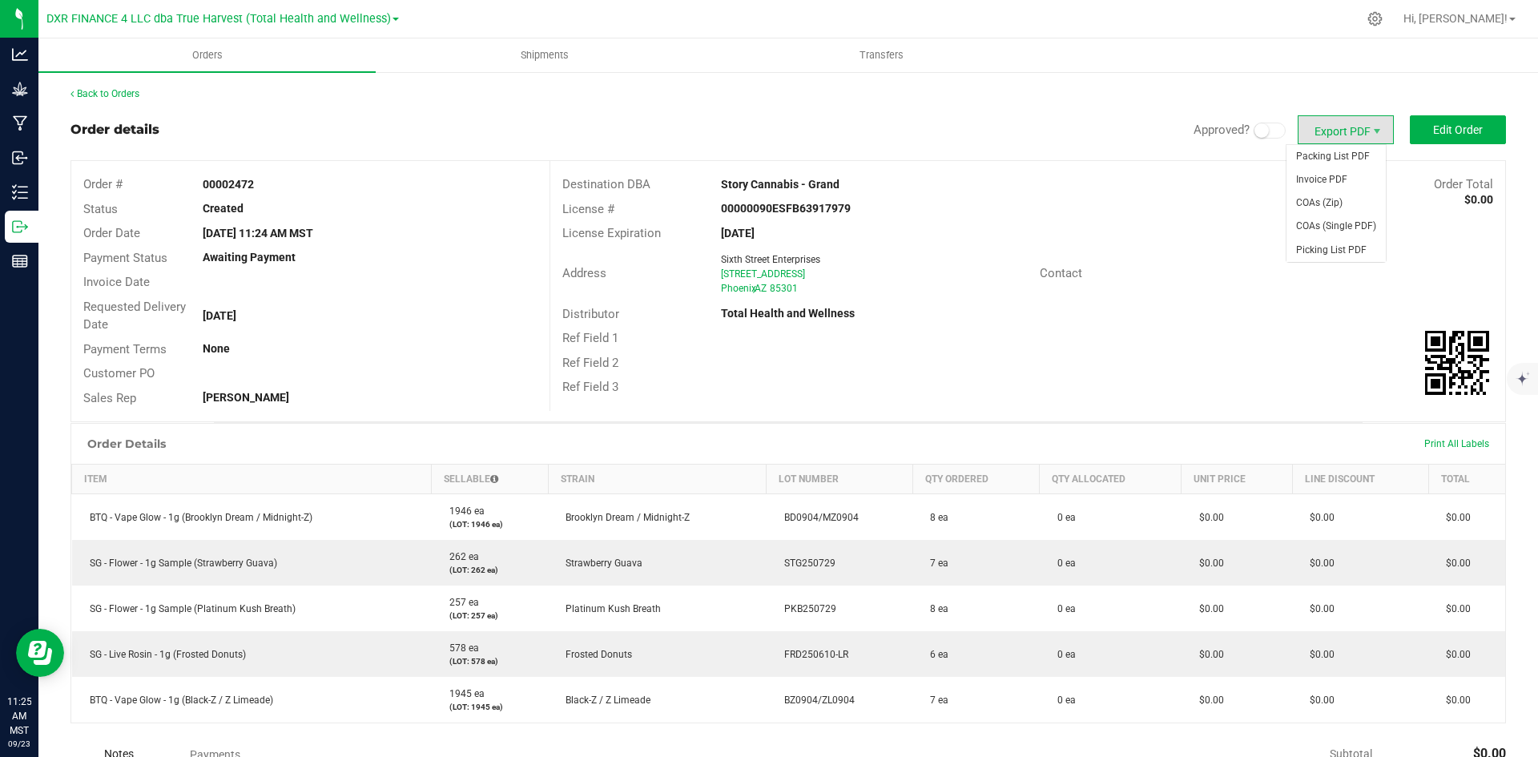
click at [1342, 135] on span "Export PDF" at bounding box center [1345, 129] width 96 height 29
click at [1332, 179] on span "Invoice PDF" at bounding box center [1335, 179] width 99 height 23
